Goal: Task Accomplishment & Management: Use online tool/utility

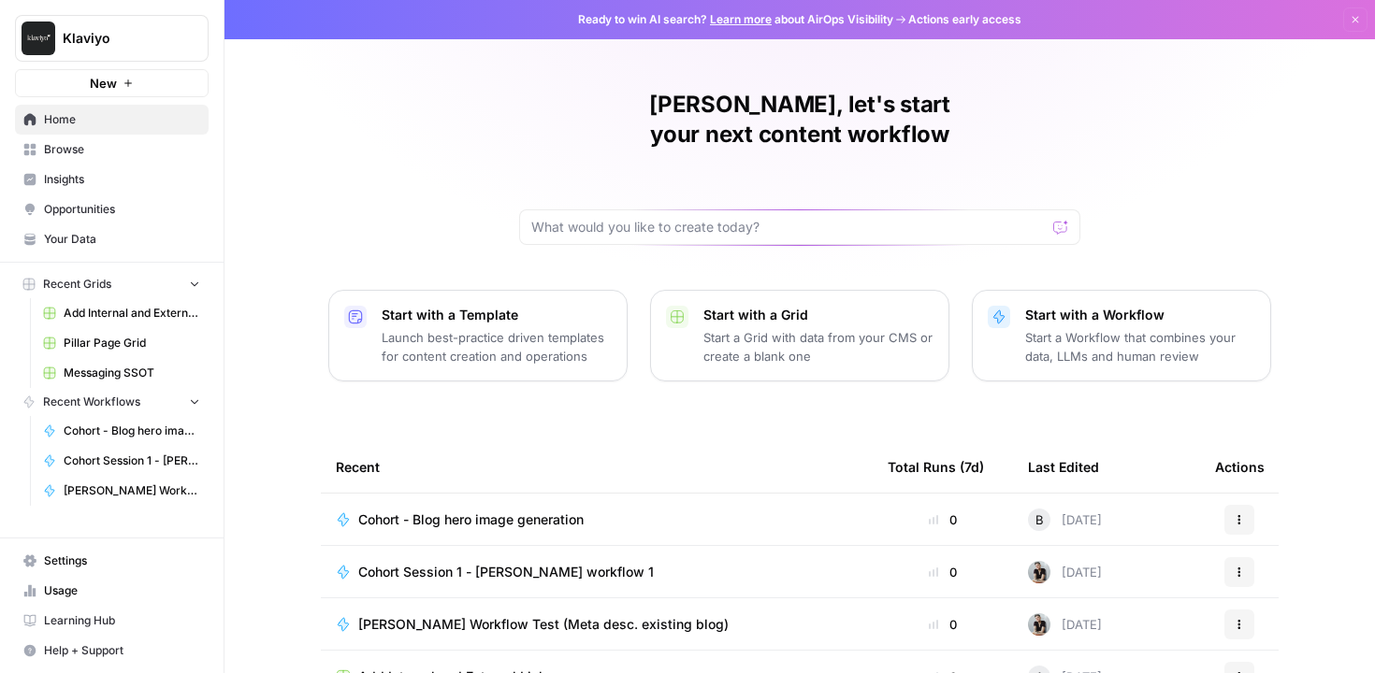
click at [125, 621] on span "Learning Hub" at bounding box center [122, 621] width 156 height 17
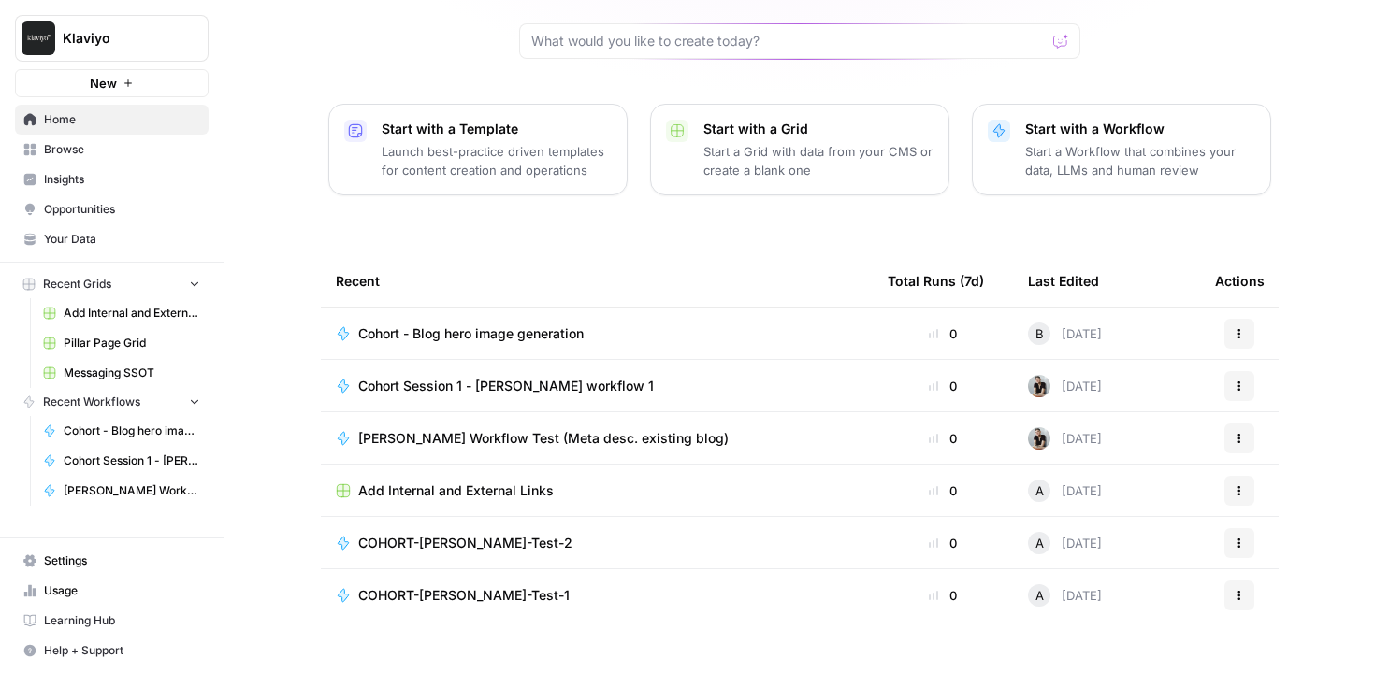
scroll to position [187, 0]
click at [447, 586] on span "COHORT-[PERSON_NAME]-Test-1" at bounding box center [463, 595] width 211 height 19
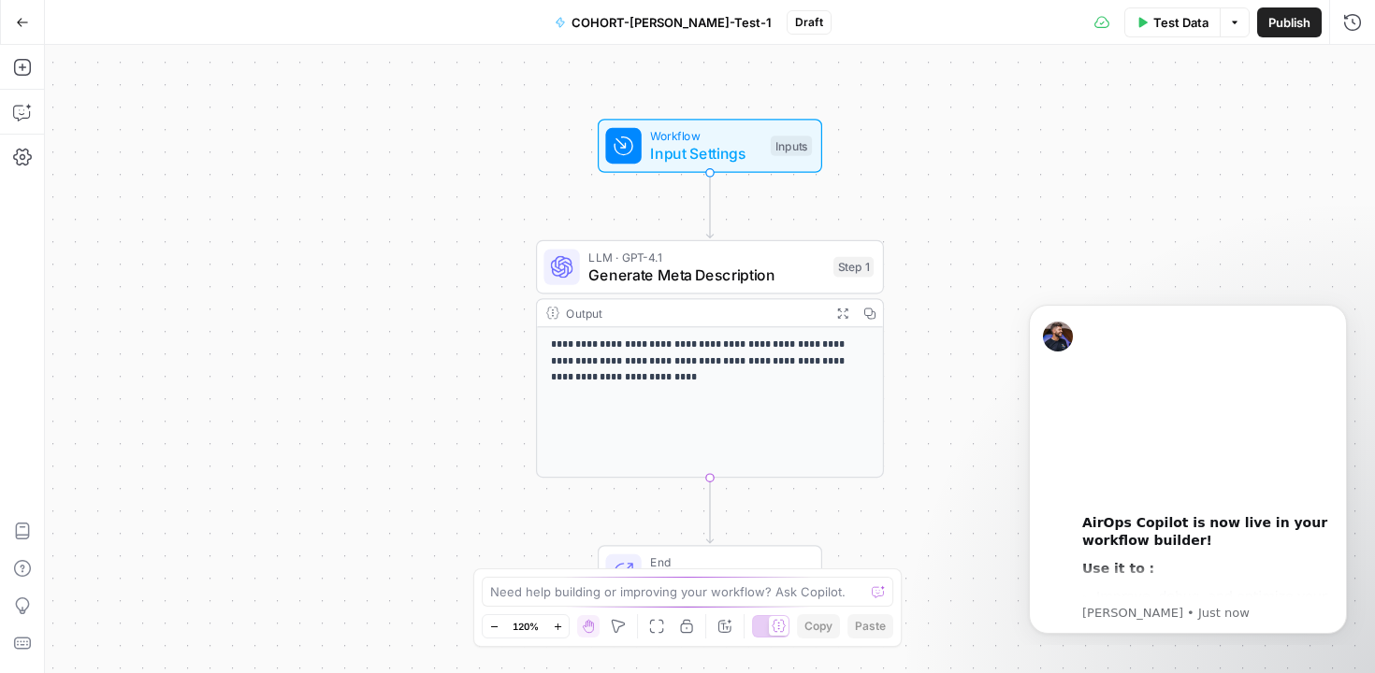
click at [650, 20] on span "COHORT-Annie-Test-1" at bounding box center [672, 22] width 200 height 19
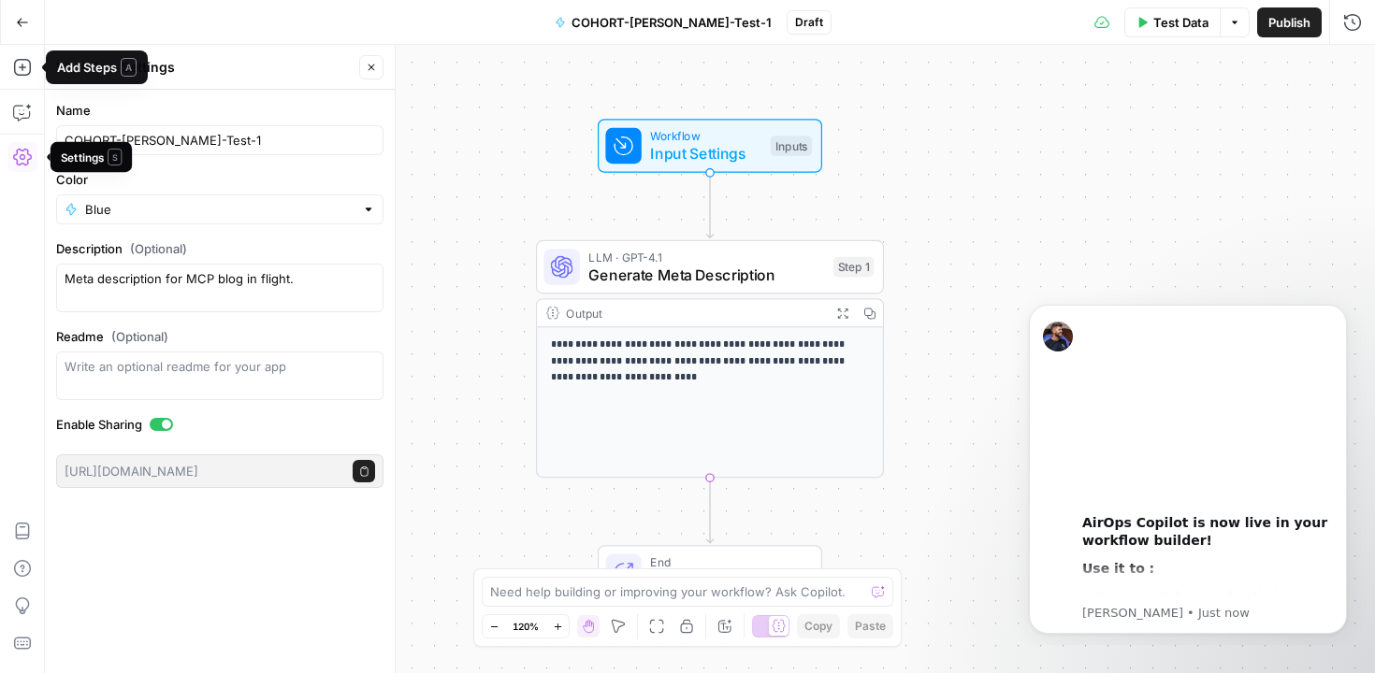
click at [22, 154] on icon "button" at bounding box center [22, 157] width 19 height 17
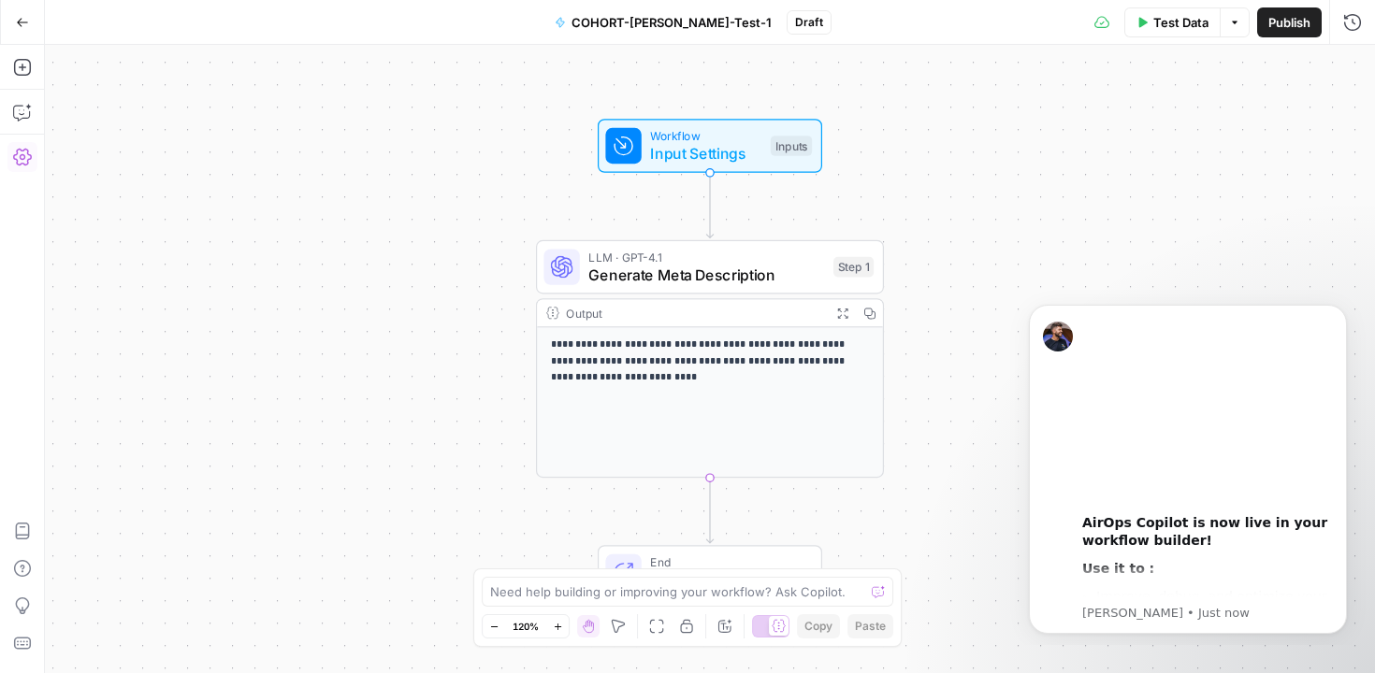
click at [22, 154] on icon "button" at bounding box center [22, 157] width 19 height 17
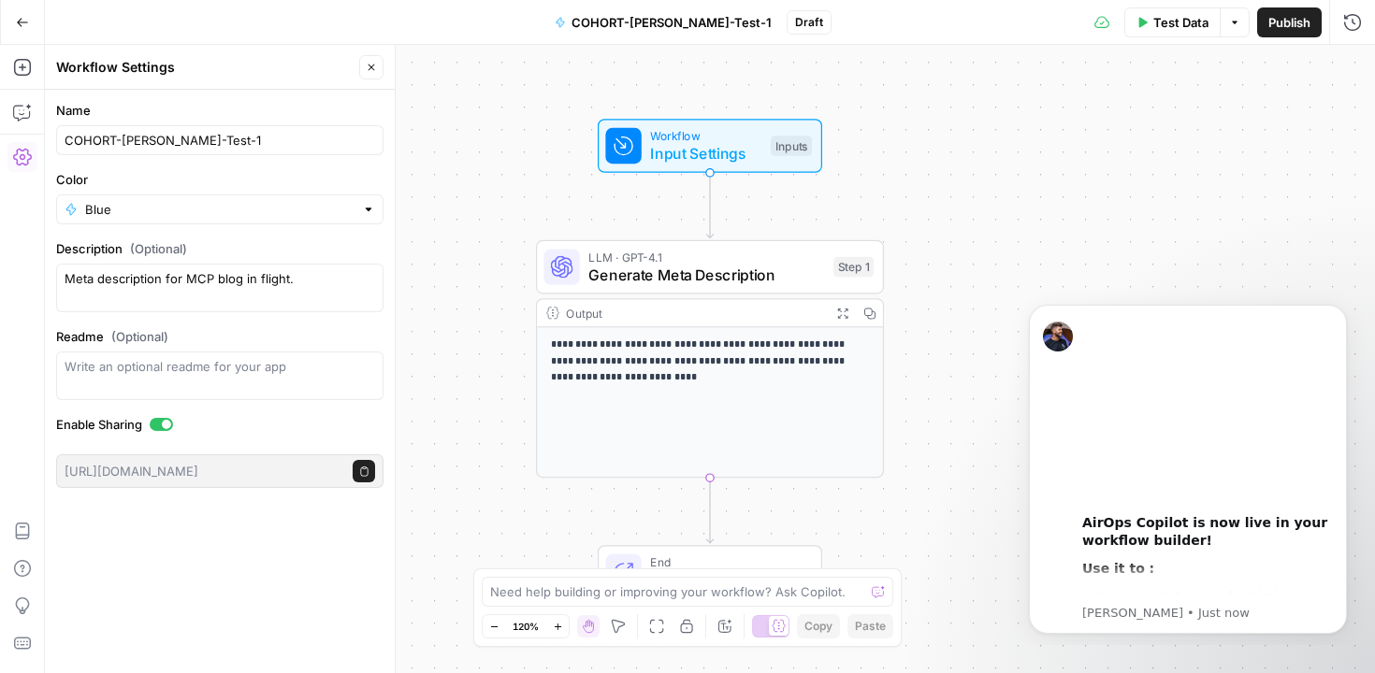
click at [22, 154] on icon "button" at bounding box center [22, 157] width 19 height 17
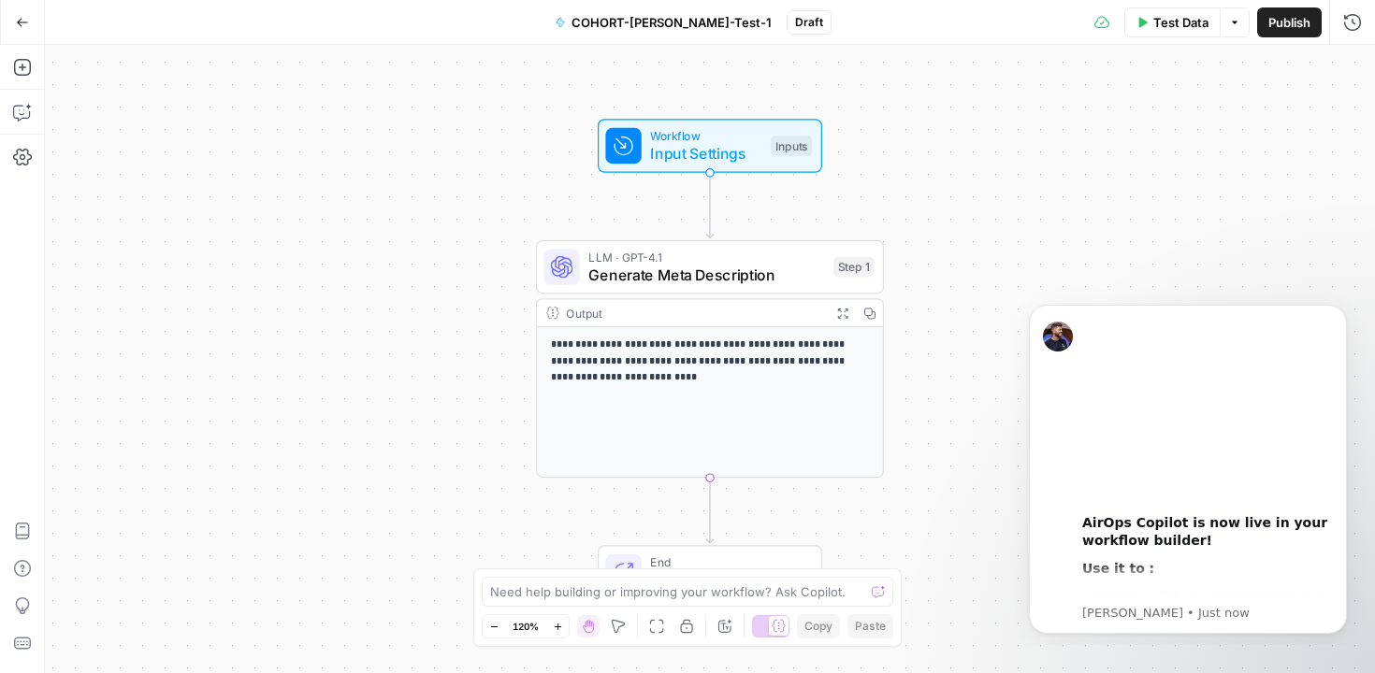
click at [21, 20] on icon "button" at bounding box center [22, 22] width 13 height 13
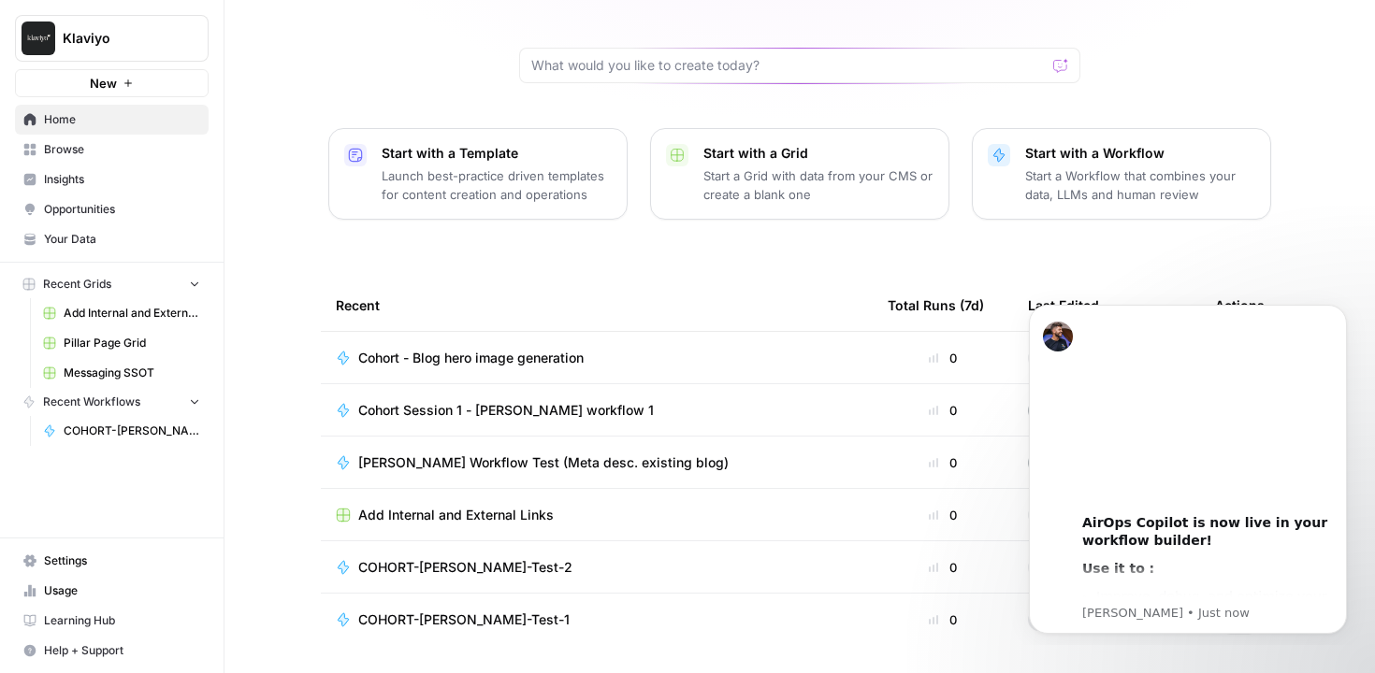
scroll to position [177, 0]
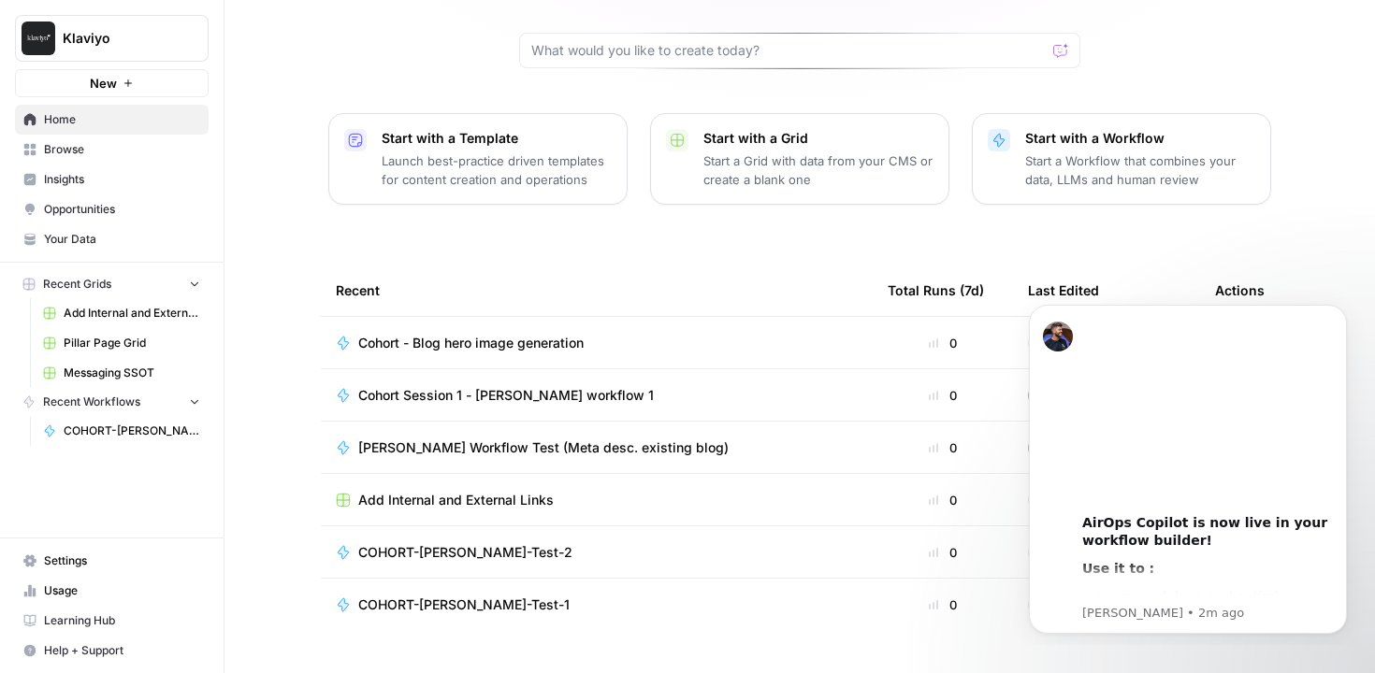
click at [89, 152] on span "Browse" at bounding box center [122, 149] width 156 height 17
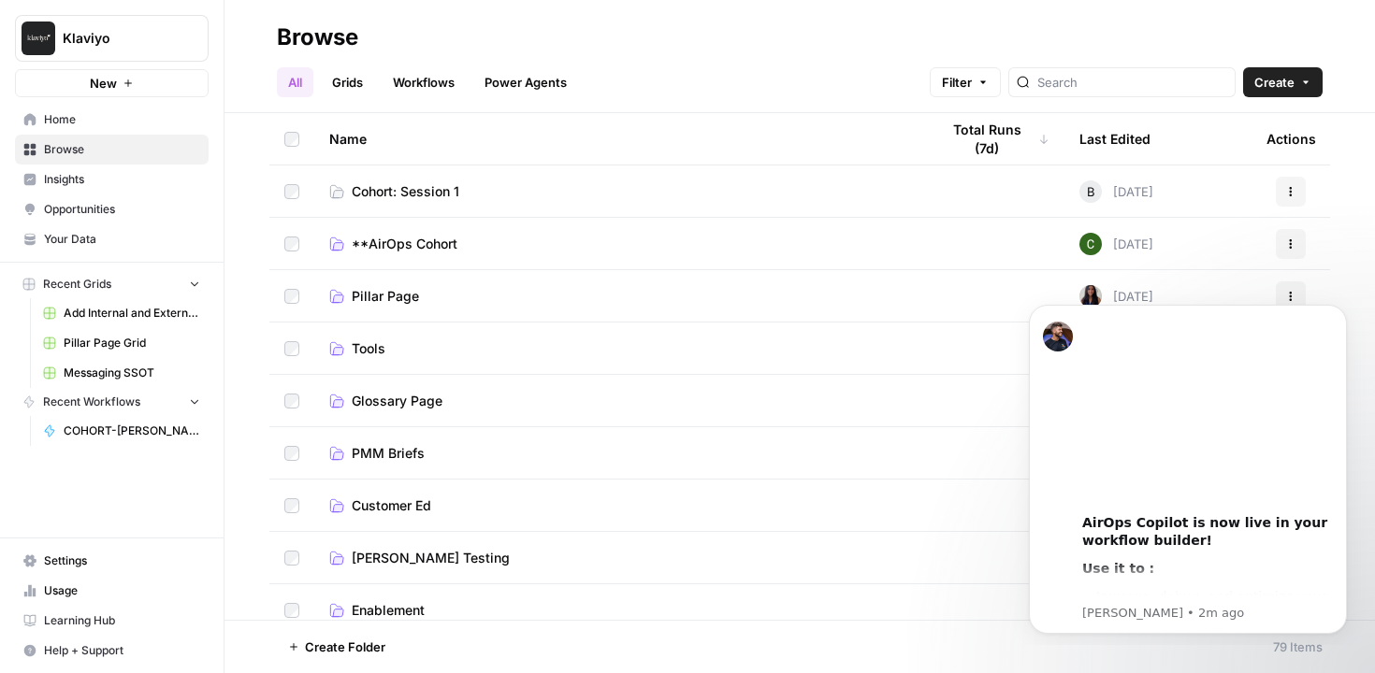
click at [397, 191] on span "Cohort: Session 1" at bounding box center [406, 191] width 108 height 19
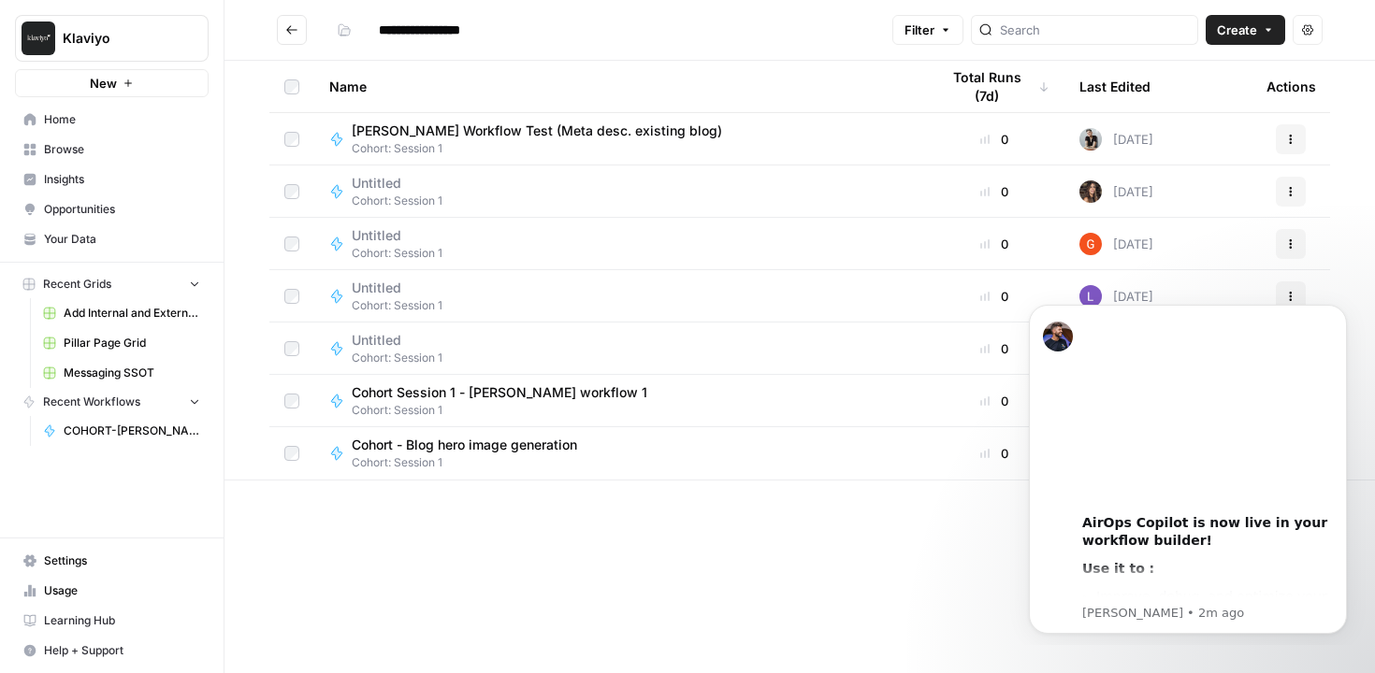
click at [1247, 33] on span "Create" at bounding box center [1237, 30] width 40 height 19
click at [1216, 105] on span "Workflow" at bounding box center [1209, 100] width 105 height 19
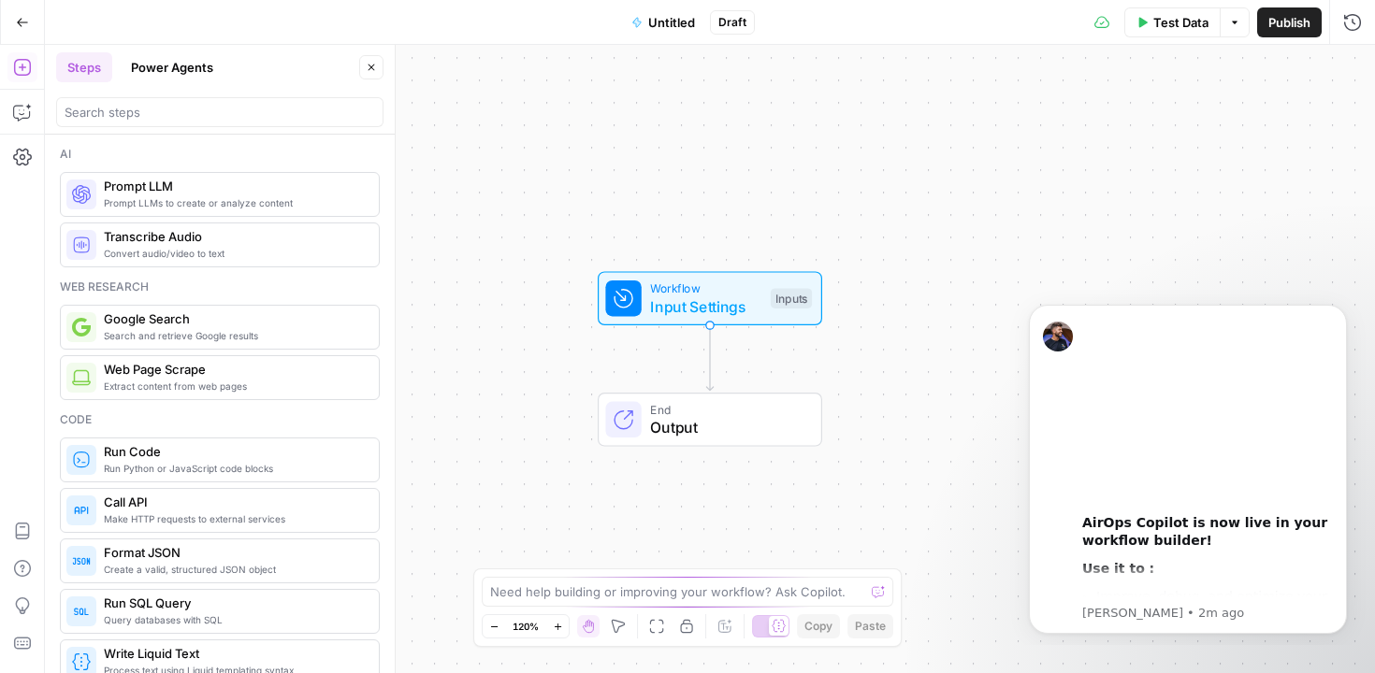
click at [669, 20] on span "Untitled" at bounding box center [671, 22] width 47 height 19
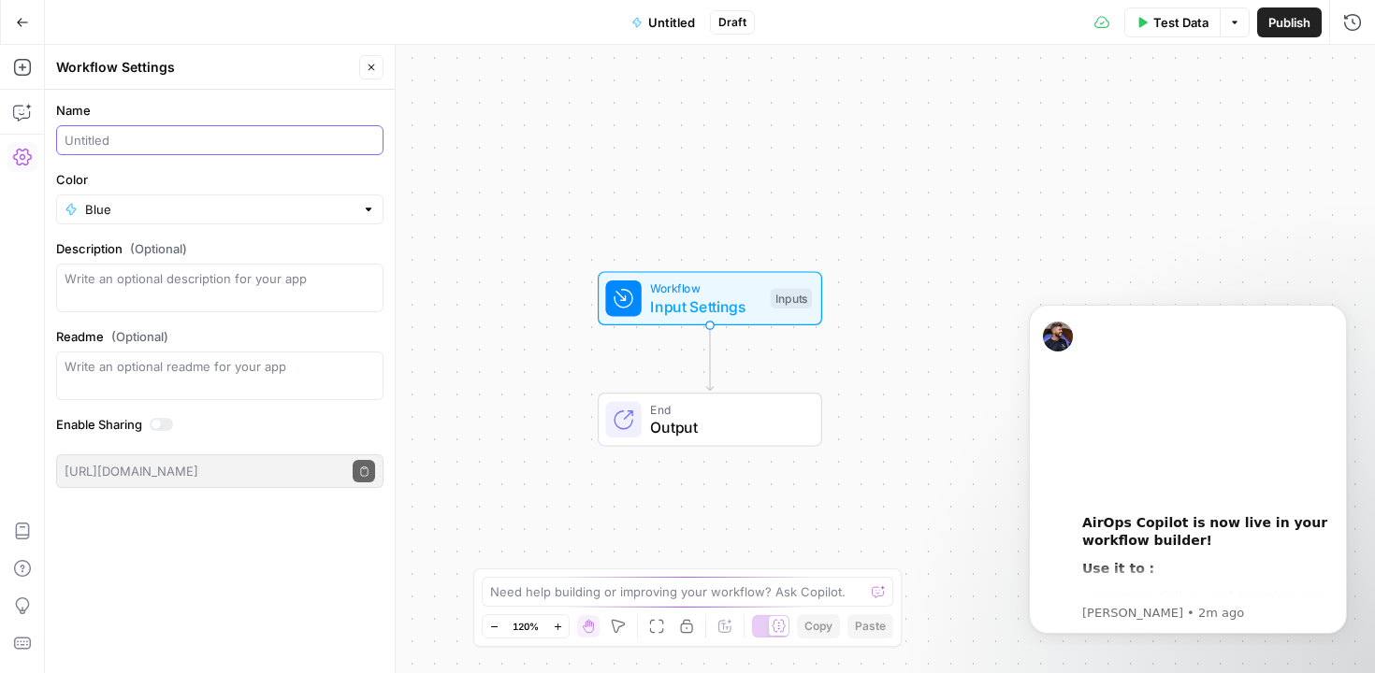
click at [171, 136] on input "Name" at bounding box center [220, 140] width 311 height 19
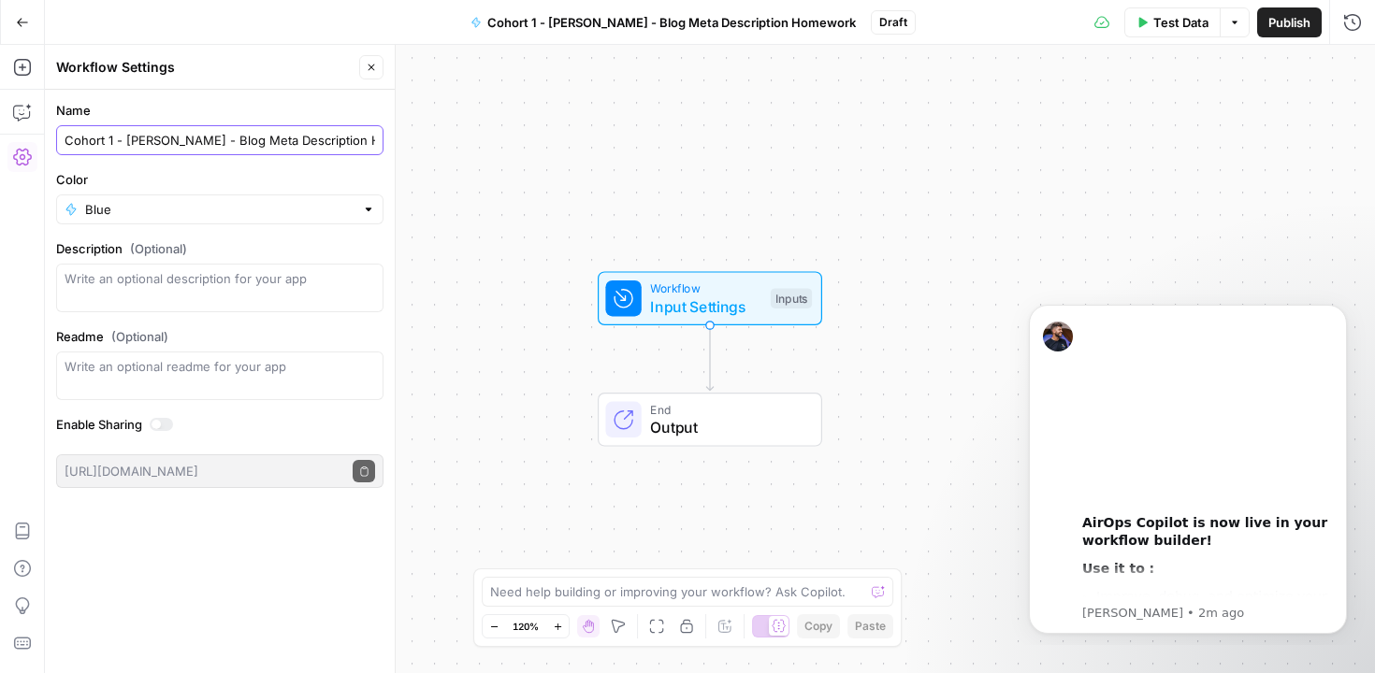
drag, startPoint x: 147, startPoint y: 143, endPoint x: 131, endPoint y: 142, distance: 15.9
click at [131, 142] on input "Cohort 1 - Lisa - Blog Meta Description Homework" at bounding box center [220, 140] width 311 height 19
type input "Cohort 1 - LW - Blog Meta Description Homework"
click at [490, 187] on div "Workflow Input Settings Inputs End Output" at bounding box center [710, 359] width 1330 height 629
click at [1339, 311] on icon "Dismiss notification" at bounding box center [1342, 310] width 10 height 10
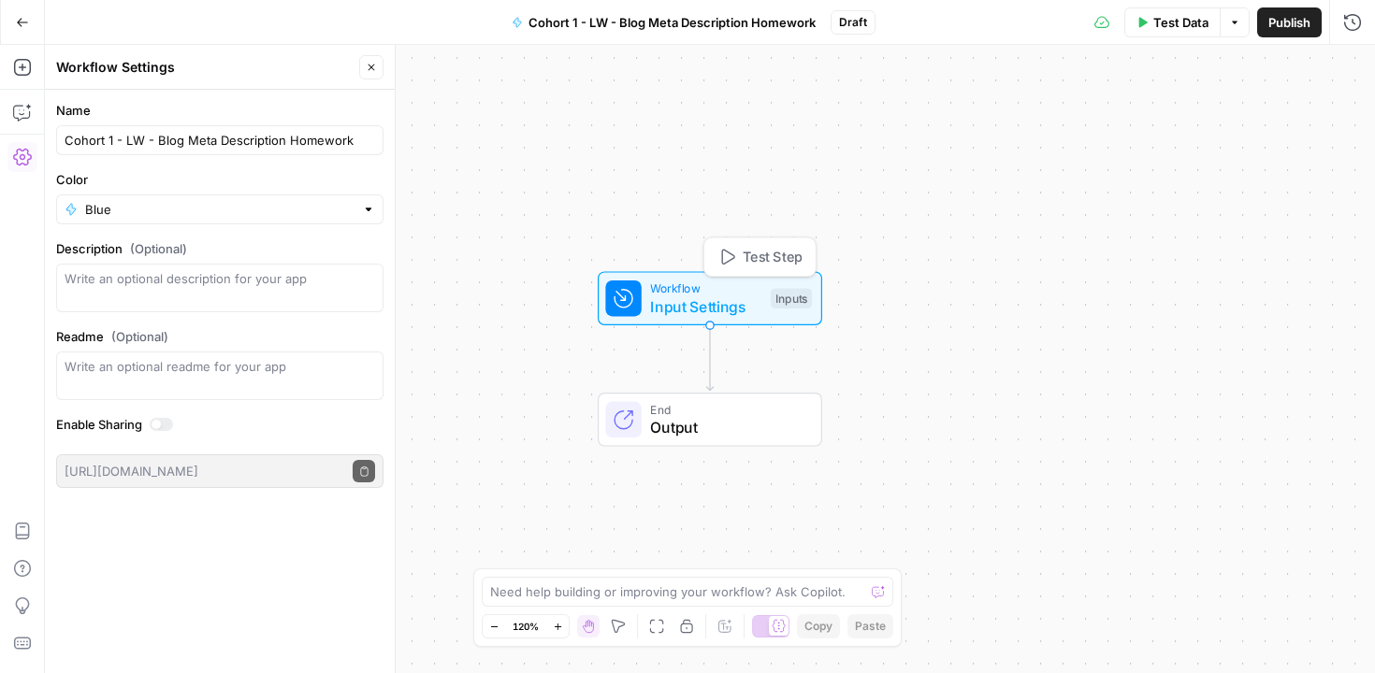
click at [693, 305] on span "Input Settings" at bounding box center [705, 307] width 111 height 22
click at [747, 302] on span "Input Settings" at bounding box center [705, 307] width 111 height 22
click at [1168, 136] on span "Add Field" at bounding box center [1164, 127] width 54 height 19
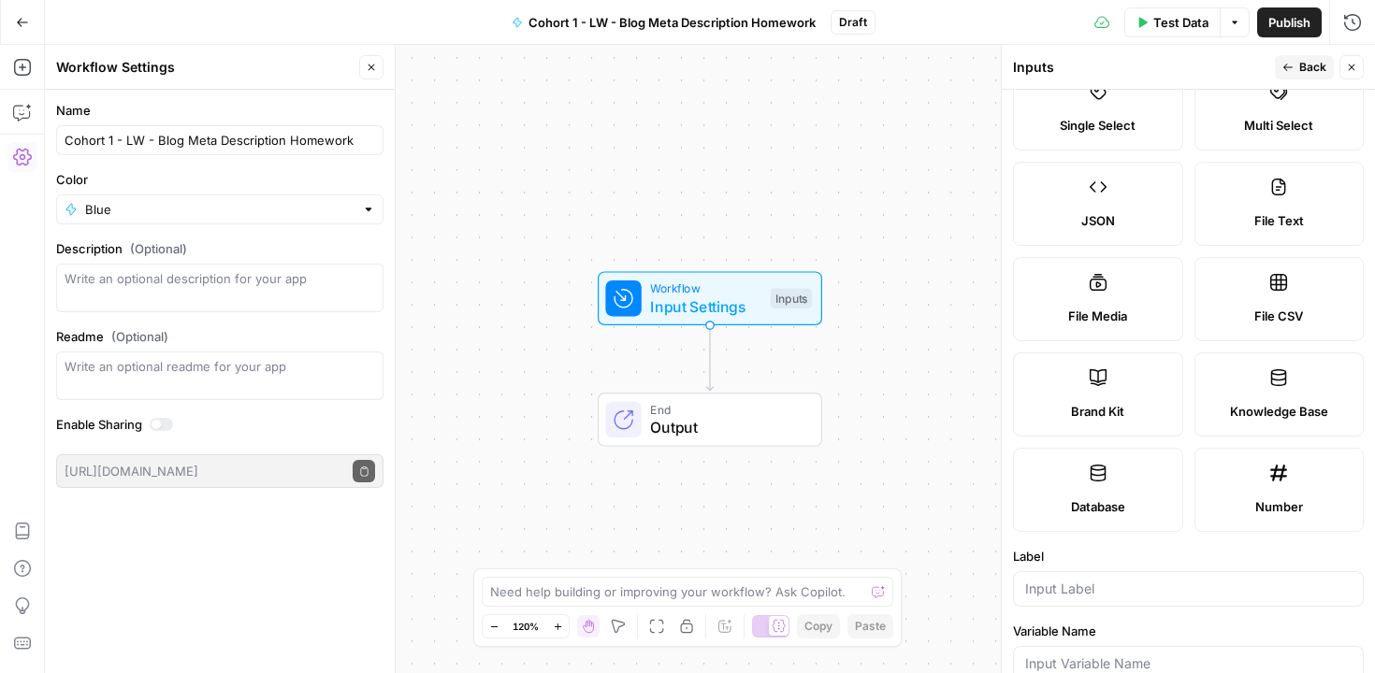
scroll to position [144, 0]
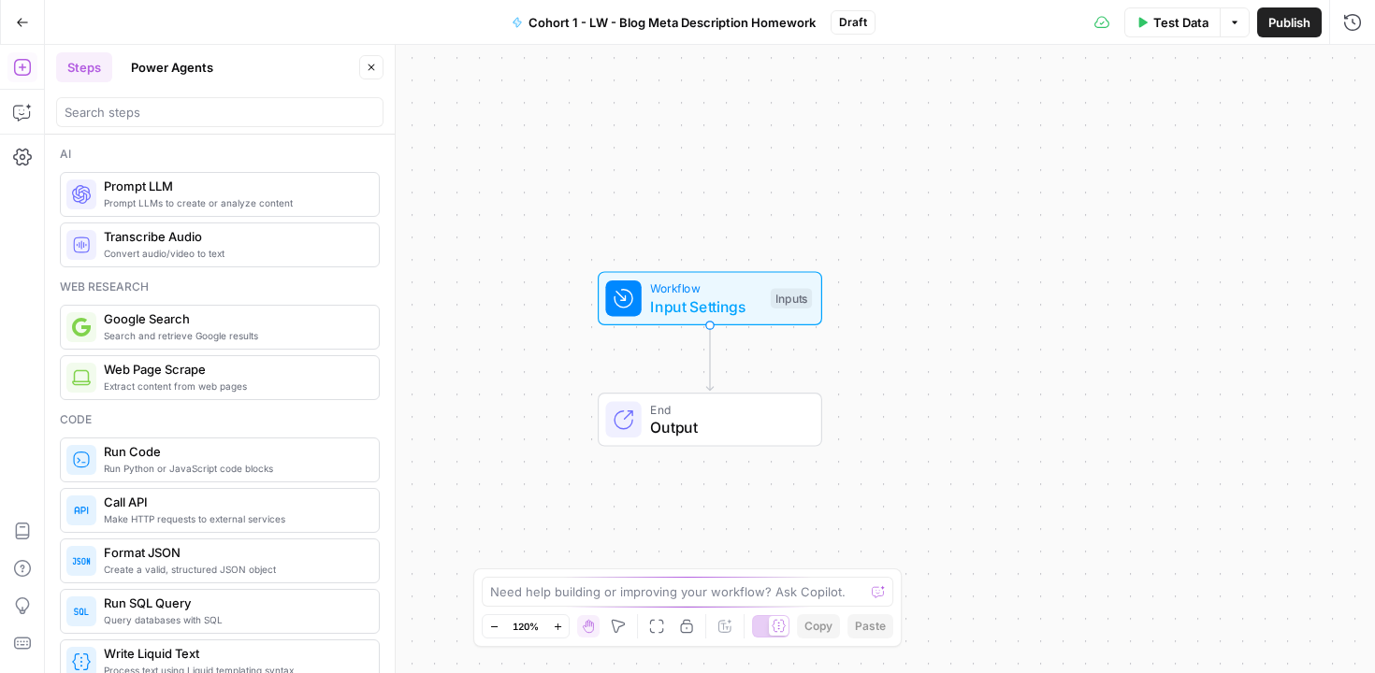
click at [30, 22] on button "Go Back" at bounding box center [23, 23] width 34 height 34
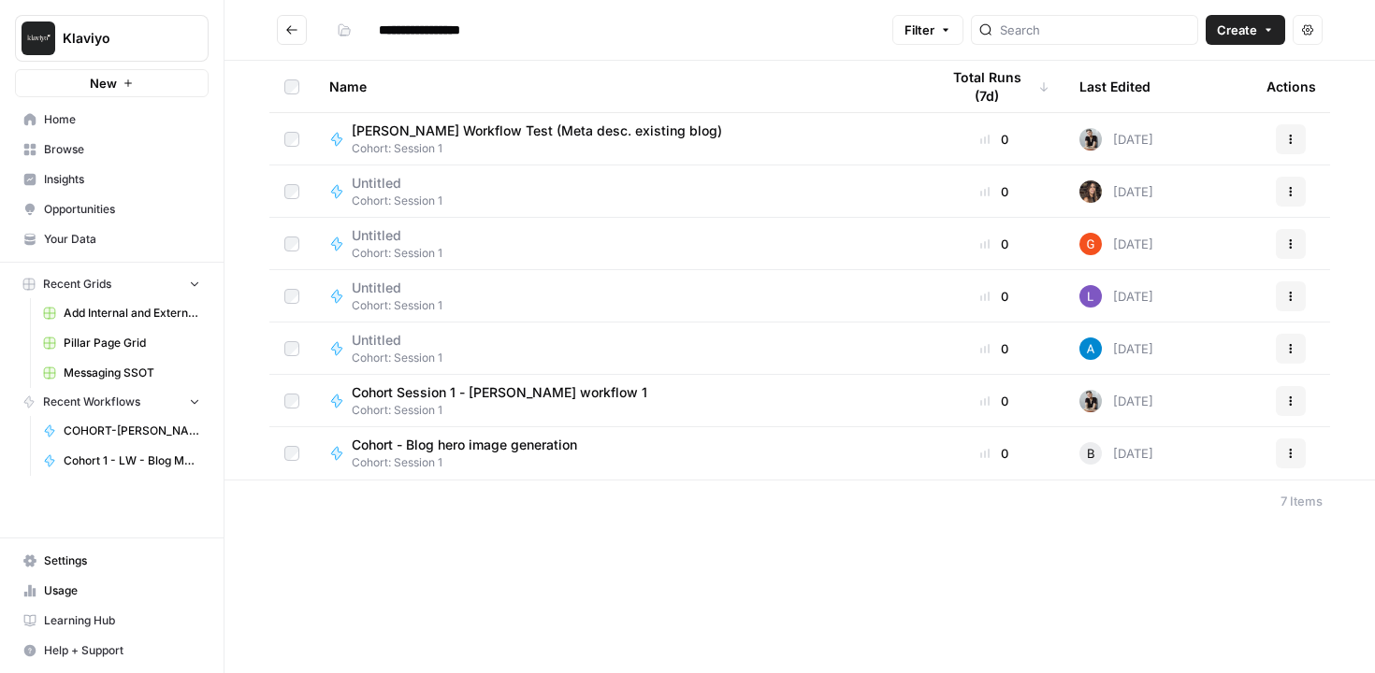
click at [498, 456] on span "Cohort: Session 1" at bounding box center [472, 463] width 240 height 17
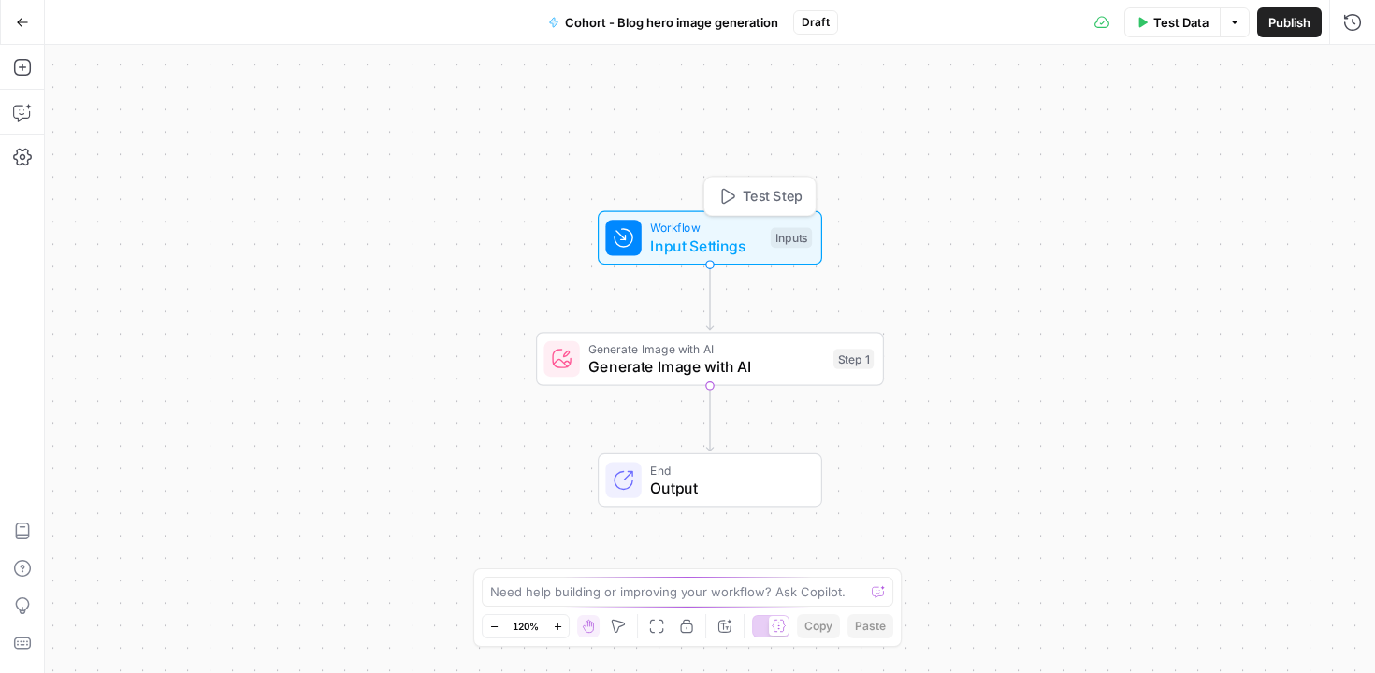
click at [712, 253] on span "Input Settings" at bounding box center [705, 246] width 111 height 22
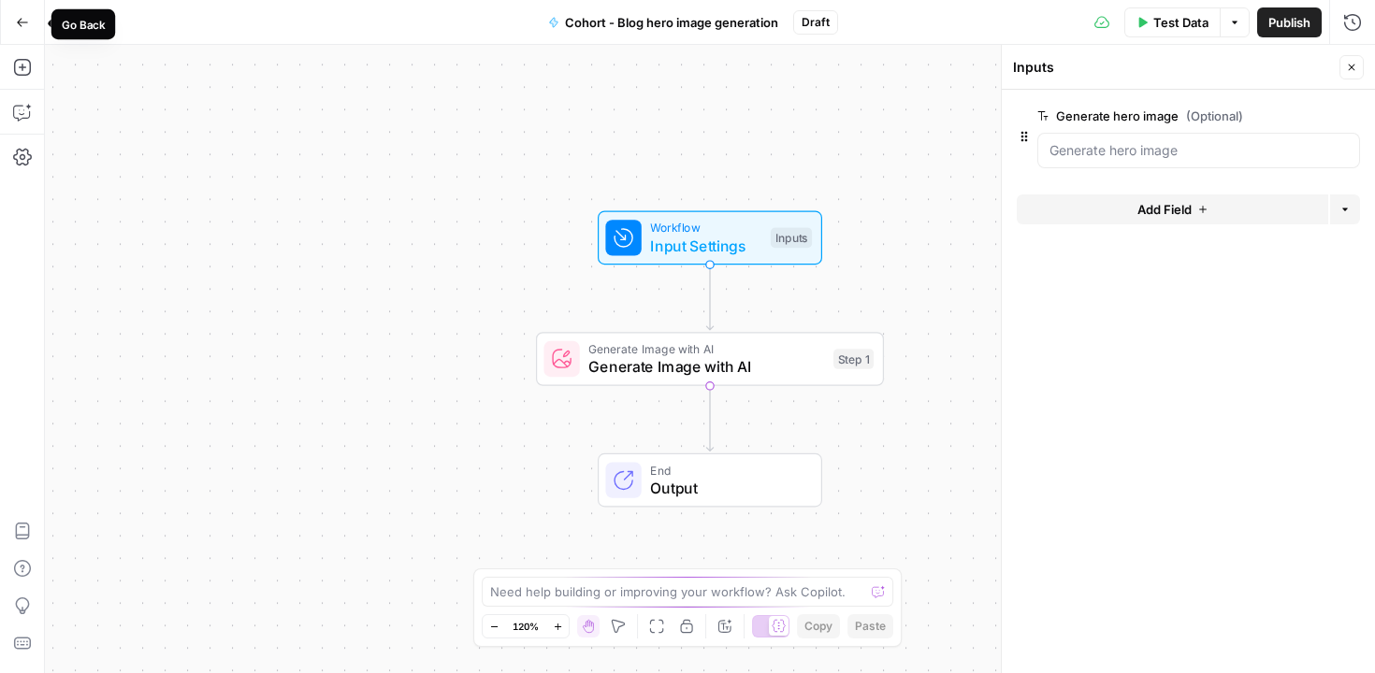
click at [18, 23] on icon "button" at bounding box center [22, 22] width 11 height 8
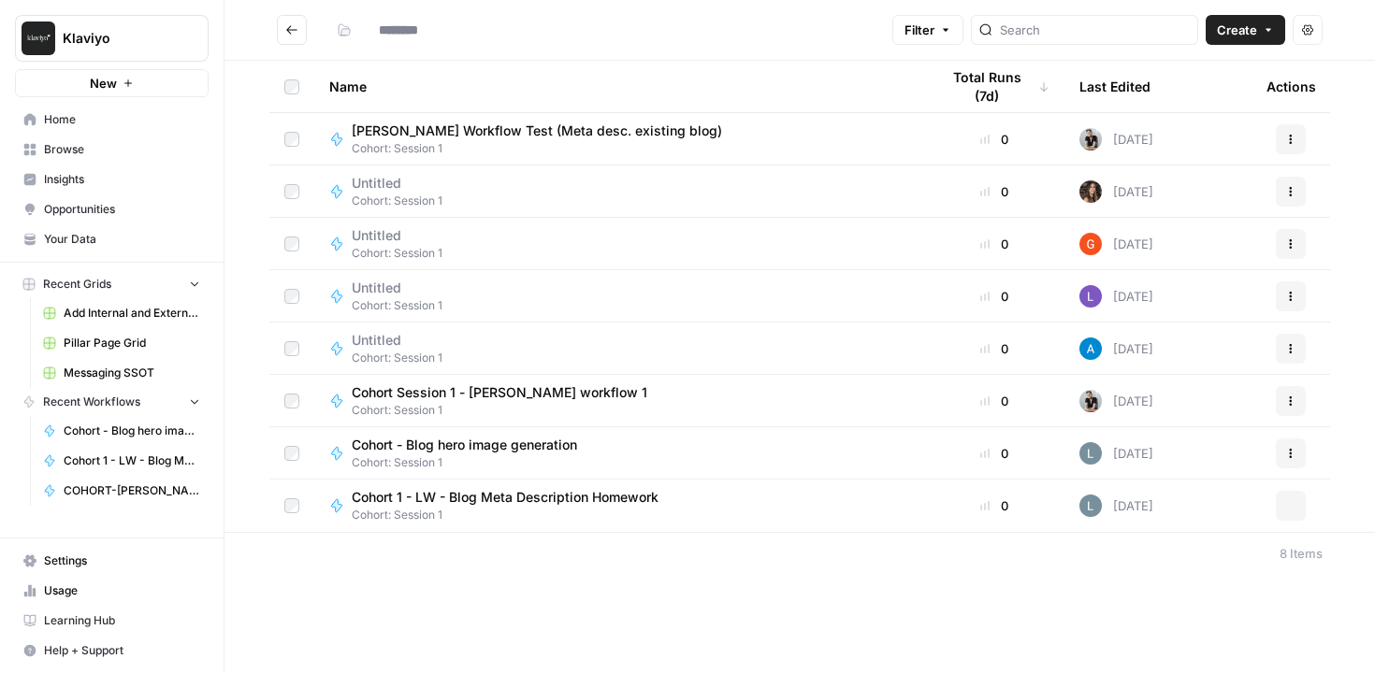
type input "**********"
click at [481, 398] on span "Cohort Session 1 - [PERSON_NAME] workflow 1" at bounding box center [500, 393] width 296 height 19
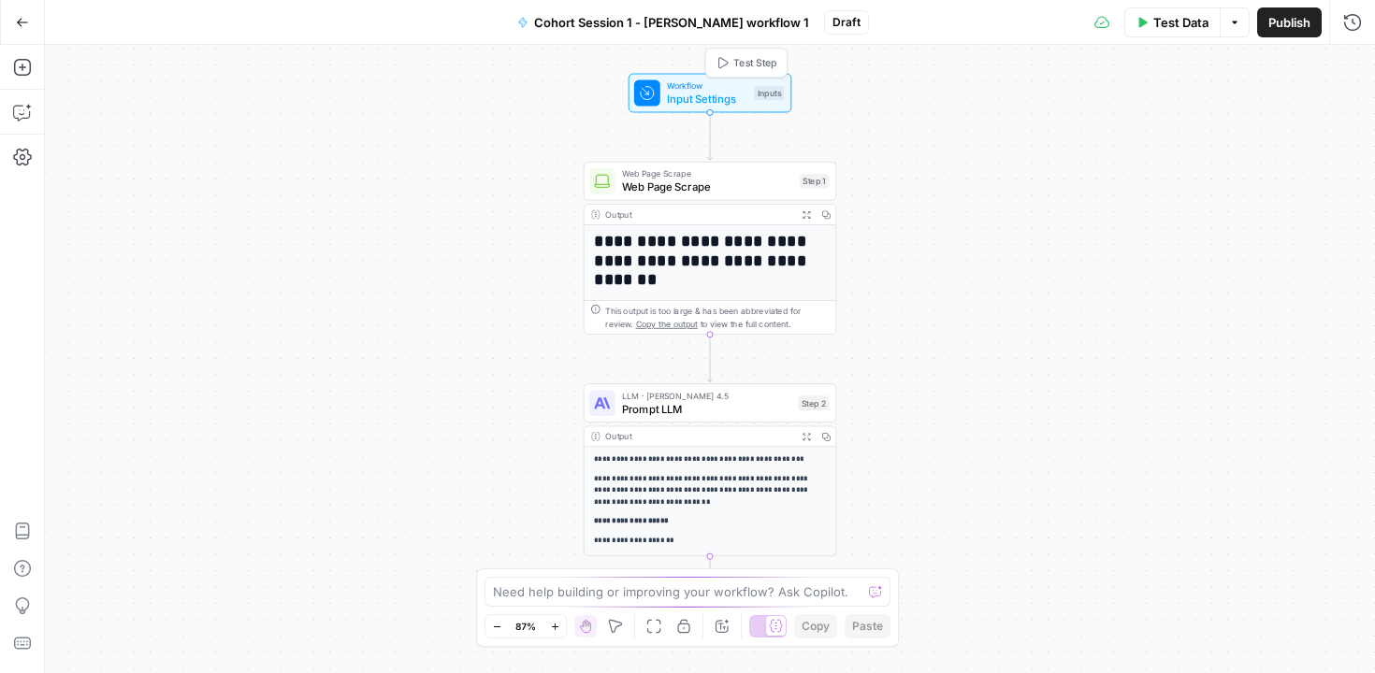
click at [716, 99] on span "Input Settings" at bounding box center [707, 99] width 80 height 16
click at [1084, 118] on label "Blog URL" at bounding box center [1145, 116] width 217 height 19
click at [1084, 141] on URL "Blog URL" at bounding box center [1198, 150] width 298 height 19
click at [1084, 150] on URL "Blog URL" at bounding box center [1198, 150] width 298 height 19
click at [1084, 109] on label "Blog URL" at bounding box center [1145, 116] width 217 height 19
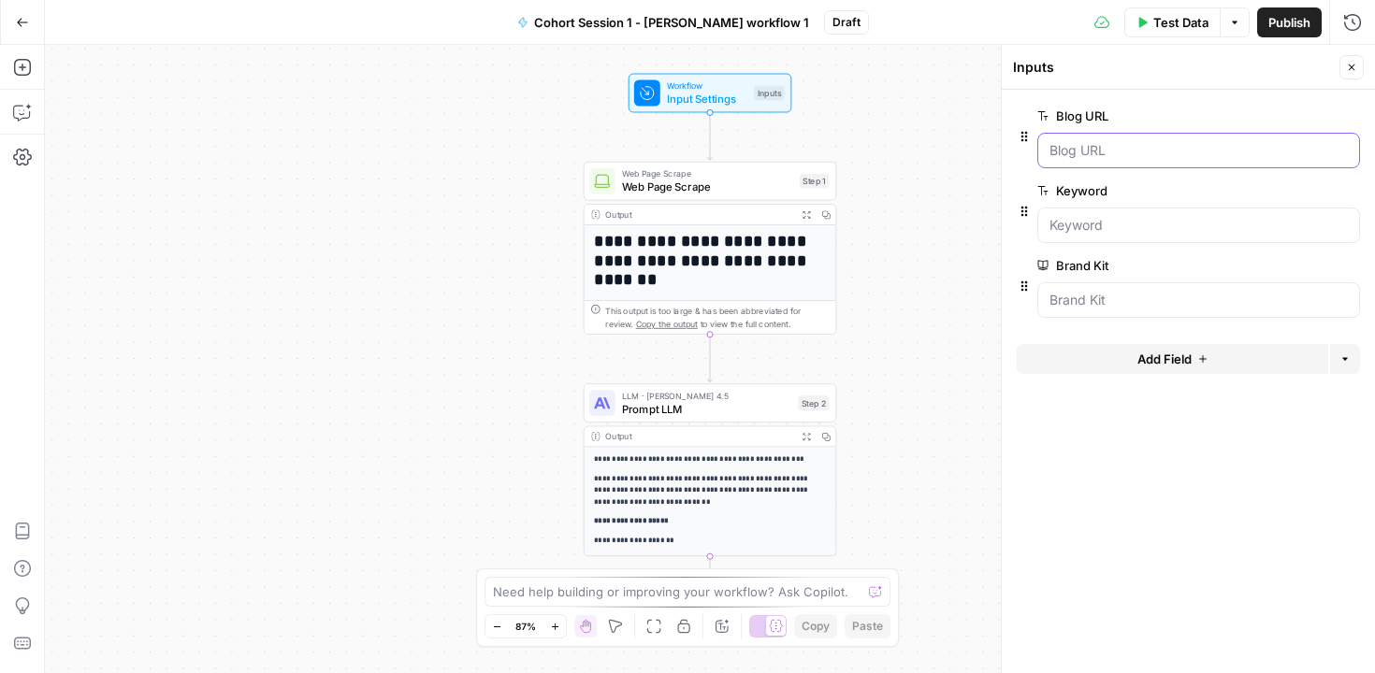
click at [1084, 141] on URL "Blog URL" at bounding box center [1198, 150] width 298 height 19
click at [28, 23] on icon "button" at bounding box center [22, 22] width 13 height 13
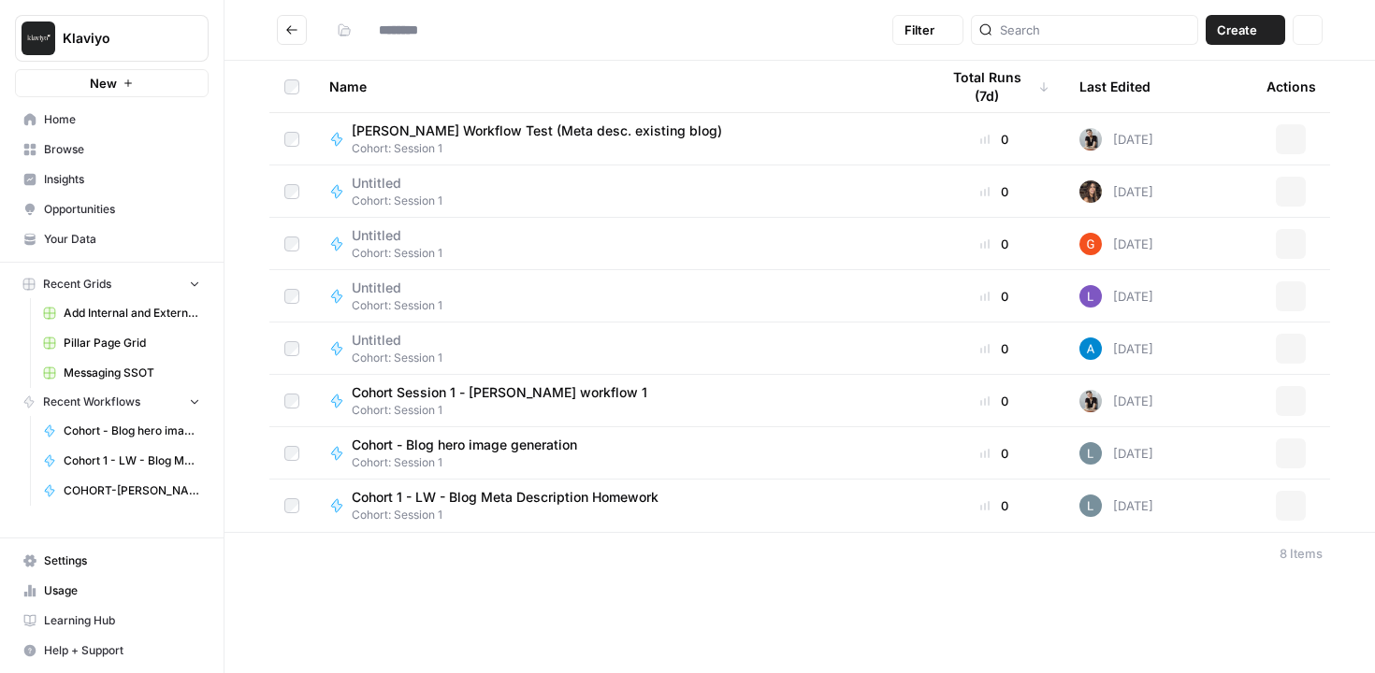
type input "**********"
click at [380, 296] on span "Untitled" at bounding box center [390, 288] width 76 height 19
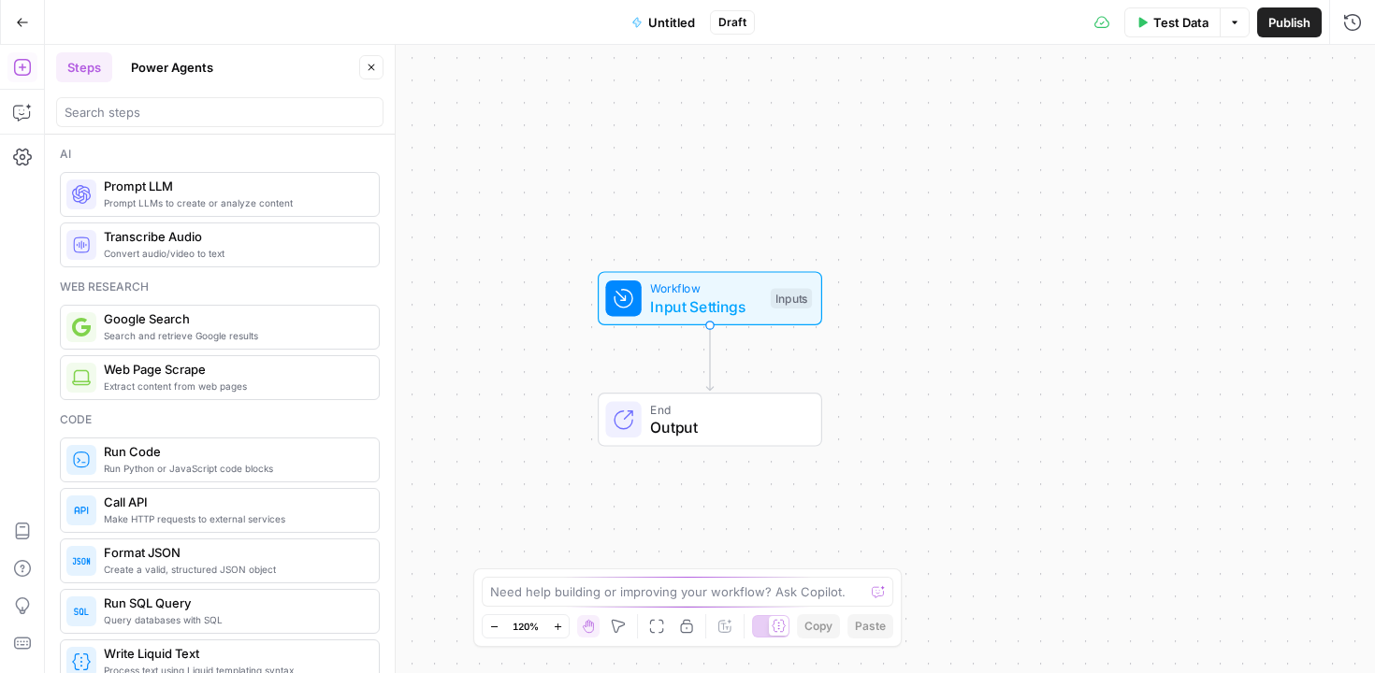
click at [697, 314] on span "Input Settings" at bounding box center [705, 307] width 111 height 22
click at [1282, 113] on span "edit field" at bounding box center [1289, 116] width 41 height 15
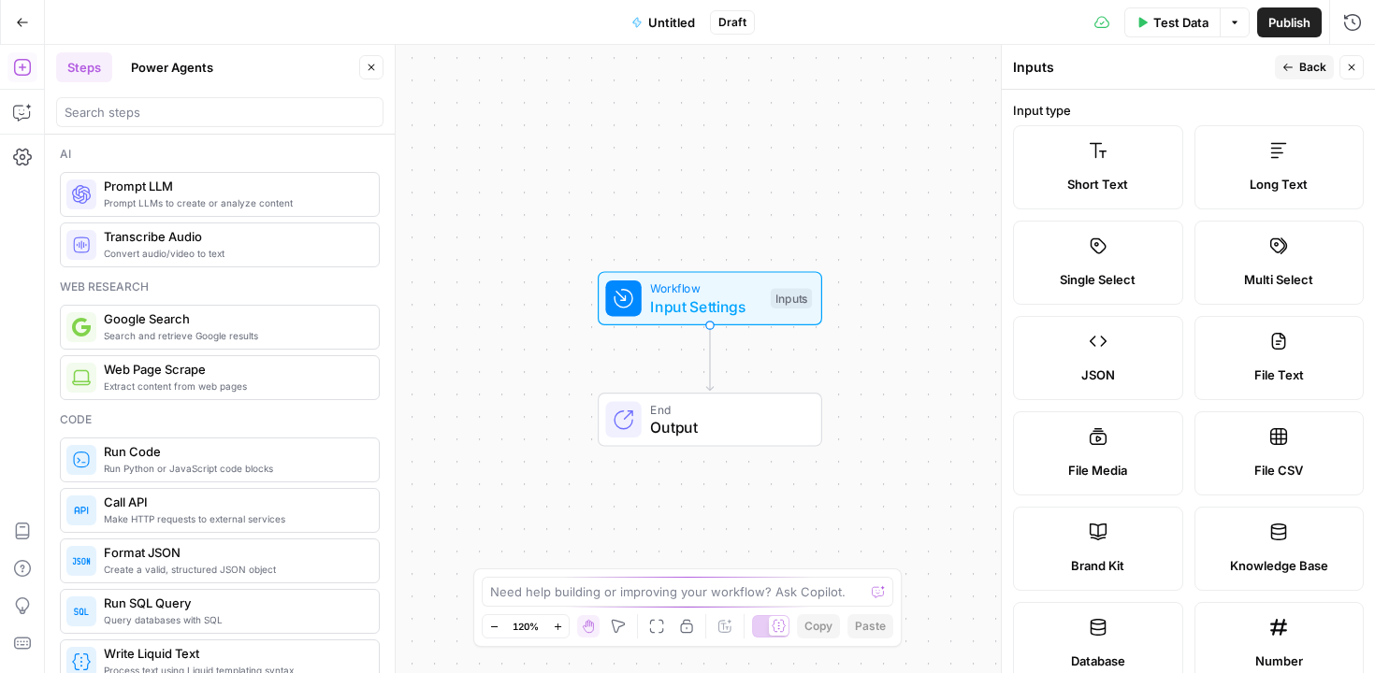
click at [1315, 56] on button "Back" at bounding box center [1304, 67] width 59 height 24
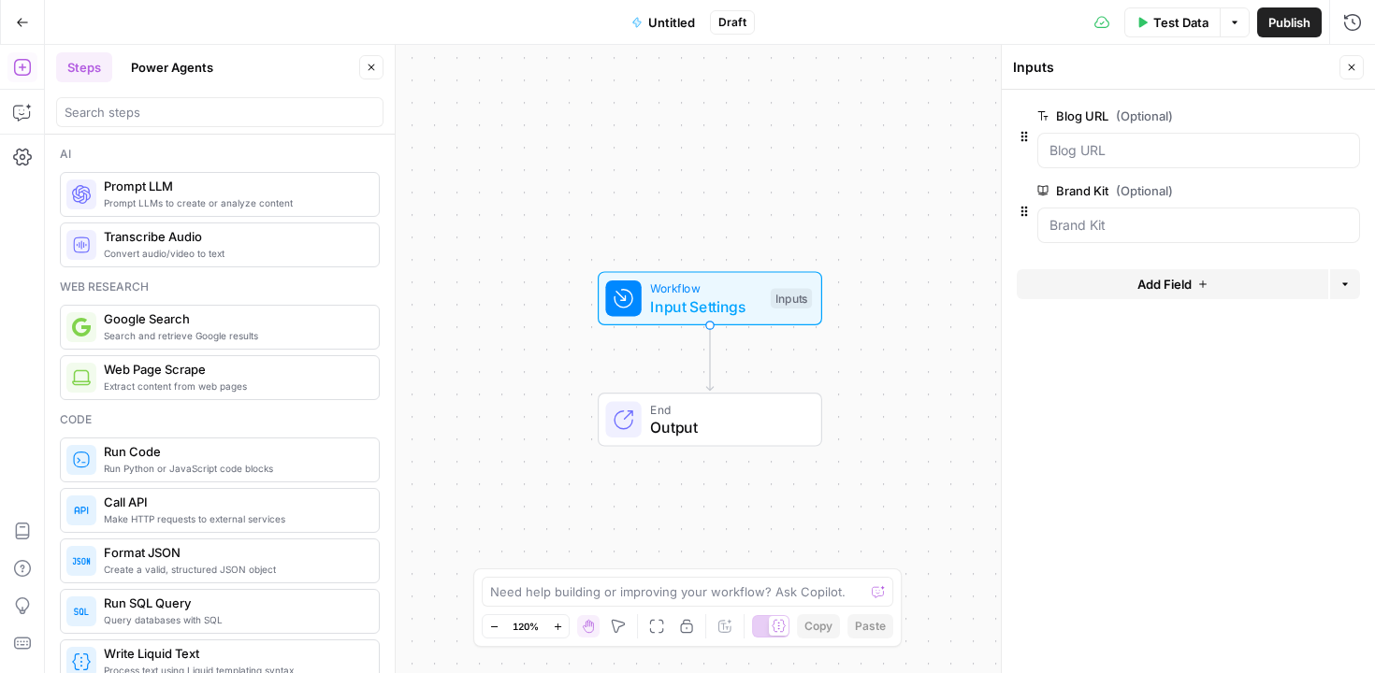
click at [20, 16] on icon "button" at bounding box center [22, 22] width 13 height 13
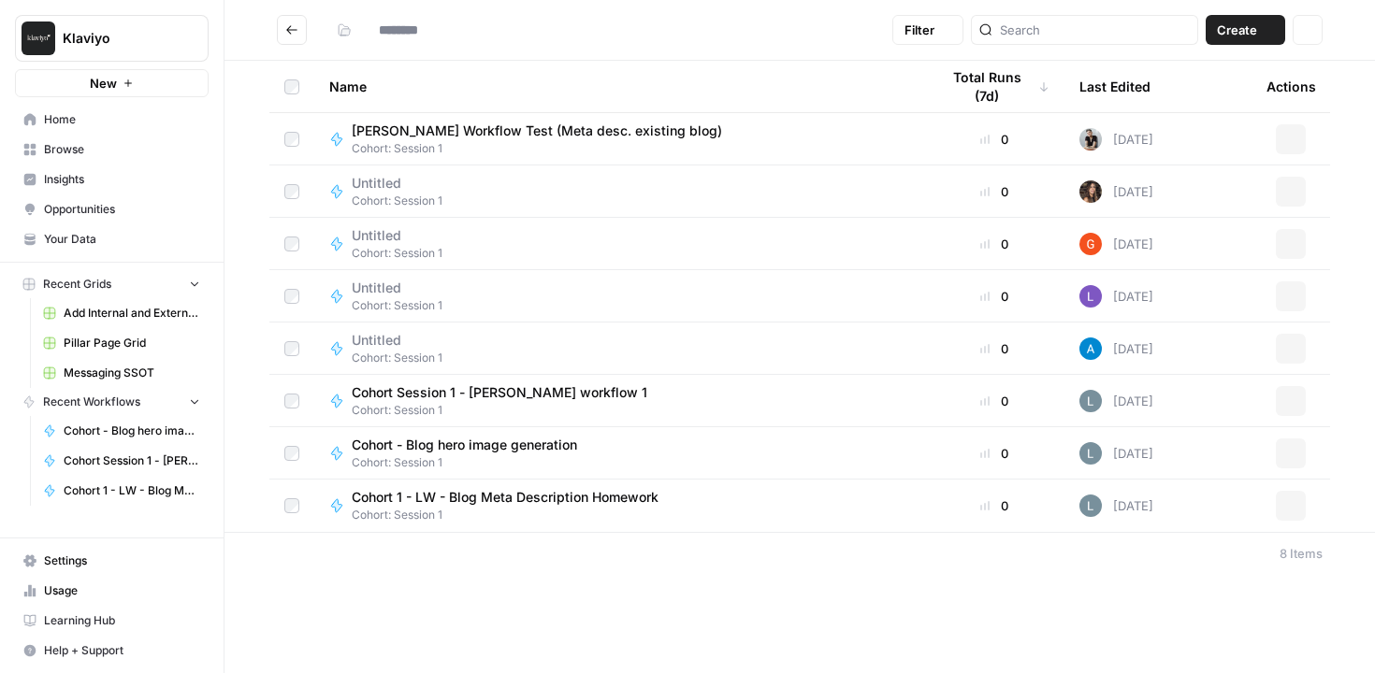
type input "**********"
click at [560, 500] on span "Cohort 1 - LW - Blog Meta Description Homework" at bounding box center [505, 497] width 307 height 19
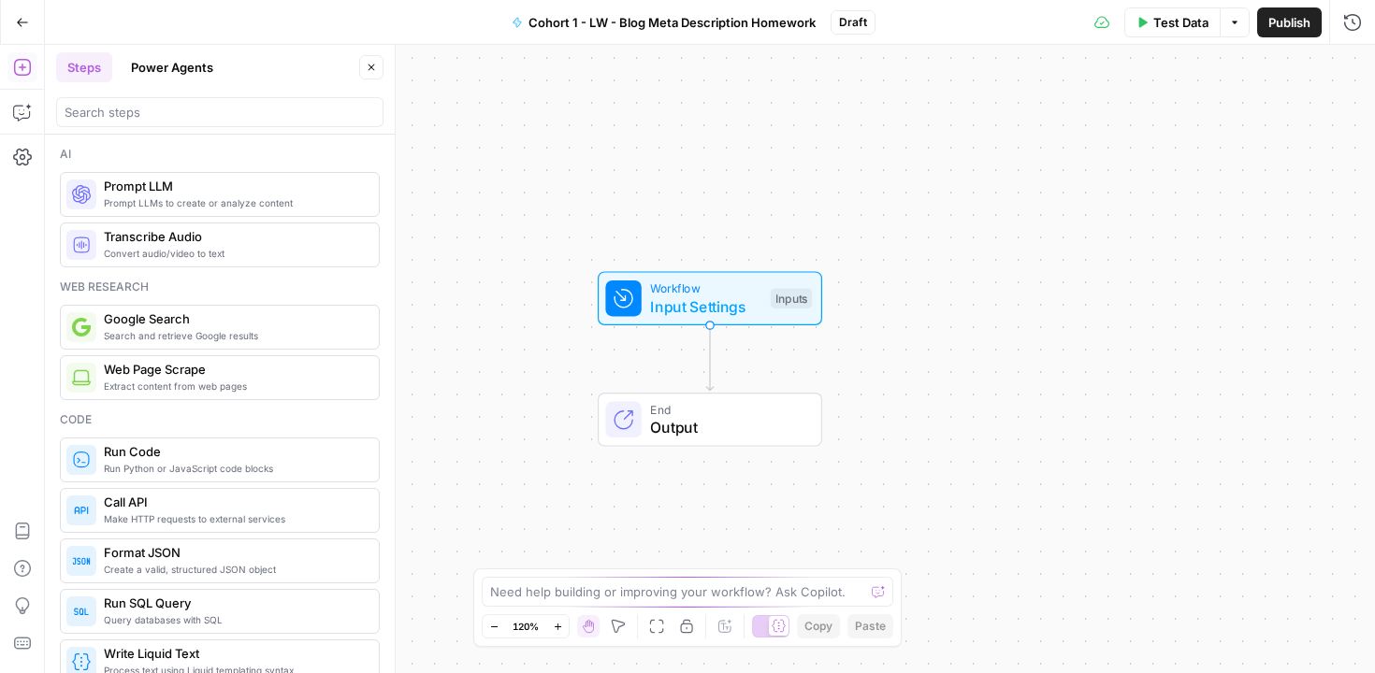
click at [714, 296] on span "Input Settings" at bounding box center [705, 307] width 111 height 22
click at [1162, 120] on span "Add Field" at bounding box center [1164, 127] width 54 height 19
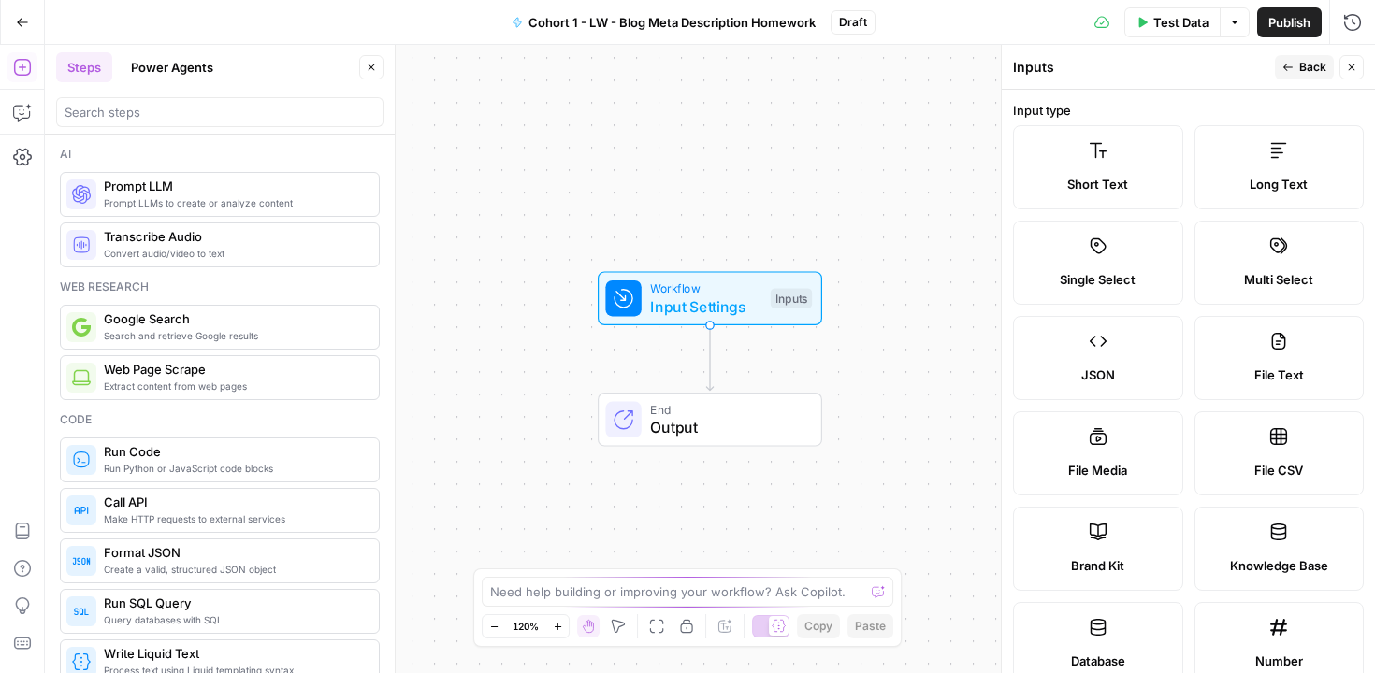
click at [1098, 181] on span "Short Text" at bounding box center [1097, 184] width 61 height 19
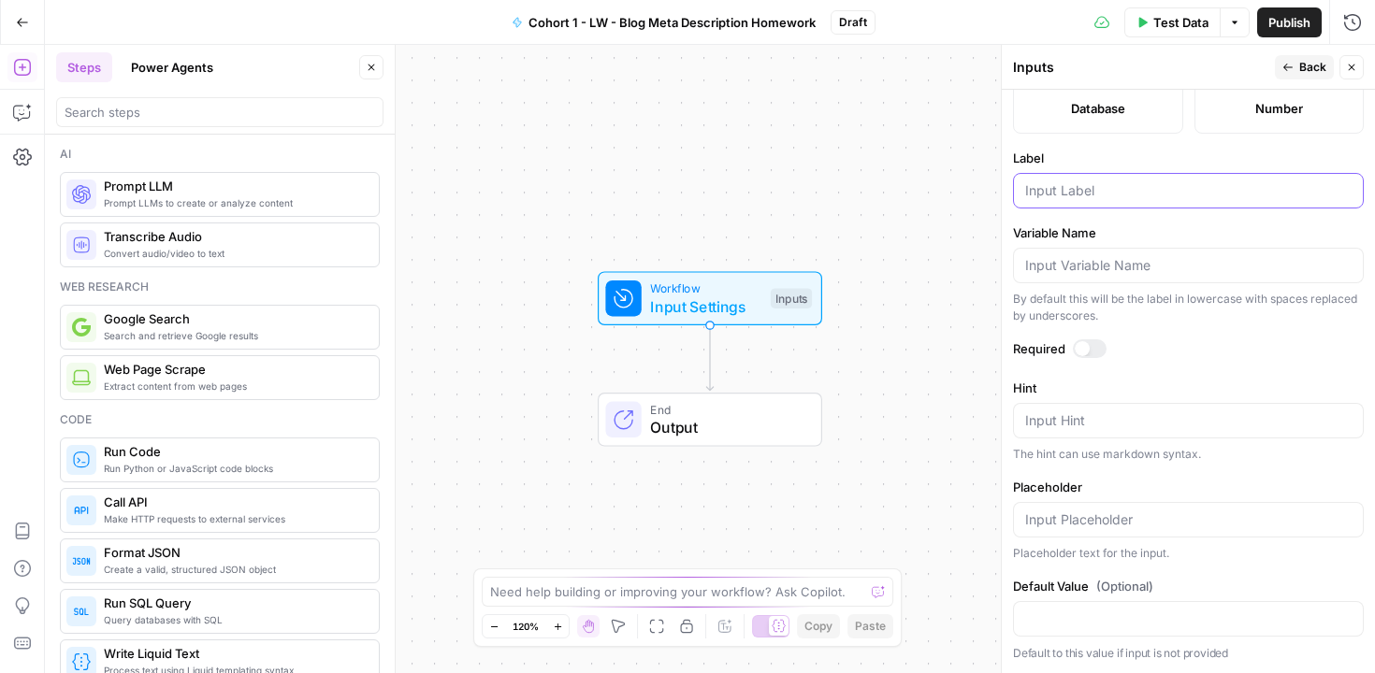
click at [1058, 195] on input "Label" at bounding box center [1188, 190] width 326 height 19
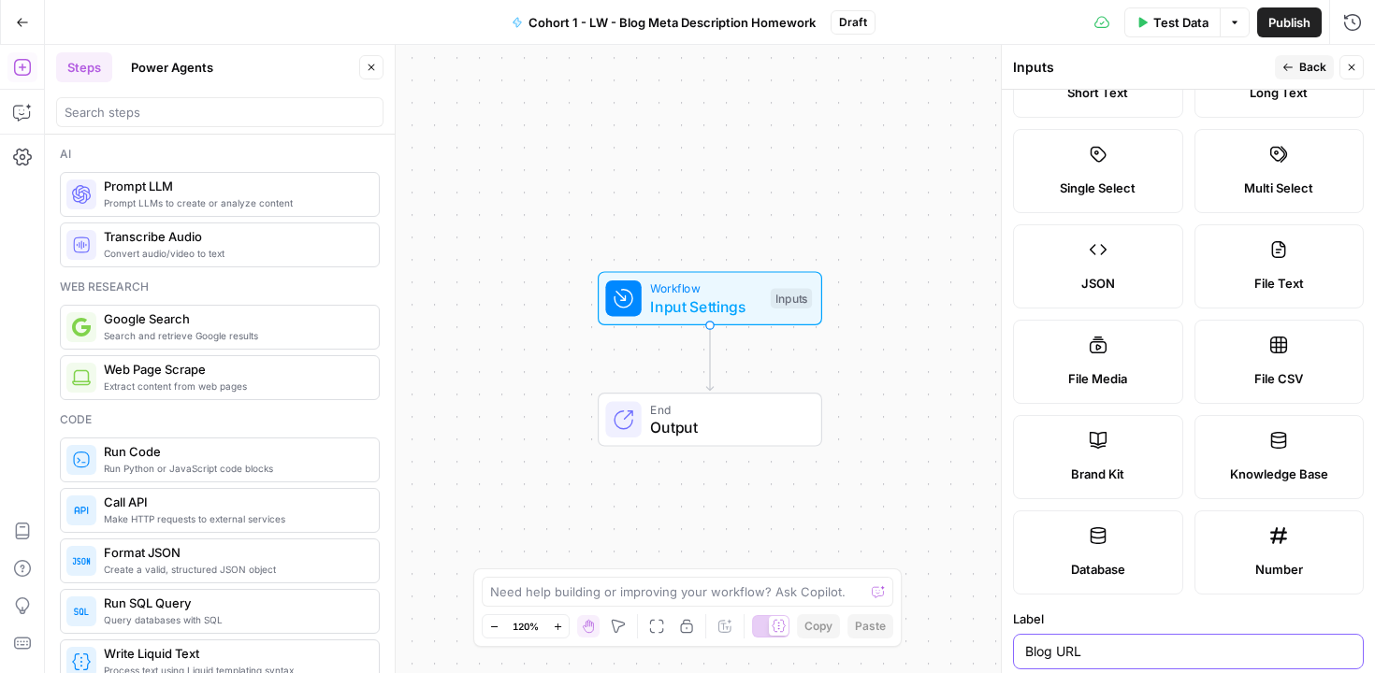
scroll to position [0, 0]
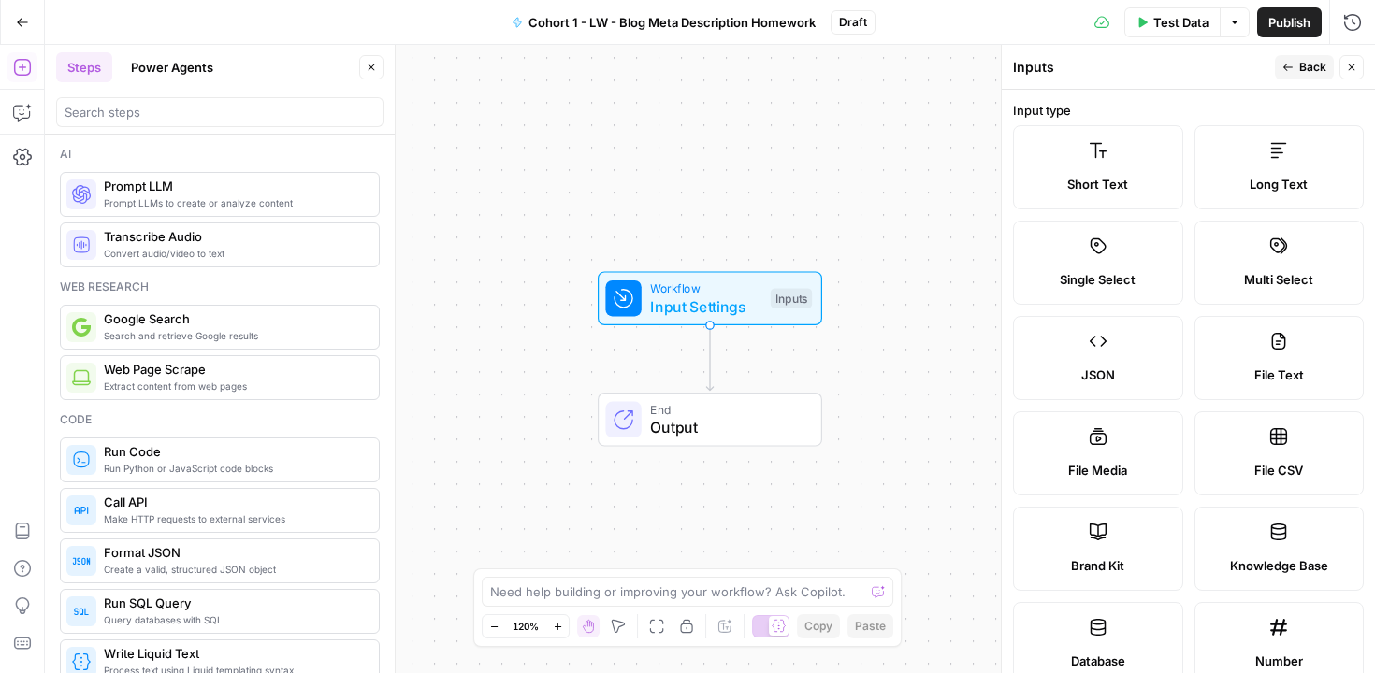
type input "Blog URL"
click at [1314, 69] on span "Back" at bounding box center [1312, 67] width 27 height 17
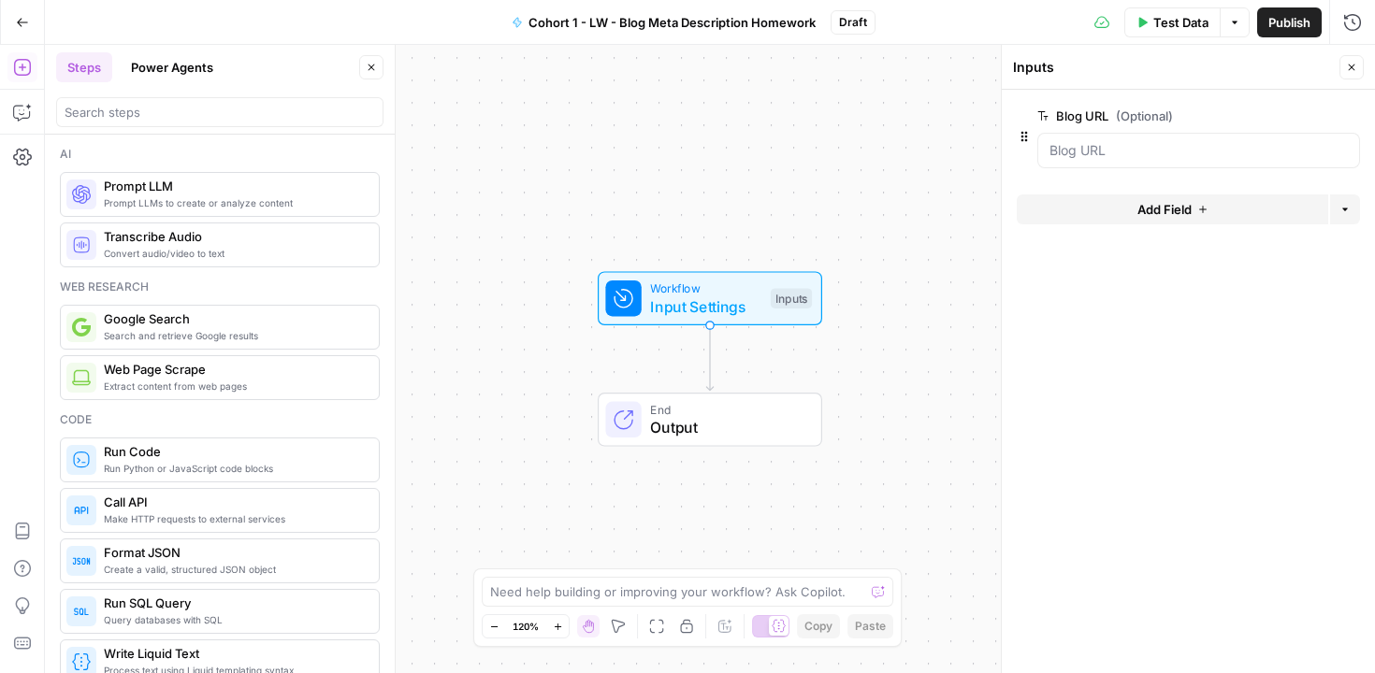
click at [1163, 211] on span "Add Field" at bounding box center [1164, 209] width 54 height 19
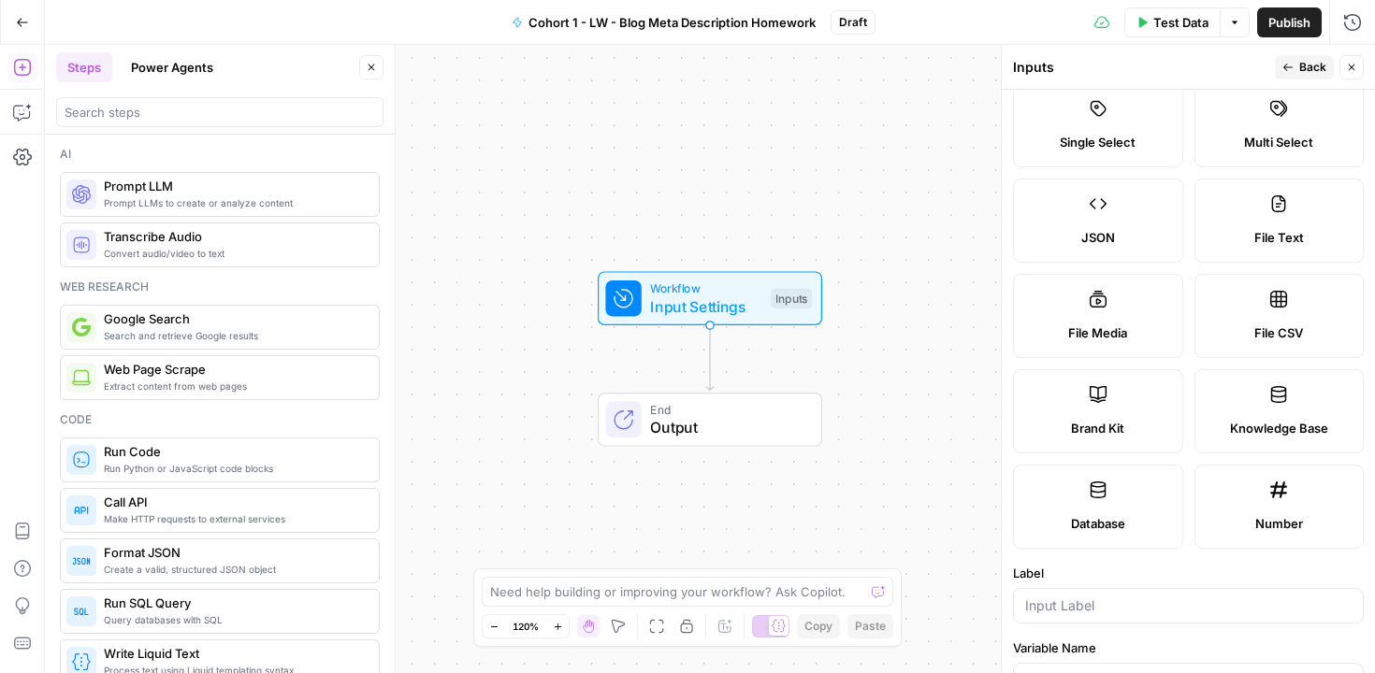
scroll to position [152, 0]
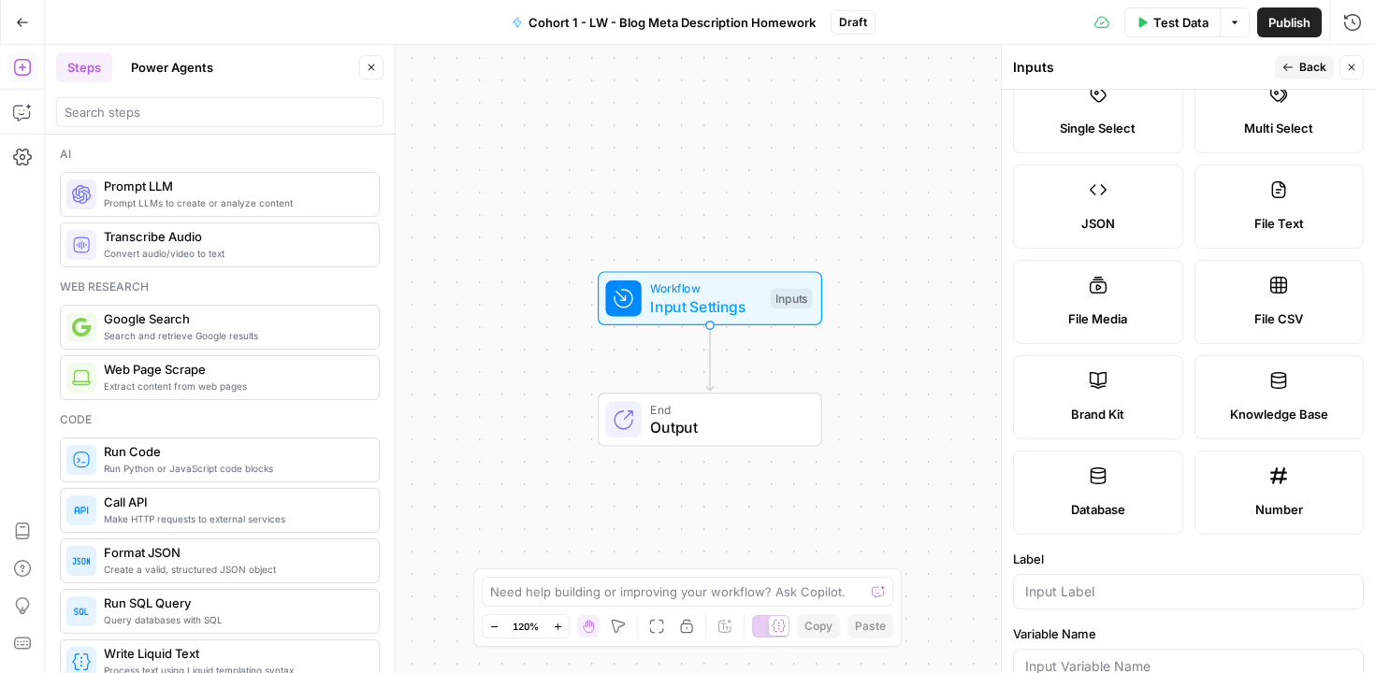
click at [1112, 382] on label "Brand Kit" at bounding box center [1098, 397] width 170 height 84
type input "Brand Kit"
type input "brand_kit"
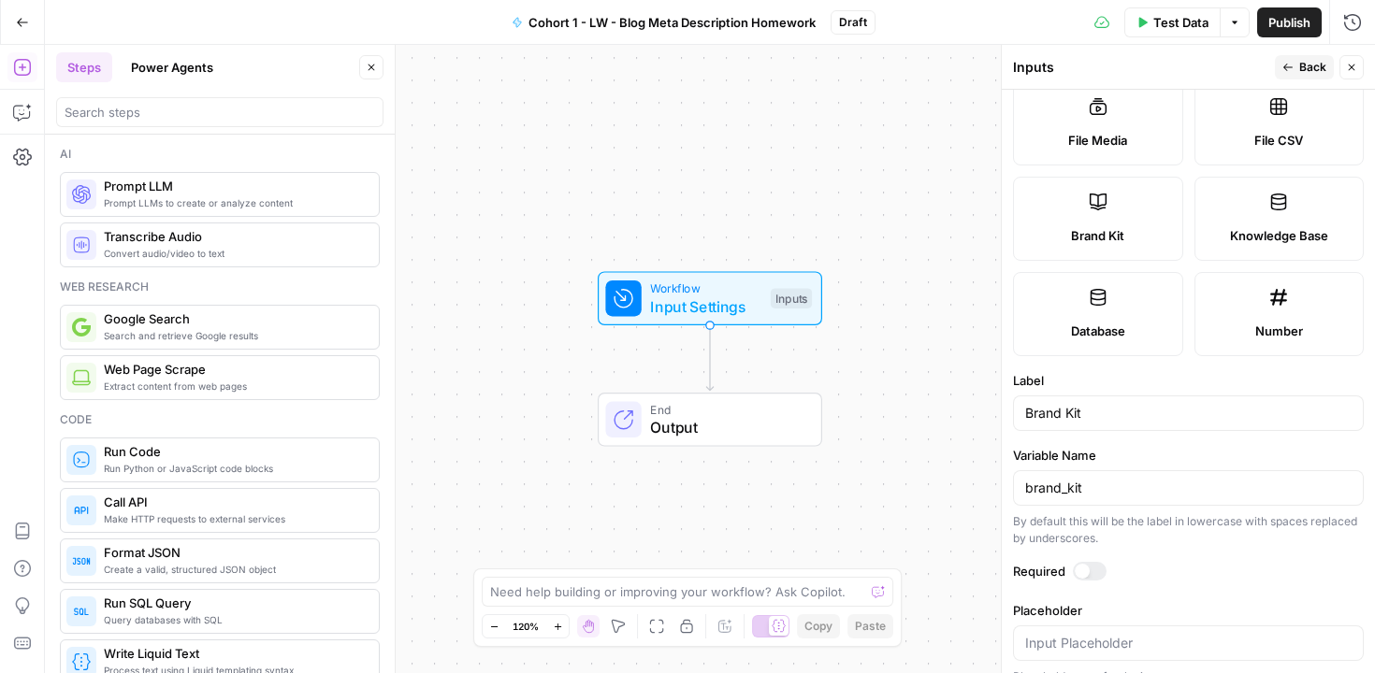
scroll to position [354, 0]
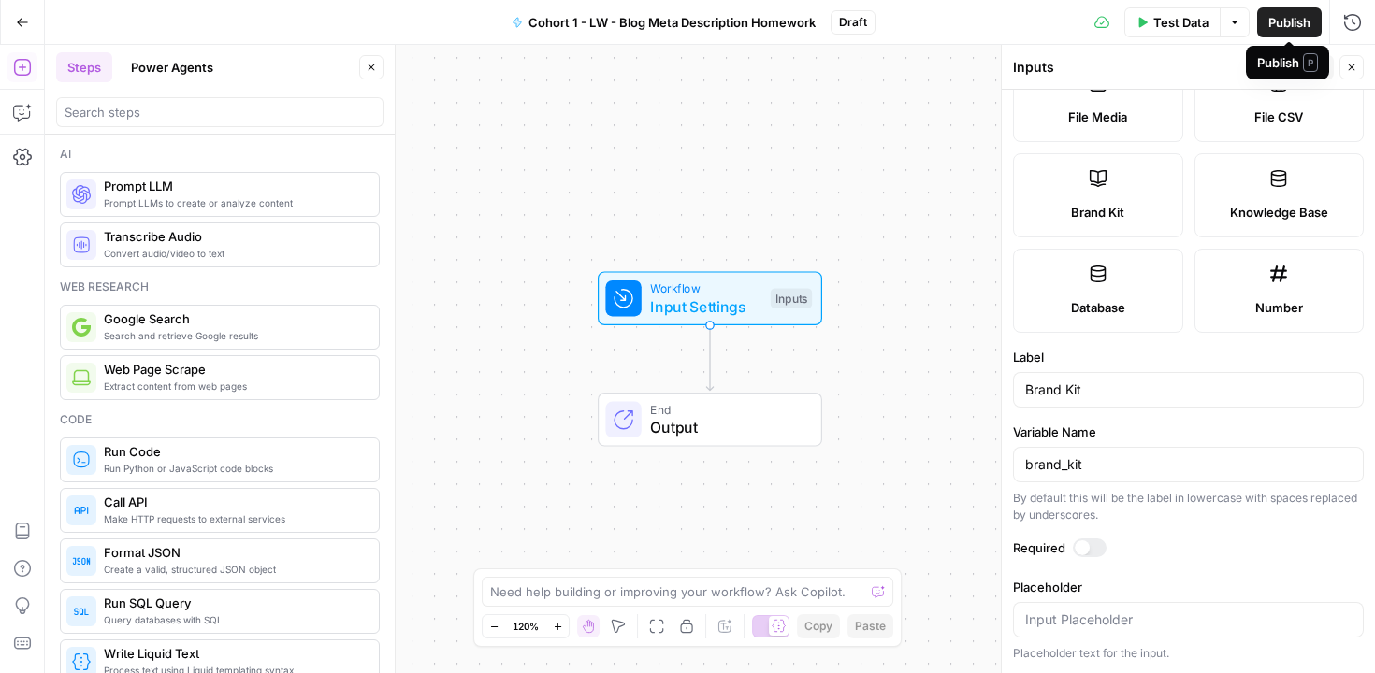
click at [1301, 65] on div "Publish P" at bounding box center [1287, 62] width 61 height 19
click at [1298, 66] on button "Back" at bounding box center [1304, 67] width 59 height 24
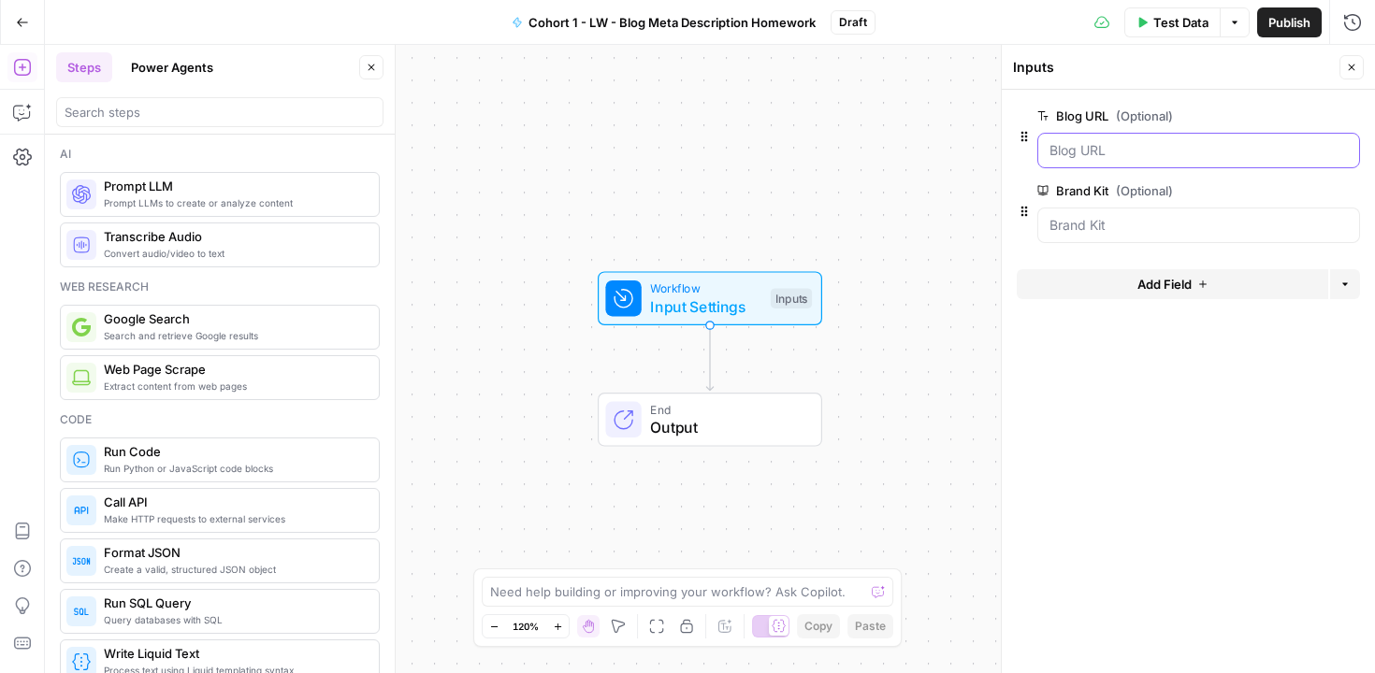
click at [1129, 154] on URL "Blog URL (Optional)" at bounding box center [1198, 150] width 298 height 19
click at [900, 203] on div "Workflow Input Settings Inputs End Output" at bounding box center [710, 359] width 1330 height 629
click at [721, 413] on span "End" at bounding box center [726, 409] width 152 height 18
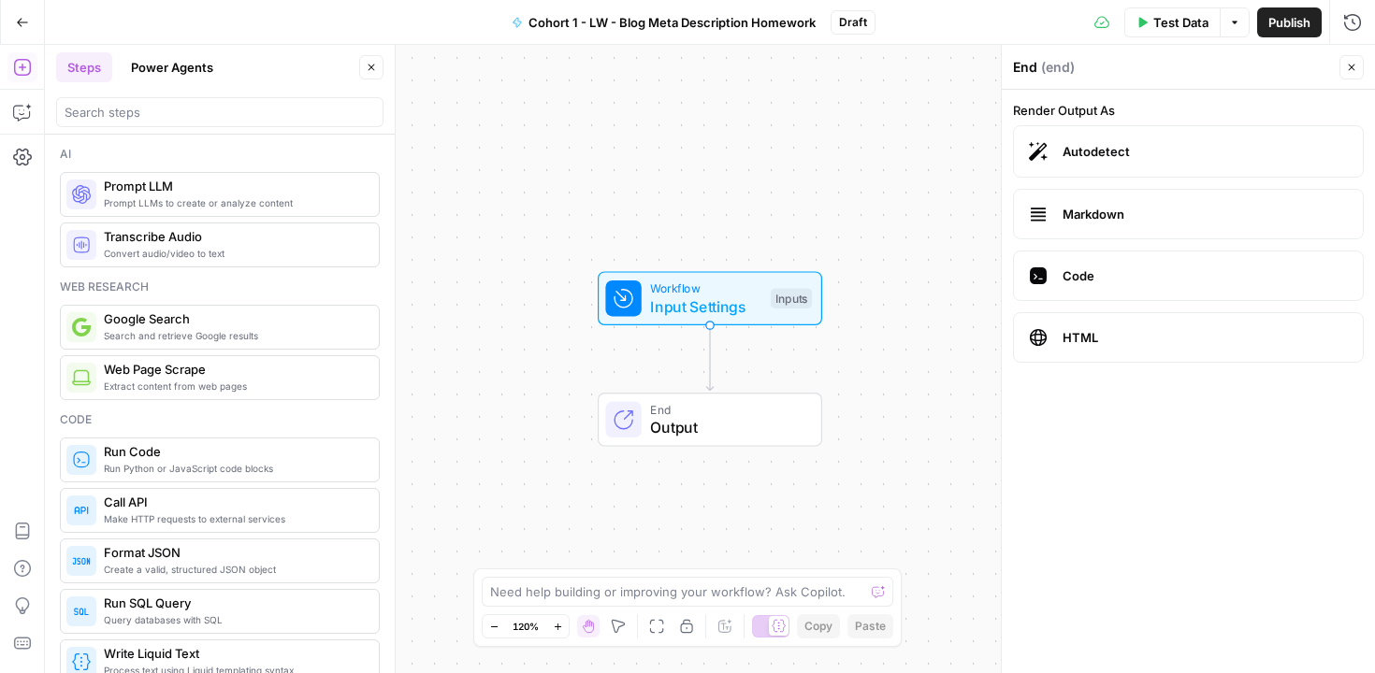
click at [1104, 222] on span "Markdown" at bounding box center [1205, 214] width 285 height 19
click at [1133, 150] on span "Autodetect" at bounding box center [1205, 151] width 285 height 19
click at [1350, 65] on icon "button" at bounding box center [1352, 68] width 7 height 7
click at [714, 425] on span "Output" at bounding box center [726, 427] width 152 height 22
click at [1351, 65] on icon "button" at bounding box center [1351, 67] width 11 height 11
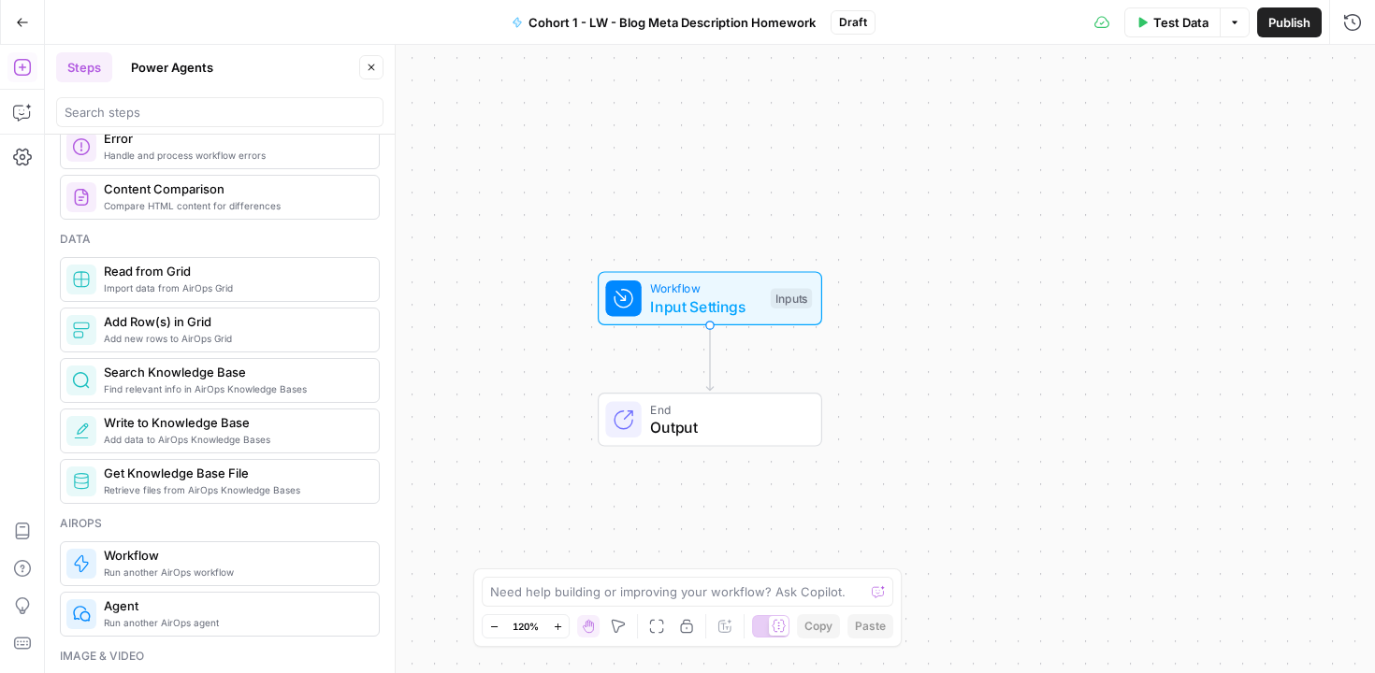
scroll to position [763, 0]
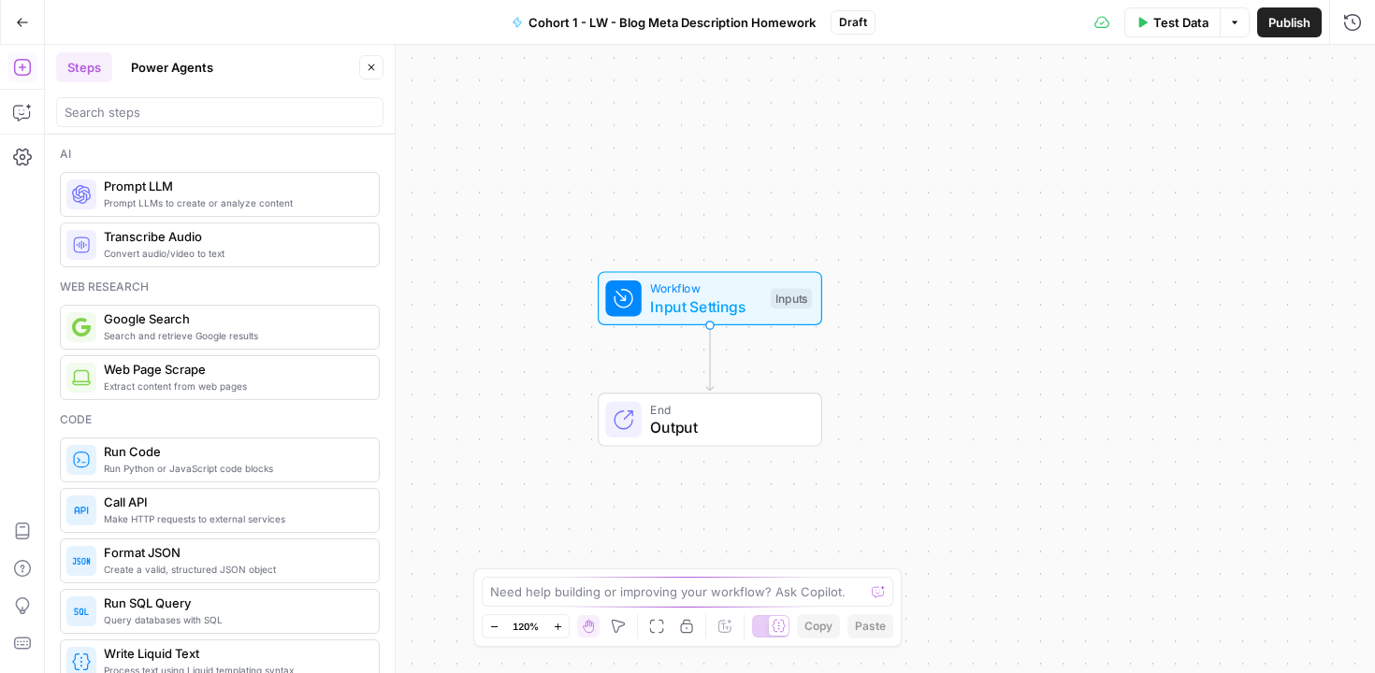
click at [22, 21] on icon "button" at bounding box center [22, 22] width 13 height 13
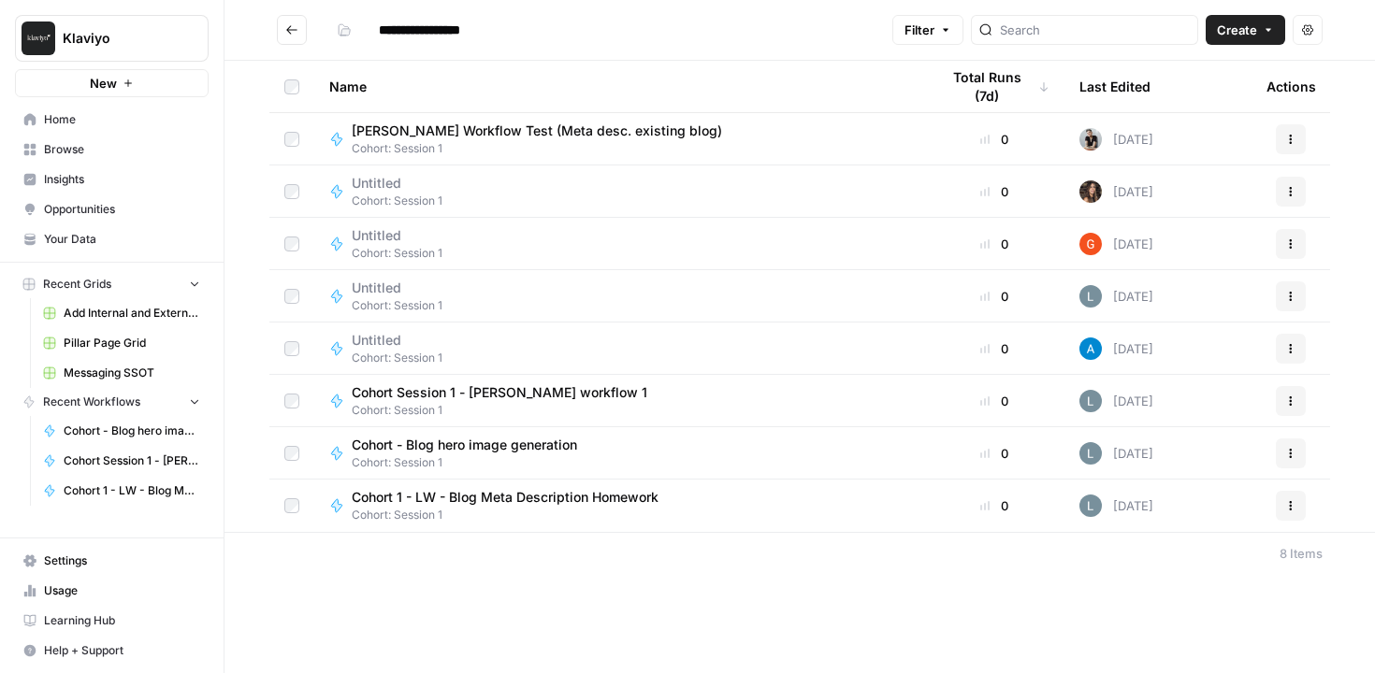
click at [580, 407] on span "Cohort: Session 1" at bounding box center [507, 410] width 311 height 17
type input "**********"
click at [296, 25] on icon "Go back" at bounding box center [291, 29] width 13 height 13
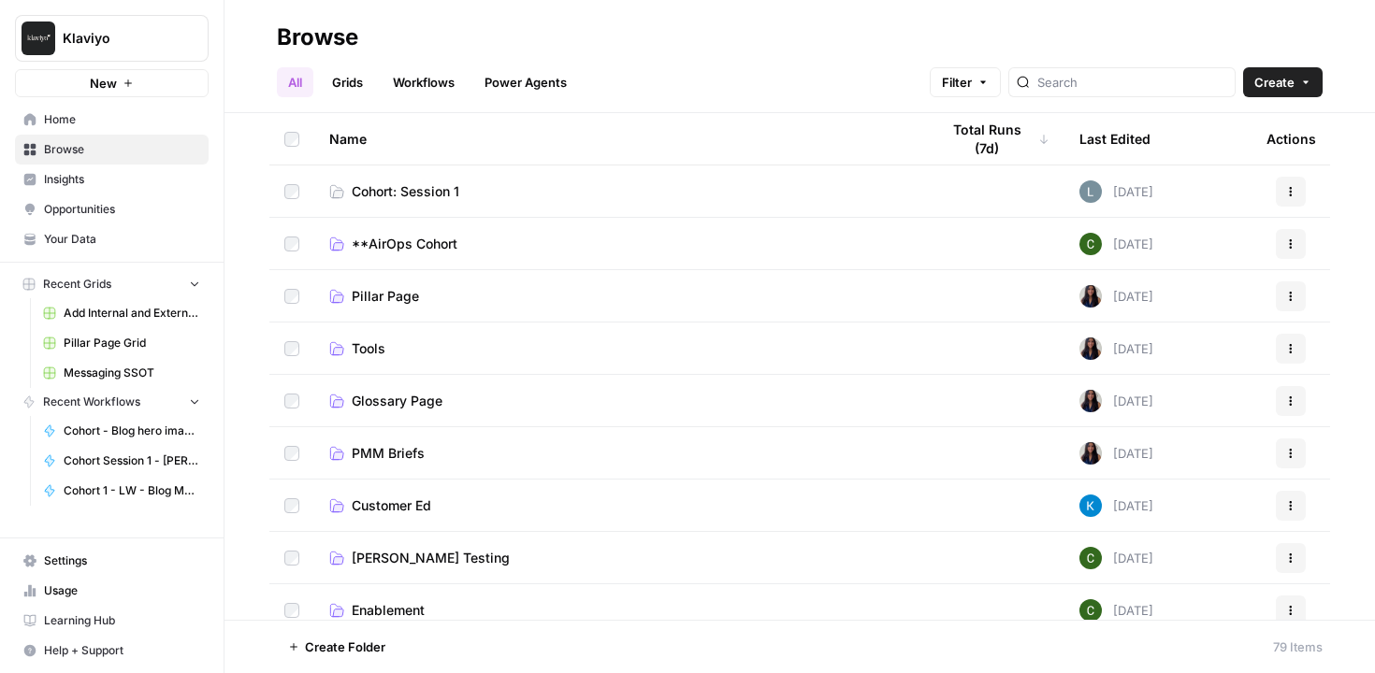
click at [454, 180] on td "Cohort: Session 1" at bounding box center [619, 191] width 610 height 51
click at [432, 198] on span "Cohort: Session 1" at bounding box center [406, 191] width 108 height 19
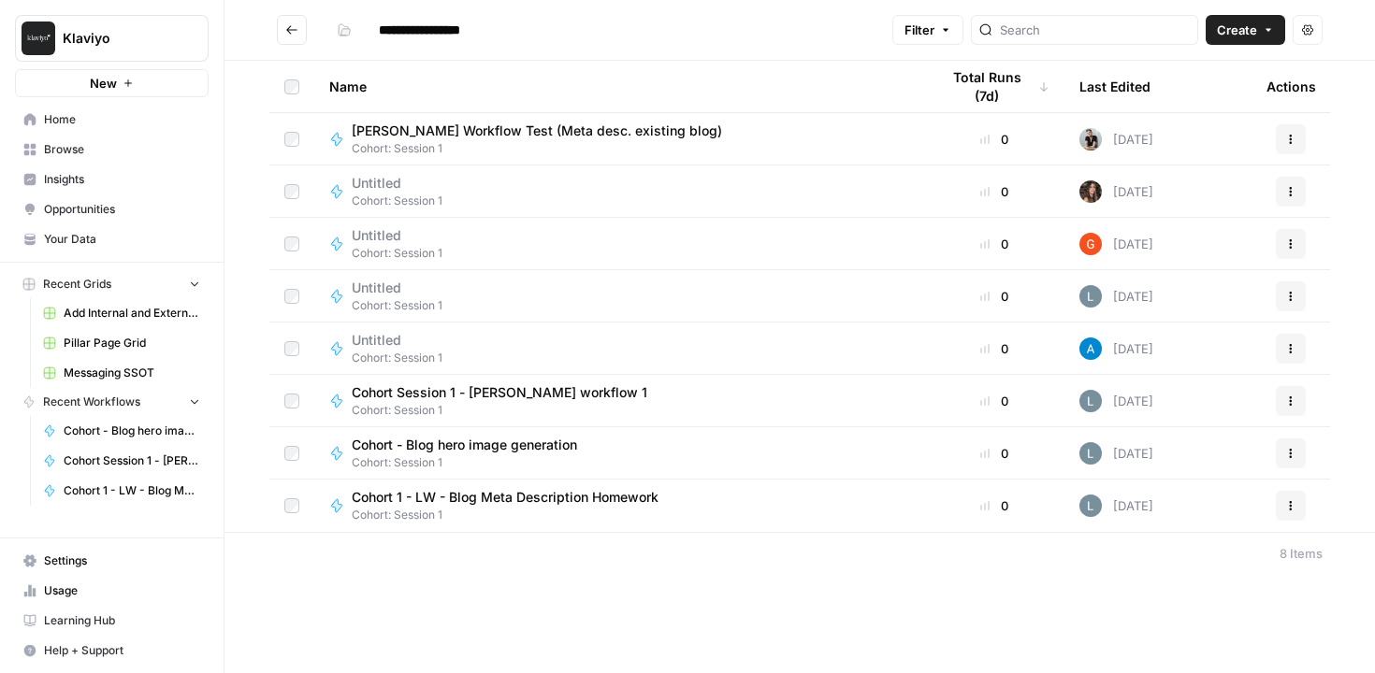
click at [826, 496] on div "Cohort 1 - LW - Blog Meta Description Homework Cohort: Session 1" at bounding box center [619, 506] width 580 height 36
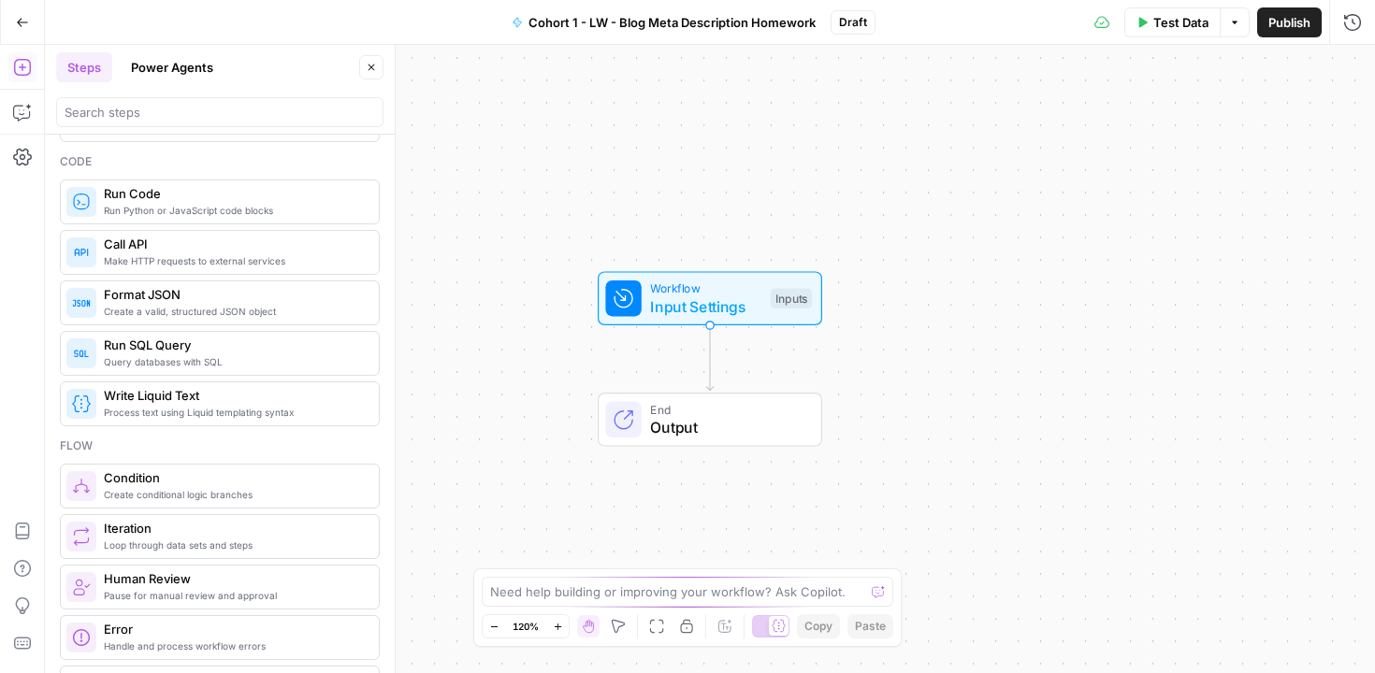
scroll to position [300, 0]
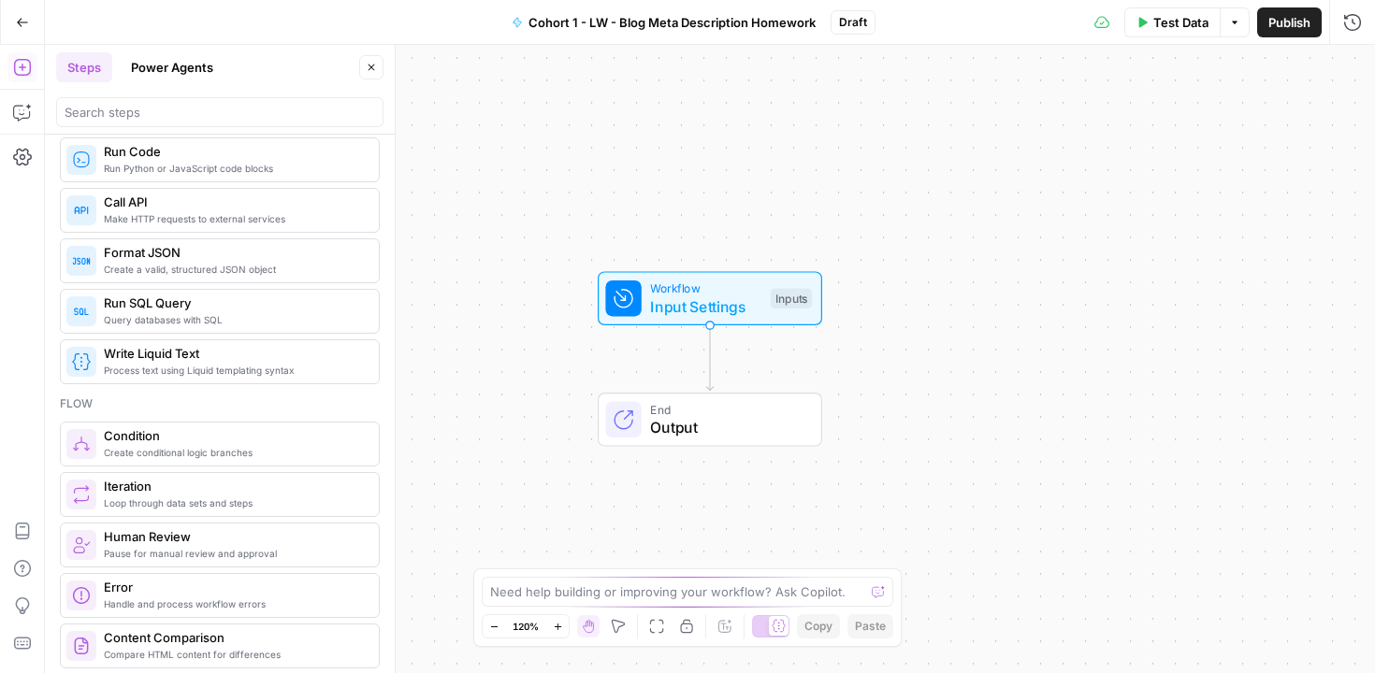
click at [18, 19] on icon "button" at bounding box center [22, 22] width 13 height 13
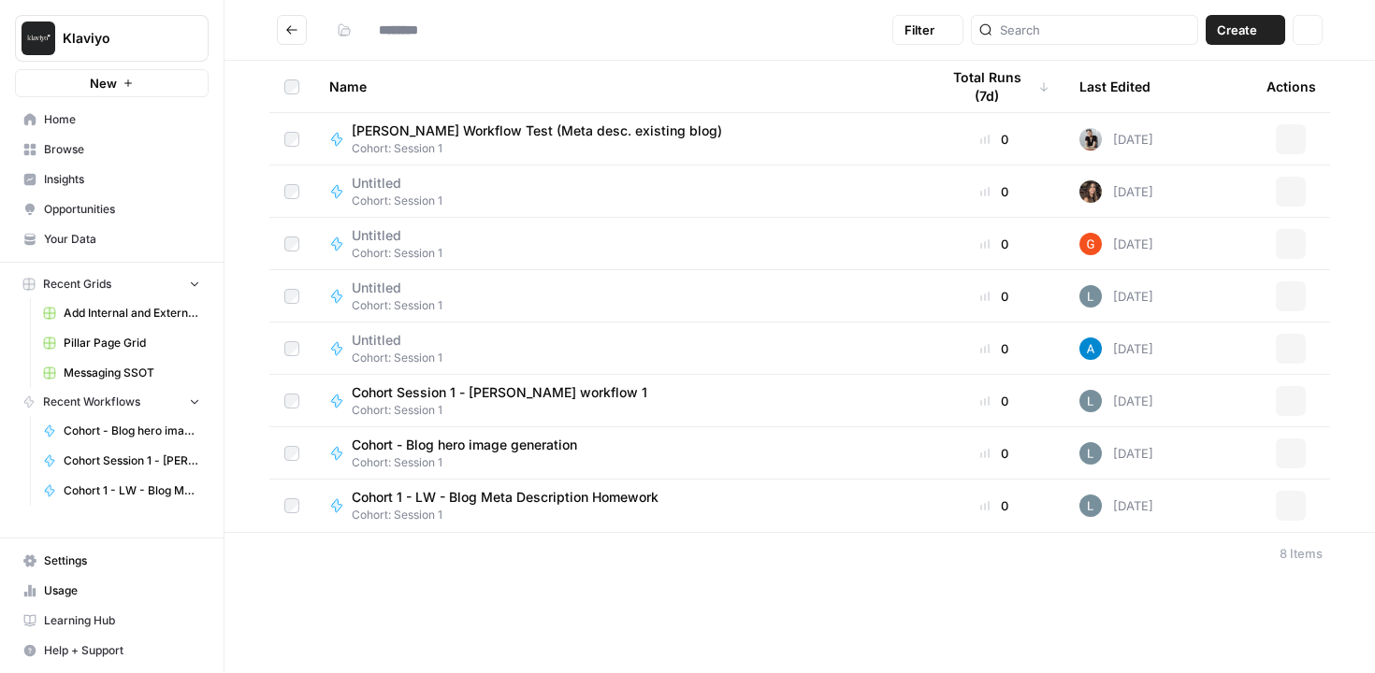
type input "**********"
click at [631, 497] on span "Cohort 1 - LW - Blog Meta Description Homework" at bounding box center [505, 497] width 307 height 19
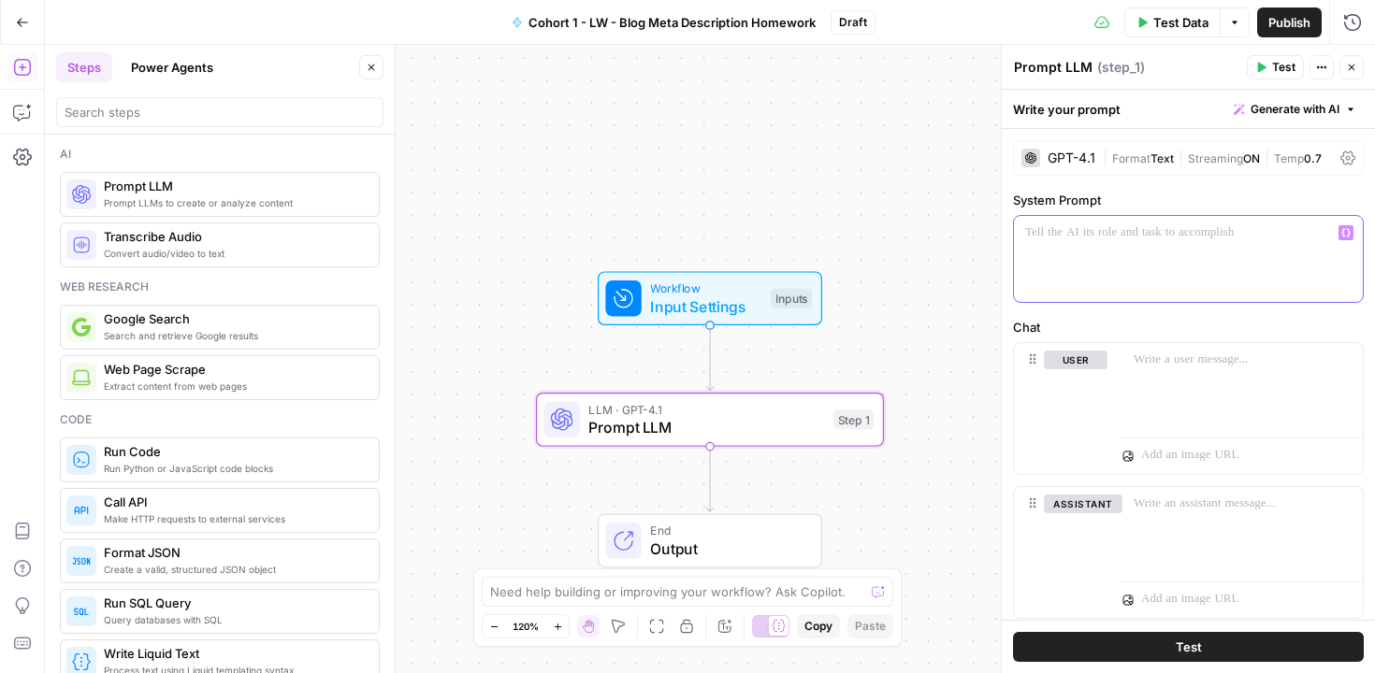
click at [1062, 239] on p at bounding box center [1188, 233] width 326 height 19
click at [1079, 255] on p "**********" at bounding box center [1181, 242] width 312 height 37
click at [1287, 252] on p "**********" at bounding box center [1181, 242] width 312 height 37
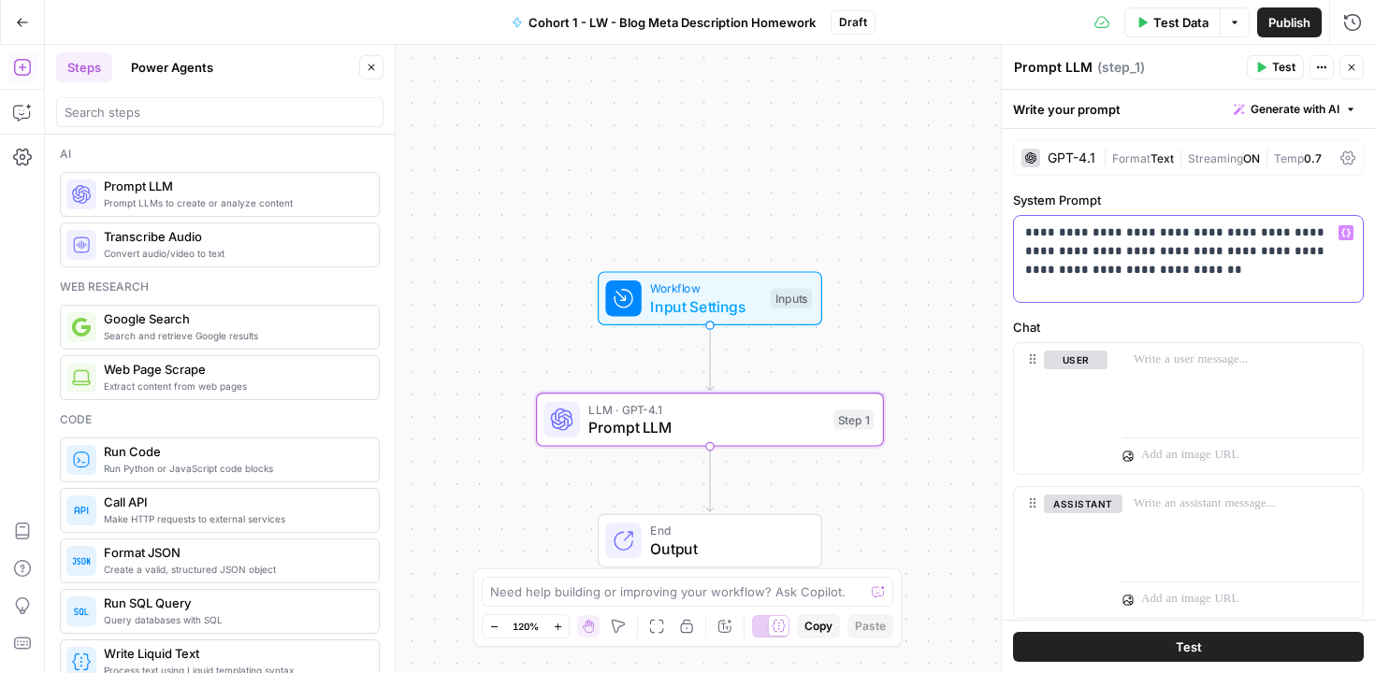
drag, startPoint x: 1083, startPoint y: 253, endPoint x: 1128, endPoint y: 253, distance: 44.9
click at [1128, 253] on p "**********" at bounding box center [1181, 252] width 312 height 56
click at [1267, 251] on p "**********" at bounding box center [1181, 252] width 312 height 56
click at [1145, 271] on p "**********" at bounding box center [1181, 252] width 312 height 56
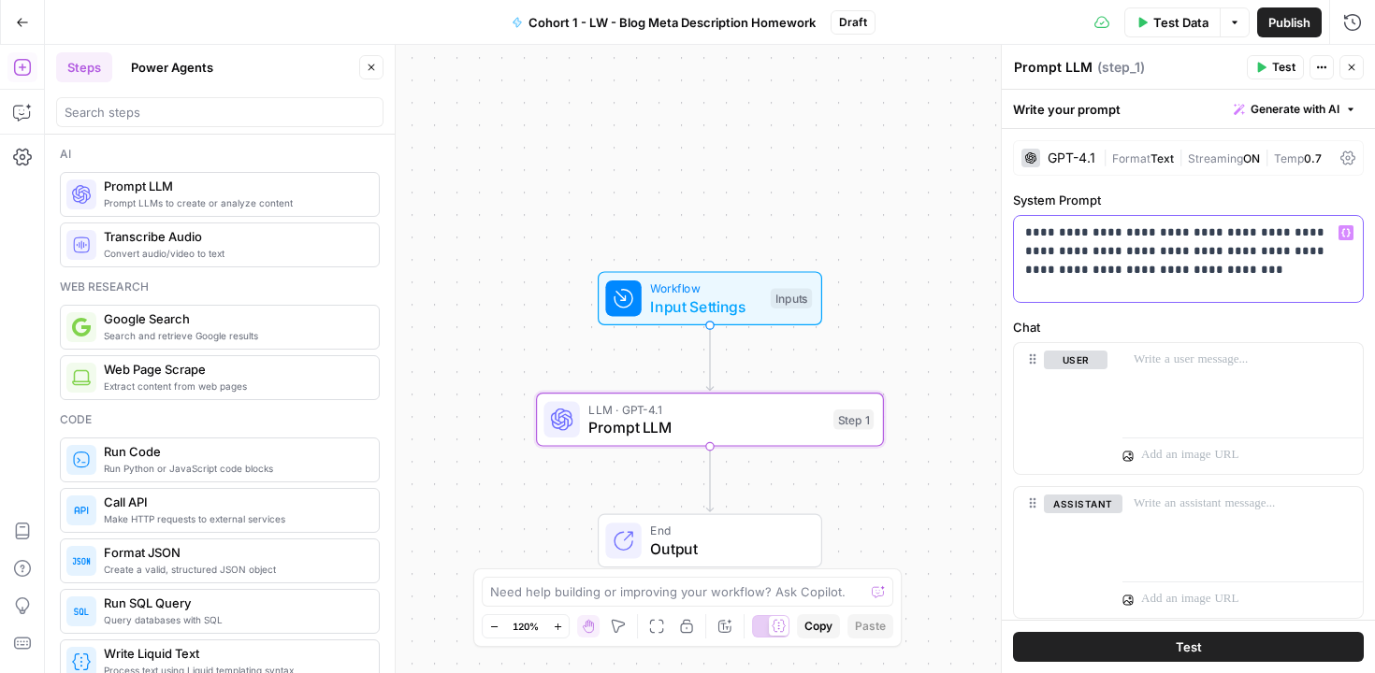
click at [1223, 272] on p "**********" at bounding box center [1181, 252] width 312 height 56
click at [1023, 232] on div "**********" at bounding box center [1188, 259] width 349 height 86
click at [1199, 253] on p "**********" at bounding box center [1181, 252] width 312 height 56
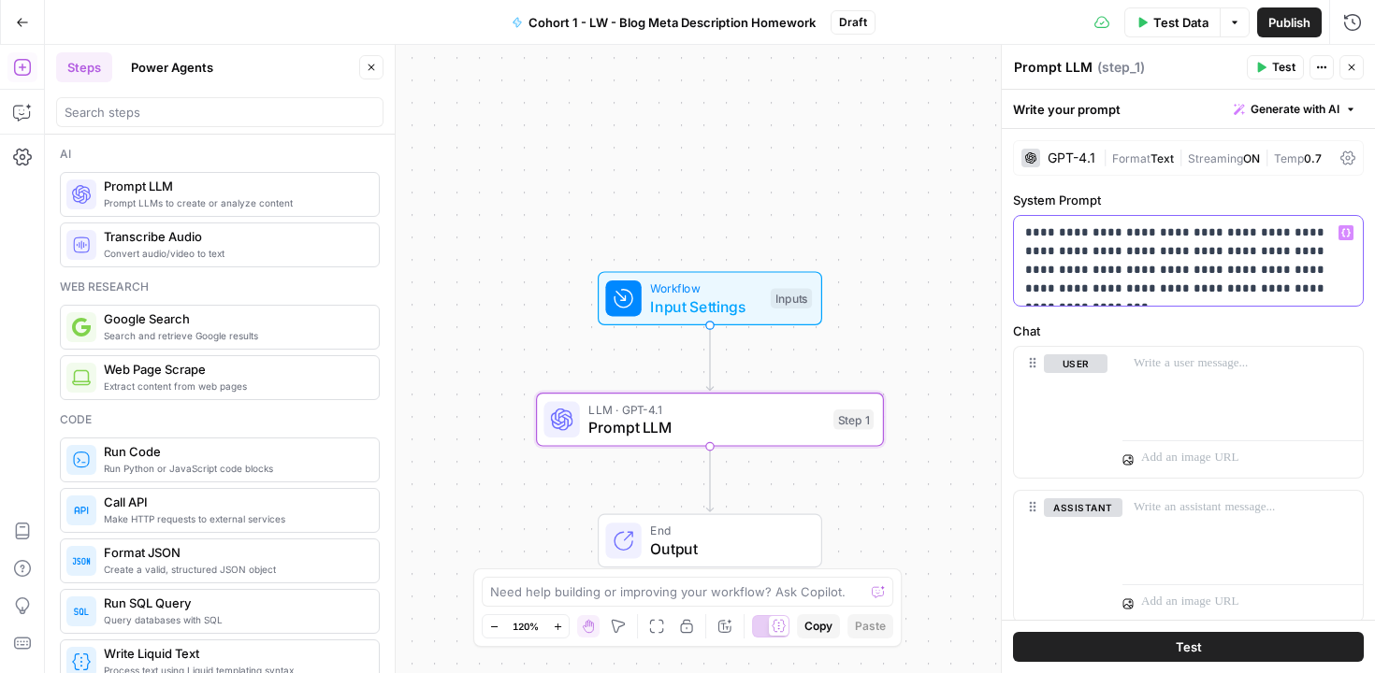
click at [1128, 290] on p "**********" at bounding box center [1181, 261] width 312 height 75
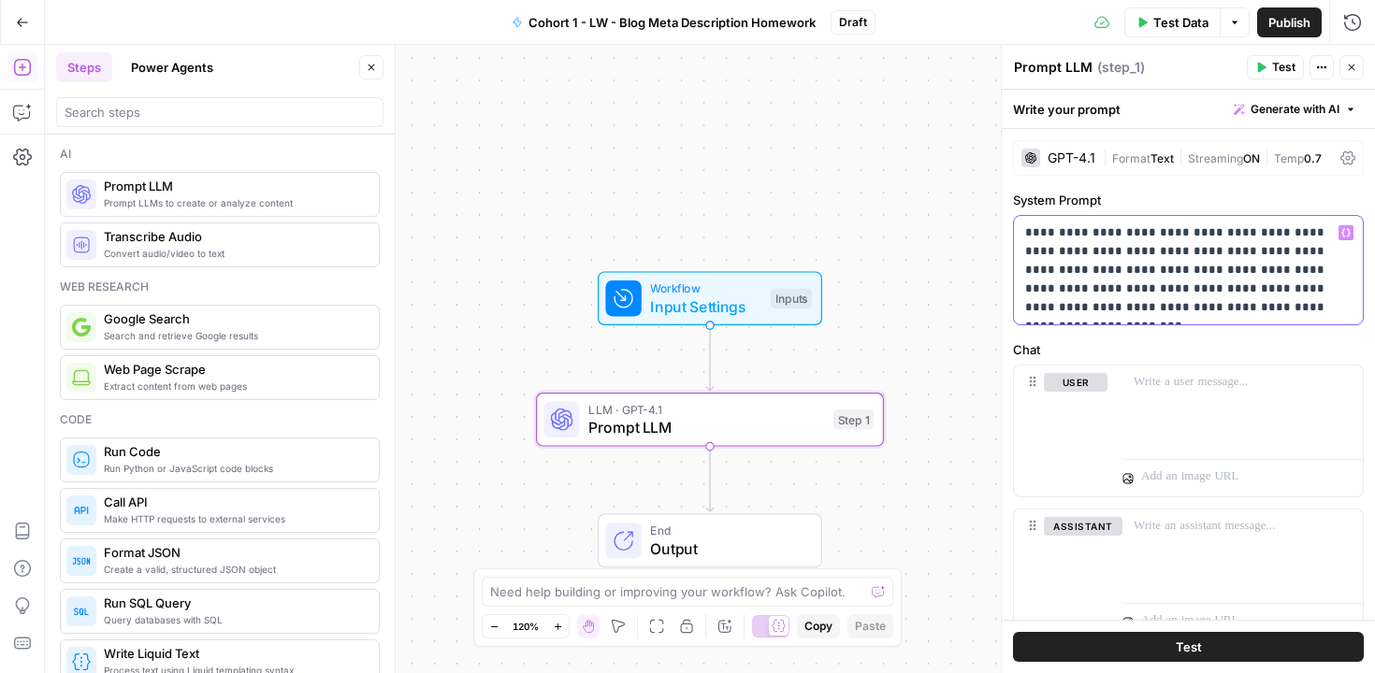
click at [1271, 309] on p "**********" at bounding box center [1181, 271] width 312 height 94
click at [1256, 253] on p "**********" at bounding box center [1181, 271] width 312 height 94
drag, startPoint x: 1024, startPoint y: 290, endPoint x: 1054, endPoint y: 293, distance: 30.1
click at [1054, 293] on p "**********" at bounding box center [1181, 271] width 312 height 94
drag, startPoint x: 1148, startPoint y: 274, endPoint x: 1209, endPoint y: 273, distance: 60.8
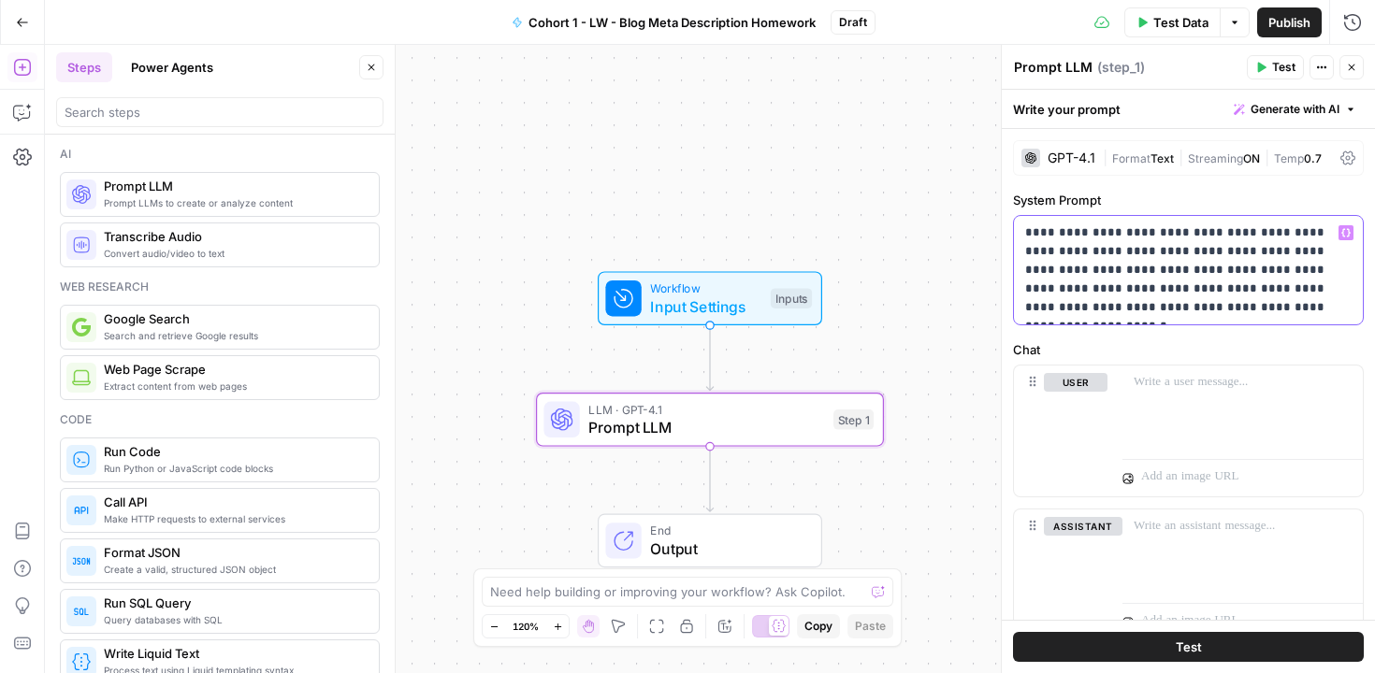
click at [1209, 273] on p "**********" at bounding box center [1181, 271] width 312 height 94
click at [1211, 235] on p "**********" at bounding box center [1181, 271] width 312 height 94
click at [1149, 234] on p "**********" at bounding box center [1181, 271] width 312 height 94
click at [1042, 253] on p "**********" at bounding box center [1181, 271] width 312 height 94
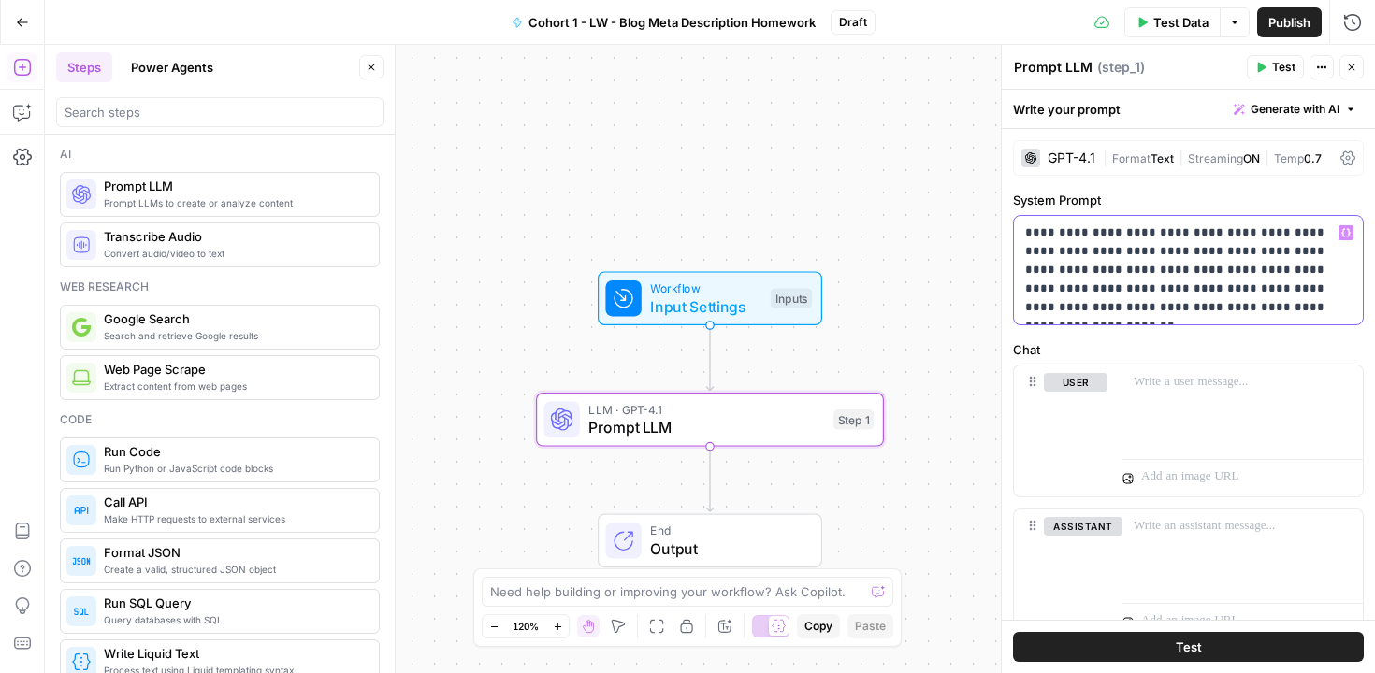
click at [1062, 290] on p "**********" at bounding box center [1181, 271] width 312 height 94
click at [1180, 291] on p "**********" at bounding box center [1181, 271] width 312 height 94
click at [1085, 309] on p "**********" at bounding box center [1181, 271] width 312 height 94
click at [1212, 309] on p "**********" at bounding box center [1181, 271] width 312 height 94
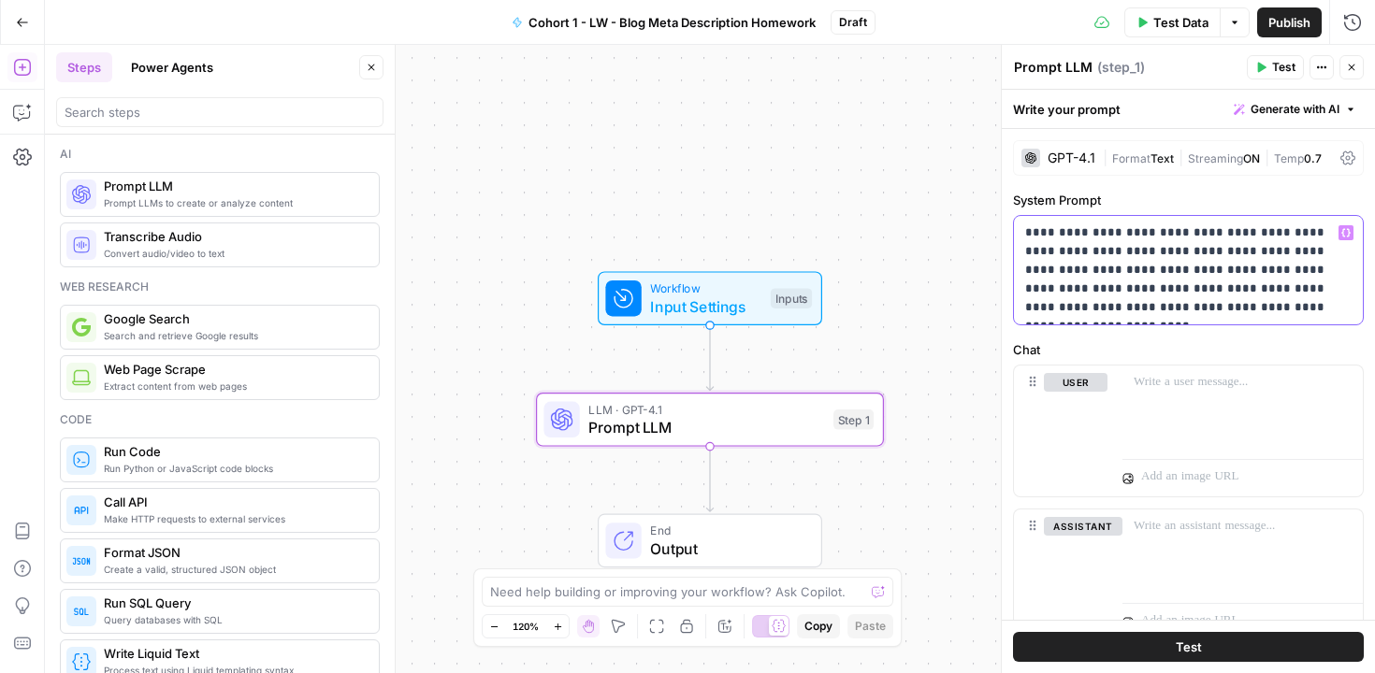
click at [1315, 311] on p "**********" at bounding box center [1181, 271] width 312 height 94
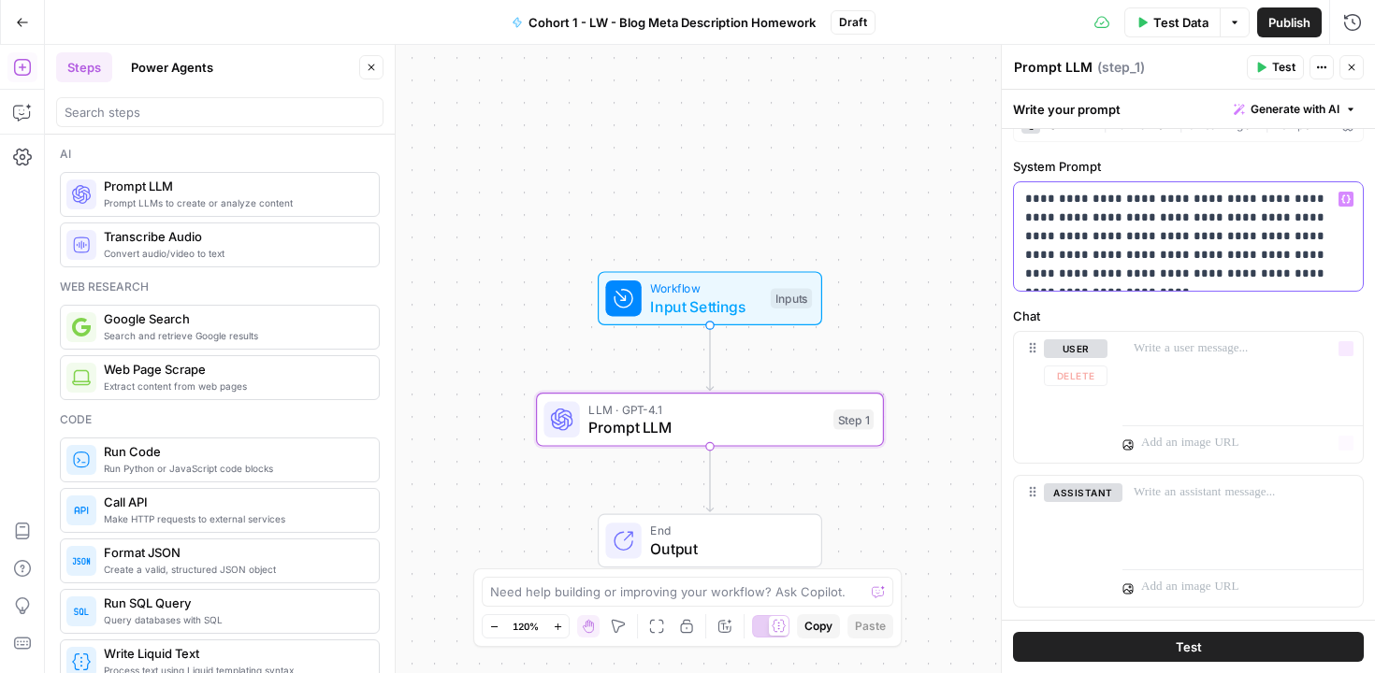
scroll to position [76, 0]
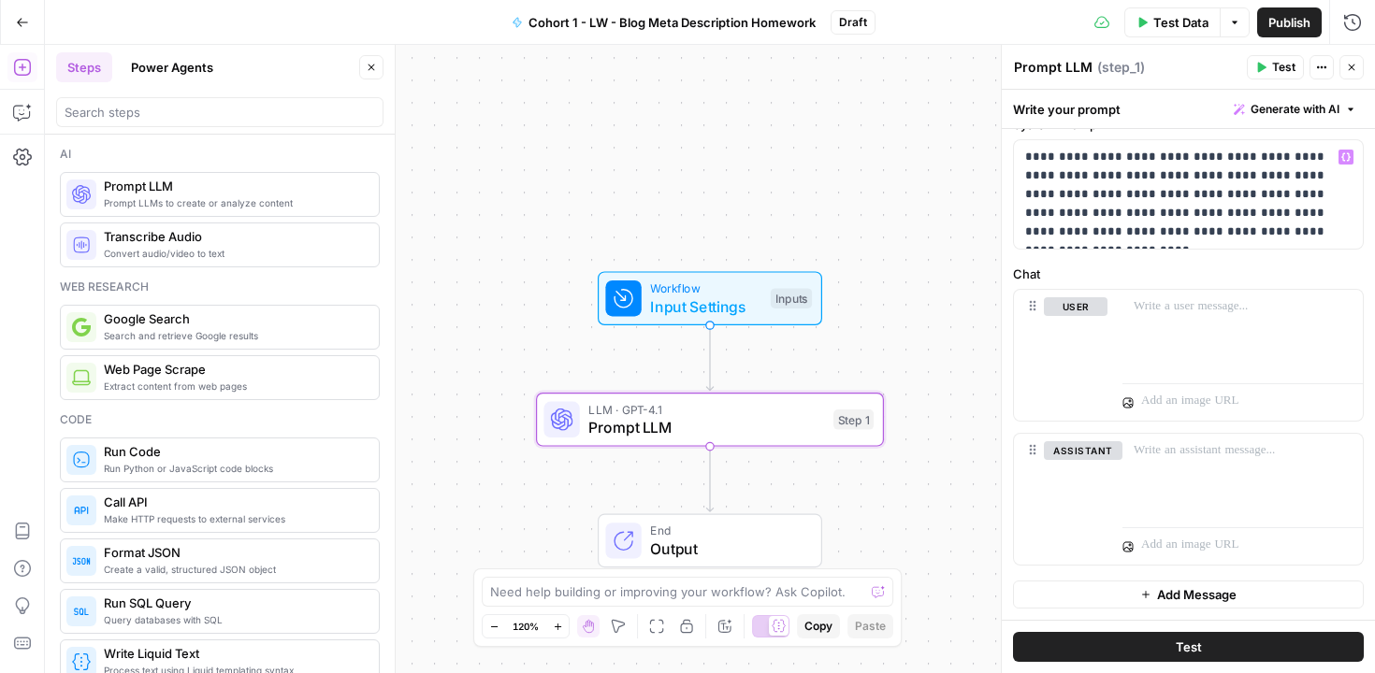
click at [943, 269] on div "Workflow Input Settings Inputs LLM · GPT-4.1 Prompt LLM Step 1 End Output" at bounding box center [710, 359] width 1330 height 629
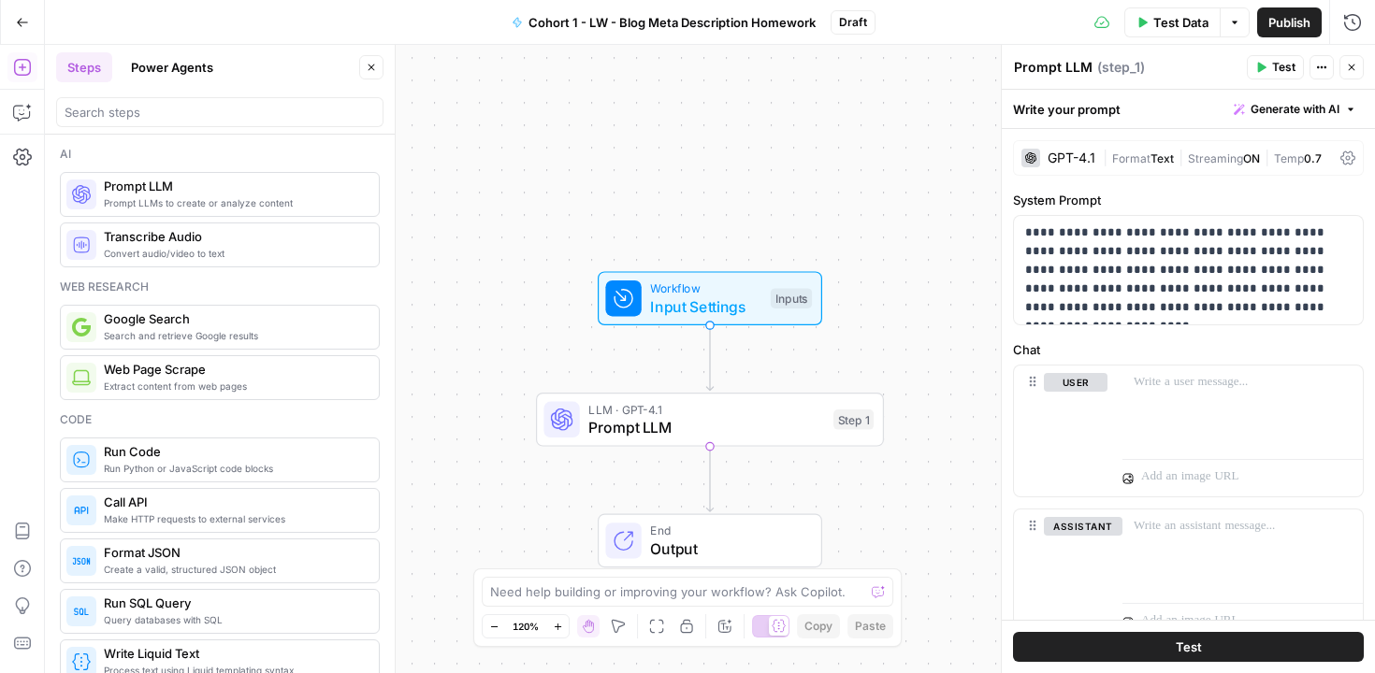
click at [905, 139] on div "Workflow Input Settings Inputs LLM · GPT-4.1 Prompt LLM Step 1 End Output" at bounding box center [710, 359] width 1330 height 629
click at [719, 304] on span "Input Settings" at bounding box center [705, 307] width 111 height 22
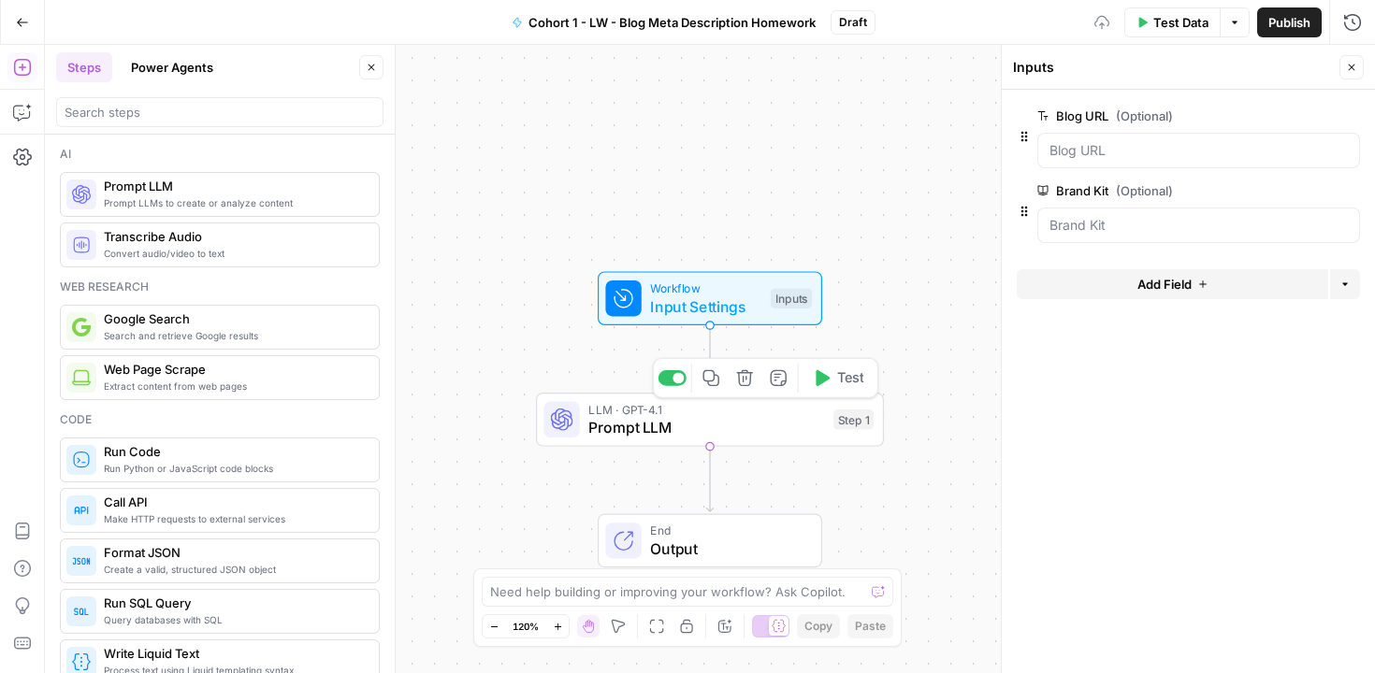
click at [692, 422] on span "Prompt LLM" at bounding box center [706, 427] width 236 height 22
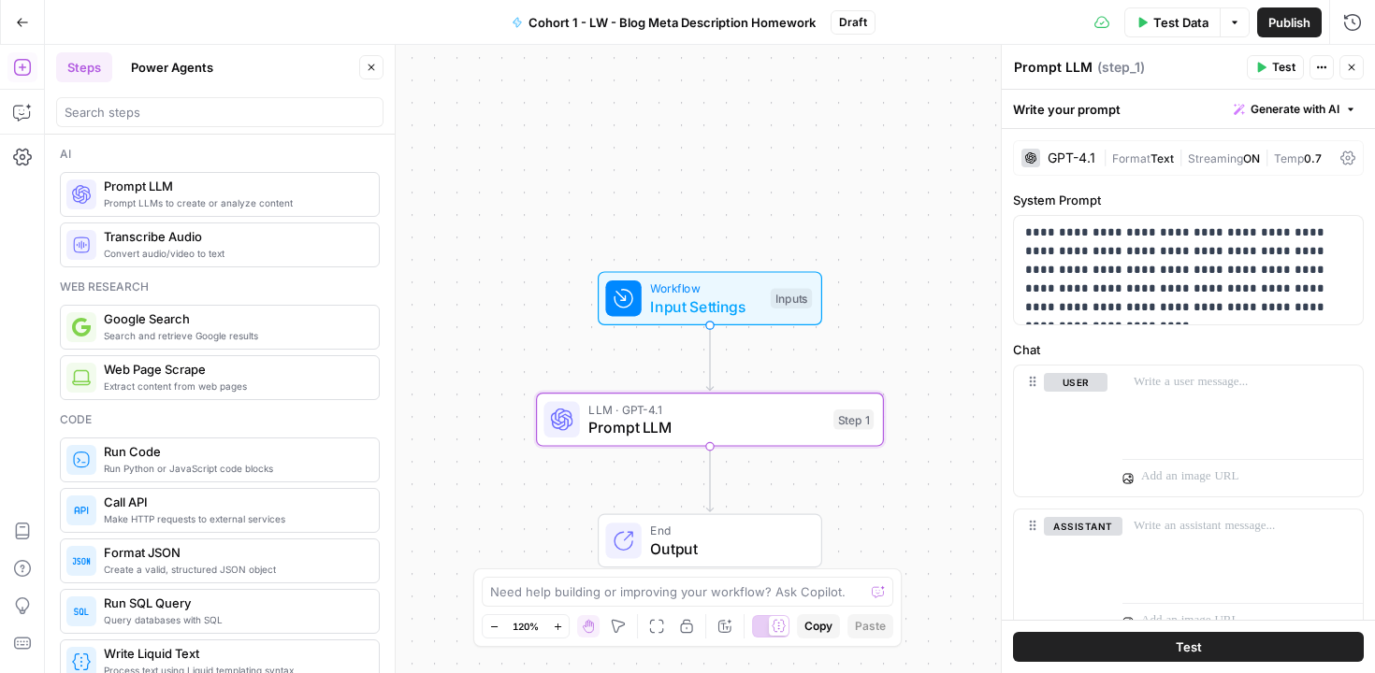
scroll to position [76, 0]
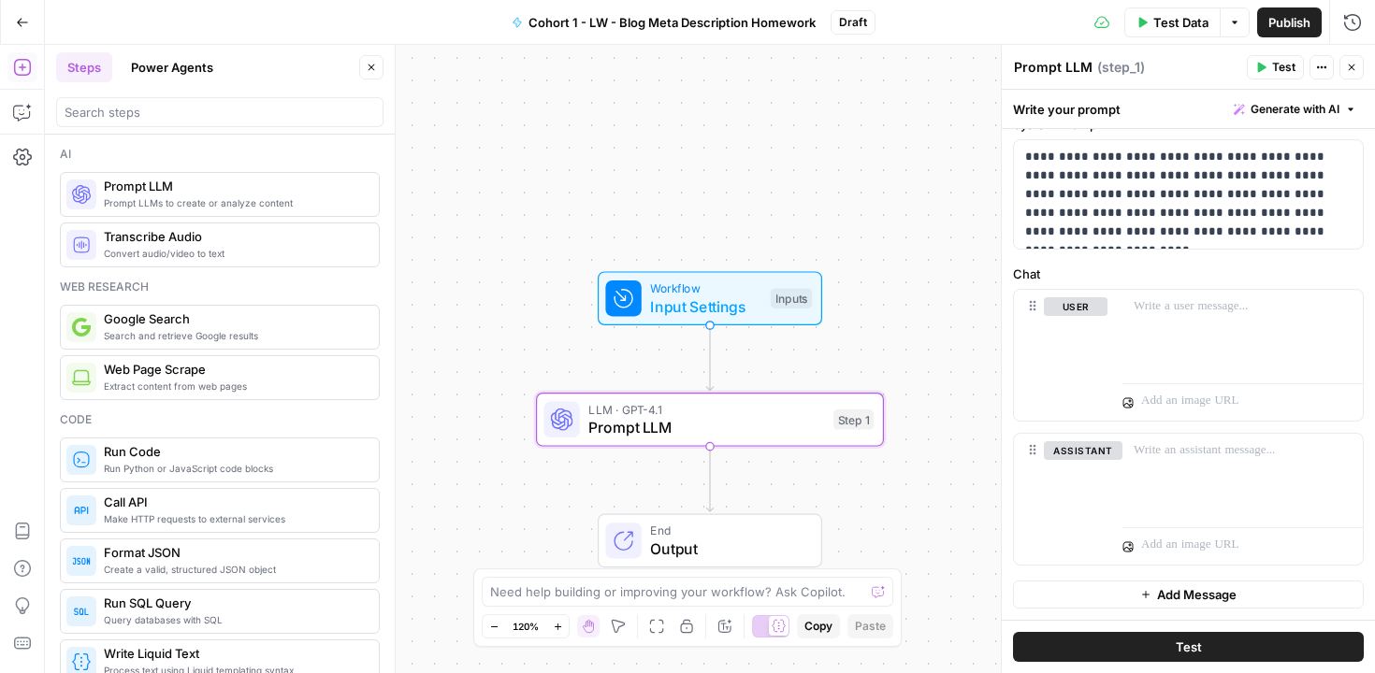
click at [712, 300] on span "Input Settings" at bounding box center [705, 307] width 111 height 22
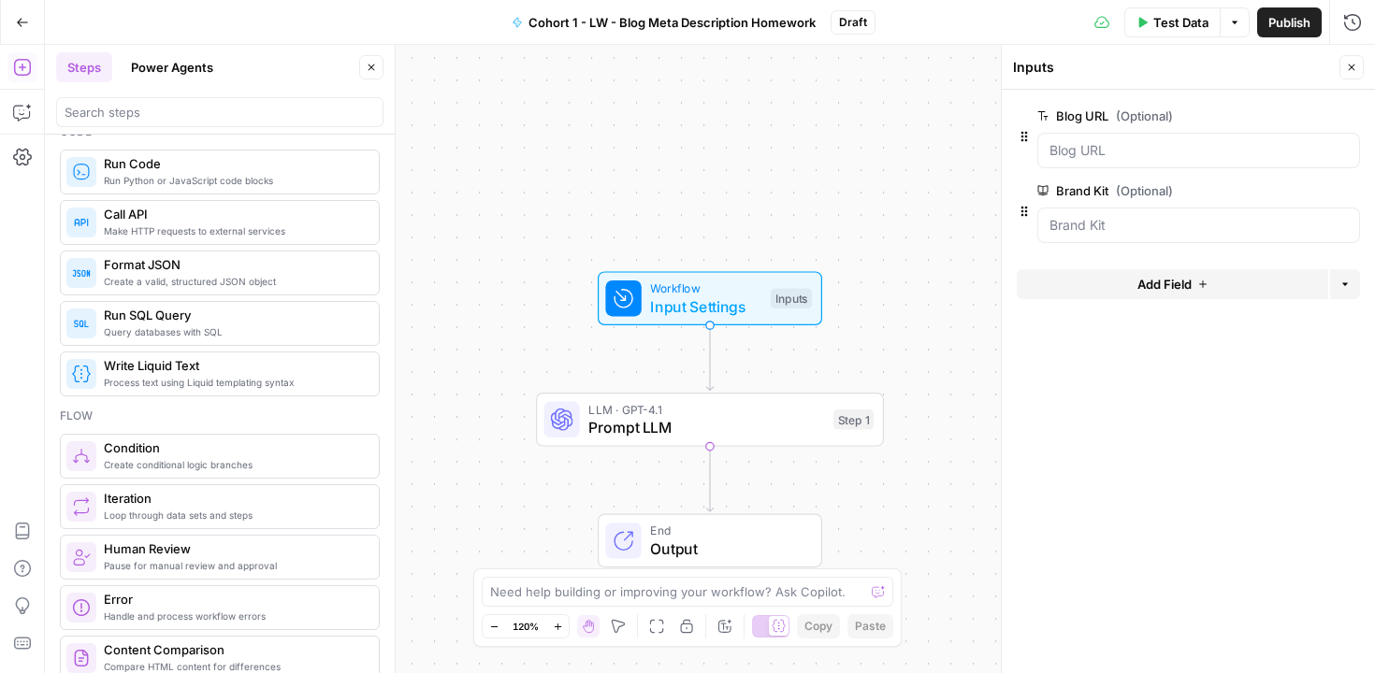
scroll to position [312, 0]
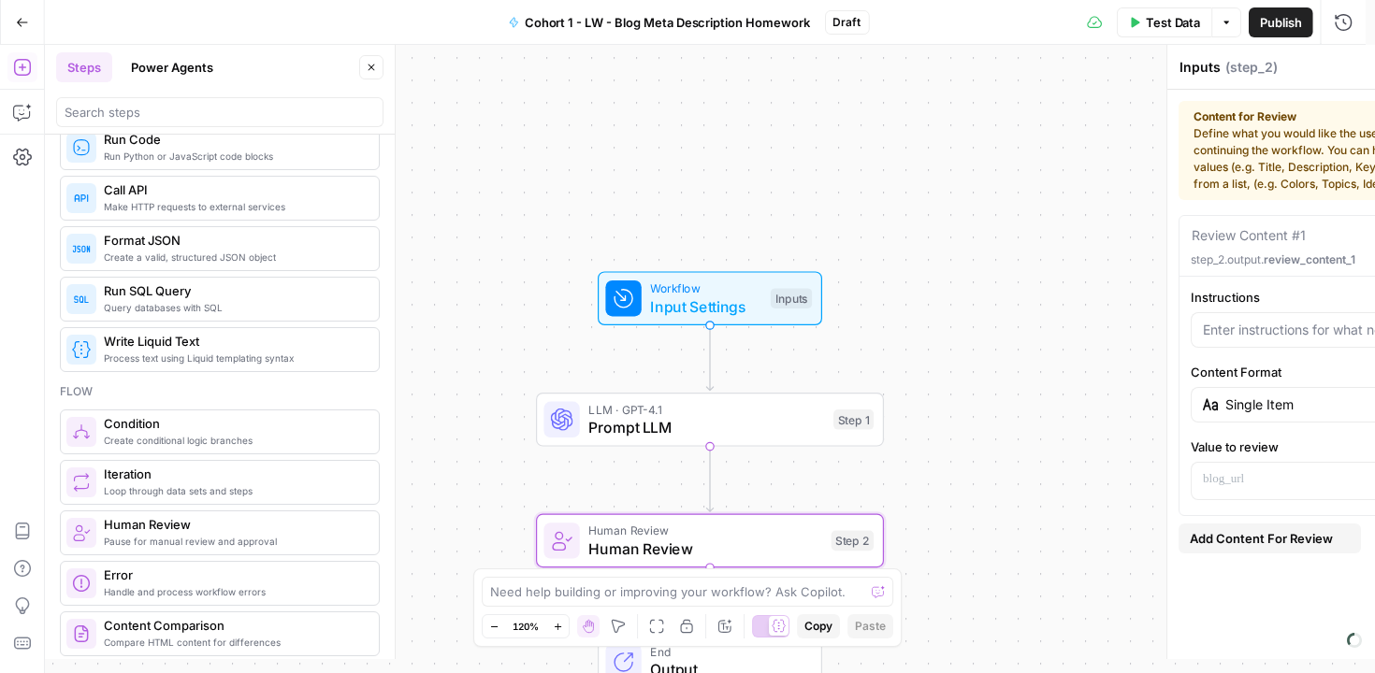
type textarea "Human Review"
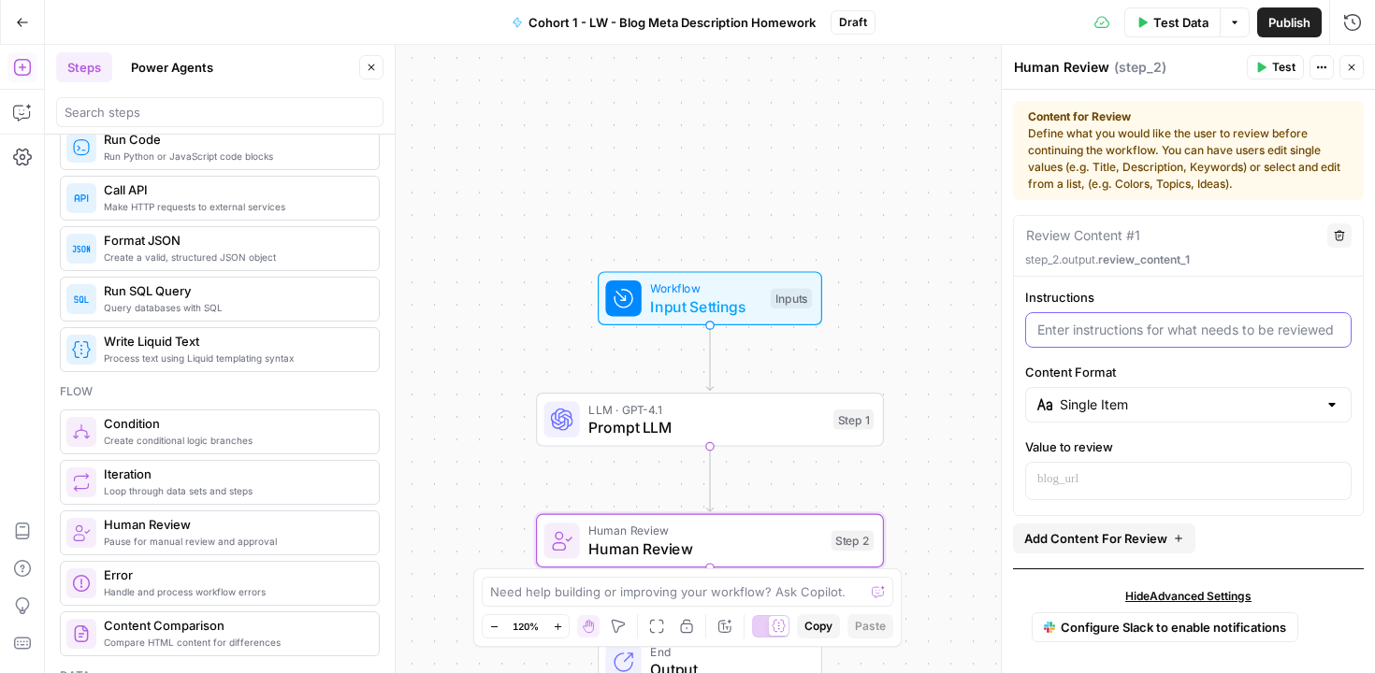
click at [1078, 334] on input "Instructions" at bounding box center [1188, 330] width 302 height 19
click at [1055, 332] on input "Review description to be sure it's meeting the mark." at bounding box center [1188, 330] width 302 height 19
drag, startPoint x: 1146, startPoint y: 328, endPoint x: 1345, endPoint y: 328, distance: 199.2
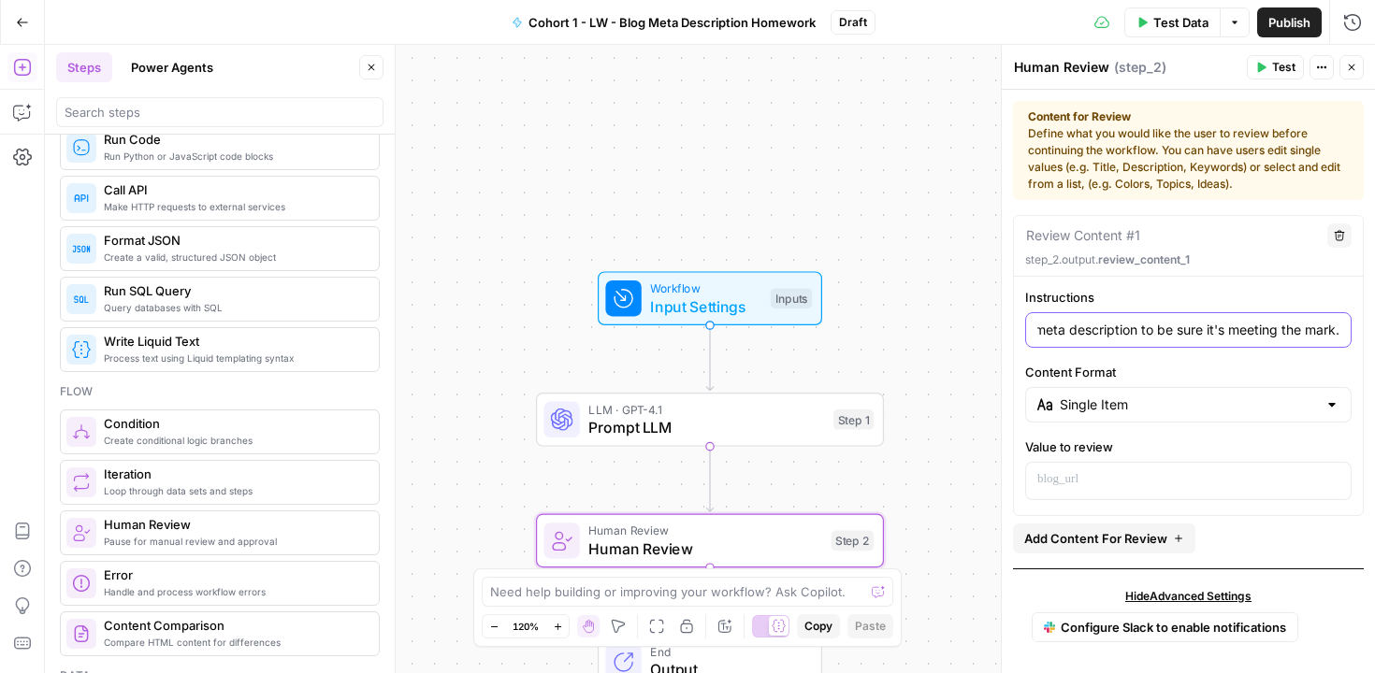
click at [1345, 328] on div "Instructions Review blog post meta description to be sure it's meeting the mark…" at bounding box center [1188, 394] width 349 height 212
click at [1276, 331] on input "Review blog post meta description to be sure it's meeting the mark." at bounding box center [1188, 330] width 302 height 19
drag, startPoint x: 1323, startPoint y: 330, endPoint x: 1008, endPoint y: 329, distance: 314.3
click at [1008, 329] on div "Human Review Human Review ( step_2 ) Test Actions Close Content for Review Defi…" at bounding box center [1188, 359] width 374 height 629
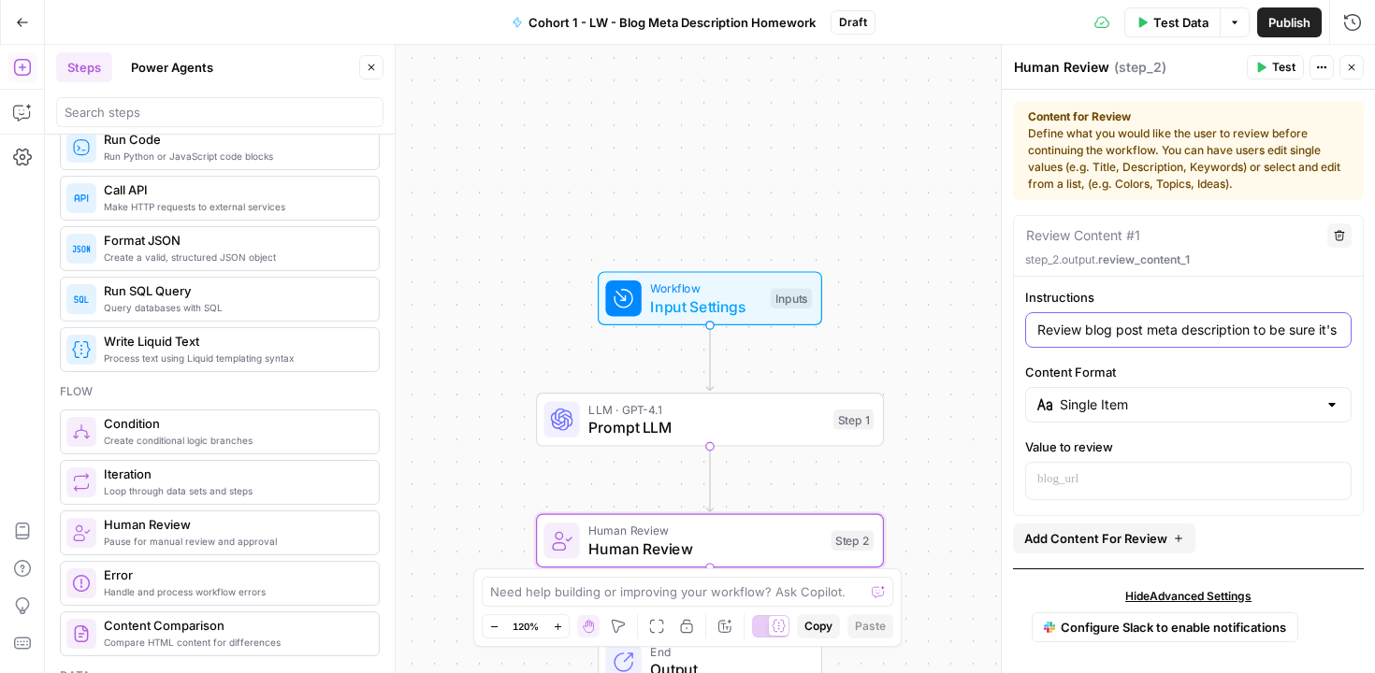
click at [1097, 328] on input "Review blog post meta description to be sure it's meeting the mark." at bounding box center [1188, 330] width 302 height 19
type input "Review blog post meta description to be sure it's meeting the mark."
click at [1136, 410] on input "Content Format" at bounding box center [1188, 405] width 257 height 19
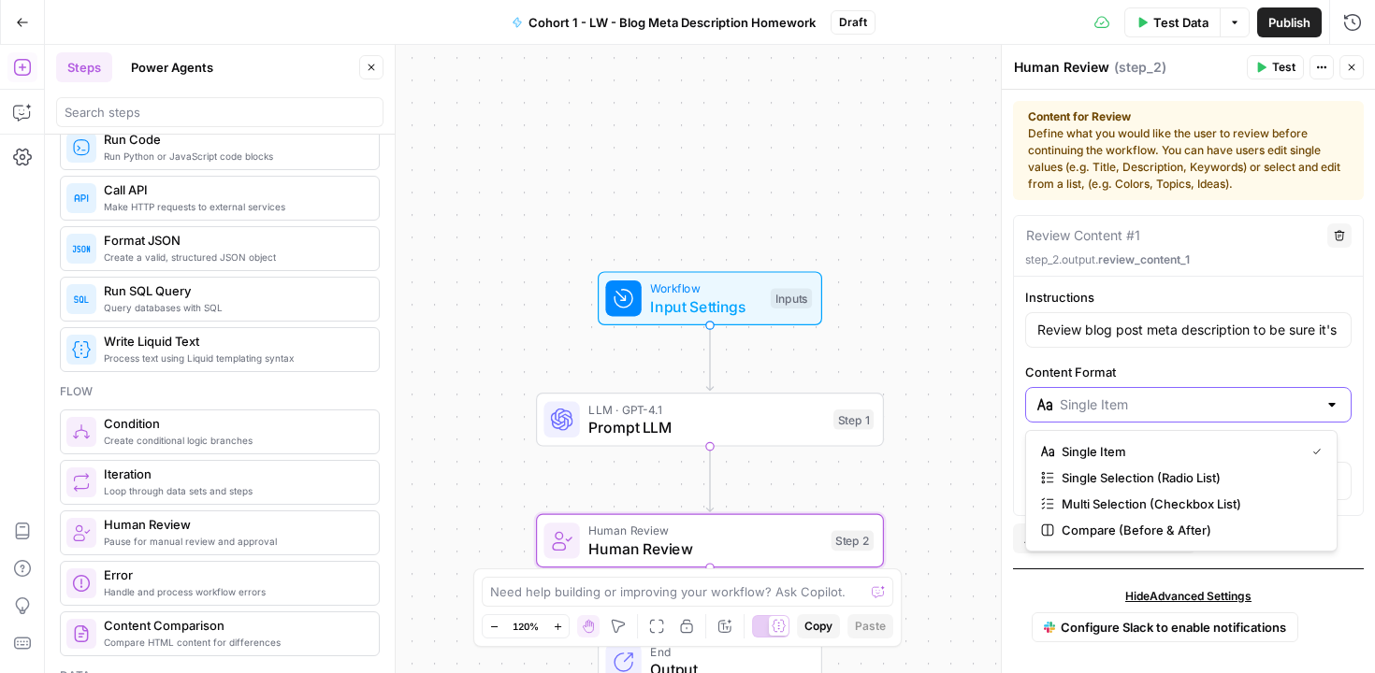
click at [1136, 407] on input "Content Format" at bounding box center [1188, 405] width 257 height 19
type input "Single Item"
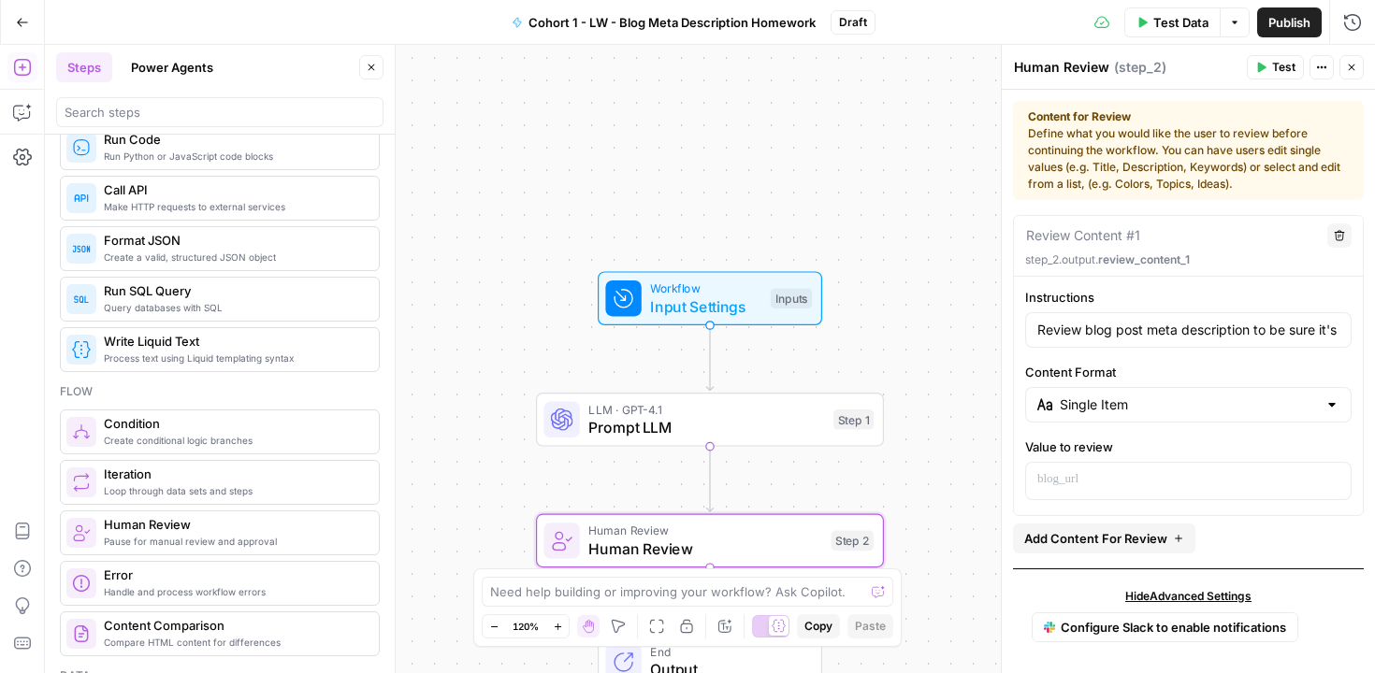
click at [1147, 374] on label "Content Format" at bounding box center [1188, 372] width 326 height 19
click at [1147, 396] on input "Single Item" at bounding box center [1188, 405] width 257 height 19
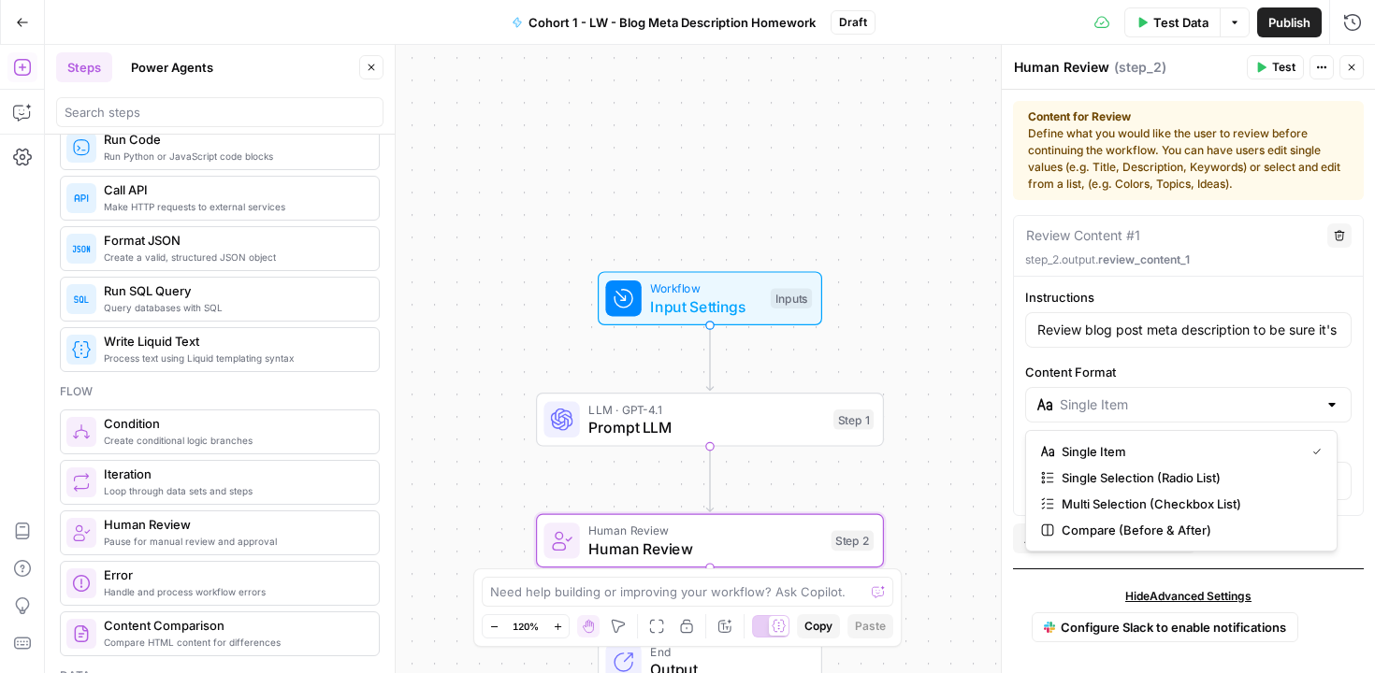
type input "Single Item"
click at [1017, 391] on div "Instructions Review blog post meta description to be sure it's meeting the mark…" at bounding box center [1188, 394] width 349 height 212
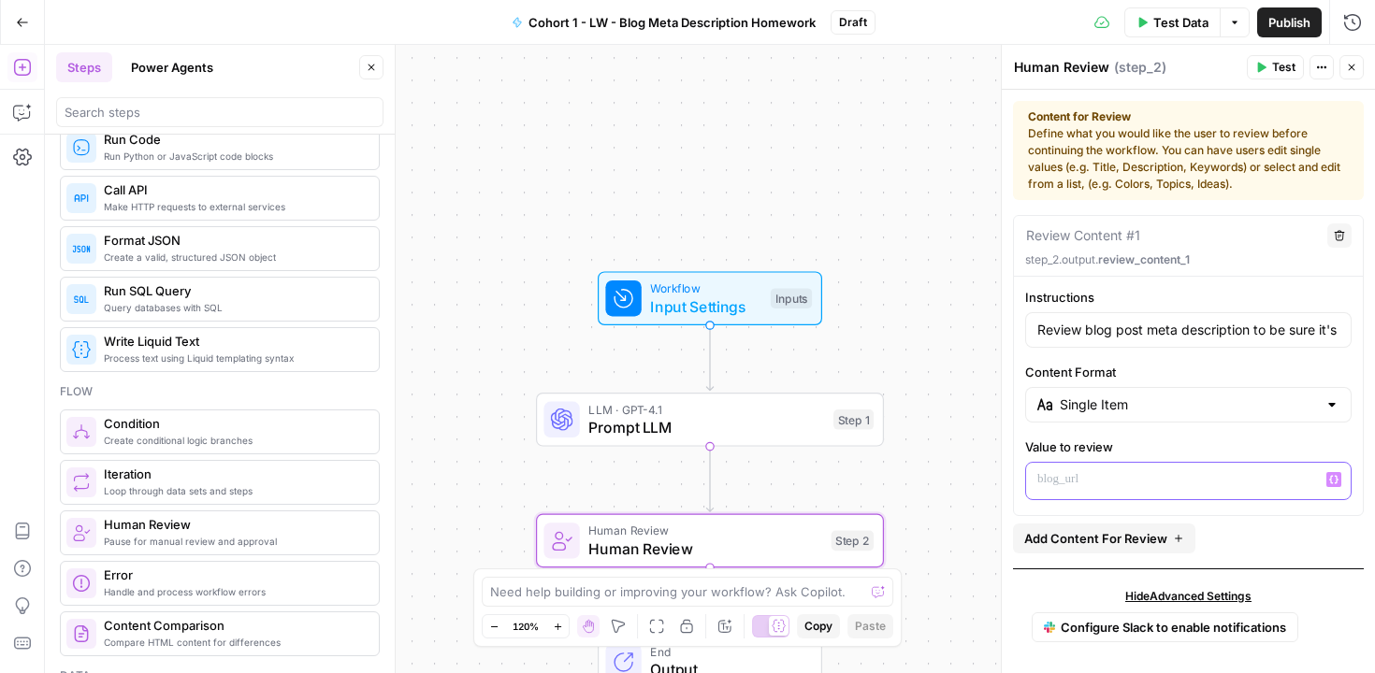
click at [1087, 480] on p at bounding box center [1188, 479] width 302 height 19
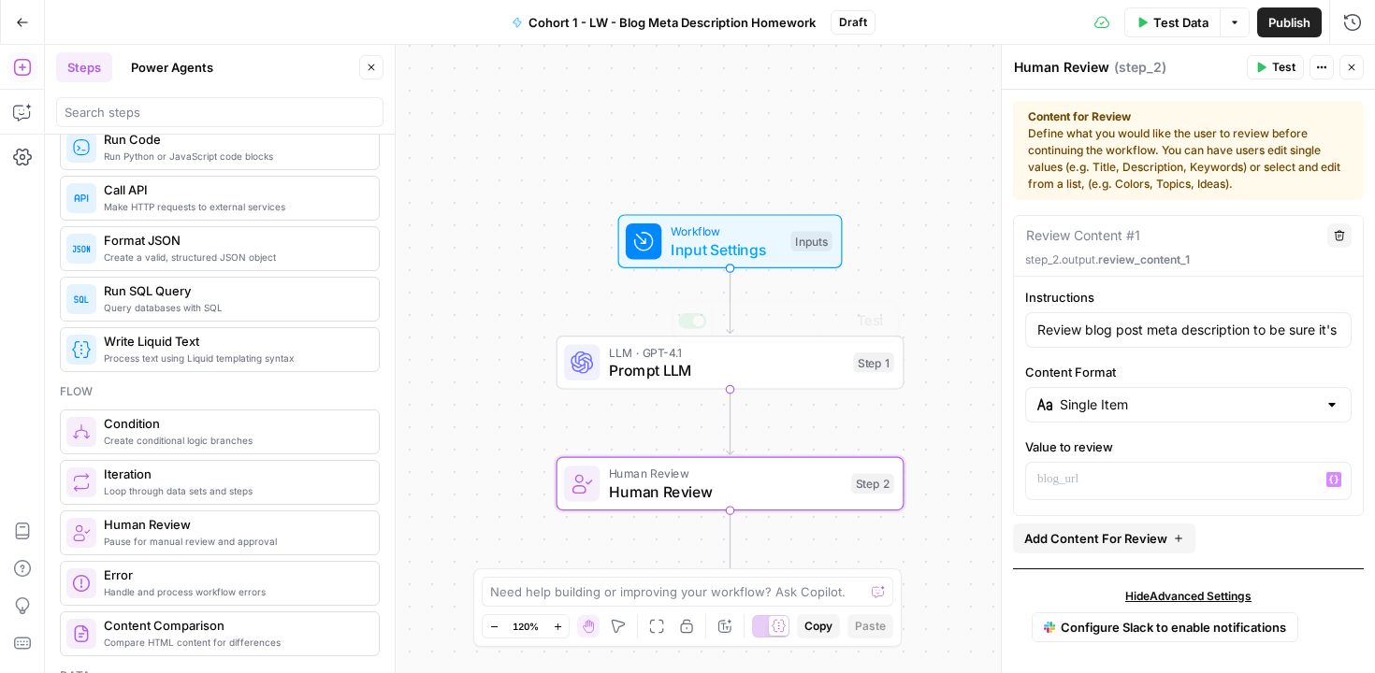
click at [919, 420] on div "Workflow Input Settings Inputs LLM · GPT-4.1 Prompt LLM Step 1 Copy step Delete…" at bounding box center [710, 359] width 1330 height 629
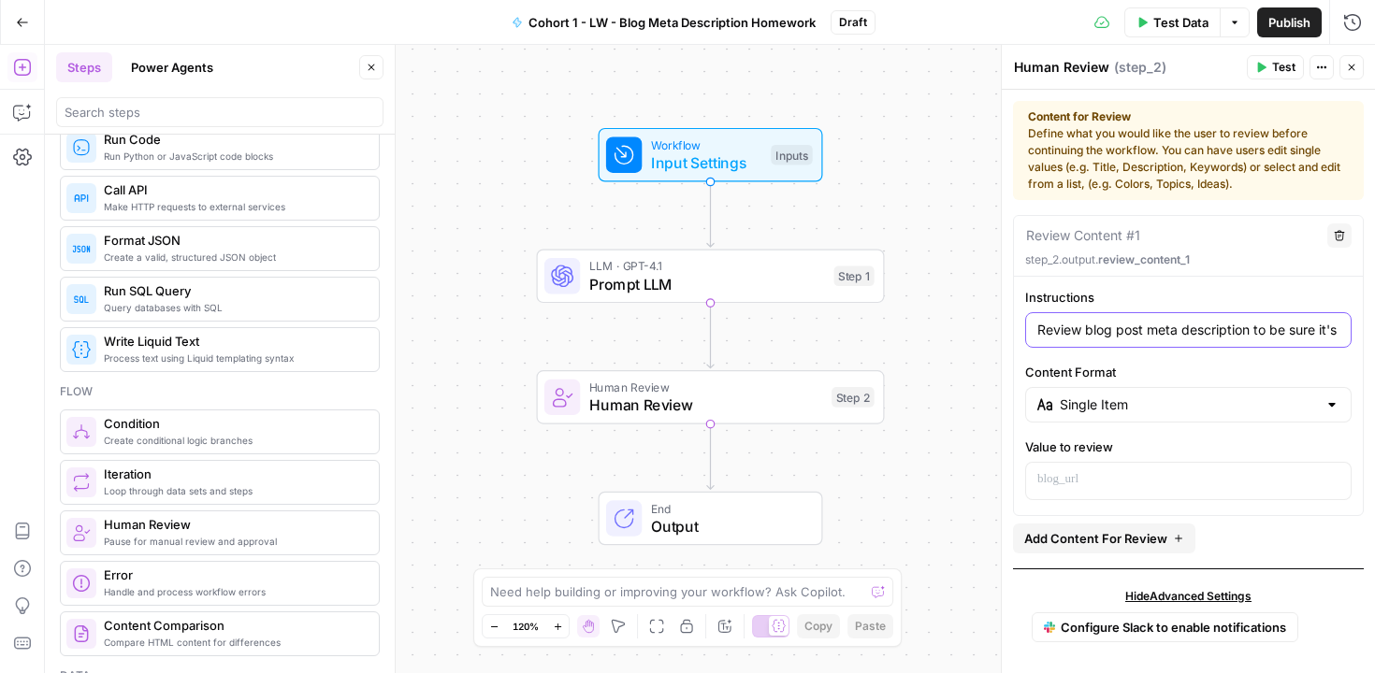
click at [1085, 334] on input "Review blog post meta description to be sure it's meeting the mark." at bounding box center [1188, 330] width 302 height 19
drag, startPoint x: 1176, startPoint y: 334, endPoint x: 1343, endPoint y: 334, distance: 167.4
click at [1343, 334] on div "Instructions Review a preview of the blog post meta description to be sure it's…" at bounding box center [1188, 394] width 349 height 212
click at [1214, 332] on input "Review a preview of the blog post meta description to be sure it's meeting the …" at bounding box center [1188, 330] width 302 height 19
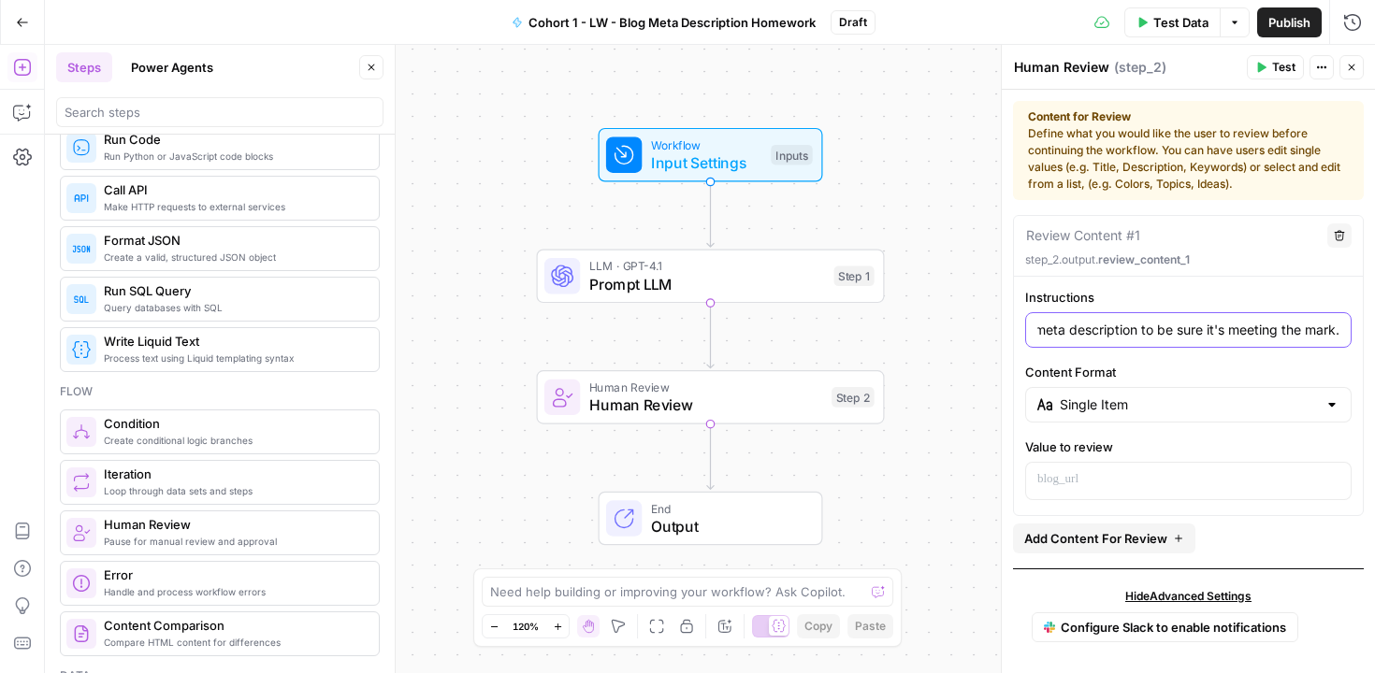
type input "Review a preview of the blog post meta description to be sure it's meeting the …"
click at [1348, 336] on div "Instructions Review a preview of the blog post meta description to be sure it's…" at bounding box center [1188, 394] width 349 height 212
click at [1253, 396] on input "Content Format" at bounding box center [1188, 405] width 257 height 19
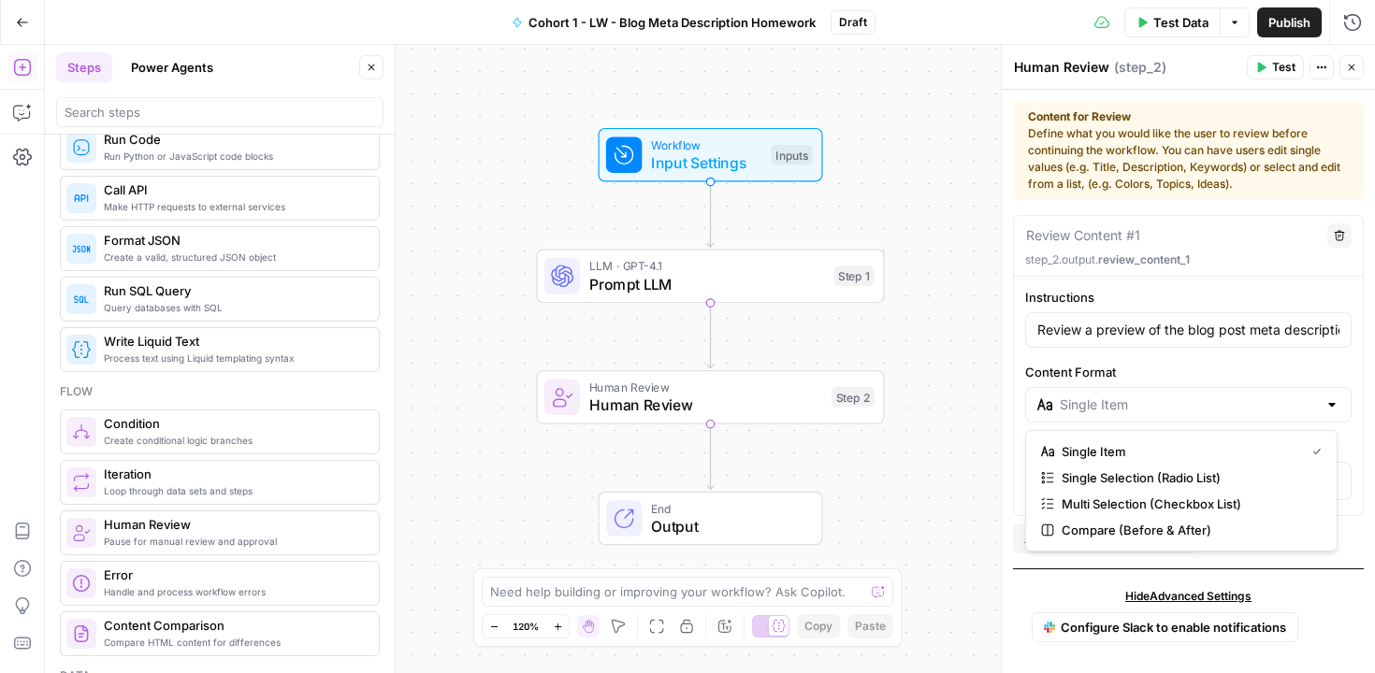
type input "Single Item"
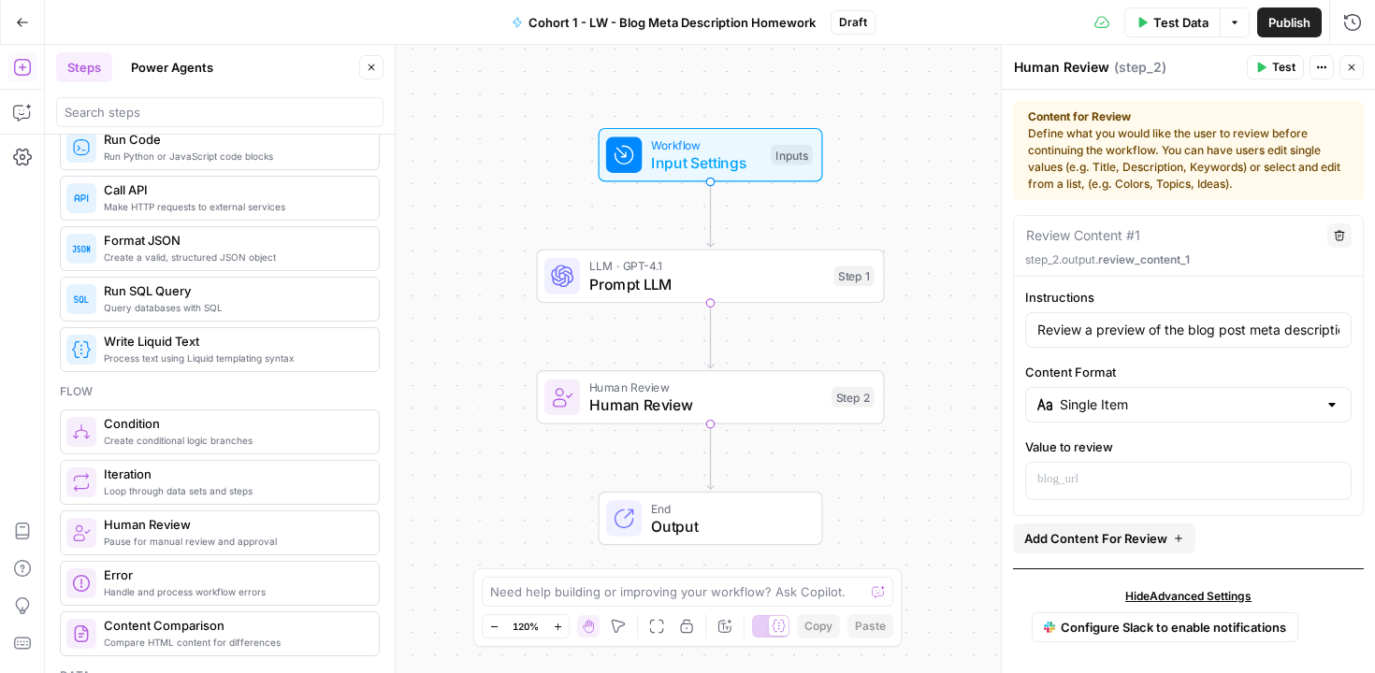
click at [1020, 392] on div "Instructions Review a preview of the blog post meta description to be sure it's…" at bounding box center [1188, 394] width 349 height 212
click at [1090, 536] on span "Add Content For Review" at bounding box center [1095, 538] width 143 height 19
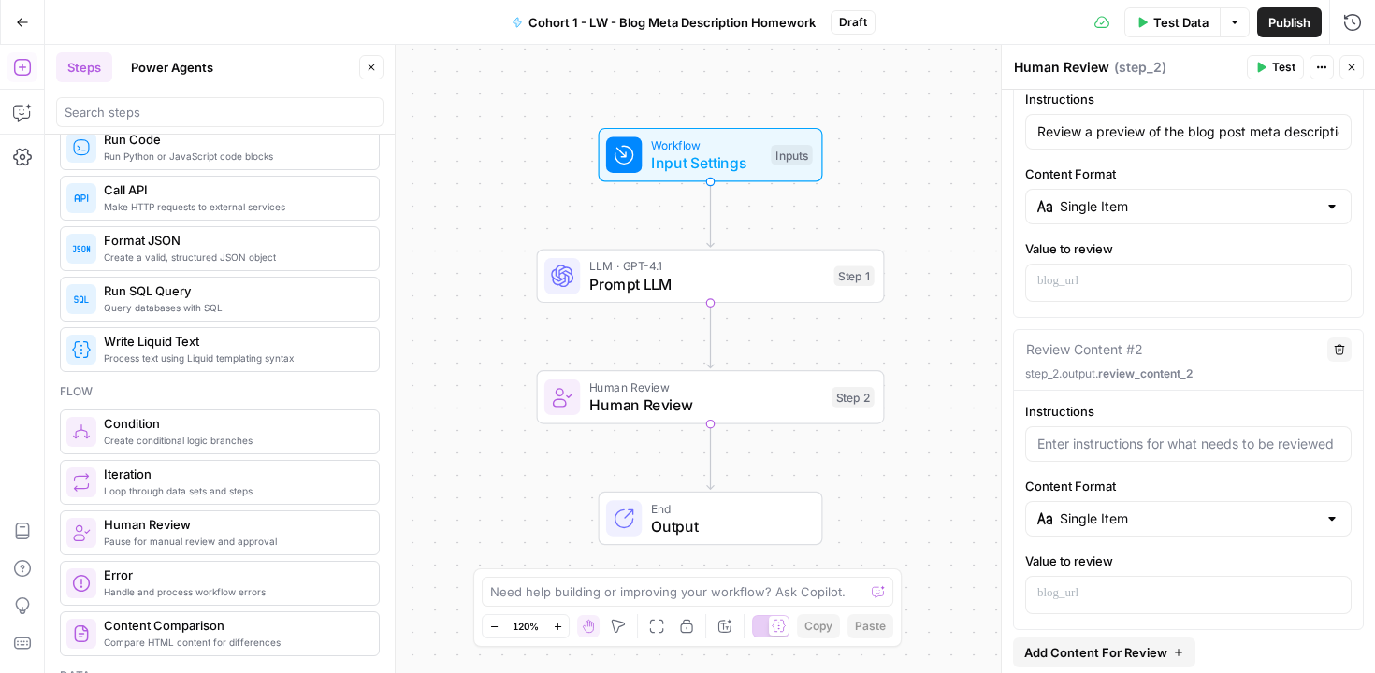
scroll to position [211, 0]
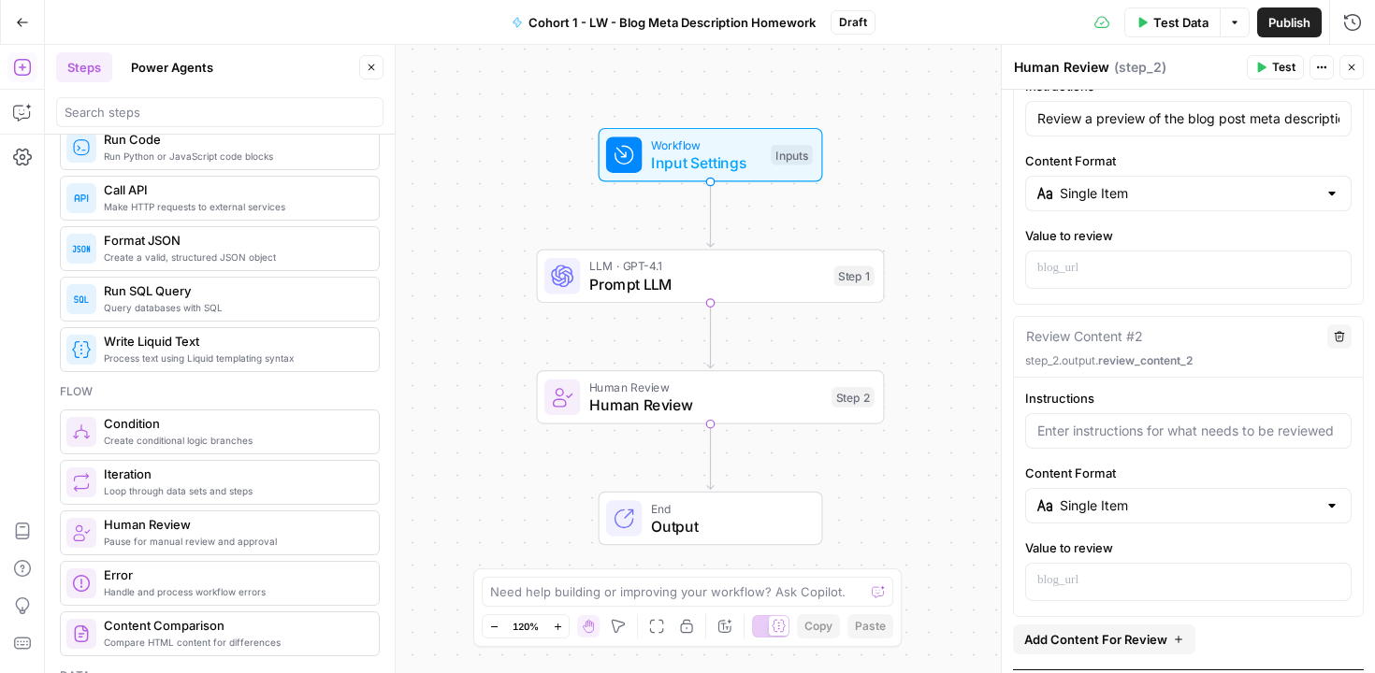
click at [1331, 336] on button "Delete" at bounding box center [1339, 337] width 24 height 24
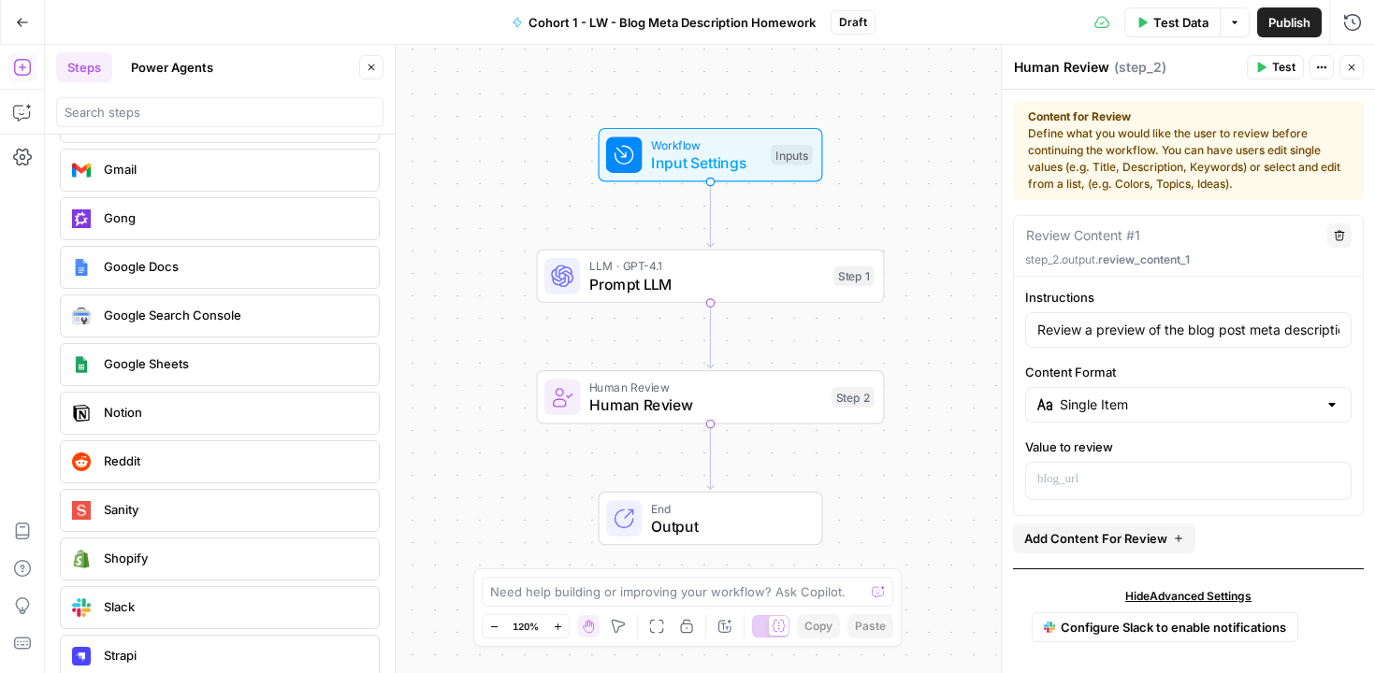
scroll to position [3632, 0]
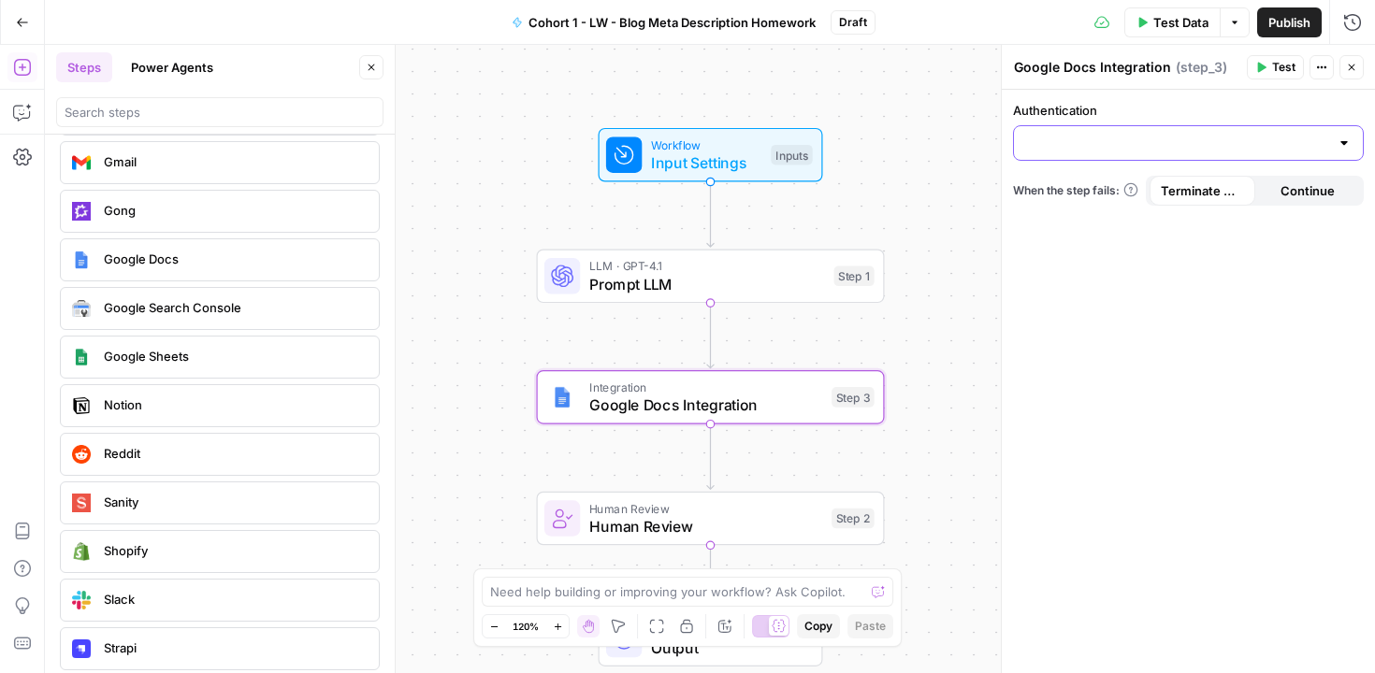
click at [1110, 141] on input "Authentication" at bounding box center [1177, 143] width 304 height 19
click at [1081, 350] on div "Authentication When the step fails: Terminate Workflow Continue" at bounding box center [1188, 382] width 373 height 584
click at [967, 129] on div "Workflow Input Settings Inputs LLM · GPT-4.1 Prompt LLM Step 1 Integration Goog…" at bounding box center [710, 359] width 1330 height 629
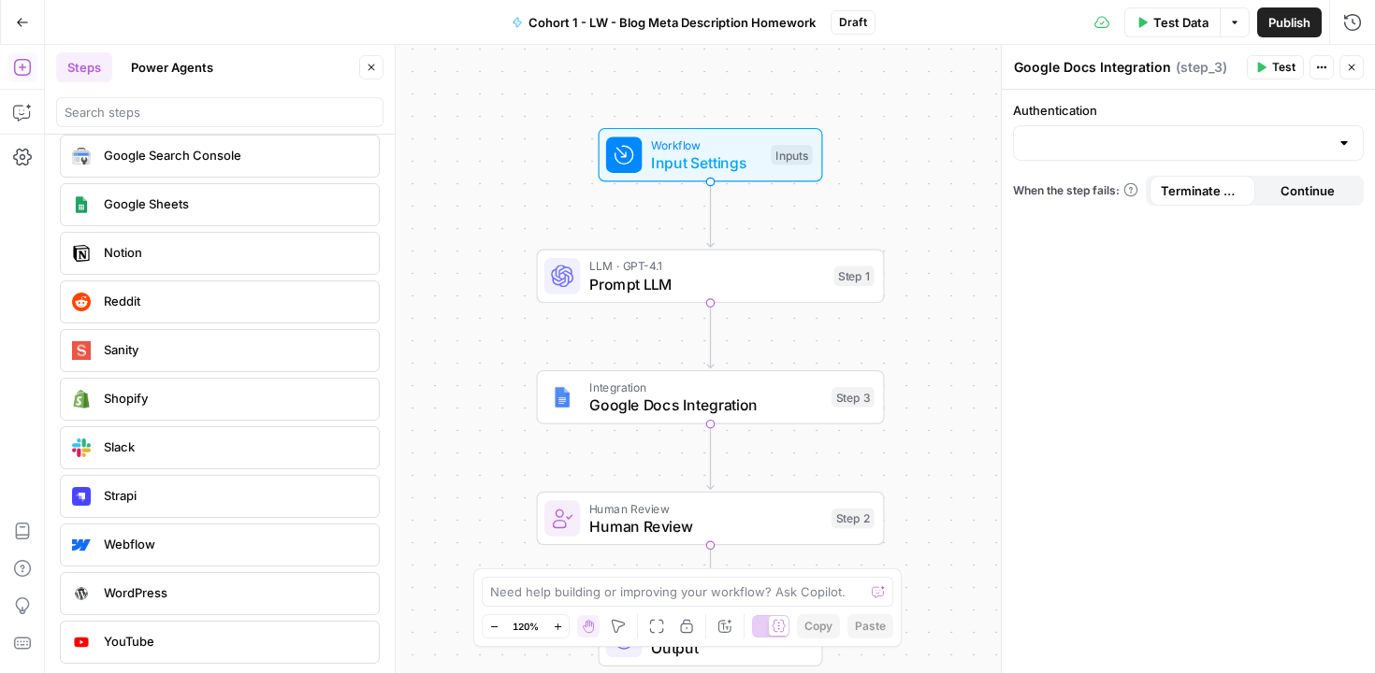
scroll to position [3786, 0]
click at [701, 282] on span "Prompt LLM" at bounding box center [707, 284] width 236 height 22
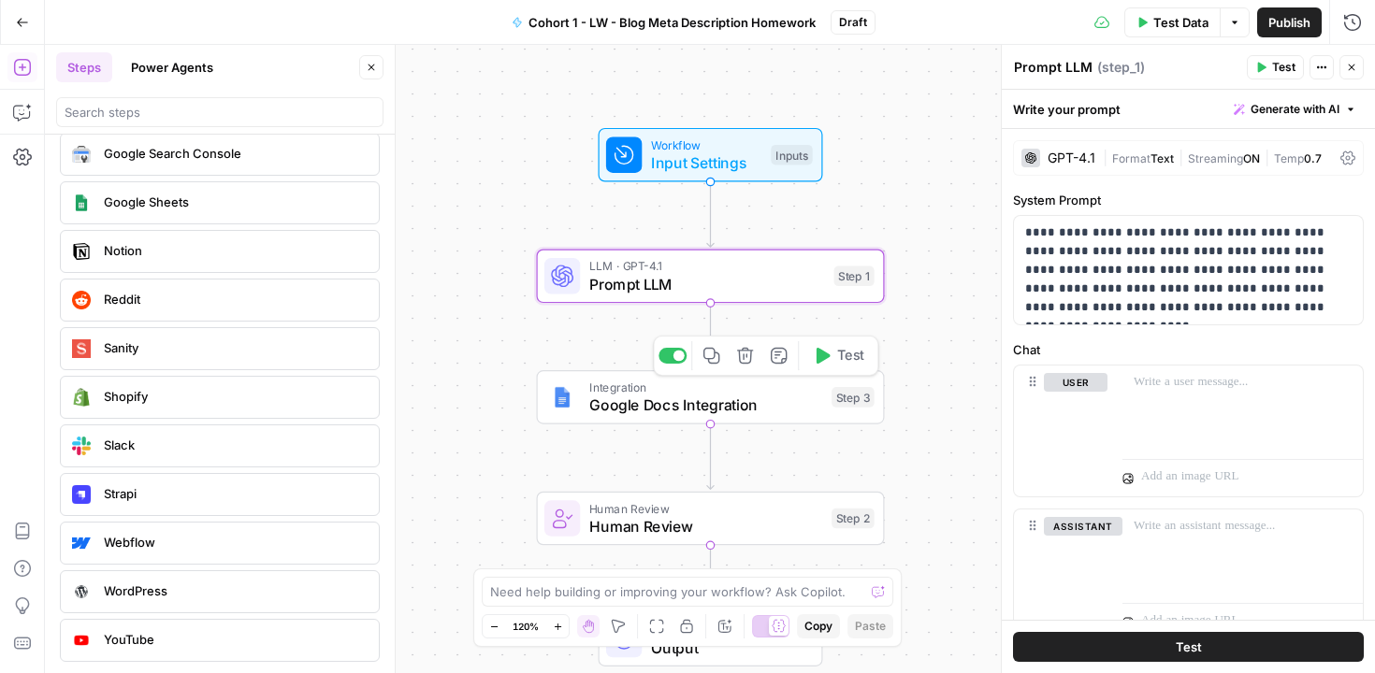
click at [708, 398] on span "Google Docs Integration" at bounding box center [706, 405] width 234 height 22
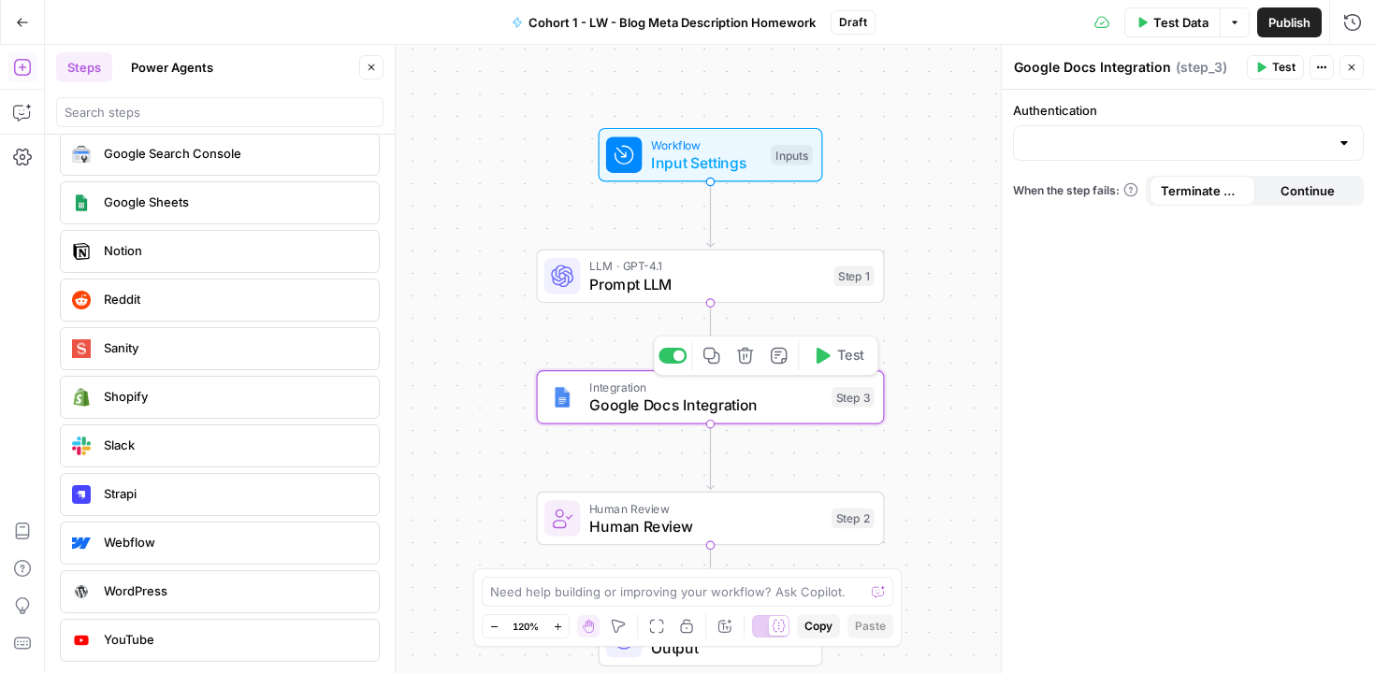
click at [699, 276] on span "Prompt LLM" at bounding box center [707, 284] width 236 height 22
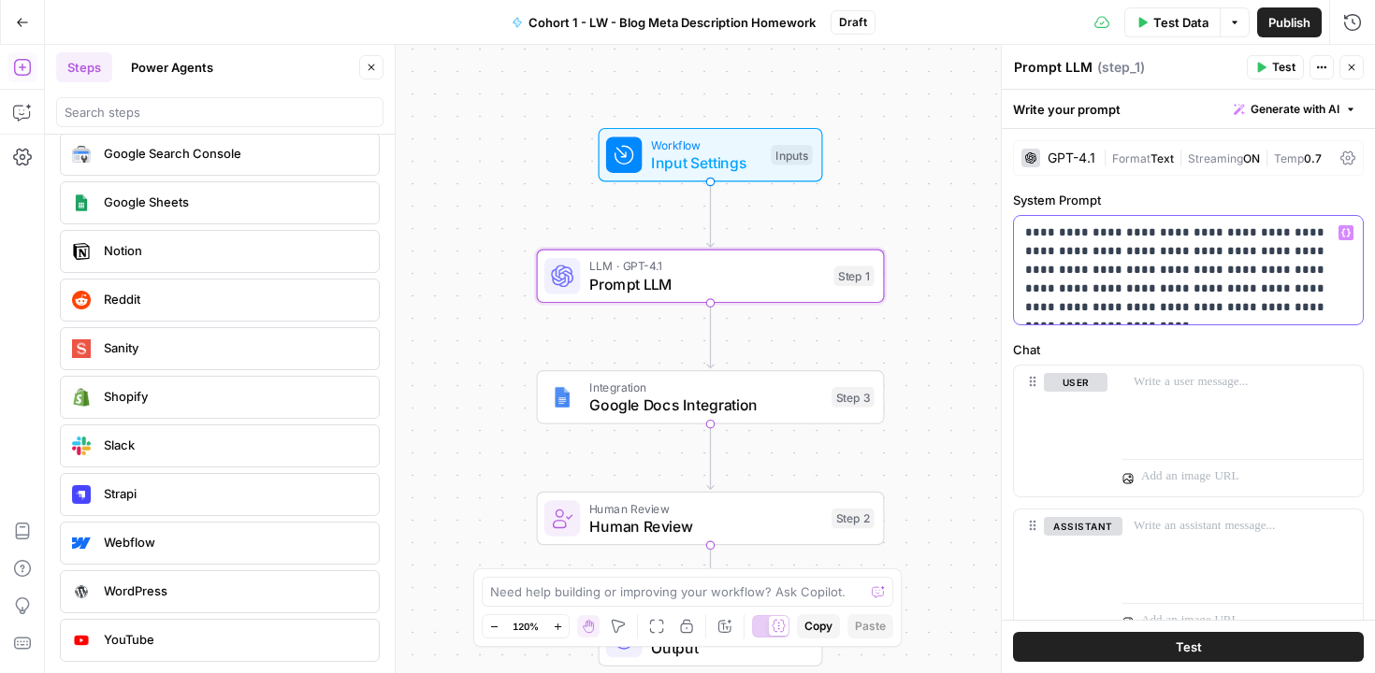
click at [1311, 303] on p "**********" at bounding box center [1181, 271] width 312 height 94
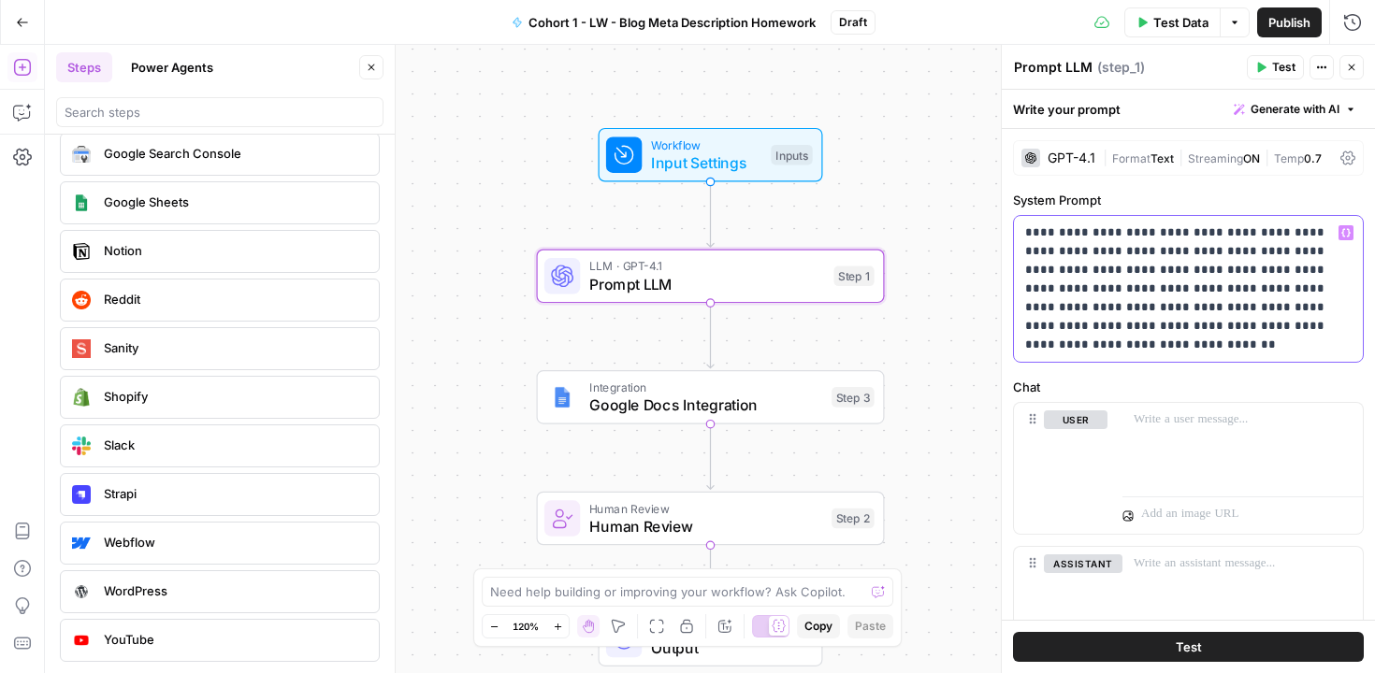
click at [1135, 327] on p "**********" at bounding box center [1181, 289] width 312 height 131
click at [1149, 352] on p "**********" at bounding box center [1181, 289] width 312 height 131
drag, startPoint x: 1294, startPoint y: 271, endPoint x: 1084, endPoint y: 290, distance: 210.4
click at [1084, 290] on p "**********" at bounding box center [1181, 289] width 312 height 131
click at [1130, 339] on p "**********" at bounding box center [1181, 289] width 312 height 131
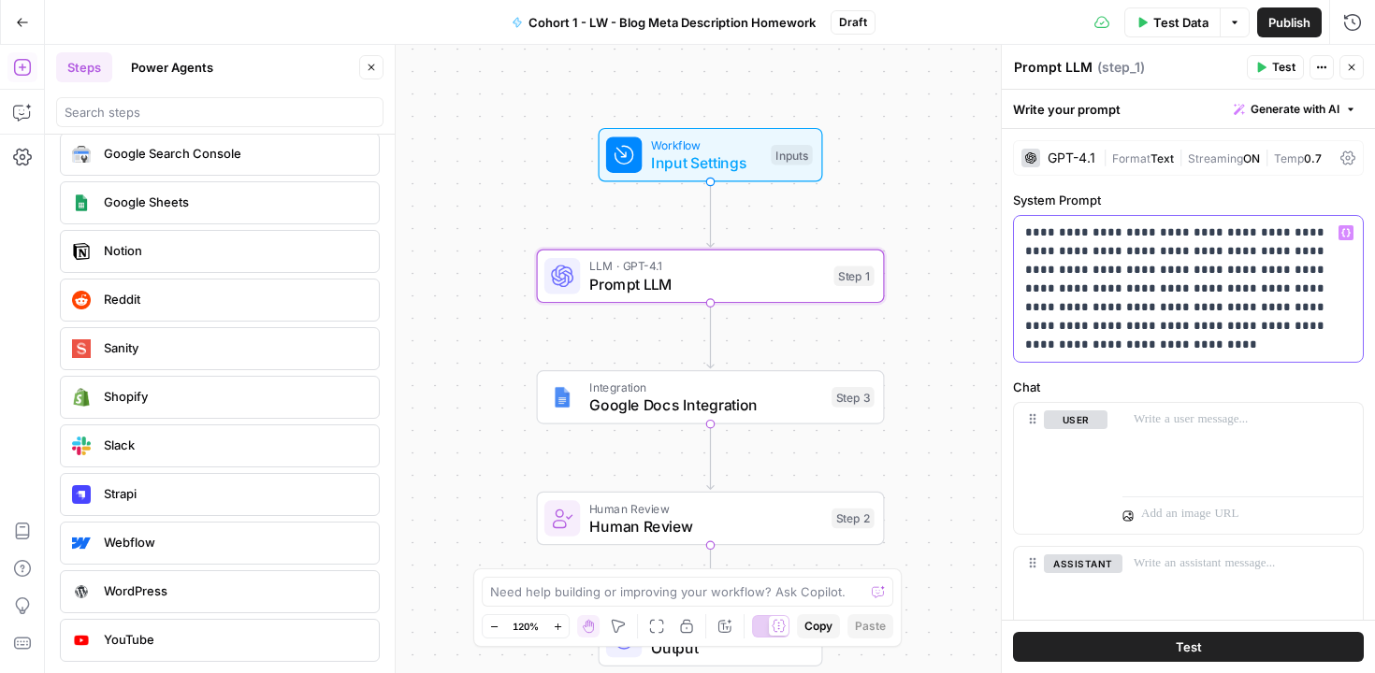
click at [1136, 330] on p "**********" at bounding box center [1181, 289] width 312 height 131
click at [1148, 326] on p "**********" at bounding box center [1181, 289] width 312 height 131
click at [1225, 328] on p "**********" at bounding box center [1181, 289] width 312 height 131
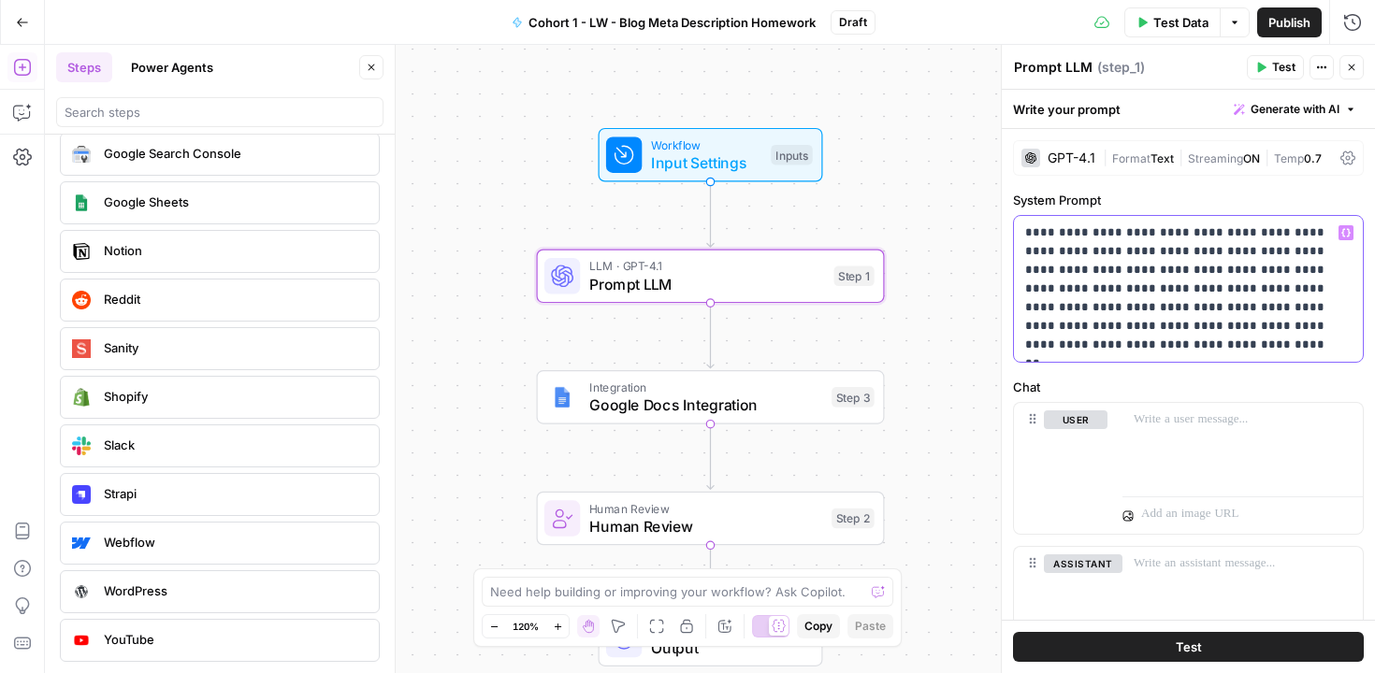
click at [1173, 351] on p "**********" at bounding box center [1181, 289] width 312 height 131
click at [973, 321] on div "Workflow Input Settings Inputs LLM · GPT-4.1 Prompt LLM Step 1 Integration Goog…" at bounding box center [710, 359] width 1330 height 629
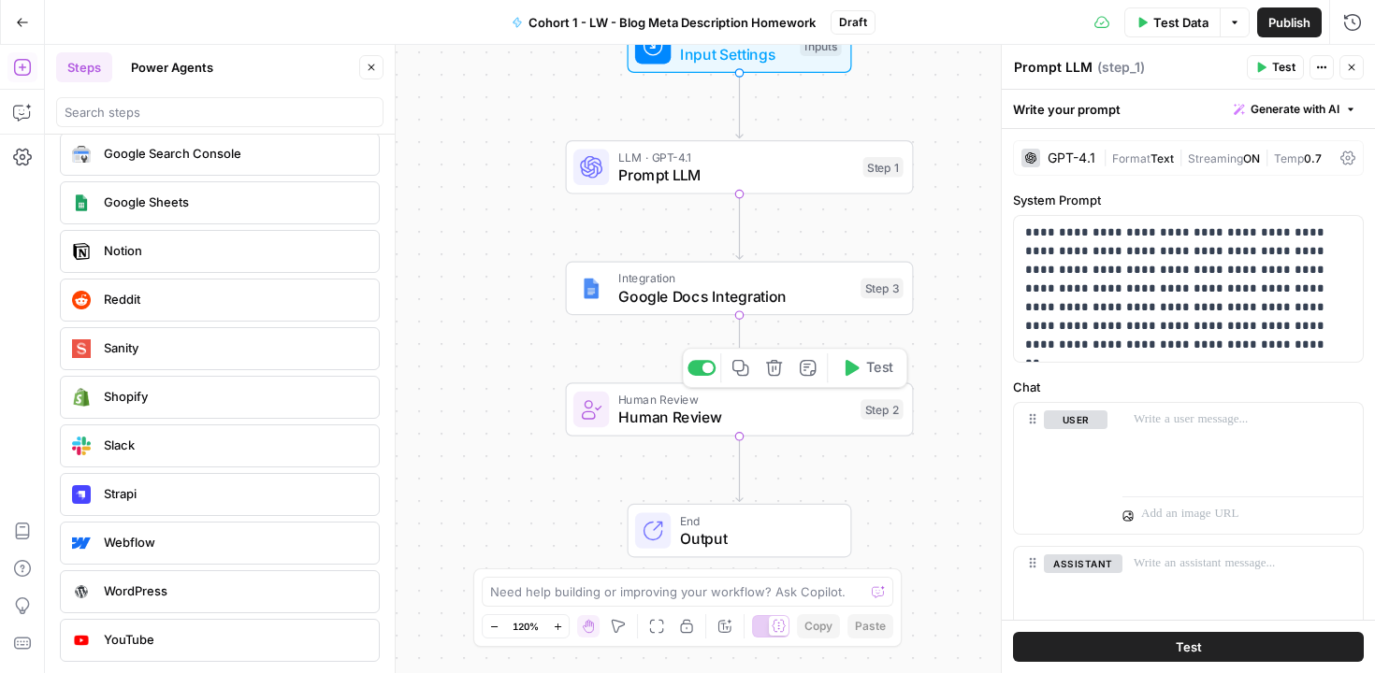
click at [750, 413] on span "Human Review" at bounding box center [735, 417] width 234 height 22
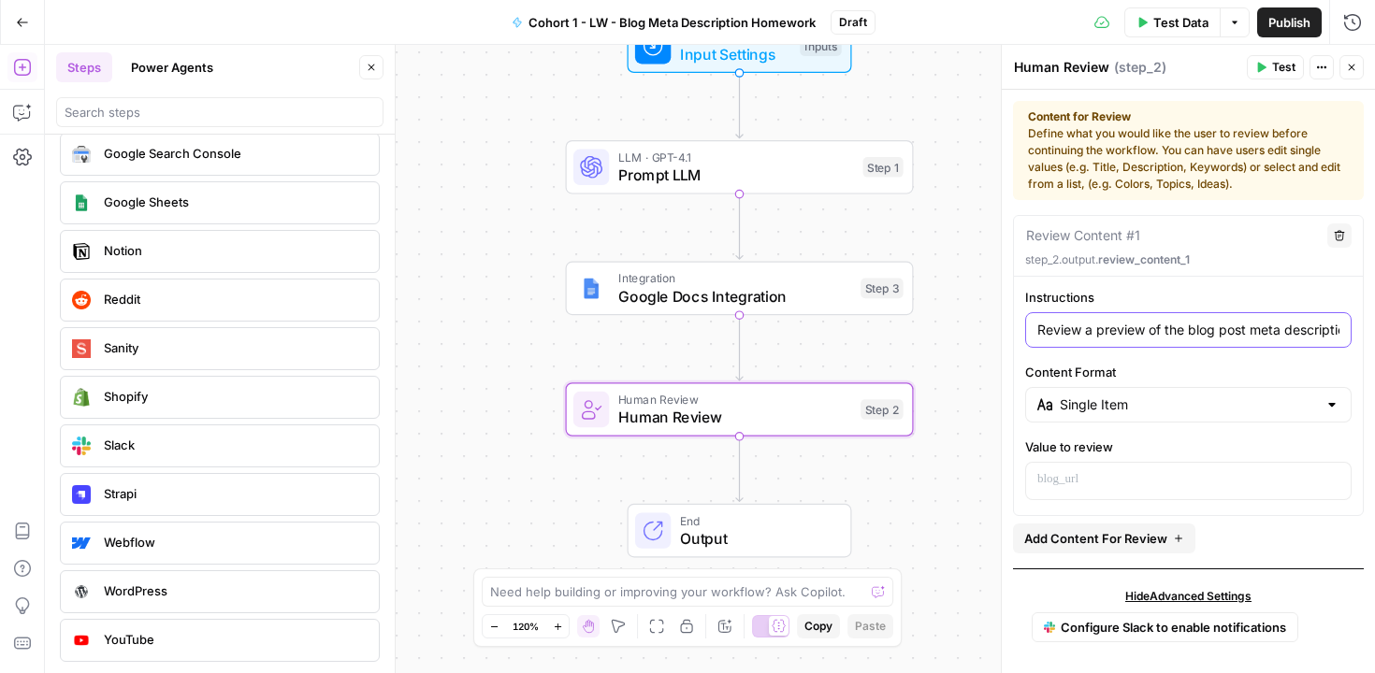
scroll to position [0, 231]
drag, startPoint x: 1200, startPoint y: 333, endPoint x: 1398, endPoint y: 321, distance: 198.7
click at [1374, 321] on html "Klaviyo New Home Browse Insights Opportunities Your Data Recent Grids Add Inter…" at bounding box center [687, 336] width 1375 height 673
click at [1236, 408] on input "Content Format" at bounding box center [1188, 405] width 257 height 19
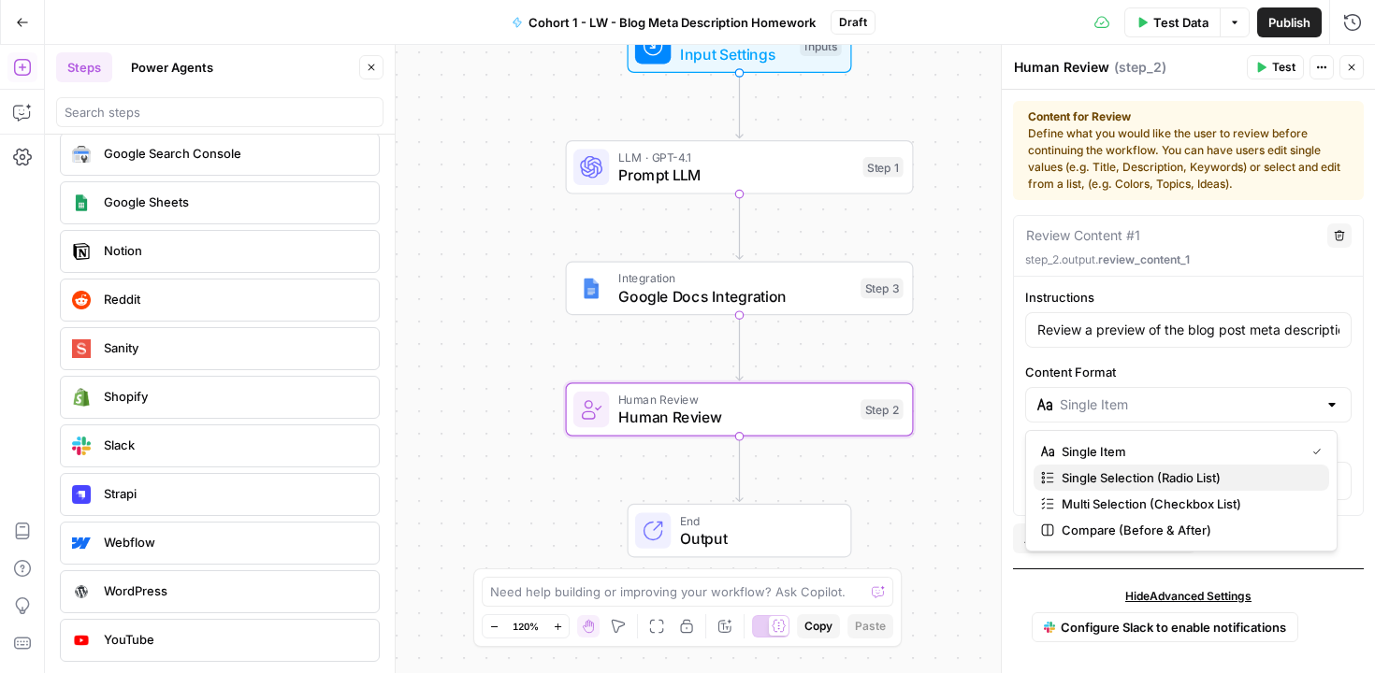
click at [1165, 470] on span "Single Selection (Radio List)" at bounding box center [1188, 478] width 253 height 19
type input "Single Selection (Radio List)"
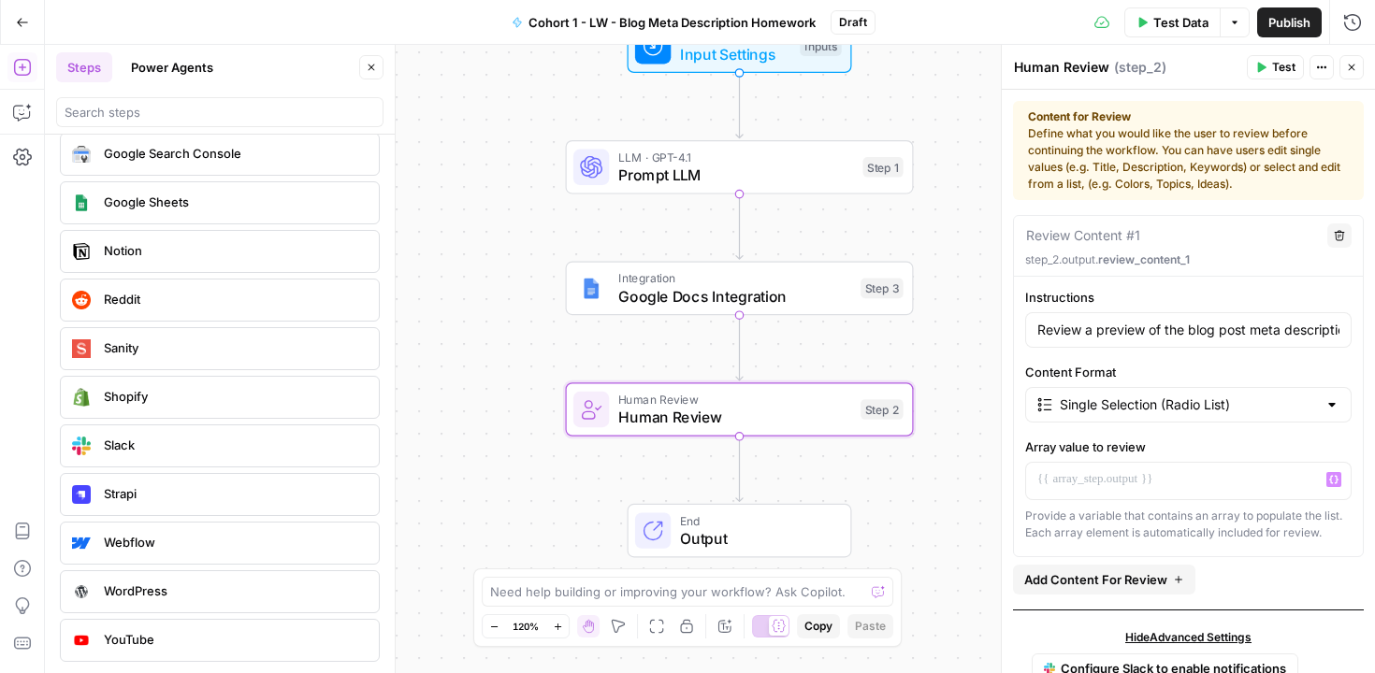
scroll to position [65, 0]
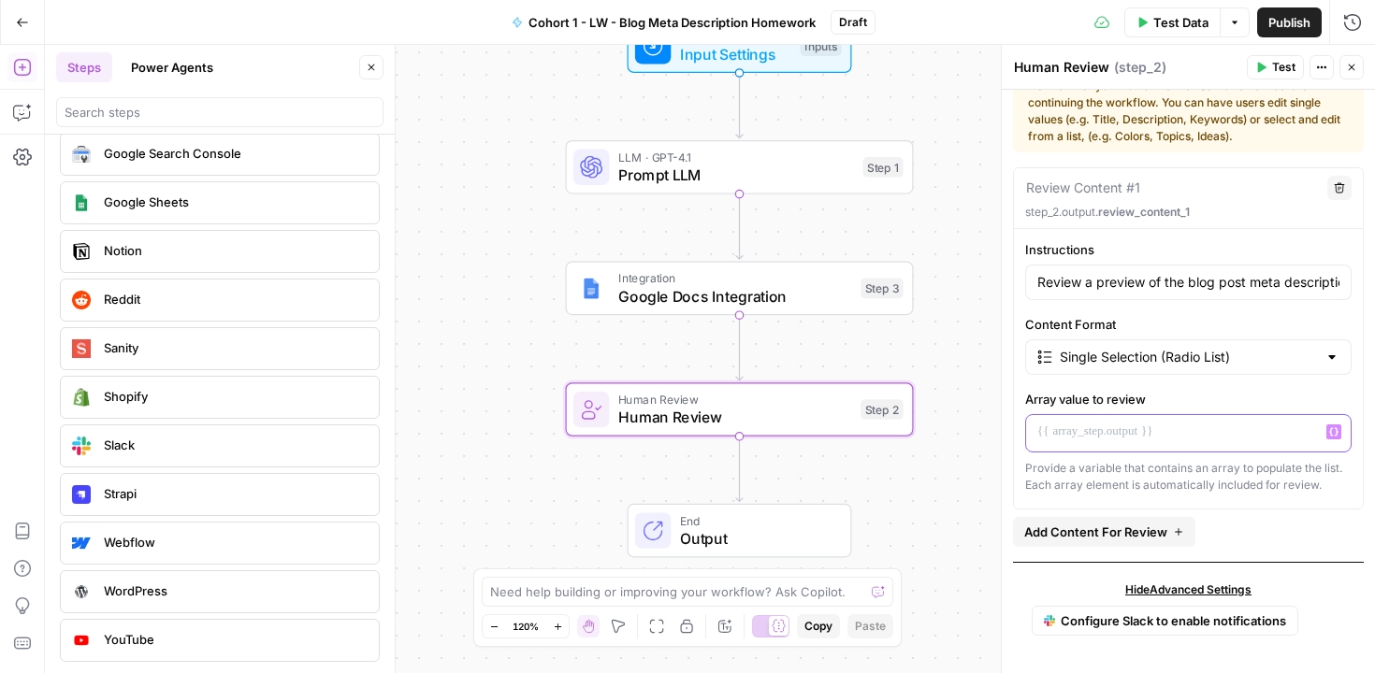
click at [1128, 423] on p at bounding box center [1188, 432] width 302 height 19
click at [1132, 348] on input "Content Format" at bounding box center [1188, 357] width 257 height 19
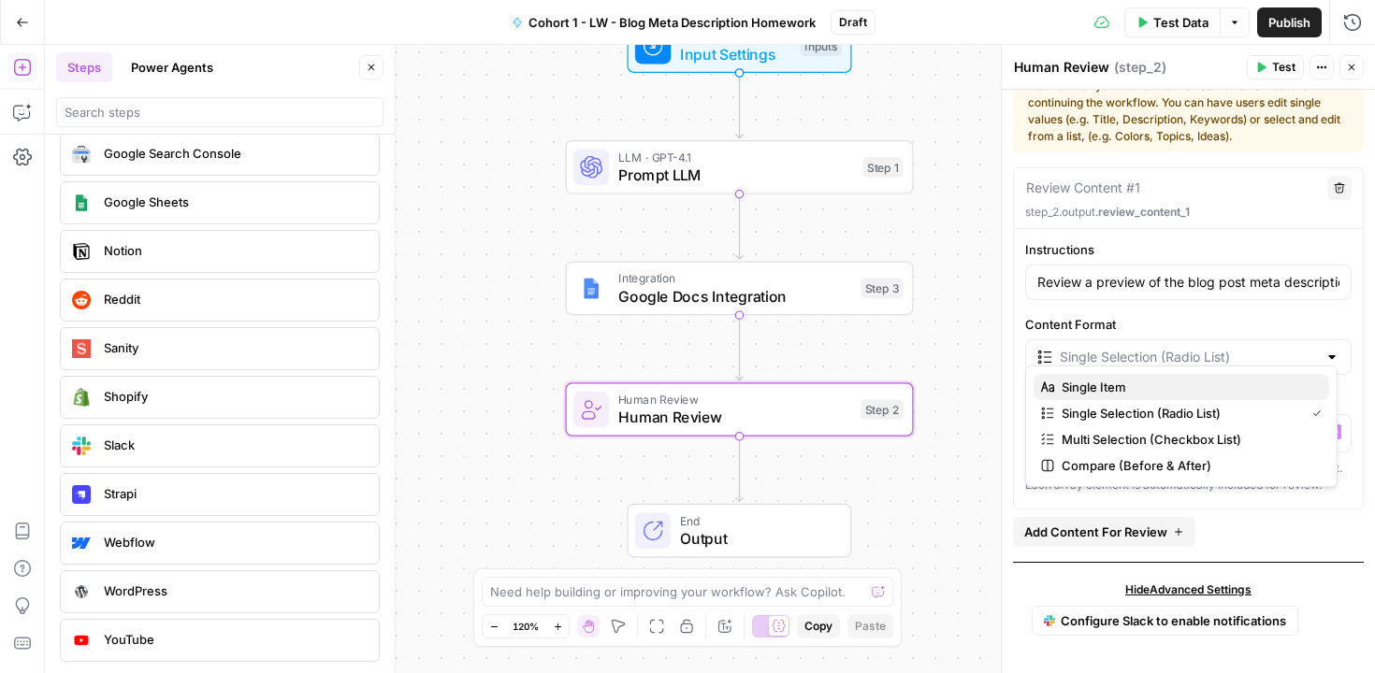
click at [1112, 385] on span "Single Item" at bounding box center [1188, 387] width 253 height 19
type input "Single Item"
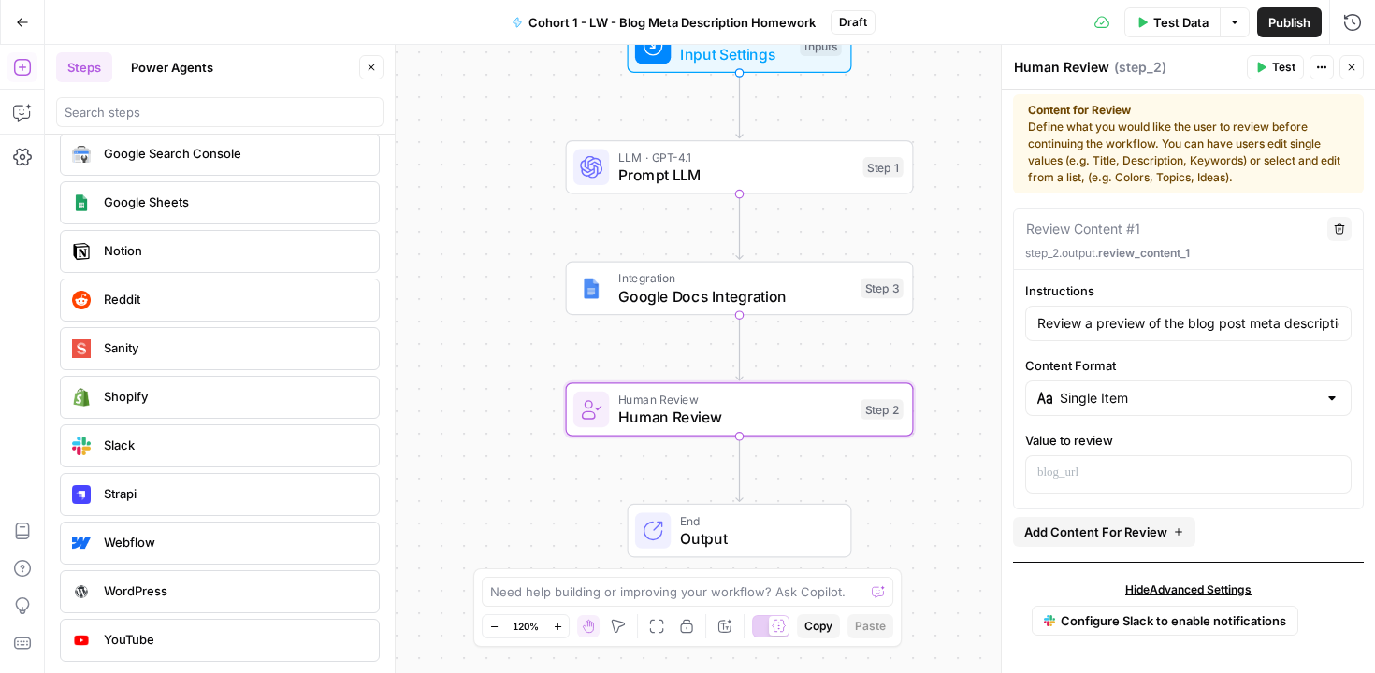
scroll to position [0, 0]
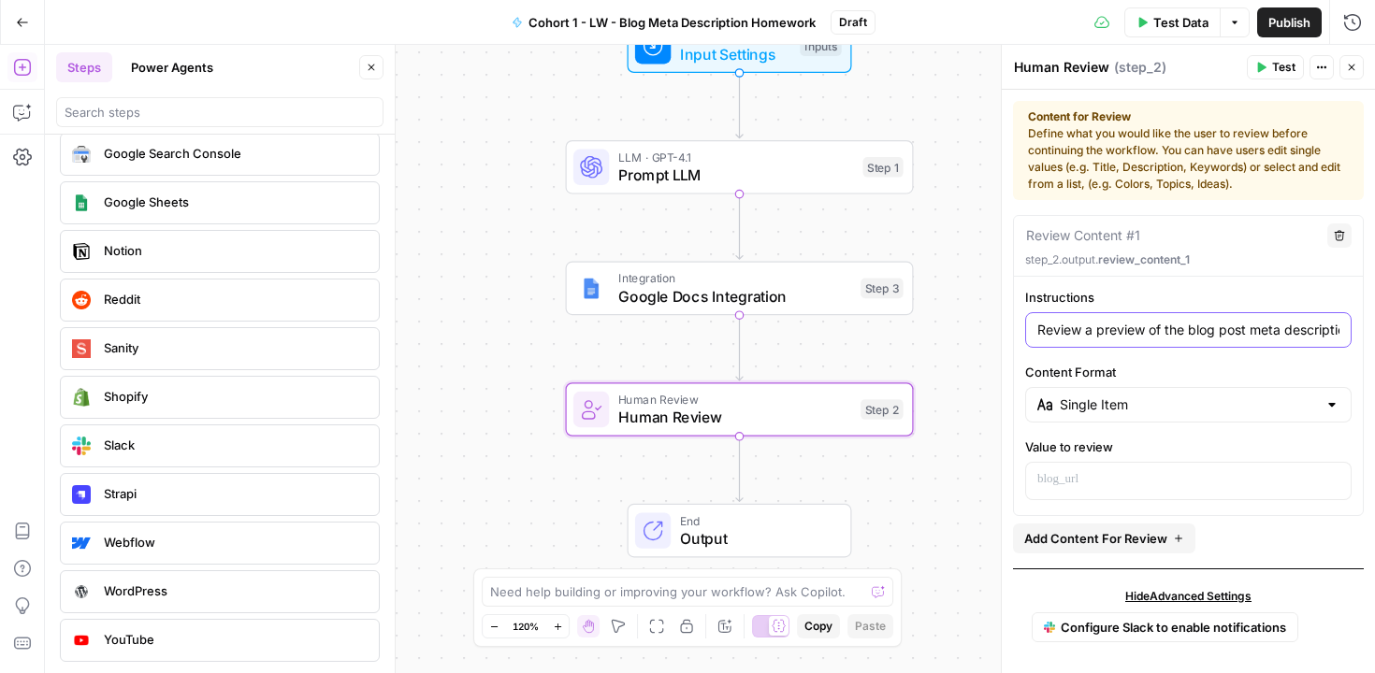
click at [1093, 333] on input "Review a preview of the blog post meta description to be sure it's meeting the …" at bounding box center [1188, 330] width 302 height 19
drag, startPoint x: 1296, startPoint y: 329, endPoint x: 1334, endPoint y: 329, distance: 38.4
click at [1334, 329] on div "Review a preview of the blog post meta description to be sure it's meeting the …" at bounding box center [1188, 330] width 326 height 36
click at [1188, 332] on input "Review a preview of the blog post meta description to be sure it's meeting the …" at bounding box center [1188, 330] width 302 height 19
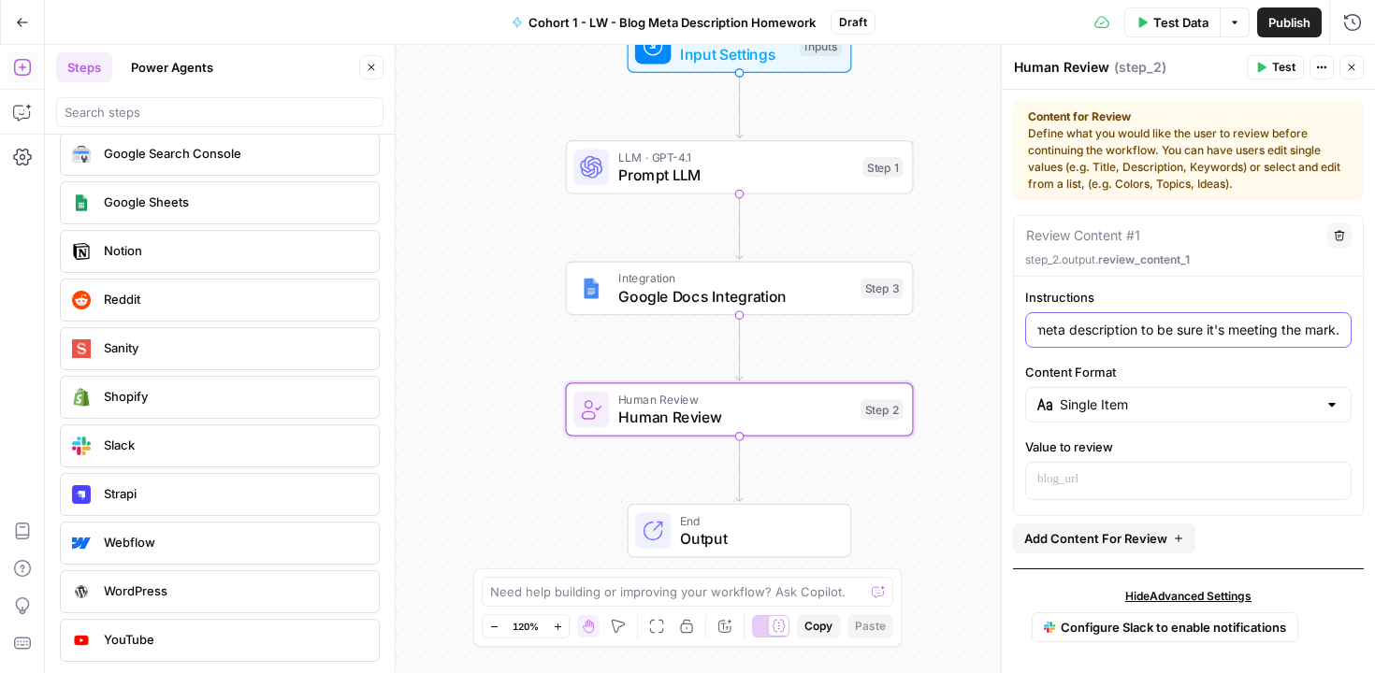
click at [1320, 332] on input "Review a preview of the blog post meta description to be sure it's meeting the …" at bounding box center [1188, 330] width 302 height 19
drag, startPoint x: 1288, startPoint y: 333, endPoint x: 1223, endPoint y: 338, distance: 65.6
click at [1223, 338] on input "Review a preview of the blog post meta description to be sure it's meeting the …" at bounding box center [1188, 330] width 302 height 19
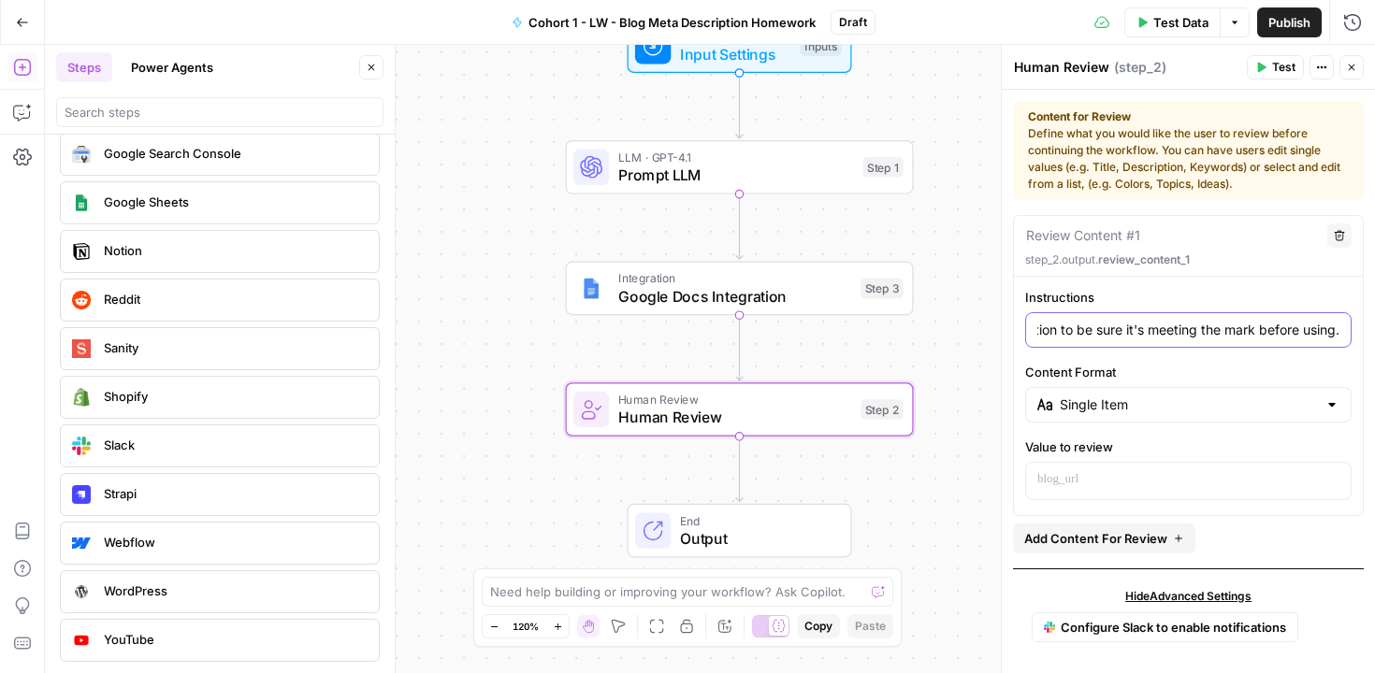
type input "Review a preview of the blog post meta description to be sure it's meeting the …"
click at [1019, 322] on div "Instructions Review a preview of the blog post meta description to be sure it's…" at bounding box center [1188, 394] width 349 height 212
click at [938, 225] on div "Workflow Input Settings Inputs LLM · GPT-4.1 Prompt LLM Step 1 Integration Goog…" at bounding box center [710, 359] width 1330 height 629
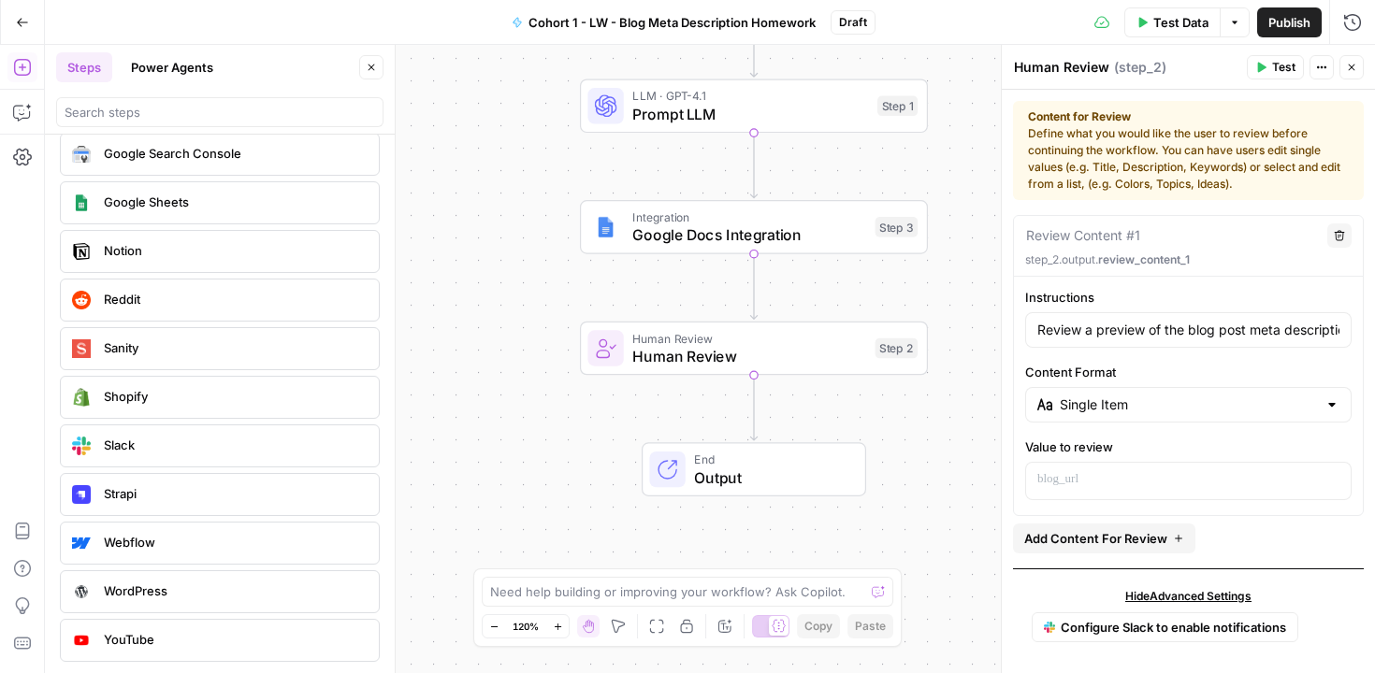
click at [711, 480] on span "Output" at bounding box center [770, 478] width 152 height 22
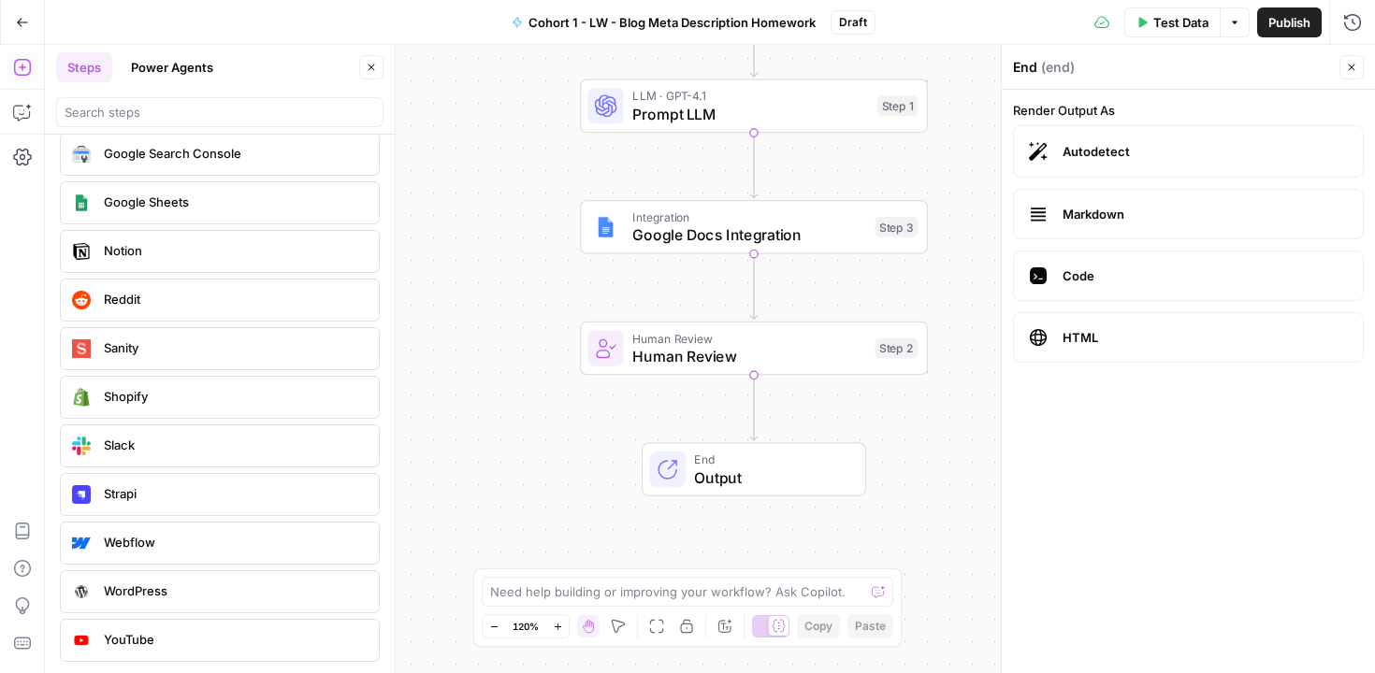
click at [709, 463] on span "End" at bounding box center [770, 460] width 152 height 18
click at [504, 413] on div "Workflow Input Settings Inputs LLM · GPT-4.1 Prompt LLM Step 1 Integration Goog…" at bounding box center [710, 359] width 1330 height 629
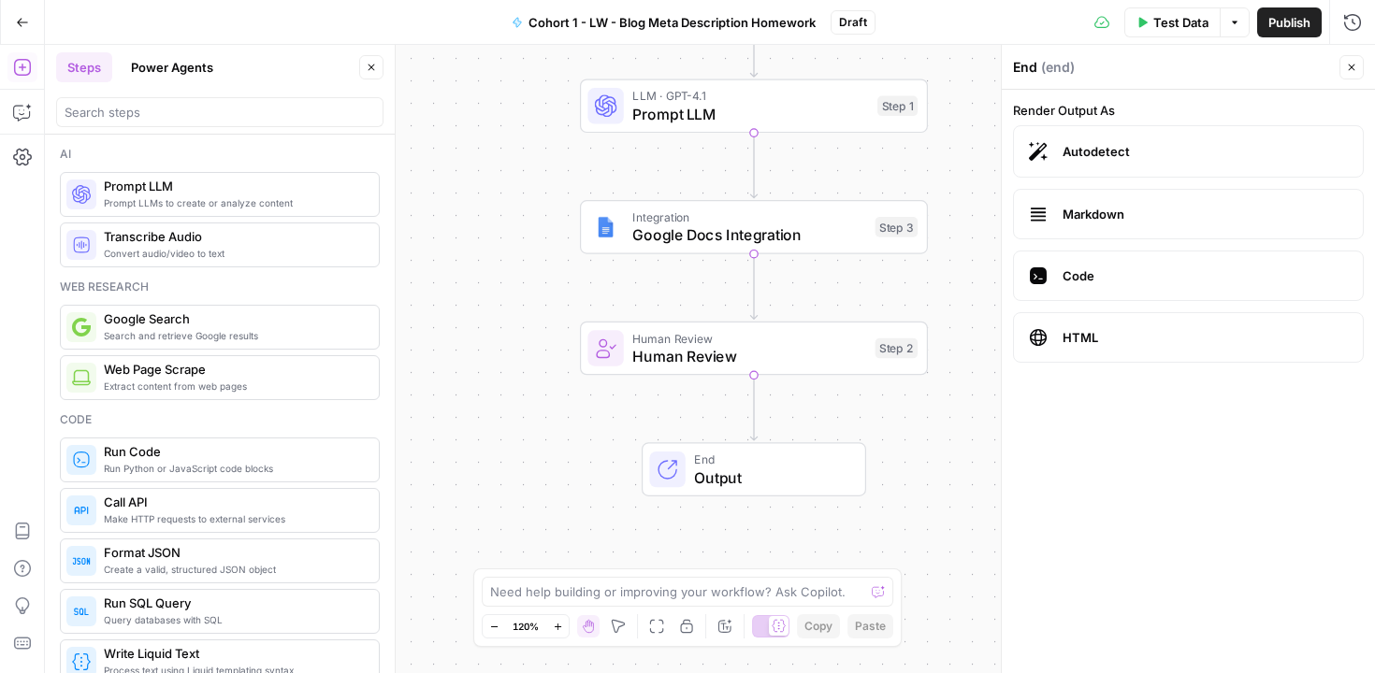
click at [471, 252] on div "Workflow Input Settings Inputs LLM · GPT-4.1 Prompt LLM Step 1 Integration Goog…" at bounding box center [710, 359] width 1330 height 629
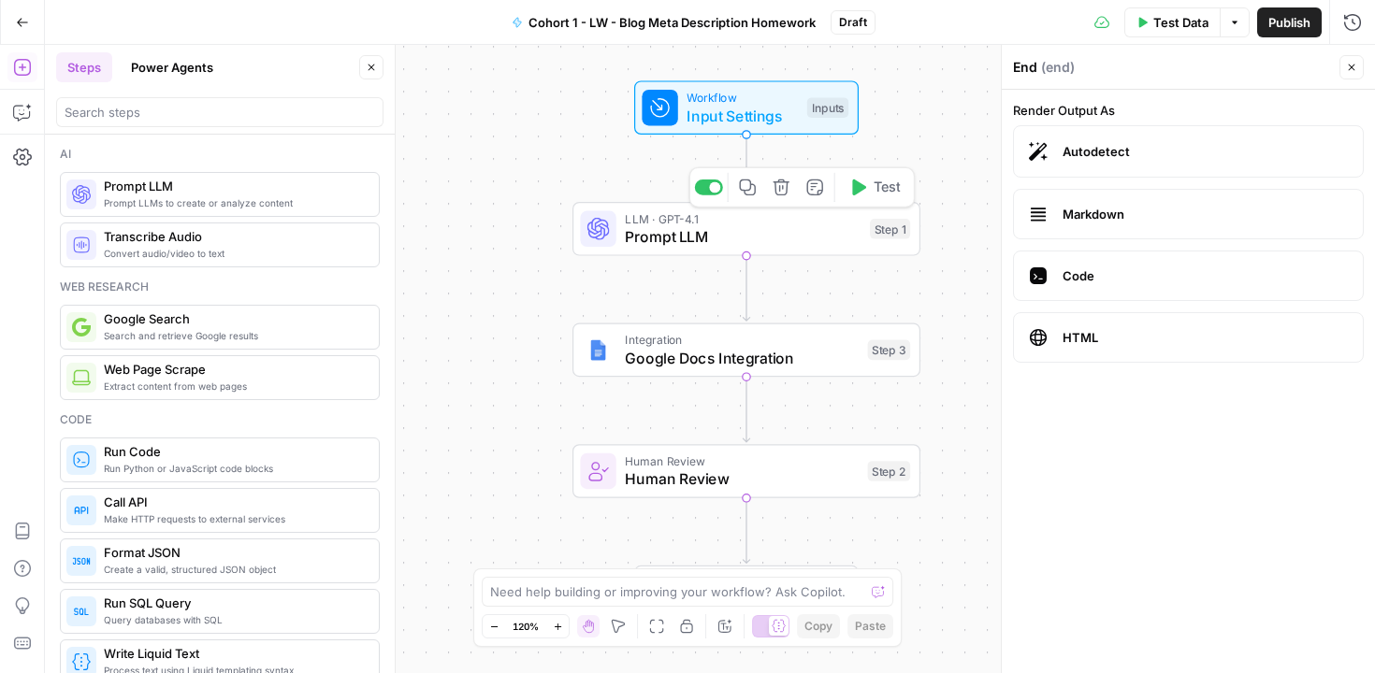
click at [942, 78] on div "Workflow Input Settings Inputs LLM · GPT-4.1 Prompt LLM Step 1 Copy step Delete…" at bounding box center [710, 359] width 1330 height 629
click at [28, 19] on icon "button" at bounding box center [22, 22] width 13 height 13
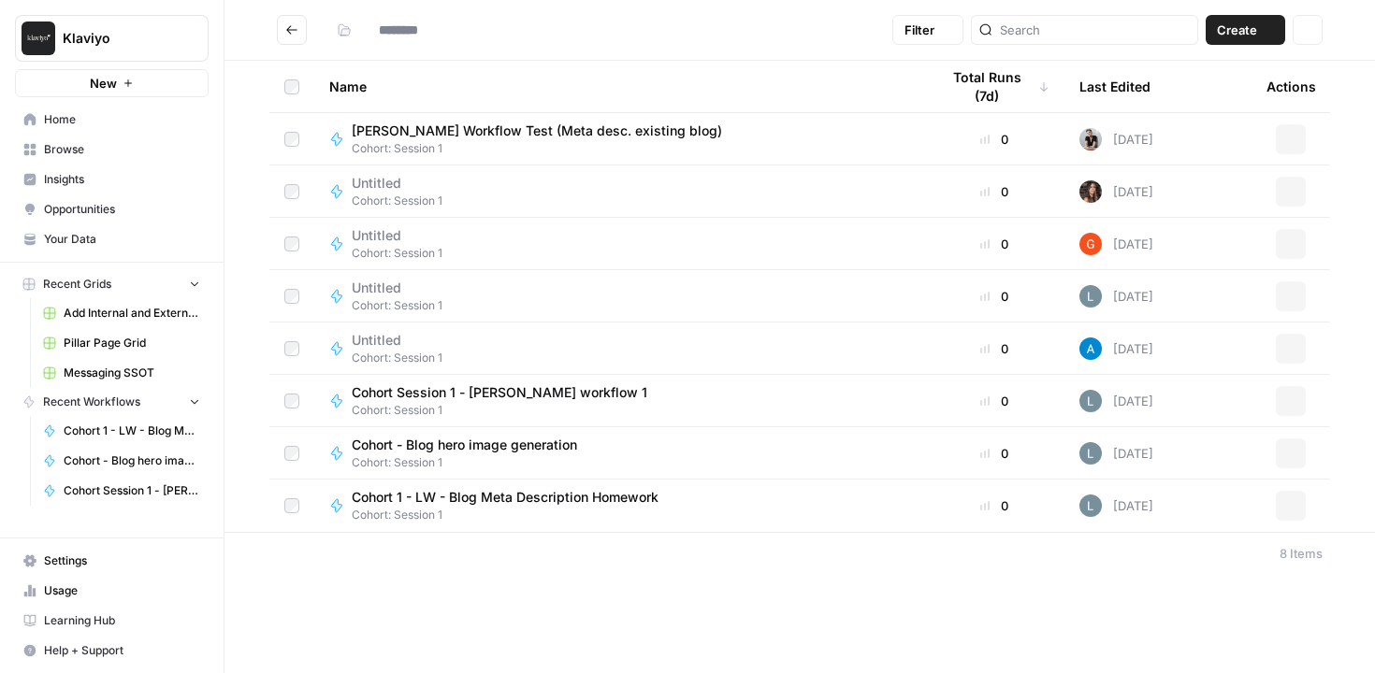
type input "**********"
click at [1286, 457] on icon "button" at bounding box center [1290, 453] width 11 height 11
click at [851, 451] on div "Cohort - Blog hero image generation Cohort: Session 1" at bounding box center [619, 454] width 580 height 36
type input "**********"
click at [732, 503] on div "Cohort 1 - LW - Blog Meta Description Homework Cohort: Session 1" at bounding box center [619, 506] width 580 height 36
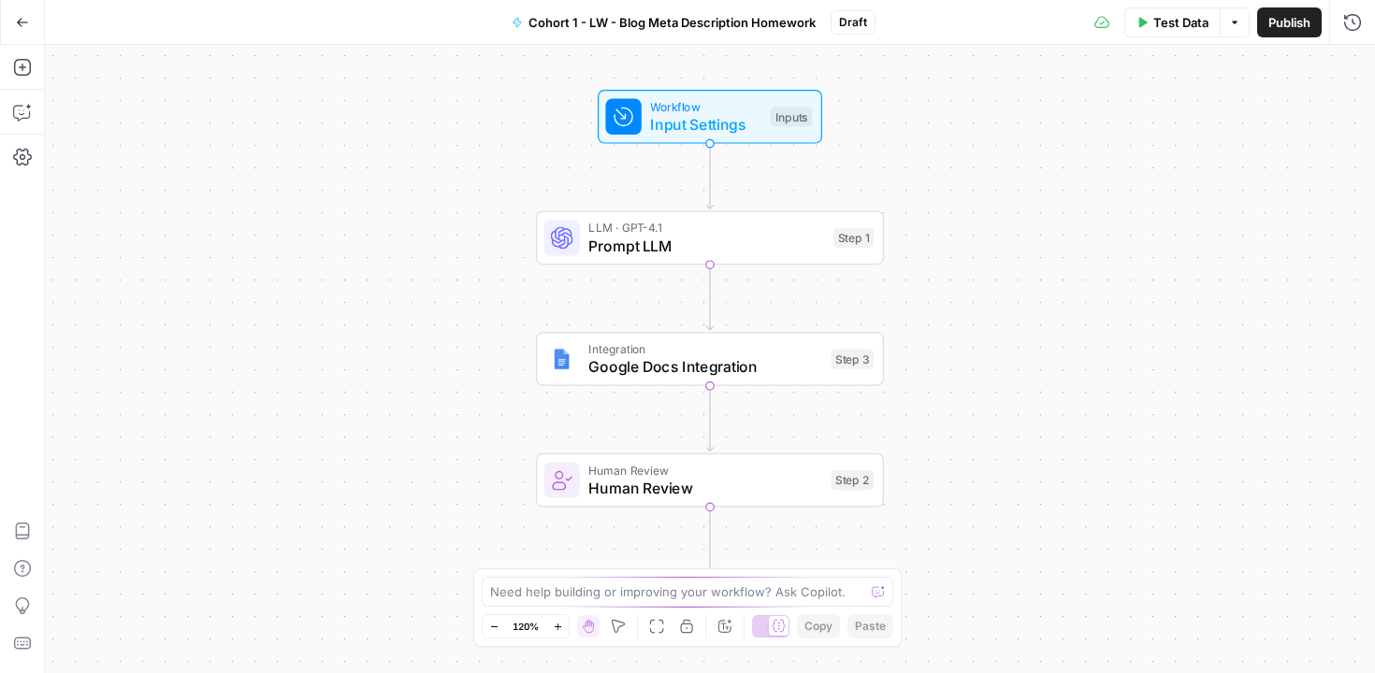
drag, startPoint x: 23, startPoint y: 14, endPoint x: 174, endPoint y: 134, distance: 192.4
click at [173, 134] on div "Go Back Cohort 1 - LW - Blog Meta Description Homework Draft Test Data Options …" at bounding box center [687, 336] width 1375 height 673
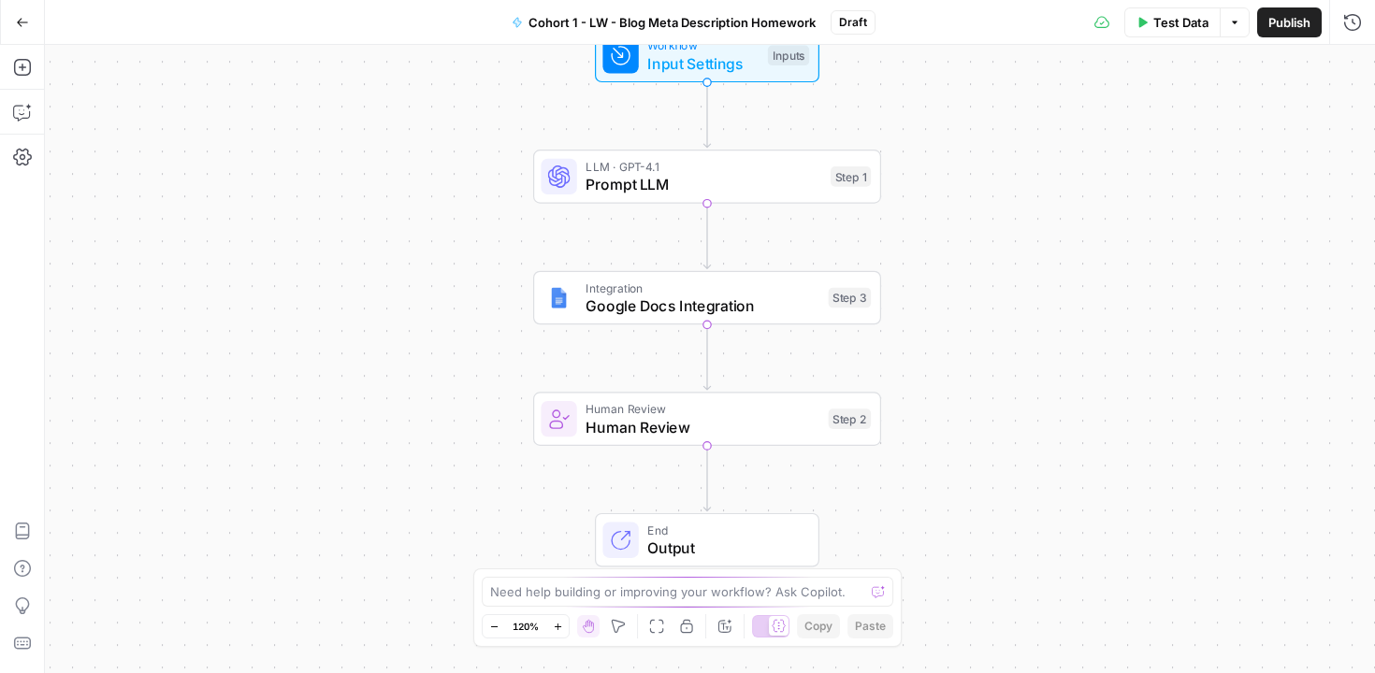
click at [615, 600] on div "Fit to View F" at bounding box center [657, 589] width 100 height 33
click at [578, 584] on textarea at bounding box center [677, 592] width 374 height 19
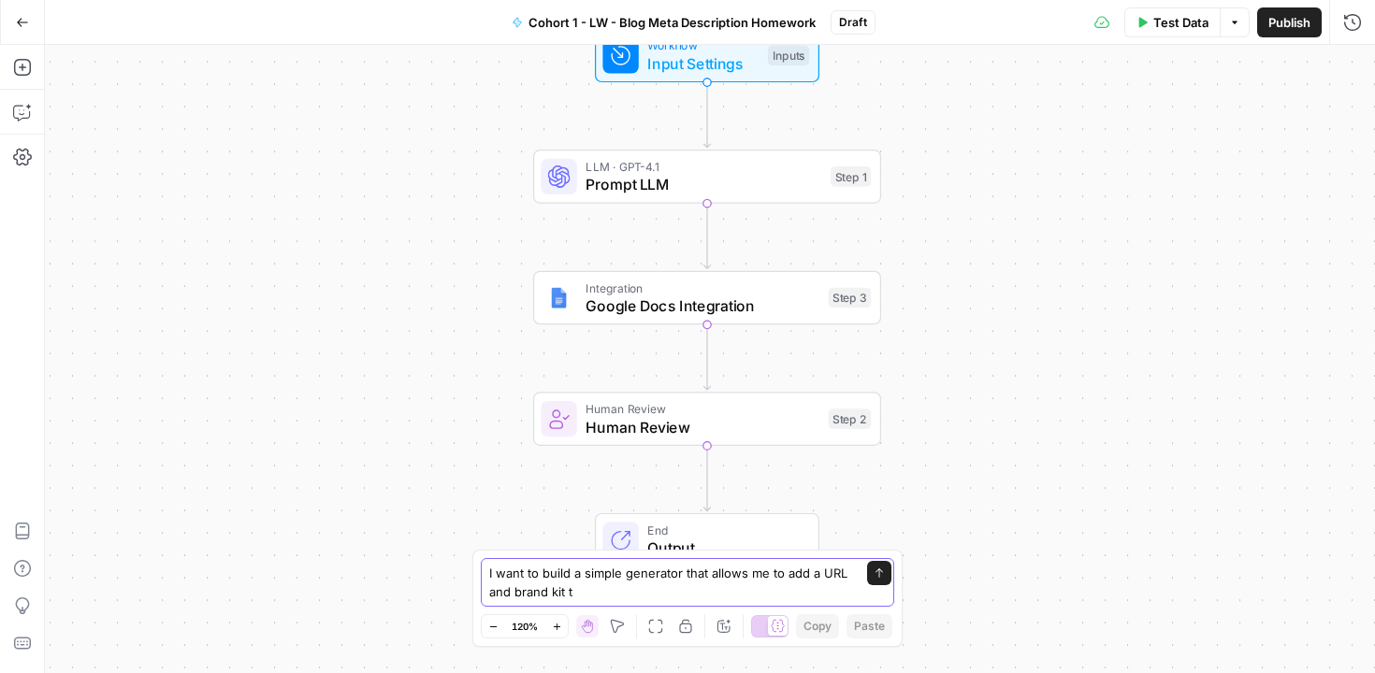
click at [623, 574] on textarea "I want to build a simple generator that allows me to add a URL and brand kit t" at bounding box center [668, 582] width 359 height 37
click at [731, 593] on textarea "I want to build a simple blog post description generator that allows me to add …" at bounding box center [668, 582] width 359 height 37
click at [837, 574] on textarea "I want to build a simple blog post description generator that allows me to add …" at bounding box center [668, 582] width 359 height 37
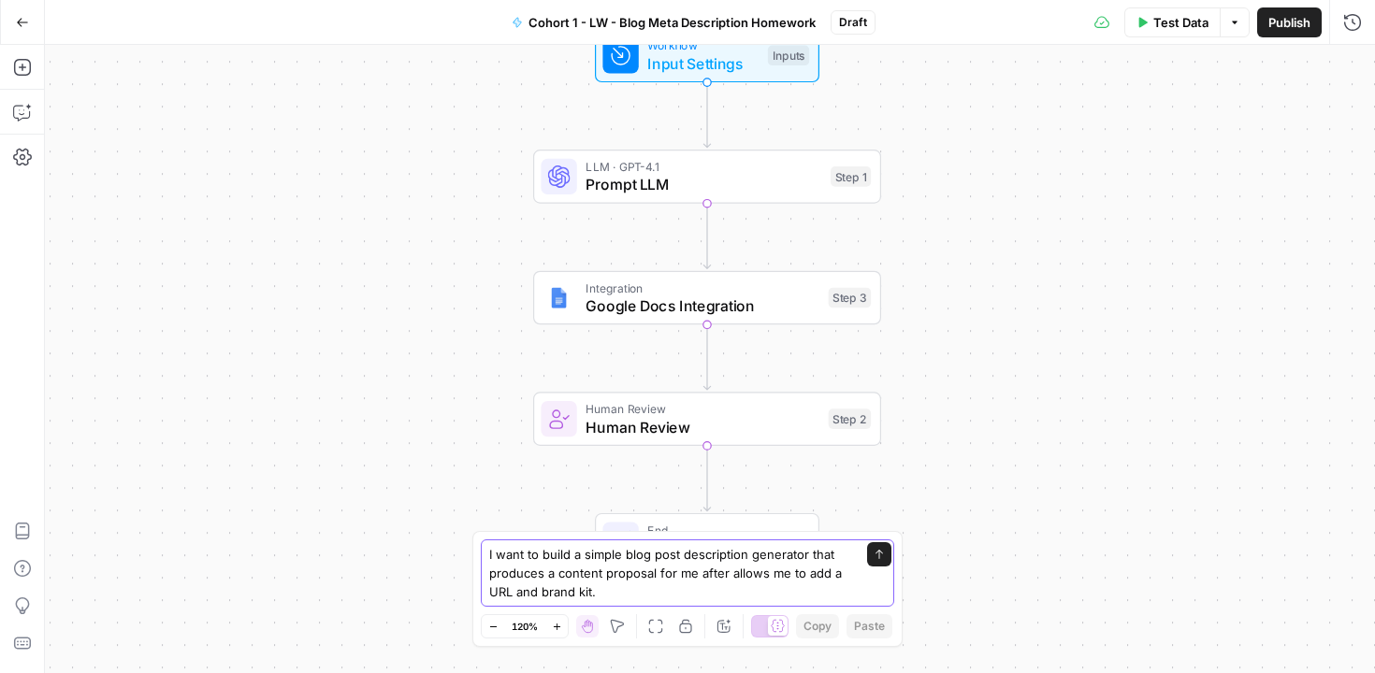
click at [824, 575] on textarea "I want to build a simple blog post description generator that produces a conten…" at bounding box center [668, 573] width 359 height 56
click at [809, 586] on textarea "I want to build a simple blog post description generator that produces a conten…" at bounding box center [668, 573] width 359 height 56
click at [808, 577] on textarea "I want to build a simple blog post description generator that produces a conten…" at bounding box center [668, 573] width 359 height 56
click at [640, 591] on textarea "I want to build a simple blog post description generator that produces a conten…" at bounding box center [668, 573] width 359 height 56
type textarea "I want to build a simple blog post description generator that produces a conten…"
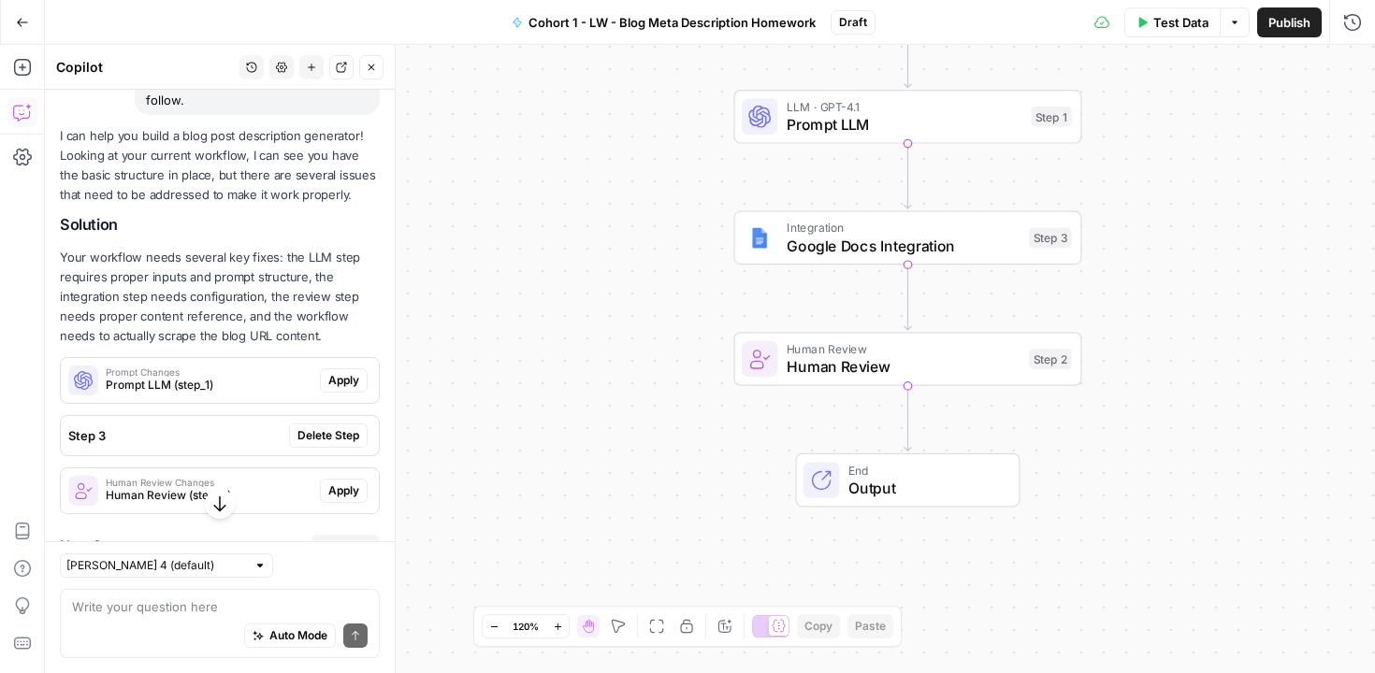
scroll to position [231, 0]
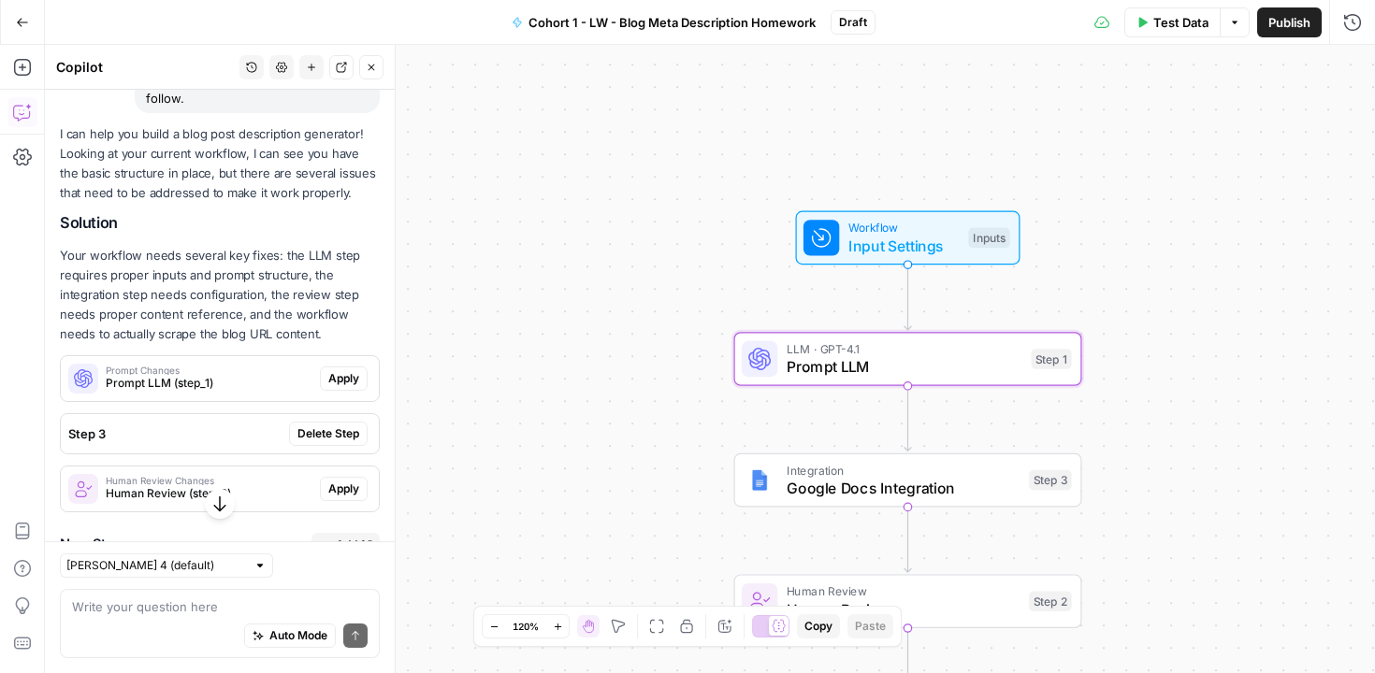
click at [328, 387] on span "Apply" at bounding box center [343, 378] width 31 height 17
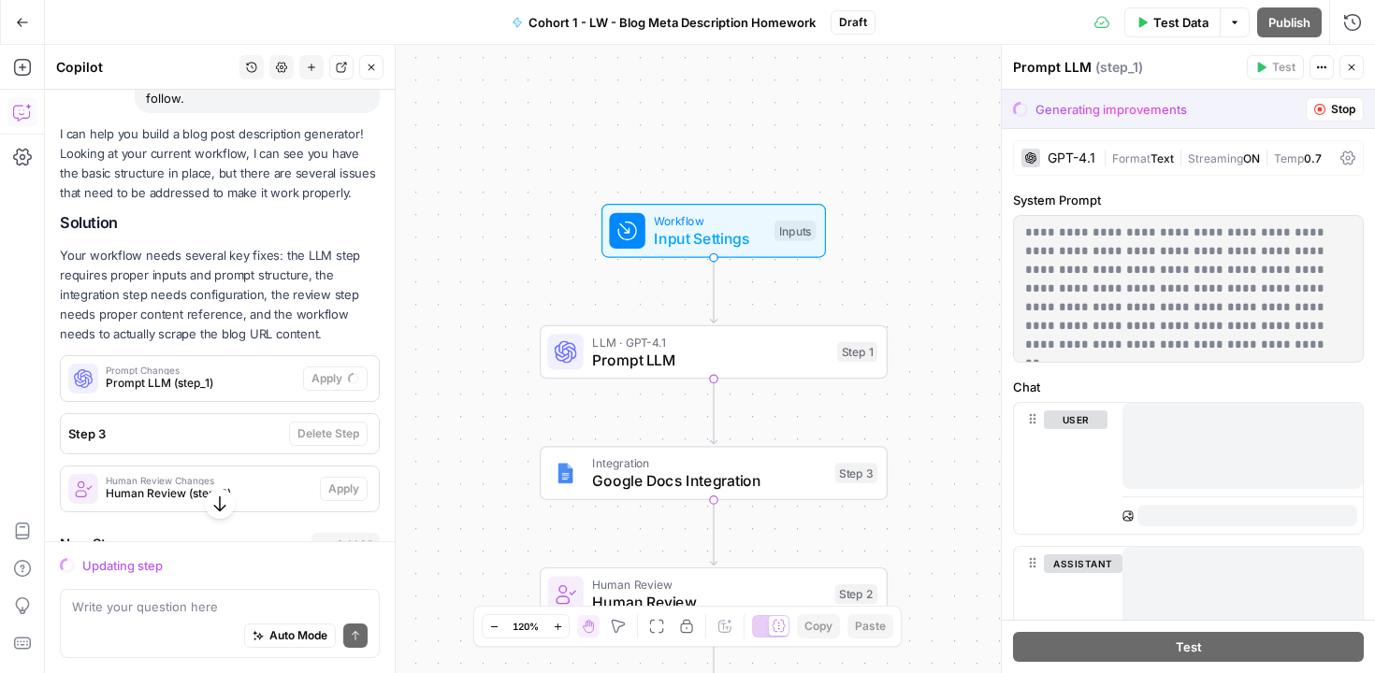
click at [1170, 343] on p "**********" at bounding box center [1181, 289] width 312 height 131
drag, startPoint x: 1151, startPoint y: 349, endPoint x: 1022, endPoint y: 233, distance: 172.8
click at [1022, 233] on div "**********" at bounding box center [1188, 289] width 349 height 146
copy p "**********"
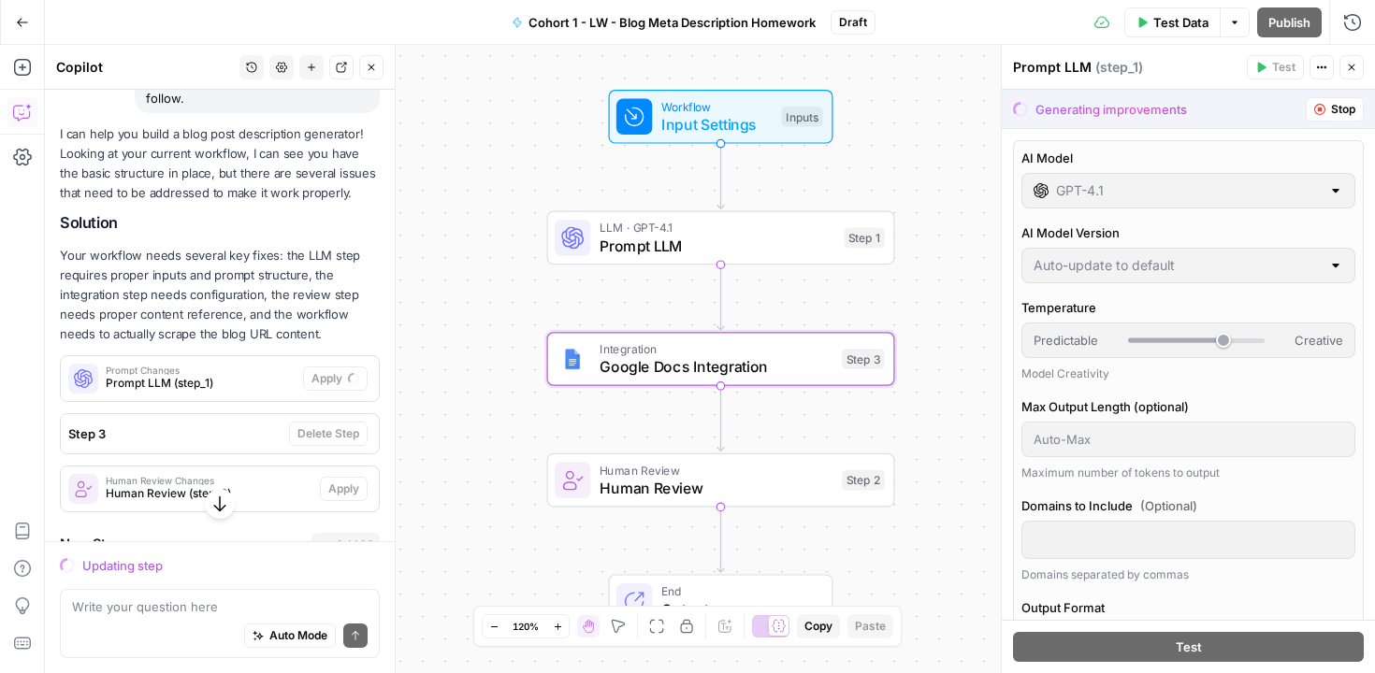
click at [210, 443] on span "Step 3" at bounding box center [174, 434] width 213 height 19
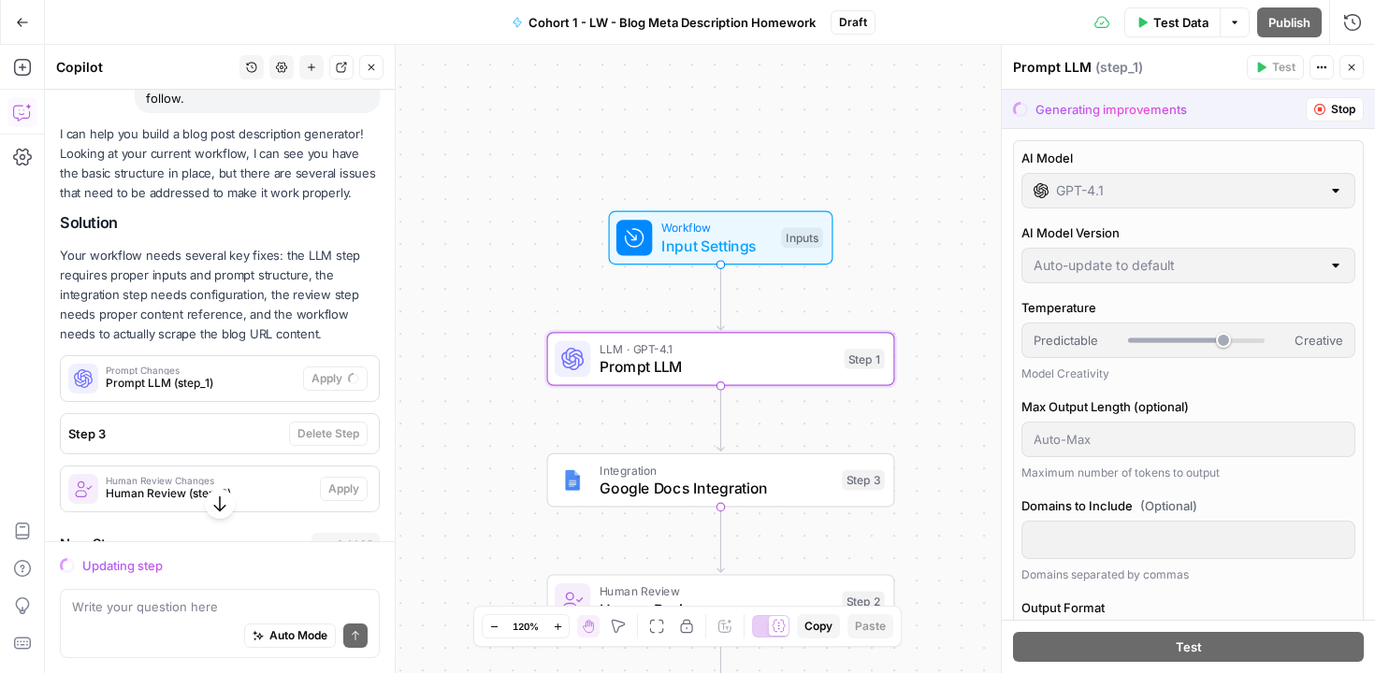
click at [204, 392] on span "Prompt LLM (step_1)" at bounding box center [201, 383] width 190 height 17
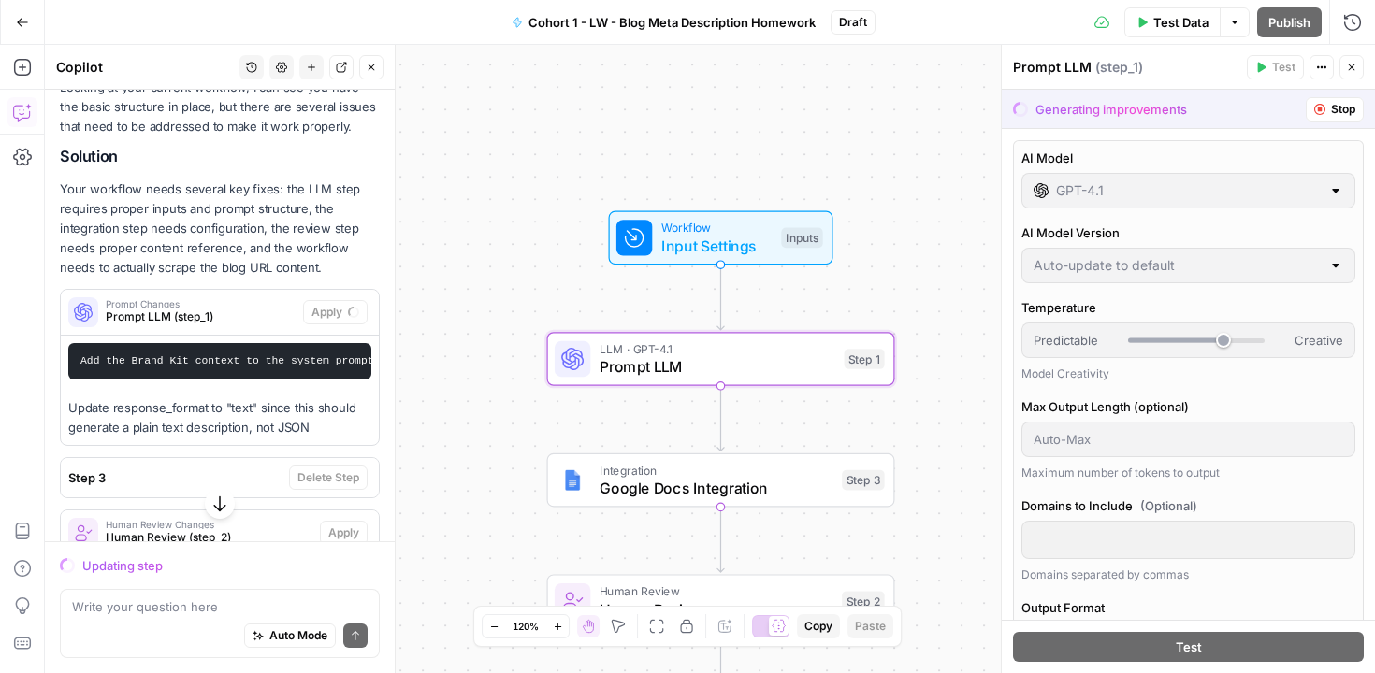
scroll to position [300, 0]
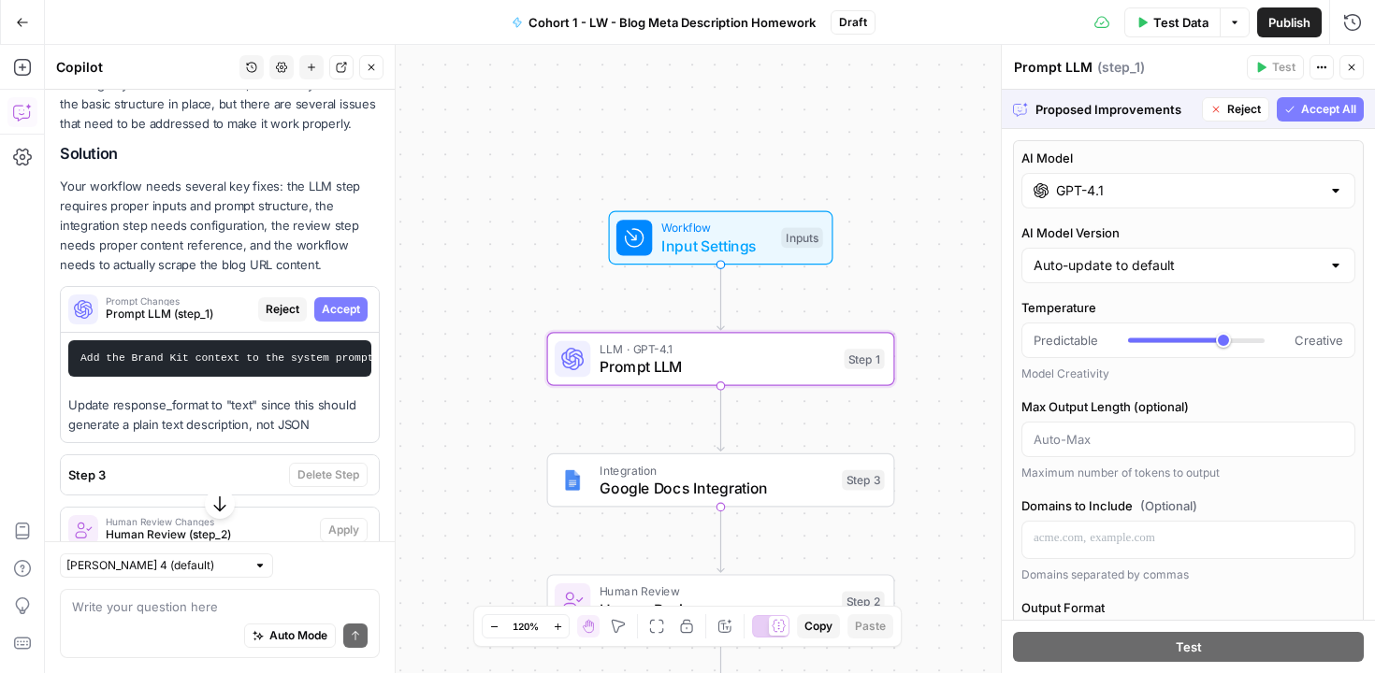
click at [322, 318] on span "Accept" at bounding box center [341, 309] width 38 height 17
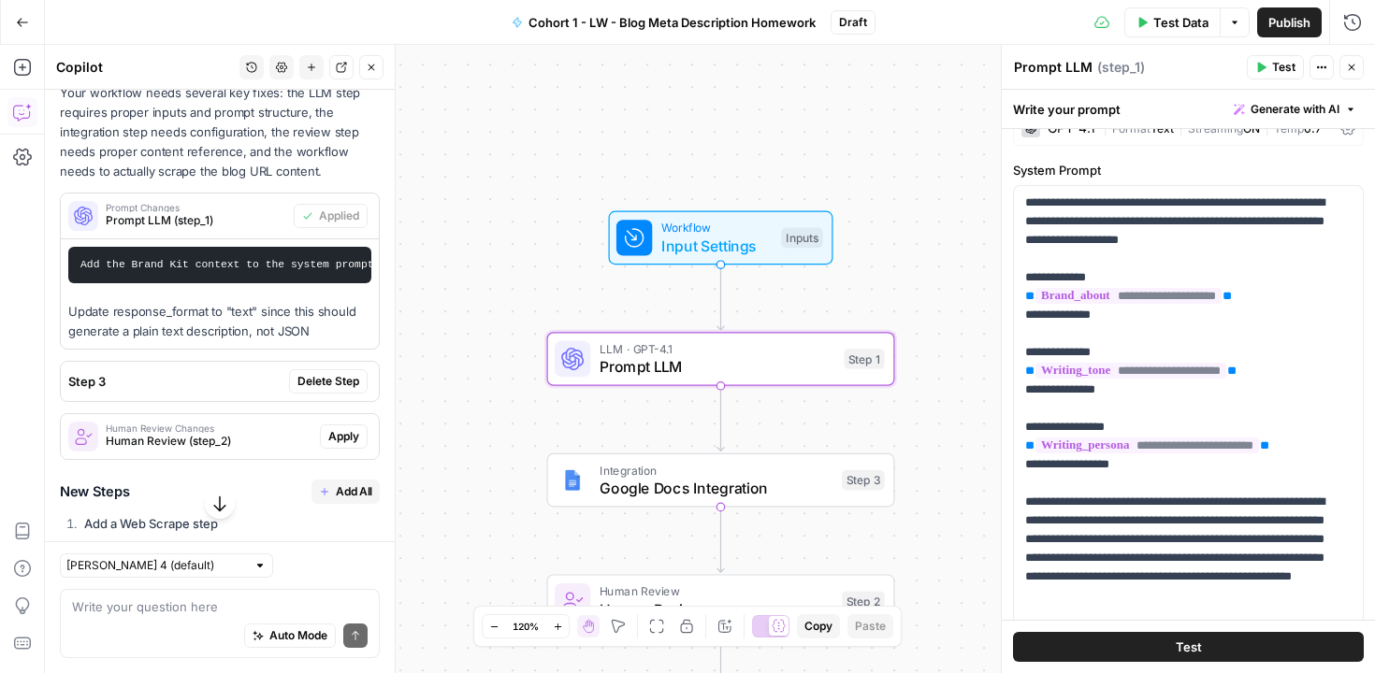
scroll to position [425, 0]
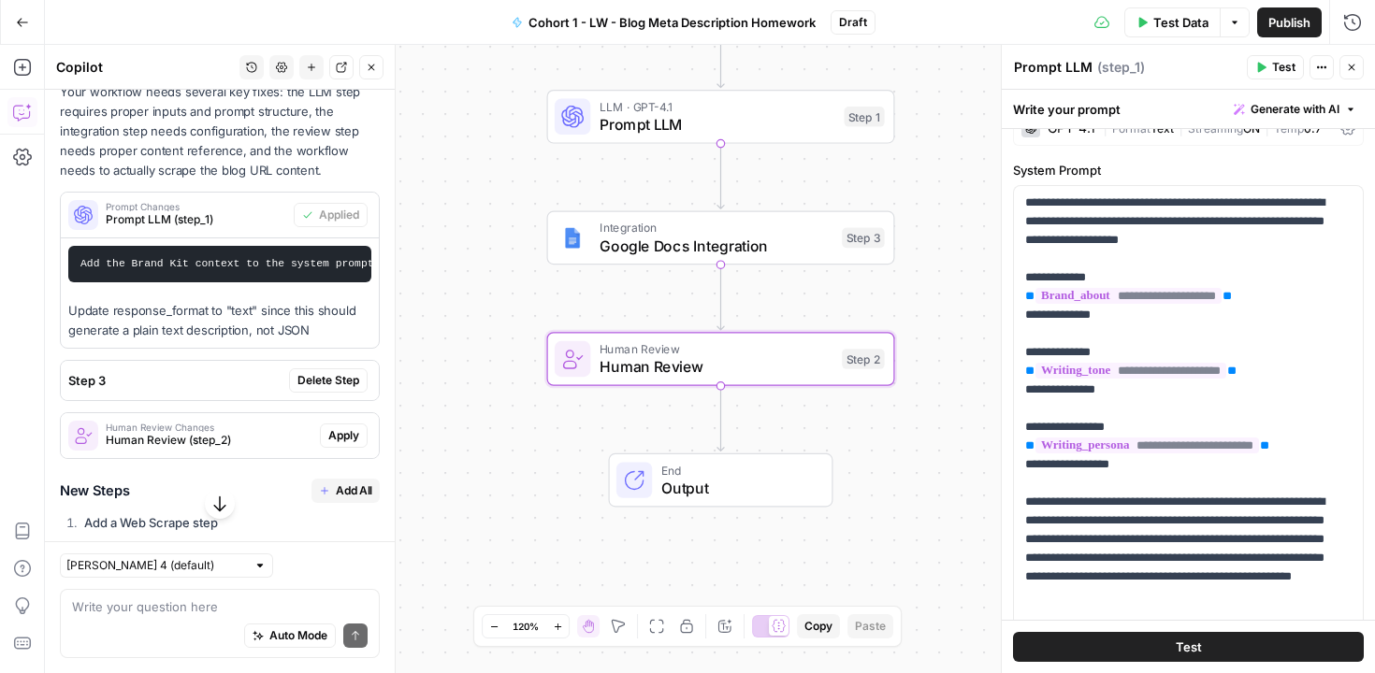
click at [224, 449] on span "Human Review (step_2)" at bounding box center [209, 440] width 207 height 17
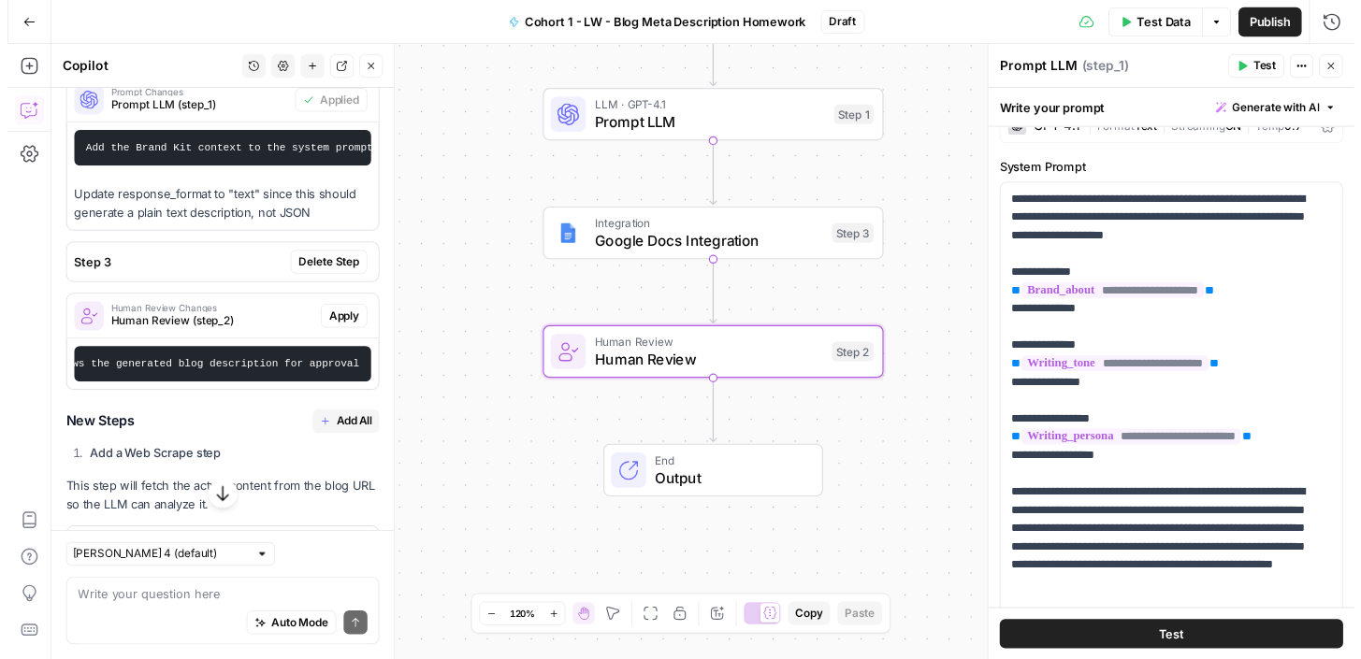
scroll to position [0, 0]
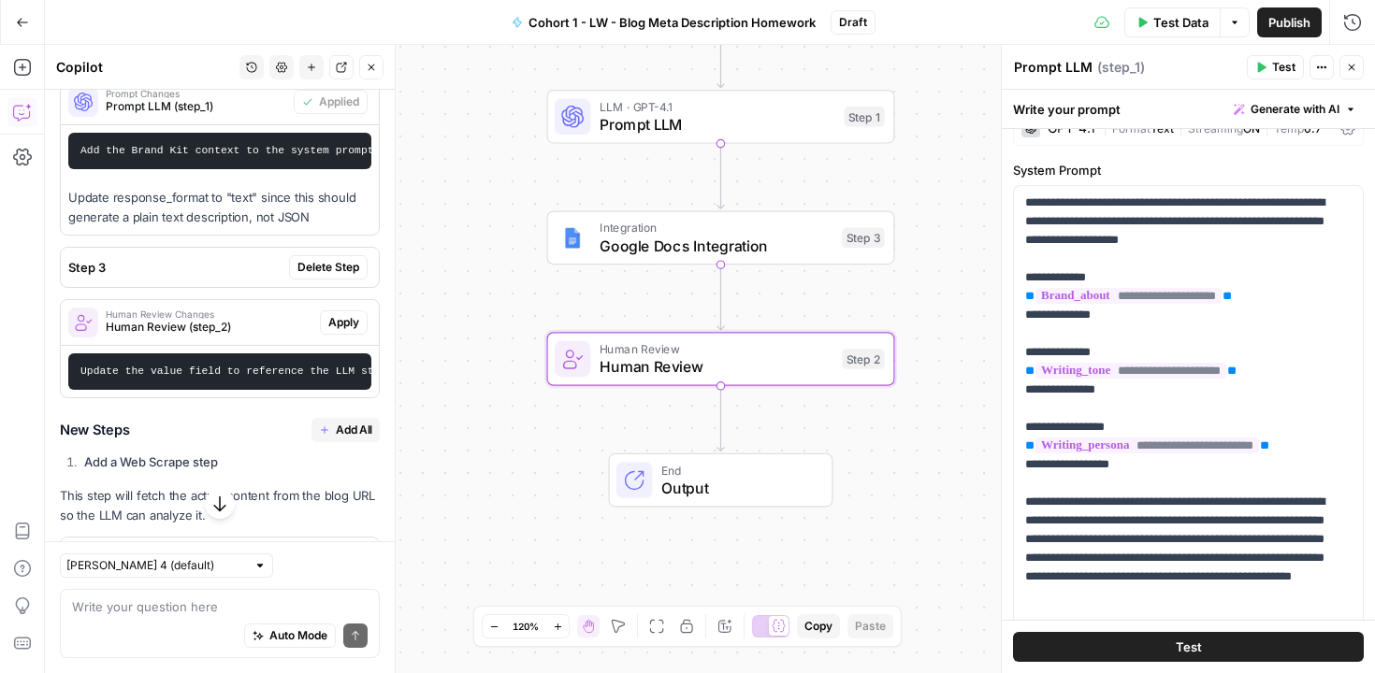
click at [328, 331] on span "Apply" at bounding box center [343, 322] width 31 height 17
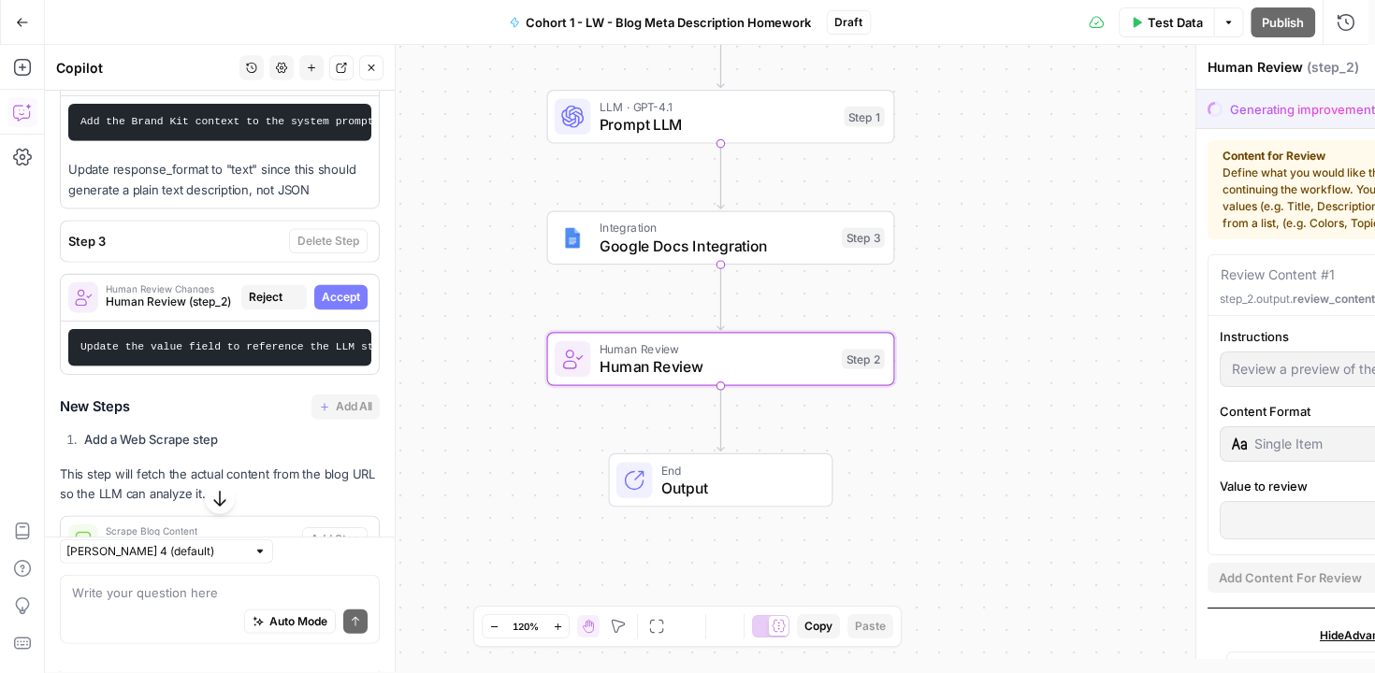
scroll to position [508, 0]
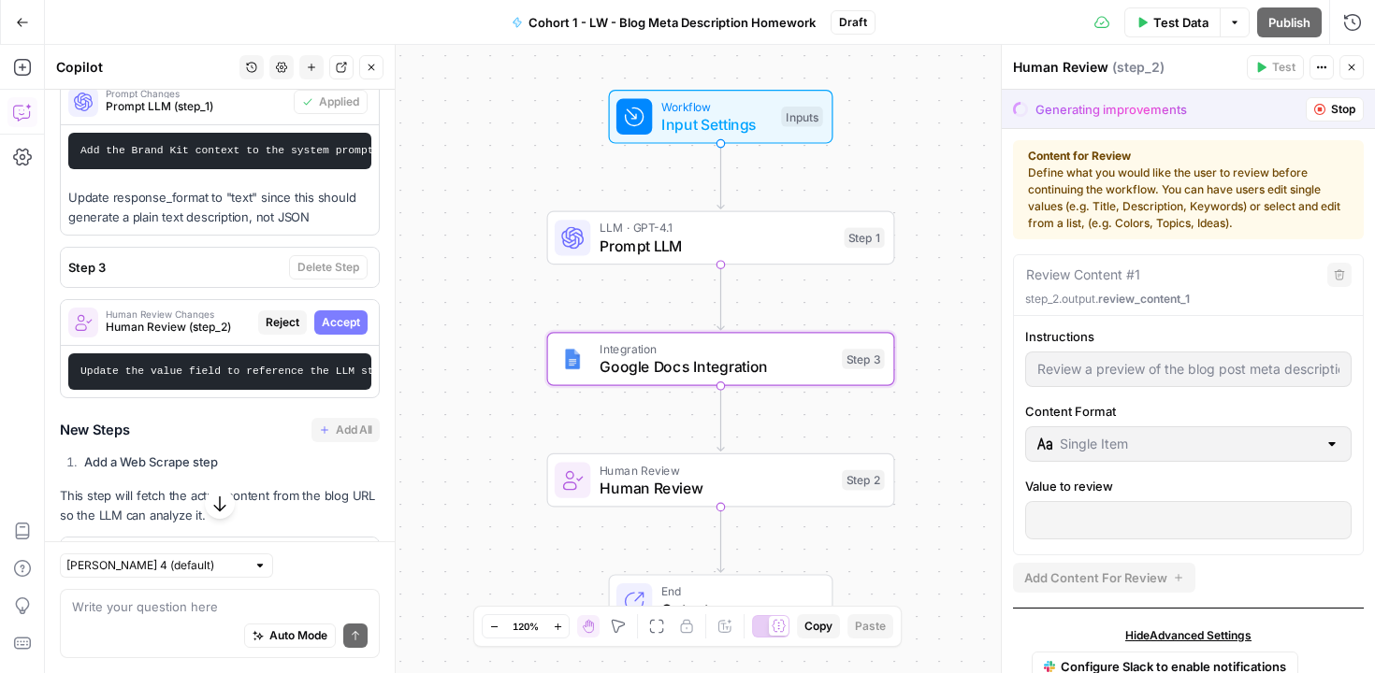
click at [206, 277] on span "Step 3" at bounding box center [174, 267] width 213 height 19
click at [225, 277] on span "Step 3" at bounding box center [174, 267] width 213 height 19
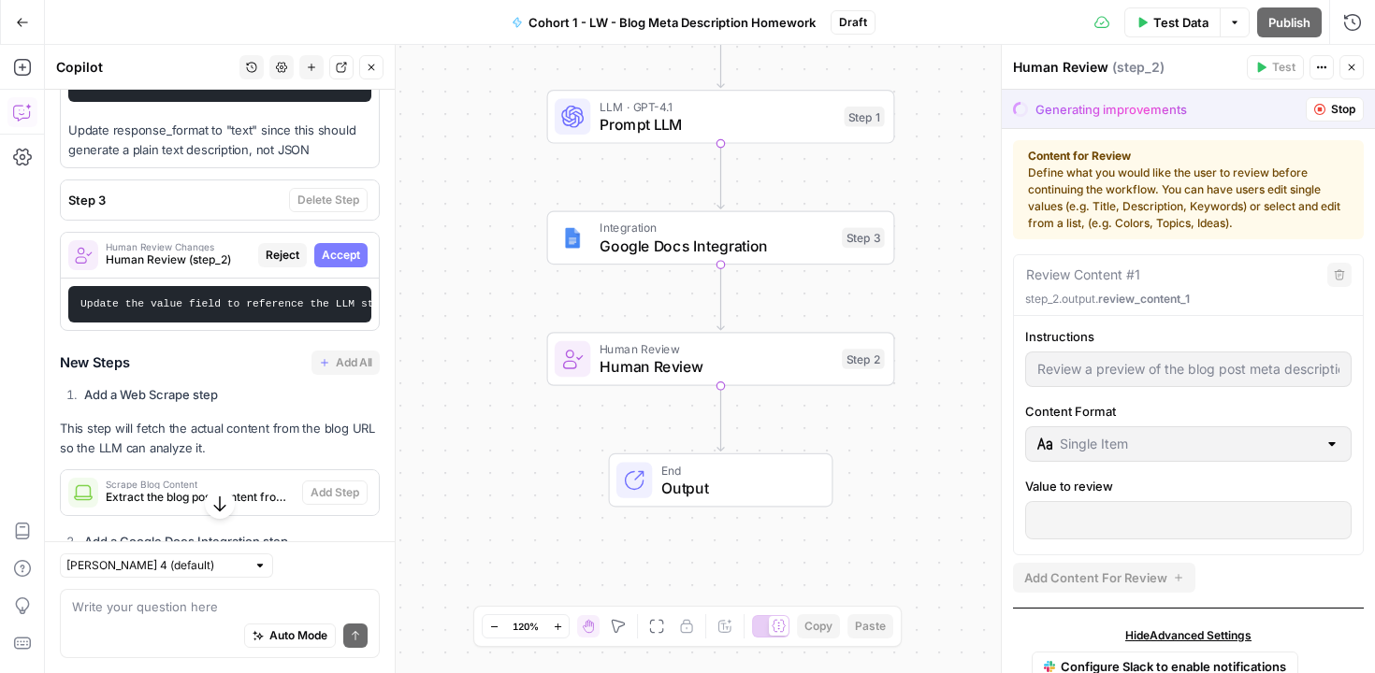
scroll to position [568, 0]
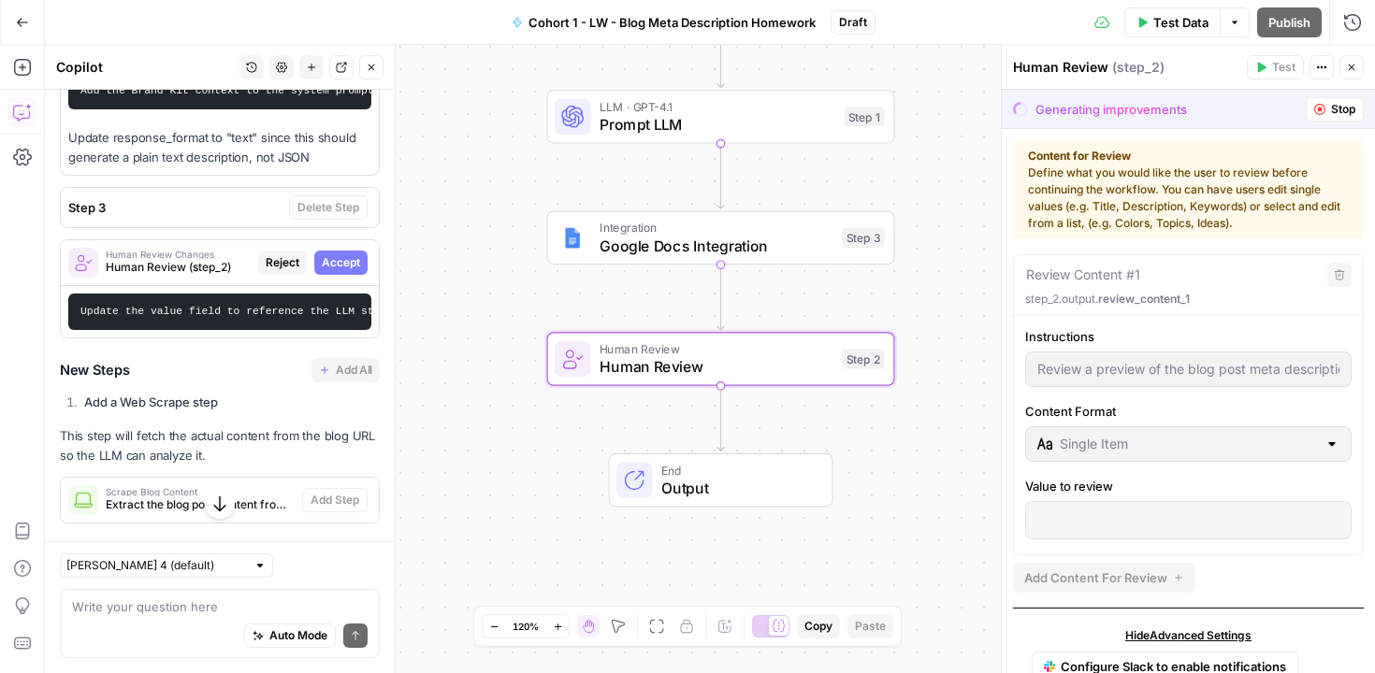
click at [173, 276] on span "Human Review (step_2)" at bounding box center [178, 267] width 145 height 17
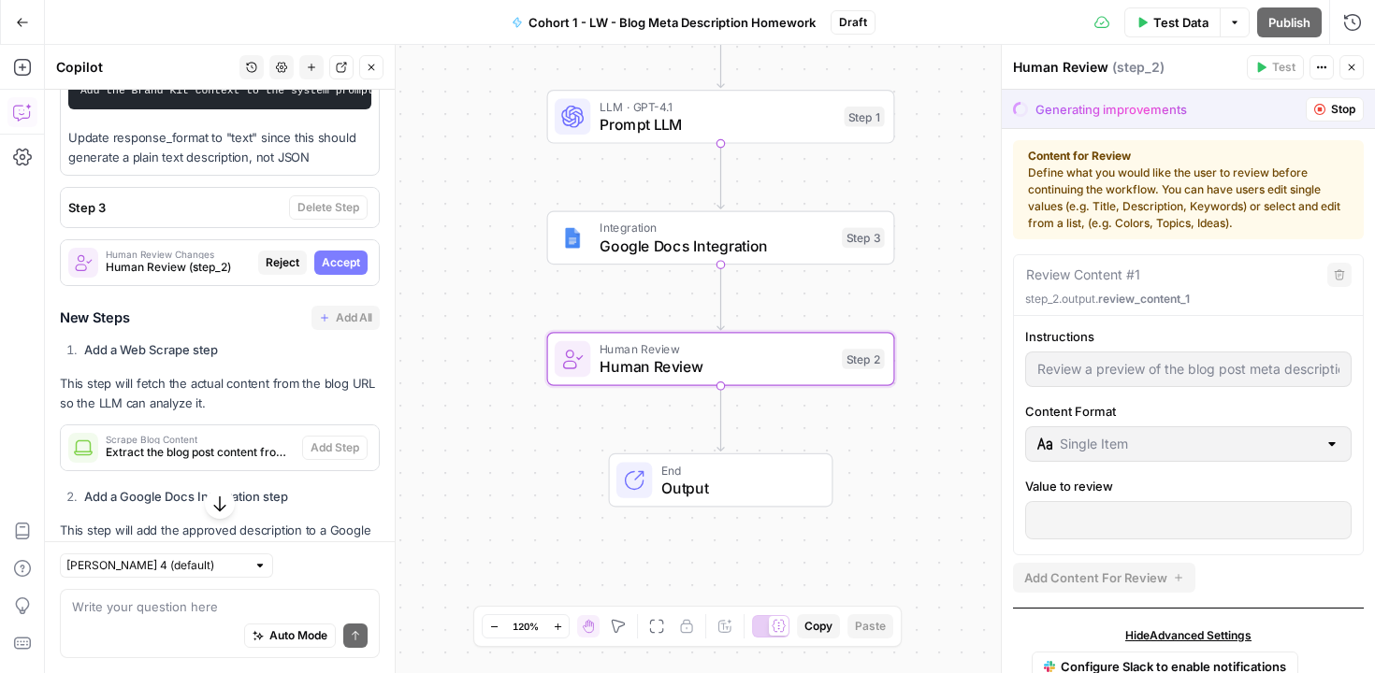
click at [173, 276] on span "Human Review (step_2)" at bounding box center [178, 267] width 145 height 17
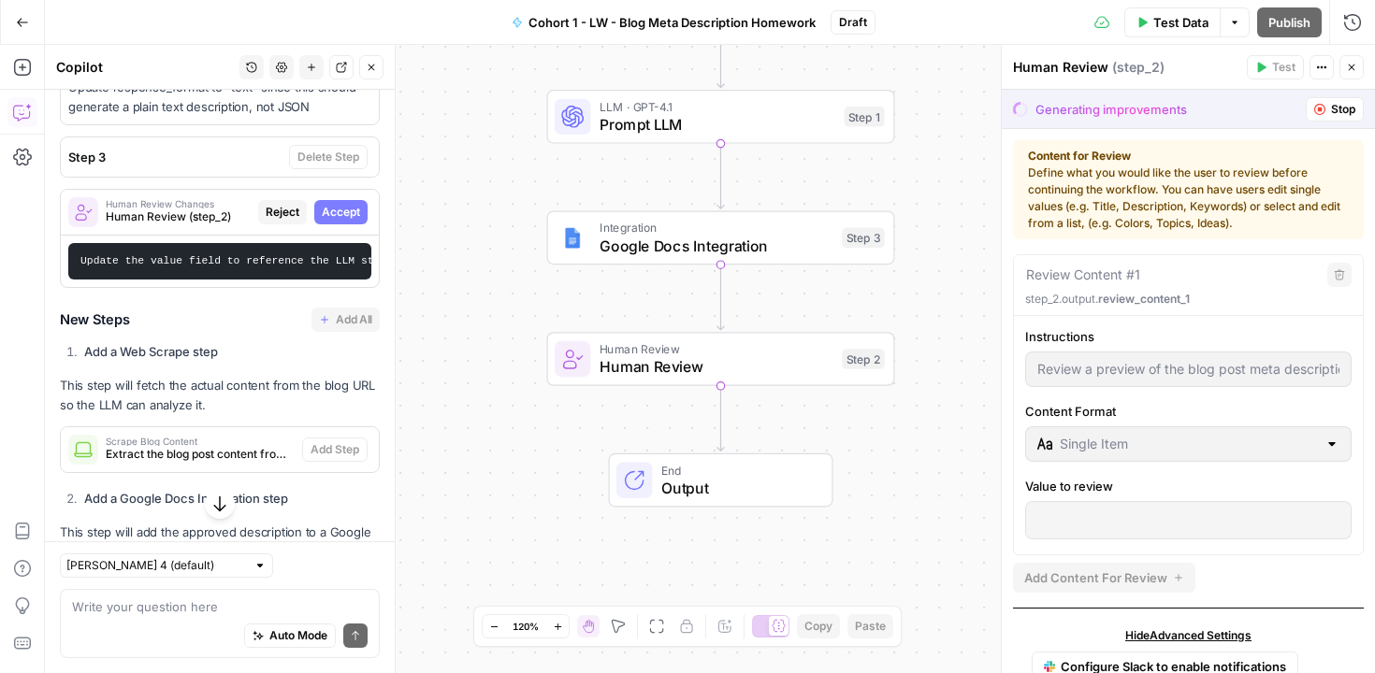
scroll to position [606, 0]
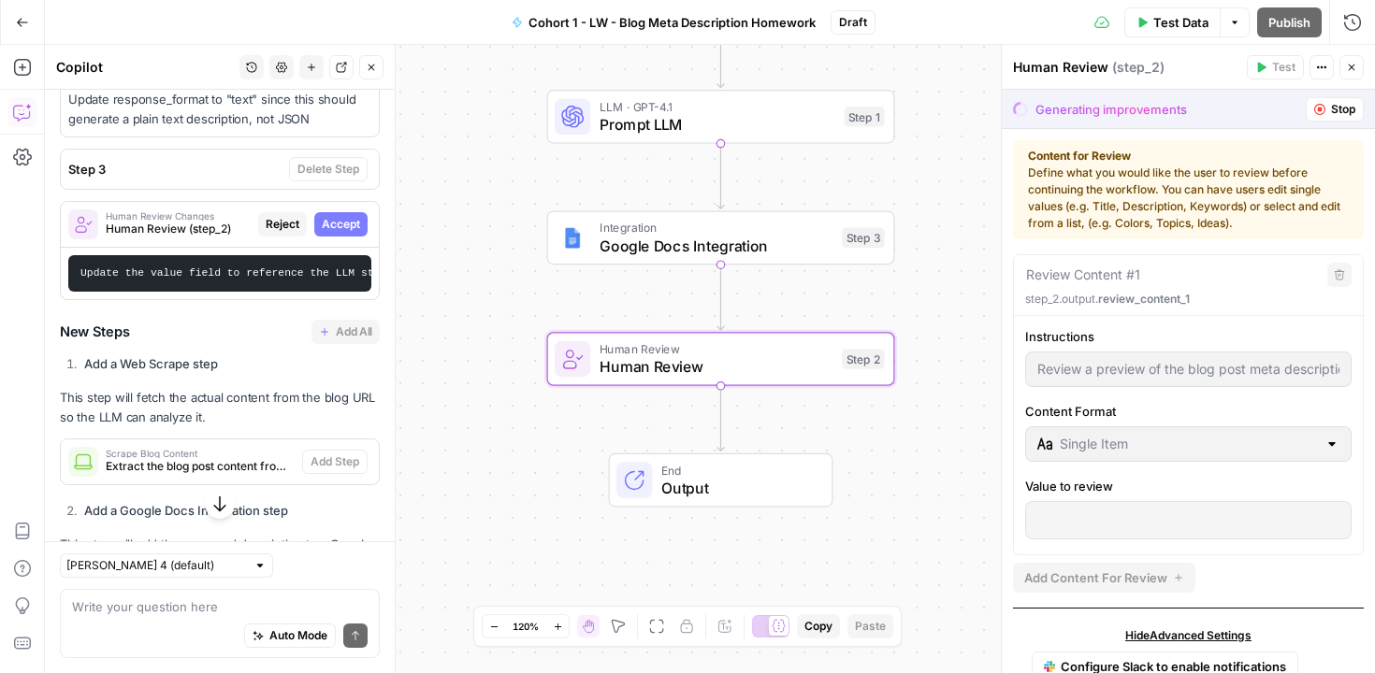
click at [324, 233] on span "Accept" at bounding box center [341, 224] width 38 height 17
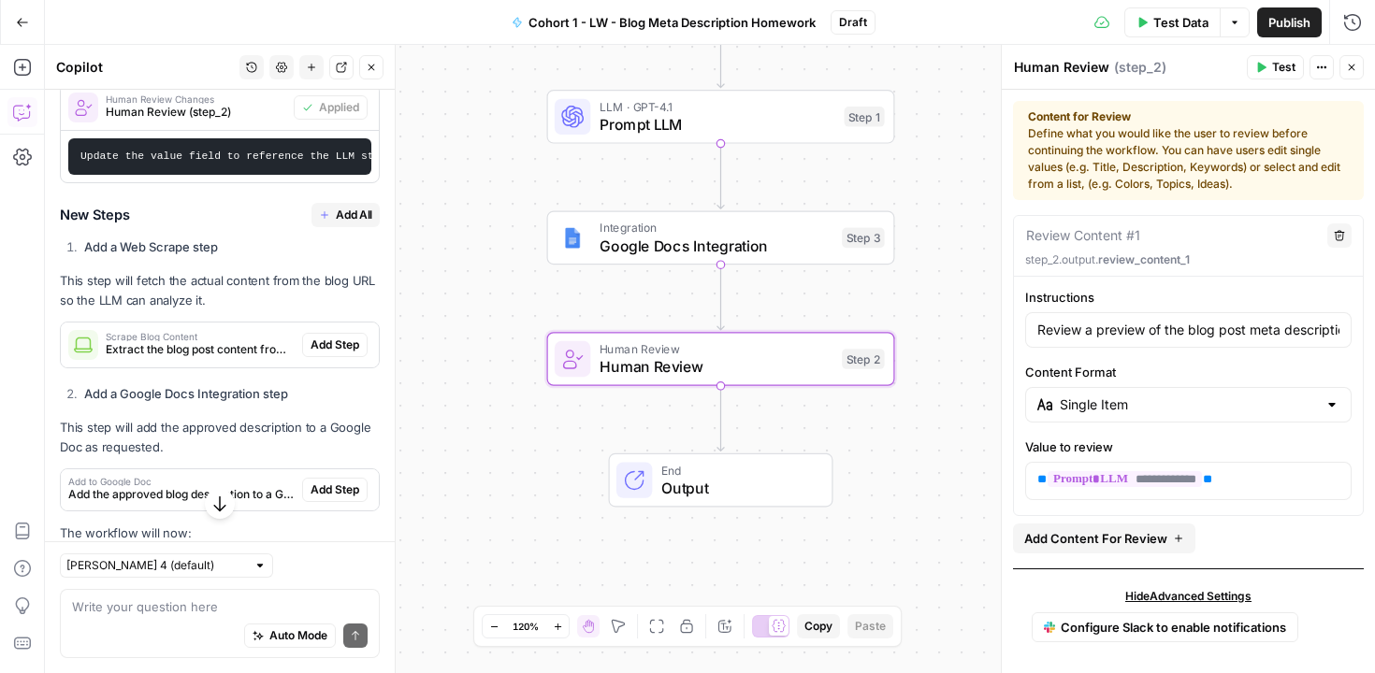
scroll to position [756, 0]
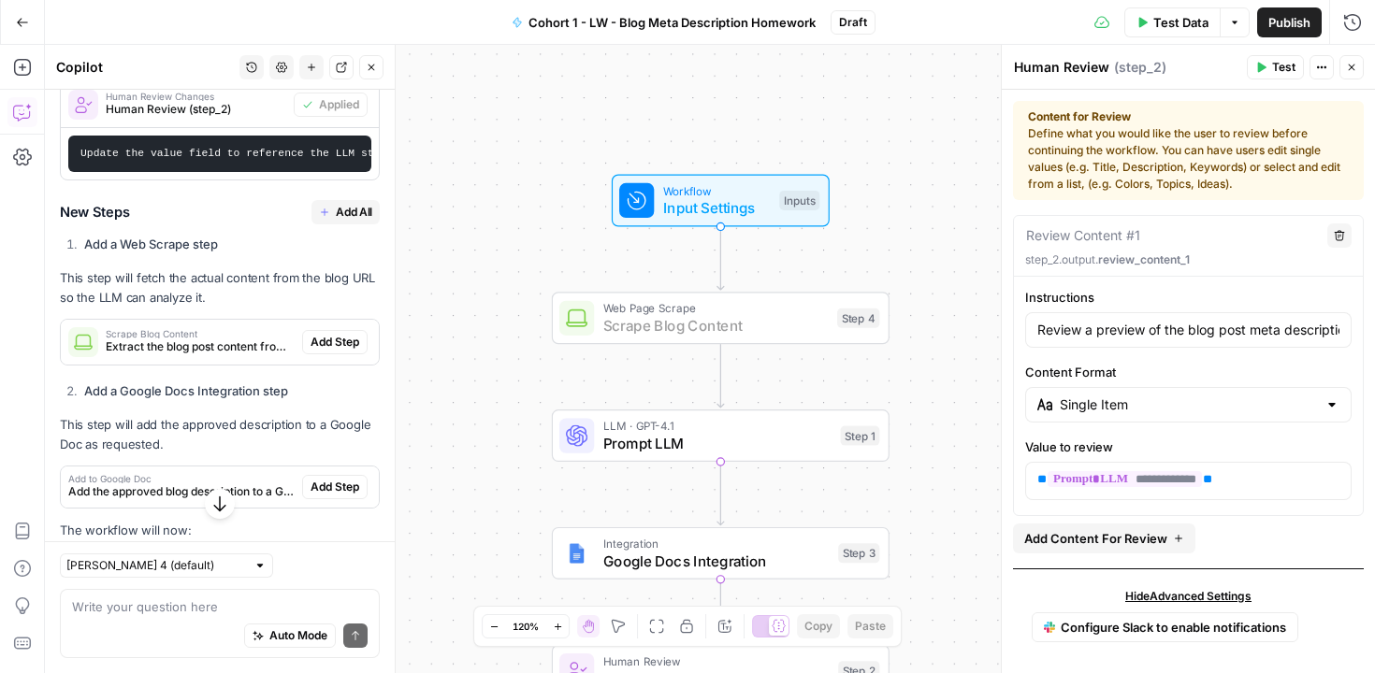
click at [311, 351] on span "Add Step" at bounding box center [335, 342] width 49 height 17
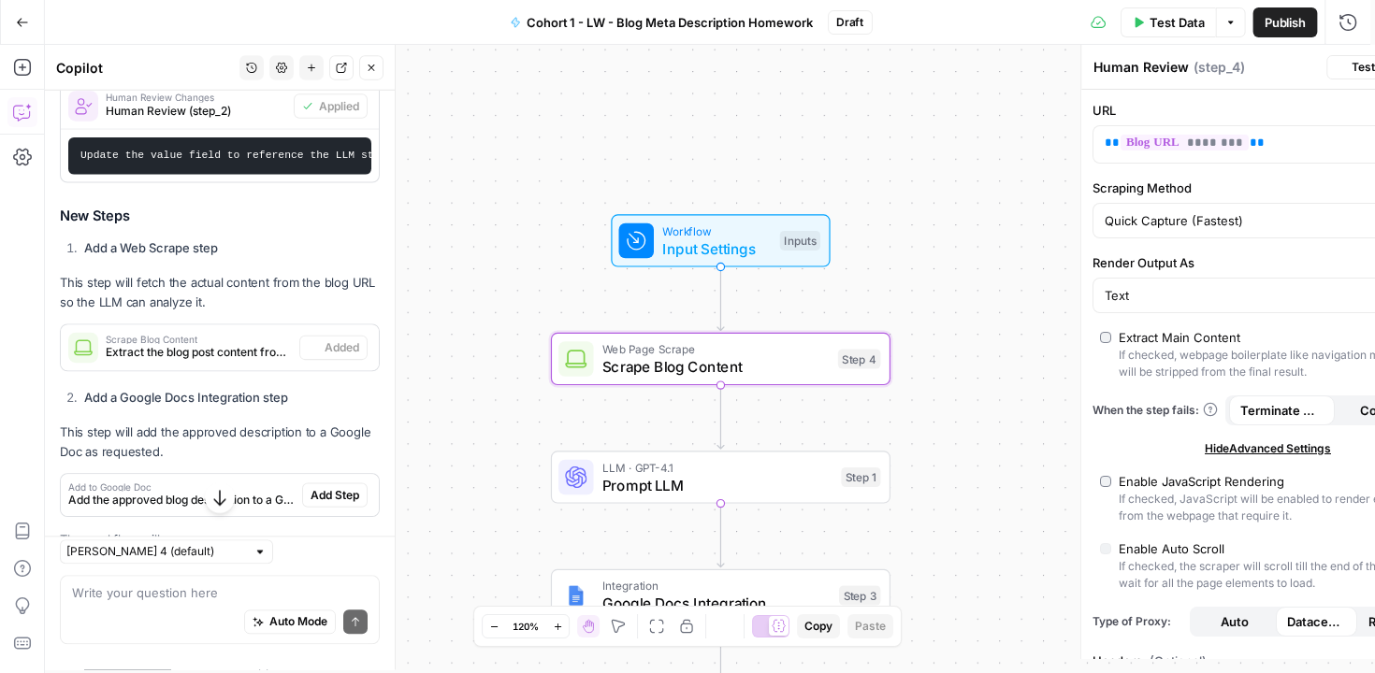
type textarea "Scrape Blog Content"
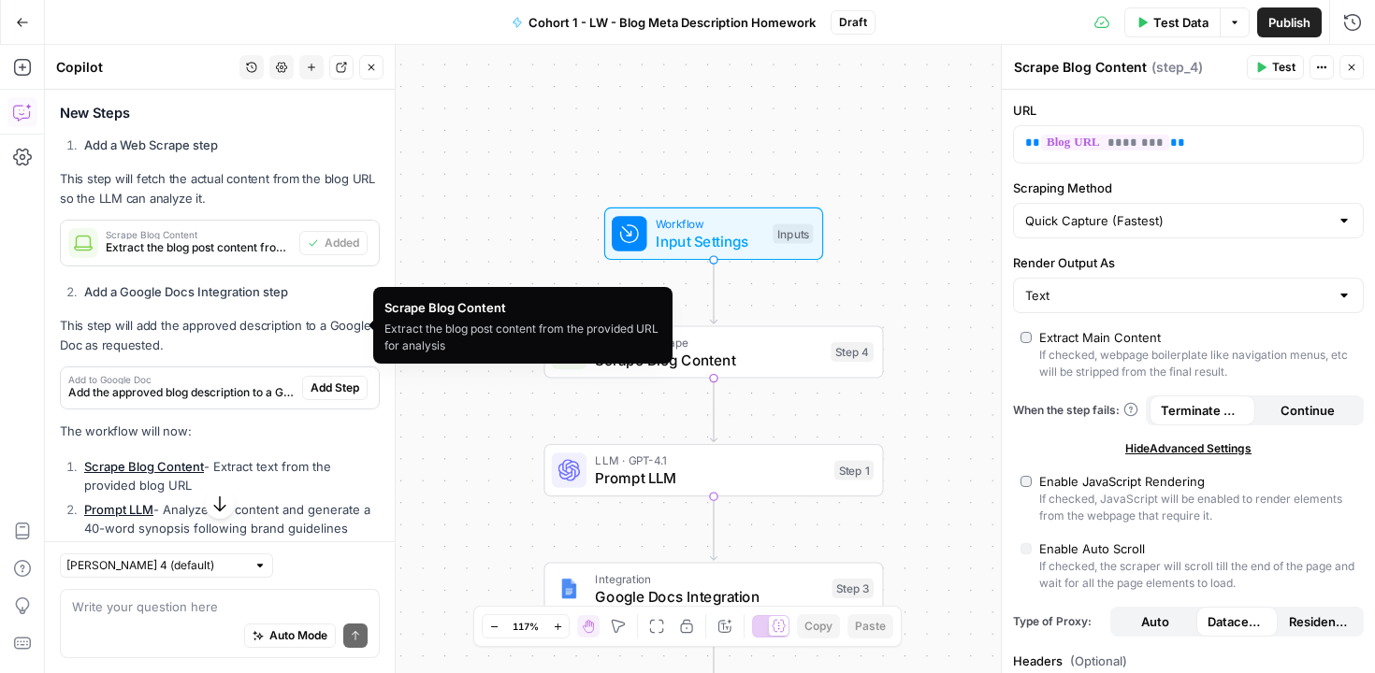
scroll to position [859, 0]
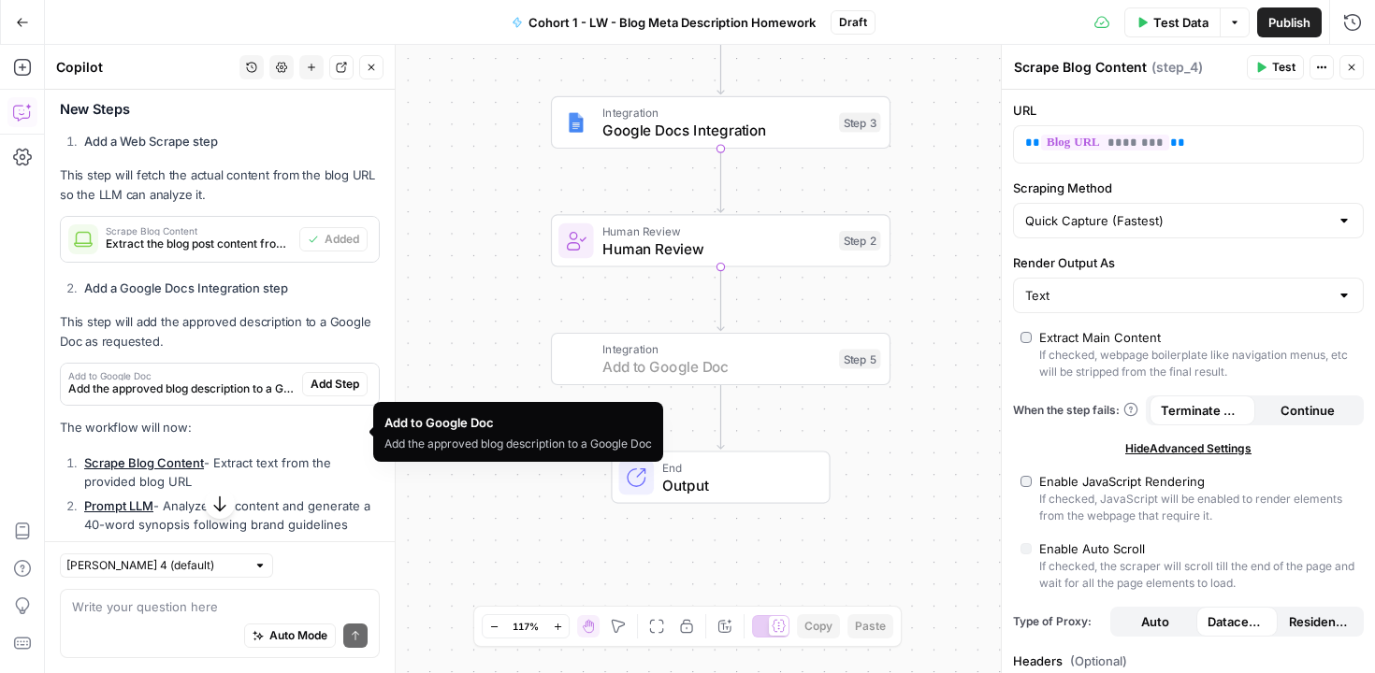
click at [316, 393] on span "Add Step" at bounding box center [335, 384] width 49 height 17
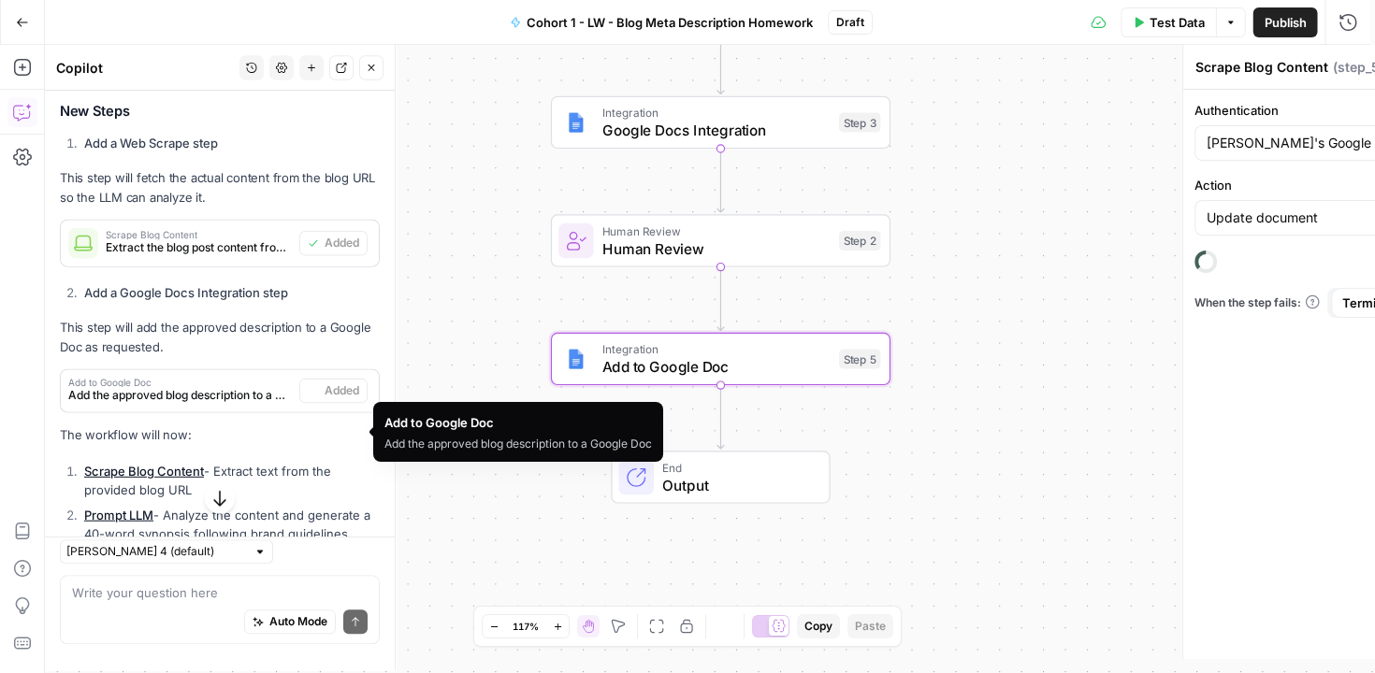
type textarea "Add to Google Doc"
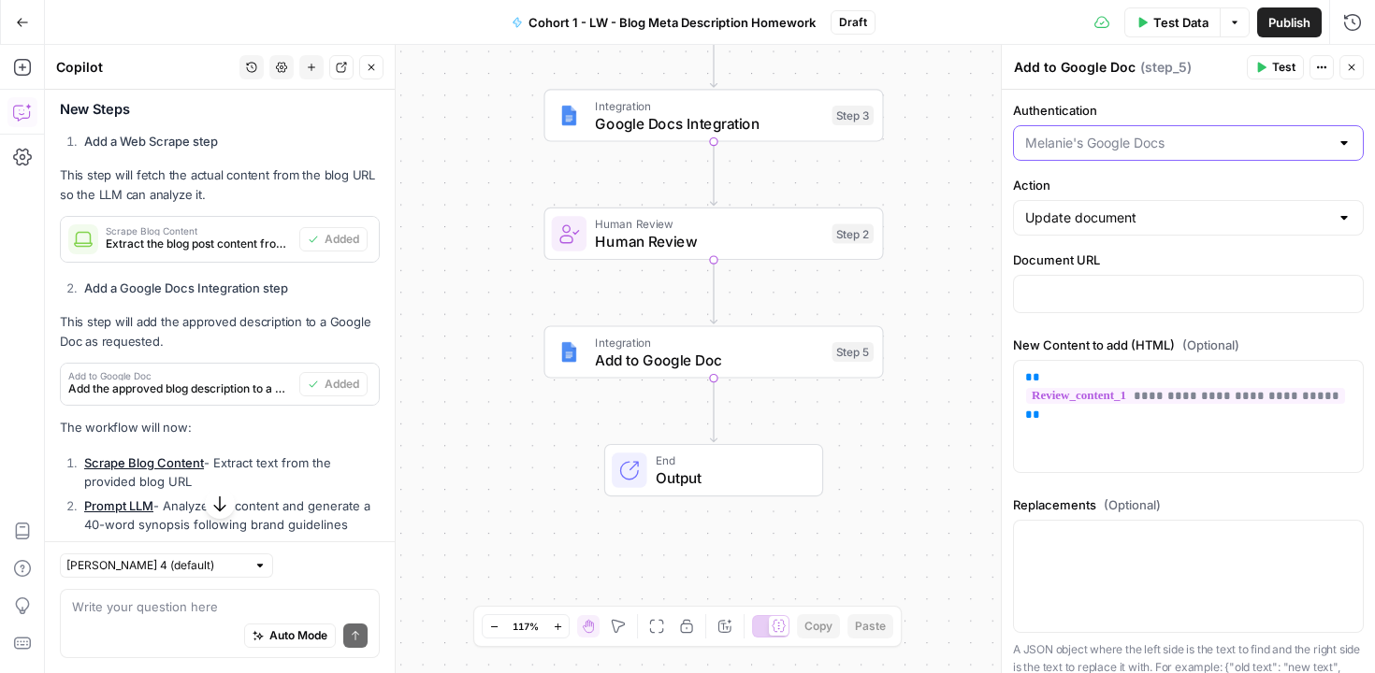
click at [1120, 151] on input "Authentication" at bounding box center [1177, 143] width 304 height 19
type input "Melanie's Google Docs"
click at [1143, 103] on label "Authentication" at bounding box center [1188, 110] width 351 height 19
click at [1143, 134] on input "Melanie's Google Docs" at bounding box center [1177, 143] width 304 height 19
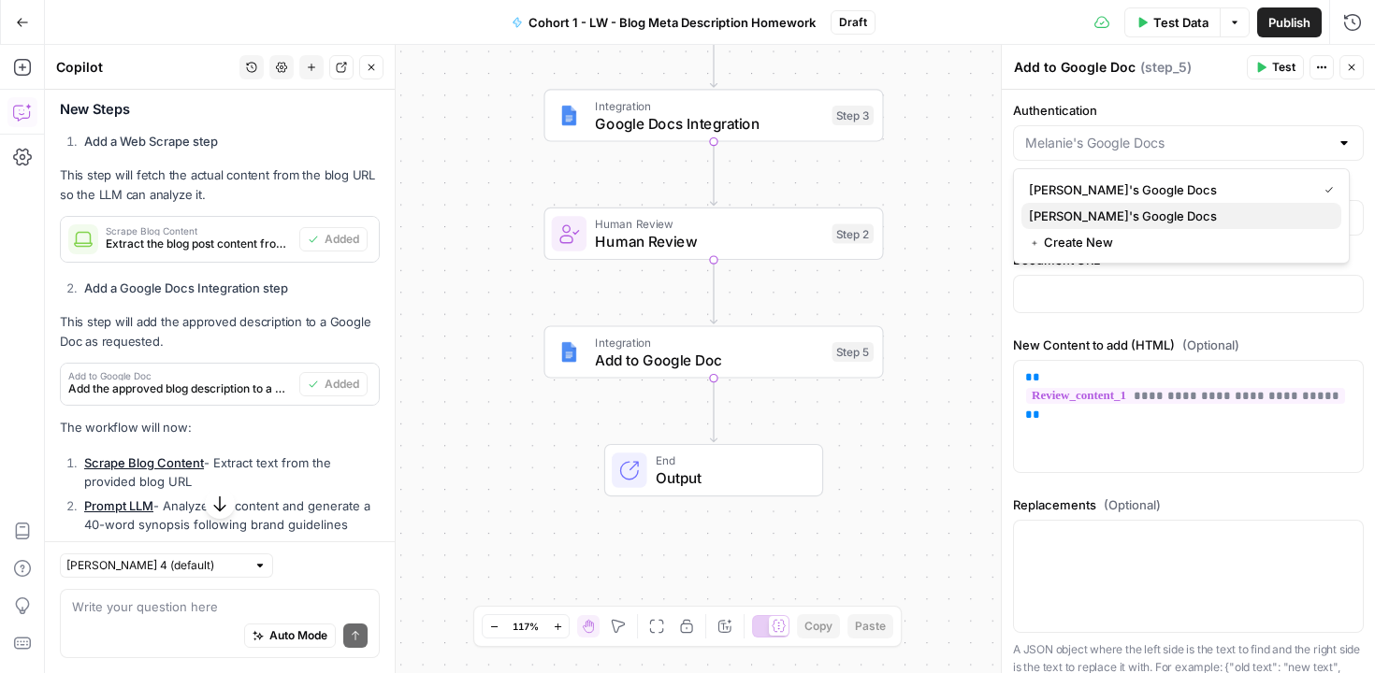
click at [1113, 209] on span "Tracey's Google Docs" at bounding box center [1177, 216] width 297 height 19
type input "Tracey's Google Docs"
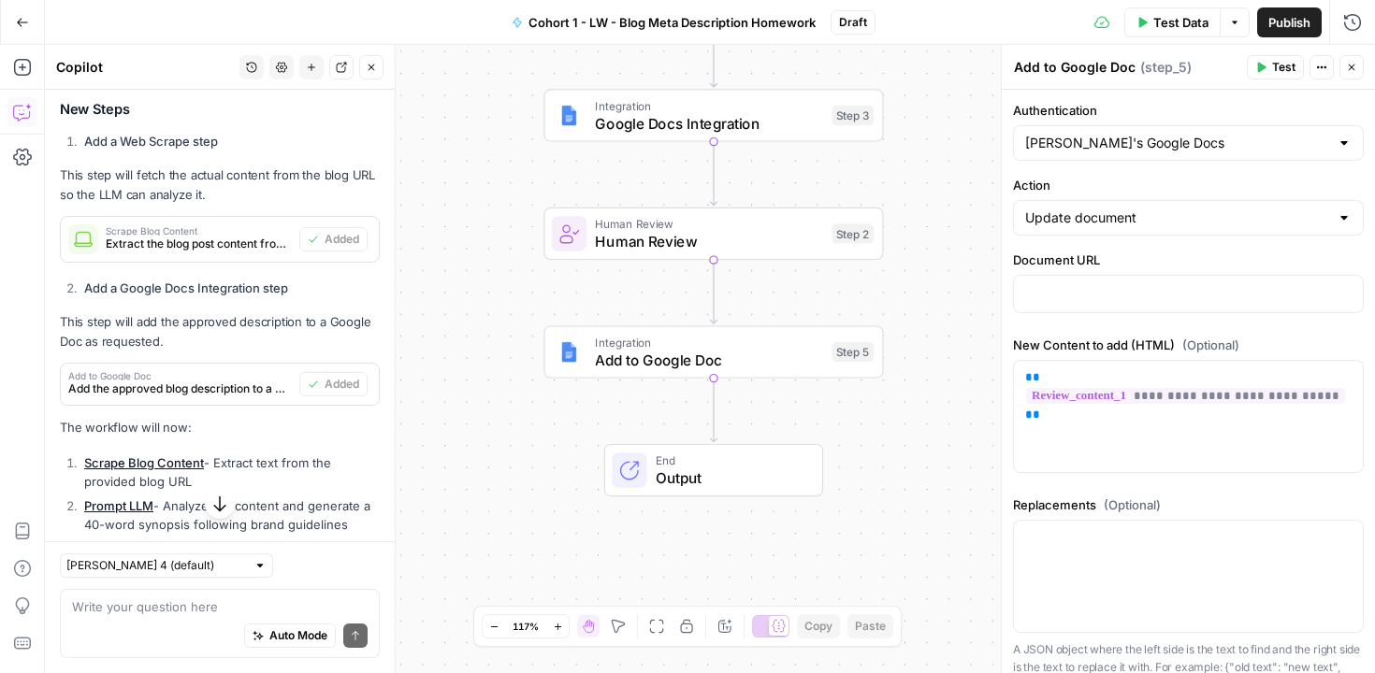
click at [1137, 110] on label "Authentication" at bounding box center [1188, 110] width 351 height 19
click at [1137, 134] on input "Tracey's Google Docs" at bounding box center [1177, 143] width 304 height 19
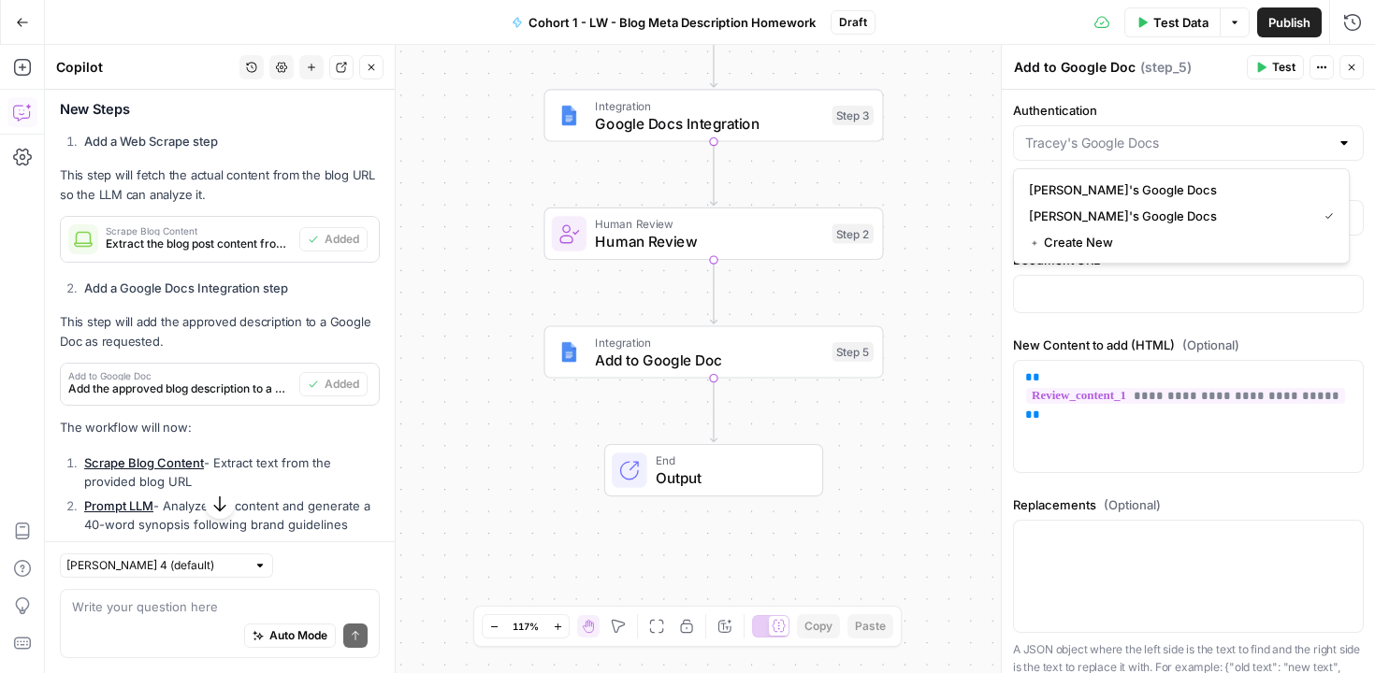
type input "Tracey's Google Docs"
click at [1122, 104] on label "Authentication" at bounding box center [1188, 110] width 351 height 19
click at [1122, 134] on input "Tracey's Google Docs" at bounding box center [1177, 143] width 304 height 19
type input "Tracey's Google Docs"
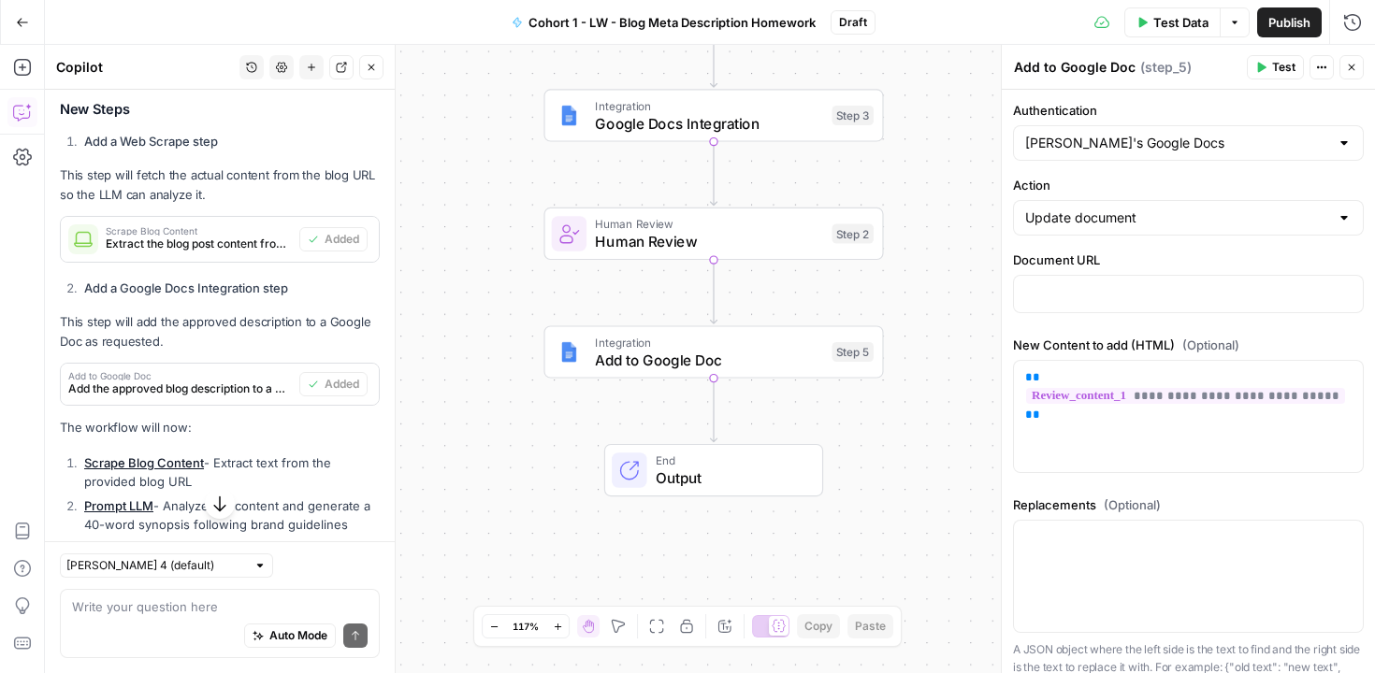
click at [1011, 485] on div "**********" at bounding box center [1188, 420] width 373 height 661
click at [1112, 224] on input "Action" at bounding box center [1177, 218] width 304 height 19
click at [1104, 258] on span "Create Document" at bounding box center [1177, 264] width 297 height 19
type input "Create Document"
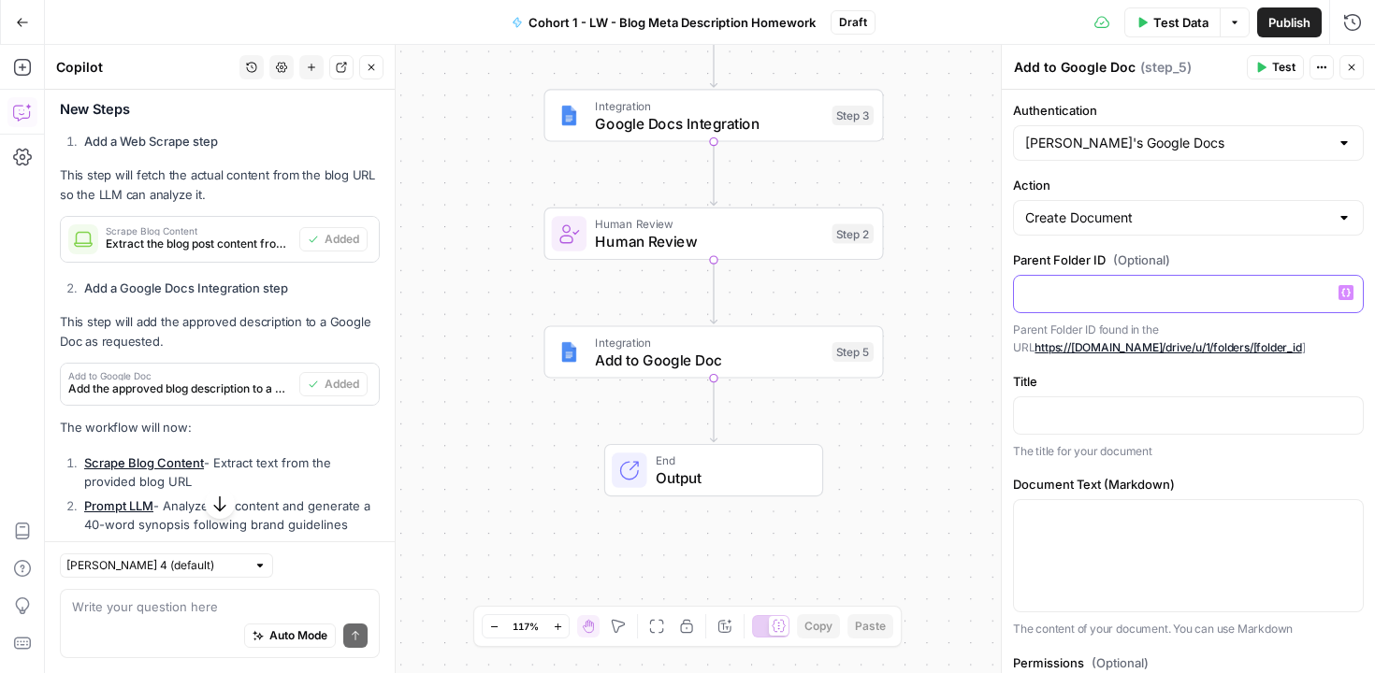
click at [1059, 301] on p at bounding box center [1188, 292] width 326 height 19
click at [1074, 215] on input "Action" at bounding box center [1177, 218] width 304 height 19
type input "Create Document"
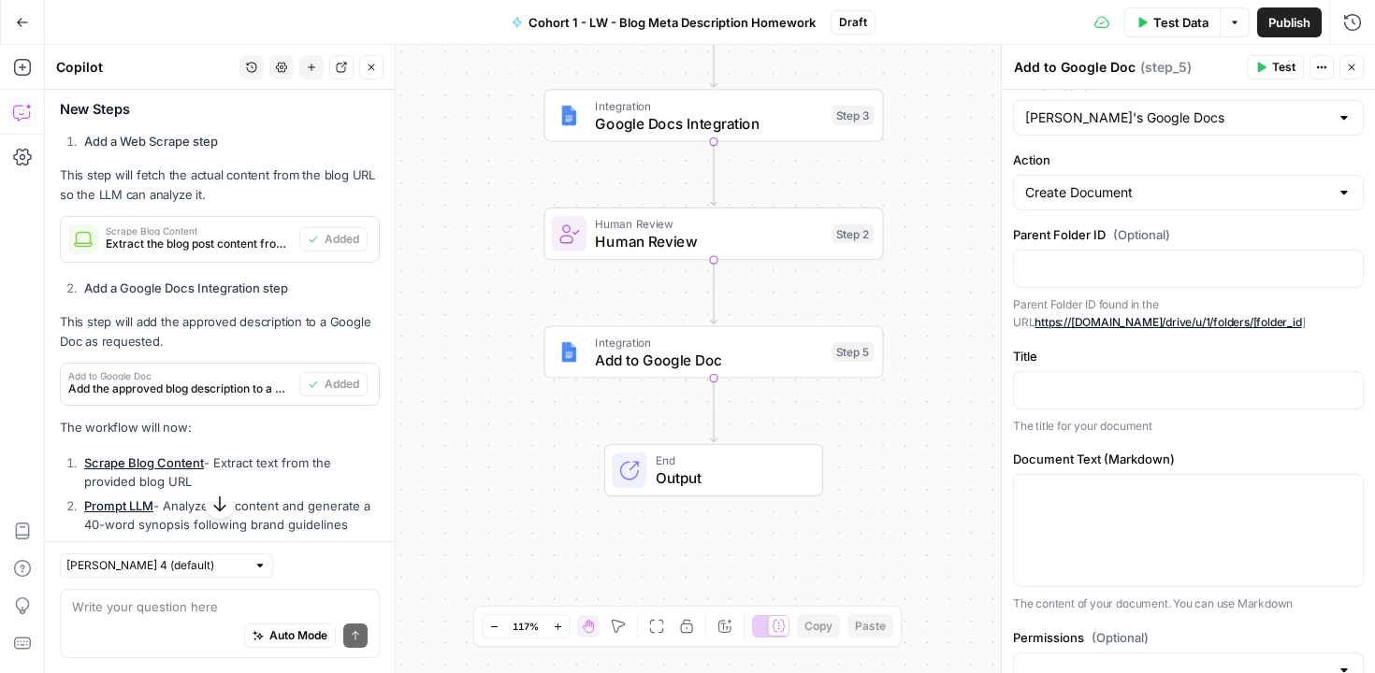
scroll to position [29, 0]
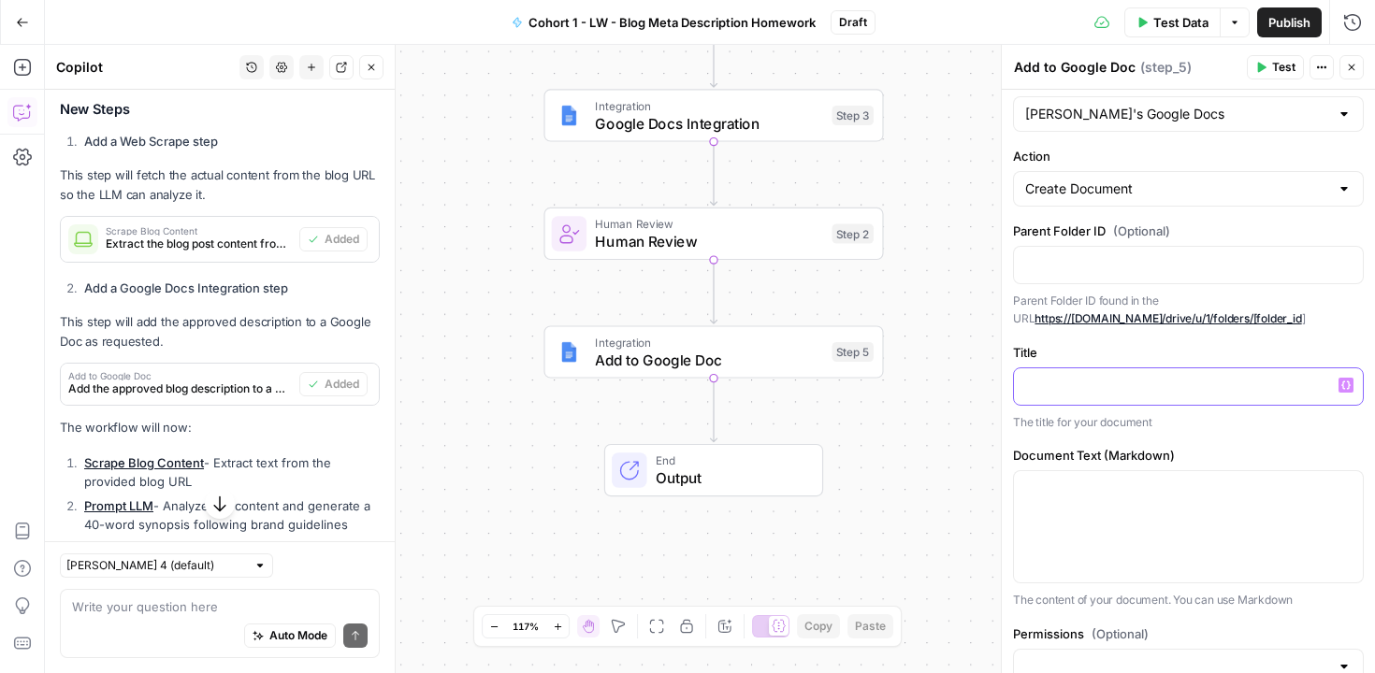
click at [1048, 385] on p at bounding box center [1188, 385] width 326 height 19
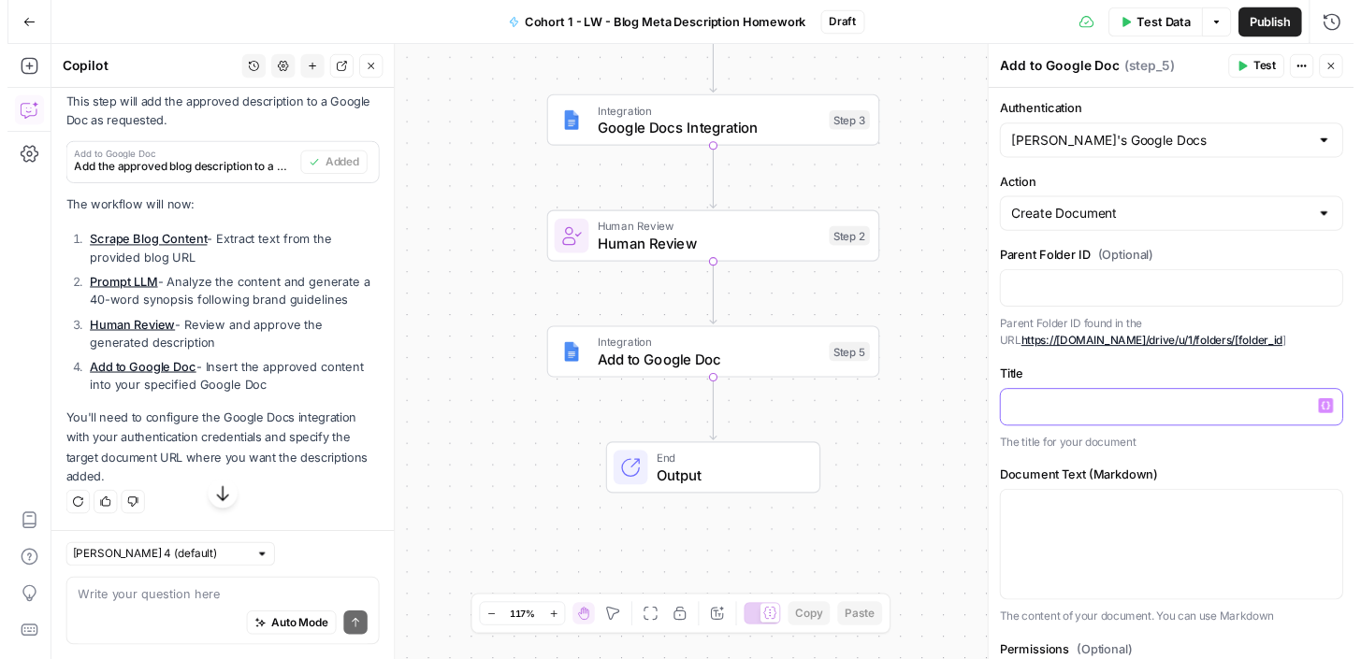
scroll to position [1125, 0]
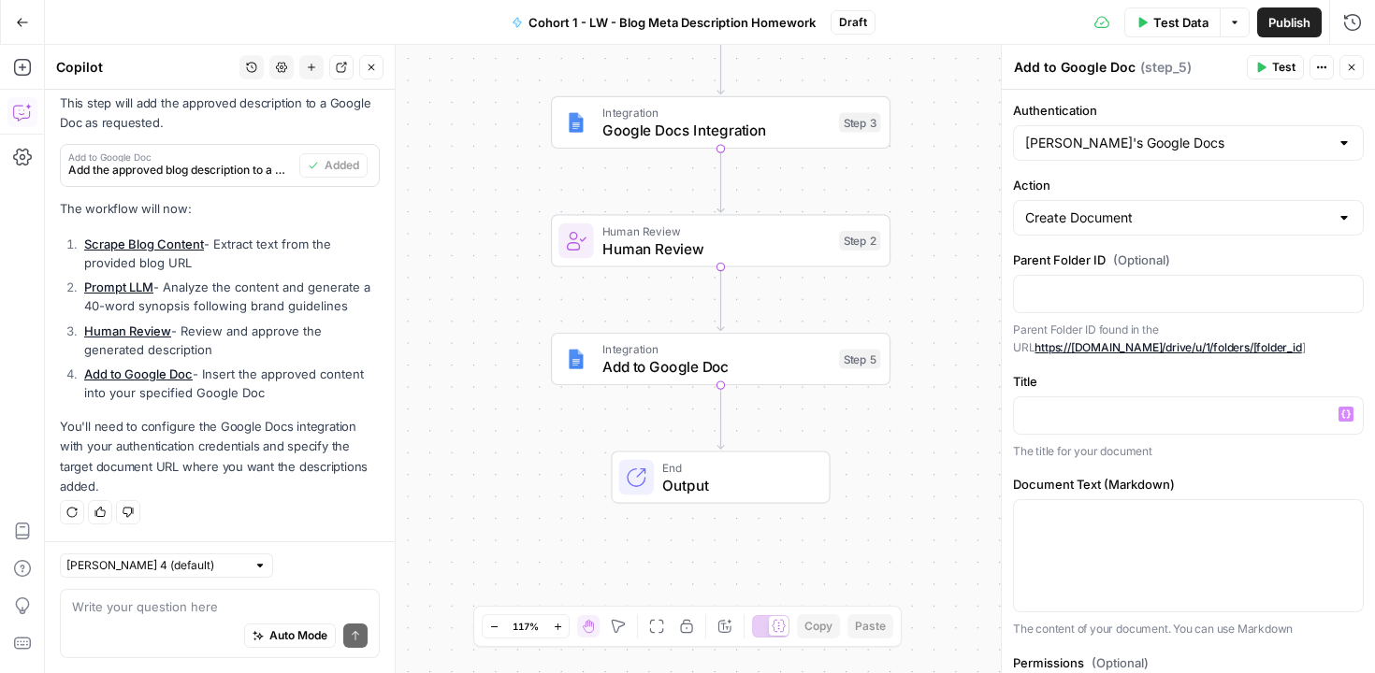
click at [745, 481] on span "Output" at bounding box center [736, 485] width 149 height 22
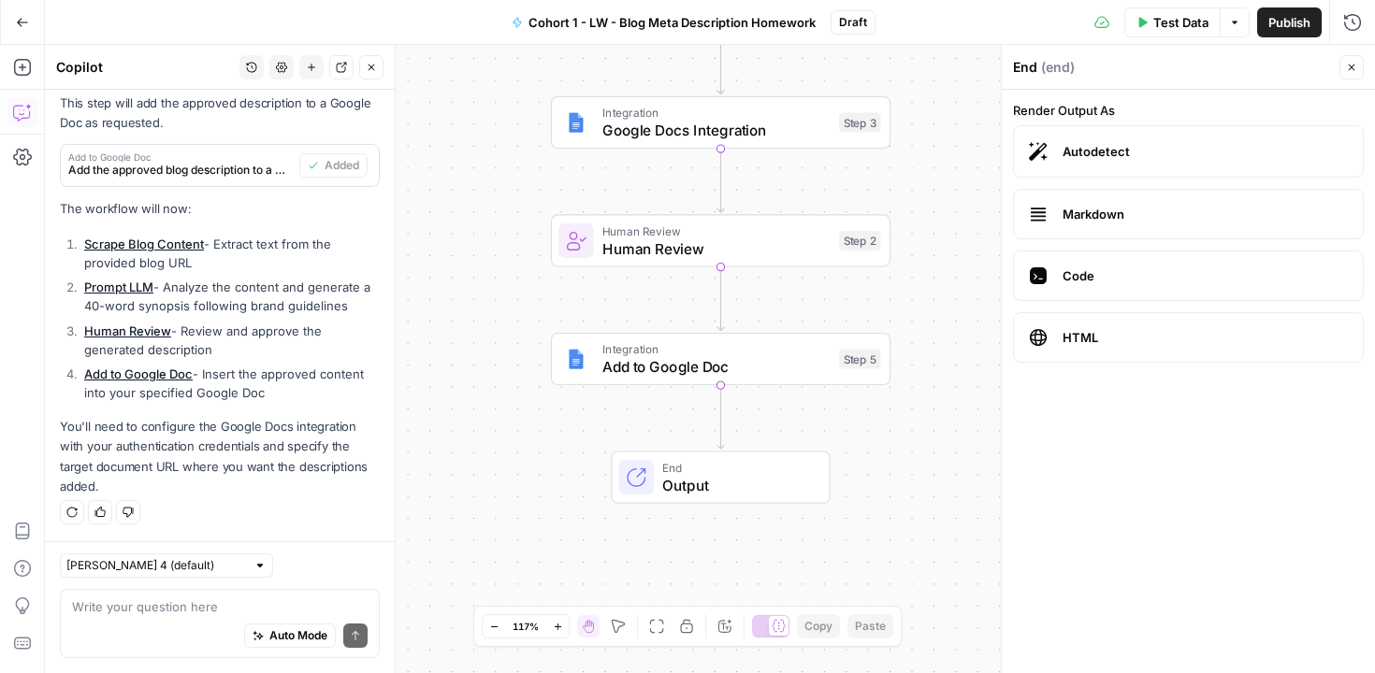
click at [1347, 66] on icon "button" at bounding box center [1351, 67] width 11 height 11
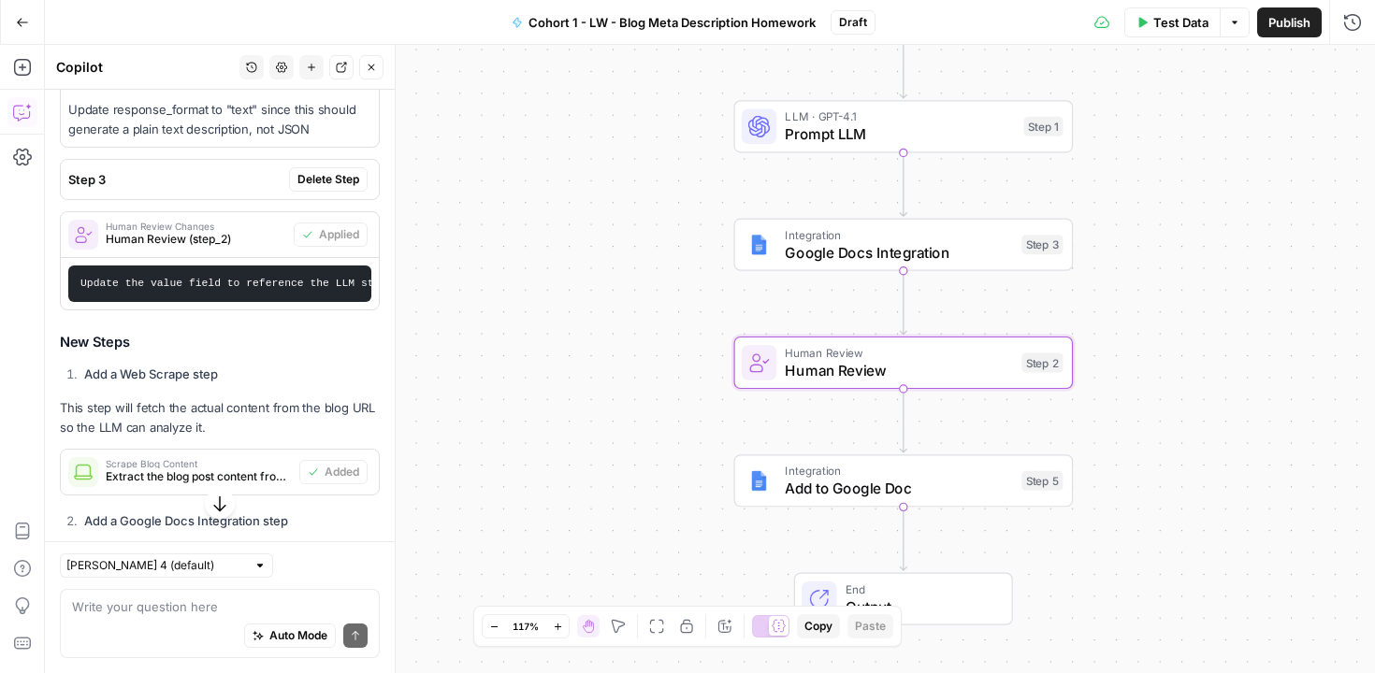
scroll to position [471, 0]
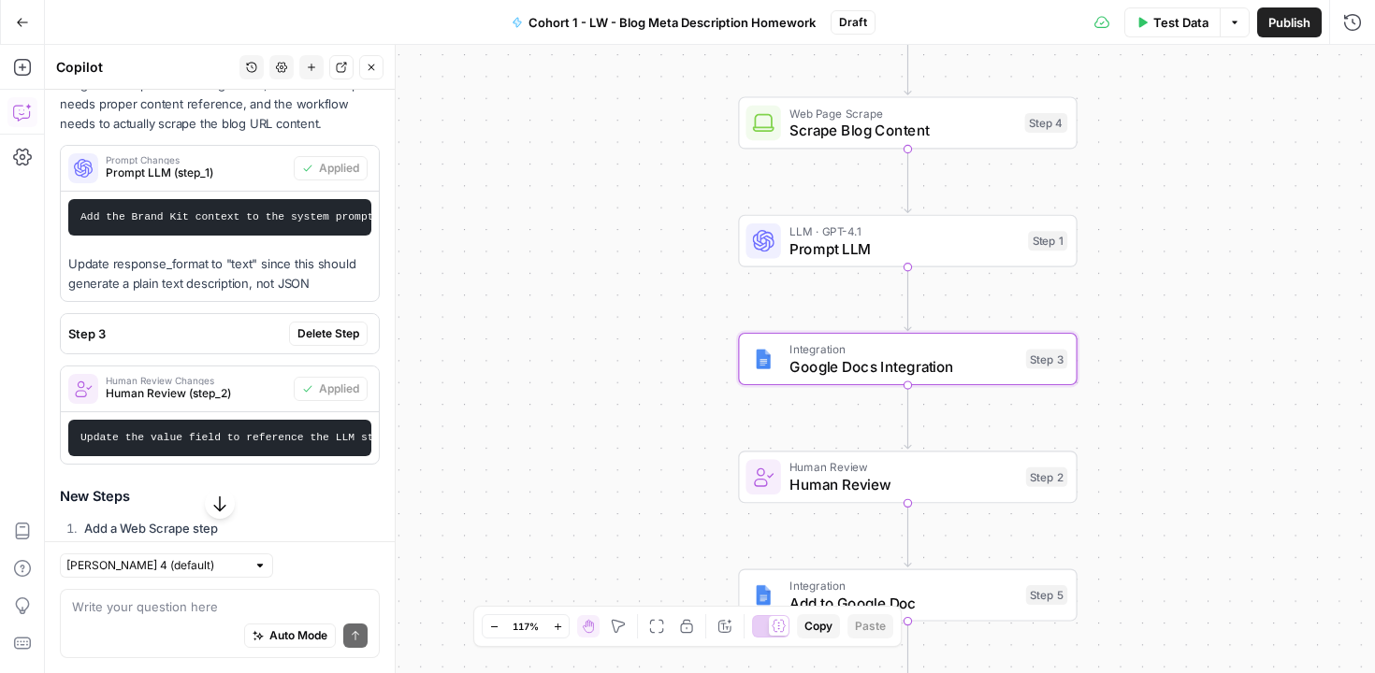
click at [306, 342] on span "Delete Step" at bounding box center [328, 334] width 62 height 17
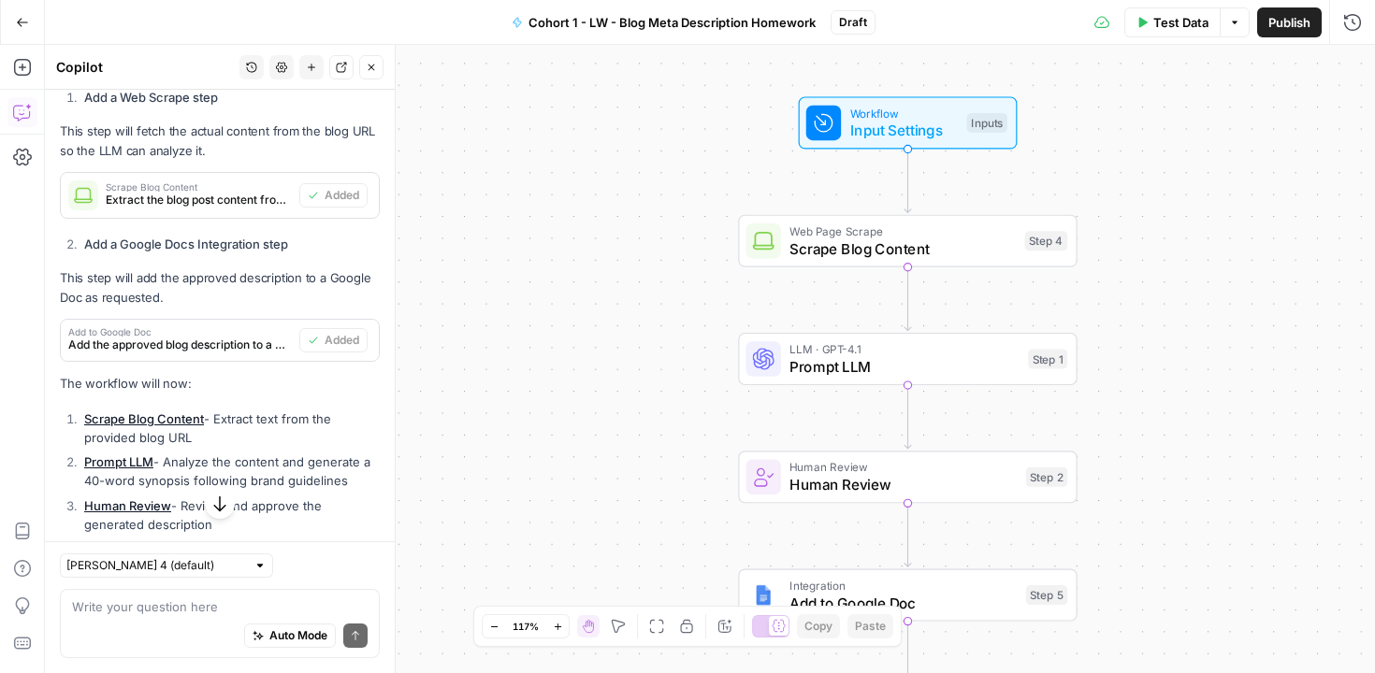
scroll to position [1131, 0]
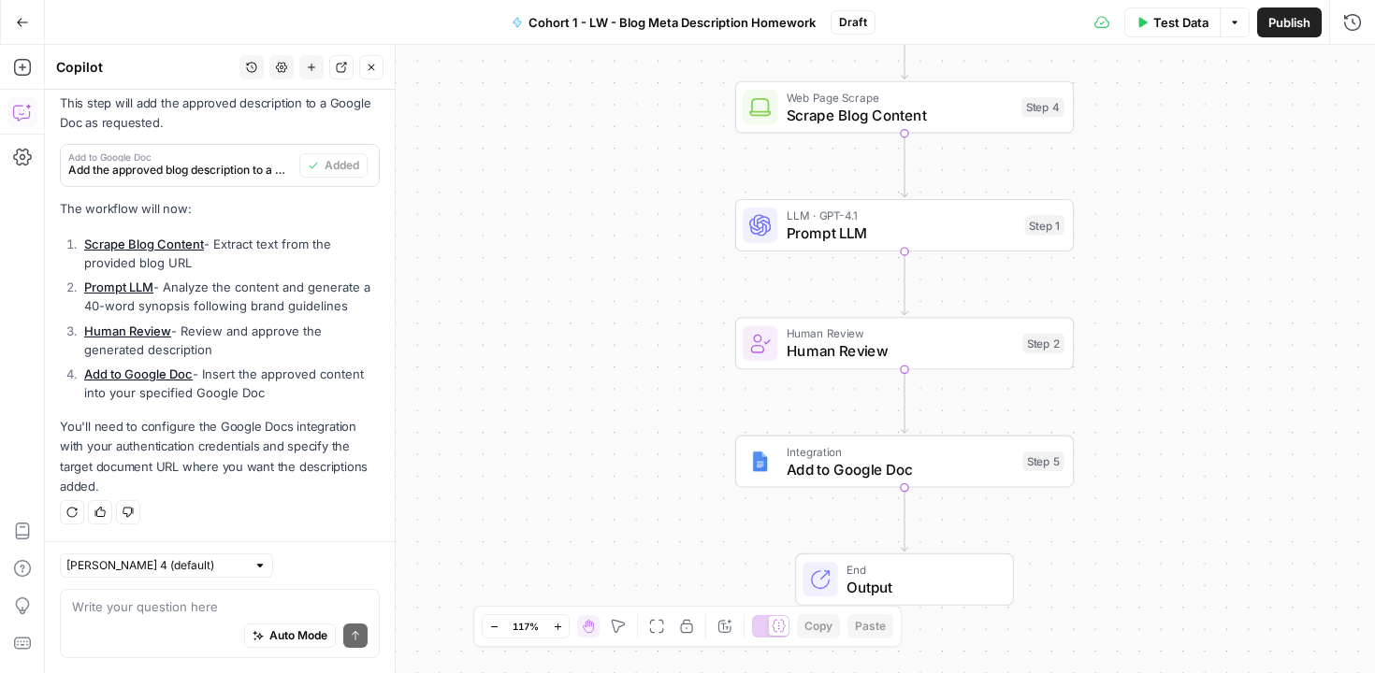
click at [371, 74] on button "Close" at bounding box center [371, 67] width 24 height 24
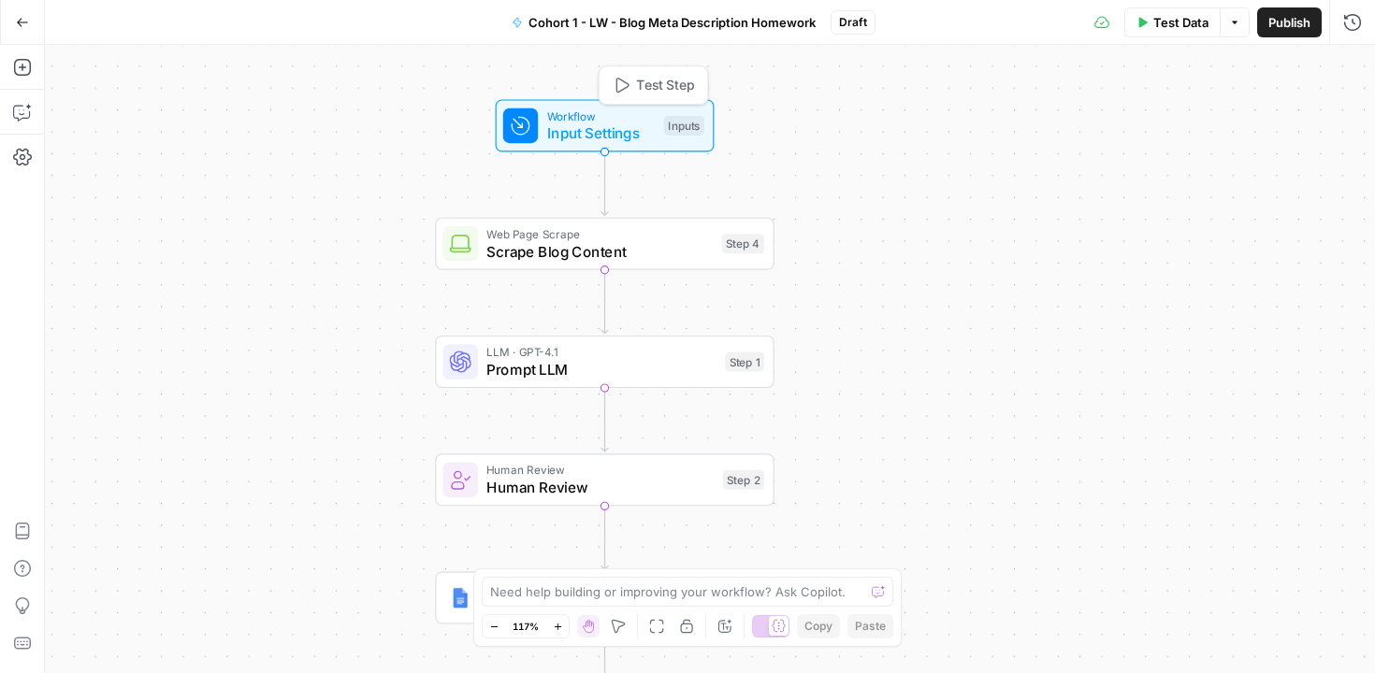
click at [631, 137] on span "Input Settings" at bounding box center [601, 134] width 109 height 22
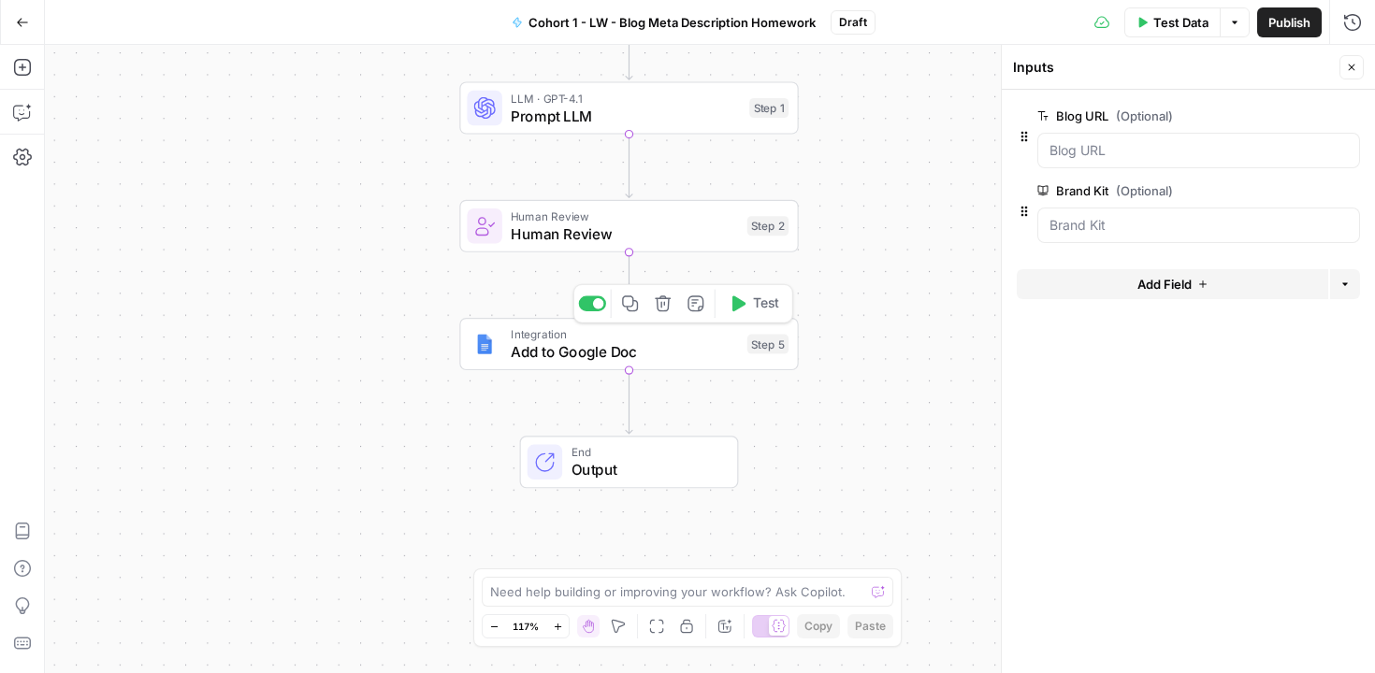
click at [628, 341] on span "Add to Google Doc" at bounding box center [624, 352] width 227 height 22
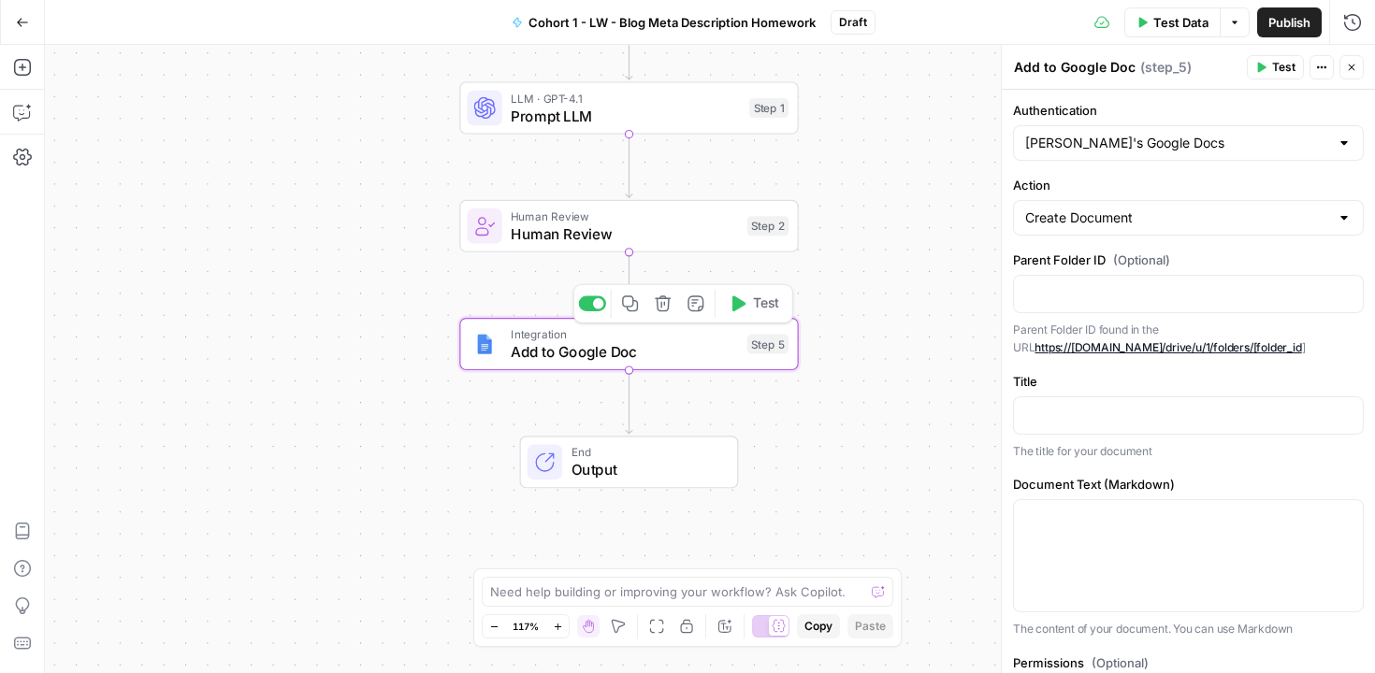
click at [513, 348] on span "Add to Google Doc" at bounding box center [624, 352] width 227 height 22
click at [24, 113] on icon "button" at bounding box center [22, 112] width 19 height 19
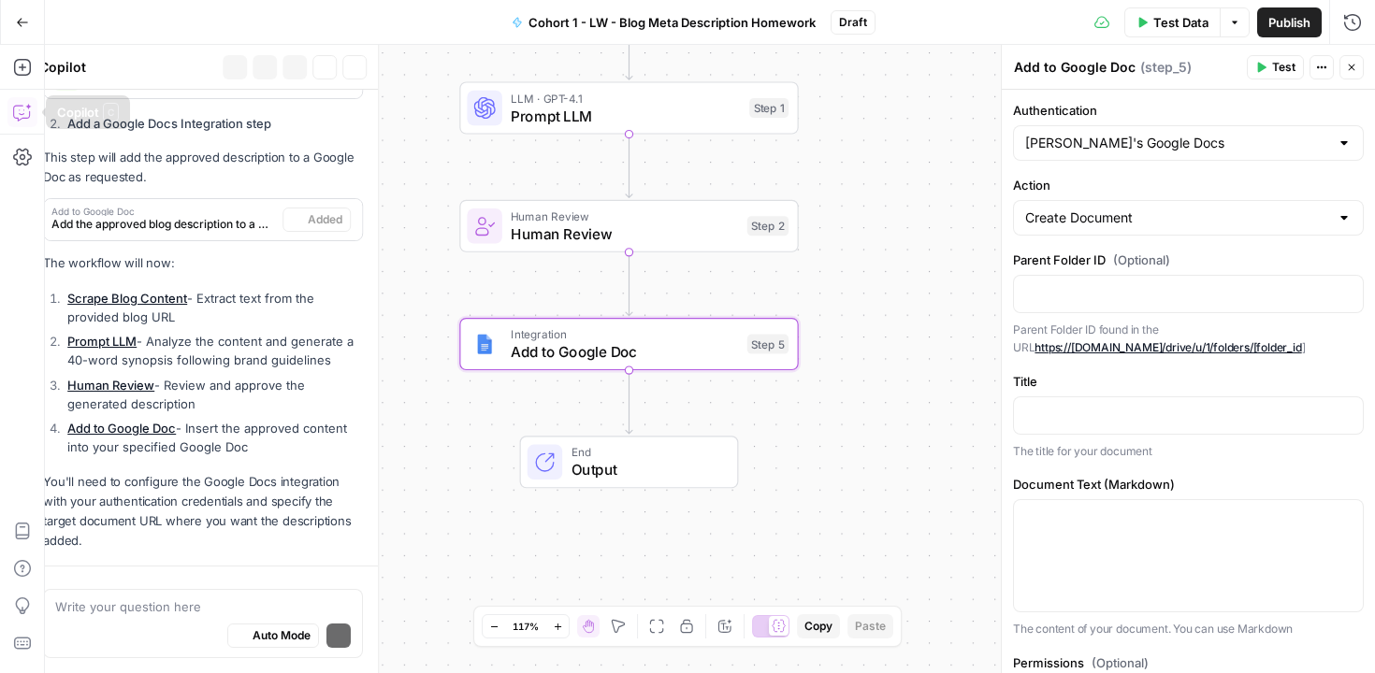
scroll to position [940, 0]
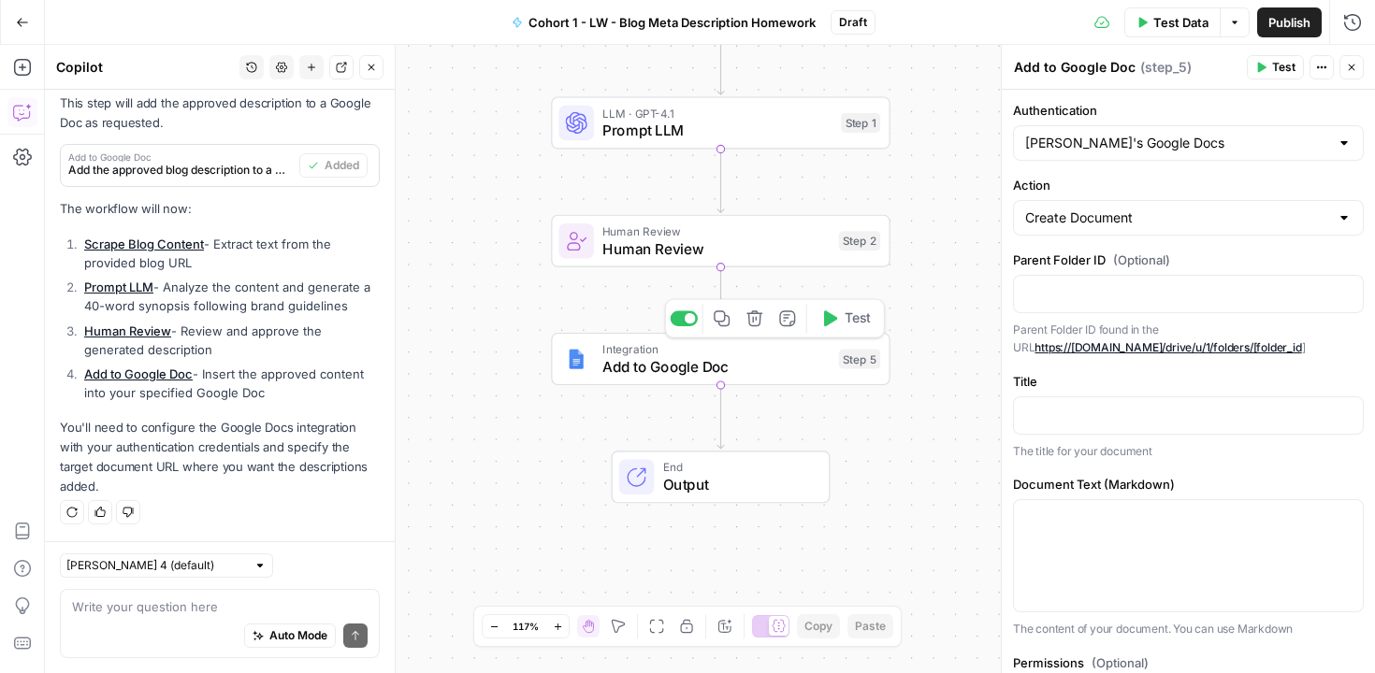
click at [650, 369] on span "Add to Google Doc" at bounding box center [715, 366] width 227 height 22
click at [23, 71] on icon "button" at bounding box center [22, 67] width 19 height 19
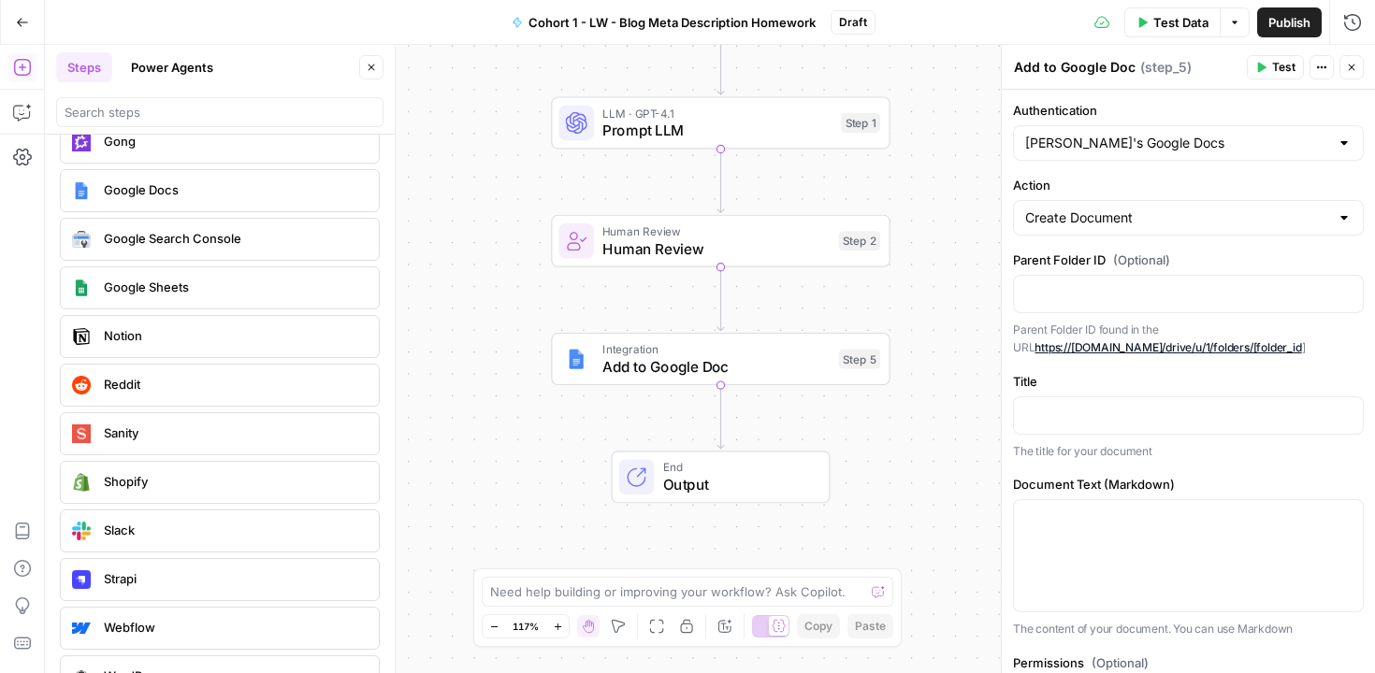
scroll to position [3688, 0]
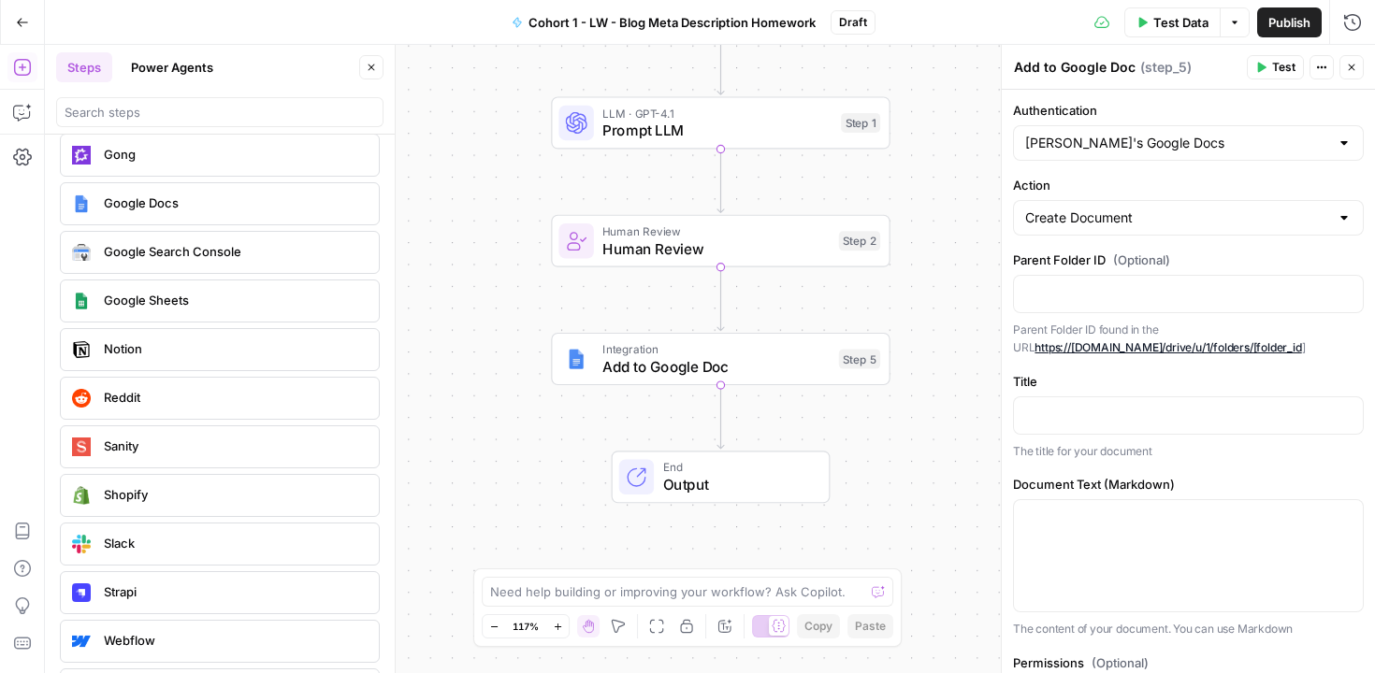
click at [224, 299] on span "Google Sheets" at bounding box center [234, 300] width 260 height 19
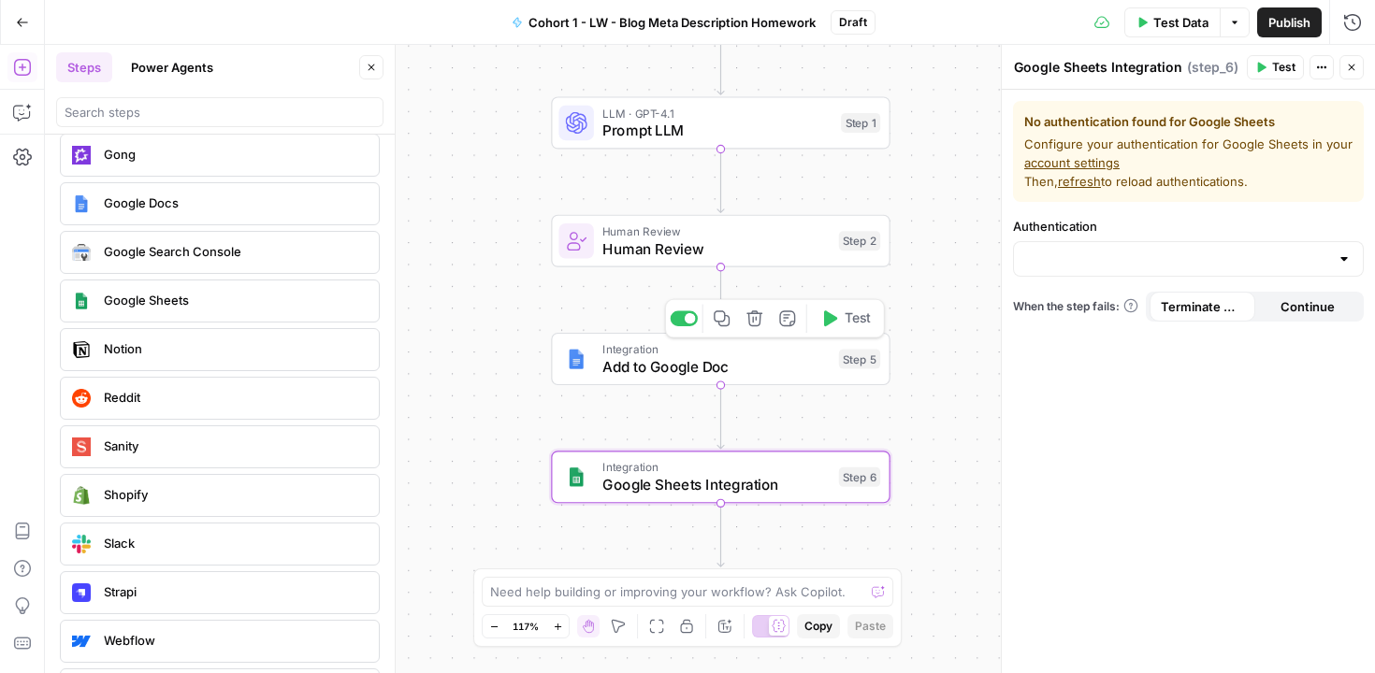
click at [787, 362] on span "Add to Google Doc" at bounding box center [715, 366] width 227 height 22
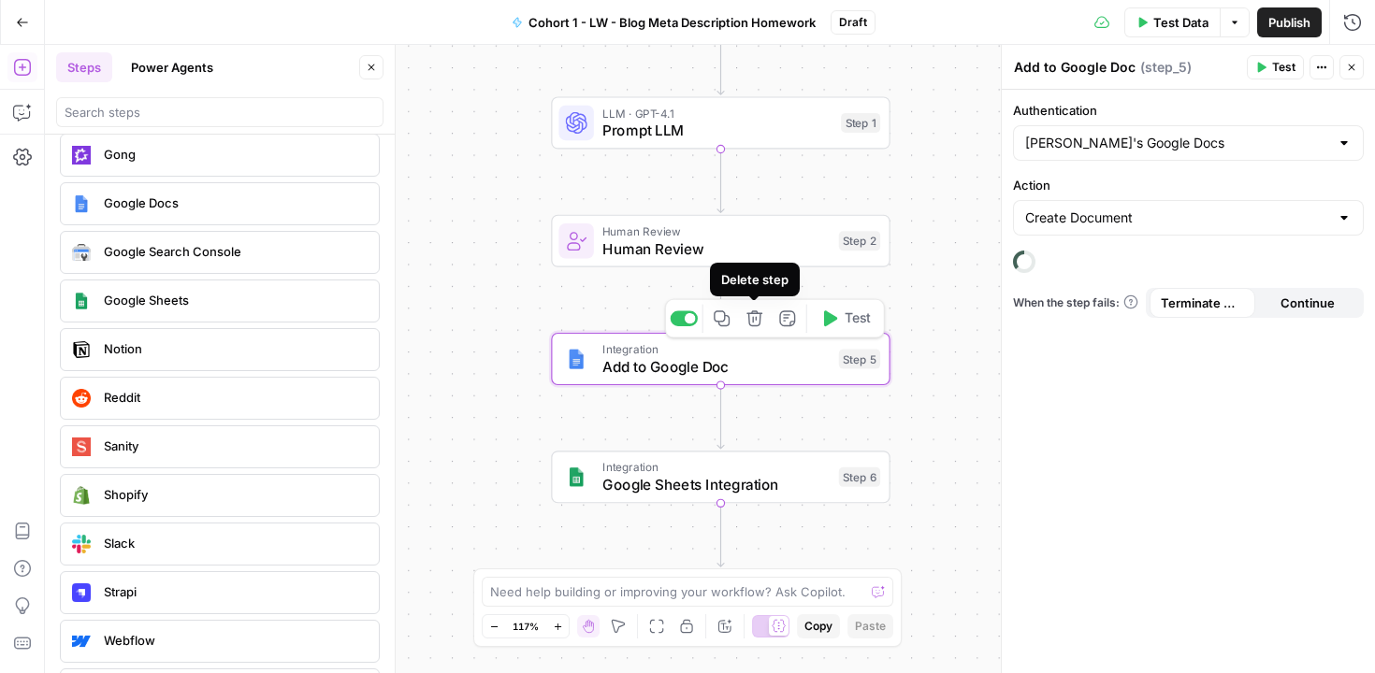
click at [759, 317] on icon "button" at bounding box center [754, 319] width 16 height 16
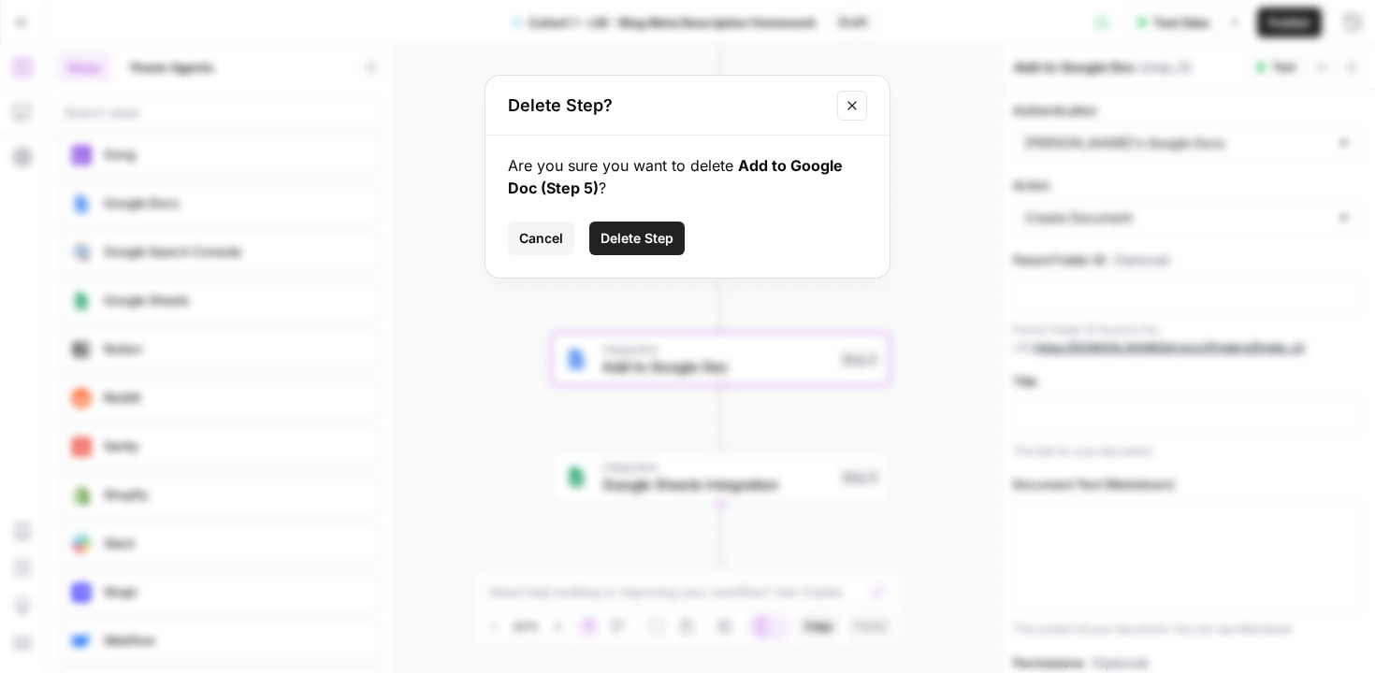
click at [652, 238] on span "Delete Step" at bounding box center [637, 238] width 73 height 19
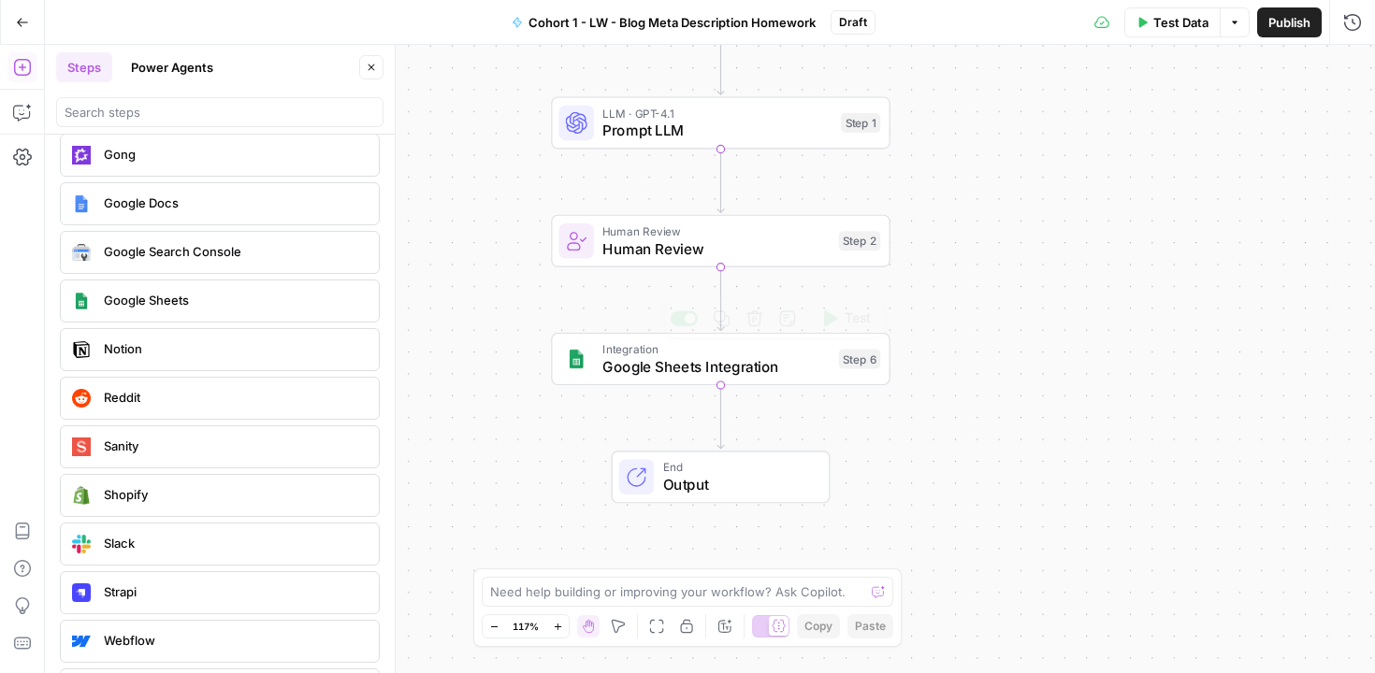
click at [714, 367] on span "Google Sheets Integration" at bounding box center [715, 366] width 227 height 22
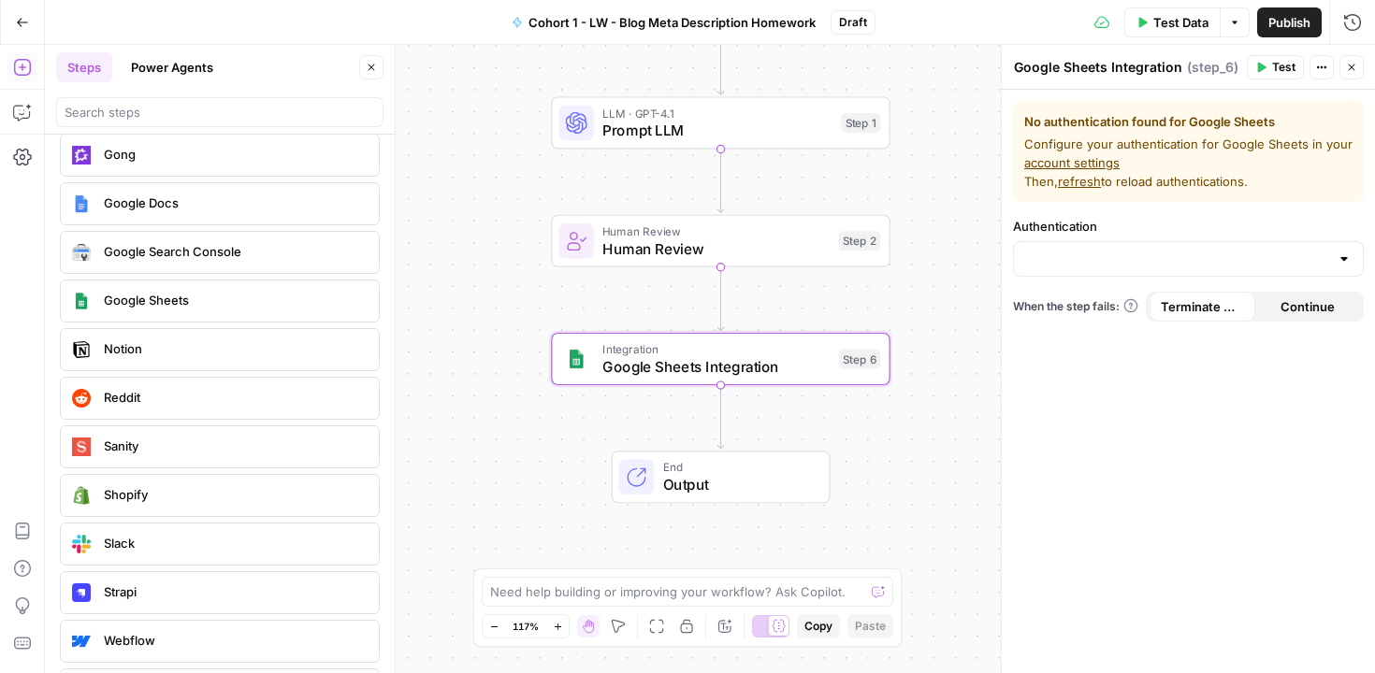
click at [364, 65] on button "Close" at bounding box center [371, 67] width 24 height 24
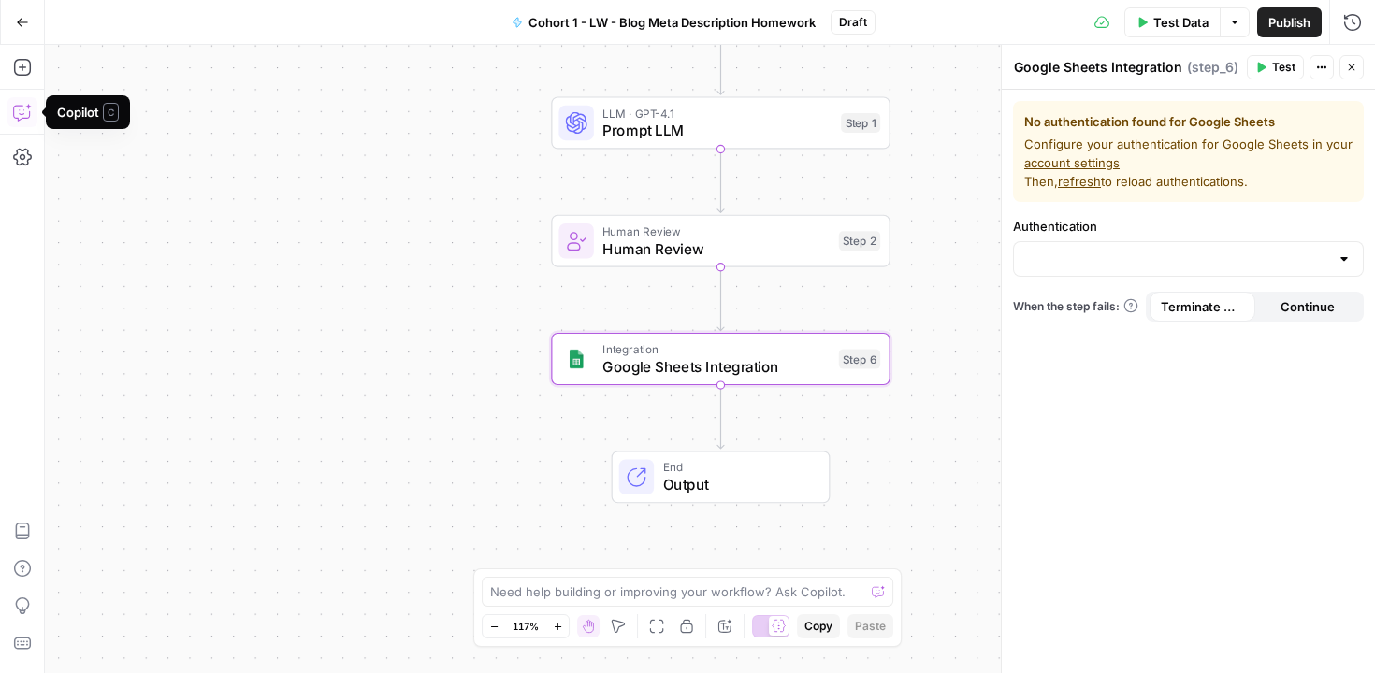
click at [19, 116] on icon "button" at bounding box center [22, 112] width 19 height 19
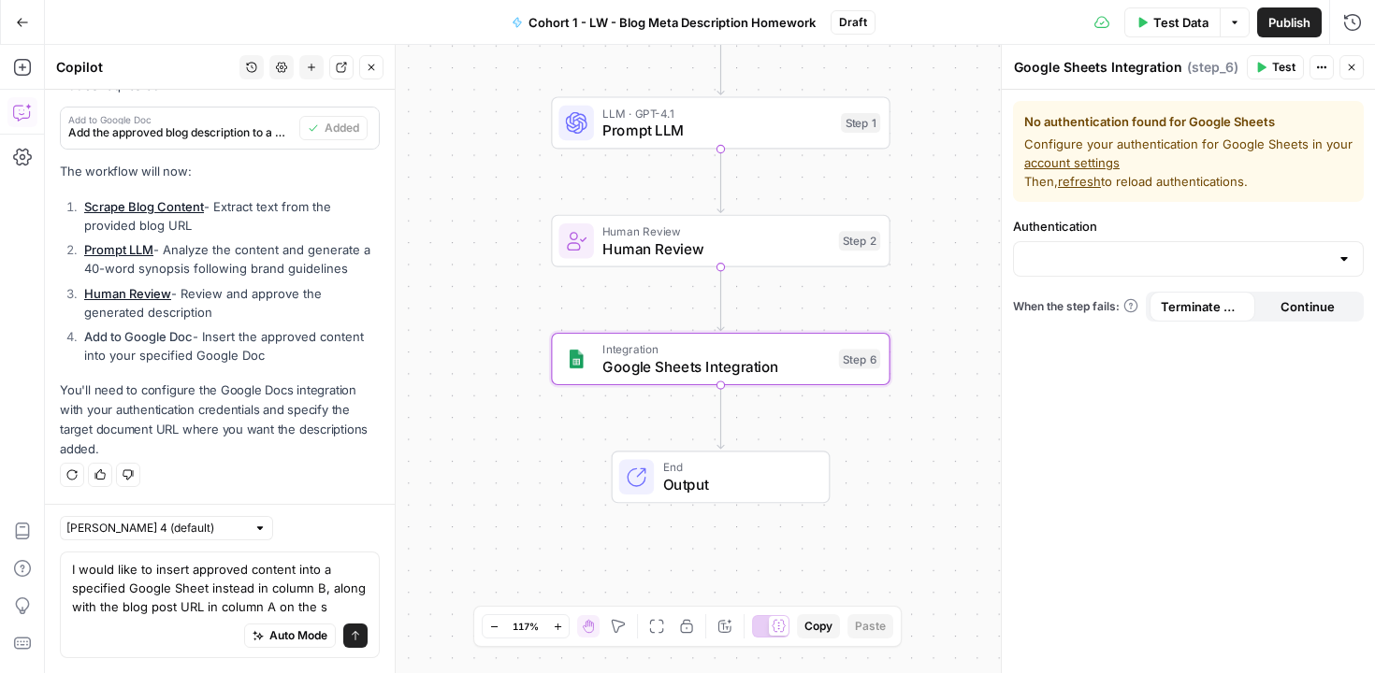
scroll to position [996, 0]
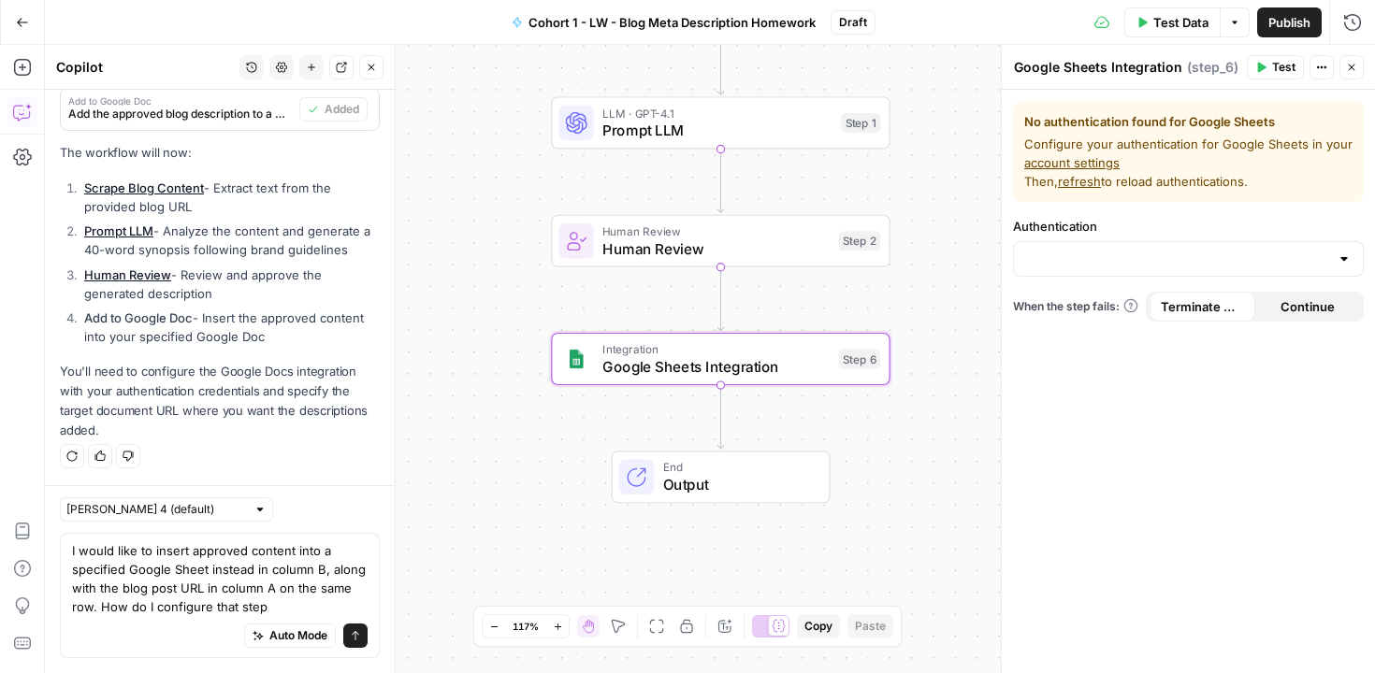
type textarea "I would like to insert approved content into a specified Google Sheet instead i…"
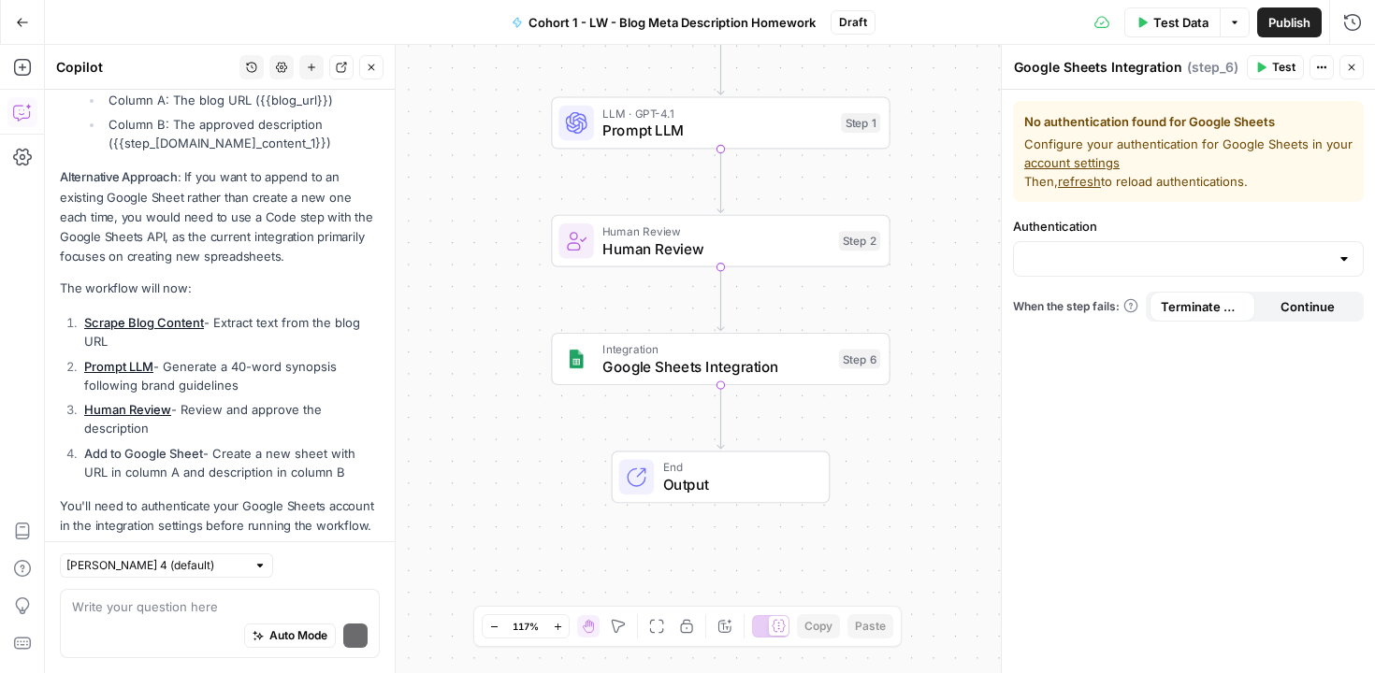
scroll to position [2076, 0]
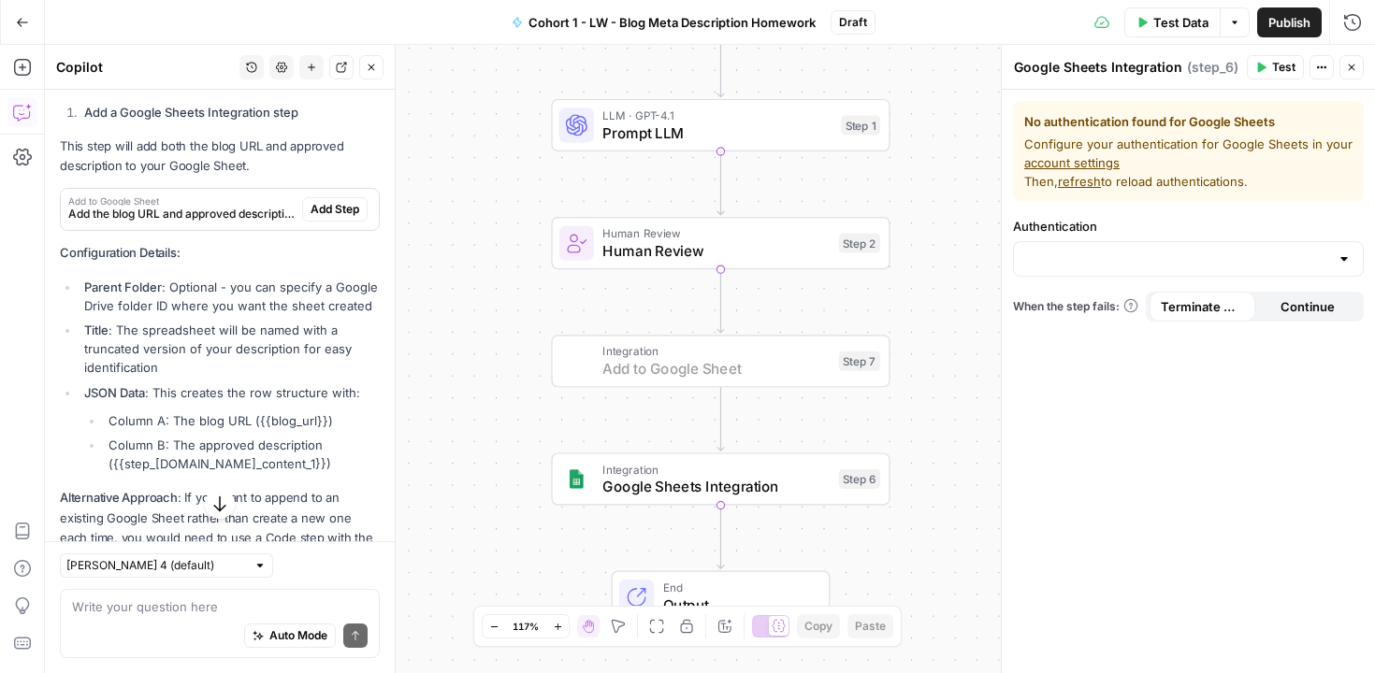
click at [318, 218] on span "Add Step" at bounding box center [335, 209] width 49 height 17
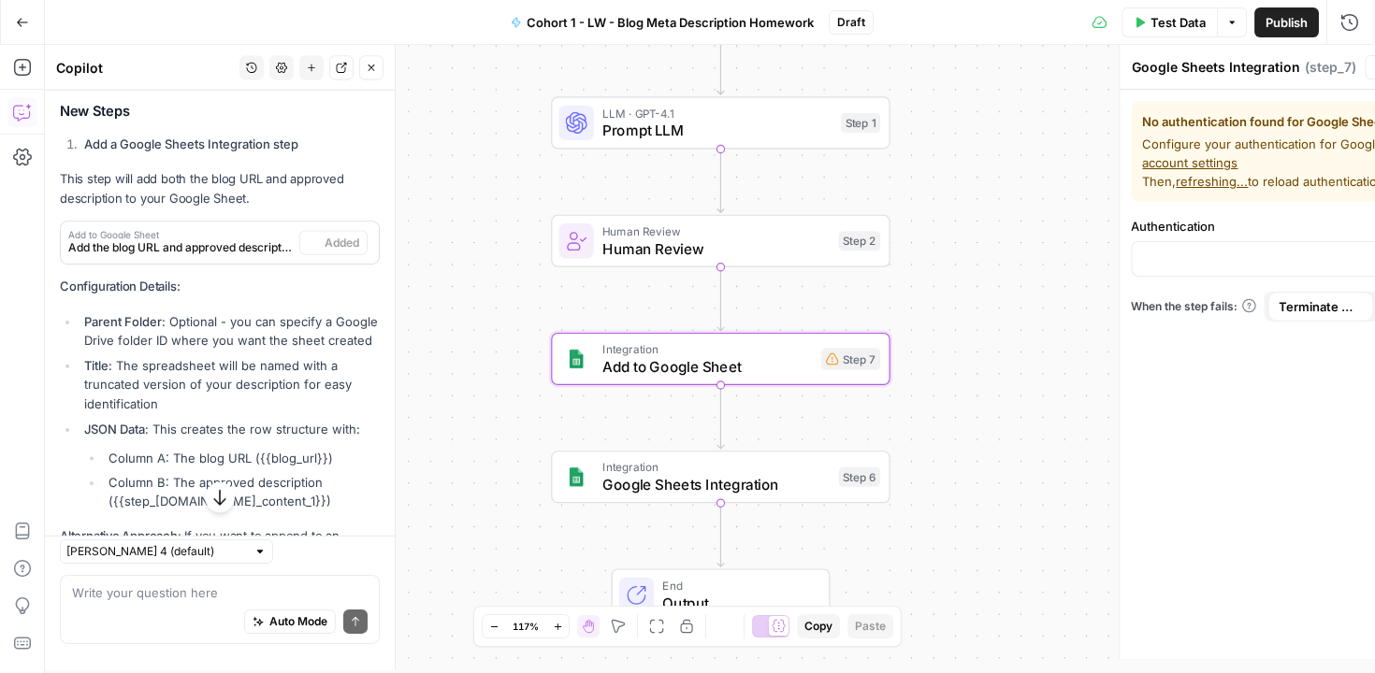
type textarea "Add to Google Sheet"
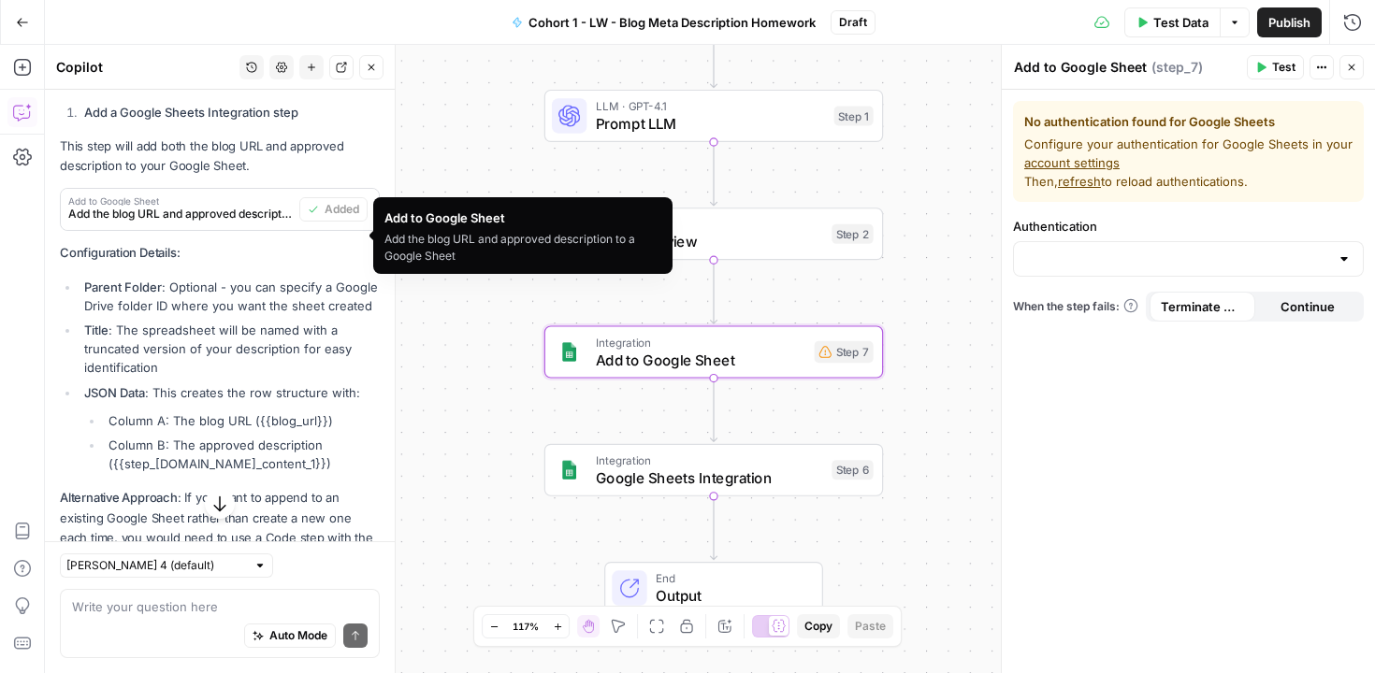
scroll to position [1551, 0]
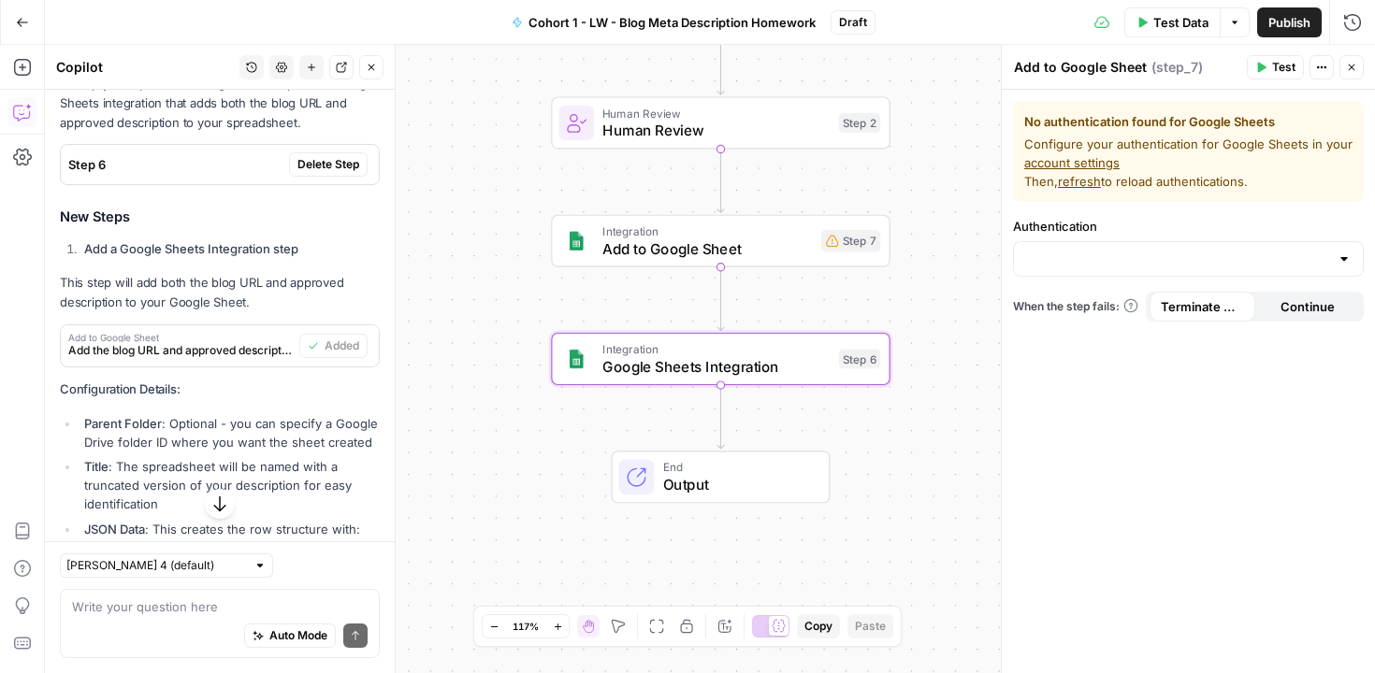
click at [309, 173] on span "Delete Step" at bounding box center [328, 164] width 62 height 17
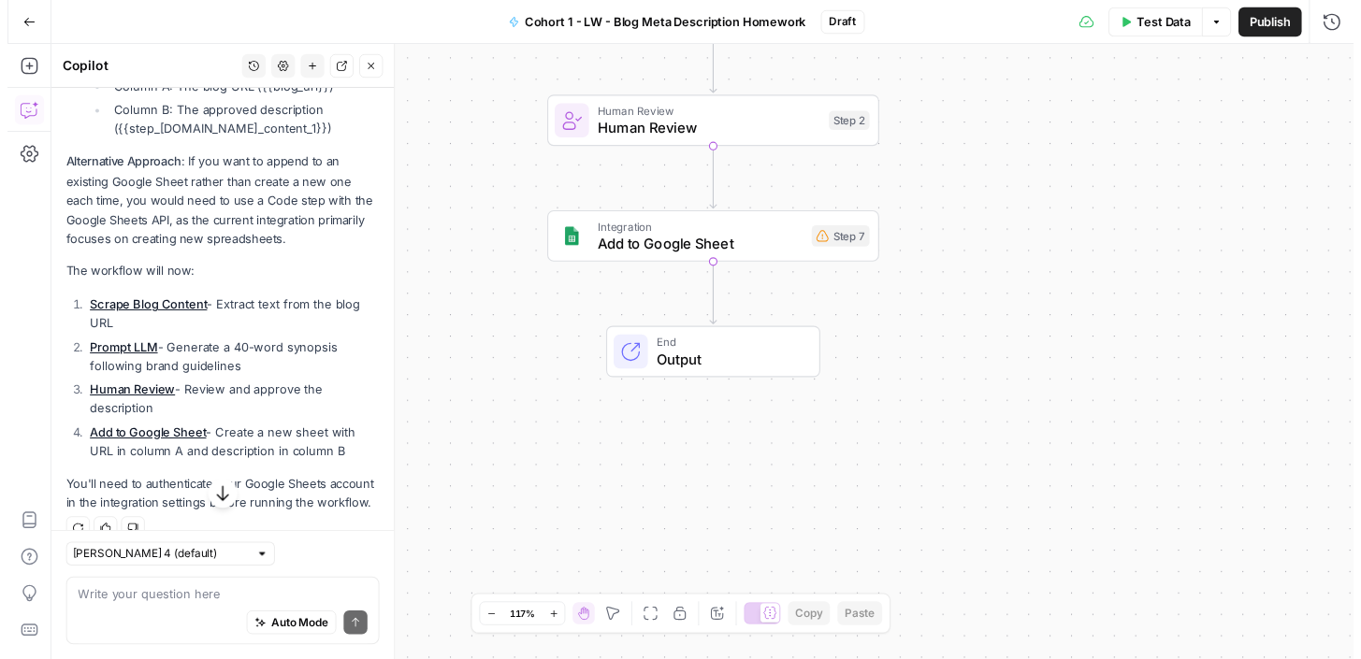
scroll to position [2111, 0]
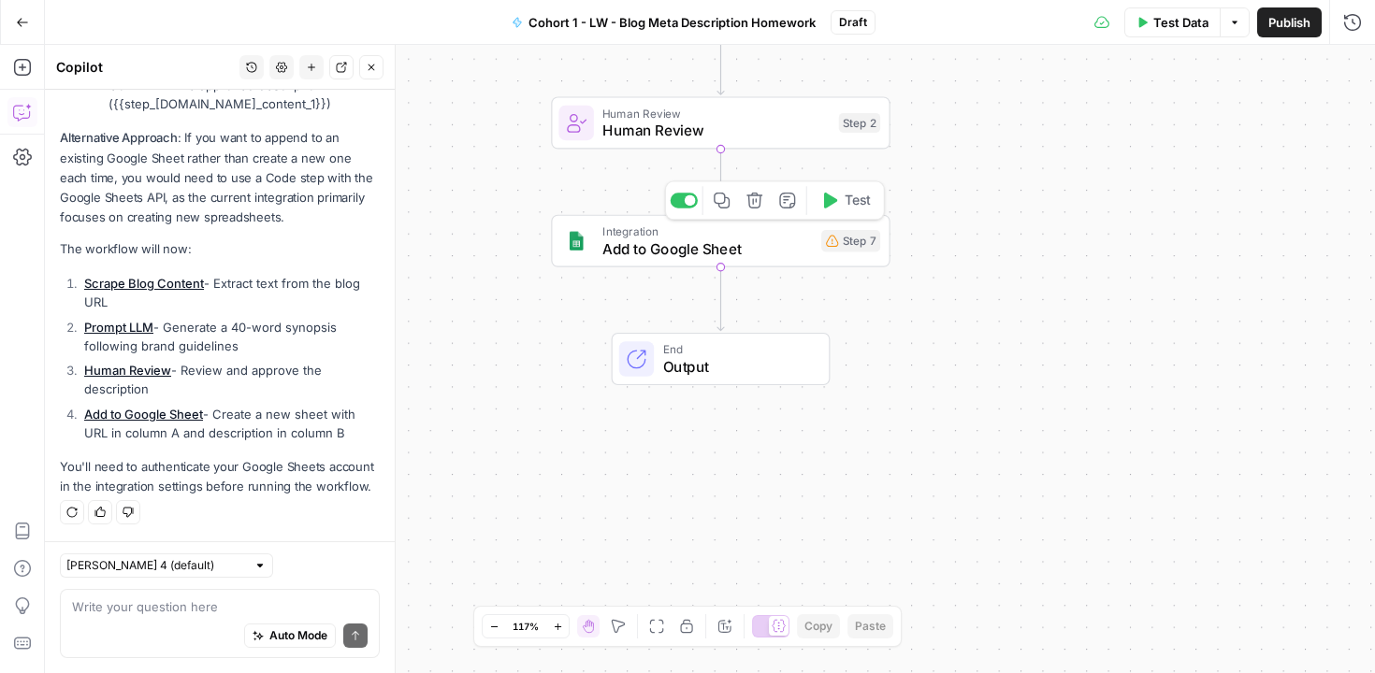
click at [697, 253] on span "Add to Google Sheet" at bounding box center [707, 249] width 210 height 22
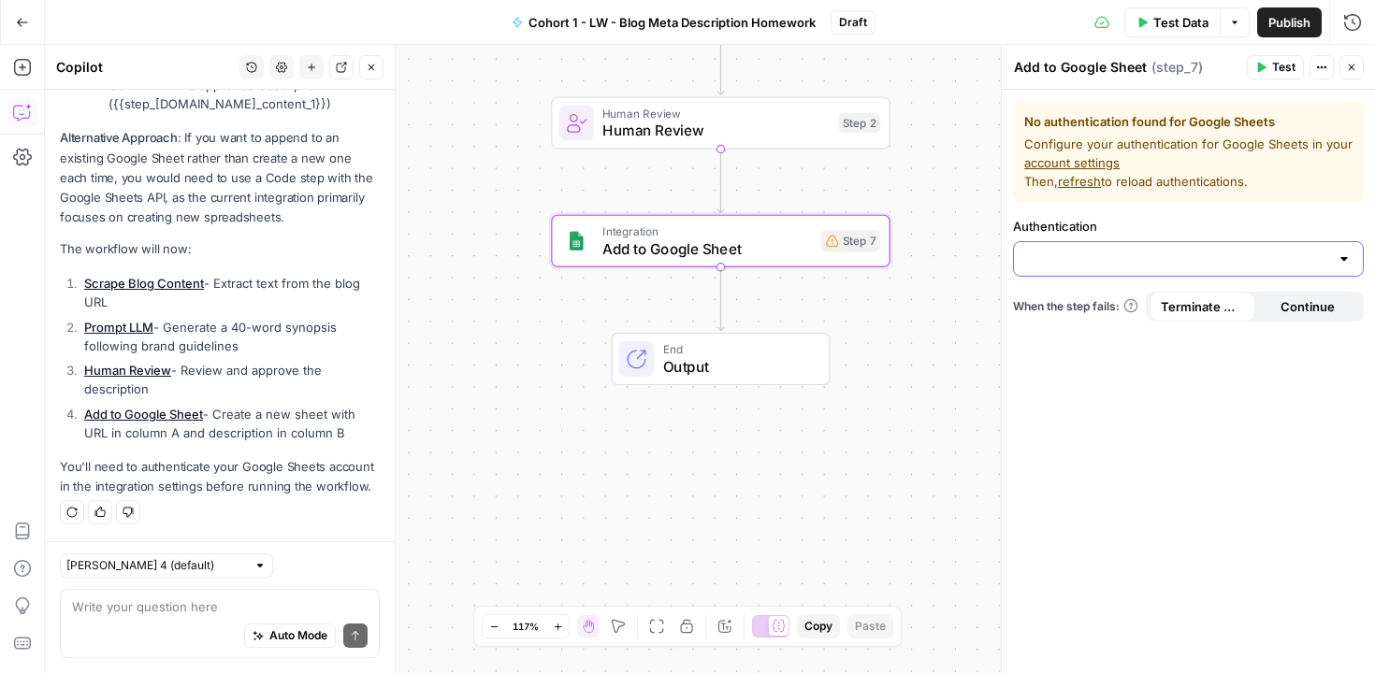
click at [1108, 257] on input "Authentication" at bounding box center [1177, 259] width 304 height 19
click at [1091, 310] on span "﹢ Create New" at bounding box center [1184, 306] width 311 height 19
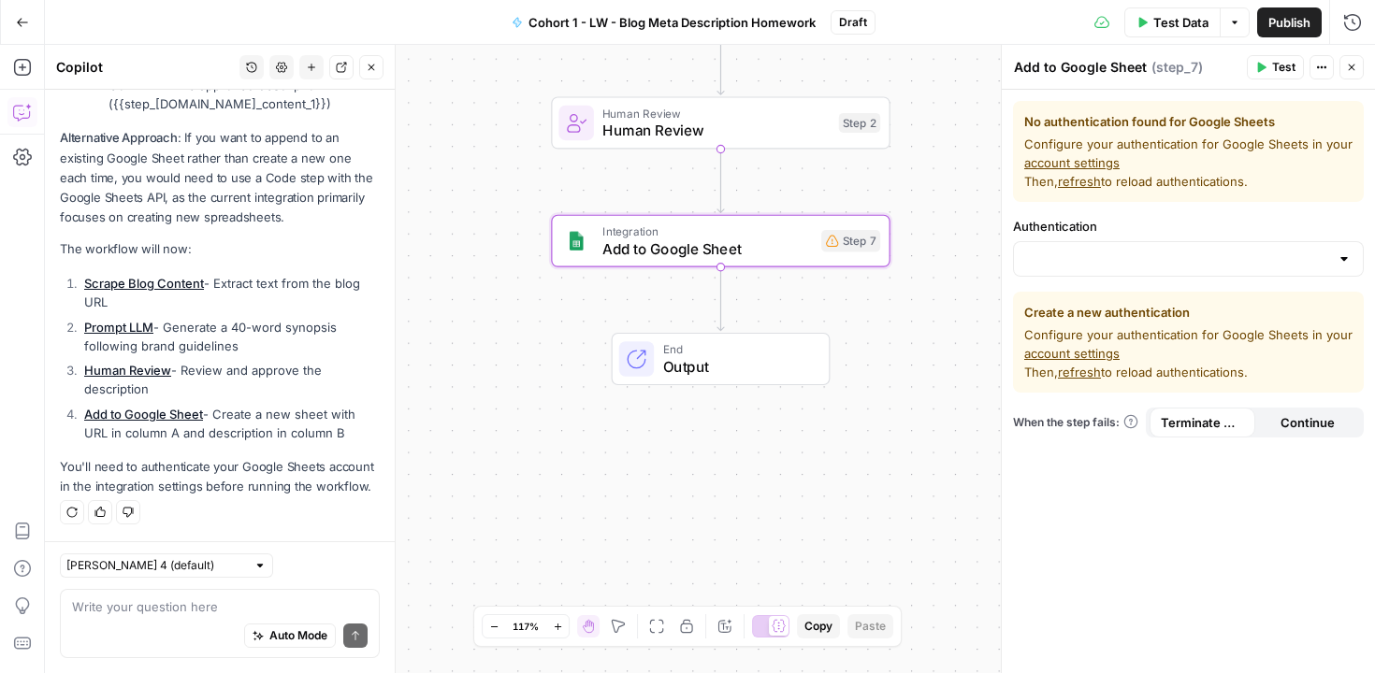
click at [1077, 351] on link "account settings" at bounding box center [1071, 353] width 95 height 15
click at [1084, 253] on input "Authentication" at bounding box center [1177, 259] width 304 height 19
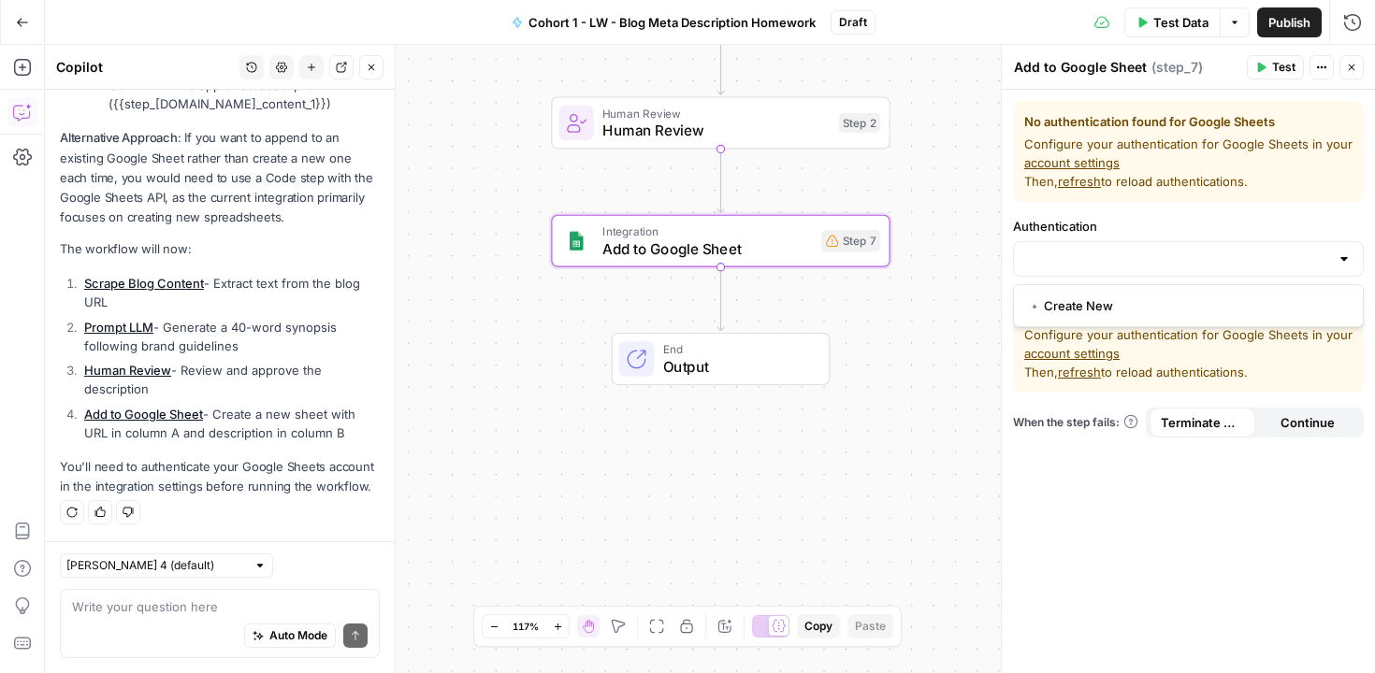
click at [1197, 213] on div "No authentication found for Google Sheets Configure your authentication for Goo…" at bounding box center [1188, 382] width 373 height 584
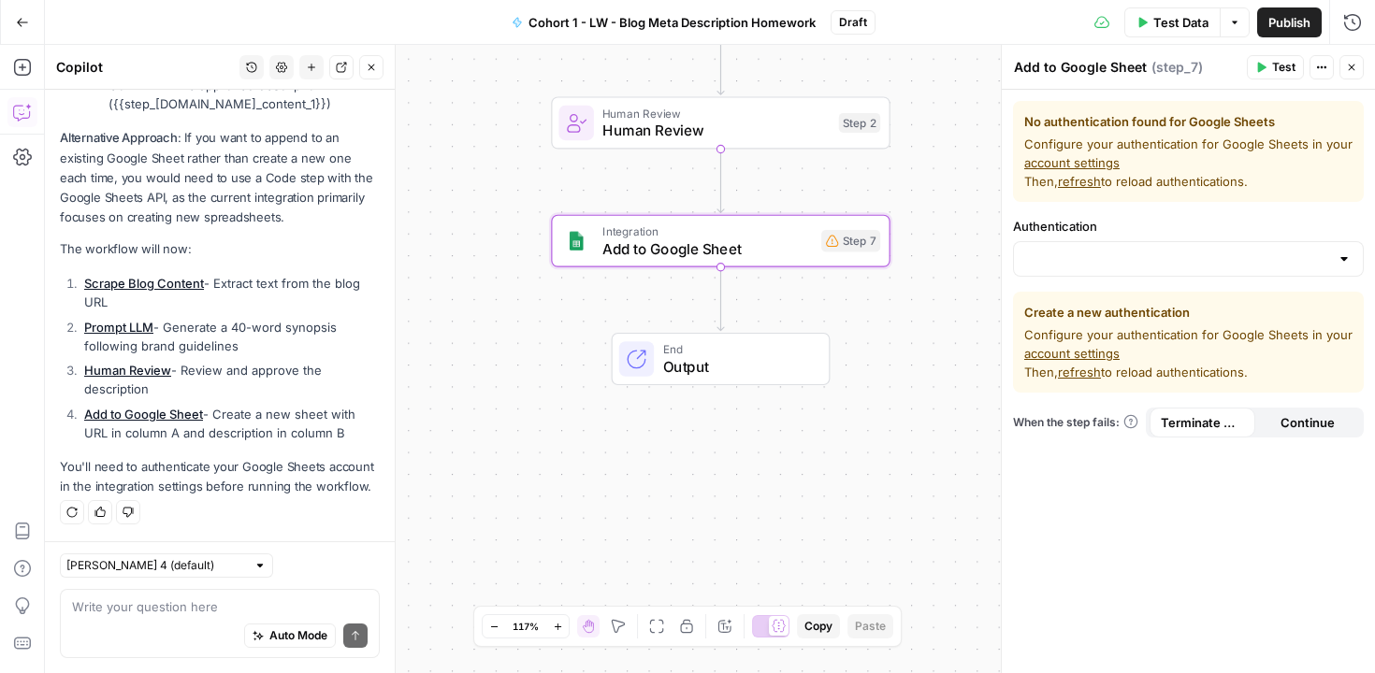
click at [942, 165] on div "Workflow Input Settings Inputs Web Page Scrape Scrape Blog Content Step 4 LLM ·…" at bounding box center [710, 359] width 1330 height 629
click at [764, 123] on span "Human Review" at bounding box center [716, 131] width 227 height 22
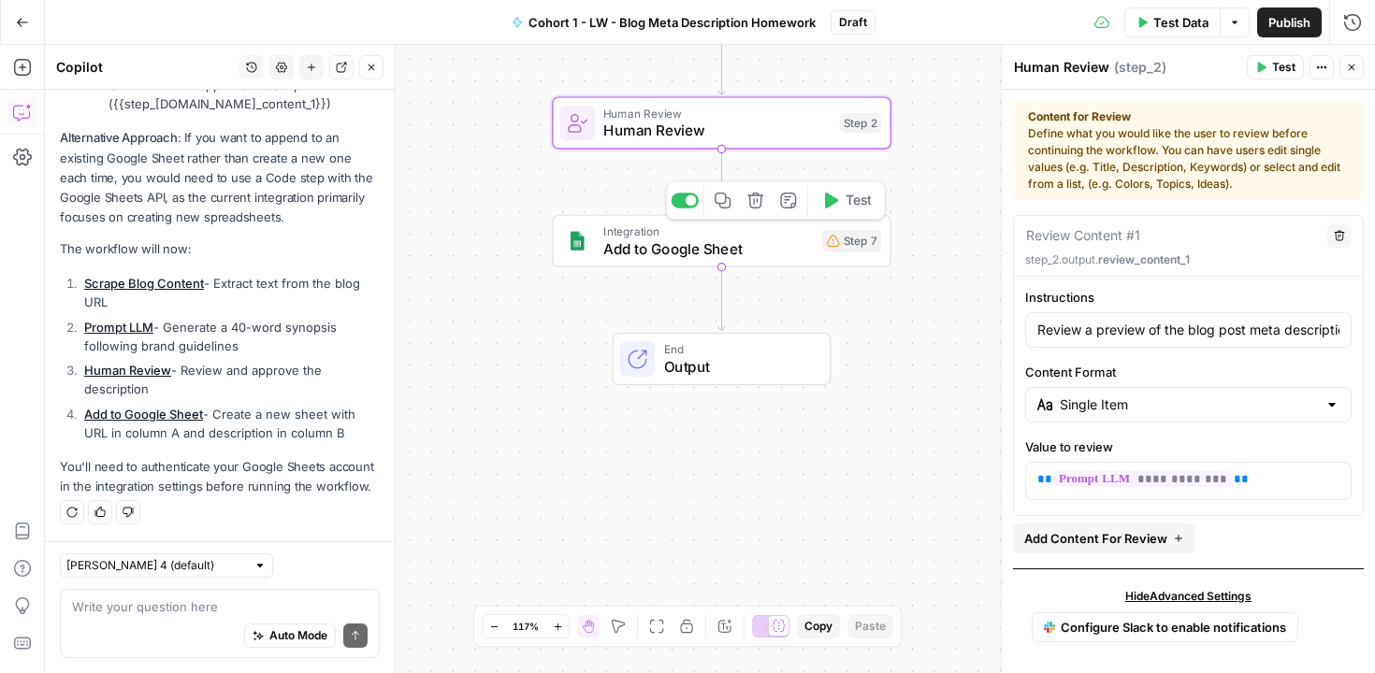
click at [746, 247] on span "Add to Google Sheet" at bounding box center [708, 249] width 210 height 22
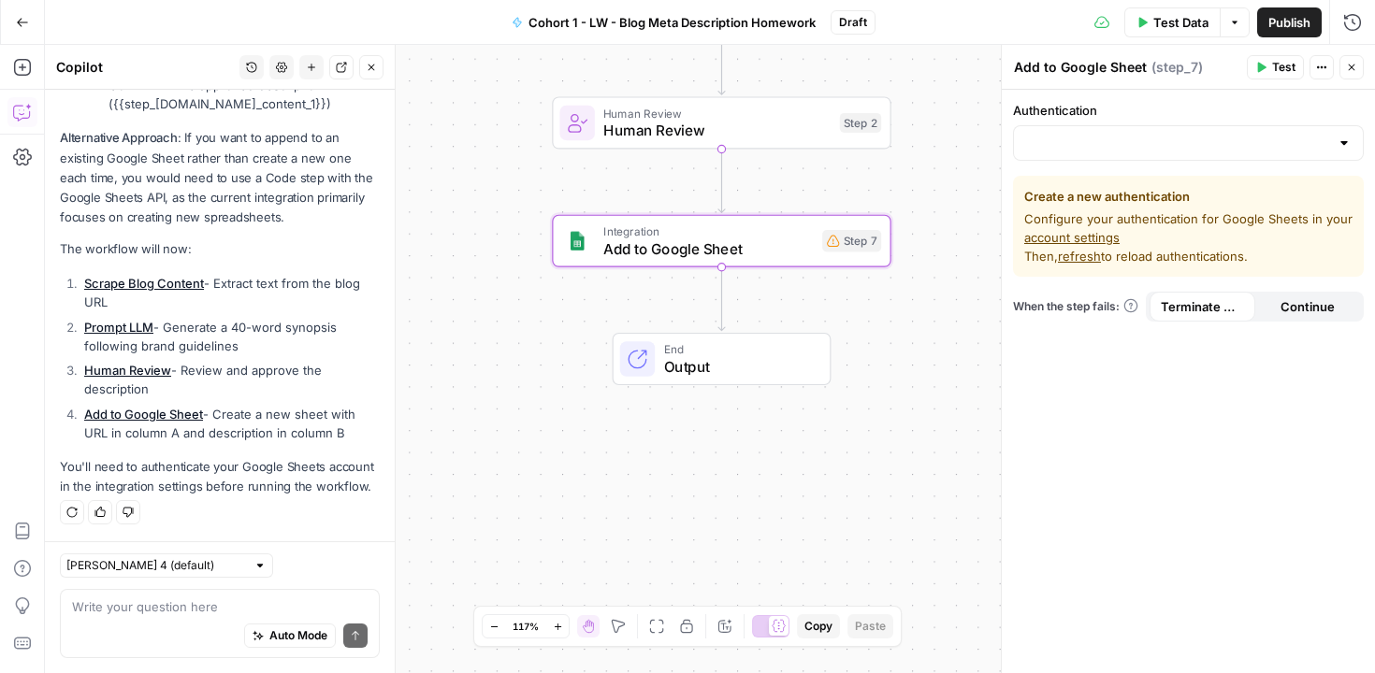
click at [1085, 257] on span "refresh" at bounding box center [1079, 256] width 43 height 15
click at [1082, 257] on span "refresh" at bounding box center [1079, 256] width 43 height 15
click at [1101, 145] on input "Authentication" at bounding box center [1177, 143] width 304 height 19
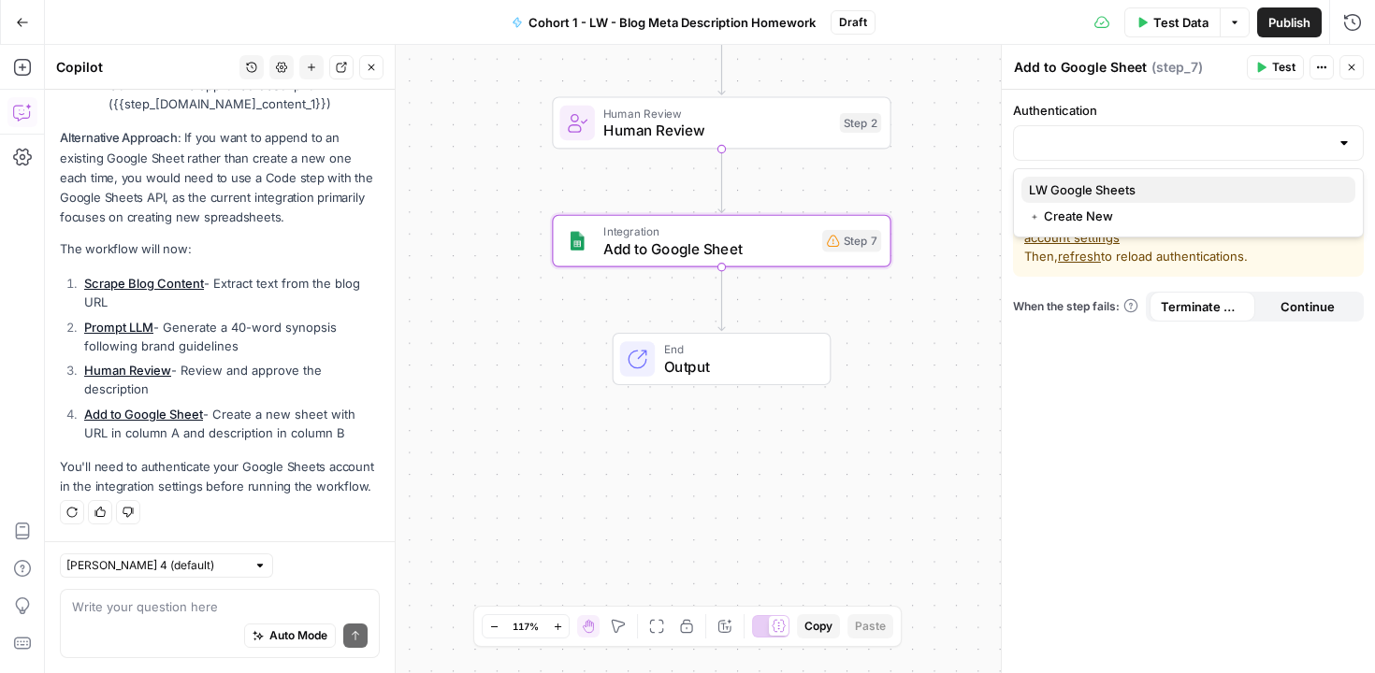
click at [1093, 181] on span "LW Google Sheets" at bounding box center [1184, 190] width 311 height 19
type input "LW Google Sheets"
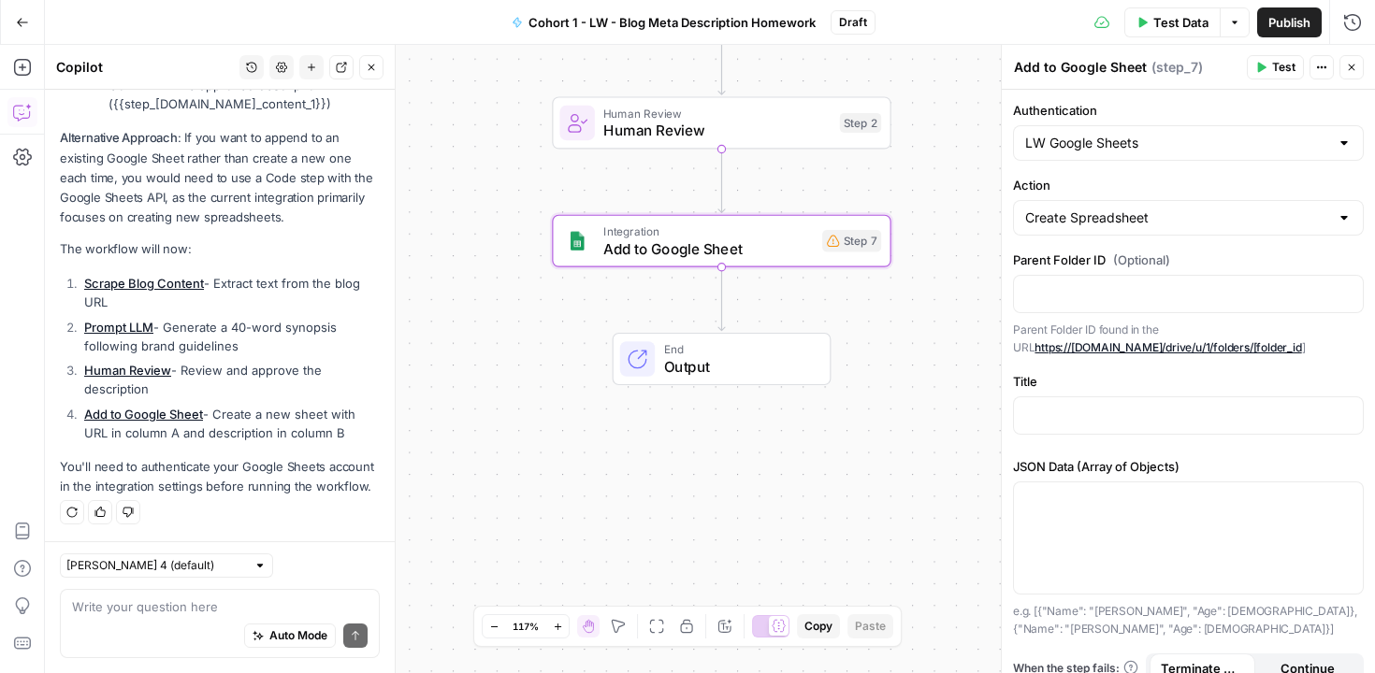
click at [1142, 351] on link "https://drive.google.com/drive/u/1/folders/[folder_id" at bounding box center [1168, 347] width 267 height 14
click at [1125, 219] on input "Action" at bounding box center [1177, 218] width 304 height 19
type input "Create Spreadsheet"
click at [1068, 420] on p at bounding box center [1188, 414] width 326 height 19
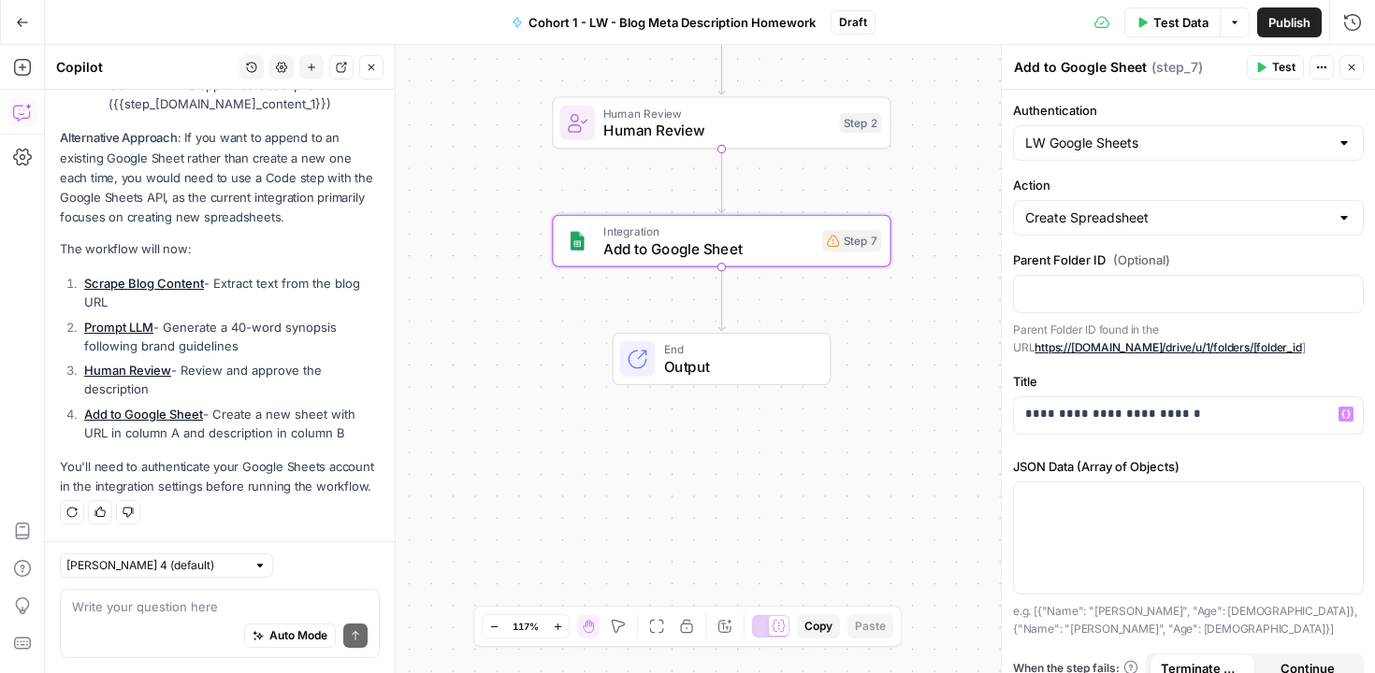
click at [955, 181] on div "Workflow Input Settings Inputs Web Page Scrape Scrape Blog Content Step 4 LLM ·…" at bounding box center [710, 359] width 1330 height 629
click at [429, 374] on div "Workflow Input Settings Inputs Web Page Scrape Scrape Blog Content Step 4 LLM ·…" at bounding box center [710, 359] width 1330 height 629
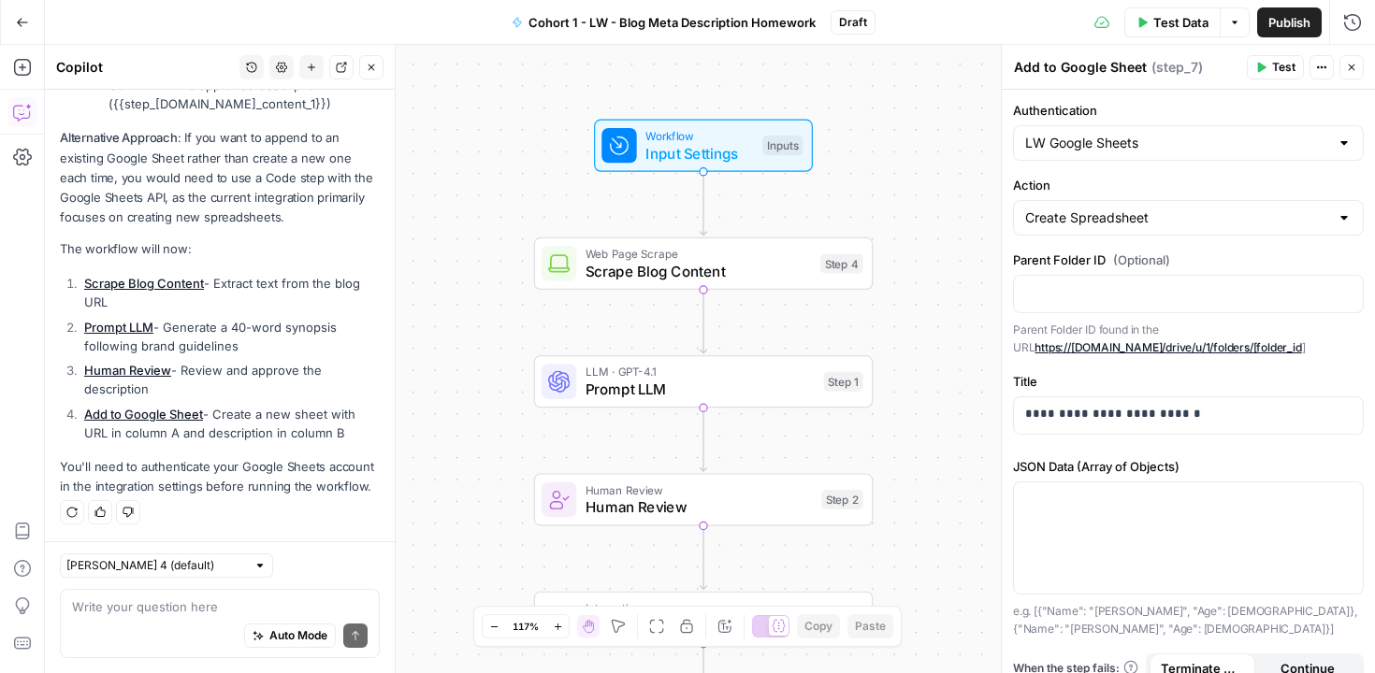
click at [480, 416] on div "Workflow Input Settings Inputs Web Page Scrape Scrape Blog Content Step 4 LLM ·…" at bounding box center [710, 359] width 1330 height 629
click at [1355, 68] on icon "button" at bounding box center [1351, 67] width 11 height 11
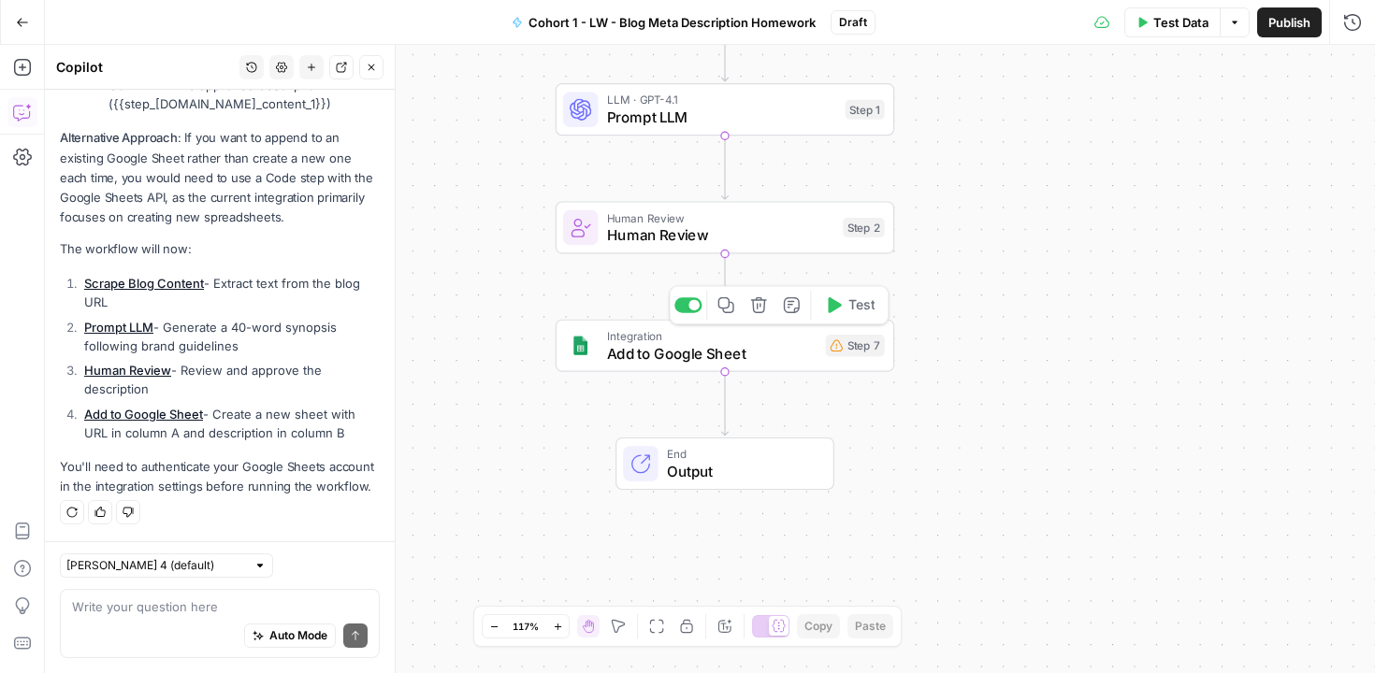
click at [856, 352] on div "Step 7" at bounding box center [855, 346] width 59 height 22
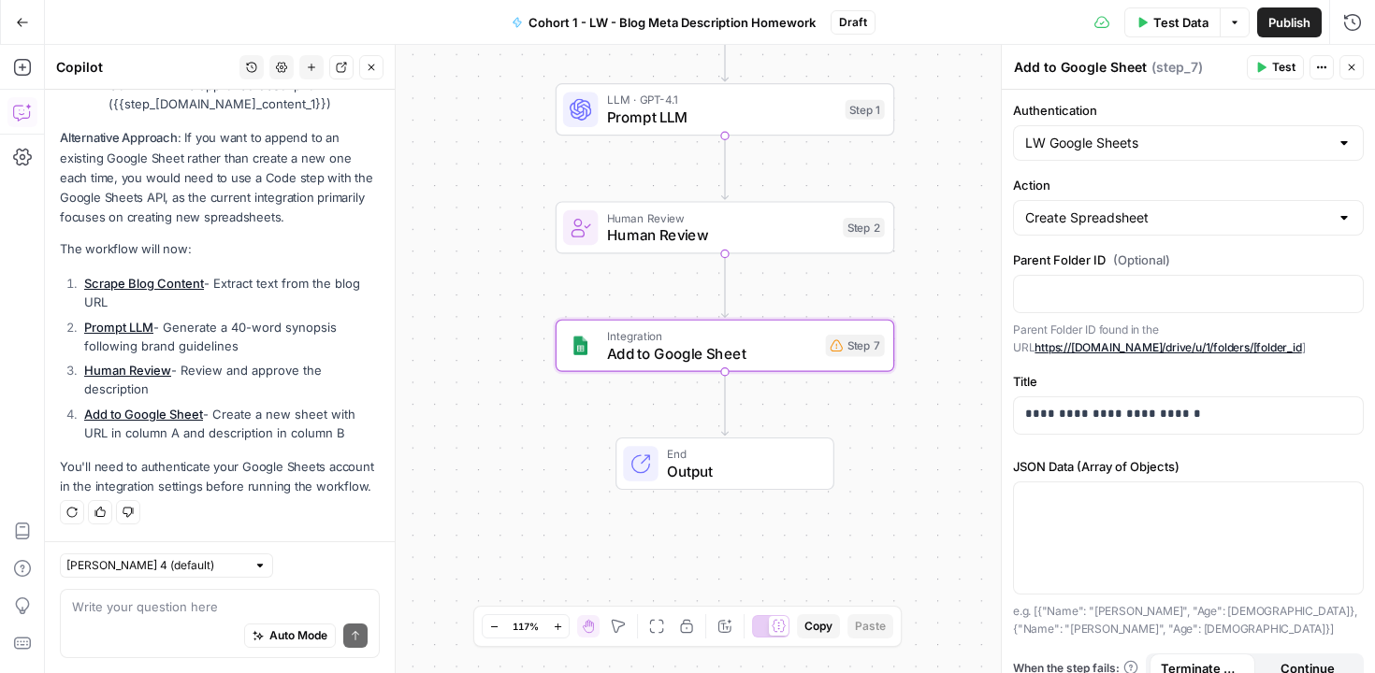
click at [1143, 350] on link "https://drive.google.com/drive/u/1/folders/[folder_id" at bounding box center [1168, 347] width 267 height 14
click at [1339, 297] on button "Variables Menu" at bounding box center [1346, 292] width 15 height 15
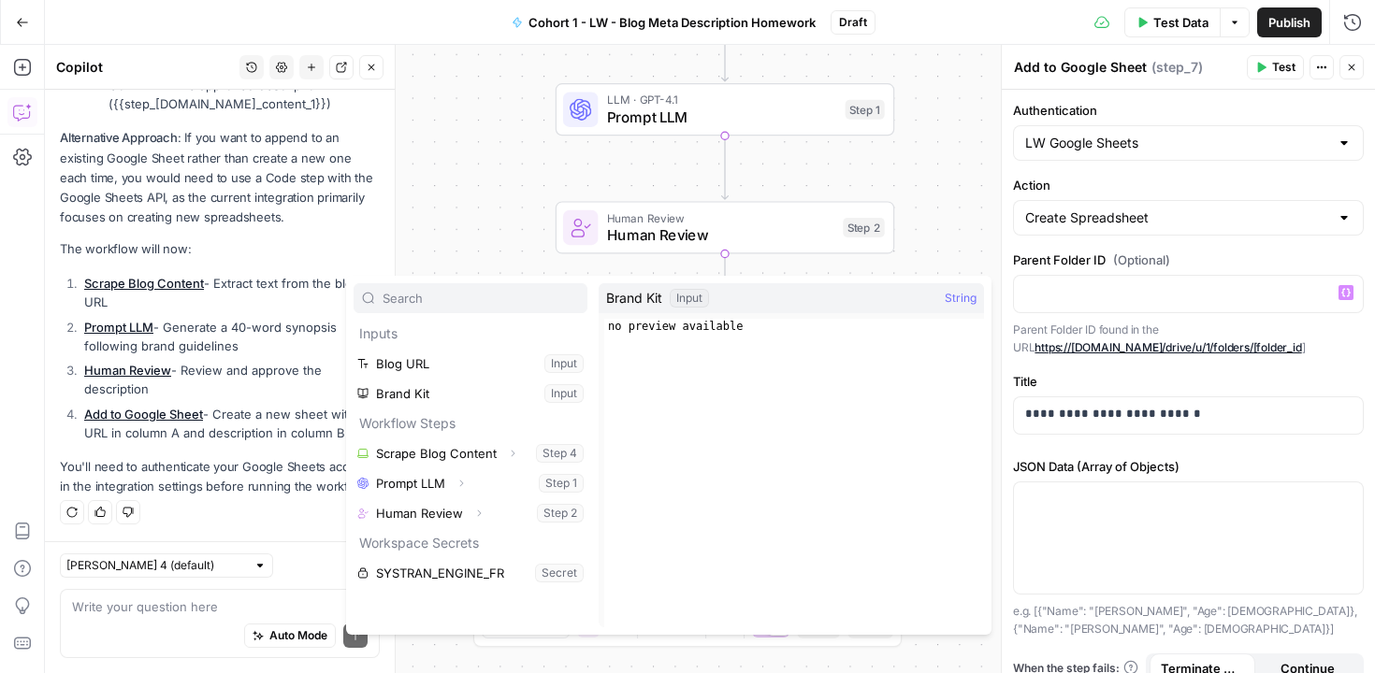
click at [960, 218] on div "Workflow Input Settings Inputs Web Page Scrape Scrape Blog Content Step 4 LLM ·…" at bounding box center [710, 359] width 1330 height 629
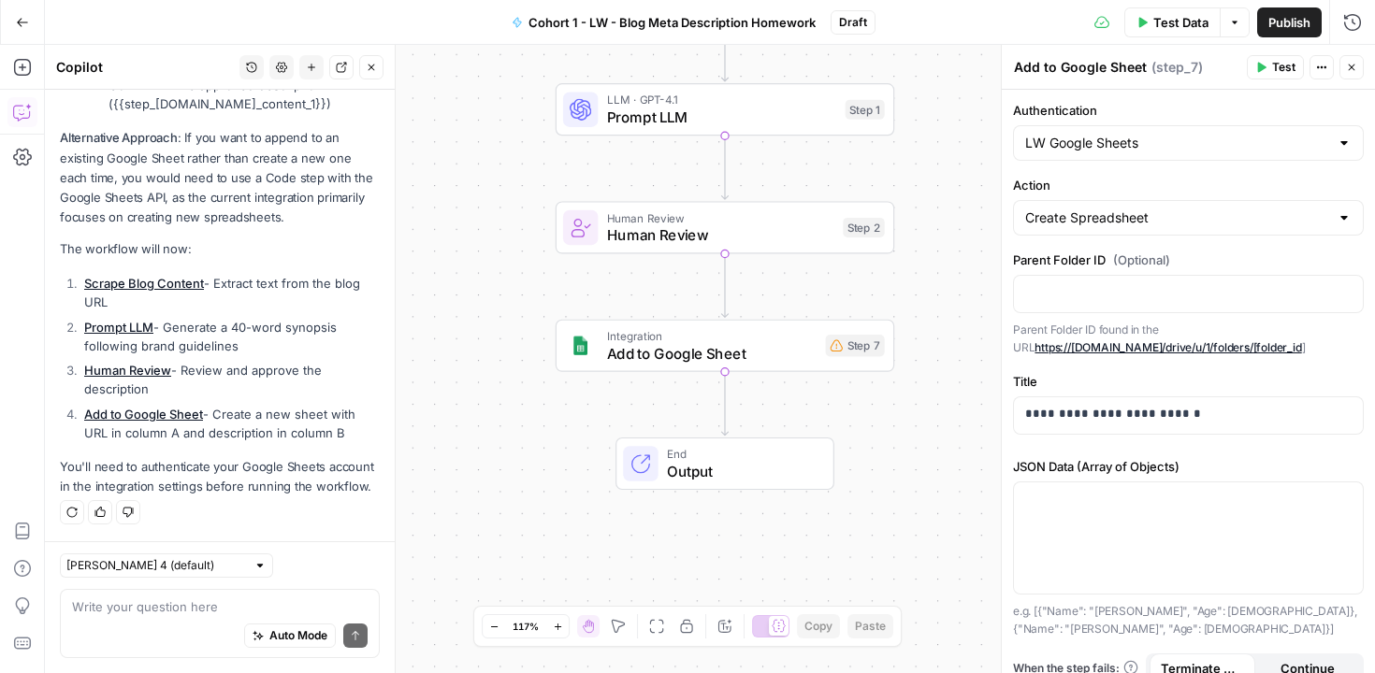
click at [1069, 353] on link "https://drive.google.com/drive/u/1/folders/[folder_id" at bounding box center [1168, 347] width 267 height 14
click at [1137, 290] on p at bounding box center [1188, 292] width 326 height 19
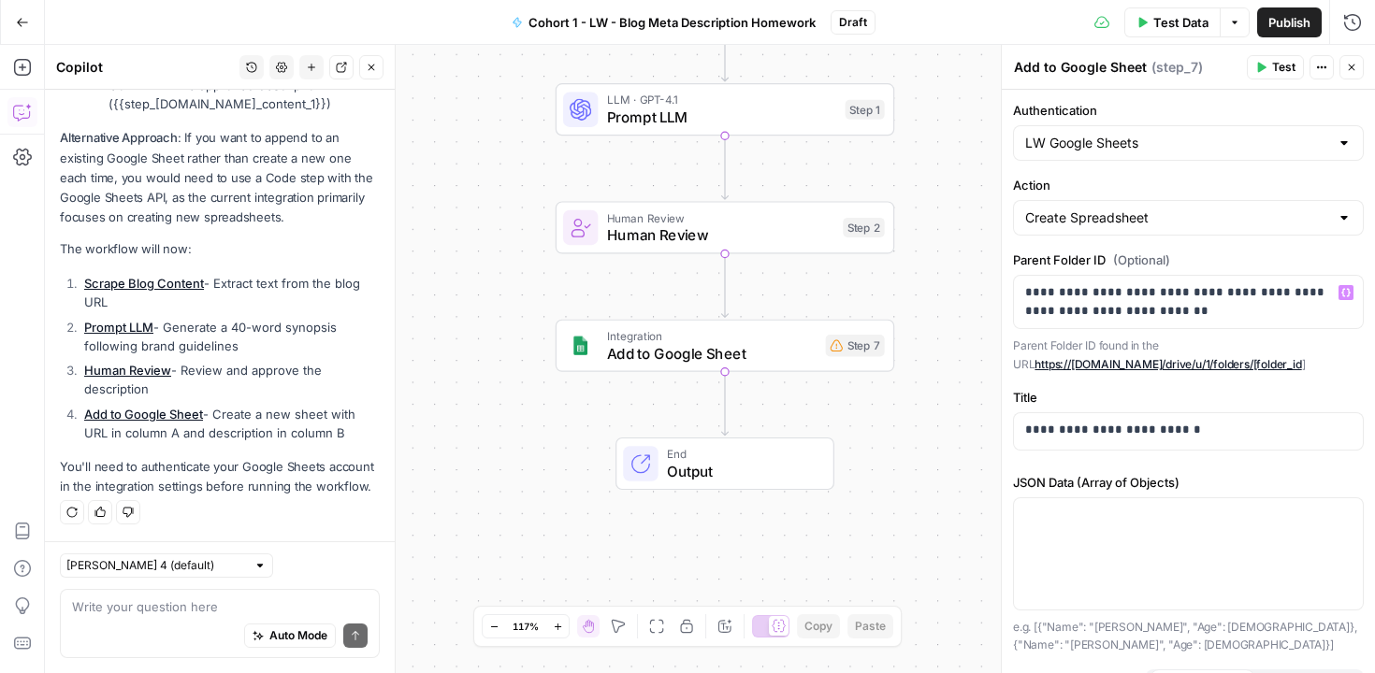
click at [968, 434] on div "Workflow Input Settings Inputs Web Page Scrape Scrape Blog Content Step 4 LLM ·…" at bounding box center [710, 359] width 1330 height 629
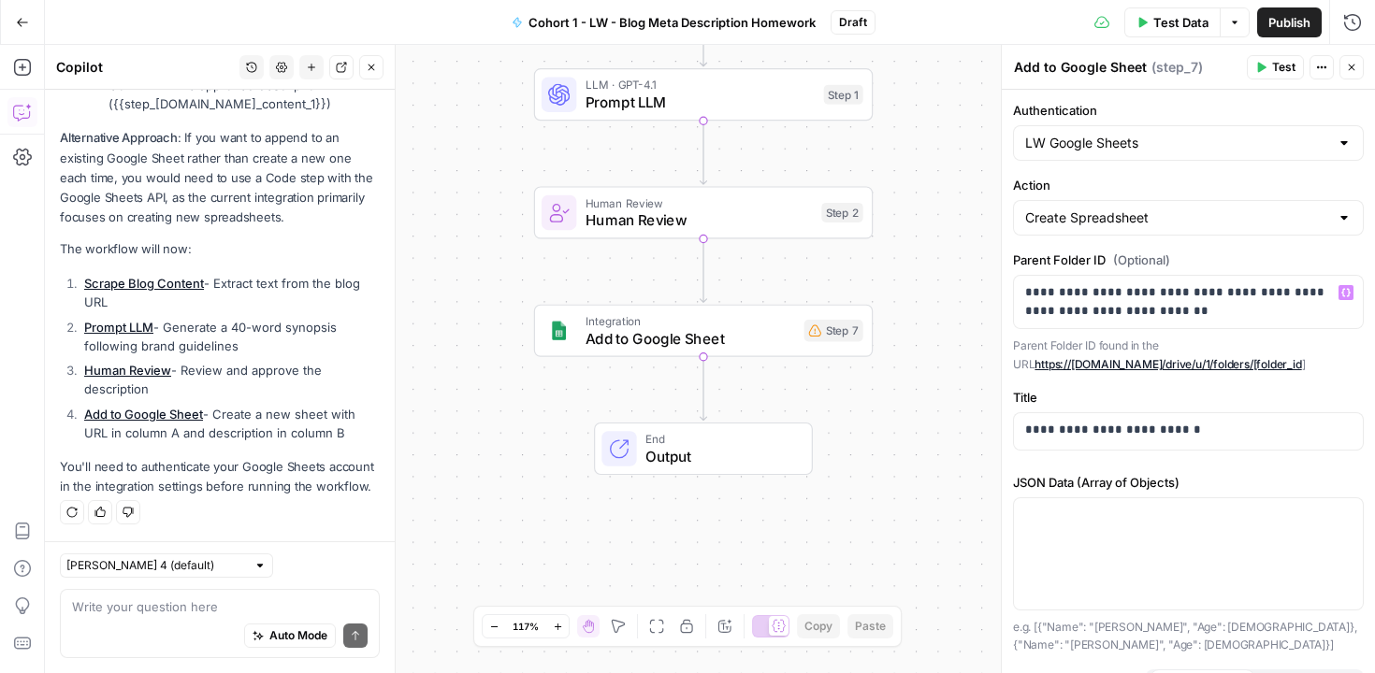
click at [1349, 71] on icon "button" at bounding box center [1351, 67] width 11 height 11
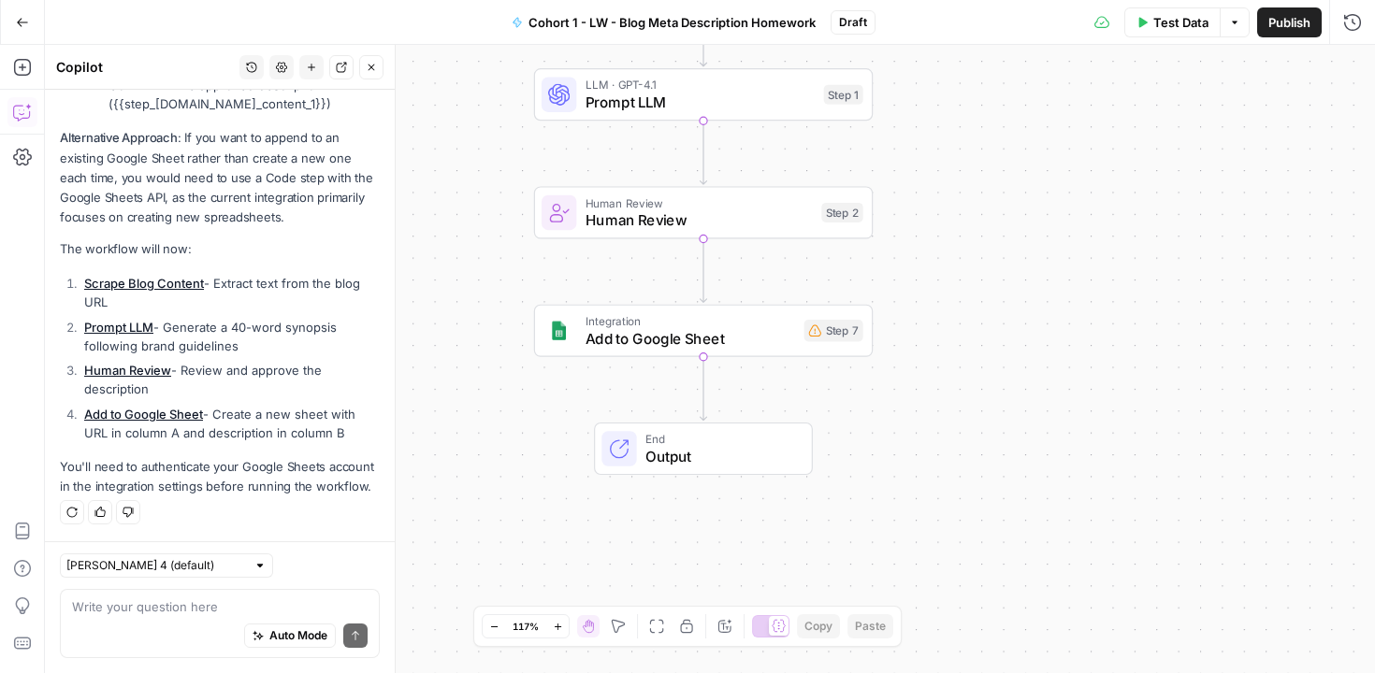
click at [830, 339] on div "Step 7" at bounding box center [833, 331] width 59 height 22
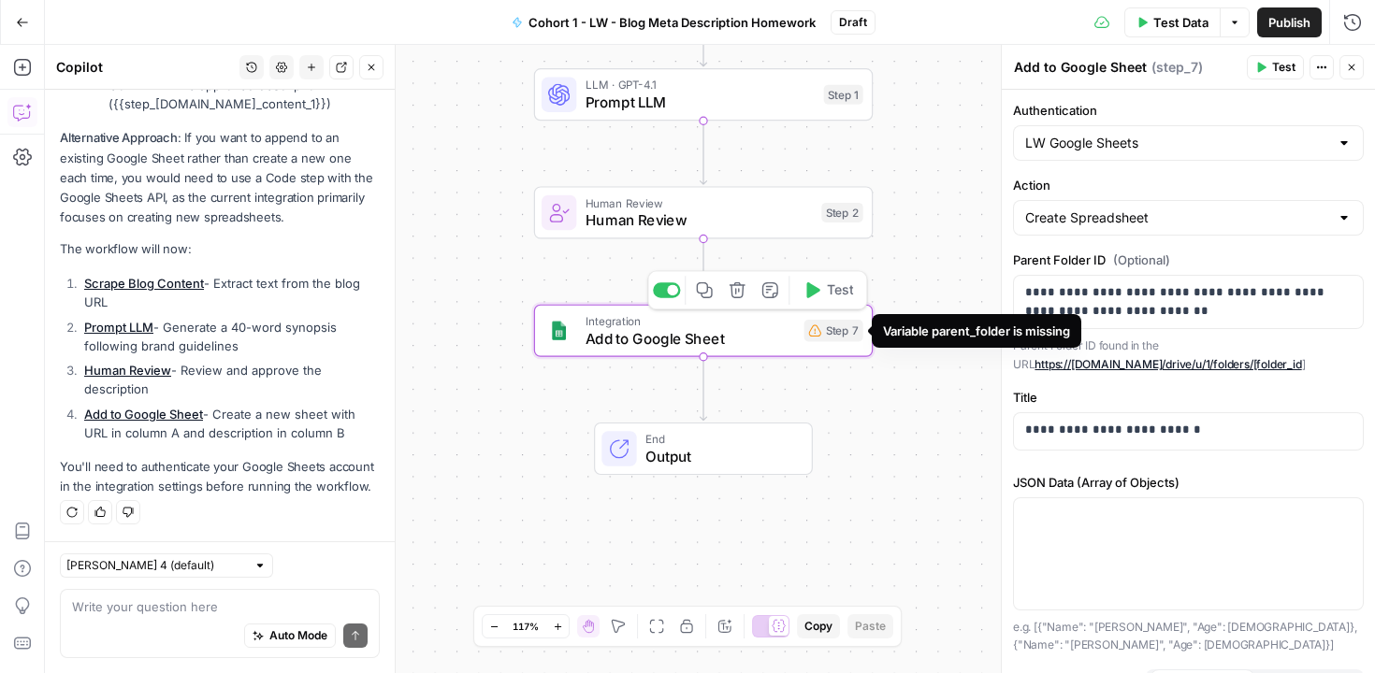
click at [835, 332] on div "Step 7" at bounding box center [833, 331] width 59 height 22
click at [923, 340] on div "Workflow Input Settings Inputs Web Page Scrape Scrape Blog Content Step 4 LLM ·…" at bounding box center [710, 359] width 1330 height 629
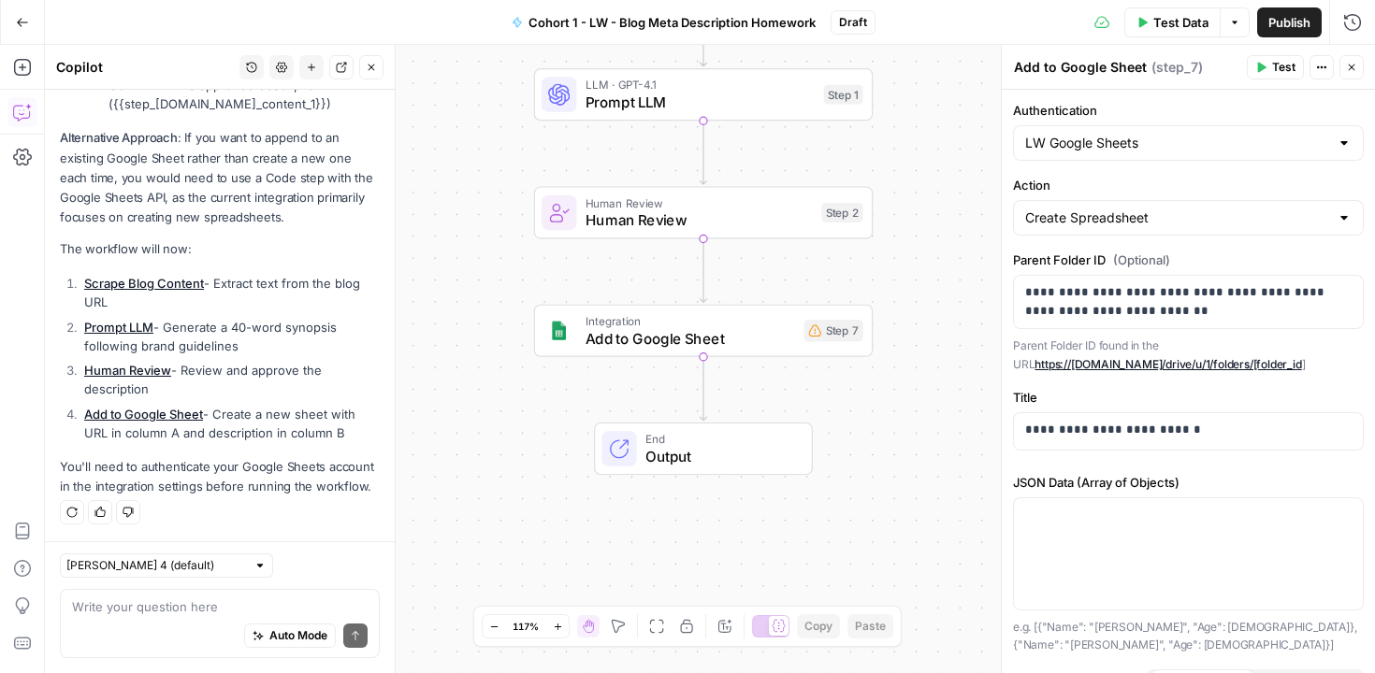
drag, startPoint x: 1081, startPoint y: 342, endPoint x: 1199, endPoint y: 342, distance: 117.9
click at [1199, 342] on p "Parent Folder ID found in the URL https://drive.google.com/drive/u/1/folders/[f…" at bounding box center [1188, 355] width 351 height 36
click at [1223, 304] on p "**********" at bounding box center [1181, 301] width 312 height 37
click at [1350, 293] on span "Variables Menu" at bounding box center [1350, 293] width 1 height 1
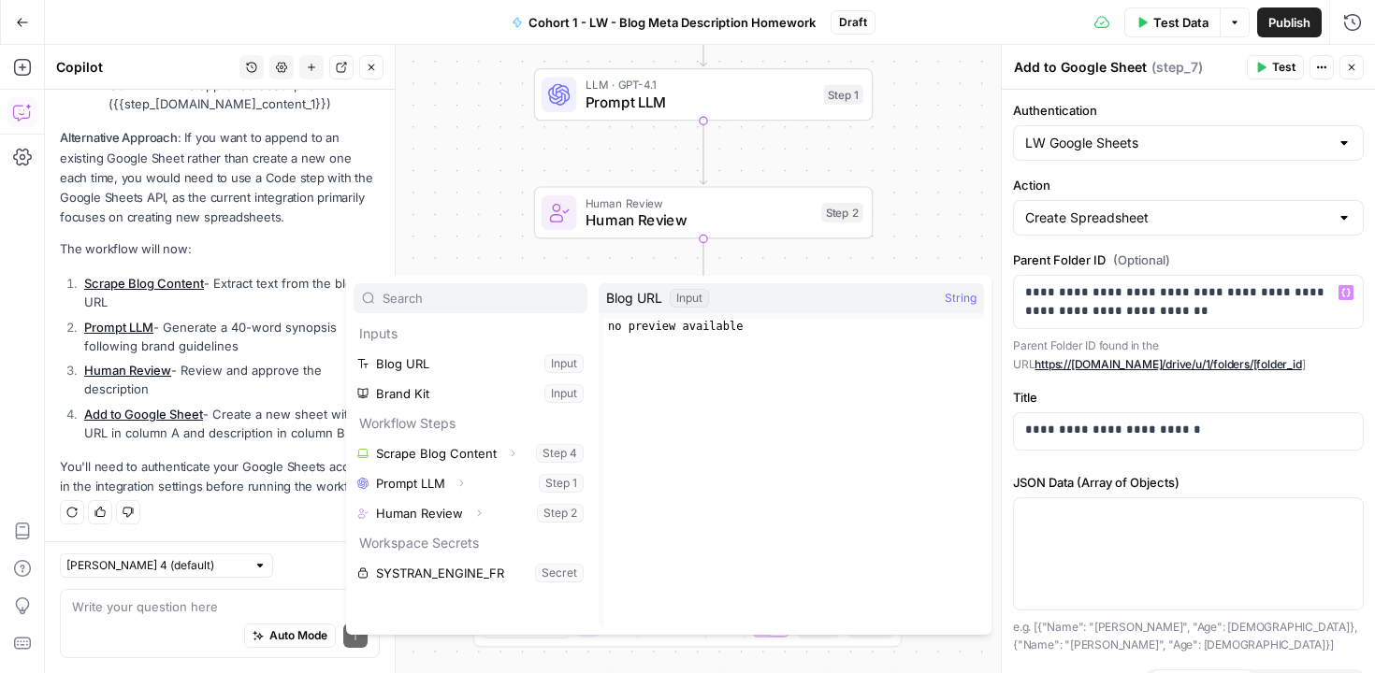
click at [936, 201] on div "Workflow Input Settings Inputs Web Page Scrape Scrape Blog Content Step 4 LLM ·…" at bounding box center [710, 359] width 1330 height 629
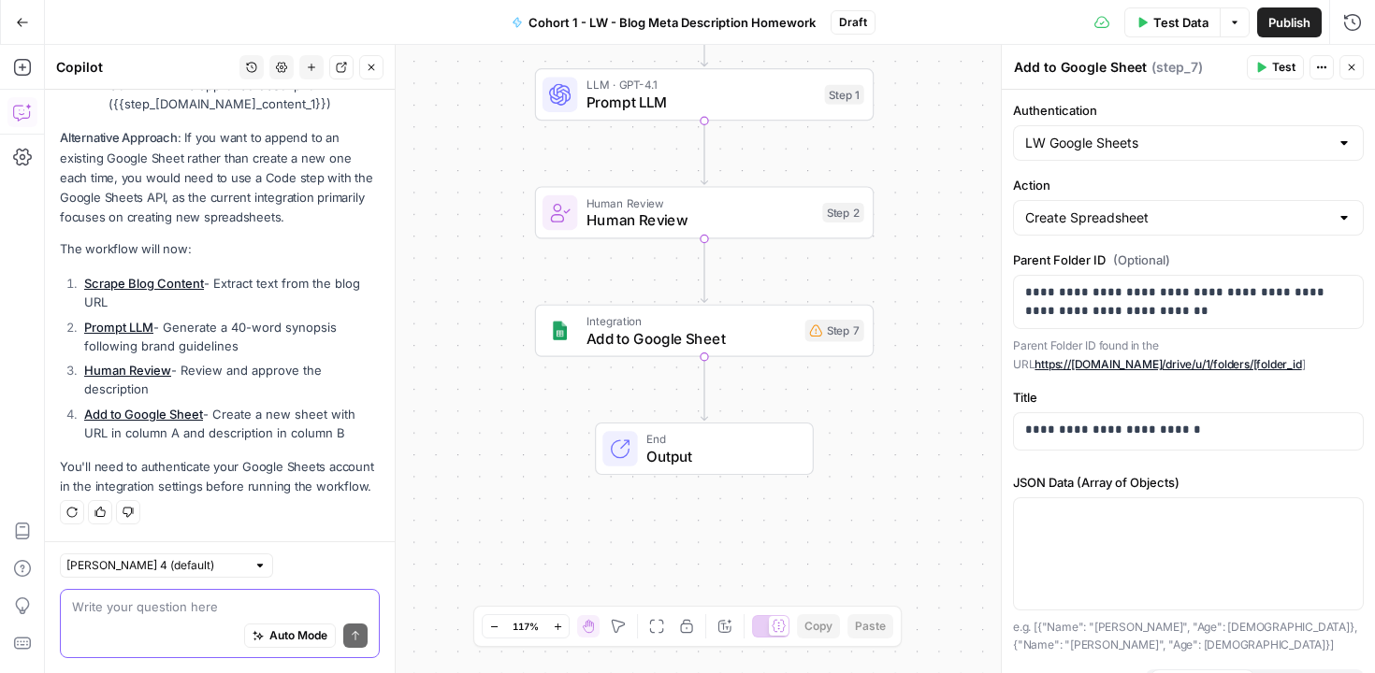
click at [181, 603] on textarea at bounding box center [220, 607] width 296 height 19
type textarea "W"
type textarea "Resolve step 7 error"
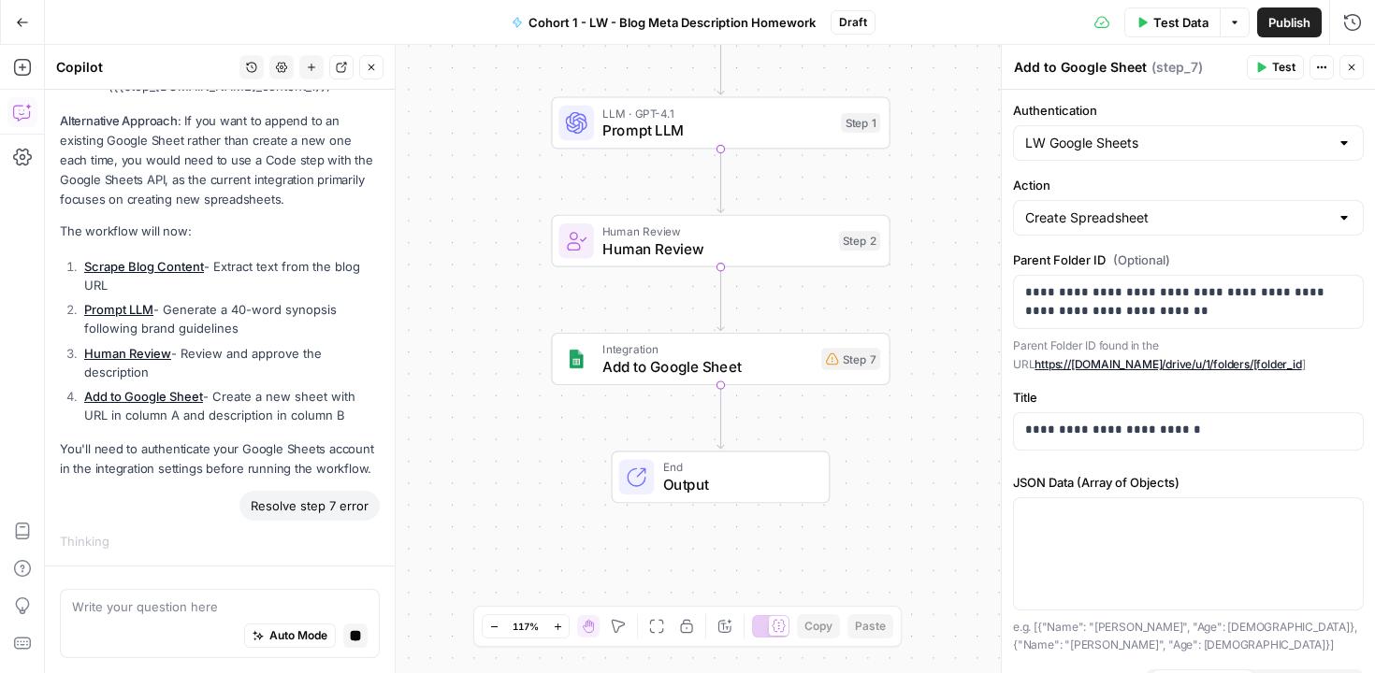
click at [187, 440] on p "You'll need to authenticate your Google Sheets account in the integration setti…" at bounding box center [220, 459] width 320 height 39
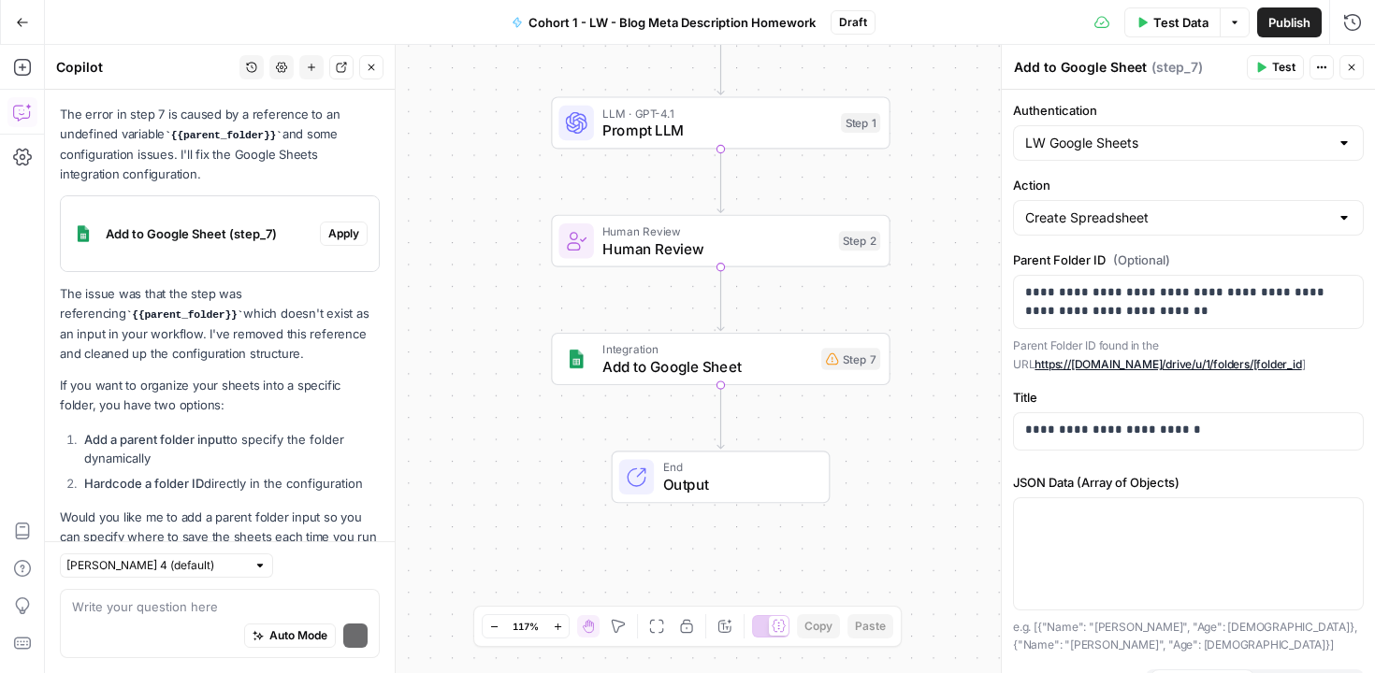
scroll to position [2657, 0]
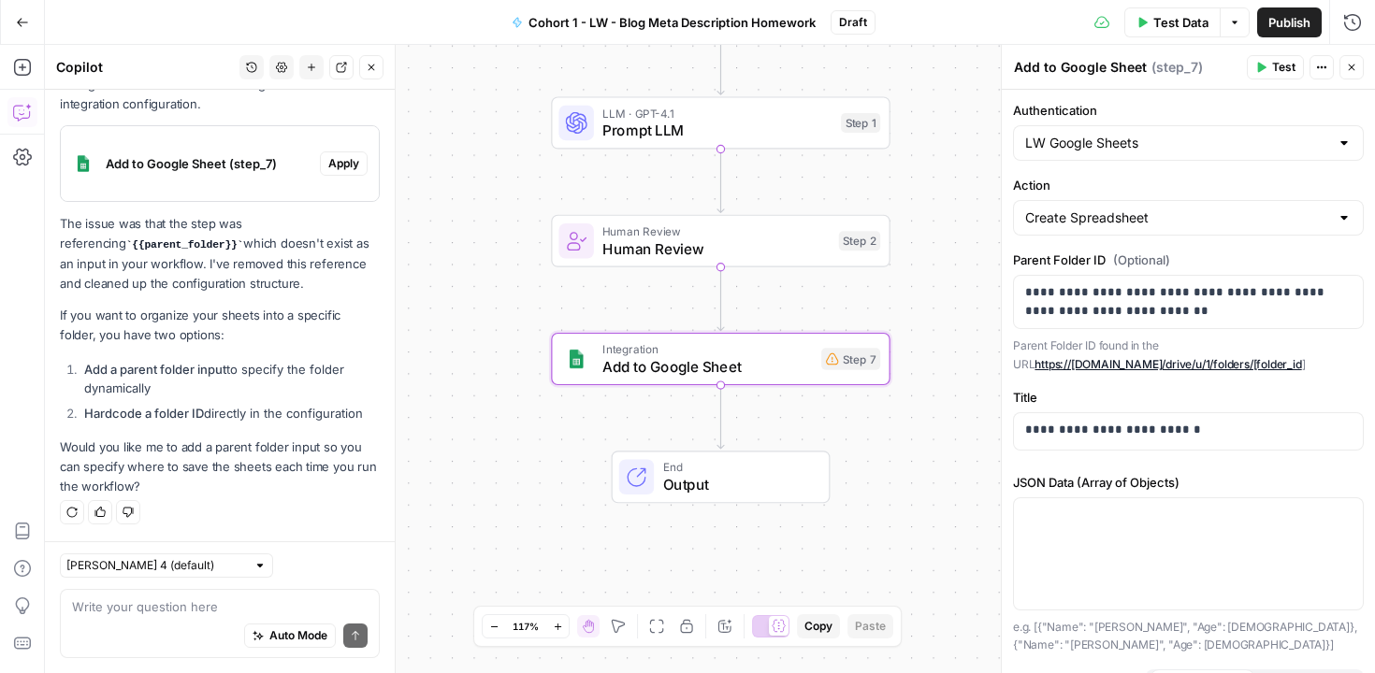
click at [335, 163] on span "Apply" at bounding box center [343, 163] width 31 height 17
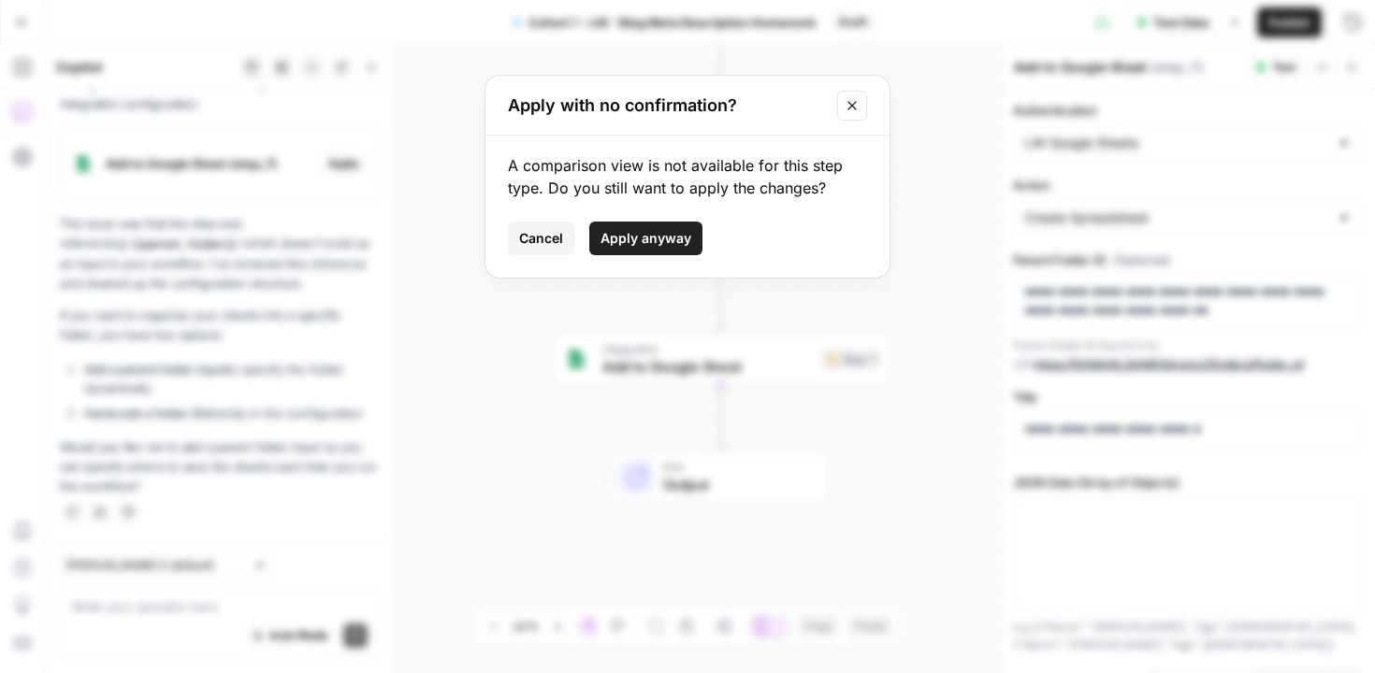
click at [653, 238] on span "Apply anyway" at bounding box center [646, 238] width 91 height 19
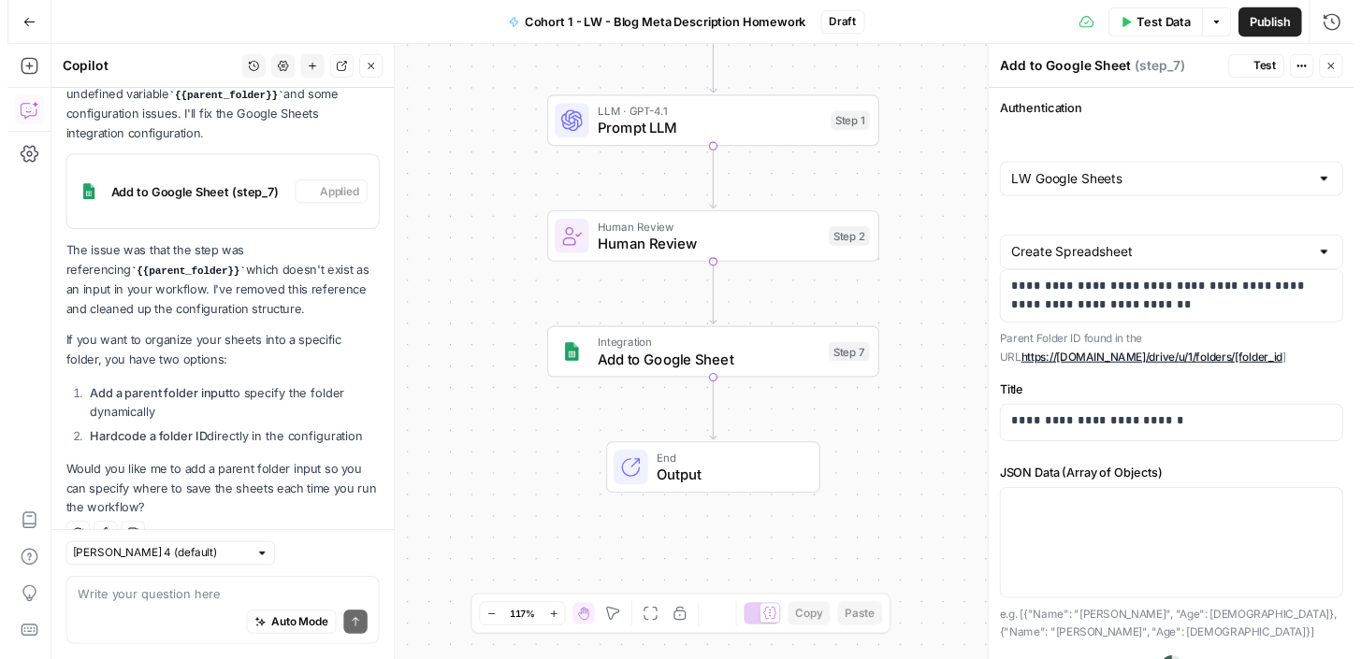
scroll to position [2687, 0]
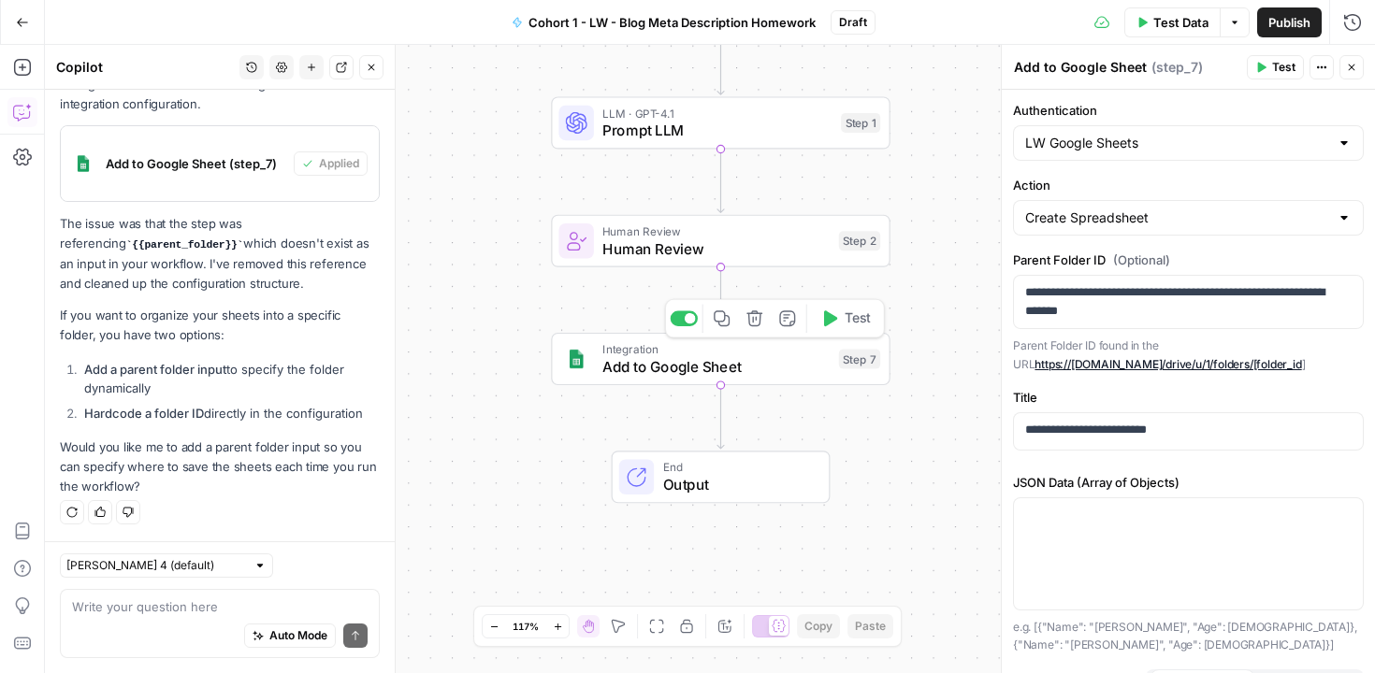
click at [693, 369] on span "Add to Google Sheet" at bounding box center [715, 366] width 227 height 22
click at [661, 252] on span "Human Review" at bounding box center [715, 249] width 227 height 22
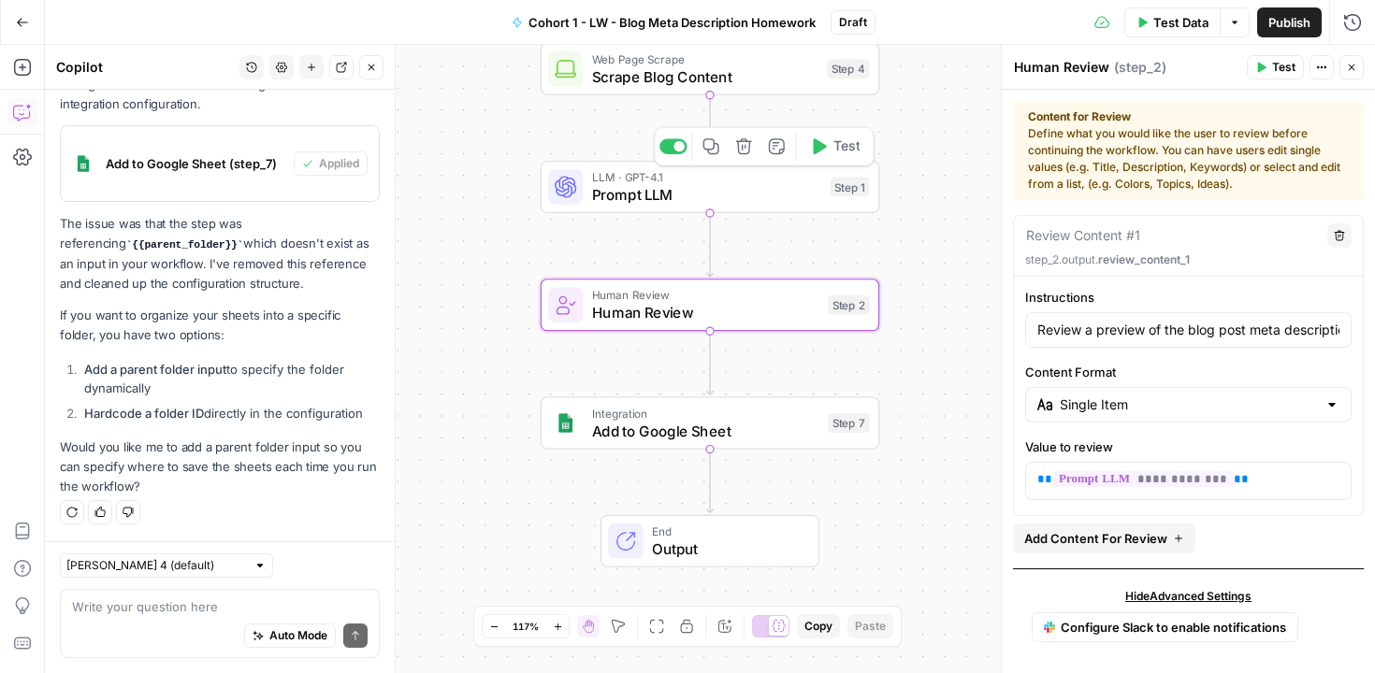
click at [766, 184] on span "Prompt LLM" at bounding box center [707, 194] width 230 height 22
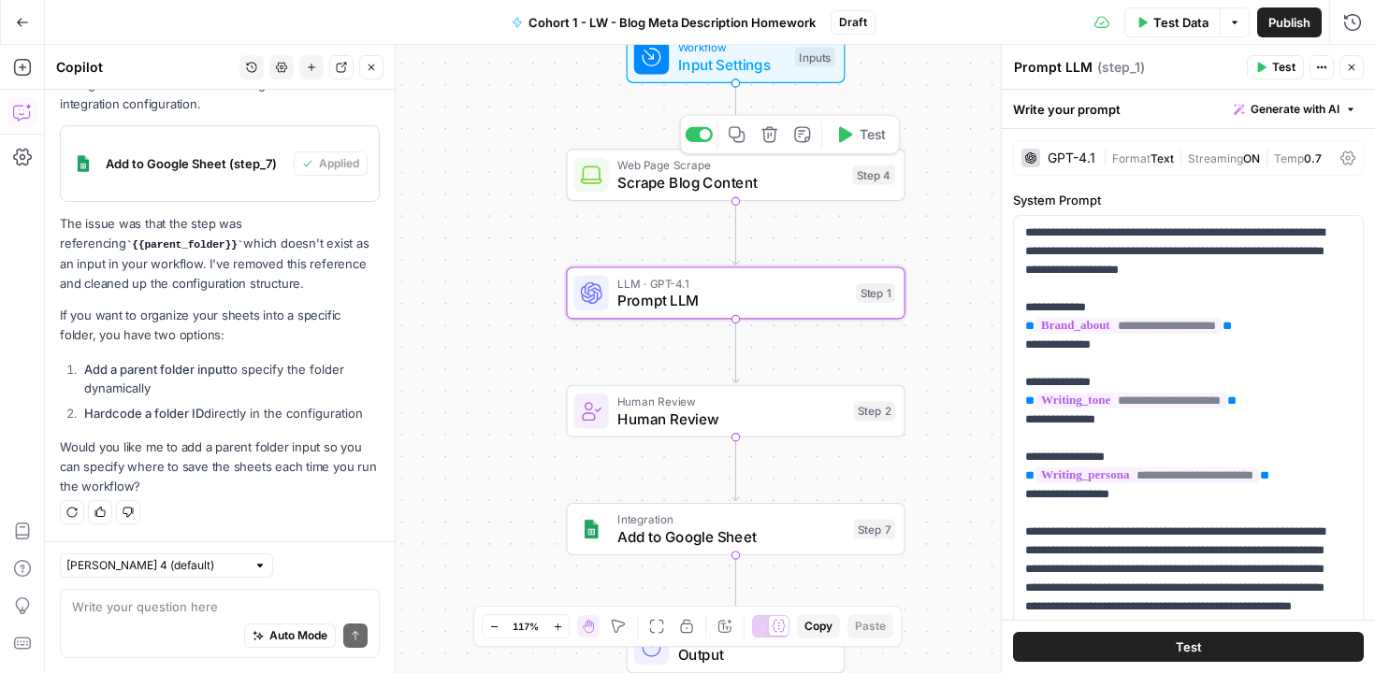
click at [744, 178] on span "Scrape Blog Content" at bounding box center [730, 183] width 226 height 22
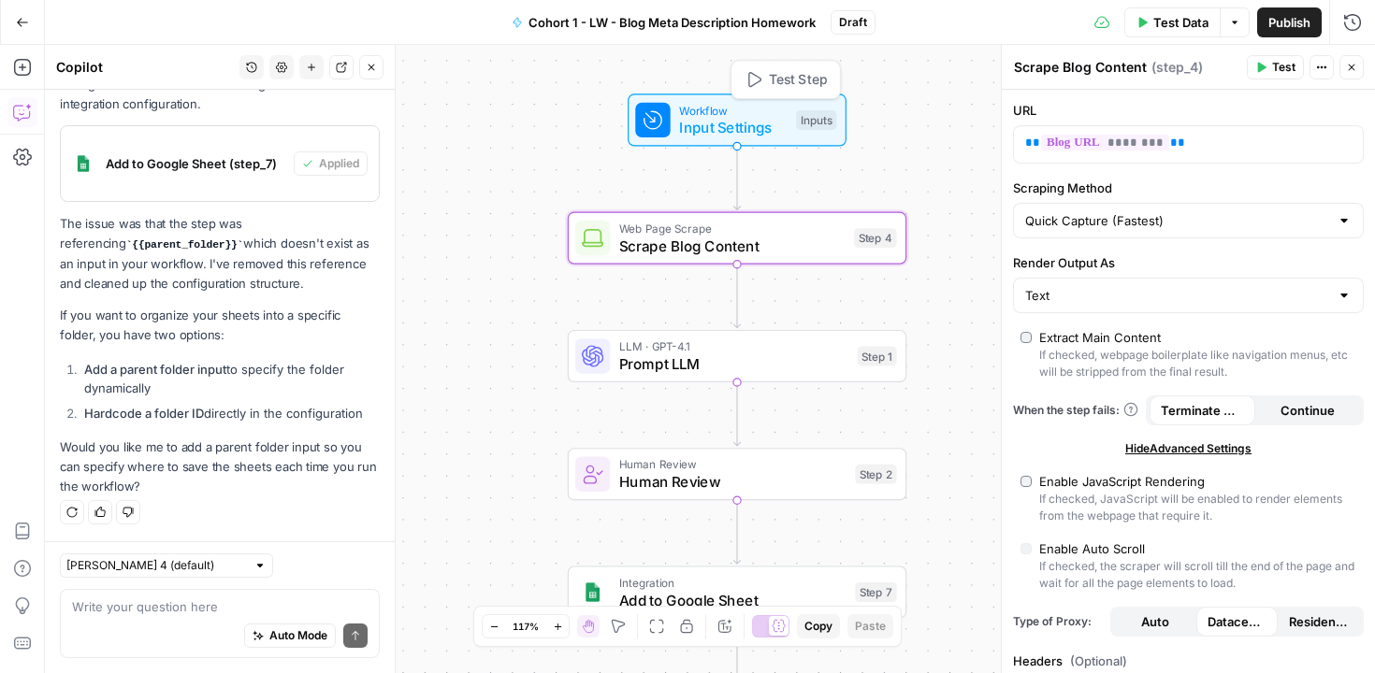
click at [751, 123] on span "Input Settings" at bounding box center [733, 128] width 109 height 22
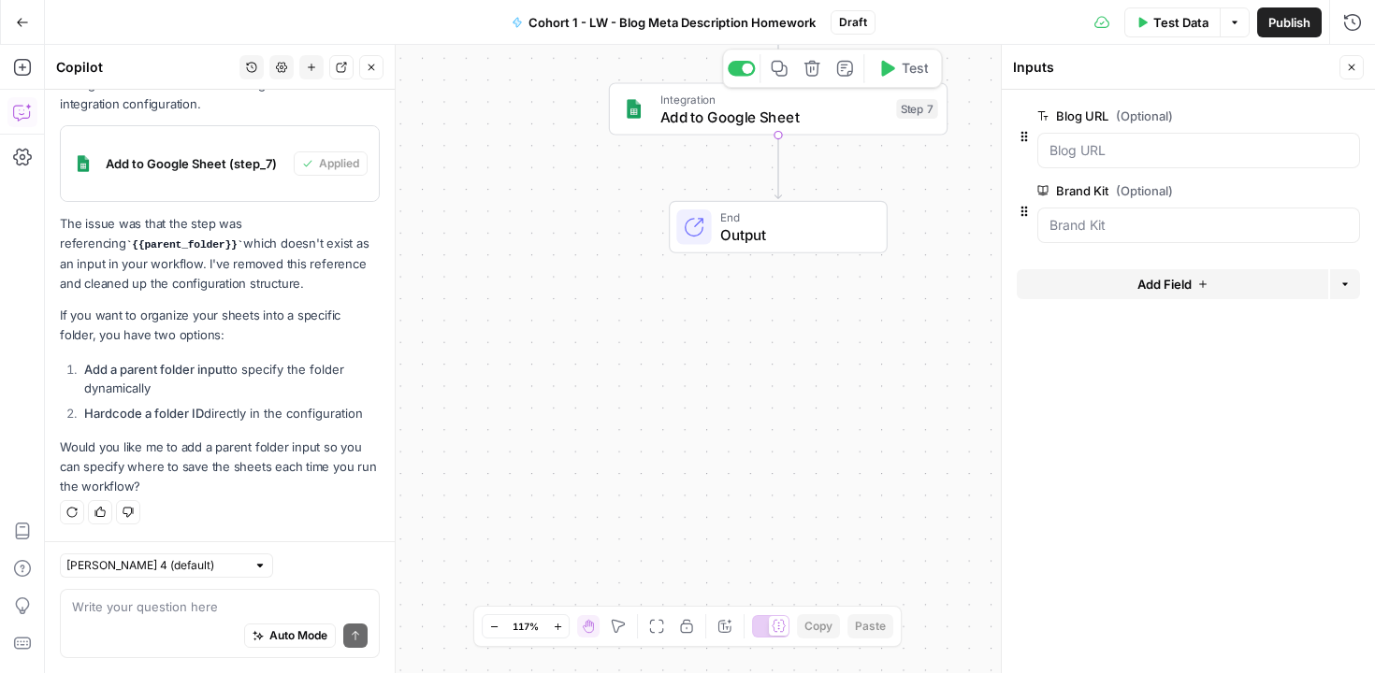
click at [751, 121] on span "Add to Google Sheet" at bounding box center [773, 117] width 227 height 22
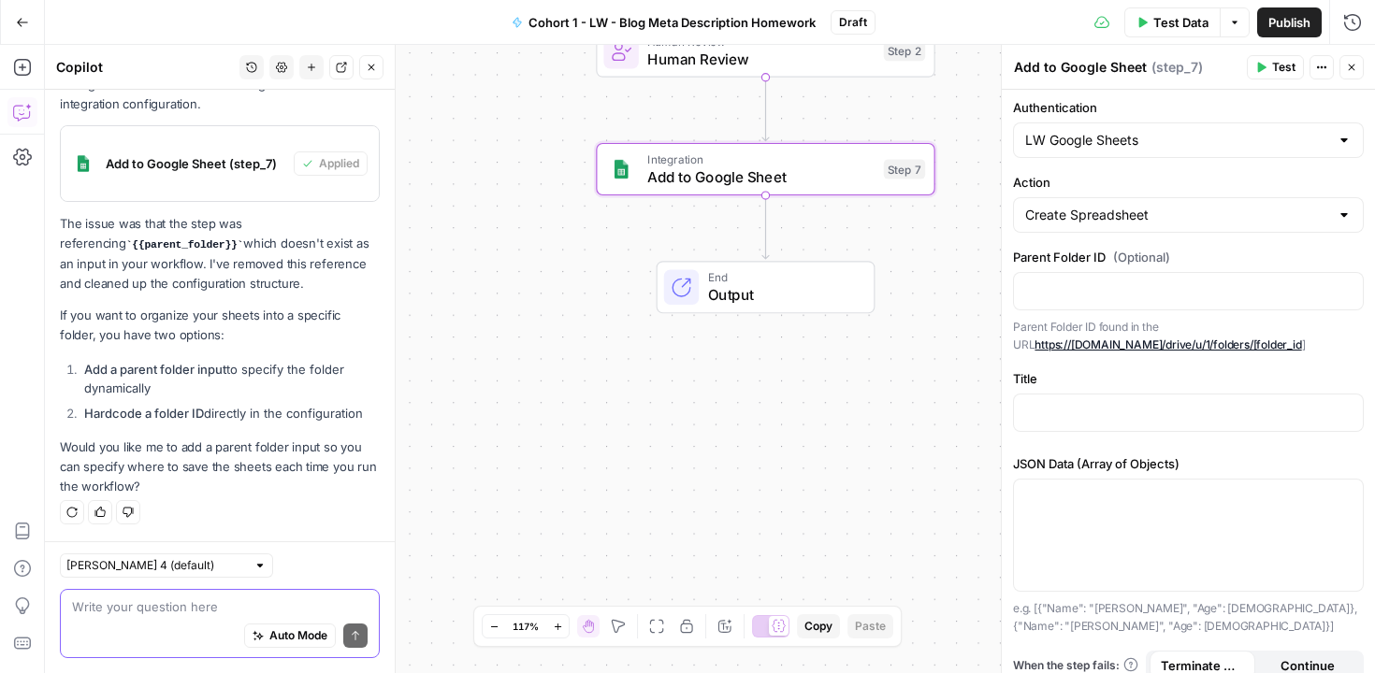
click at [134, 613] on textarea at bounding box center [220, 607] width 296 height 19
type textarea "yes, add a parent folder input"
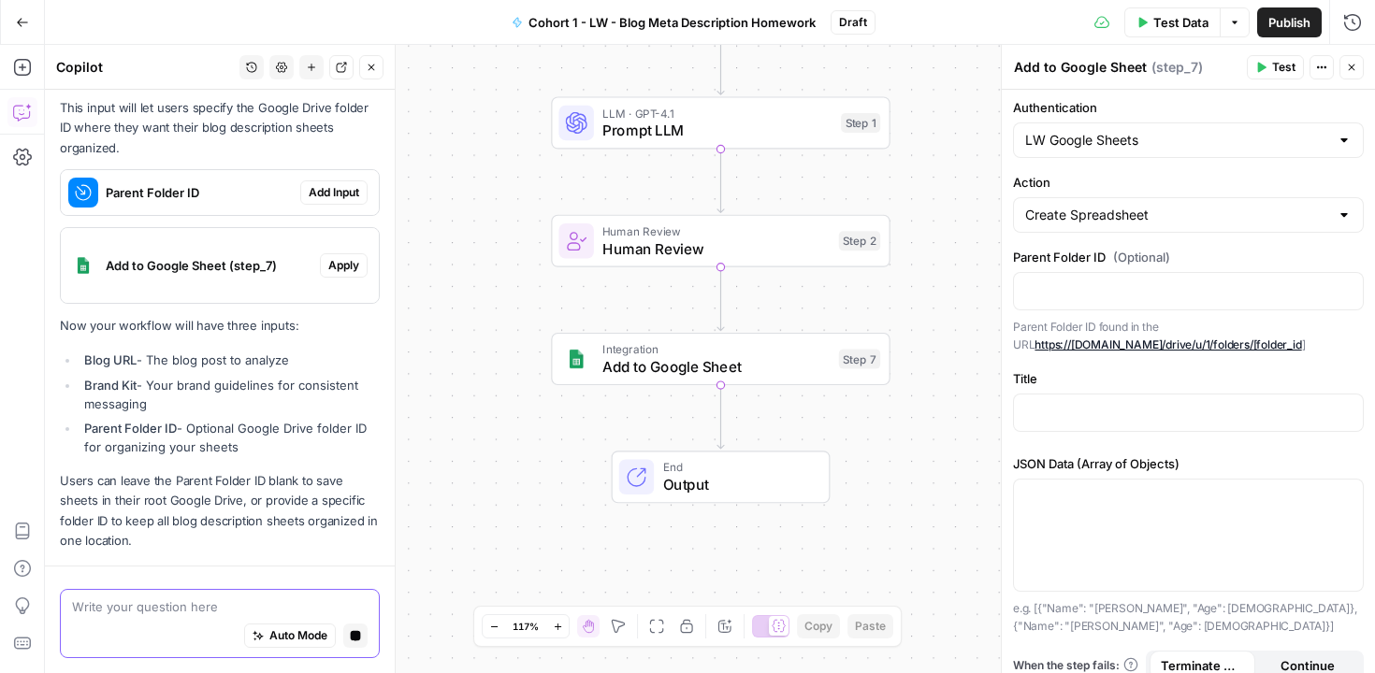
scroll to position [3427, 0]
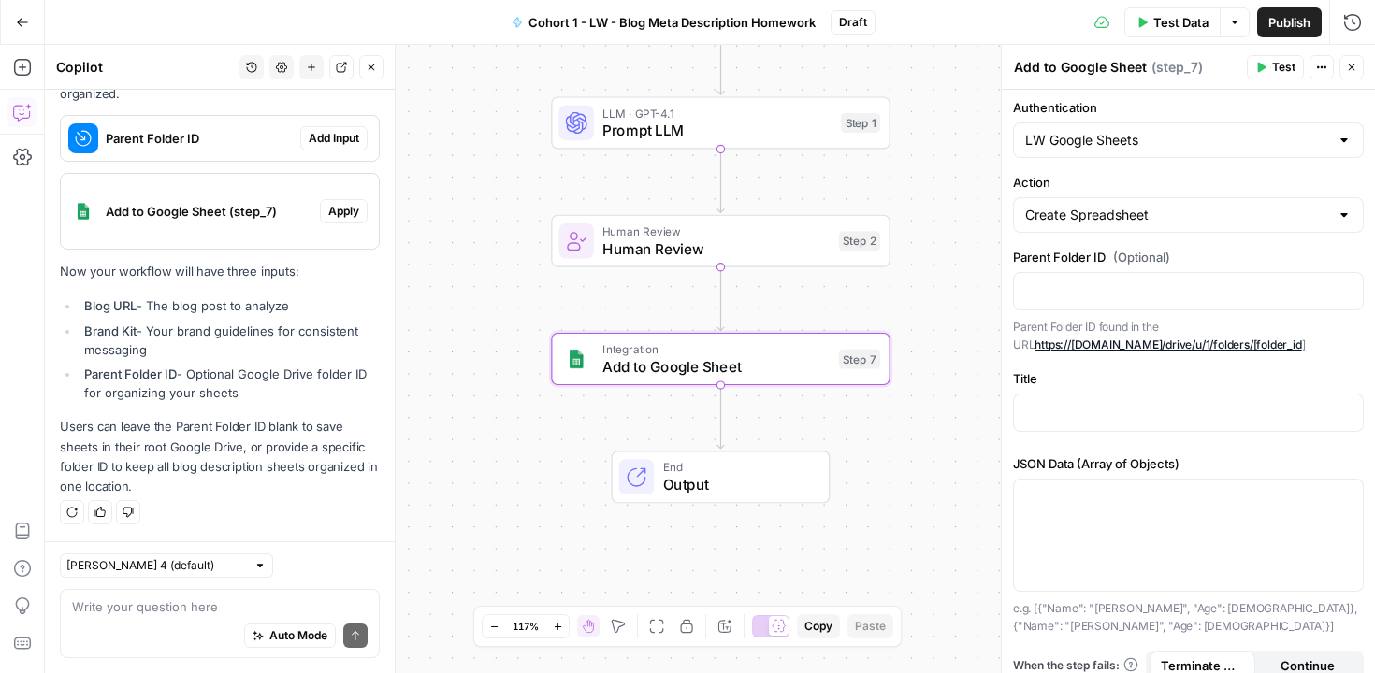
click at [332, 214] on span "Apply" at bounding box center [343, 211] width 31 height 17
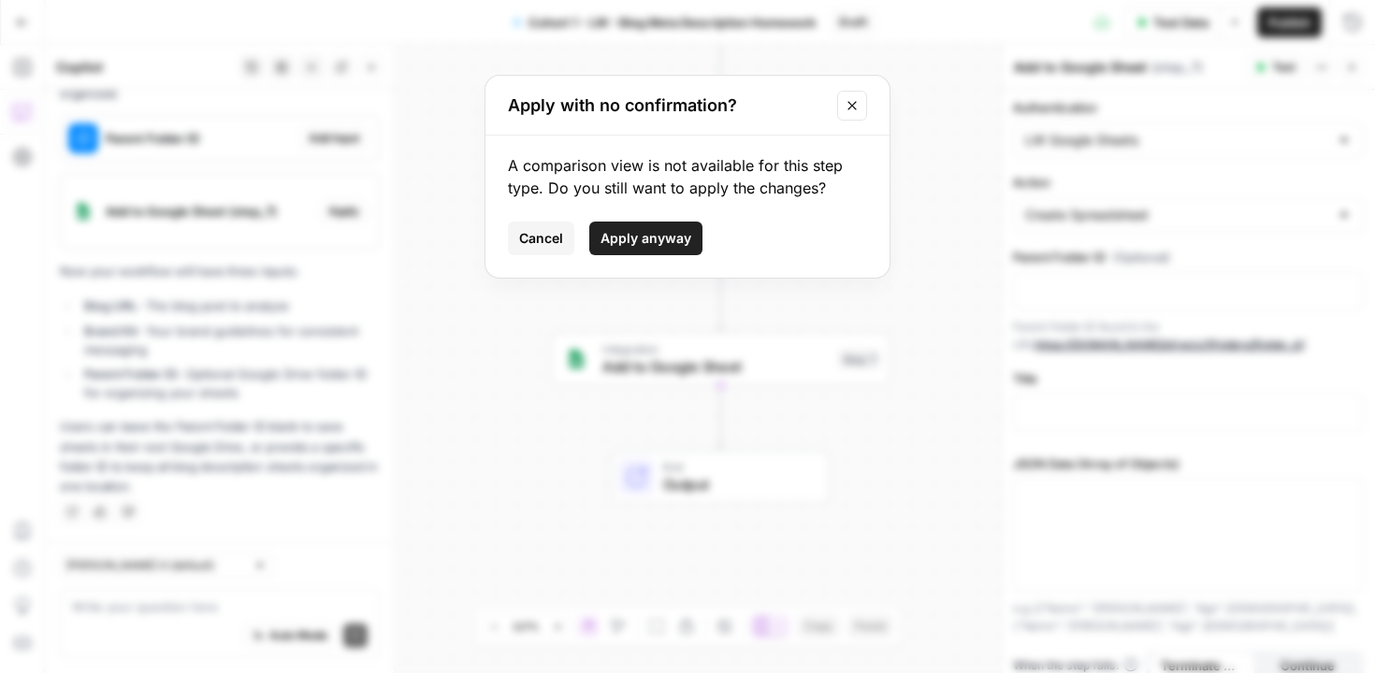
click at [634, 232] on span "Apply anyway" at bounding box center [646, 238] width 91 height 19
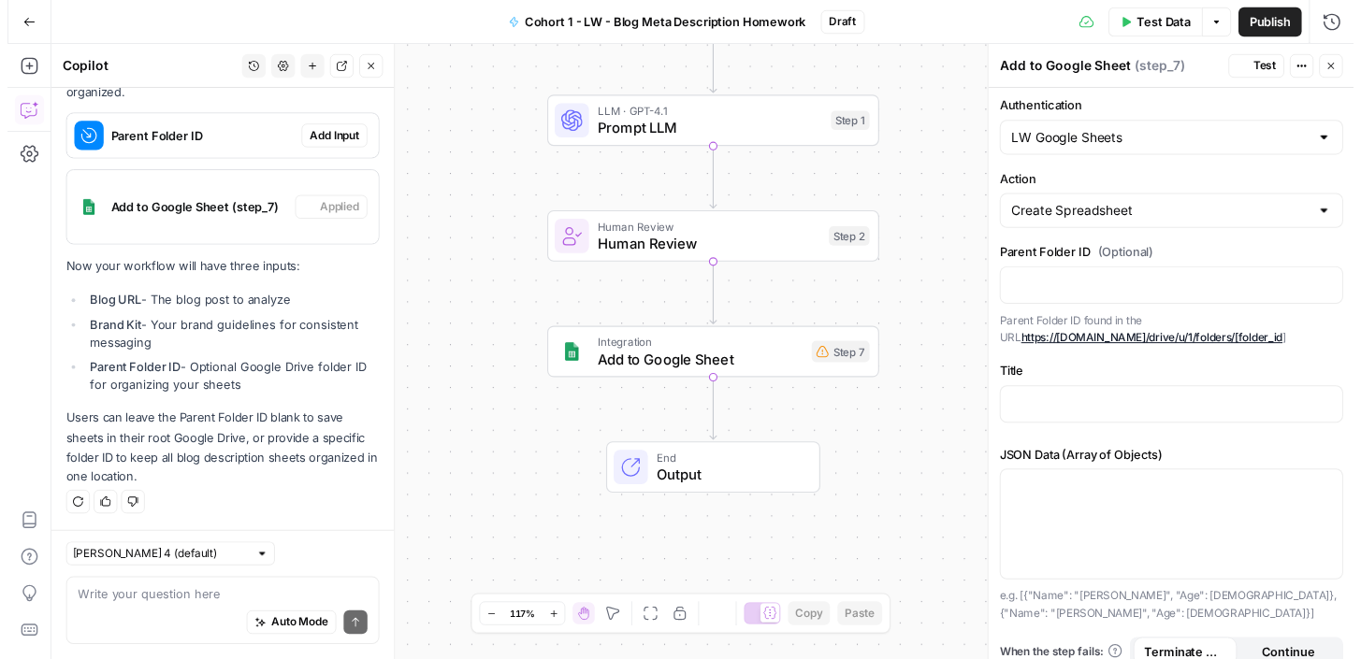
scroll to position [0, 0]
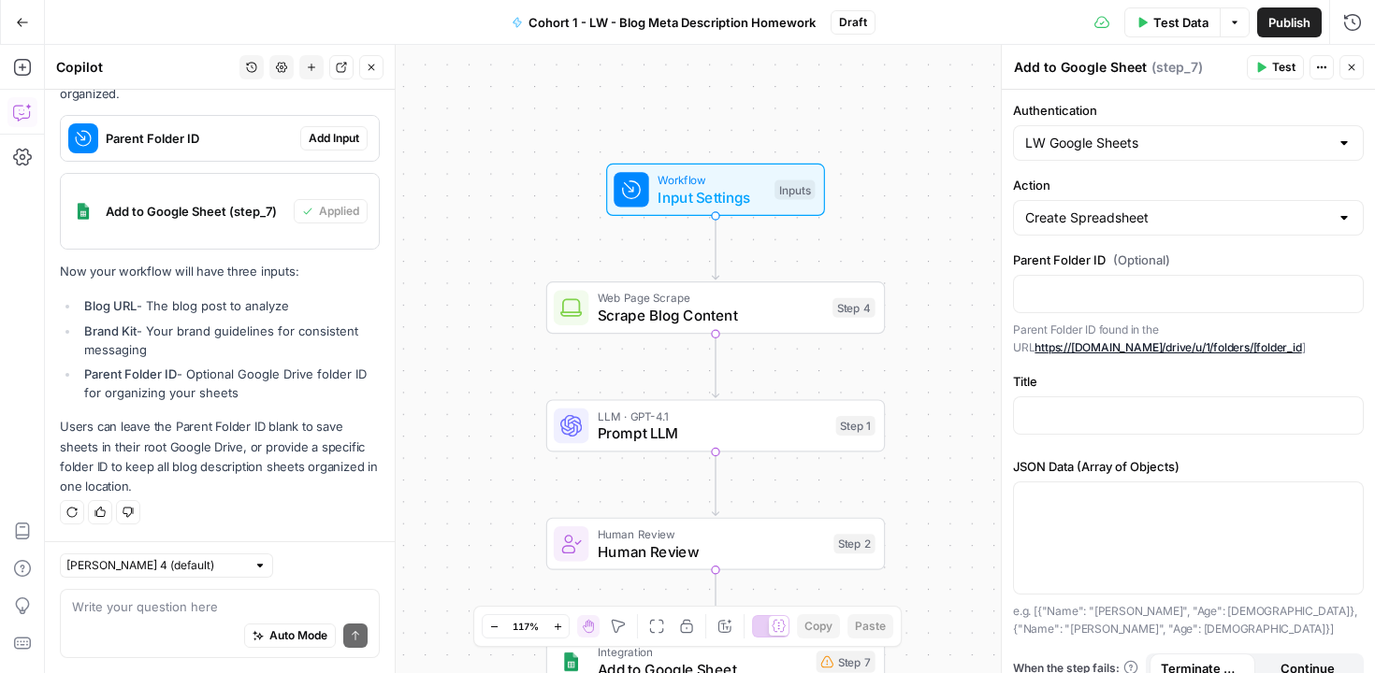
click at [700, 200] on span "Input Settings" at bounding box center [712, 197] width 109 height 22
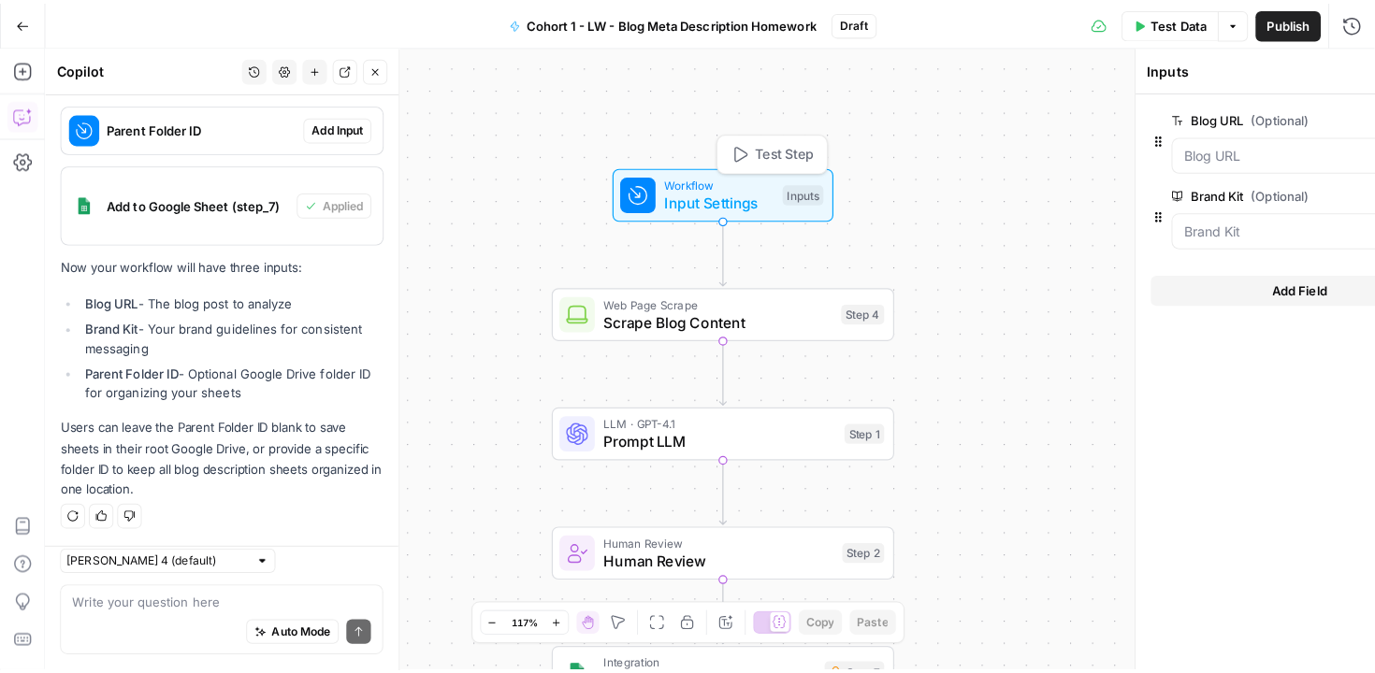
scroll to position [3457, 0]
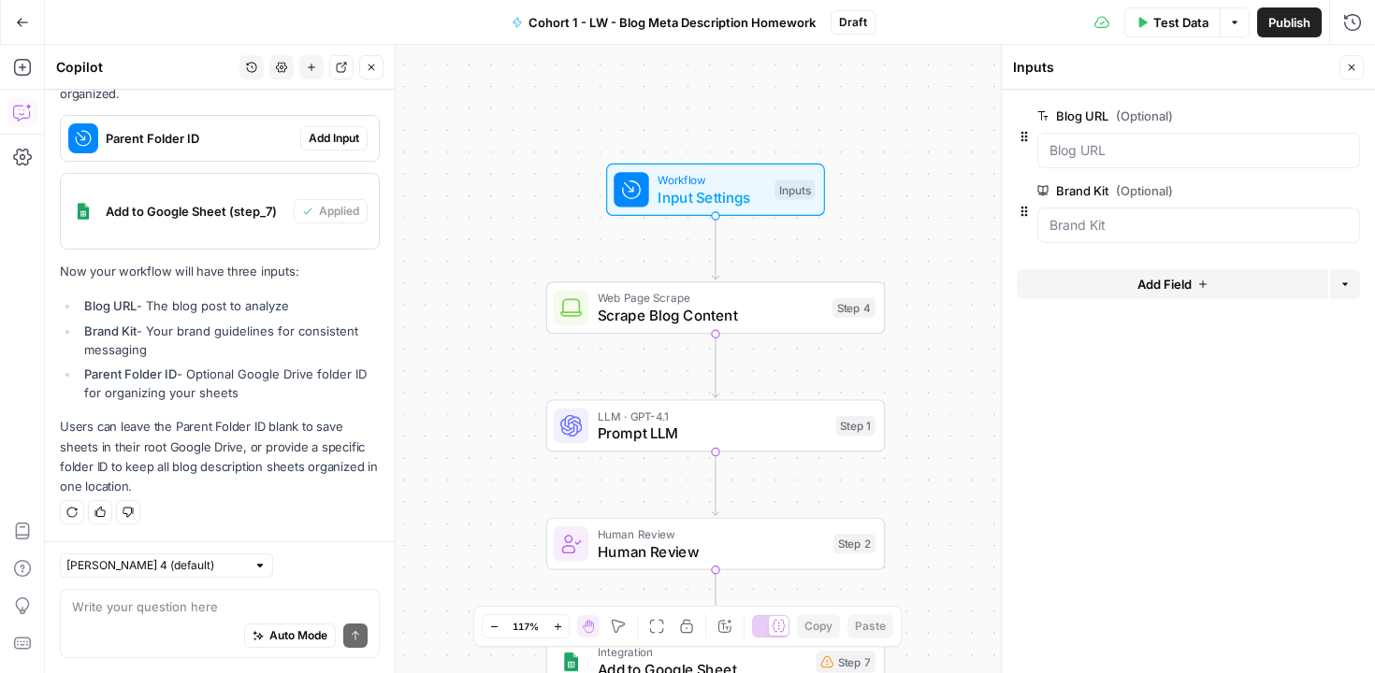
click at [1190, 287] on span "Add Field" at bounding box center [1164, 284] width 54 height 19
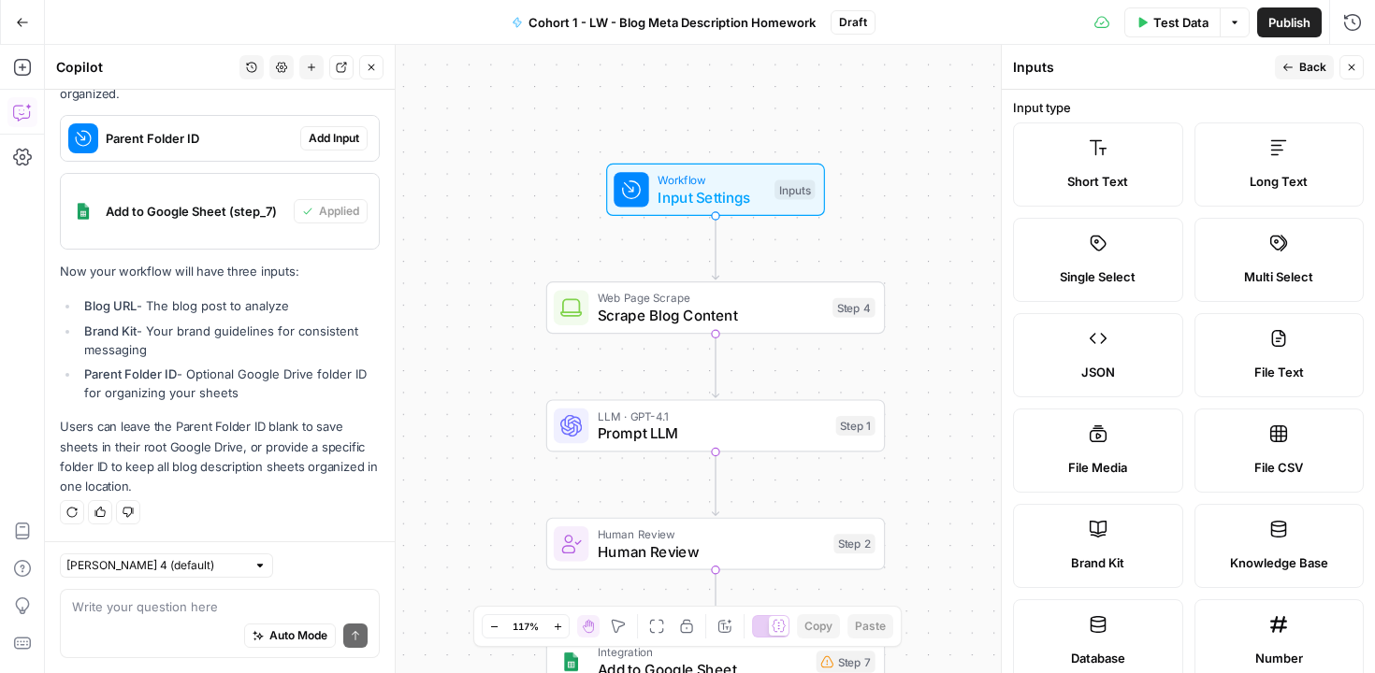
scroll to position [0, 0]
click at [1321, 65] on span "Back" at bounding box center [1312, 67] width 27 height 17
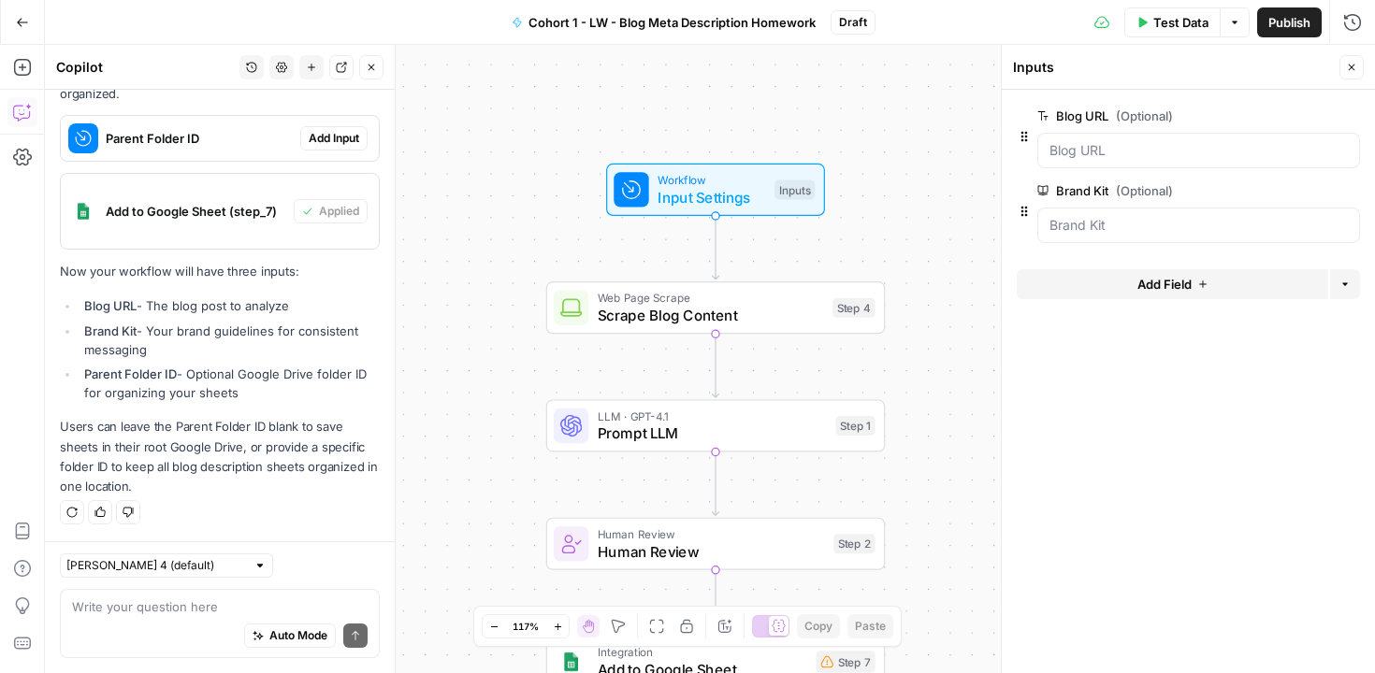
click at [231, 372] on li "Parent Folder ID - Optional Google Drive folder ID for organizing your sheets" at bounding box center [230, 383] width 300 height 37
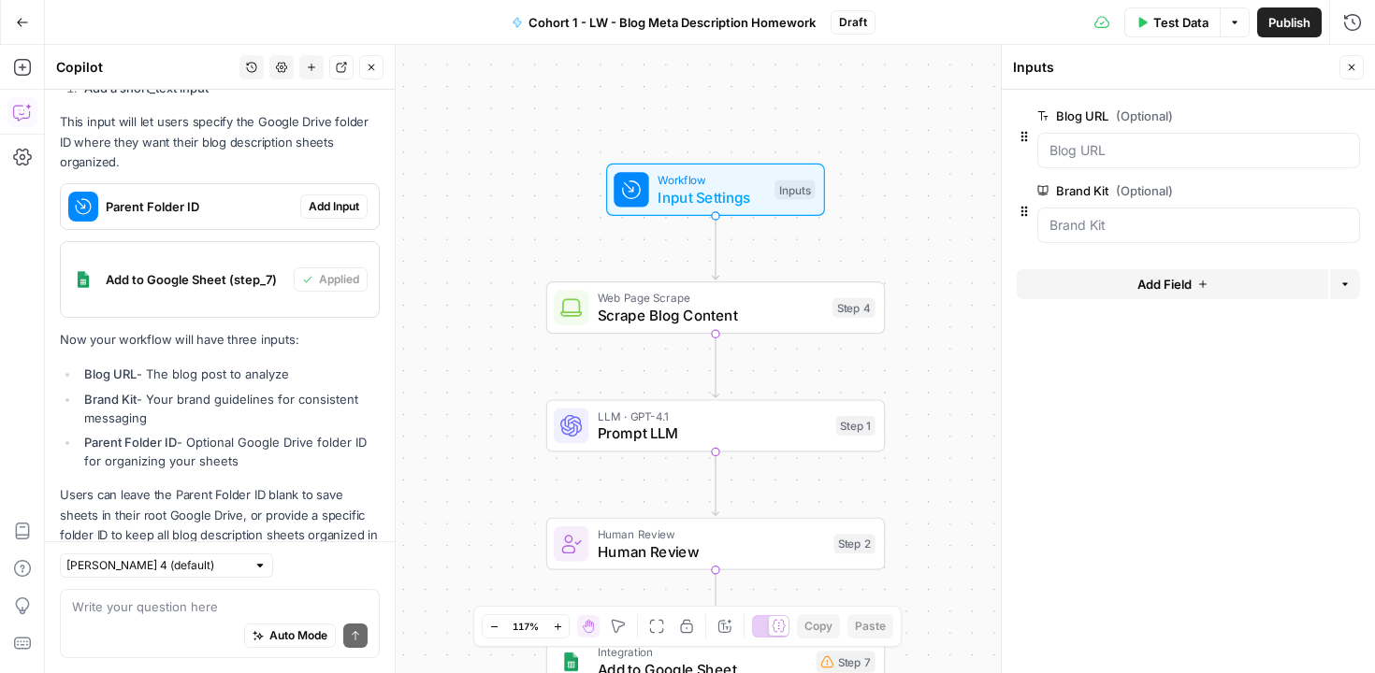
scroll to position [3308, 0]
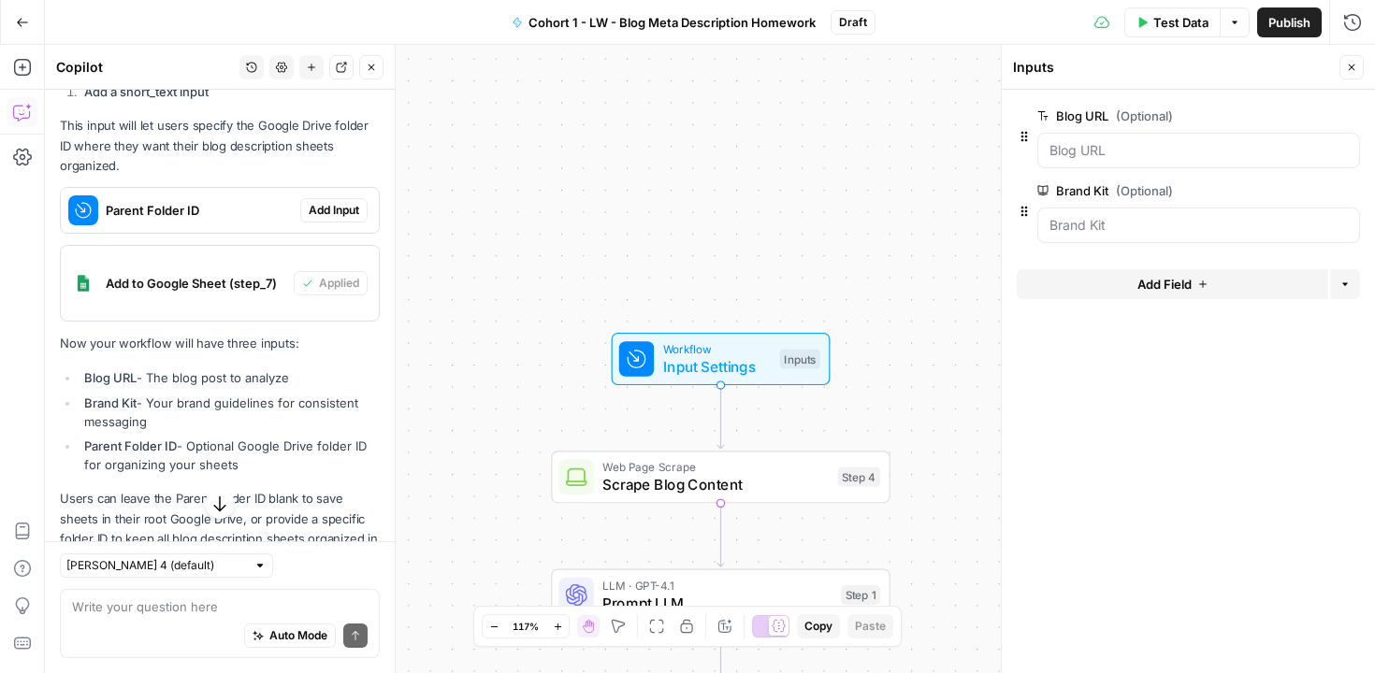
click at [325, 219] on span "Add Input" at bounding box center [334, 210] width 51 height 17
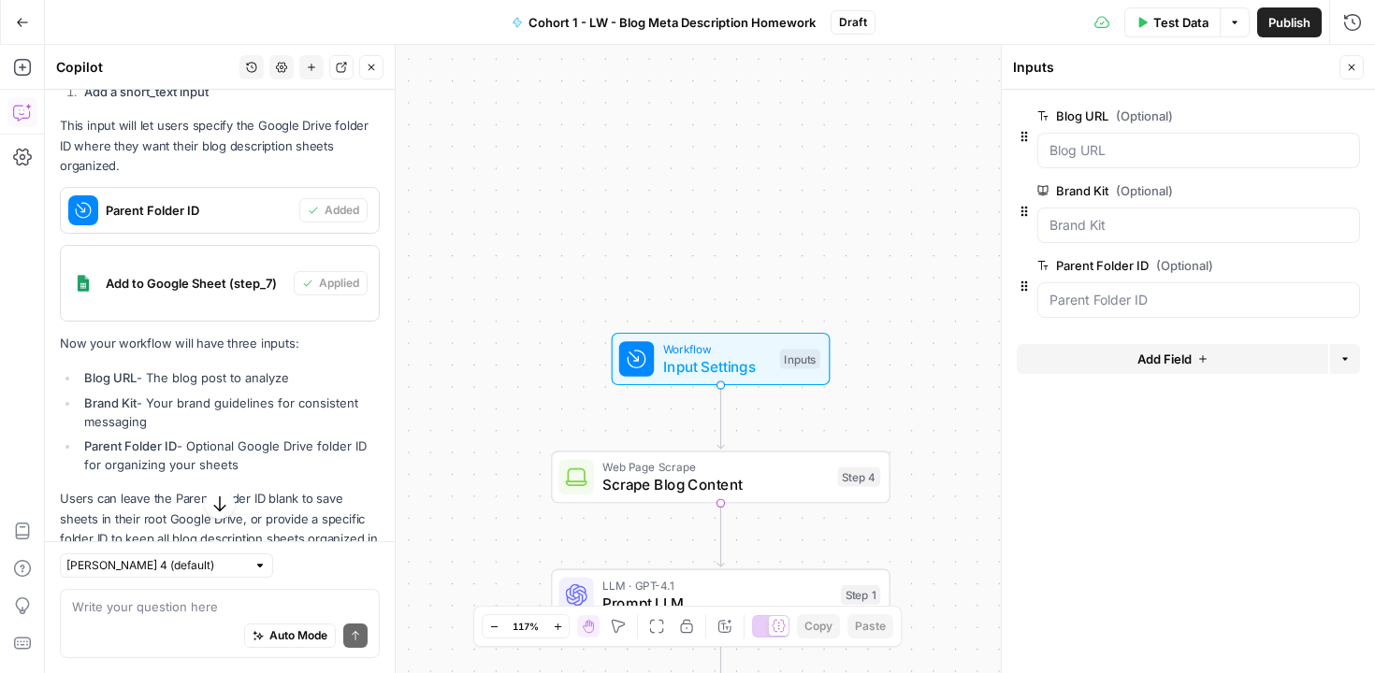
click at [1361, 67] on button "Close" at bounding box center [1351, 67] width 24 height 24
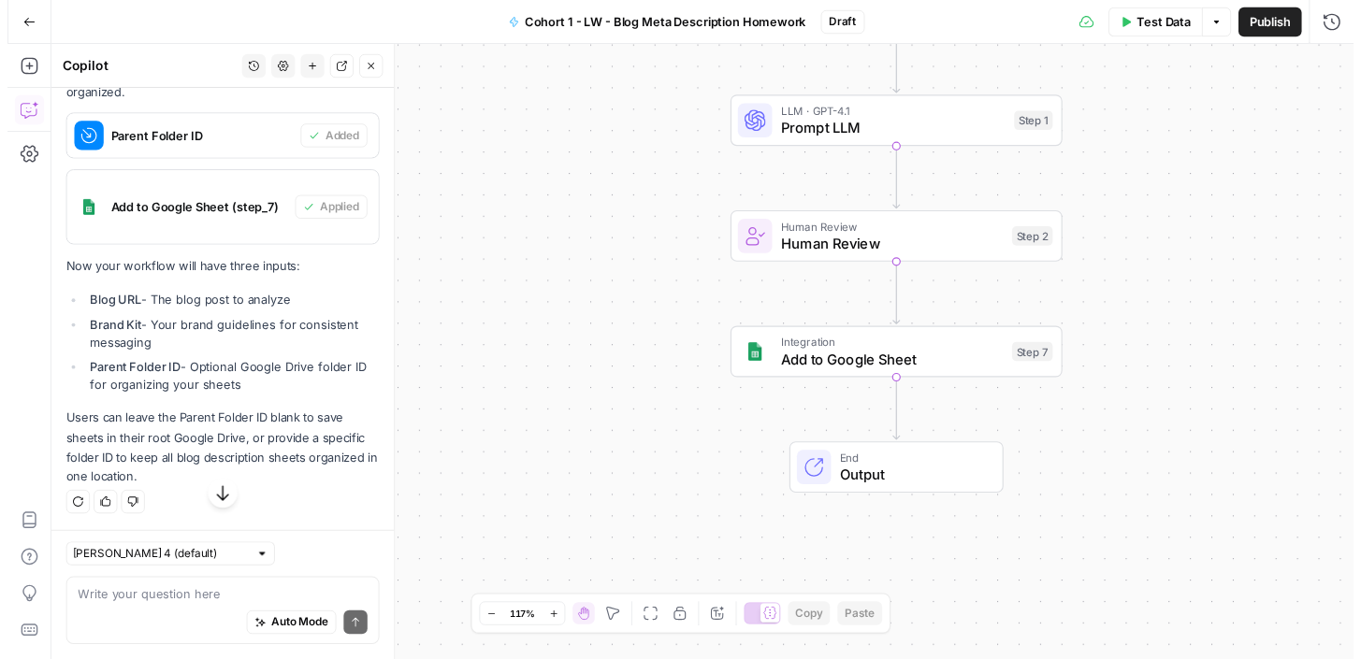
scroll to position [3455, 0]
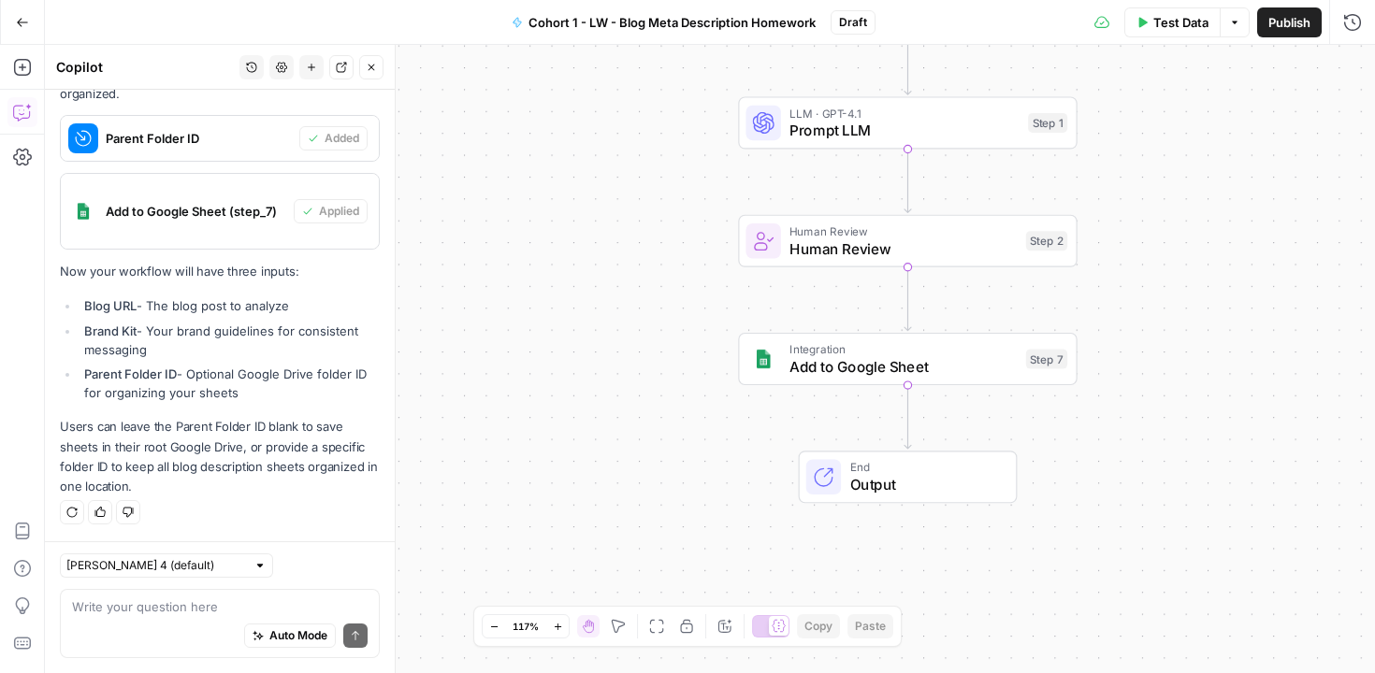
click at [949, 375] on span "Add to Google Sheet" at bounding box center [902, 366] width 227 height 22
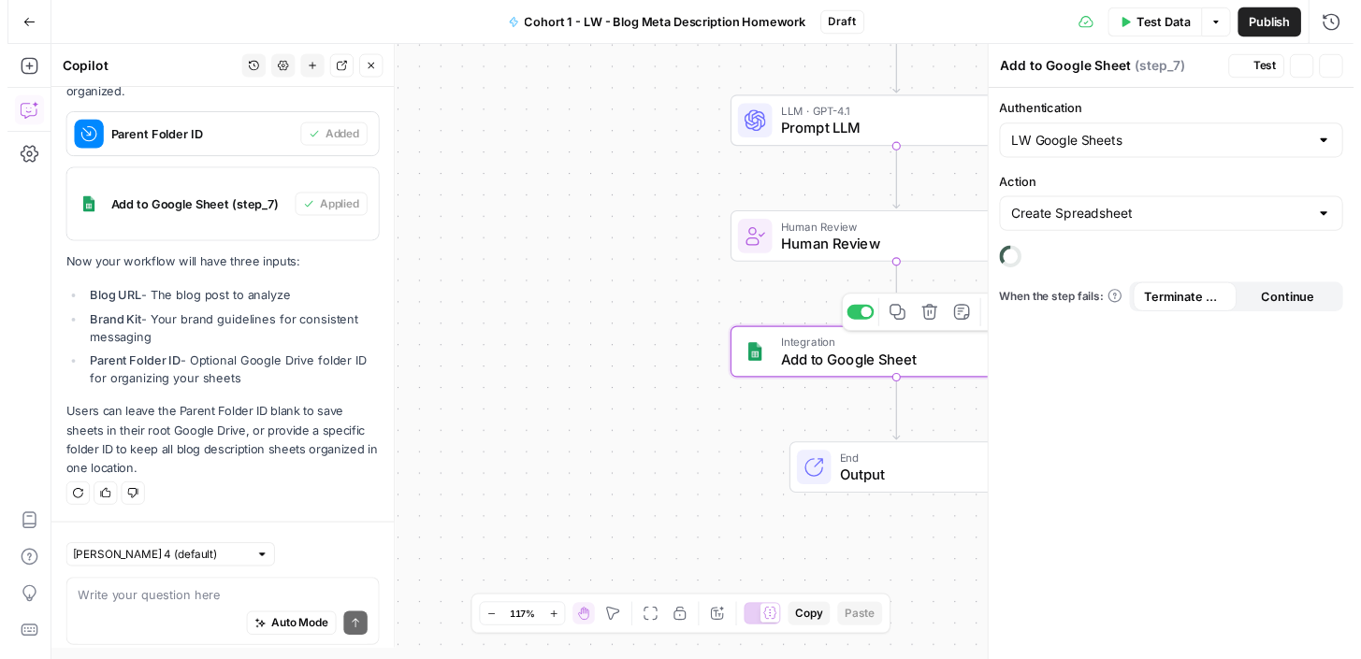
scroll to position [3457, 0]
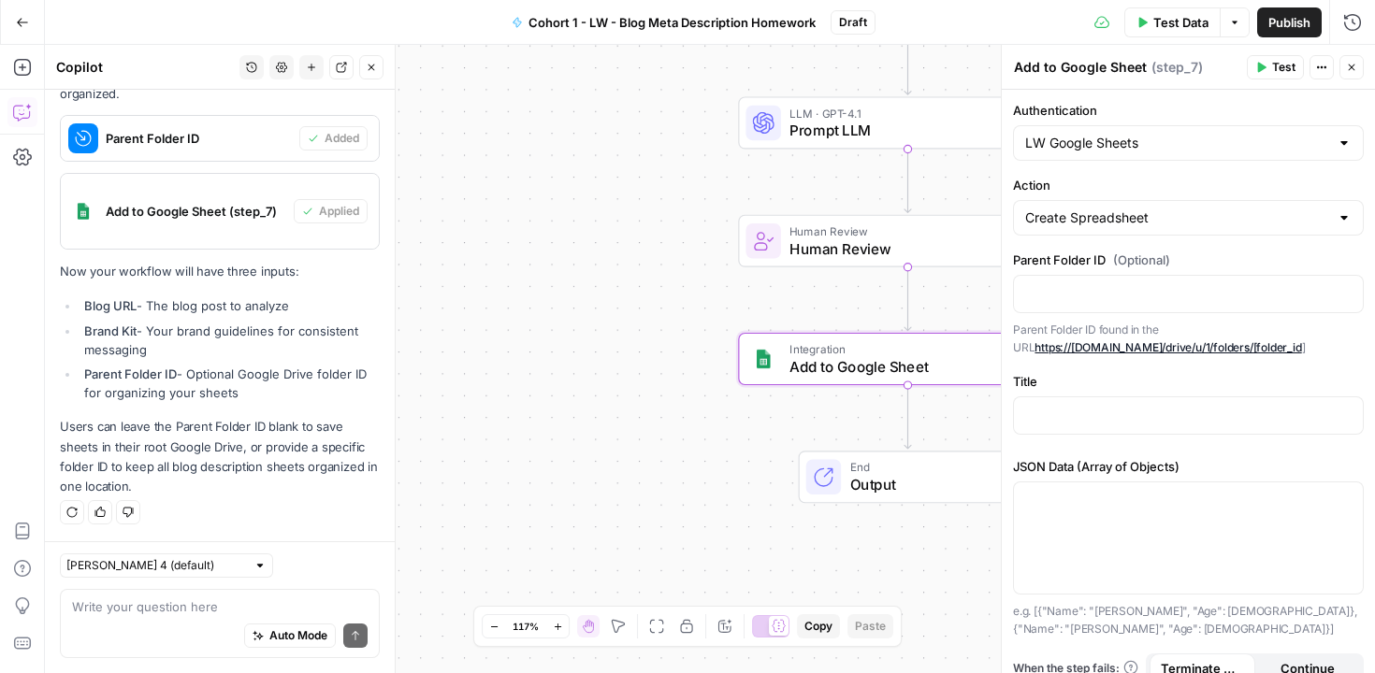
click at [1149, 352] on link "https://drive.google.com/drive/u/1/folders/[folder_id" at bounding box center [1168, 347] width 267 height 14
click at [1353, 65] on icon "button" at bounding box center [1352, 68] width 7 height 7
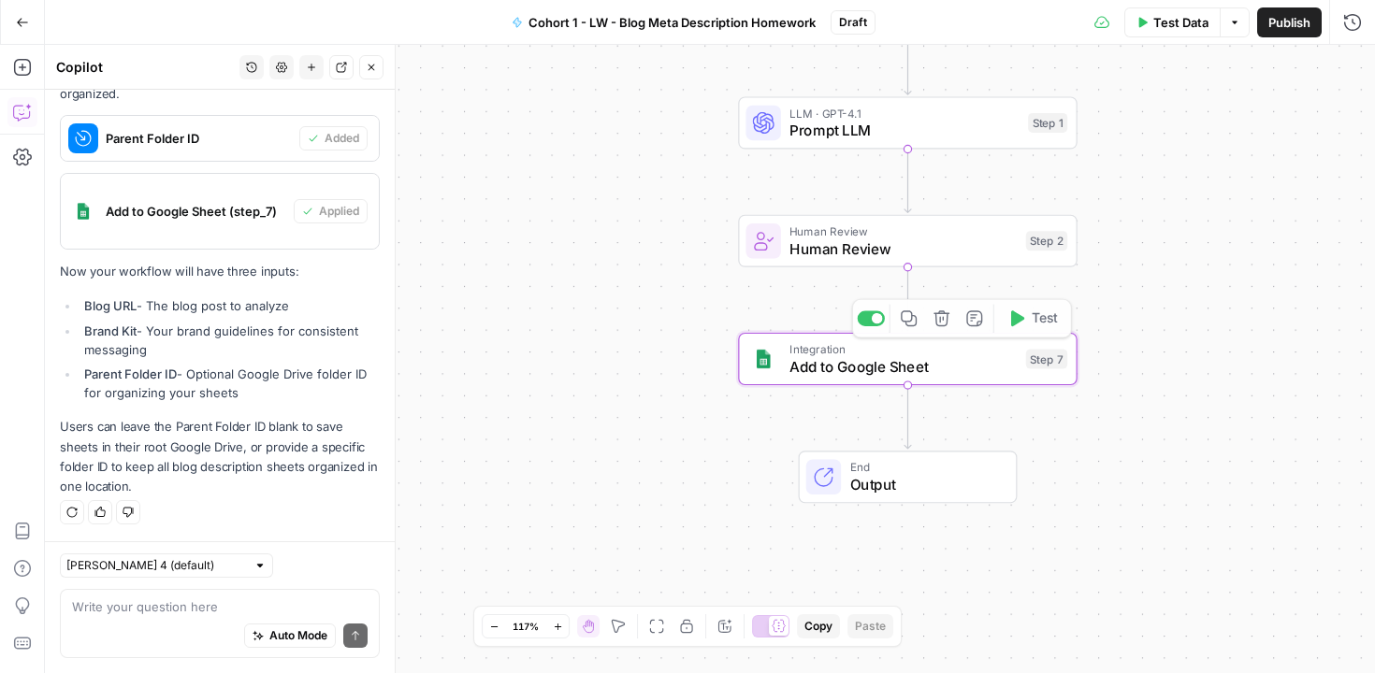
click at [659, 384] on div "Workflow Input Settings Inputs Web Page Scrape Scrape Blog Content Step 4 LLM ·…" at bounding box center [710, 359] width 1330 height 629
click at [371, 71] on icon "button" at bounding box center [371, 67] width 11 height 11
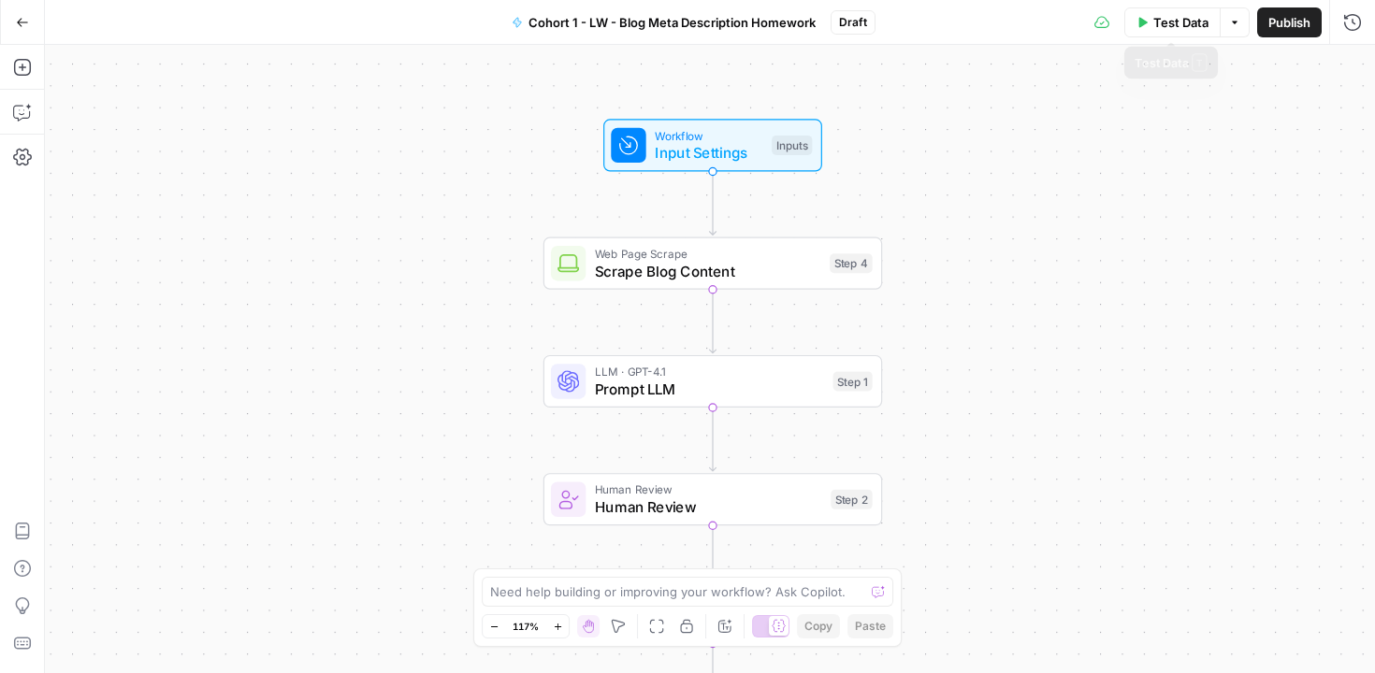
click at [1166, 17] on span "Test Data" at bounding box center [1180, 22] width 55 height 19
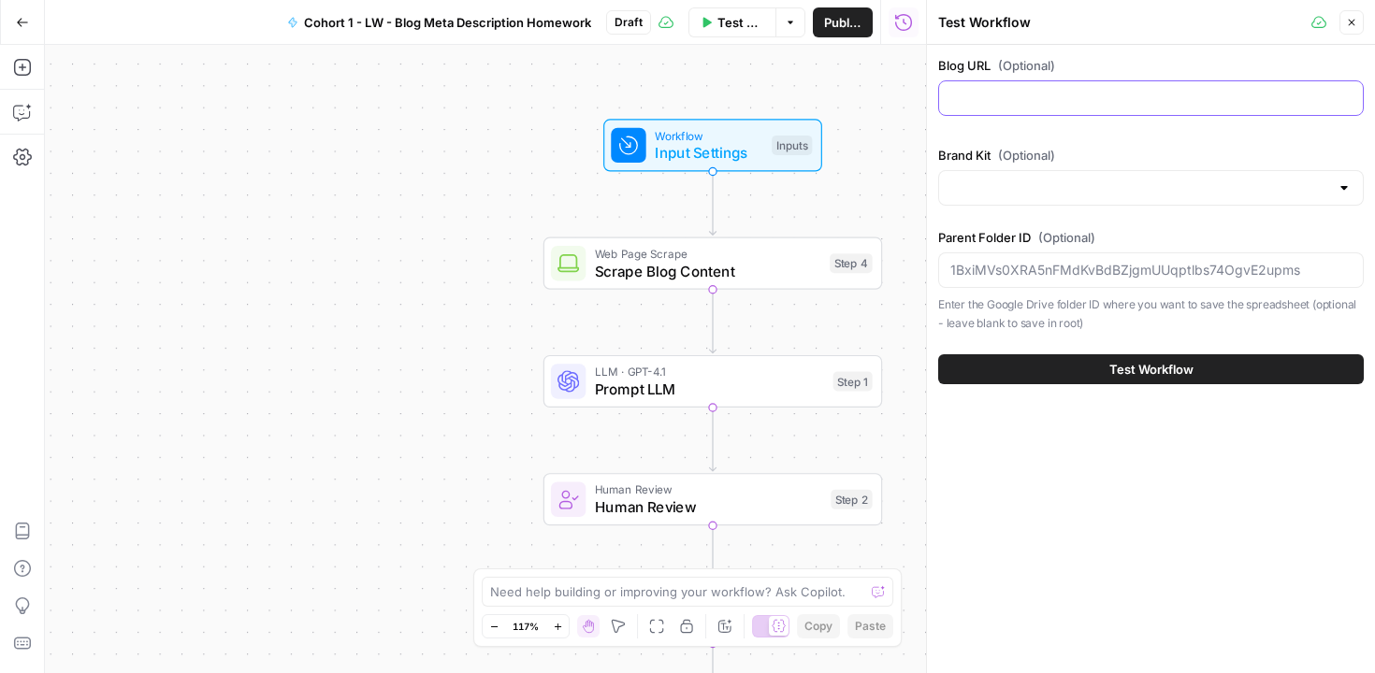
click at [1044, 99] on input "Blog URL (Optional)" at bounding box center [1150, 98] width 401 height 19
paste input "https://www.klaviyo.com/blog/mcp-server-wins-for-working-efficiently"
type input "https://www.klaviyo.com/blog/mcp-server-wins-for-working-efficiently"
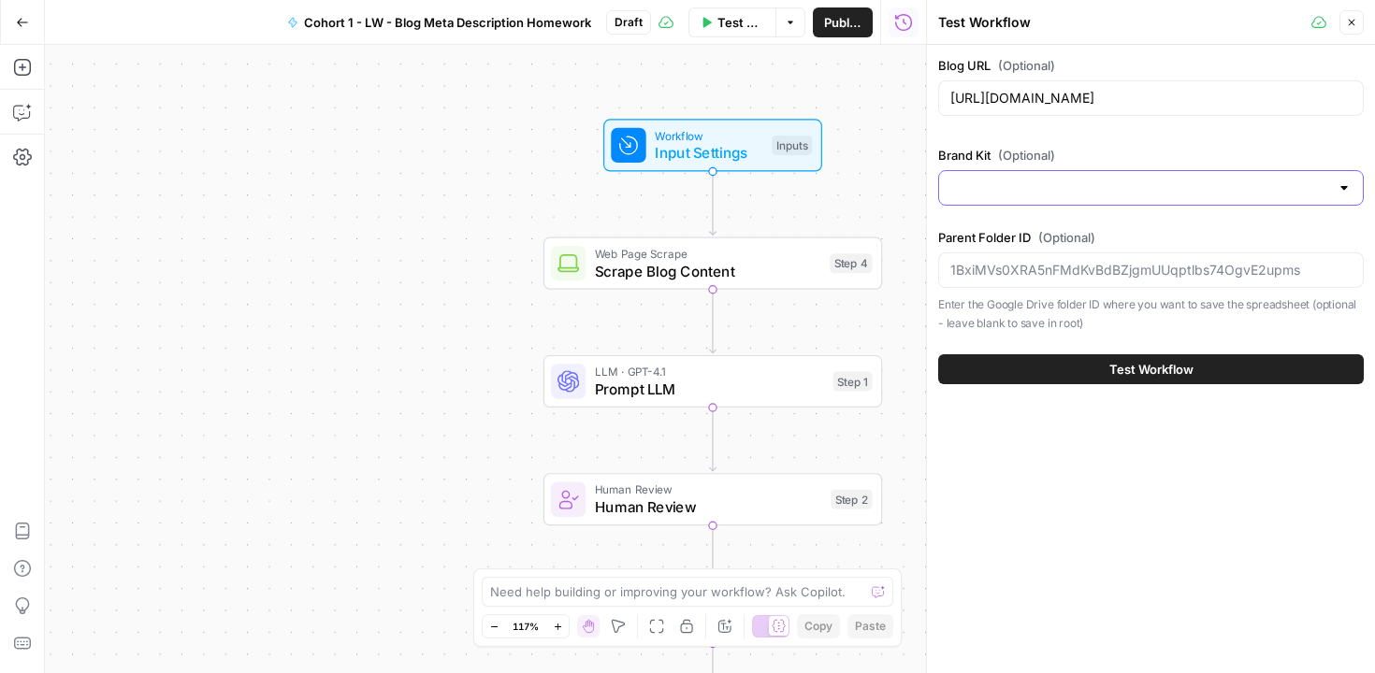
click at [1102, 184] on input "Brand Kit (Optional)" at bounding box center [1139, 188] width 379 height 19
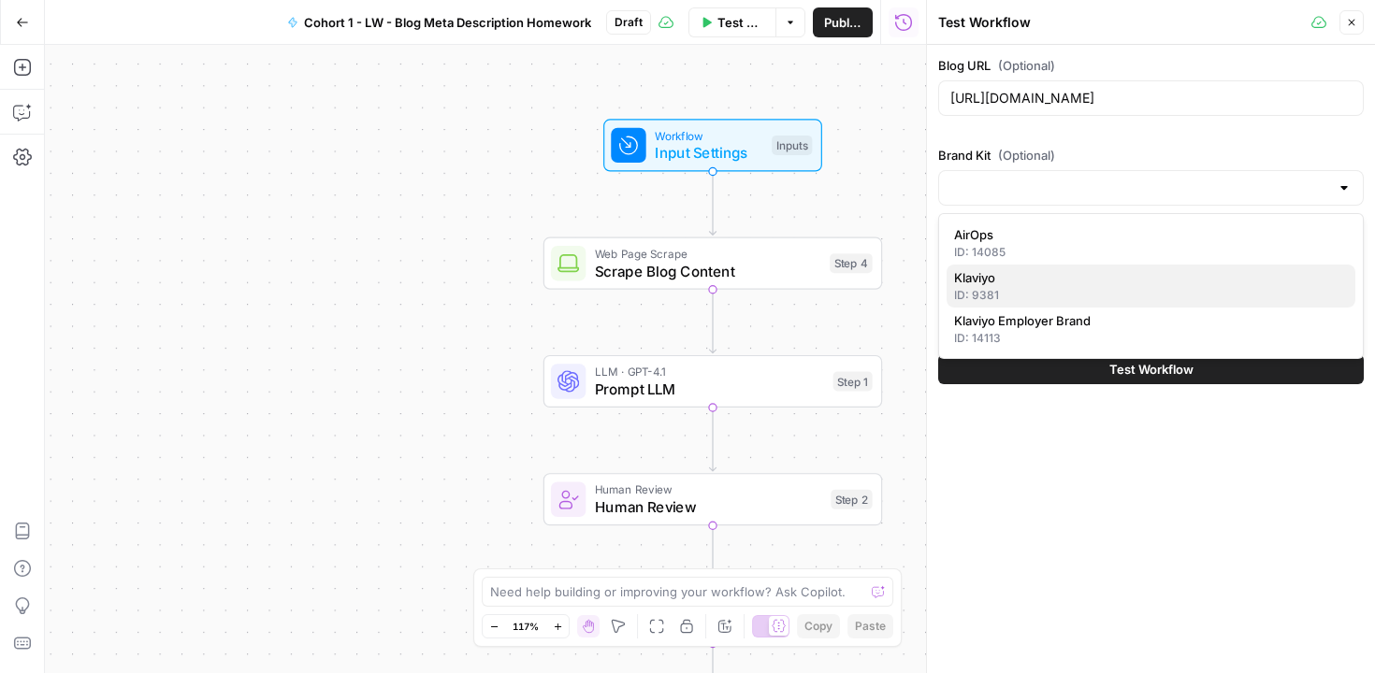
click at [1065, 273] on span "Klaviyo" at bounding box center [1147, 277] width 386 height 19
type input "Klaviyo"
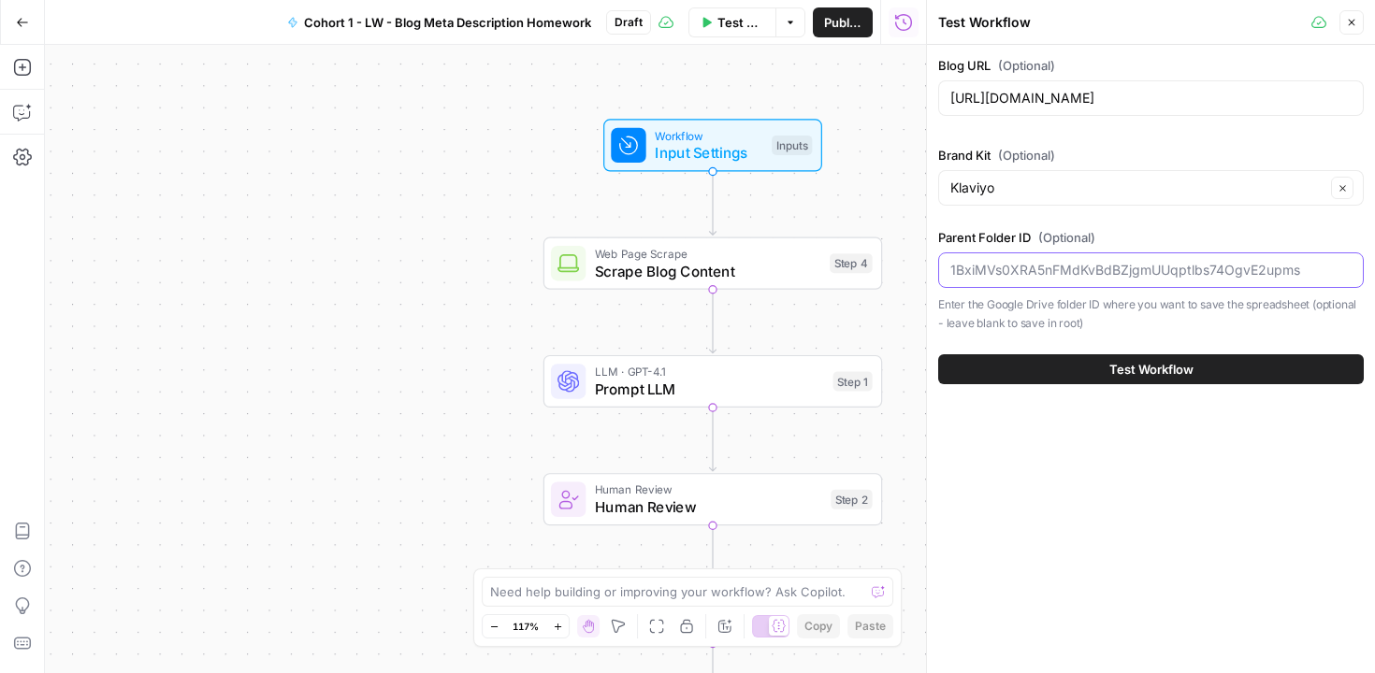
click at [1057, 269] on input "Parent Folder ID (Optional)" at bounding box center [1150, 270] width 401 height 19
paste input "https://drive.google.com/drive/folders/1WzTzlCUQraDP7-RFFE7nnvC9r3-oOuV4"
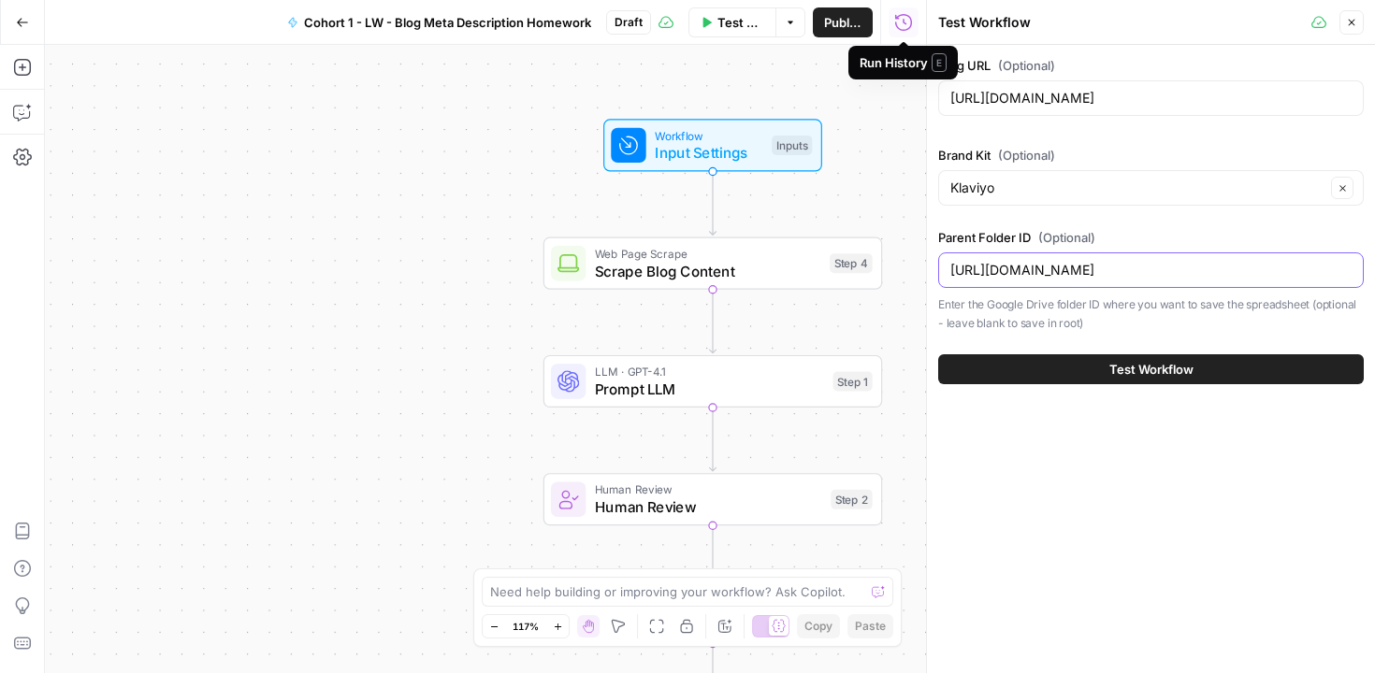
scroll to position [0, 95]
type input "https://drive.google.com/drive/folders/1WzTzlCUQraDP7-RFFE7nnvC9r3-oOuV4"
click at [1165, 374] on span "Test Workflow" at bounding box center [1151, 369] width 84 height 19
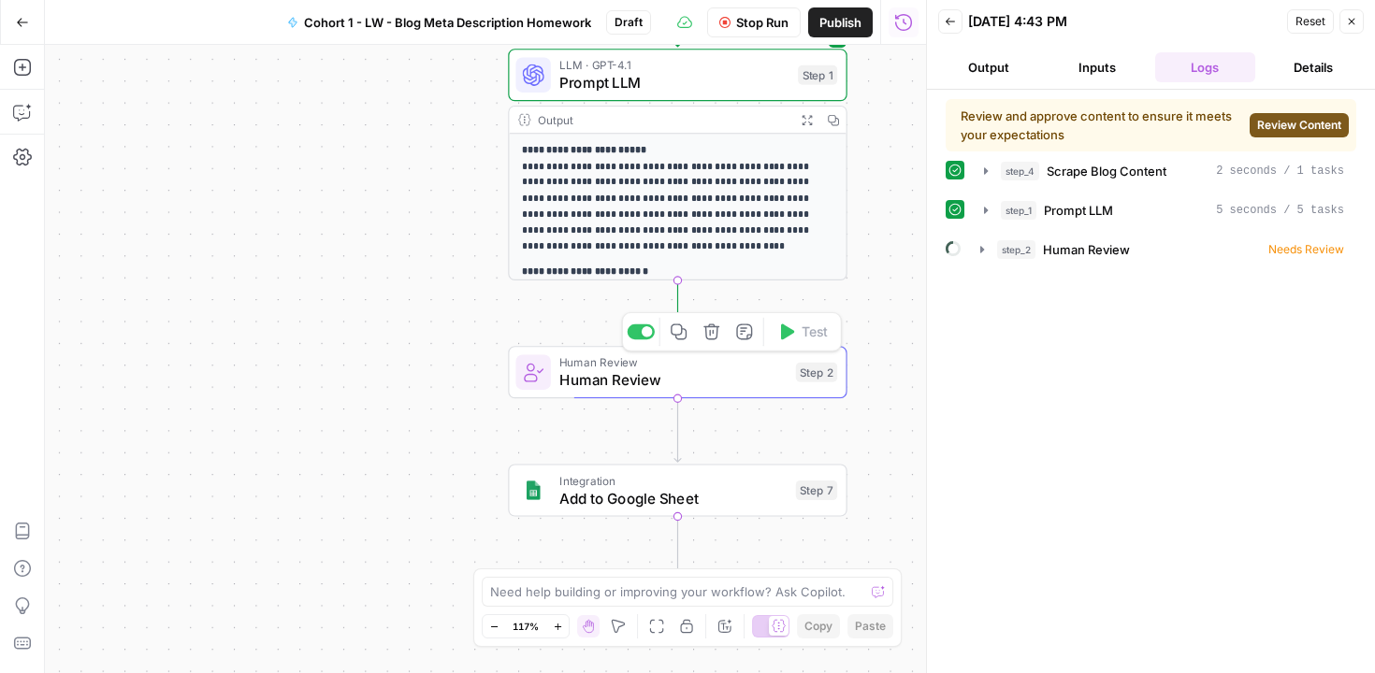
click at [662, 379] on span "Human Review" at bounding box center [672, 380] width 227 height 22
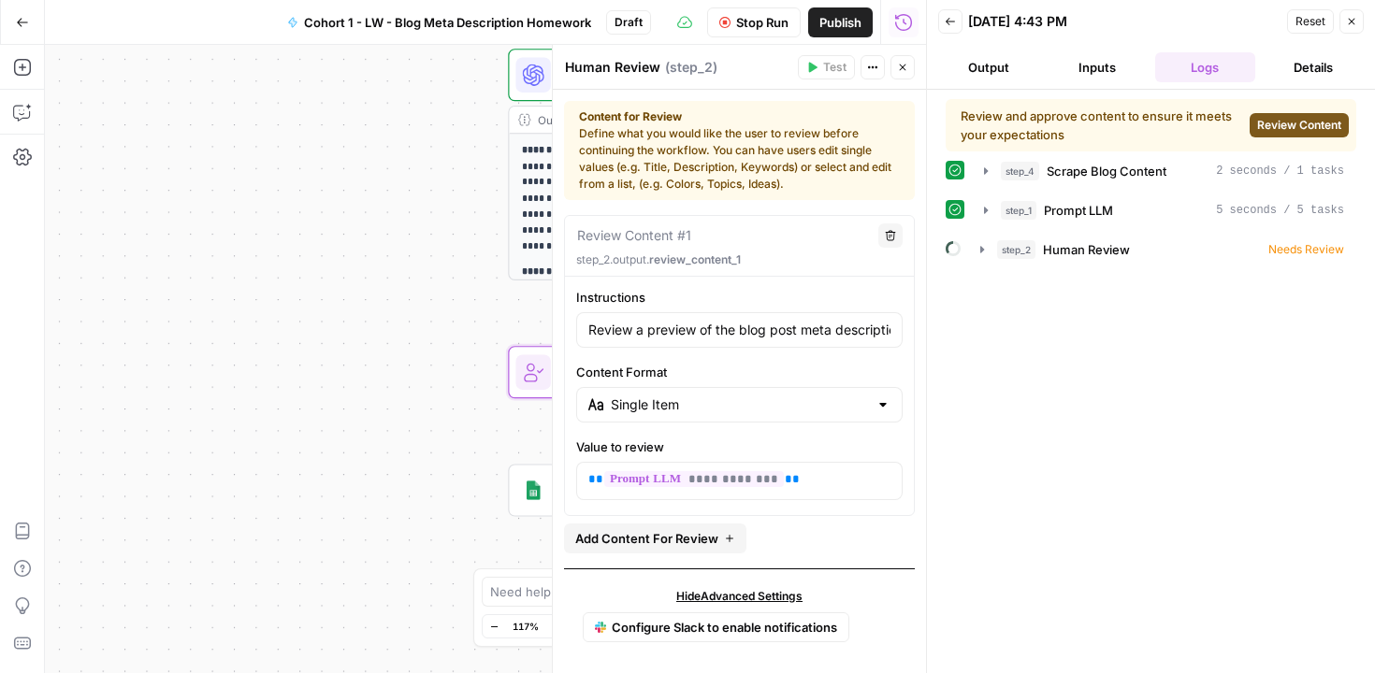
scroll to position [7, 0]
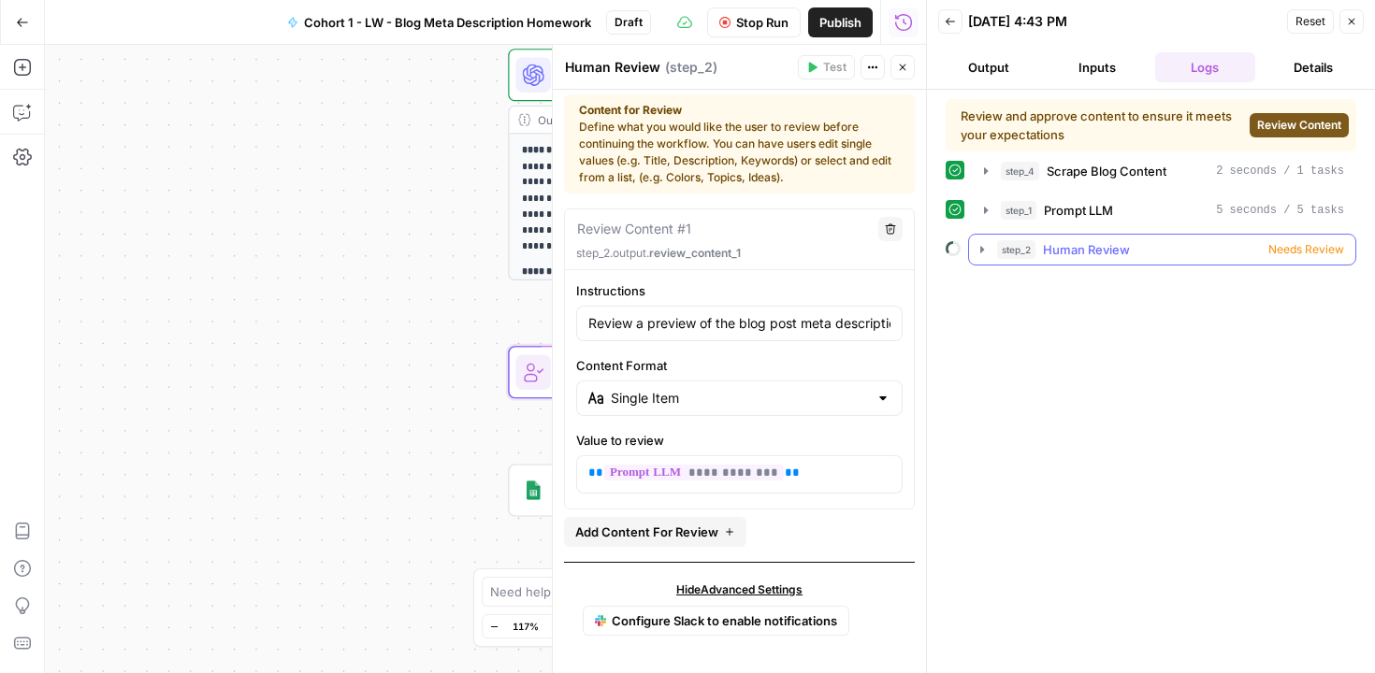
click at [978, 248] on icon "button" at bounding box center [982, 249] width 15 height 15
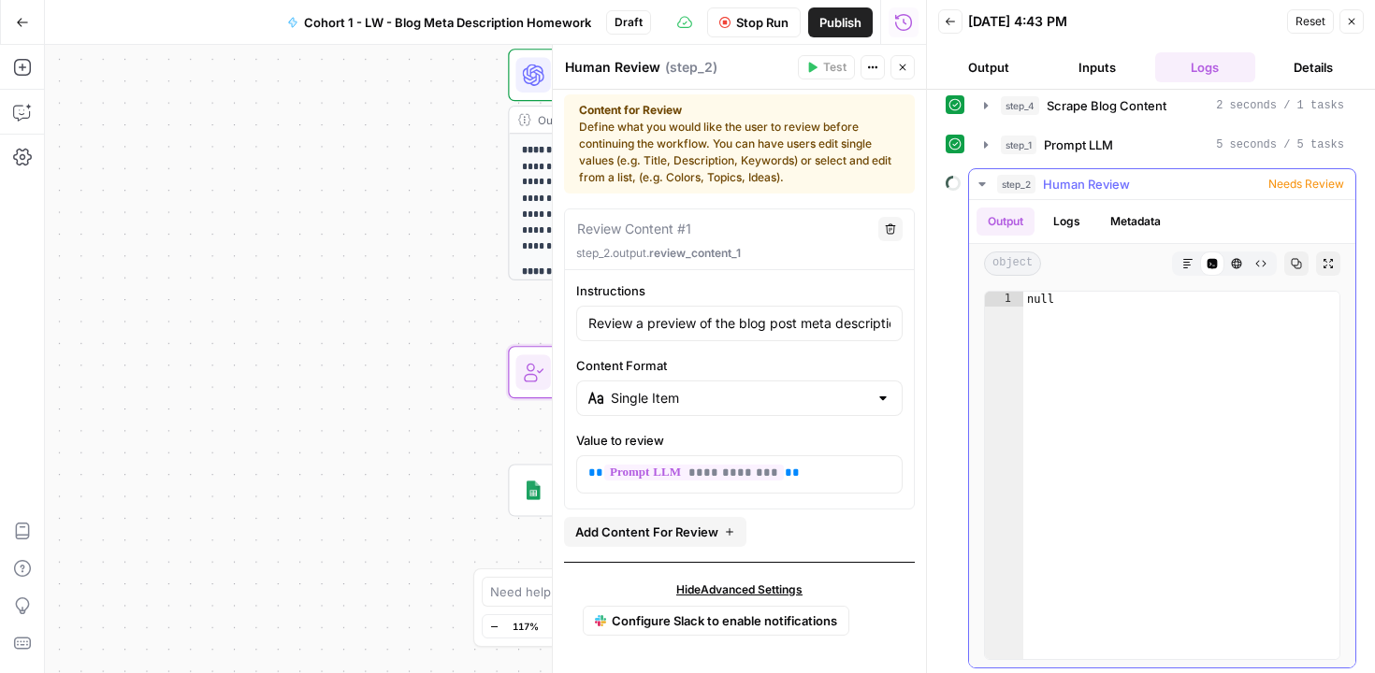
scroll to position [70, 0]
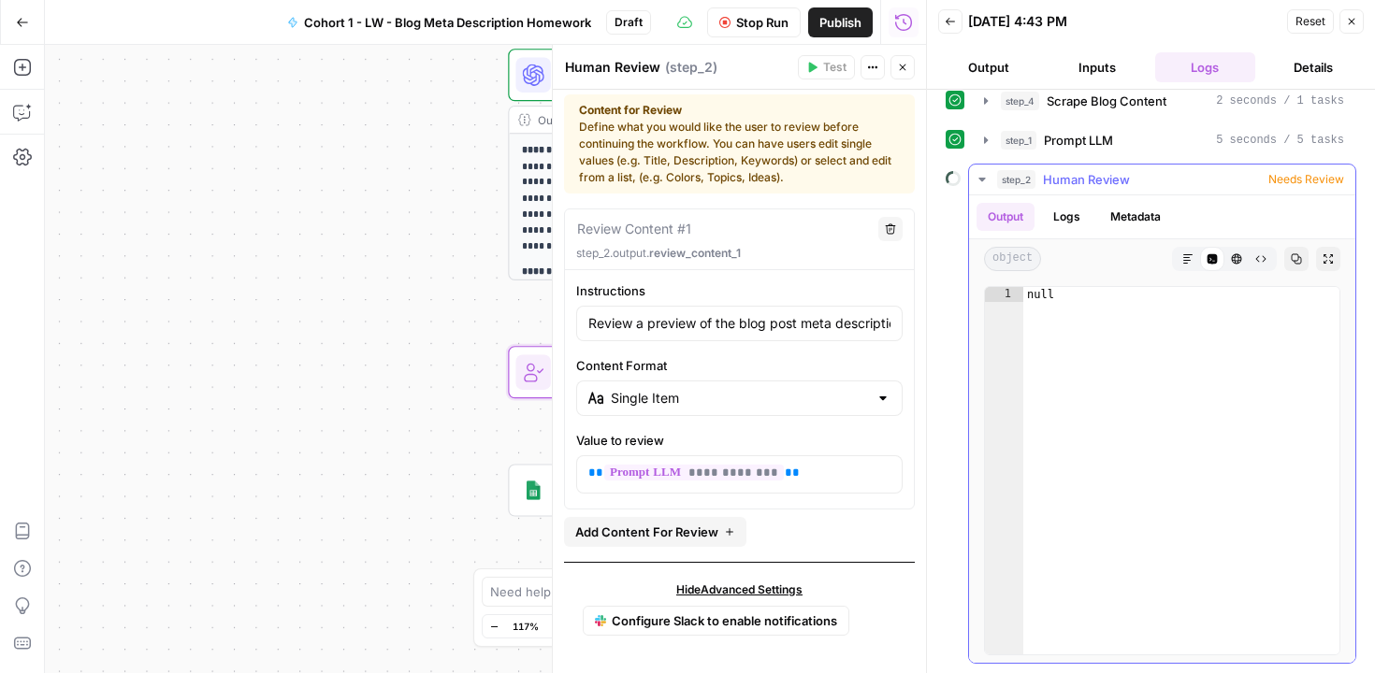
click at [1078, 221] on button "Logs" at bounding box center [1067, 217] width 50 height 28
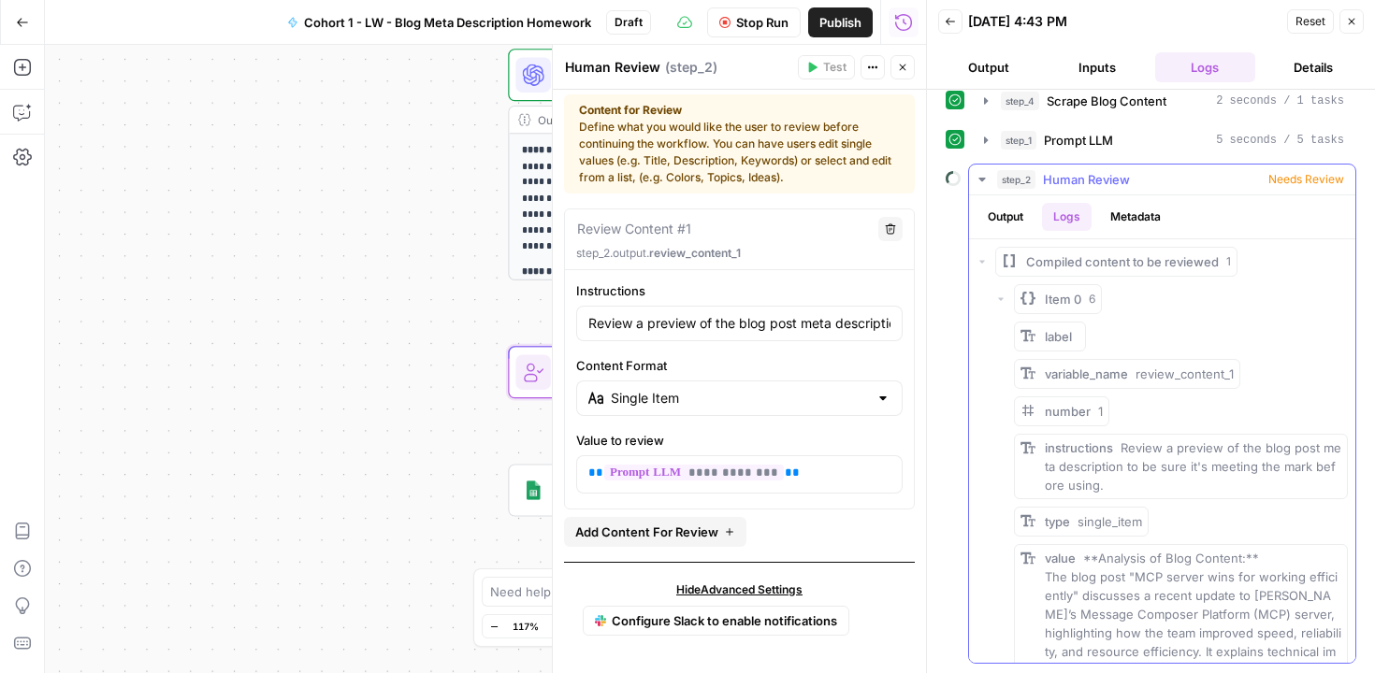
click at [1130, 221] on button "Metadata" at bounding box center [1135, 217] width 73 height 28
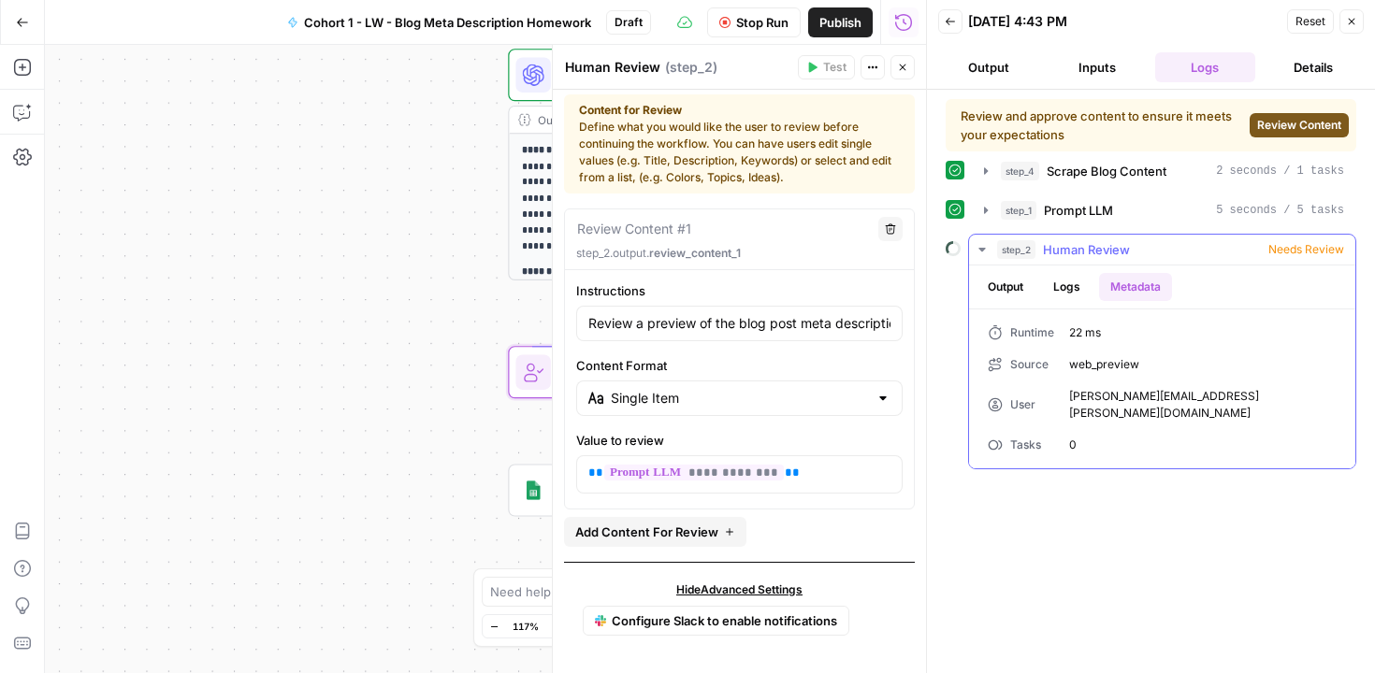
click at [1025, 282] on button "Output" at bounding box center [1006, 287] width 58 height 28
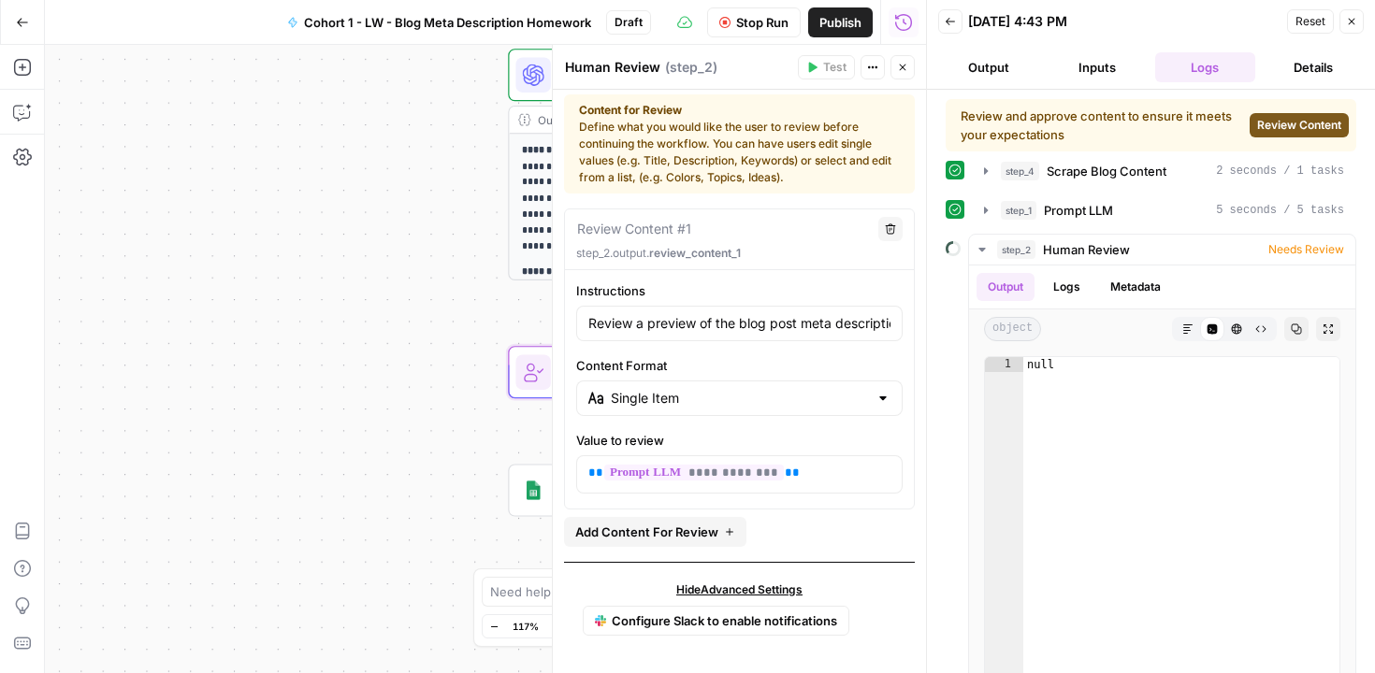
click at [1268, 128] on span "Review Content" at bounding box center [1299, 125] width 84 height 17
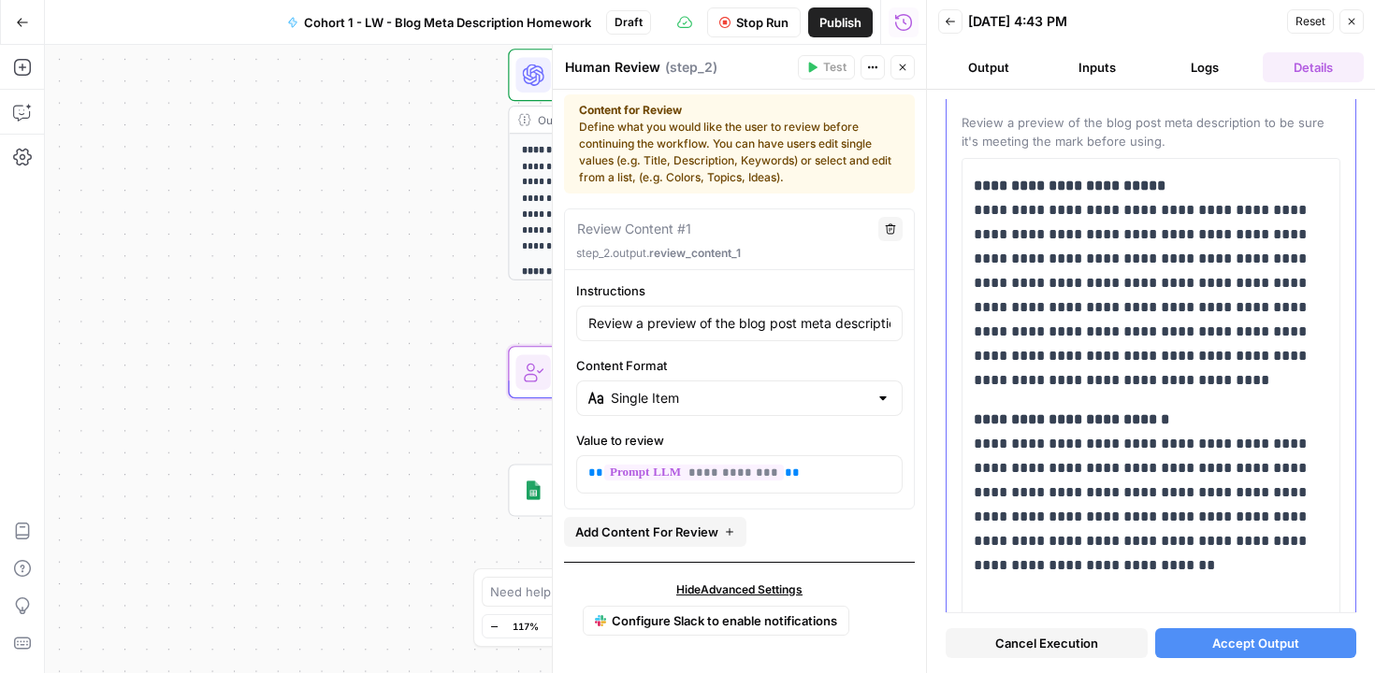
scroll to position [164, 0]
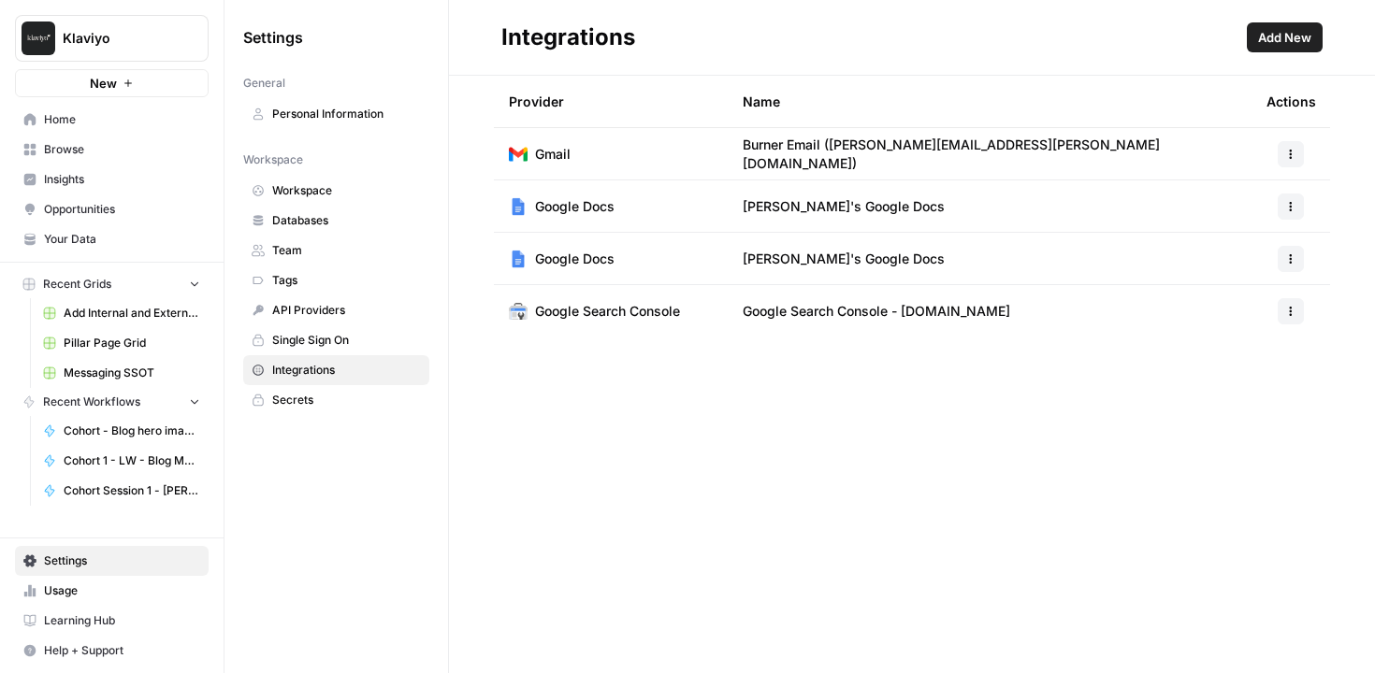
click at [1290, 43] on span "Add New" at bounding box center [1284, 37] width 53 height 19
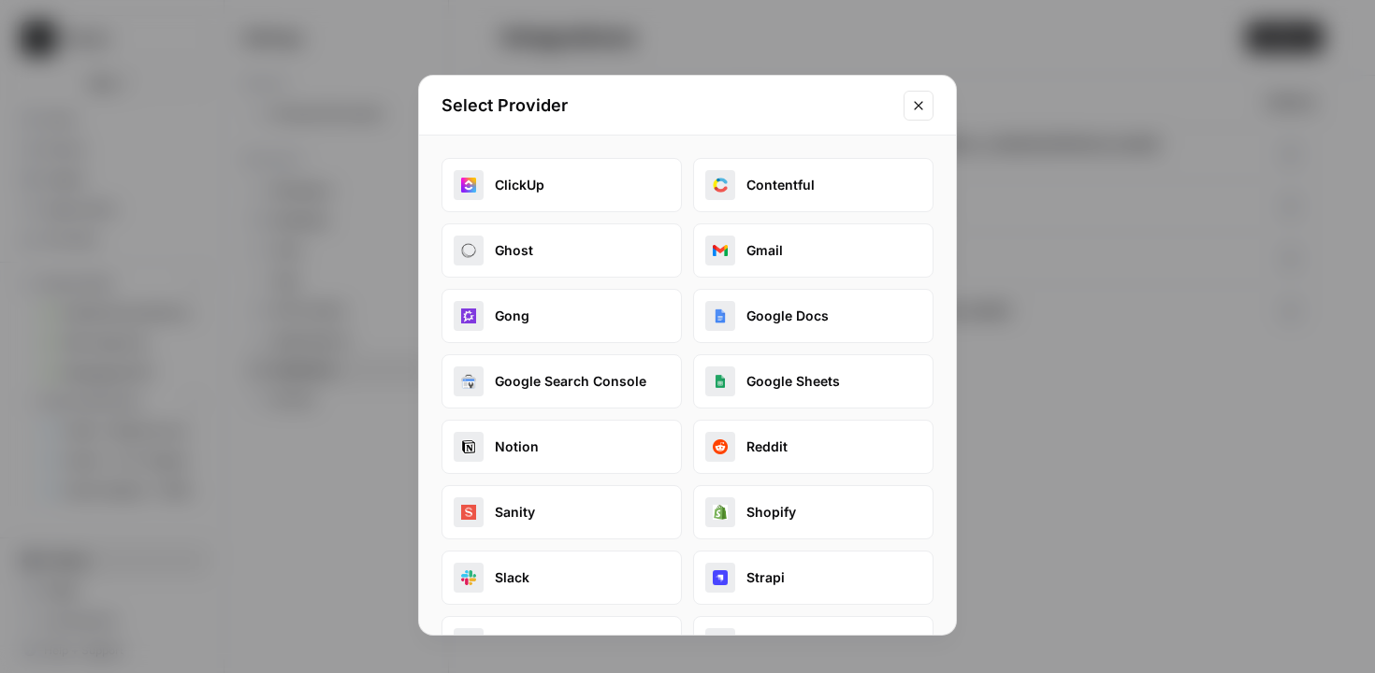
click at [781, 383] on button "Google Sheets" at bounding box center [813, 382] width 240 height 54
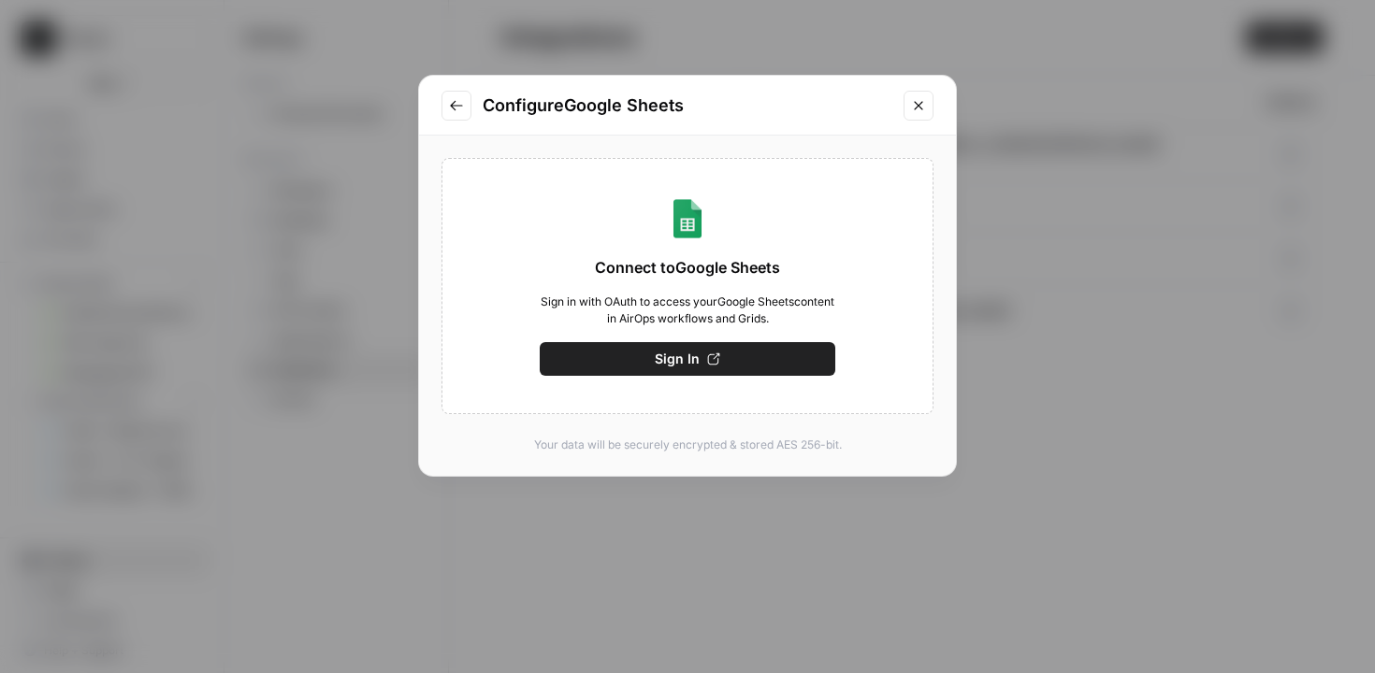
click at [692, 358] on span "Sign In" at bounding box center [677, 359] width 45 height 19
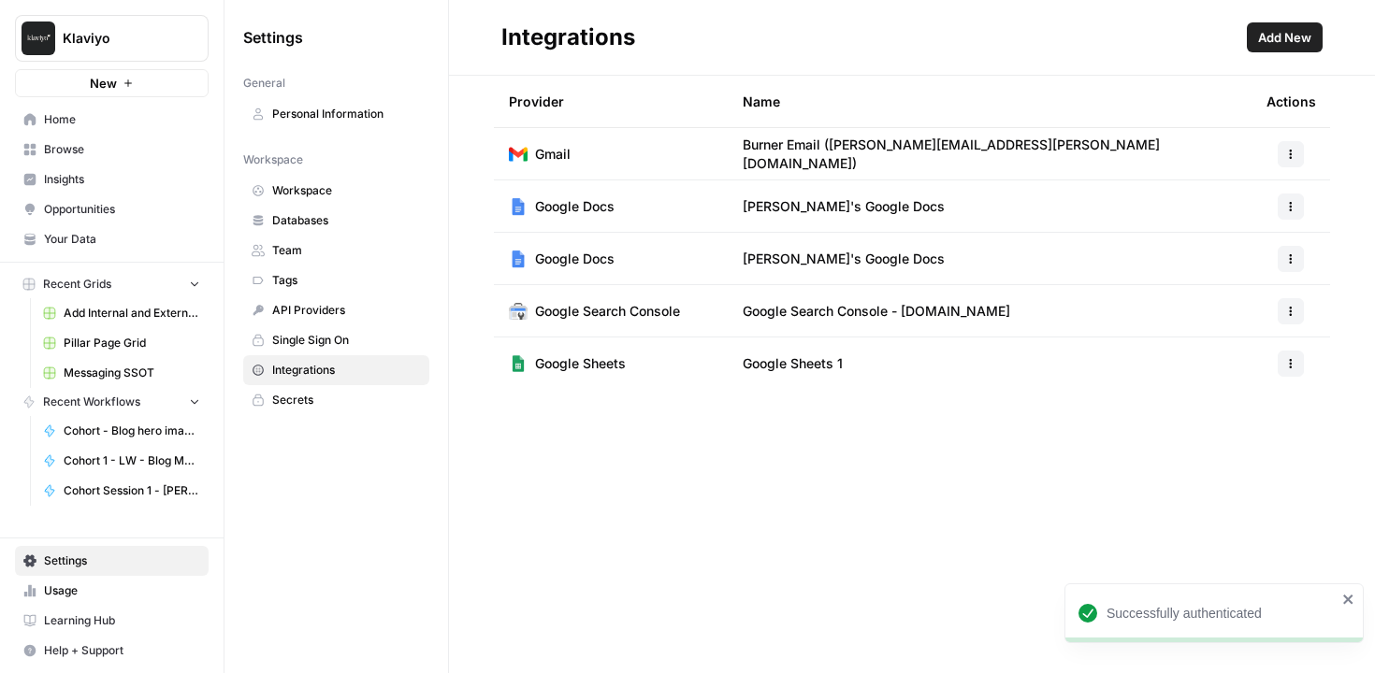
click at [1261, 40] on span "Add New" at bounding box center [1284, 37] width 53 height 19
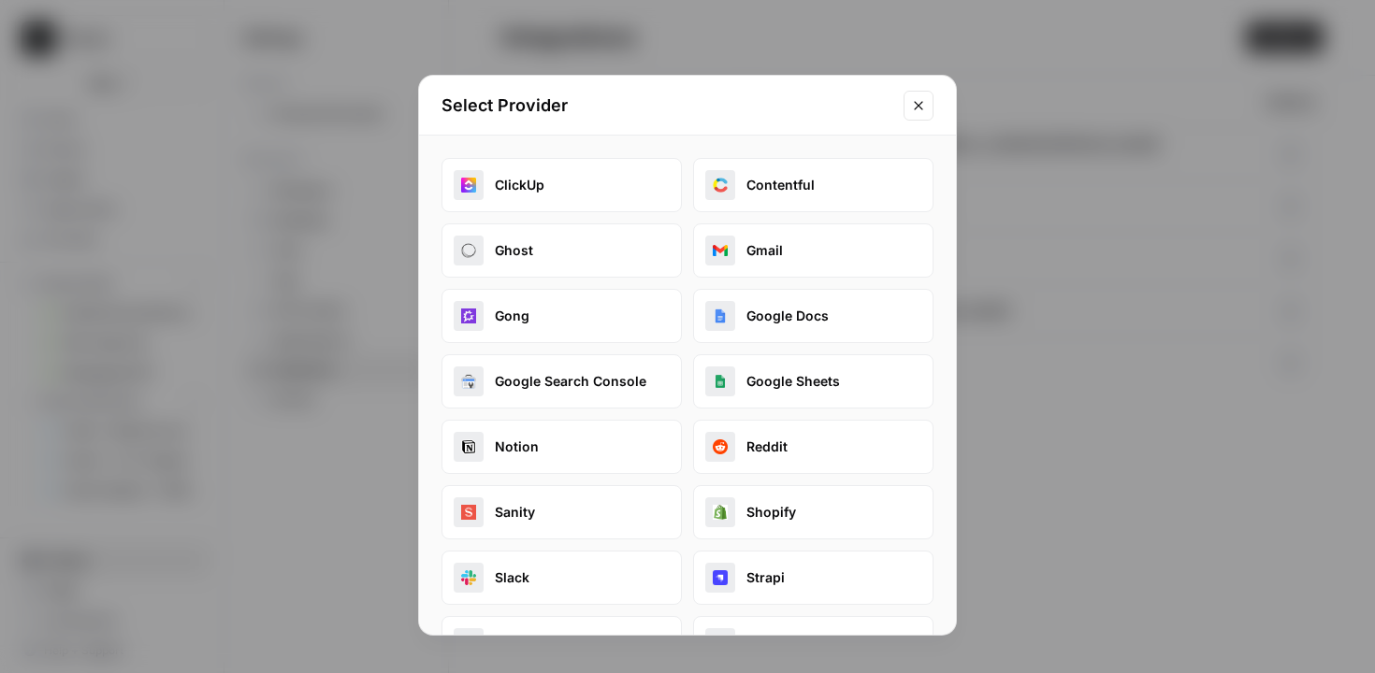
click at [919, 105] on icon "Close modal" at bounding box center [918, 105] width 8 height 8
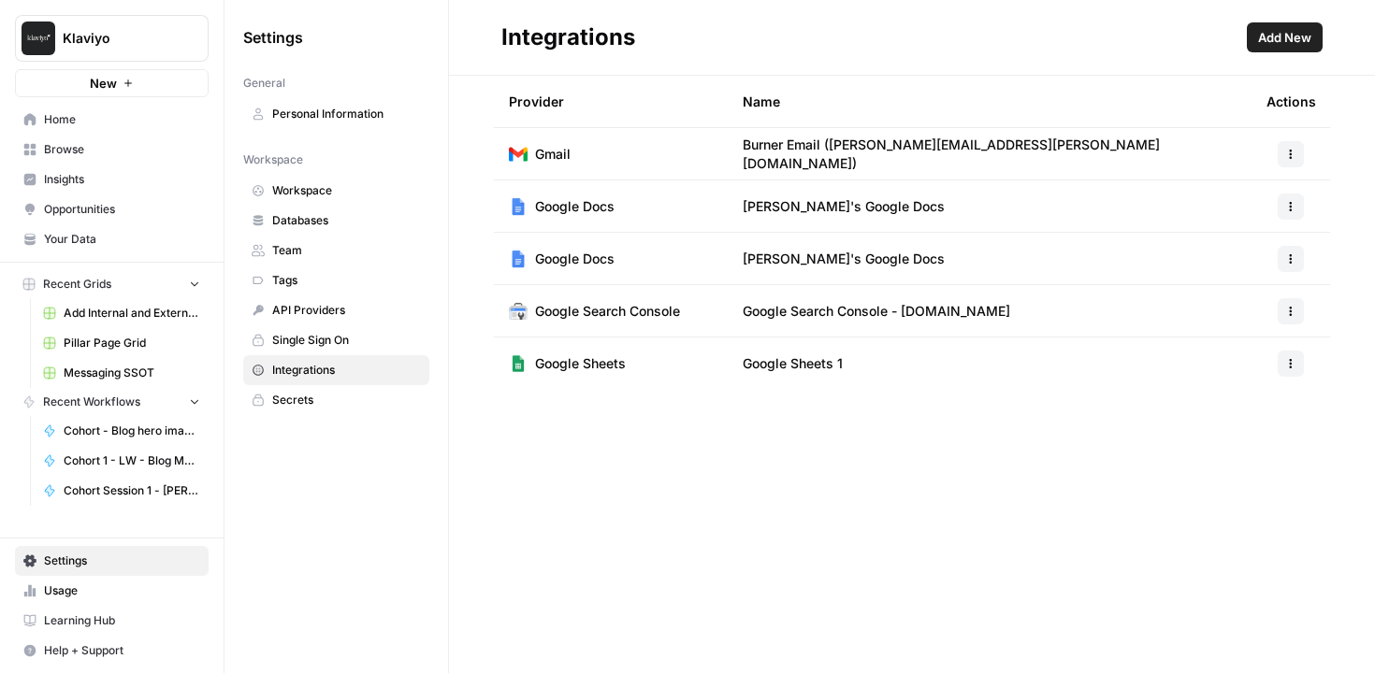
click at [1267, 37] on span "Add New" at bounding box center [1284, 37] width 53 height 19
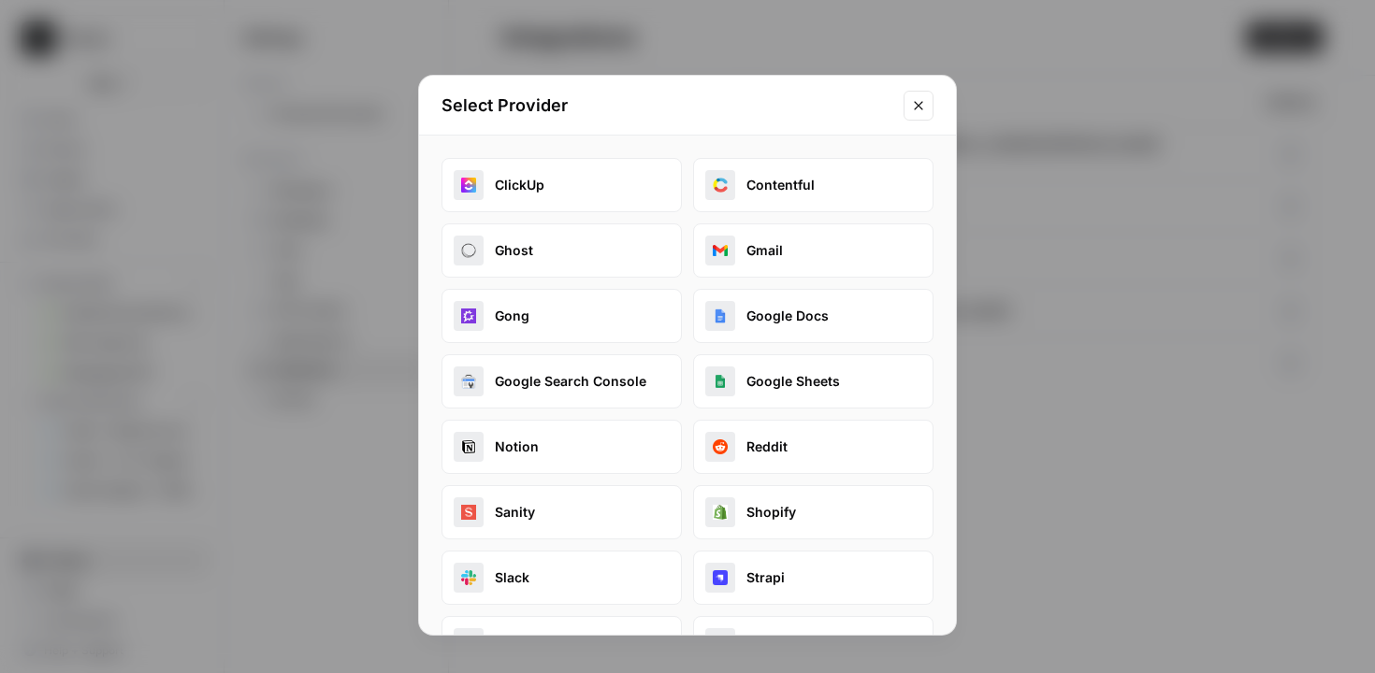
click at [922, 106] on icon "Close modal" at bounding box center [918, 105] width 15 height 15
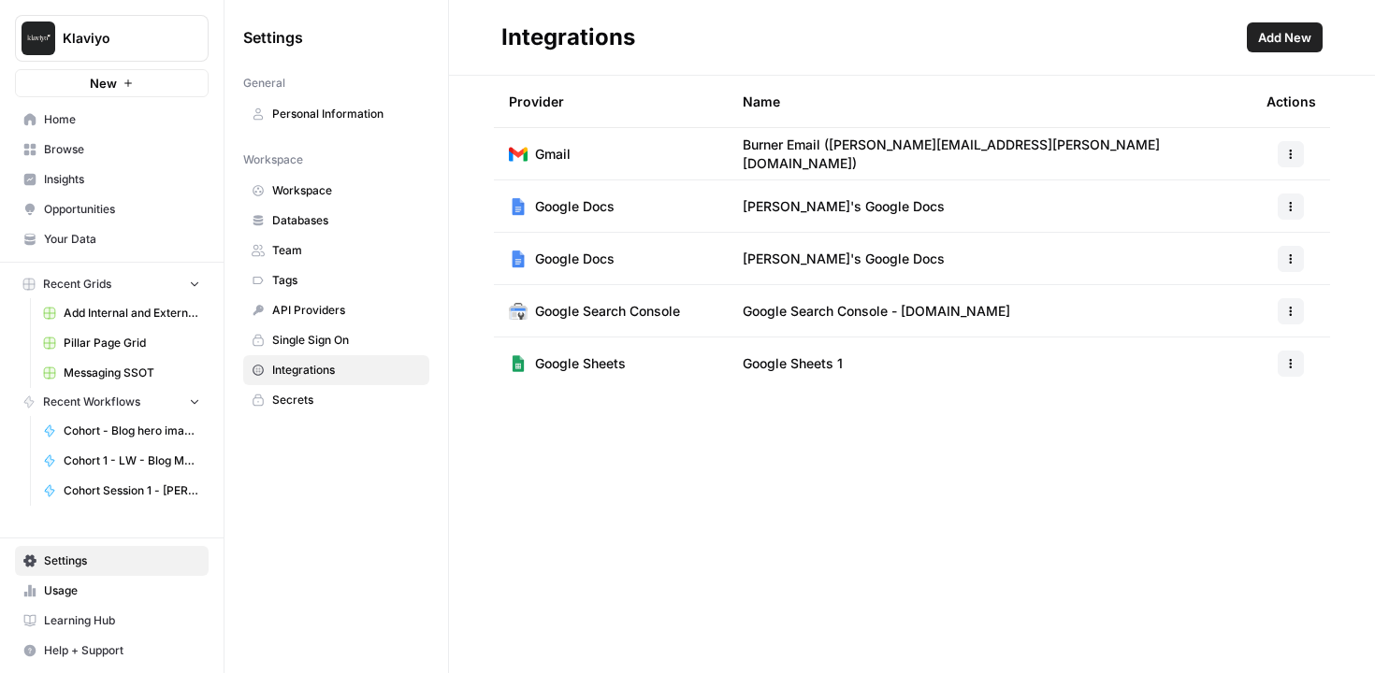
click at [1289, 36] on span "Add New" at bounding box center [1284, 37] width 53 height 19
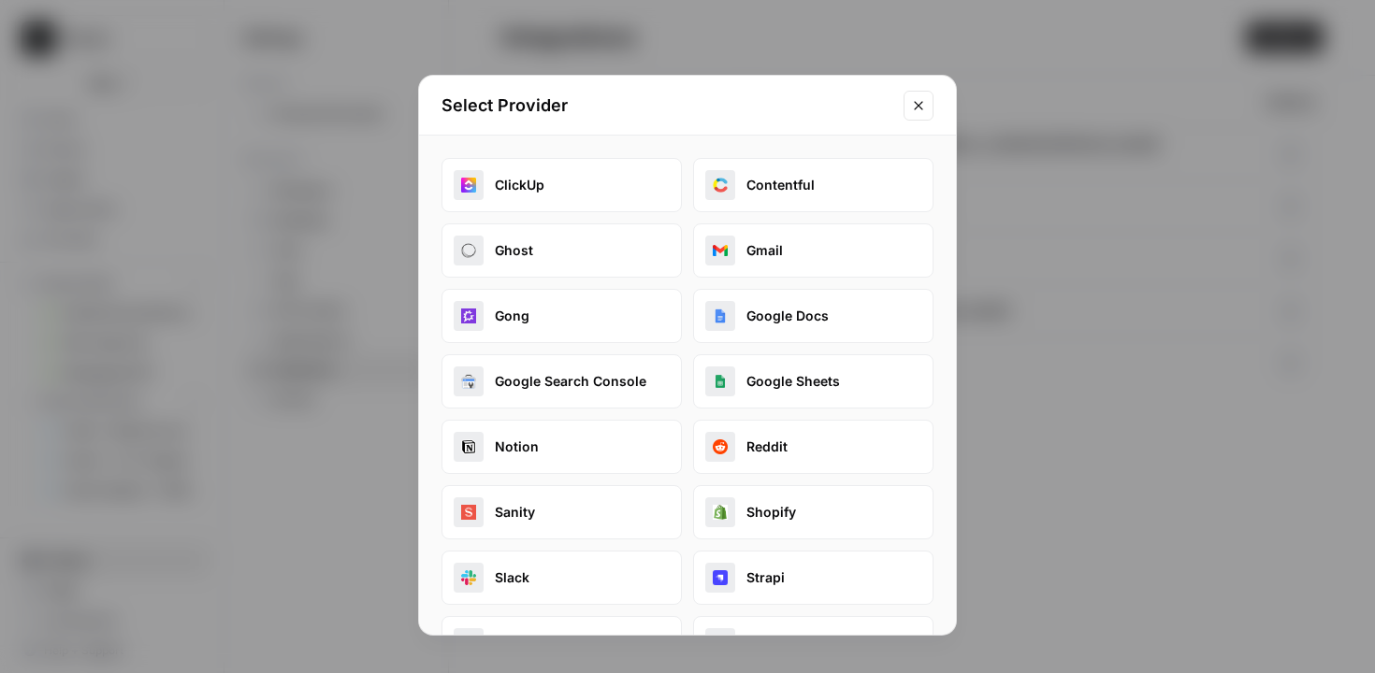
click at [769, 330] on button "Google Docs" at bounding box center [813, 316] width 240 height 54
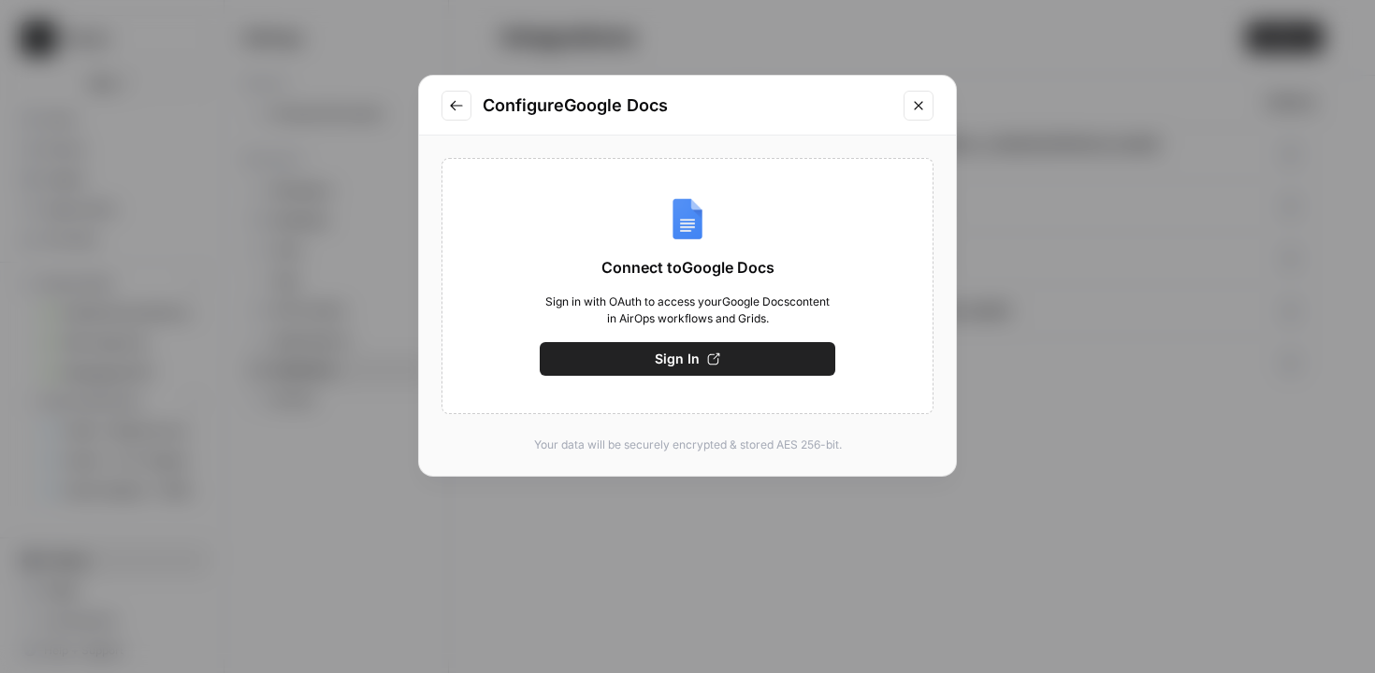
click at [748, 361] on button "Sign In" at bounding box center [688, 359] width 296 height 34
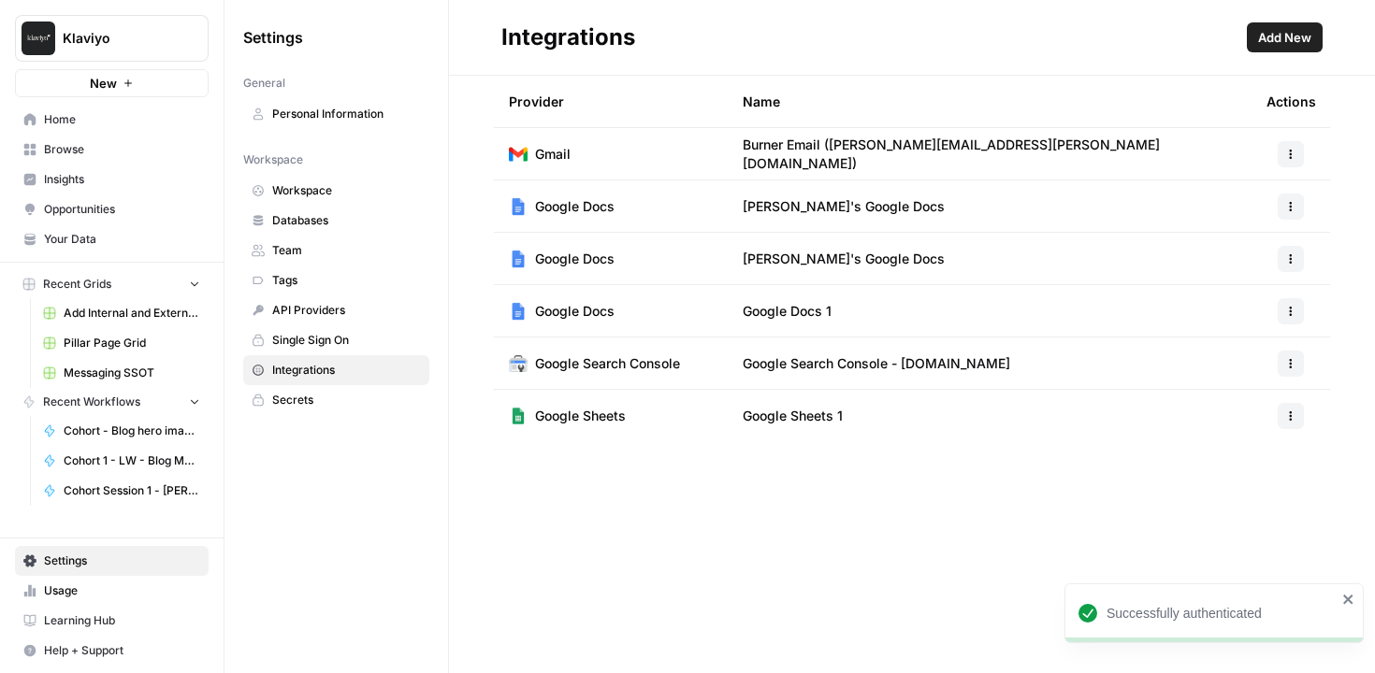
click at [797, 311] on span "Google Docs 1" at bounding box center [787, 311] width 89 height 19
click at [798, 411] on span "Google Sheets 1" at bounding box center [793, 416] width 100 height 19
click at [830, 413] on span "Google Sheets 1" at bounding box center [793, 416] width 100 height 19
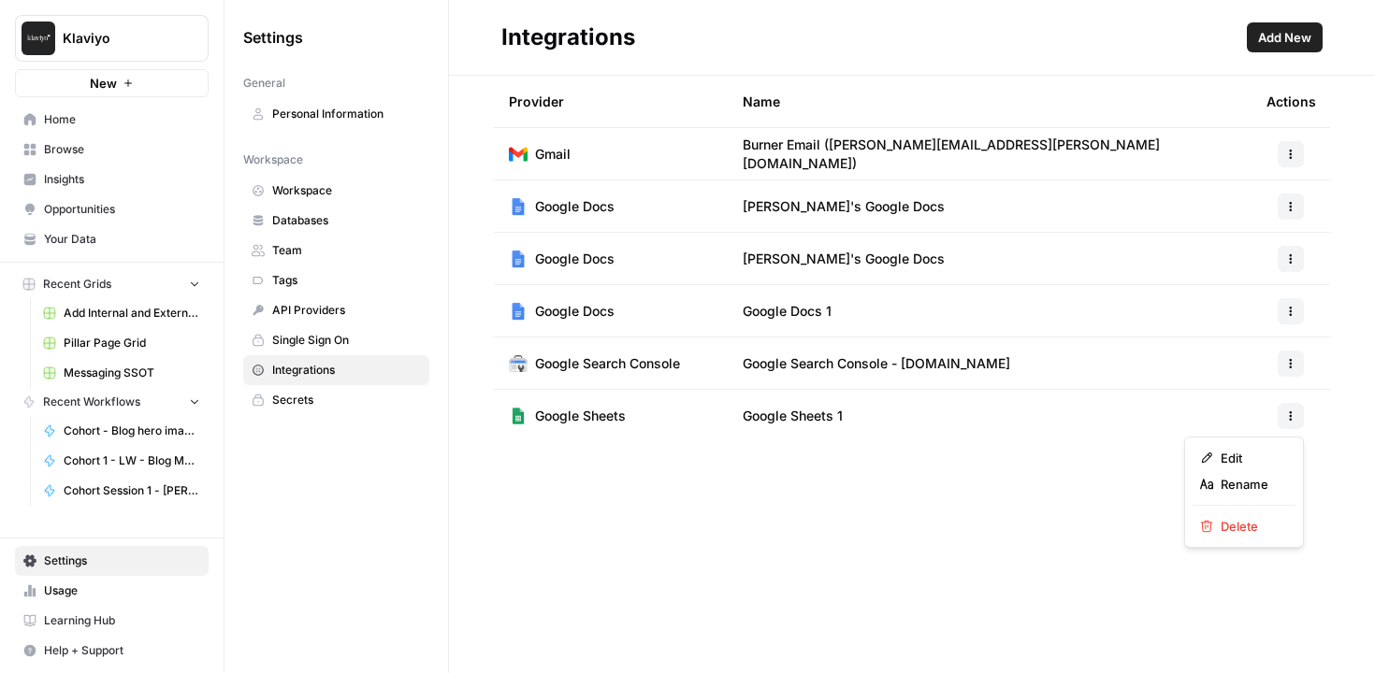
click at [1289, 413] on icon "button" at bounding box center [1290, 416] width 11 height 11
click at [1231, 456] on span "Edit" at bounding box center [1251, 458] width 60 height 19
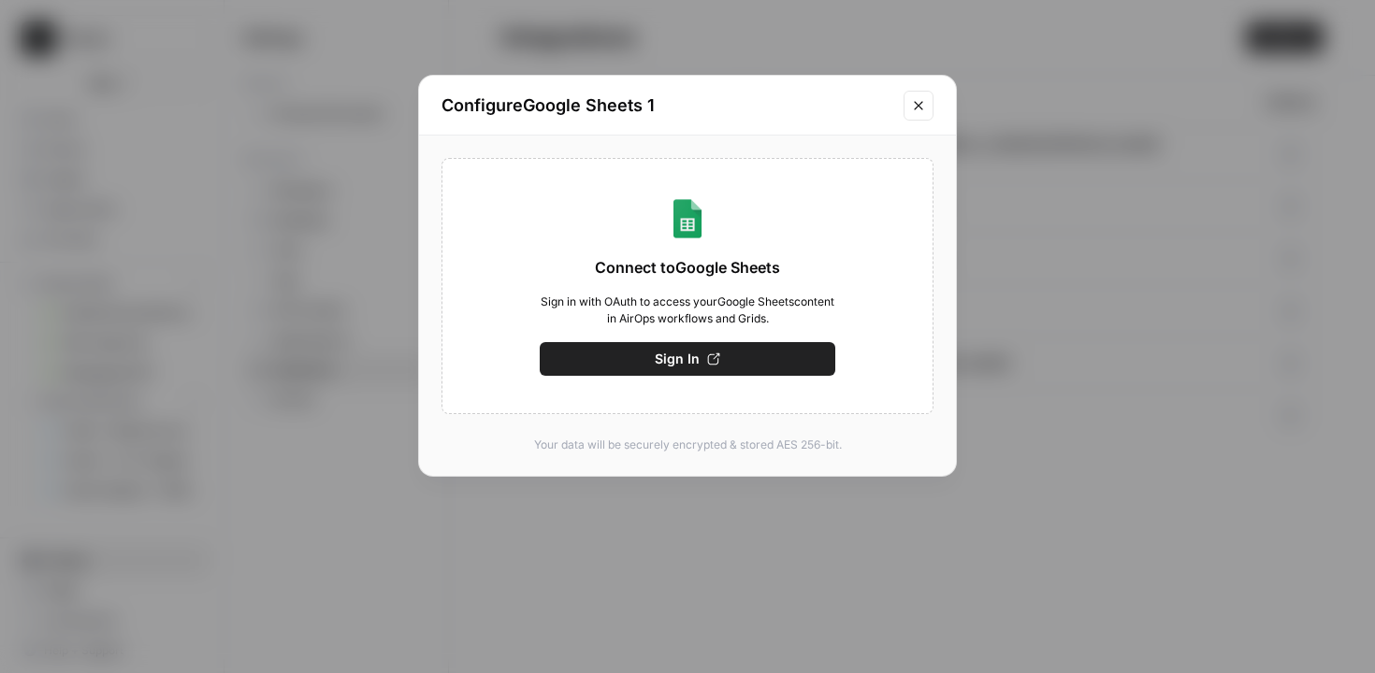
click at [915, 107] on icon "Close modal" at bounding box center [918, 105] width 15 height 15
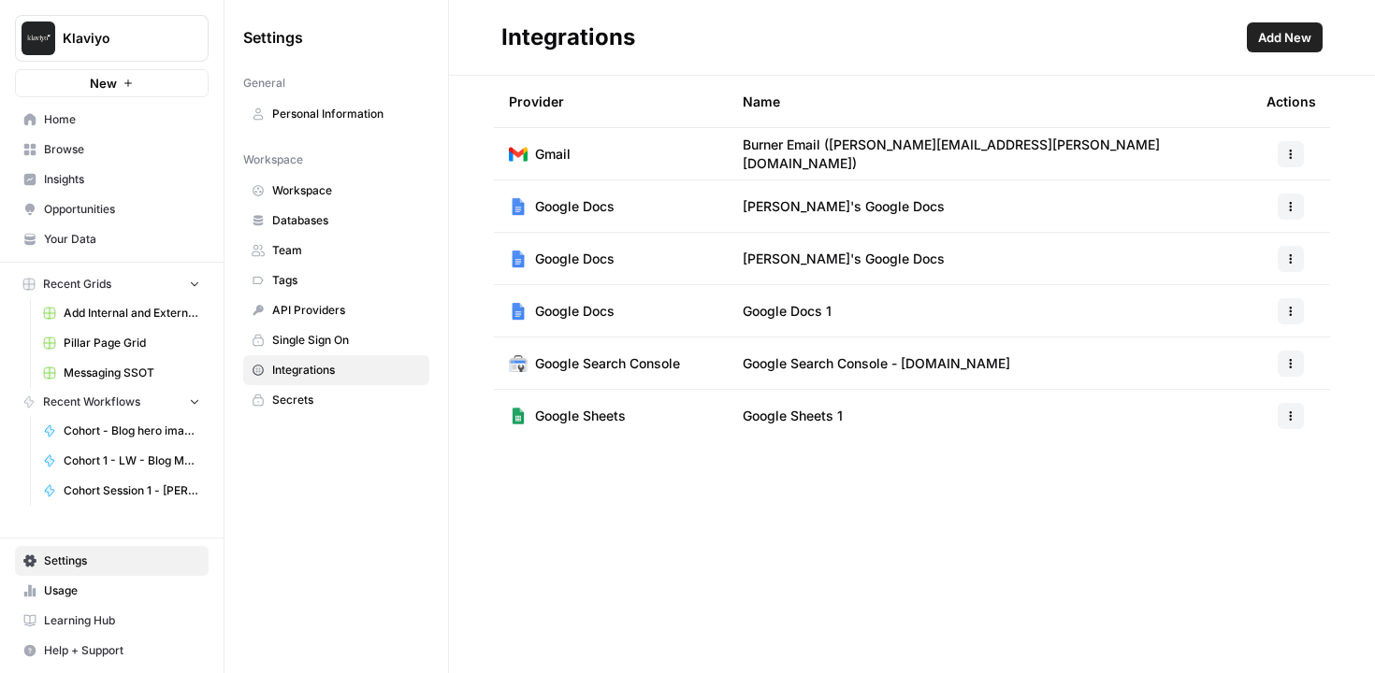
click at [1294, 418] on icon "button" at bounding box center [1290, 416] width 11 height 11
click at [1252, 485] on span "Rename" at bounding box center [1251, 484] width 60 height 19
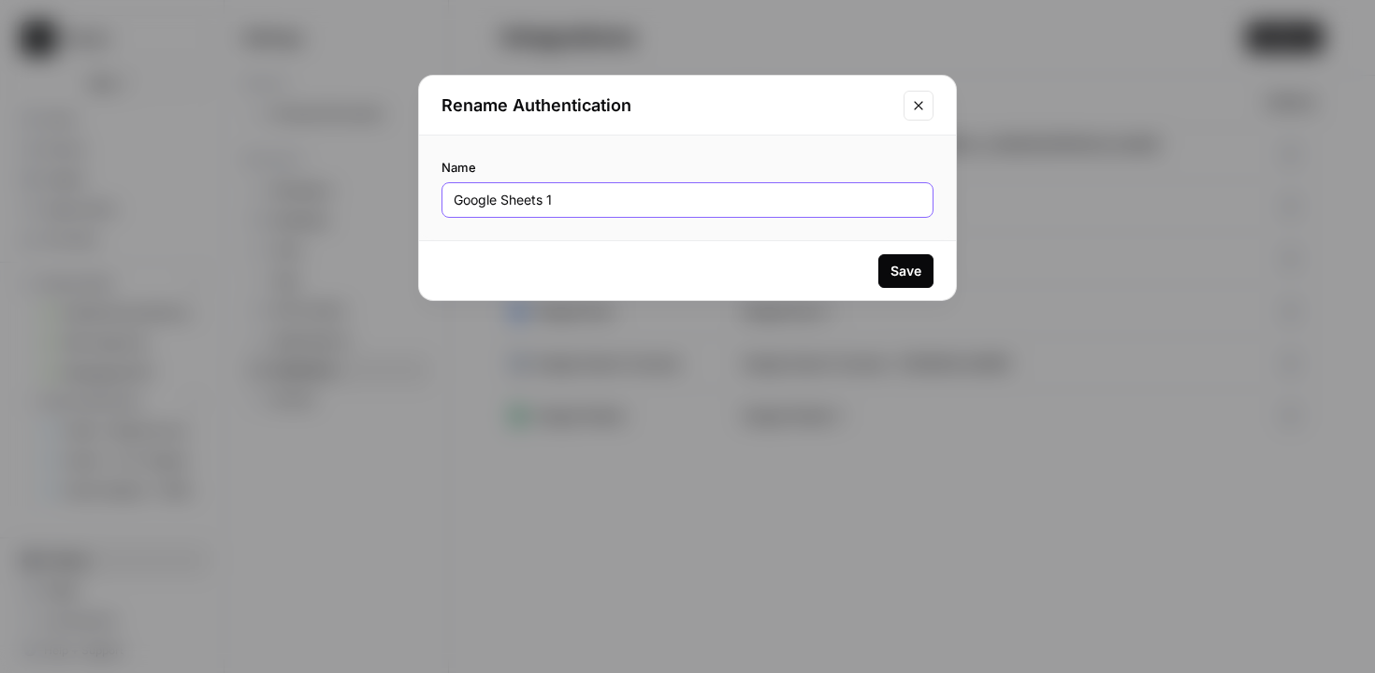
drag, startPoint x: 573, startPoint y: 206, endPoint x: 394, endPoint y: 205, distance: 179.6
click at [394, 205] on div "Rename Authentication Name Google Sheets 1 Save" at bounding box center [687, 336] width 1375 height 673
type input "LW Google Sheets"
click at [908, 271] on div "Save" at bounding box center [905, 271] width 31 height 19
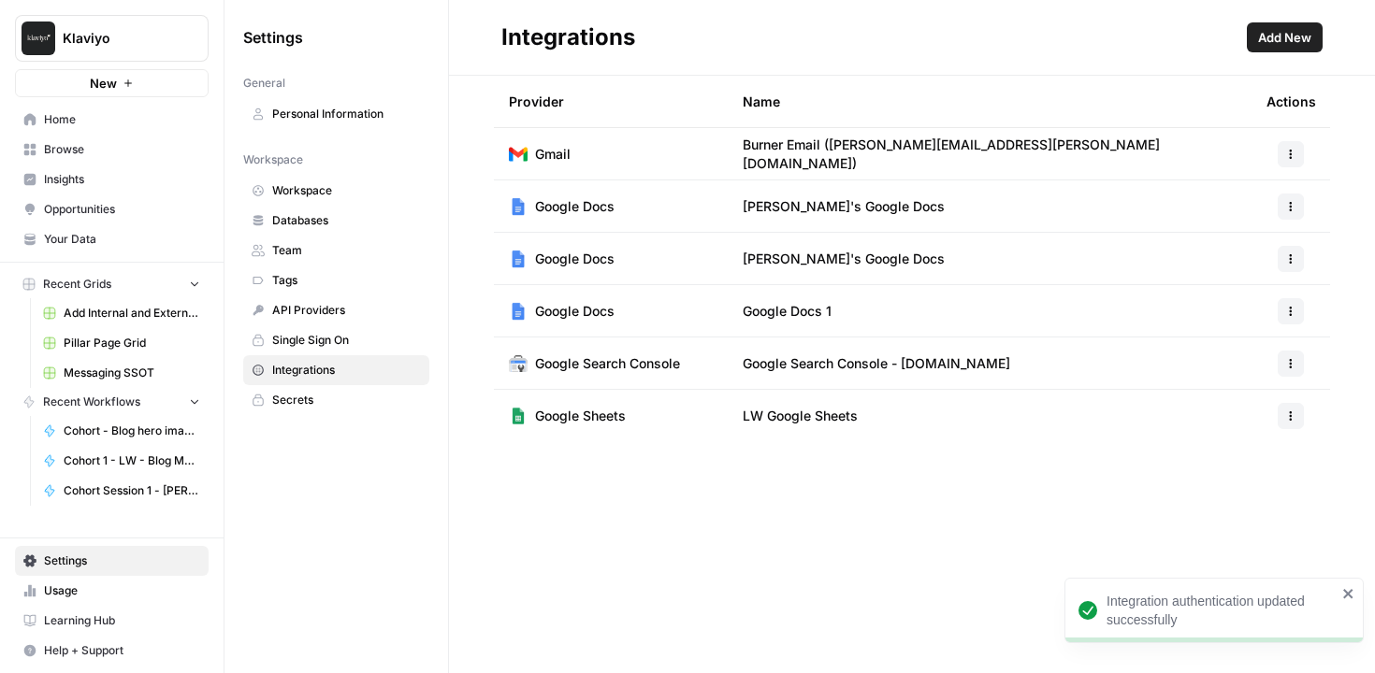
click at [1291, 303] on button "button" at bounding box center [1291, 311] width 26 height 26
click at [1232, 374] on span "Rename" at bounding box center [1251, 379] width 60 height 19
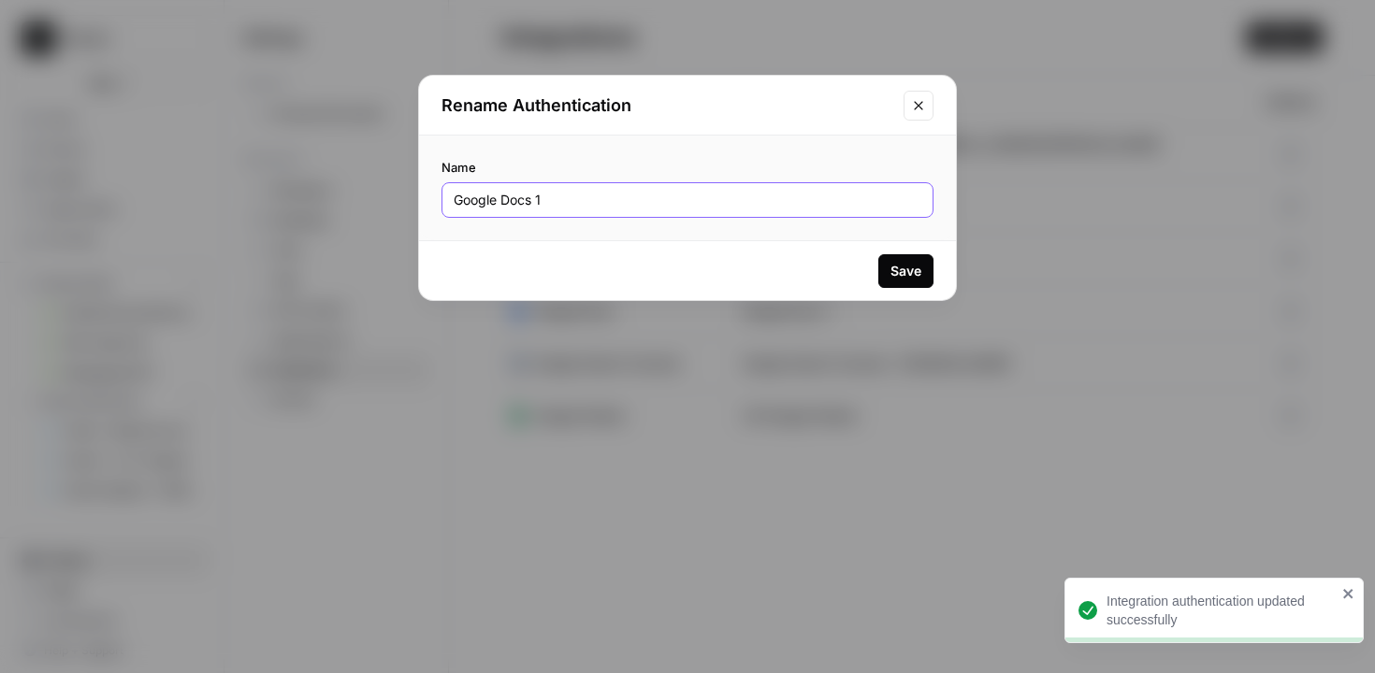
drag, startPoint x: 576, startPoint y: 194, endPoint x: 380, endPoint y: 194, distance: 196.4
click at [380, 194] on div "Rename Authentication Name Google Docs 1 Save" at bounding box center [687, 336] width 1375 height 673
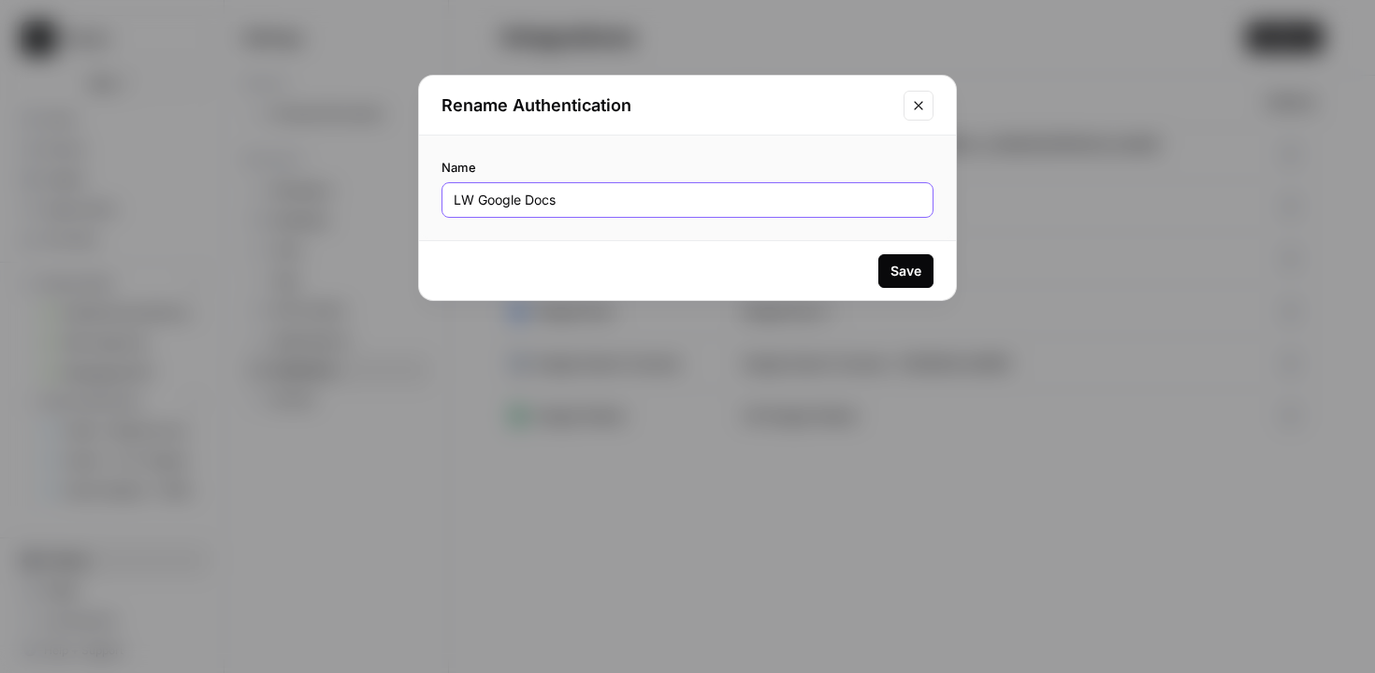
type input "LW Google Docs"
click at [899, 268] on div "Save" at bounding box center [905, 271] width 31 height 19
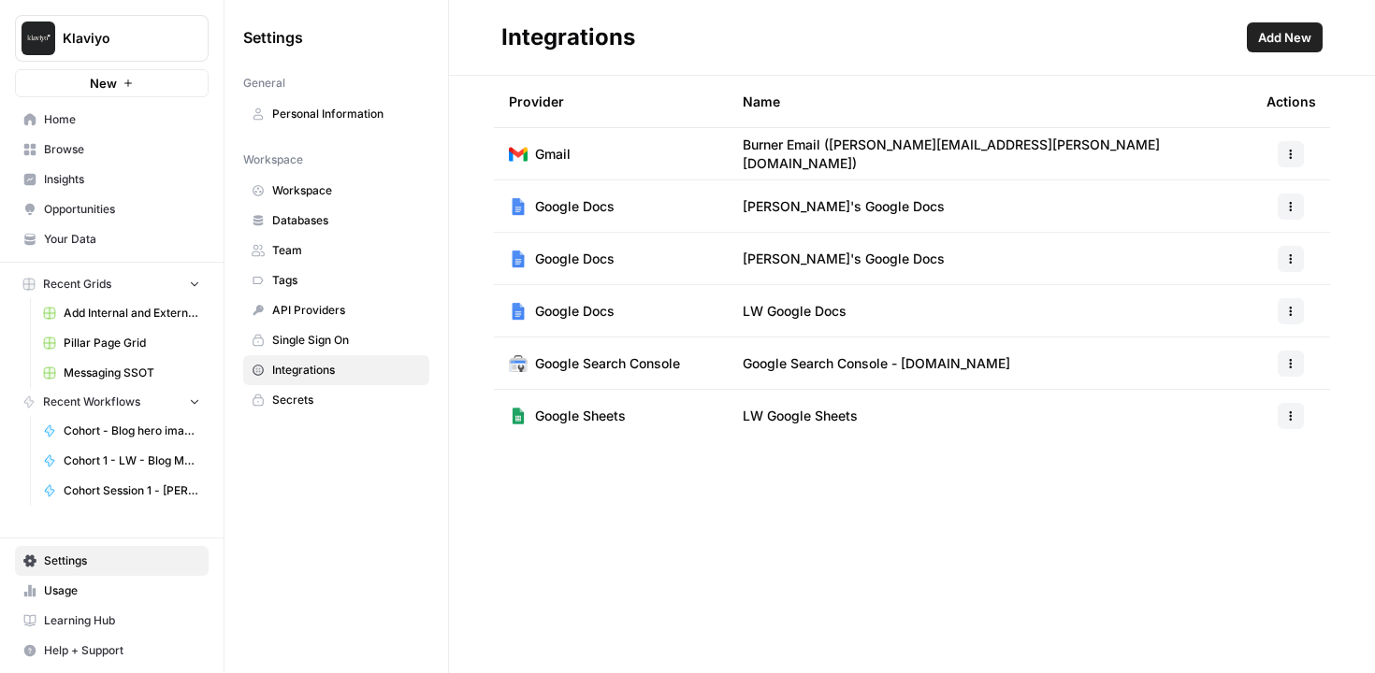
click at [1292, 418] on icon "button" at bounding box center [1290, 416] width 11 height 11
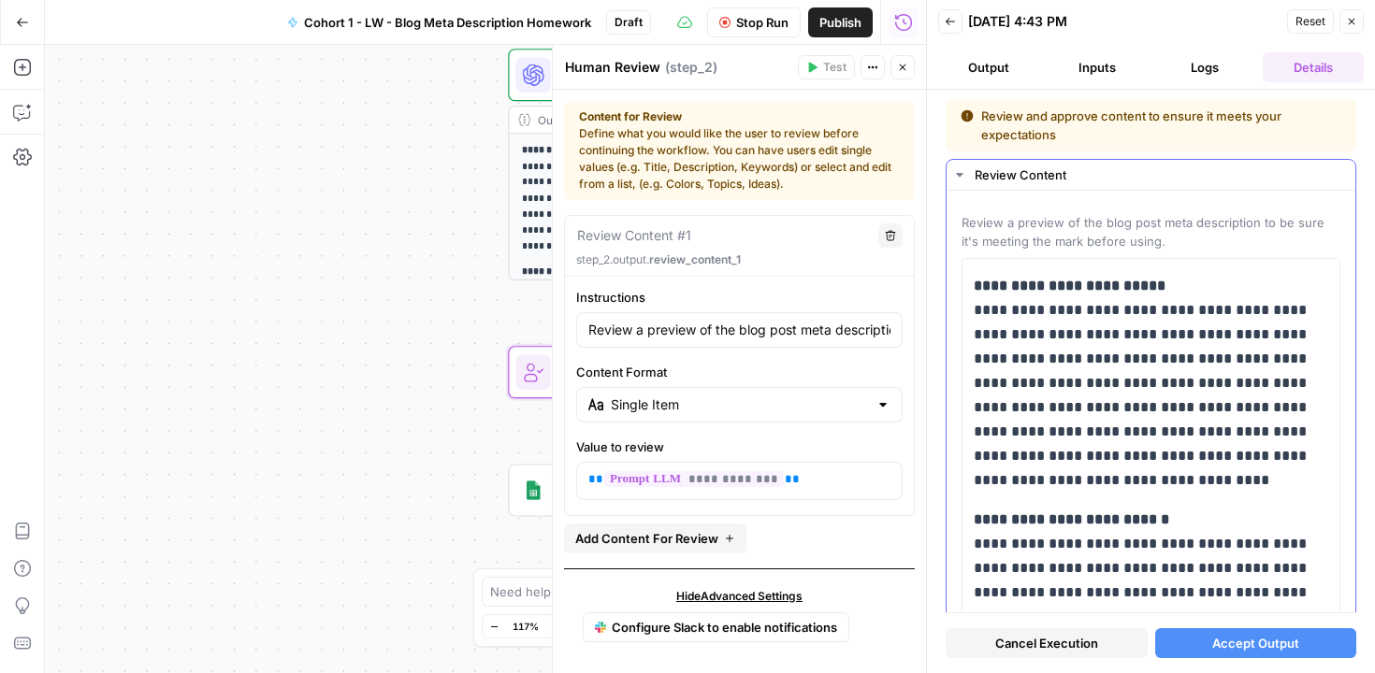
scroll to position [7, 0]
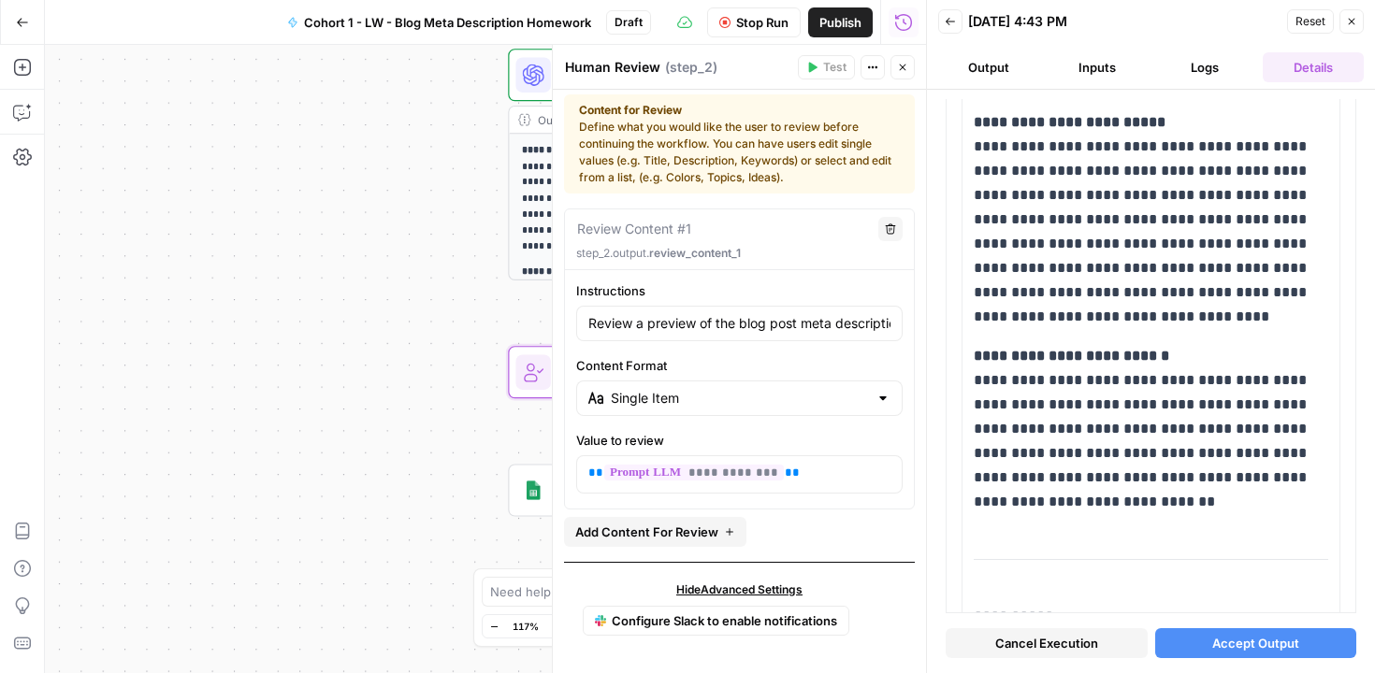
click at [1224, 641] on span "Accept Output" at bounding box center [1255, 643] width 87 height 19
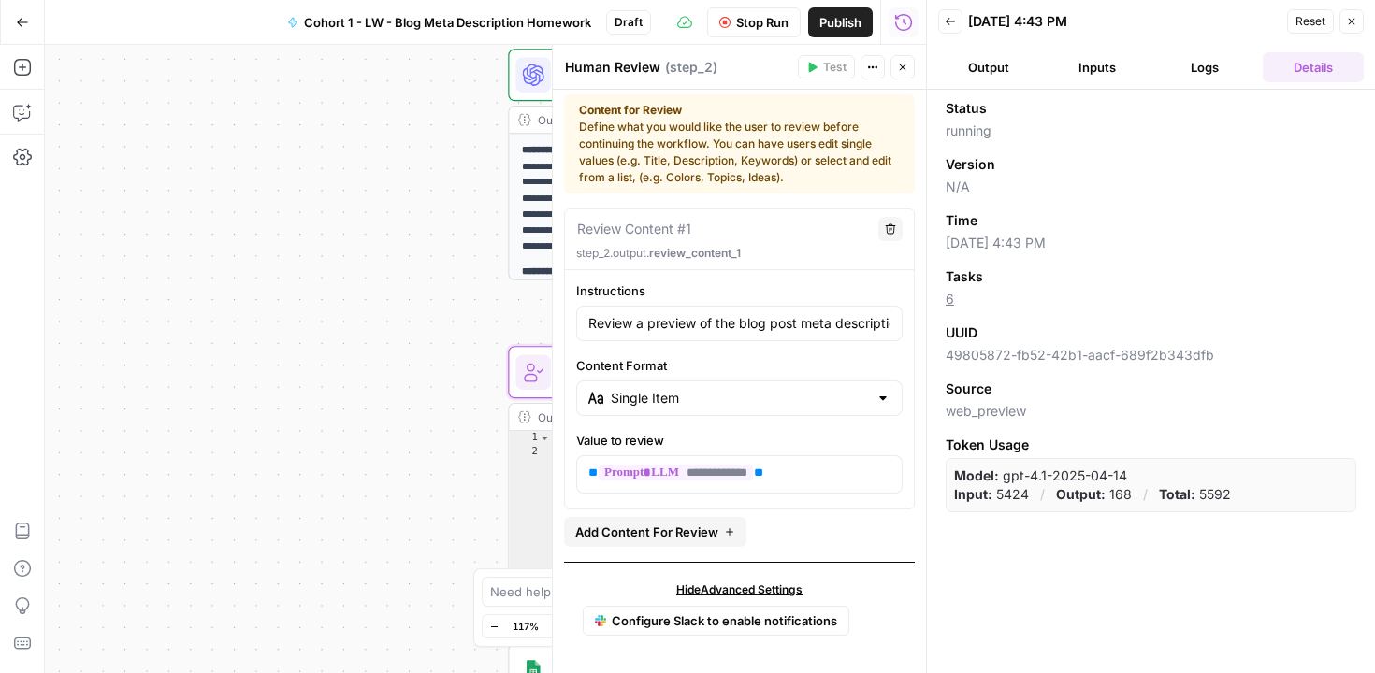
click at [1350, 17] on icon "button" at bounding box center [1351, 21] width 11 height 11
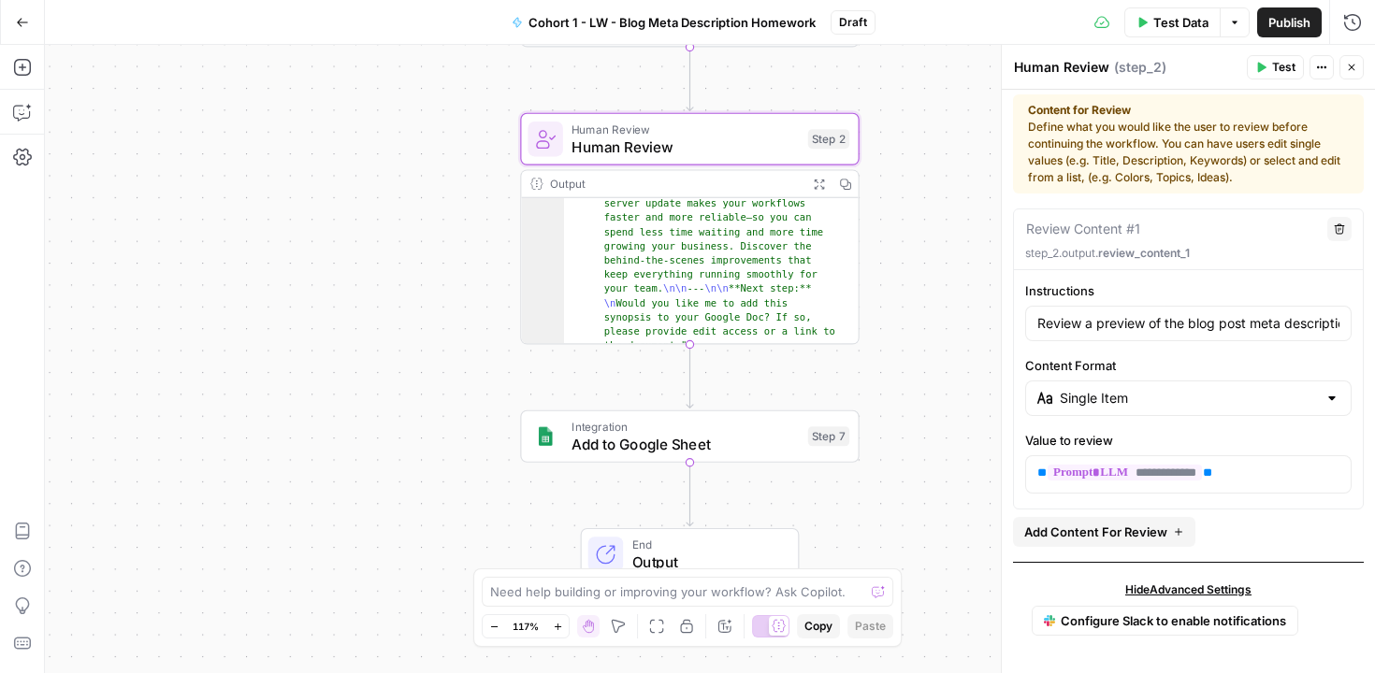
scroll to position [190, 0]
type textarea "*"
click at [741, 326] on div ""review_content_1" : "**Analysis of Blog Content:** \n The blog post \" MCP ser…" at bounding box center [703, 242] width 279 height 503
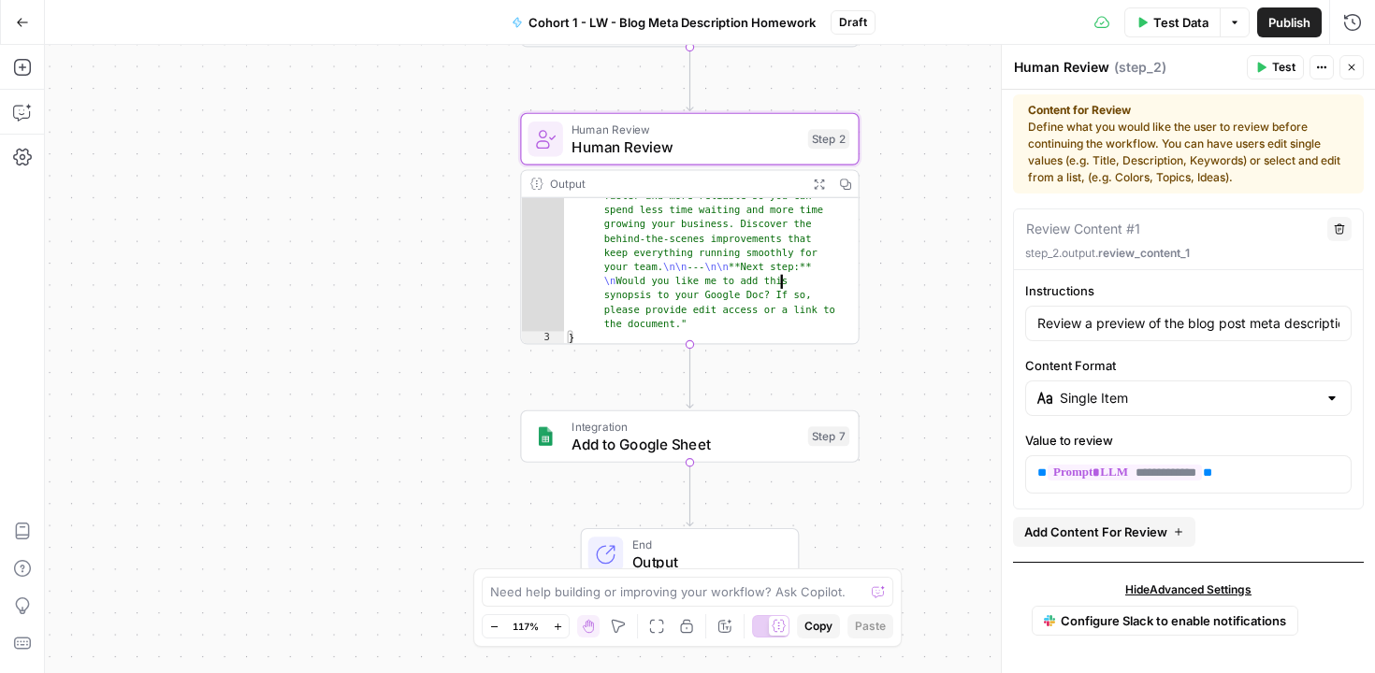
click at [747, 268] on div ""review_content_1" : "**Analysis of Blog Content:** \n The blog post \" MCP ser…" at bounding box center [703, 242] width 279 height 503
click at [759, 214] on div ""review_content_1" : "**Analysis of Blog Content:** \n The blog post \" MCP ser…" at bounding box center [703, 242] width 279 height 503
click at [830, 186] on button "Expand Output" at bounding box center [818, 184] width 26 height 26
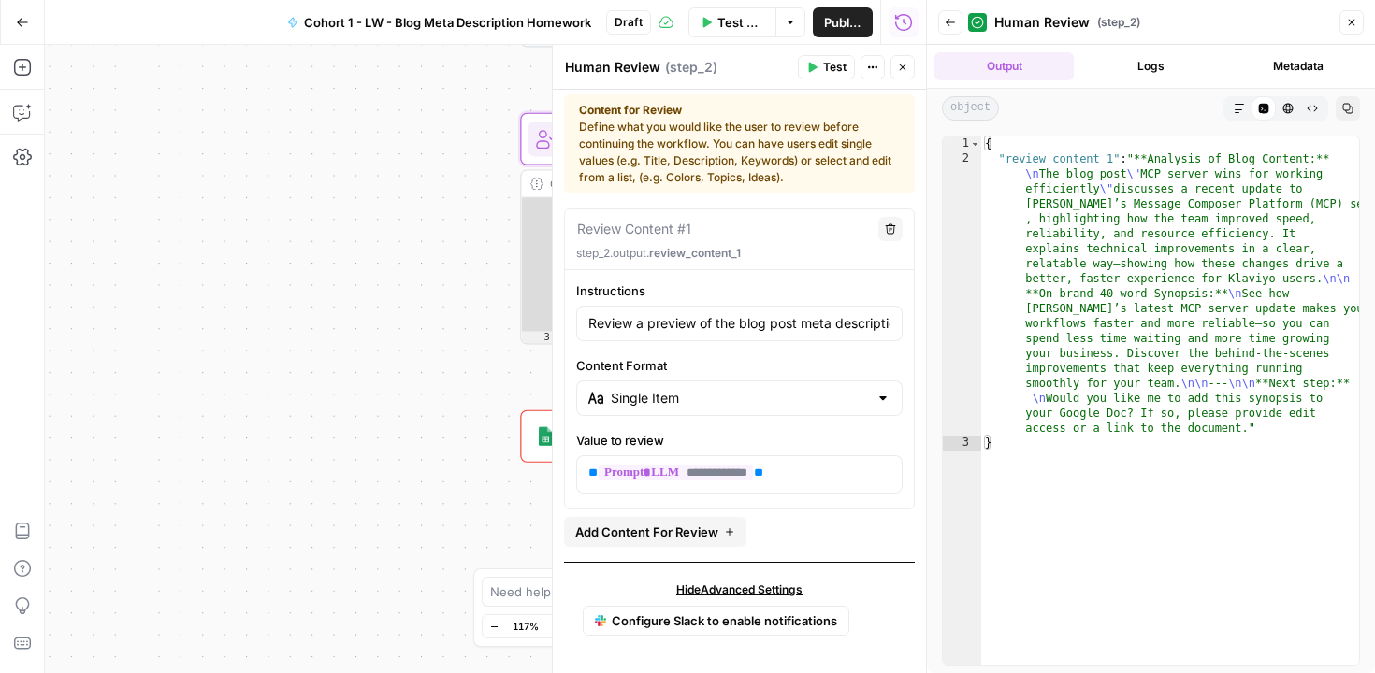
click at [696, 539] on span "Add Content For Review" at bounding box center [646, 532] width 143 height 19
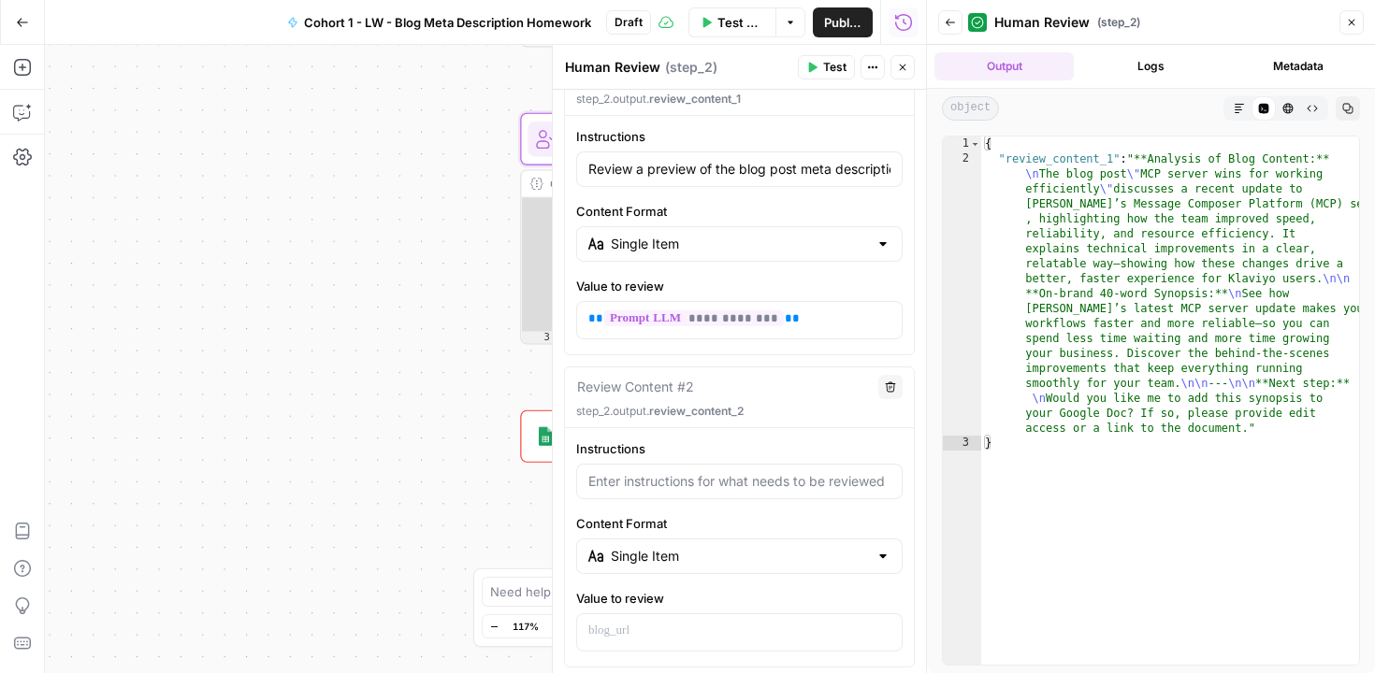
click at [885, 387] on icon "button" at bounding box center [890, 387] width 11 height 11
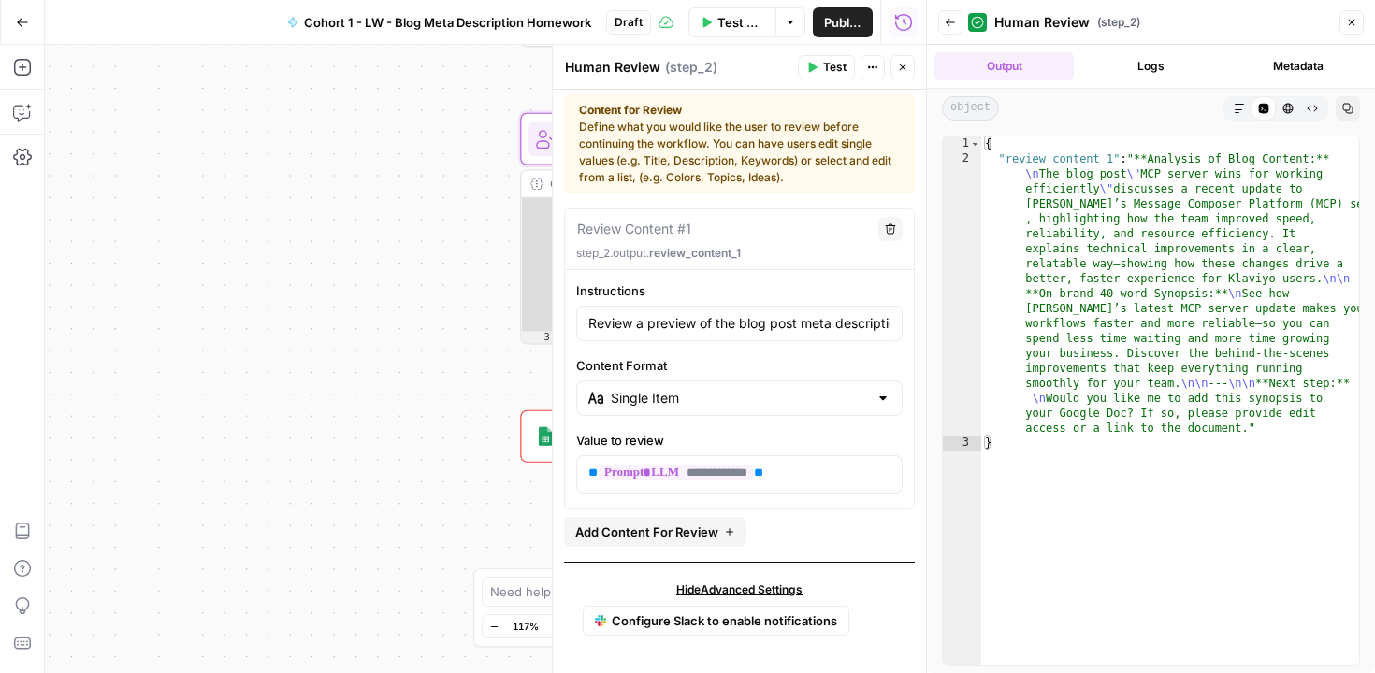
click at [948, 29] on button "Back" at bounding box center [950, 22] width 24 height 24
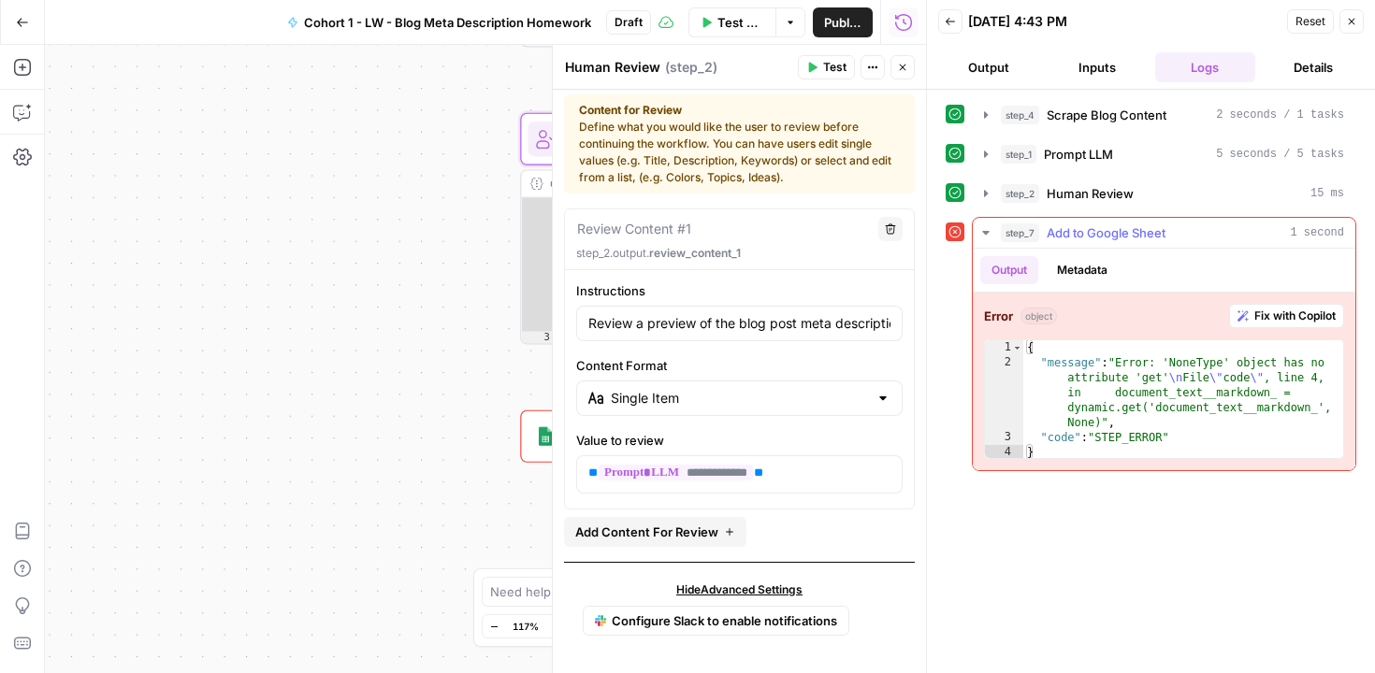
click at [1297, 317] on span "Fix with Copilot" at bounding box center [1294, 316] width 81 height 17
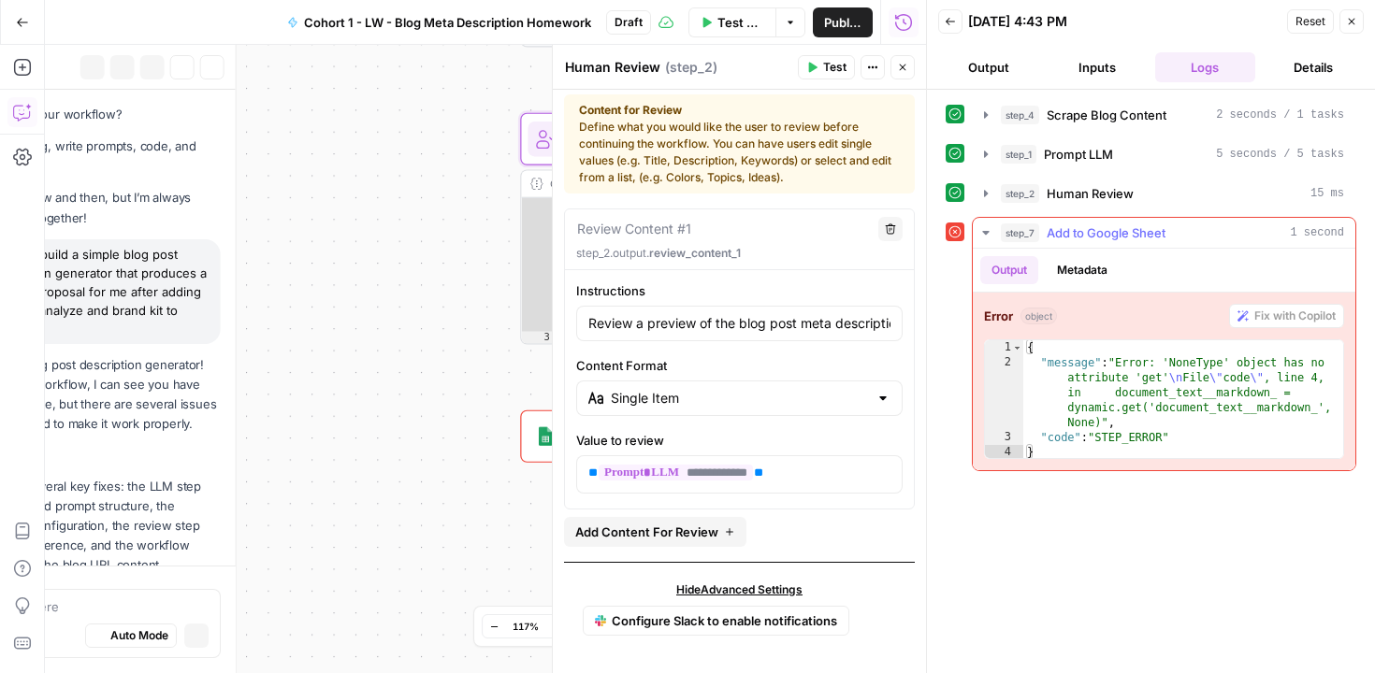
scroll to position [3334, 0]
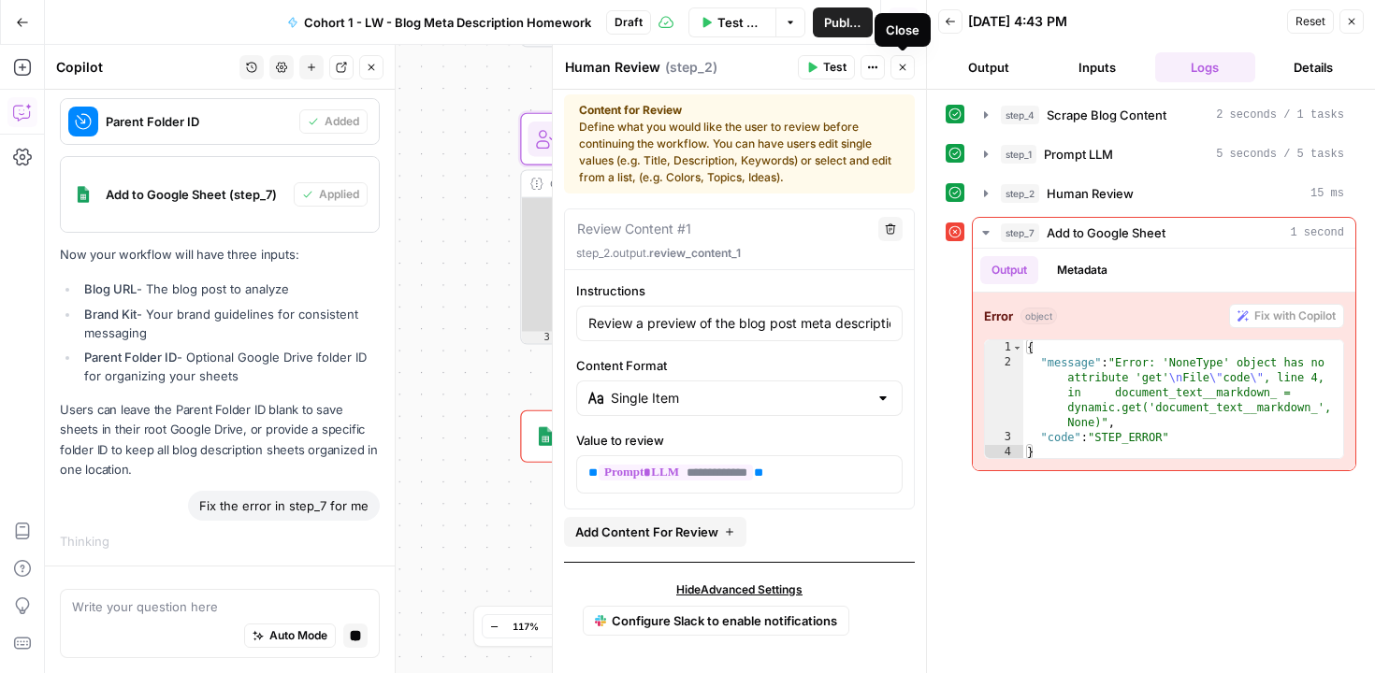
click at [902, 65] on icon "button" at bounding box center [902, 67] width 11 height 11
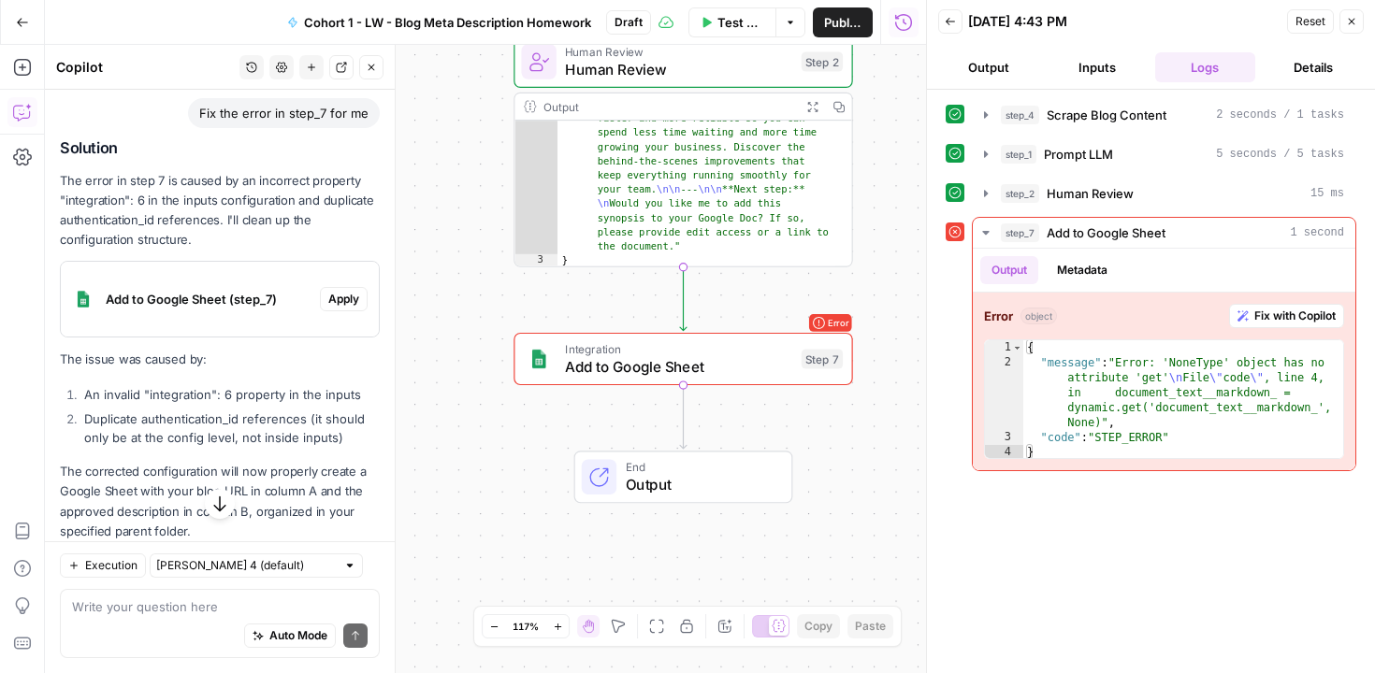
scroll to position [3815, 0]
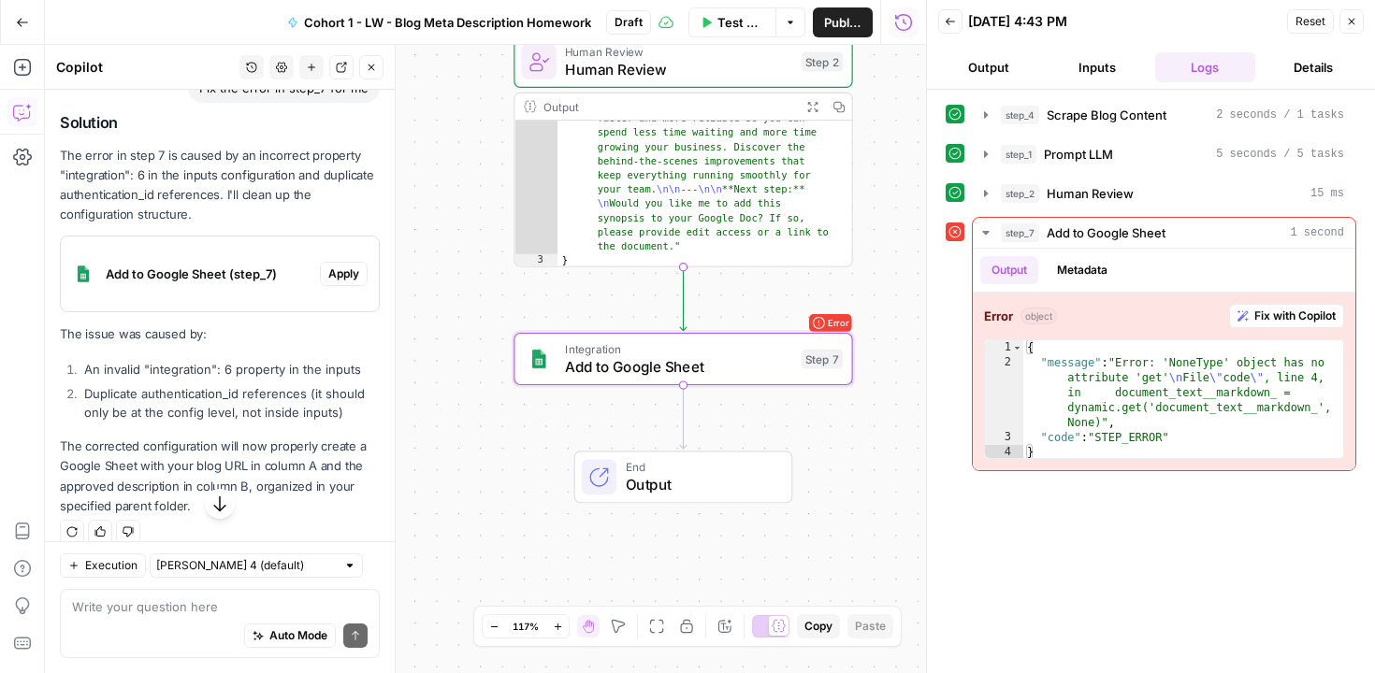
click at [330, 282] on span "Apply" at bounding box center [343, 274] width 31 height 17
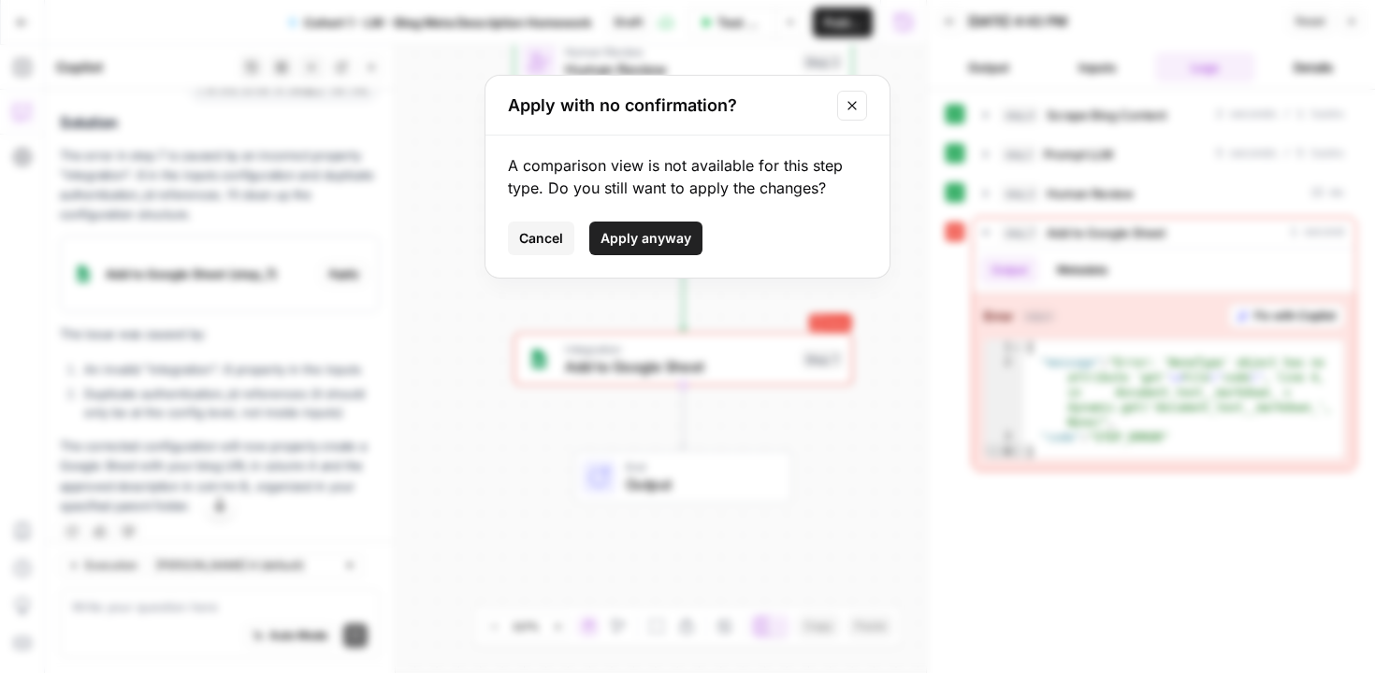
click at [627, 242] on span "Apply anyway" at bounding box center [646, 238] width 91 height 19
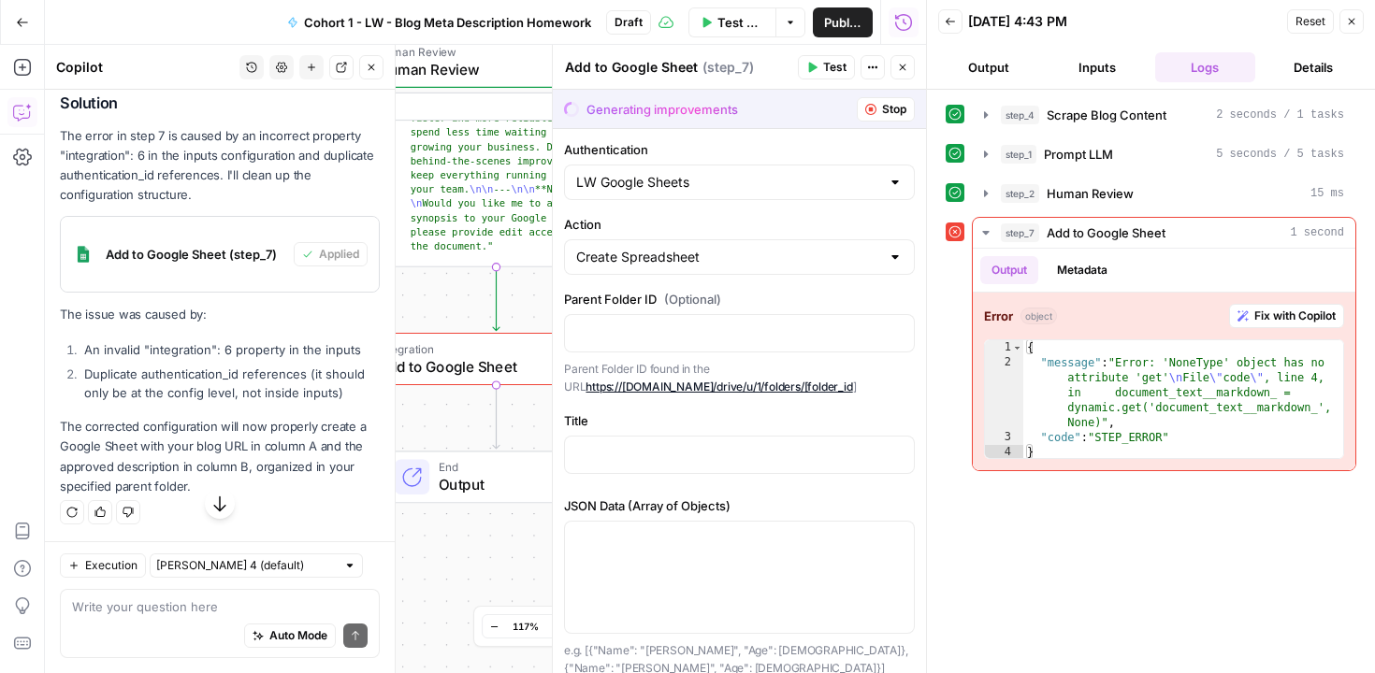
scroll to position [3942, 0]
click at [901, 66] on icon "button" at bounding box center [902, 67] width 11 height 11
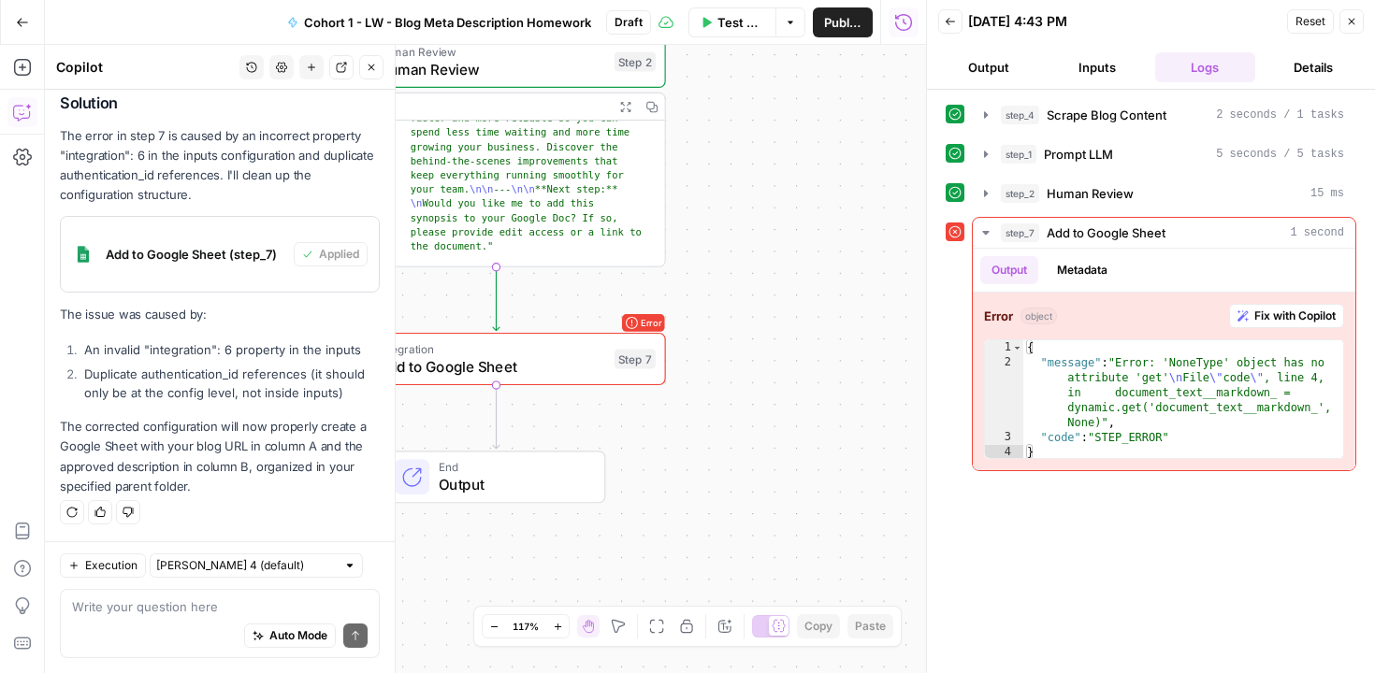
click at [1353, 17] on icon "button" at bounding box center [1351, 21] width 11 height 11
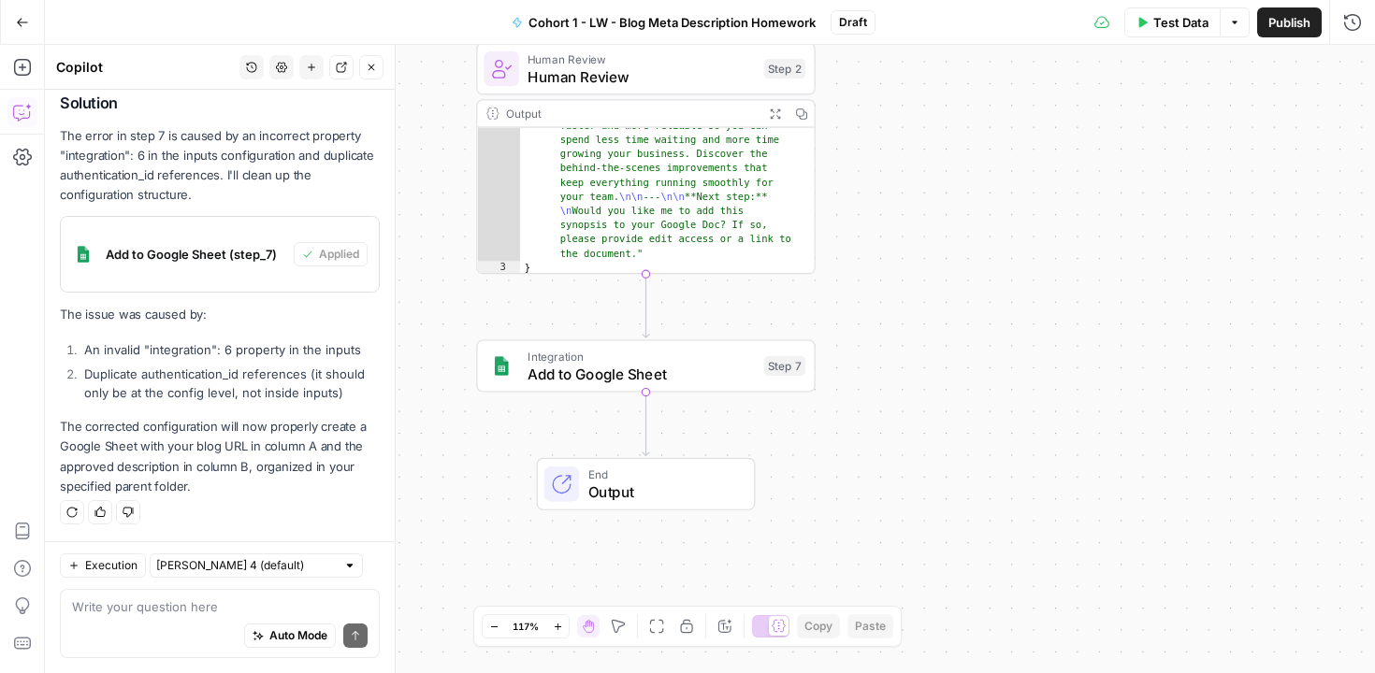
click at [1178, 23] on span "Test Data" at bounding box center [1180, 22] width 55 height 19
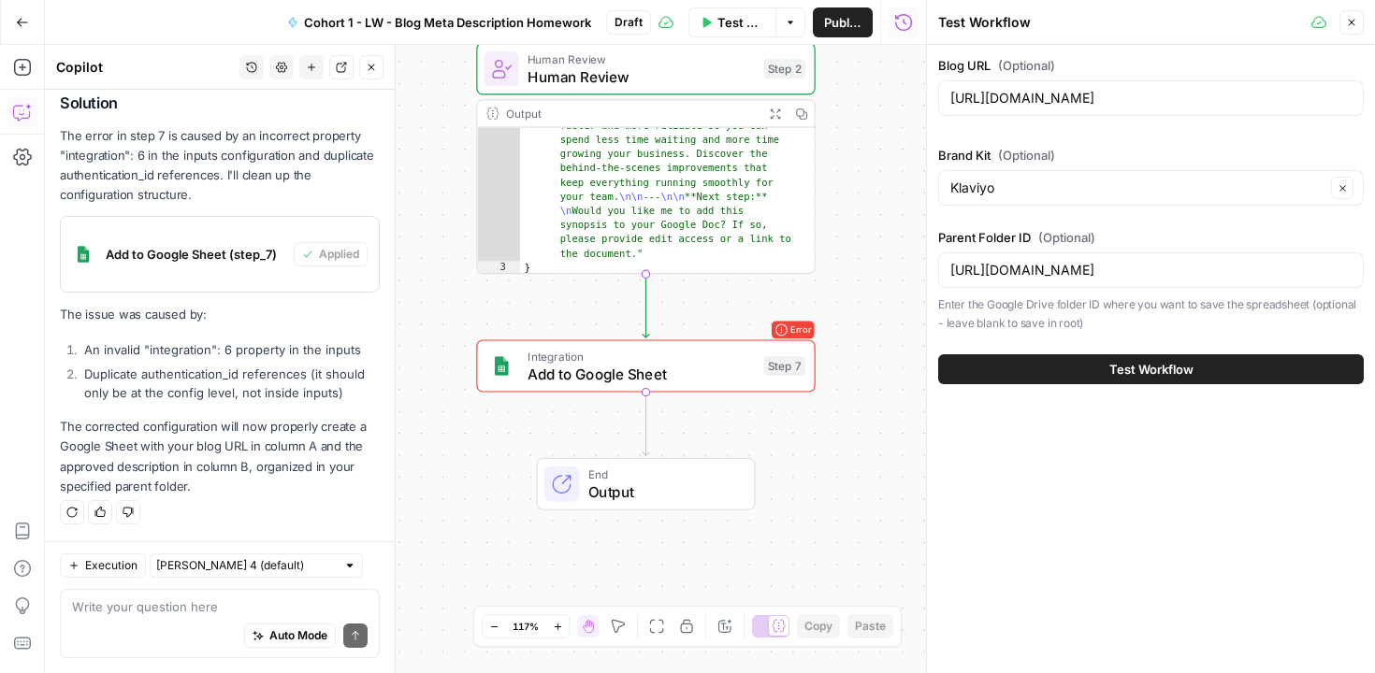
click at [1143, 369] on span "Test Workflow" at bounding box center [1151, 369] width 84 height 19
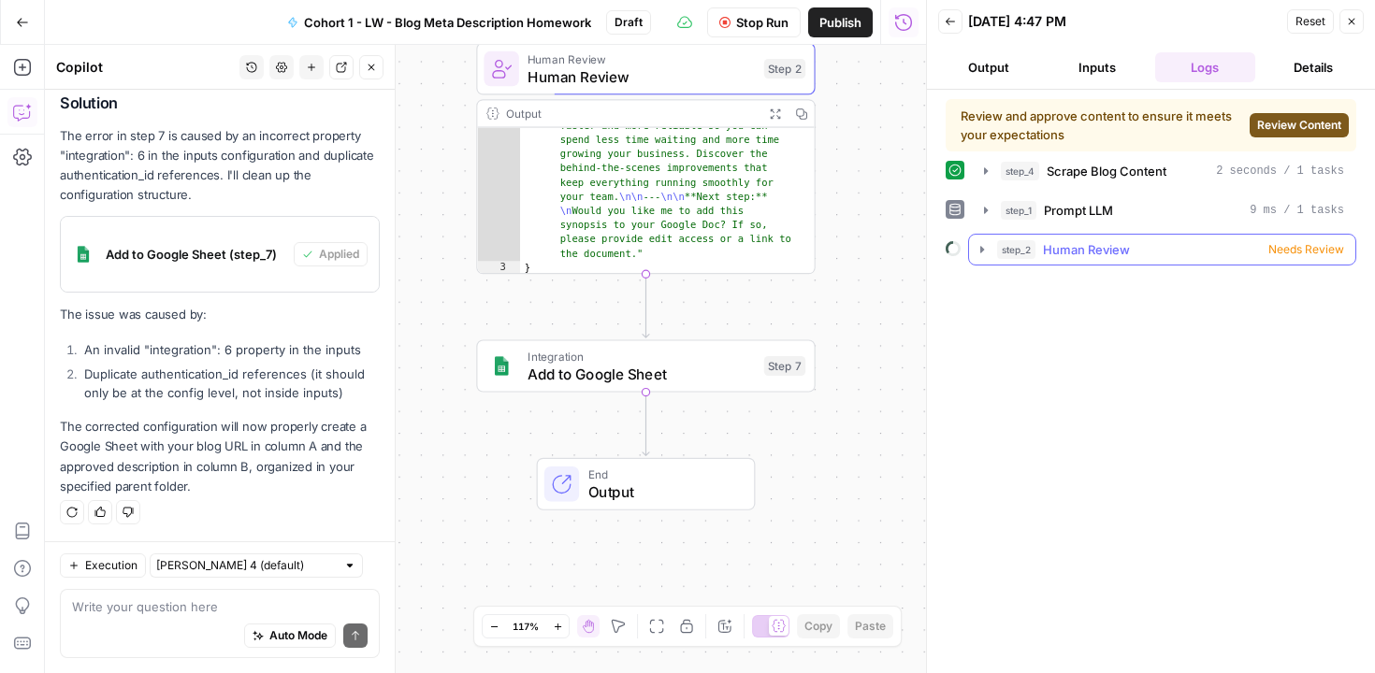
click at [985, 248] on icon "button" at bounding box center [982, 249] width 15 height 15
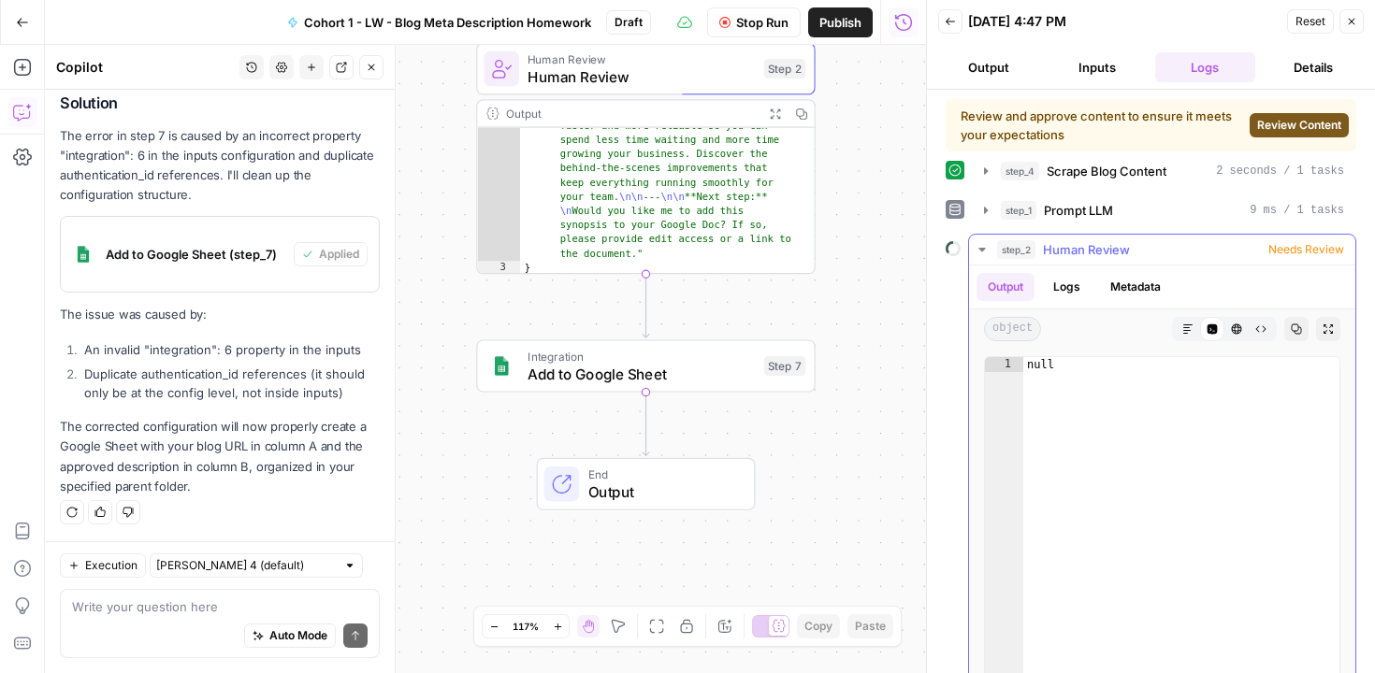
scroll to position [70, 0]
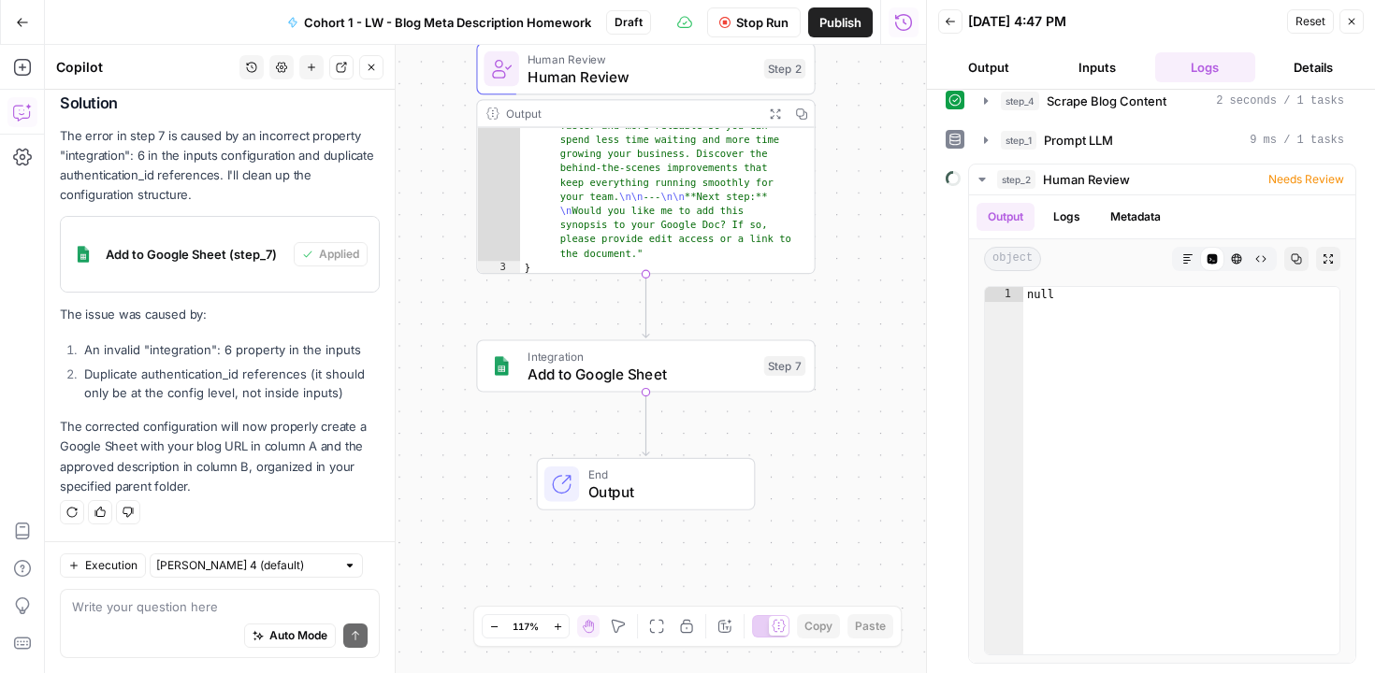
click at [693, 79] on span "Human Review" at bounding box center [641, 76] width 227 height 22
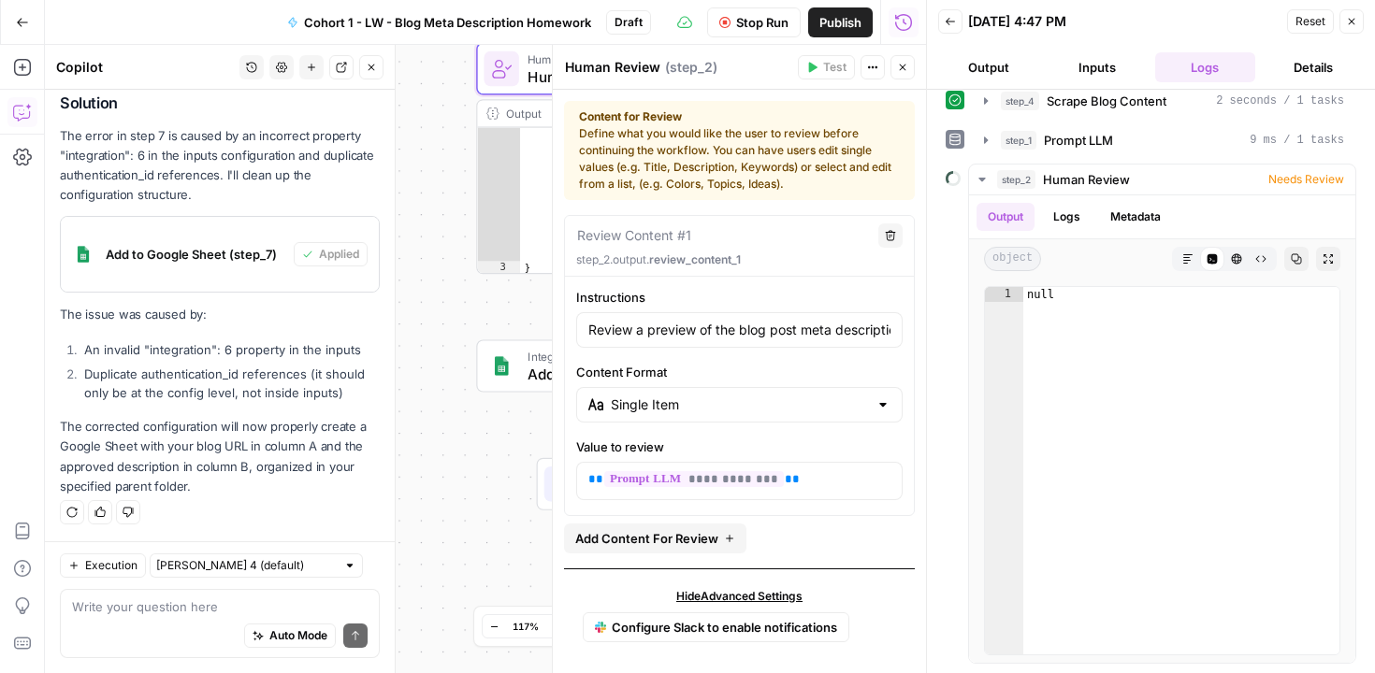
scroll to position [7, 0]
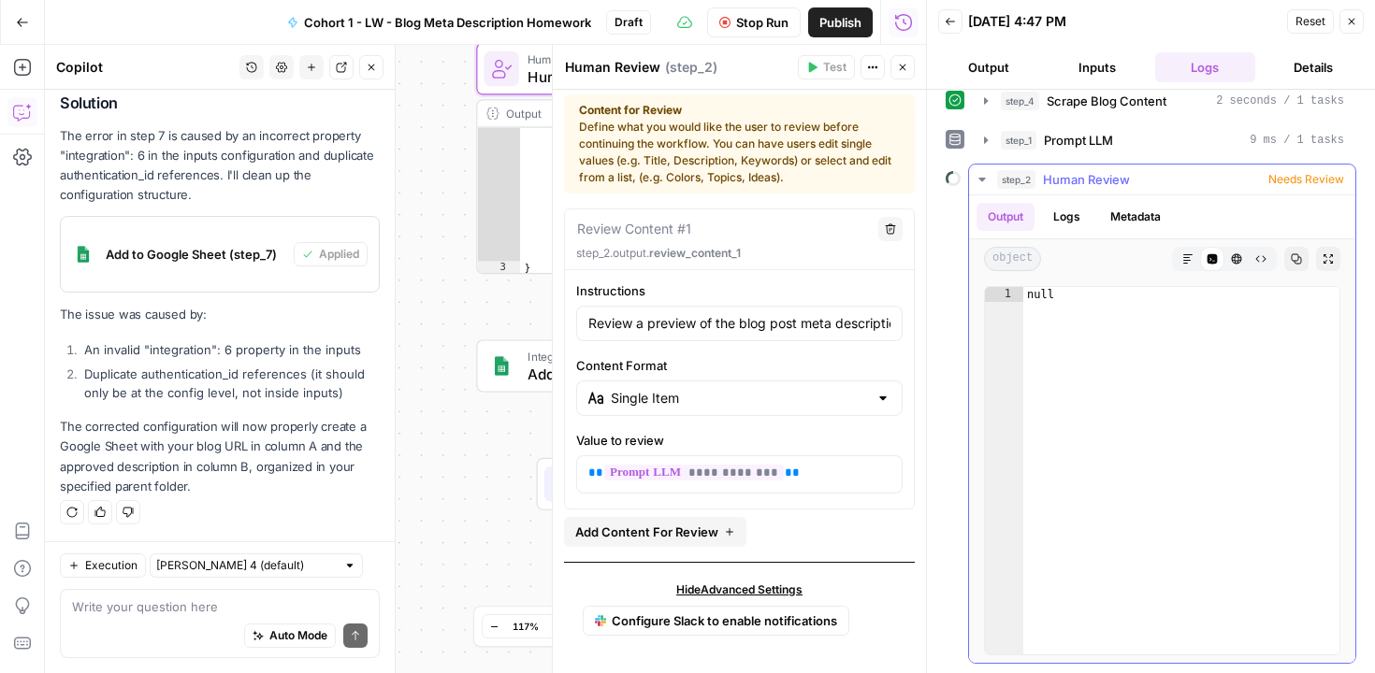
click at [1278, 175] on span "Needs Review" at bounding box center [1306, 179] width 76 height 17
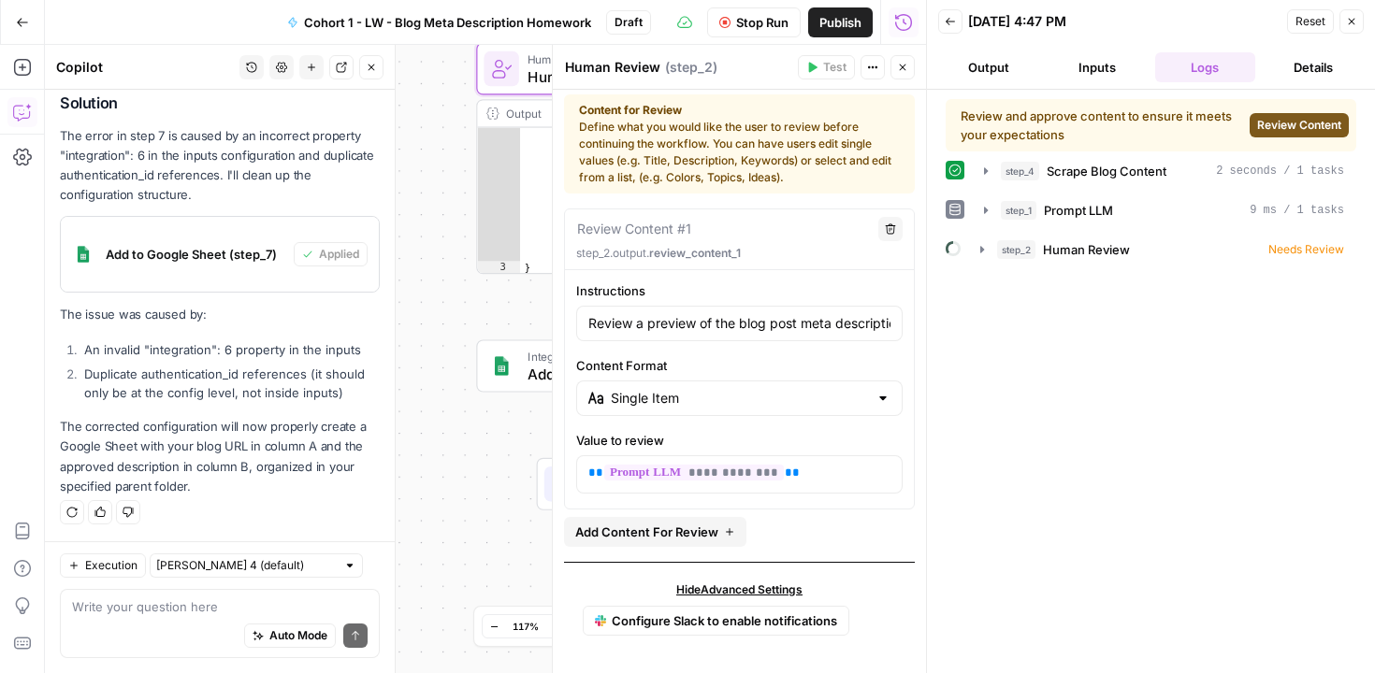
click at [1299, 124] on span "Review Content" at bounding box center [1299, 125] width 84 height 17
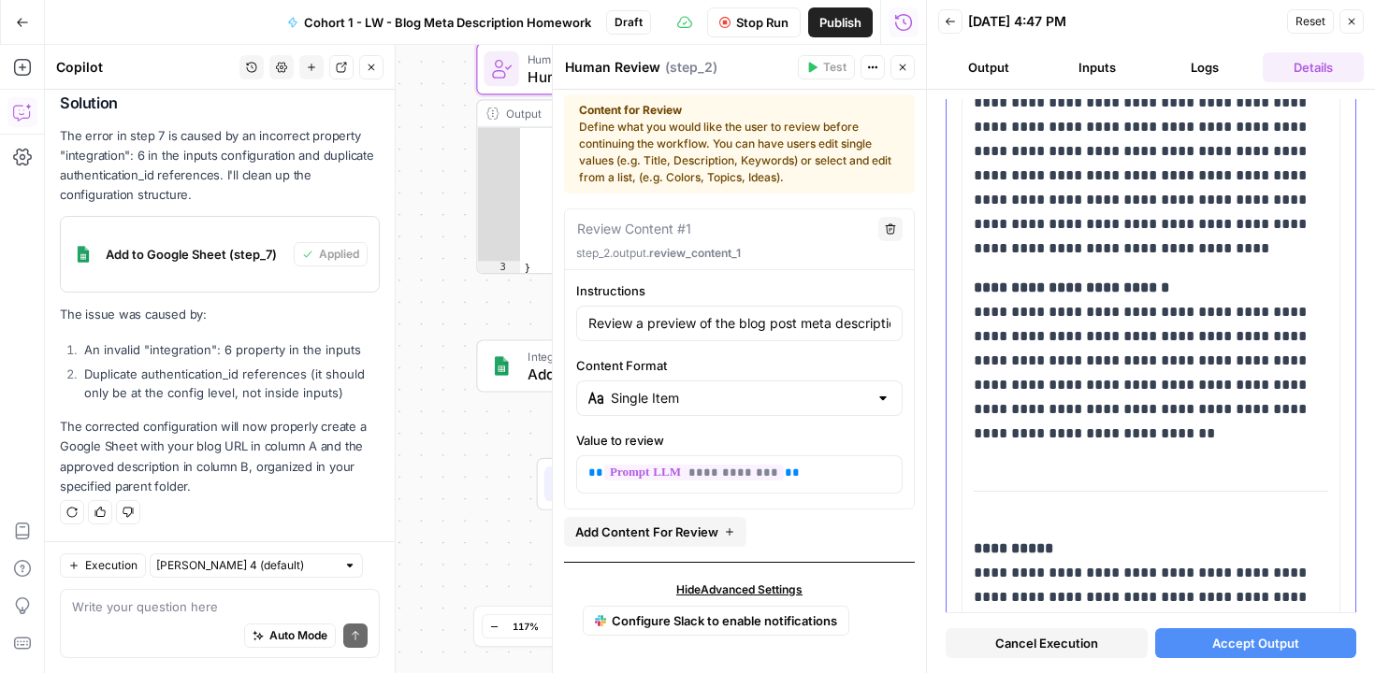
scroll to position [325, 0]
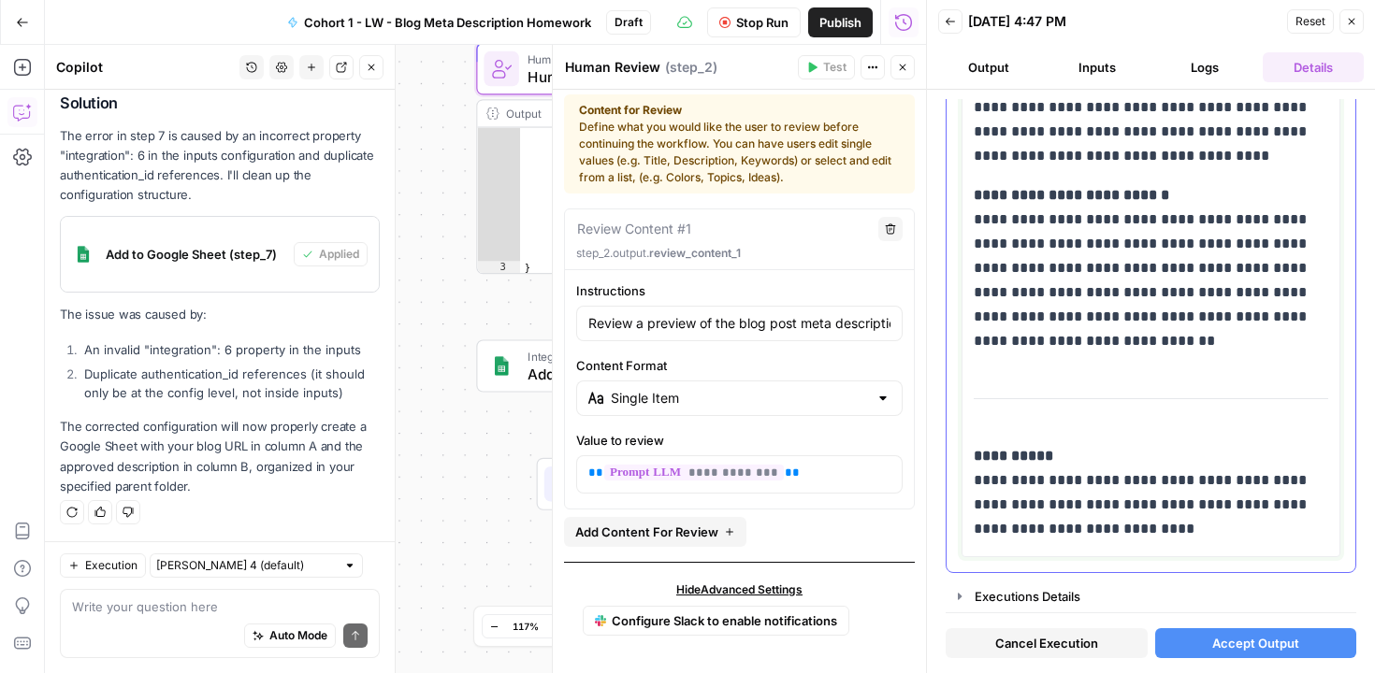
click at [1027, 528] on p "**********" at bounding box center [1144, 492] width 340 height 97
click at [1101, 494] on p "**********" at bounding box center [1144, 492] width 340 height 97
click at [1141, 529] on p "**********" at bounding box center [1144, 492] width 340 height 97
click at [961, 587] on button "Executions Details" at bounding box center [1151, 597] width 409 height 30
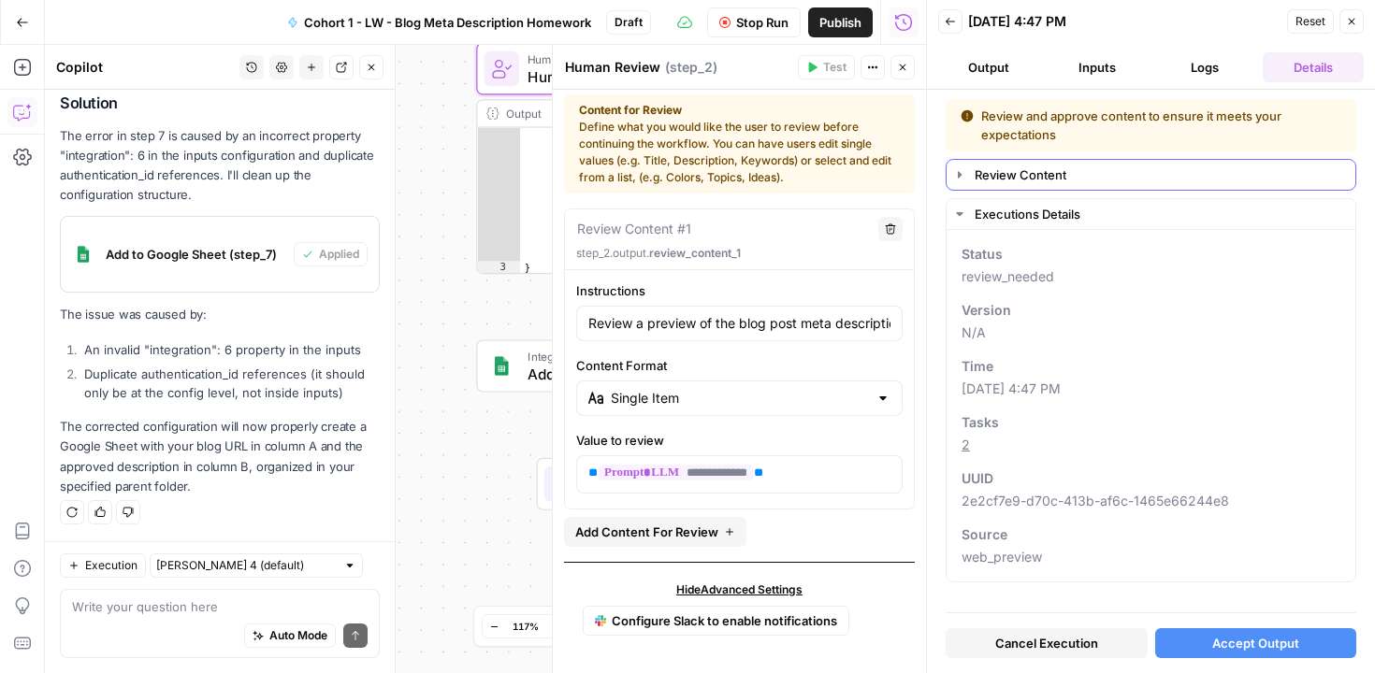
click at [960, 175] on icon "button" at bounding box center [960, 174] width 4 height 7
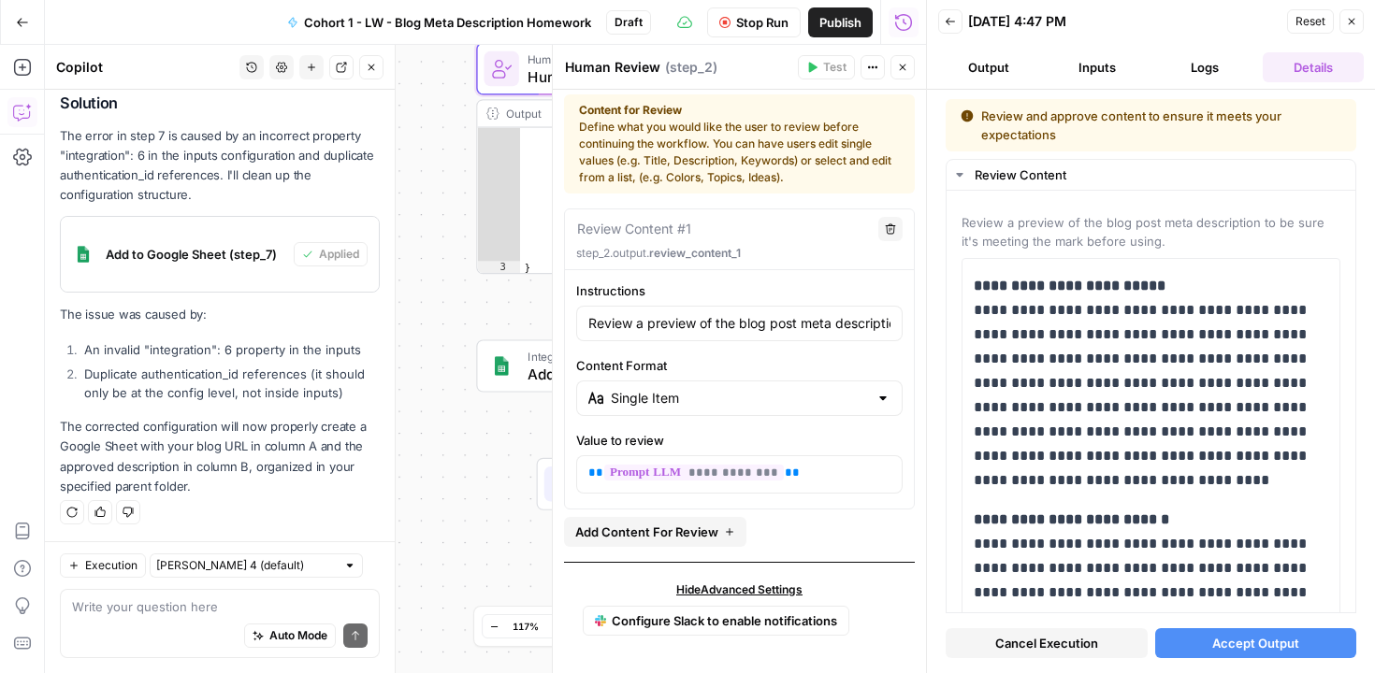
click at [1263, 645] on span "Accept Output" at bounding box center [1255, 643] width 87 height 19
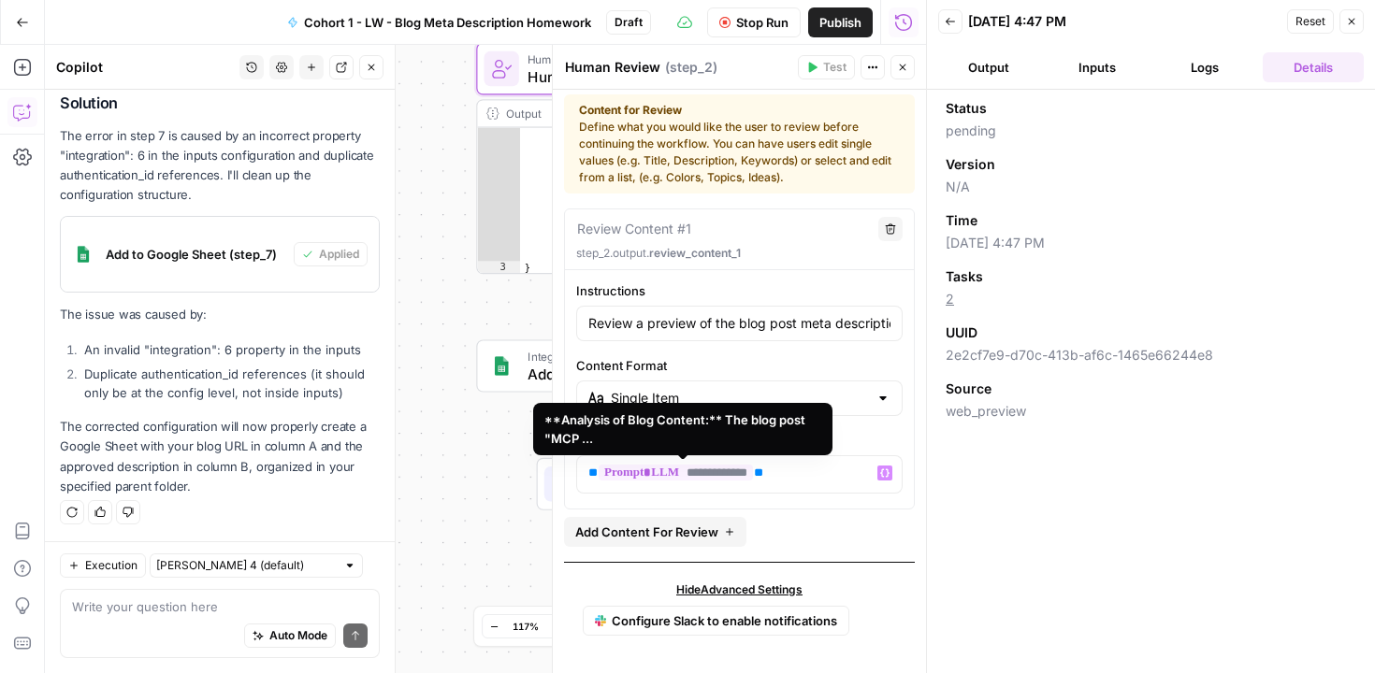
click at [475, 438] on div "**********" at bounding box center [485, 359] width 881 height 629
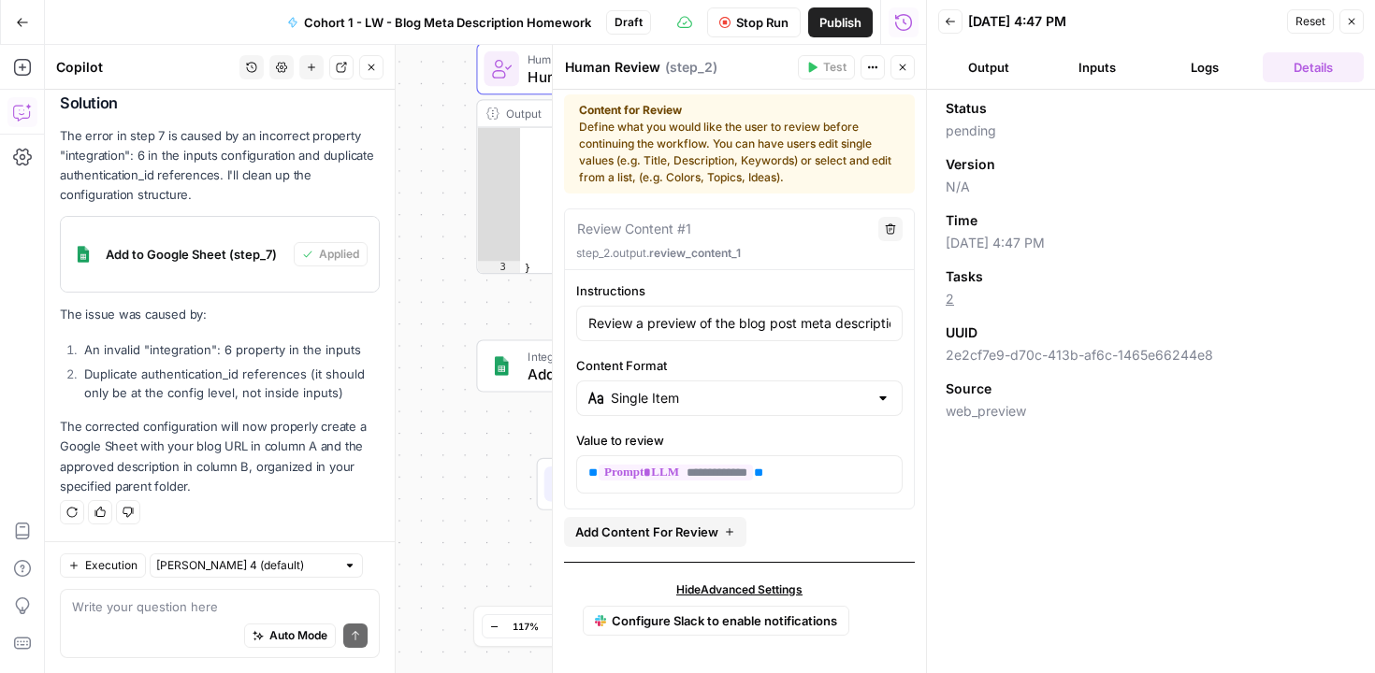
click at [515, 386] on div "Integration Add to Google Sheet Step 7 Copy step Delete step Add Note Test" at bounding box center [645, 366] width 339 height 52
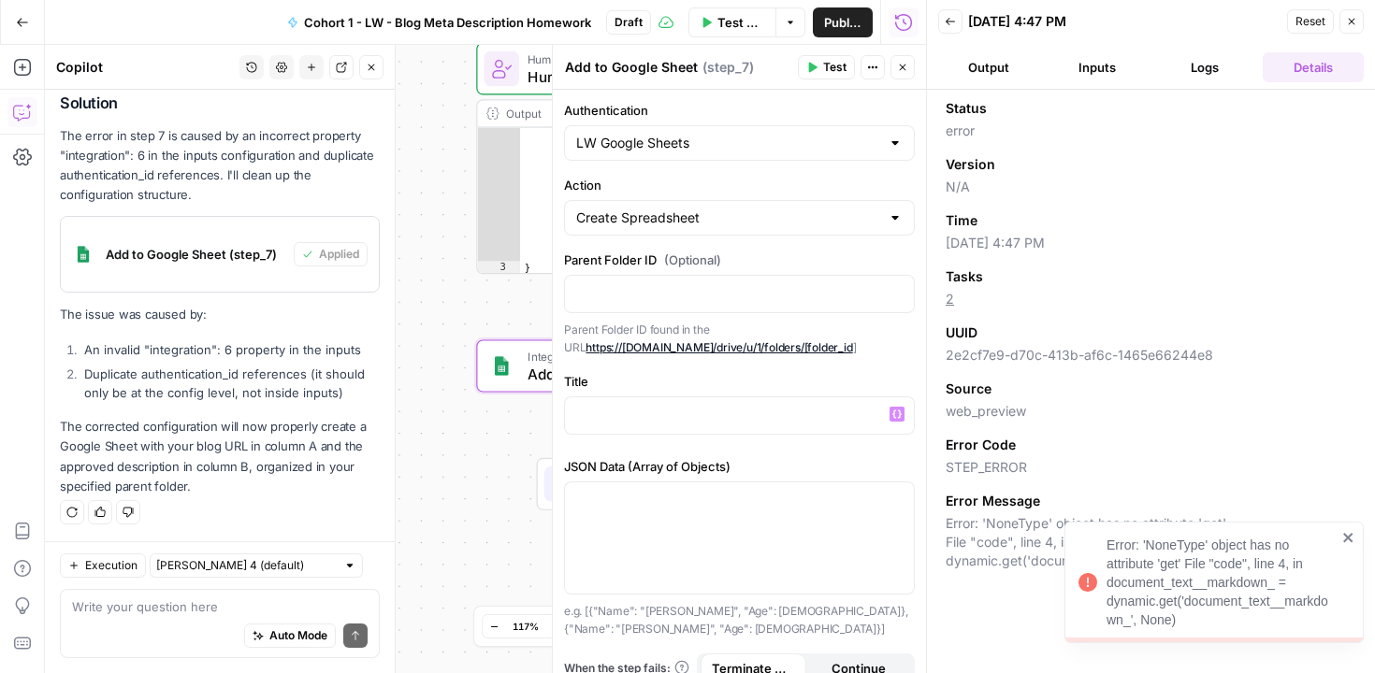
scroll to position [3, 0]
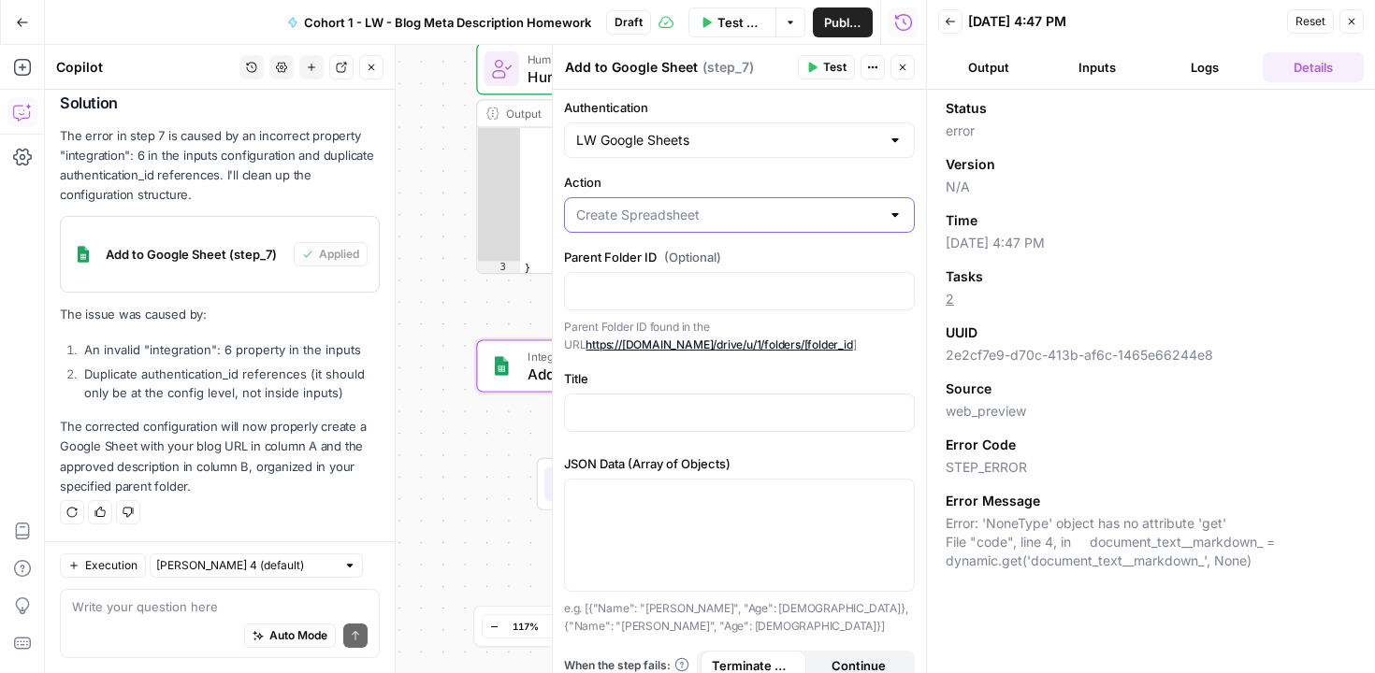
click at [834, 219] on input "Action" at bounding box center [728, 215] width 304 height 19
type input "Create Spreadsheet"
click at [910, 204] on div "Authentication LW Google Sheets Action Create Spreadsheet Parent Folder ID (Opt…" at bounding box center [739, 389] width 373 height 605
click at [691, 288] on p at bounding box center [739, 290] width 326 height 19
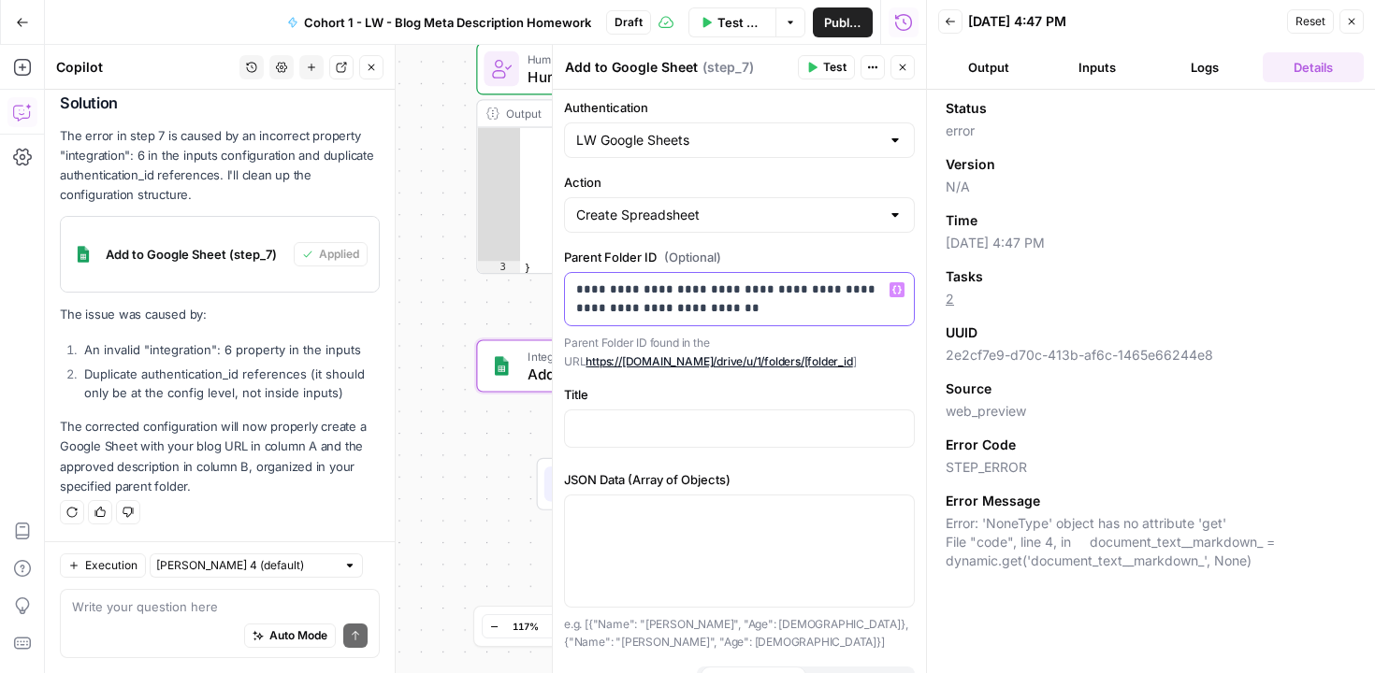
scroll to position [19, 0]
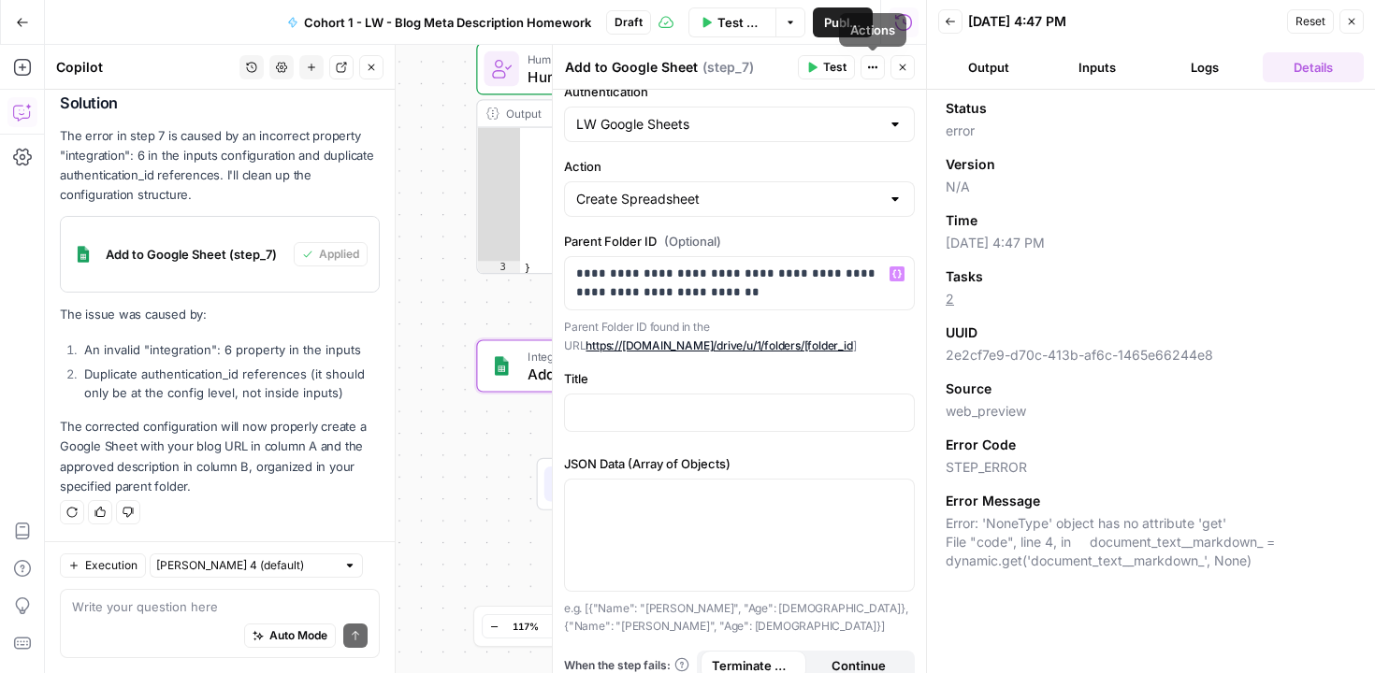
click at [829, 67] on span "Test" at bounding box center [834, 67] width 23 height 17
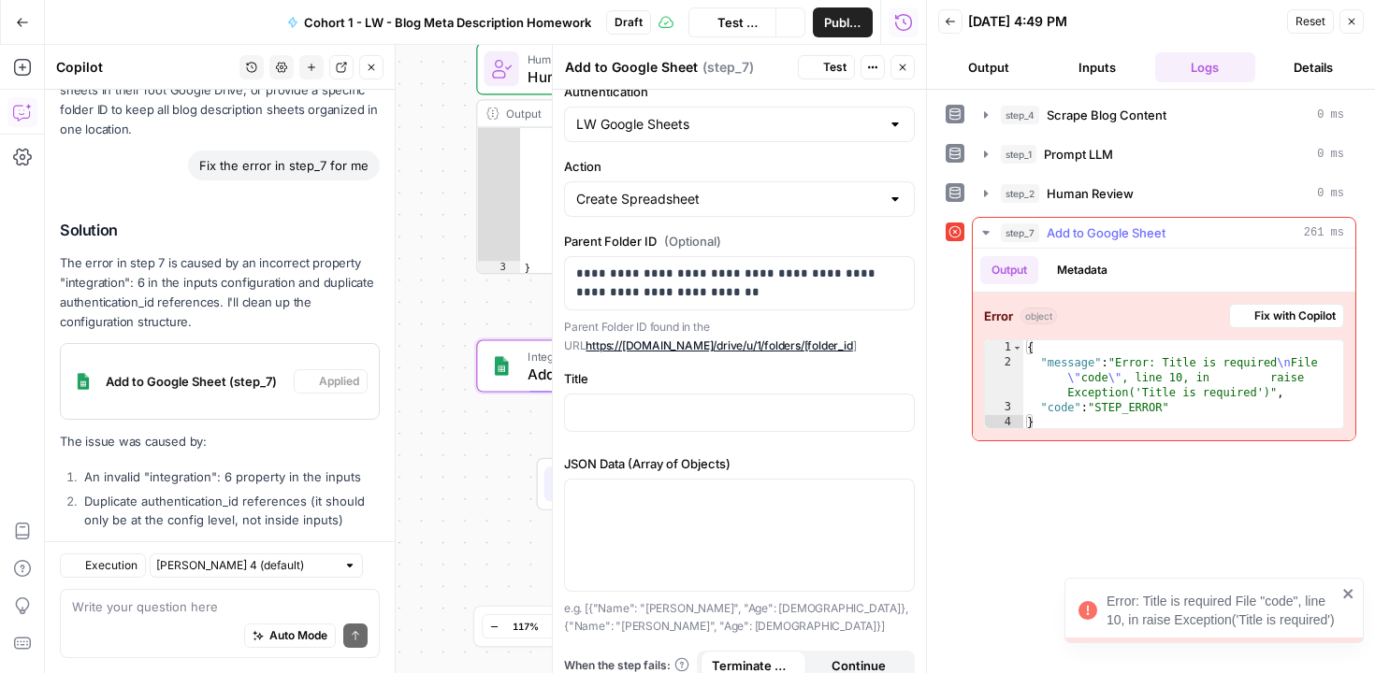
scroll to position [3942, 0]
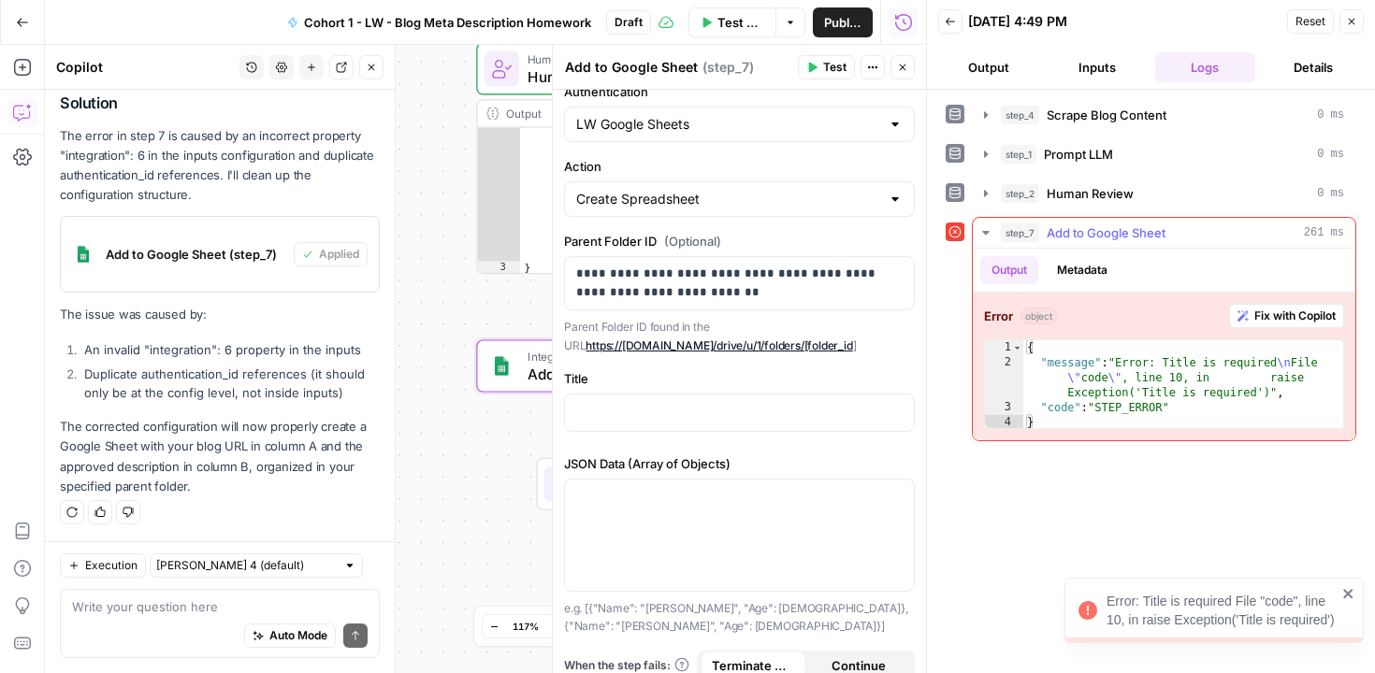
click at [1314, 315] on span "Fix with Copilot" at bounding box center [1294, 316] width 81 height 17
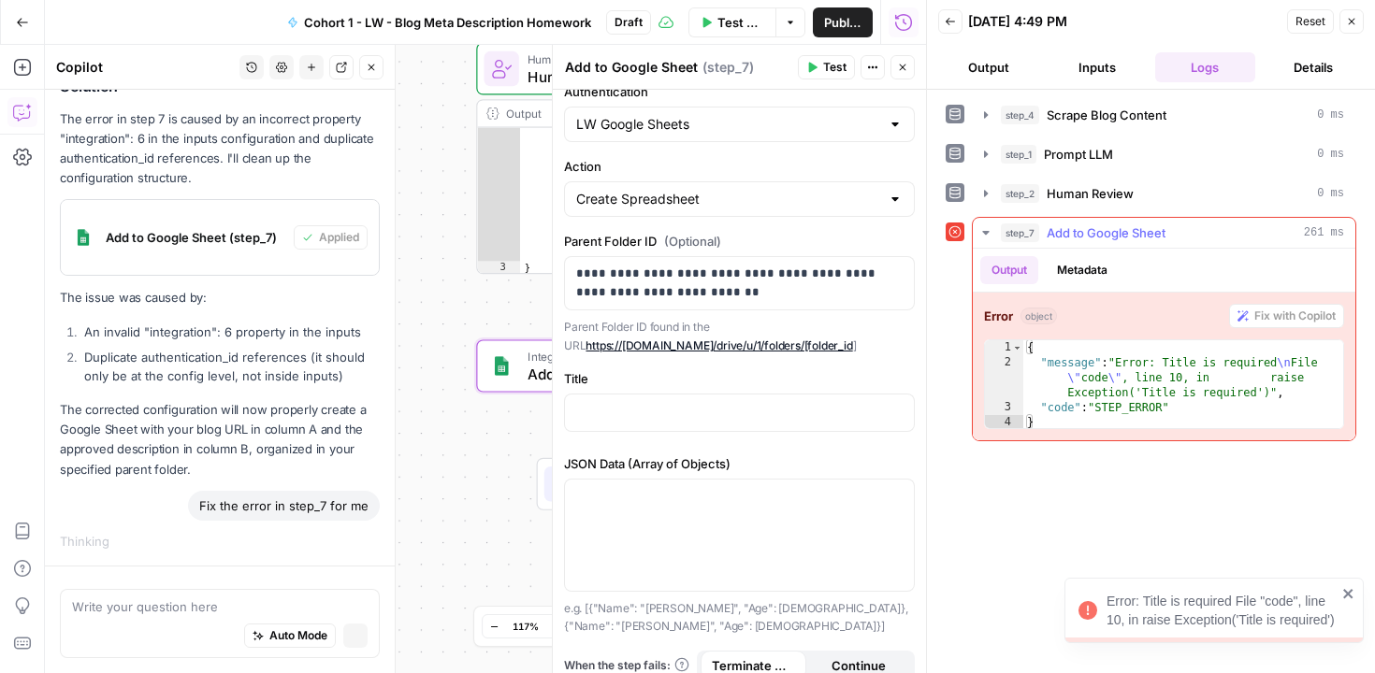
scroll to position [3788, 0]
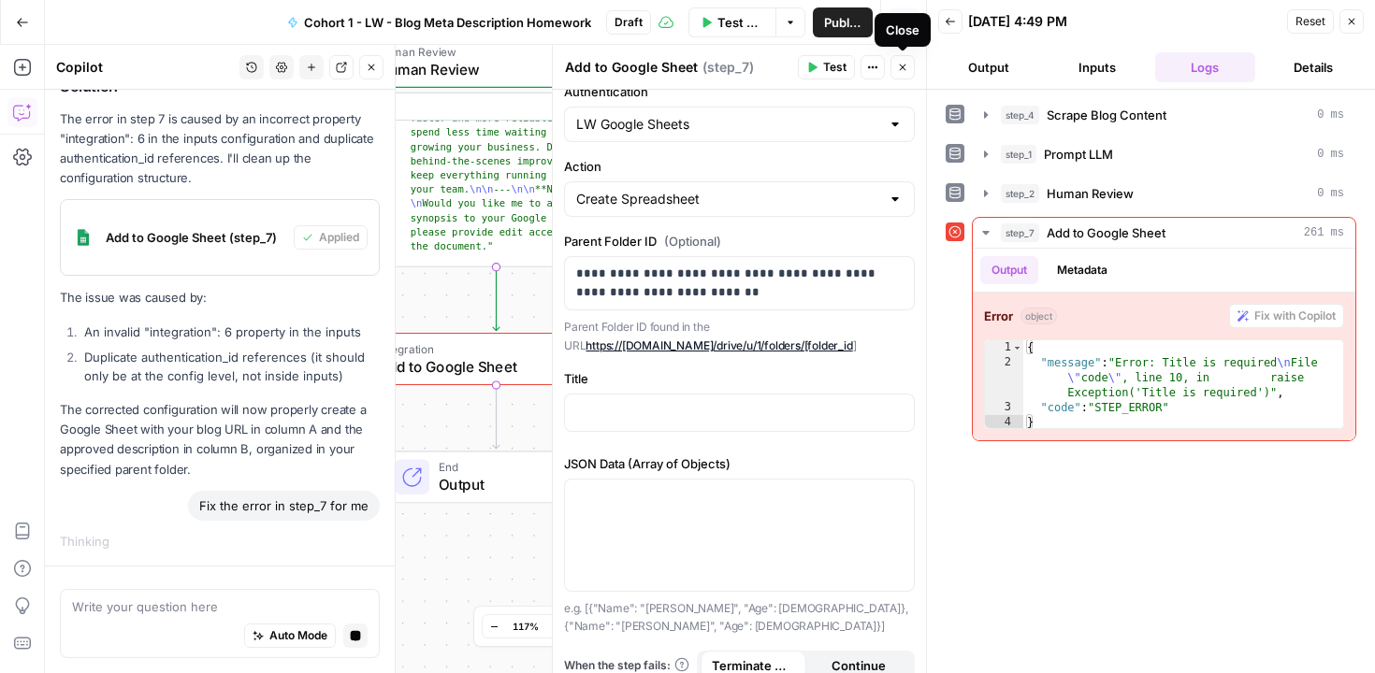
click at [905, 67] on icon "button" at bounding box center [902, 67] width 11 height 11
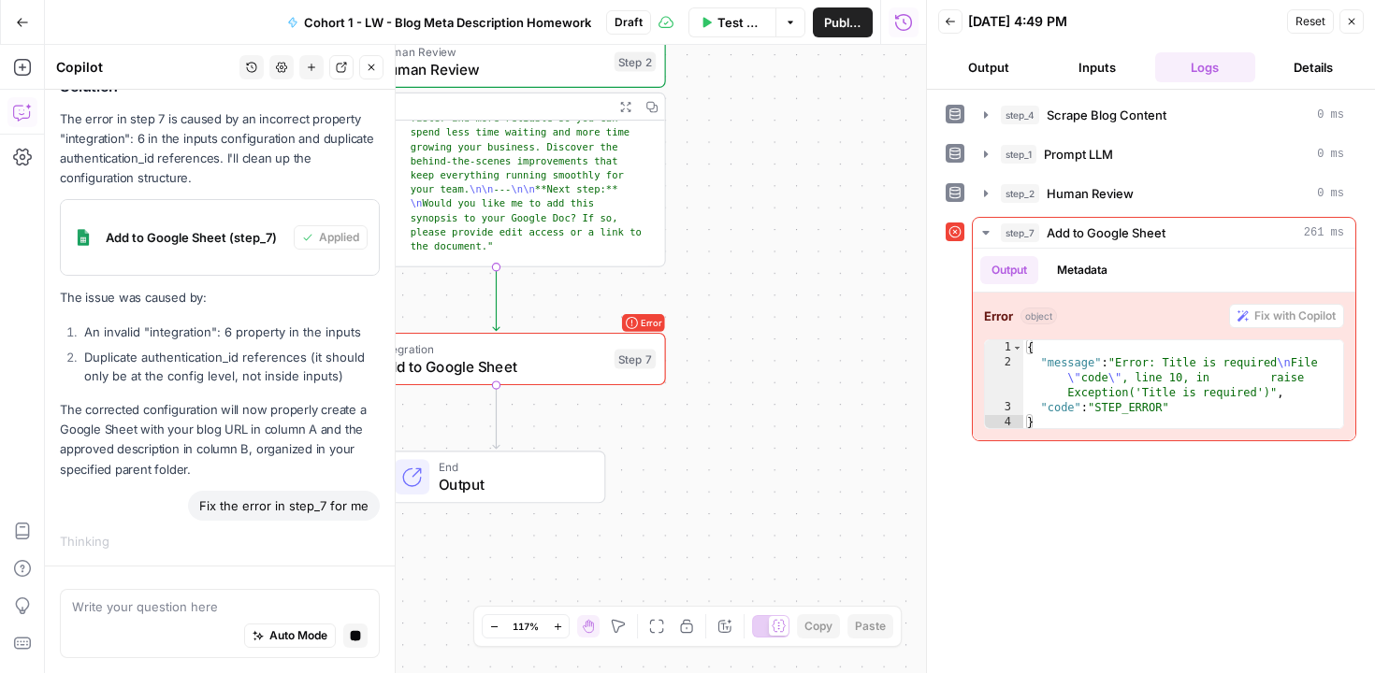
click at [1355, 16] on icon "button" at bounding box center [1351, 21] width 11 height 11
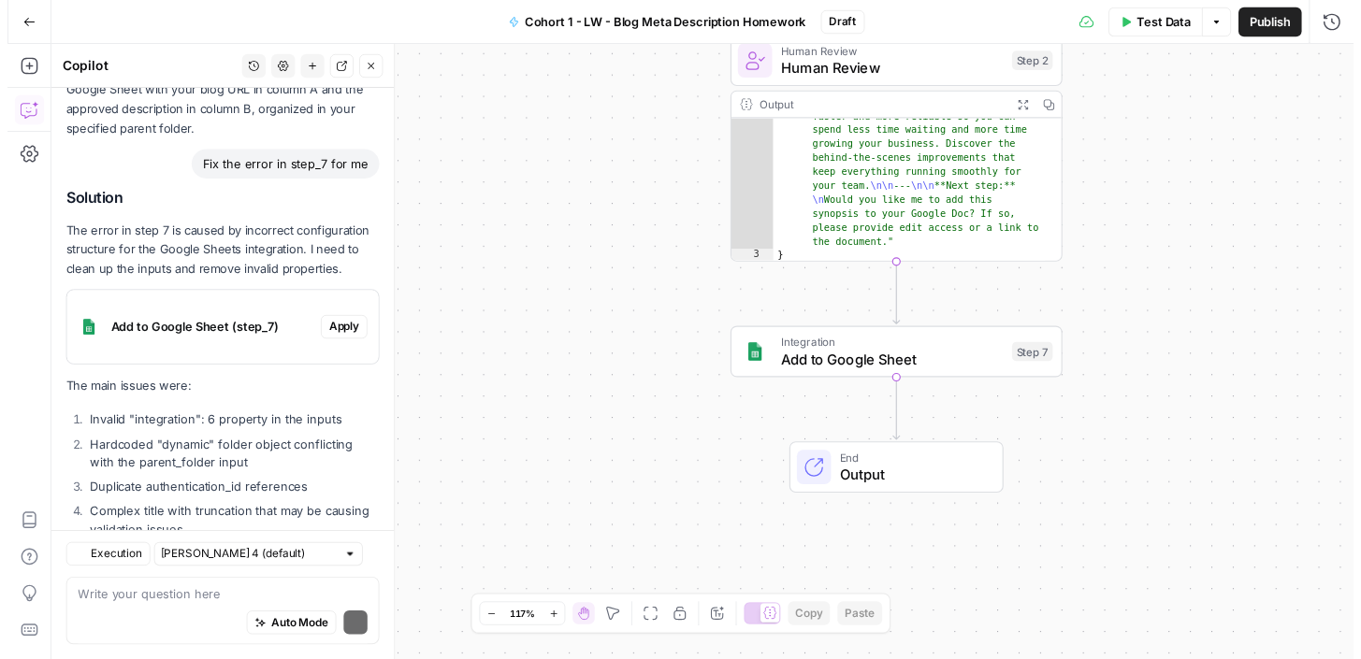
scroll to position [4445, 0]
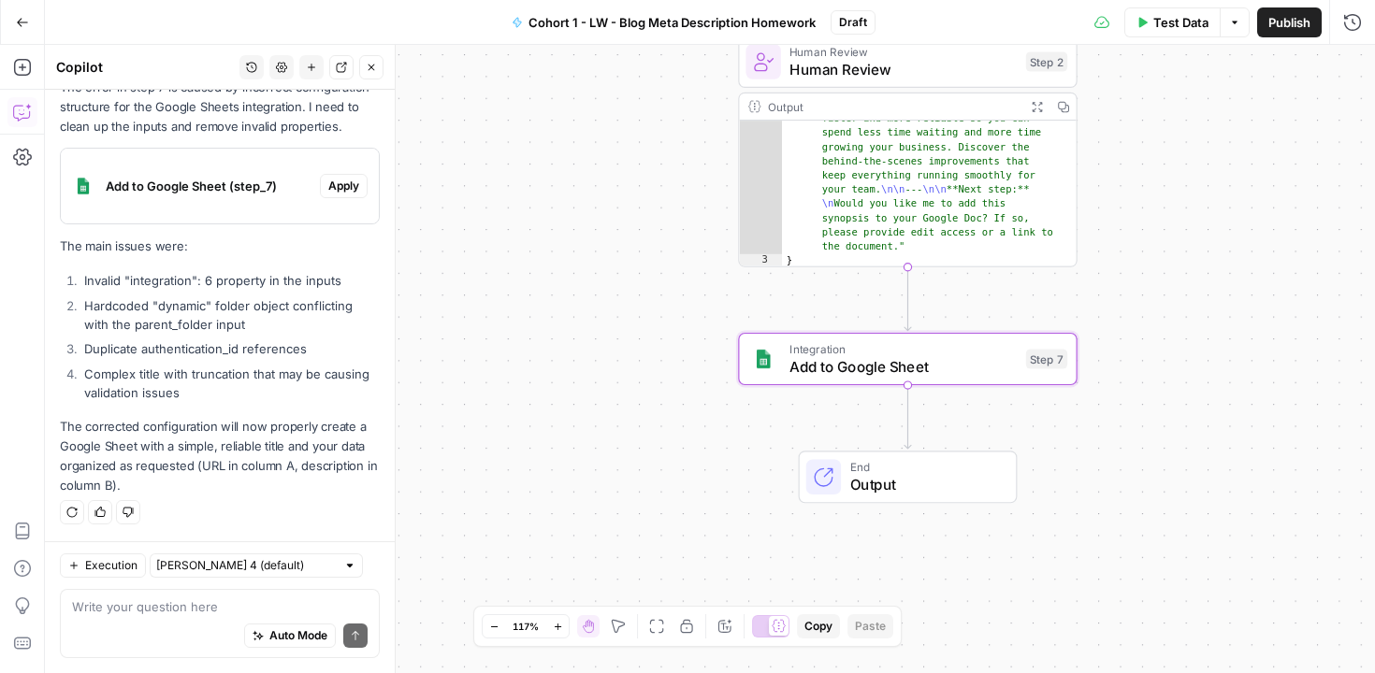
click at [336, 190] on span "Apply" at bounding box center [343, 186] width 31 height 17
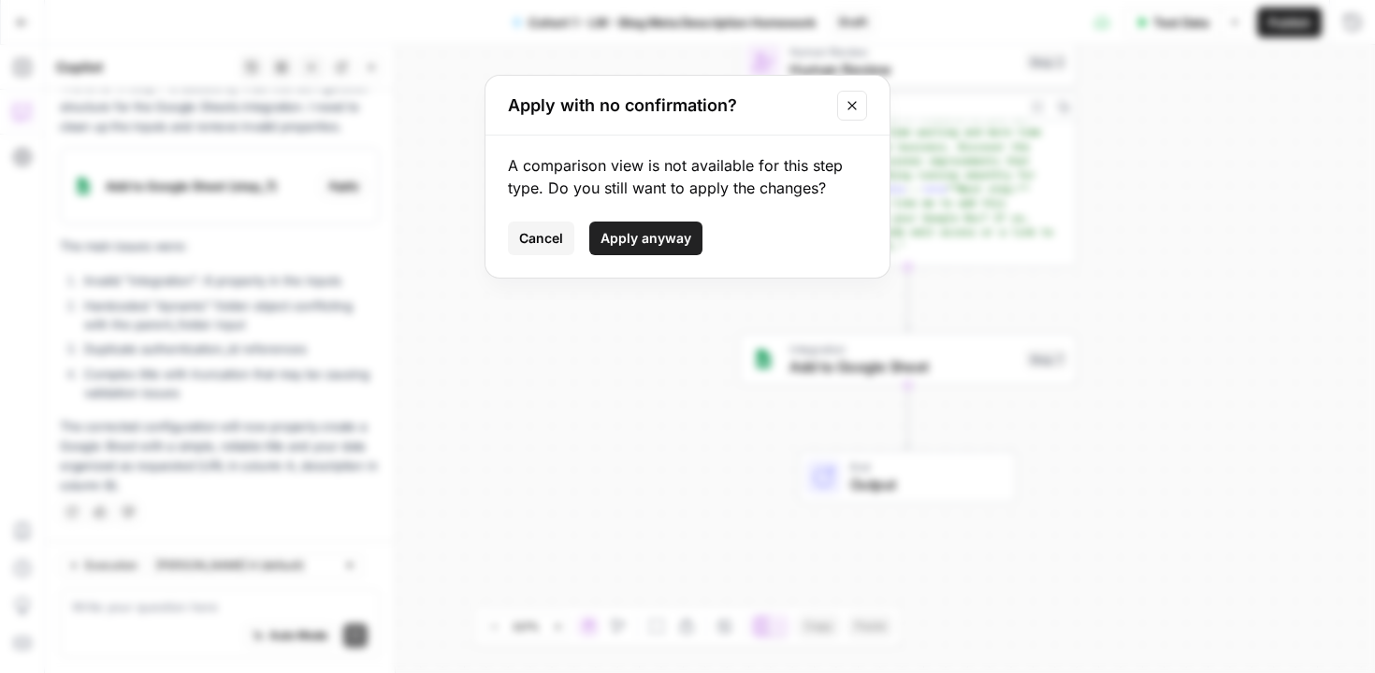
click at [661, 241] on span "Apply anyway" at bounding box center [646, 238] width 91 height 19
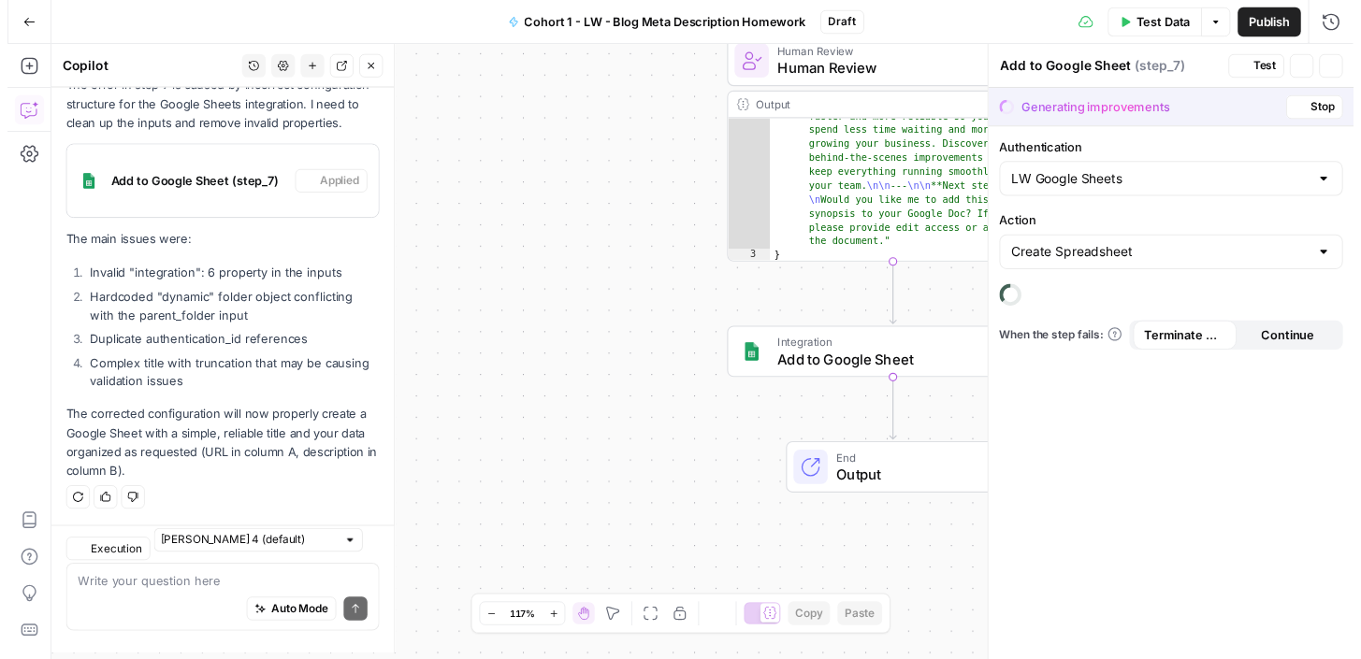
scroll to position [4475, 0]
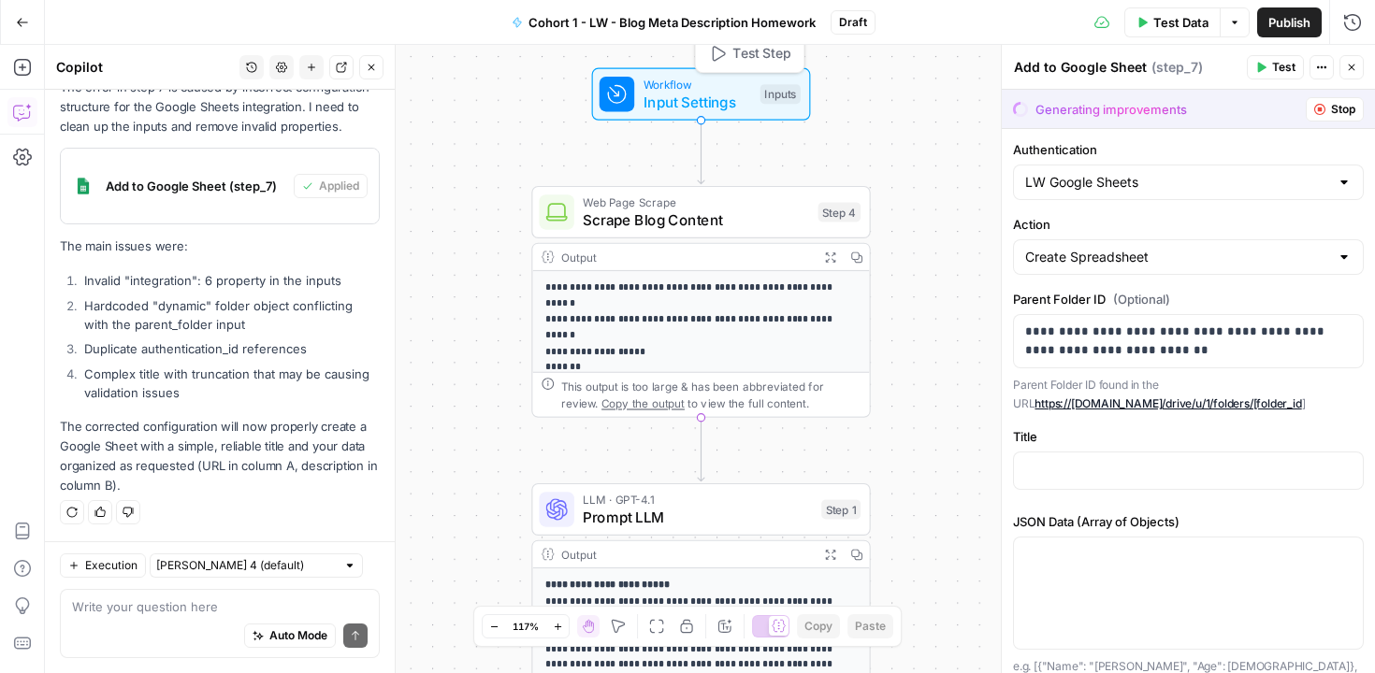
click at [728, 94] on span "Input Settings" at bounding box center [698, 102] width 109 height 22
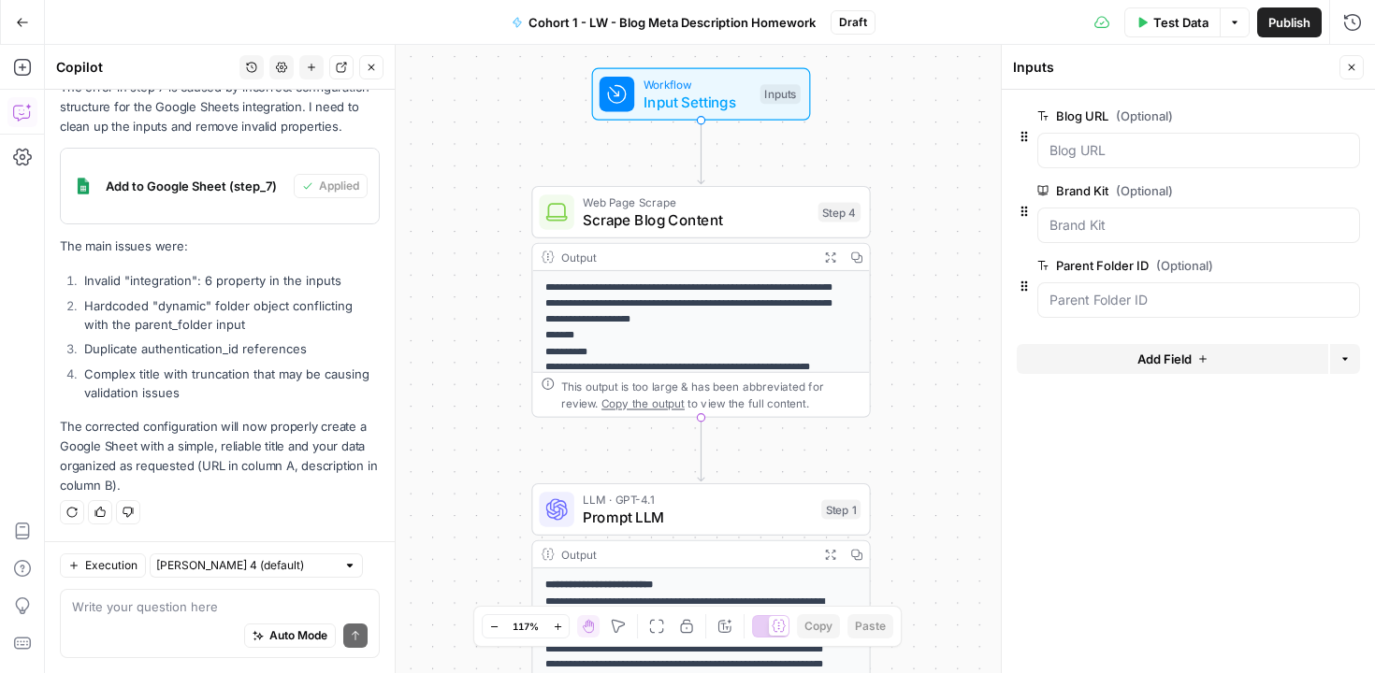
click at [1353, 70] on icon "button" at bounding box center [1352, 68] width 7 height 7
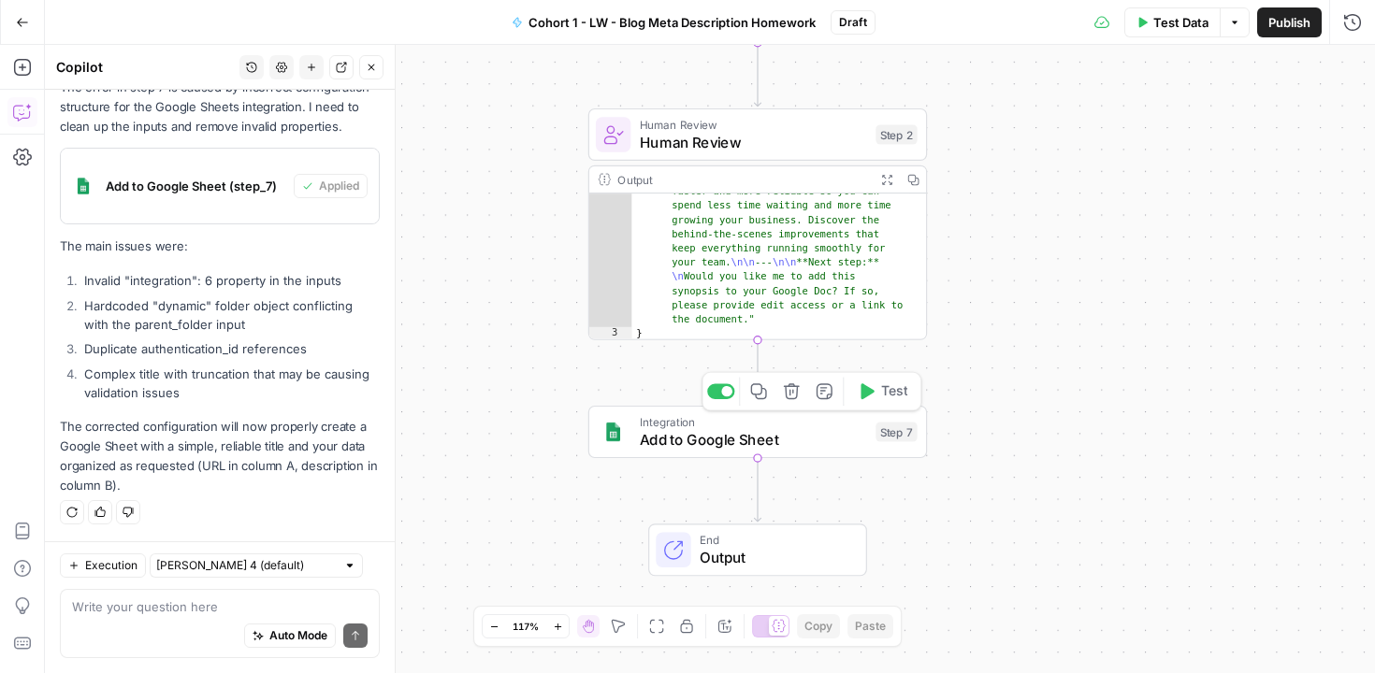
click at [825, 441] on span "Add to Google Sheet" at bounding box center [753, 439] width 227 height 22
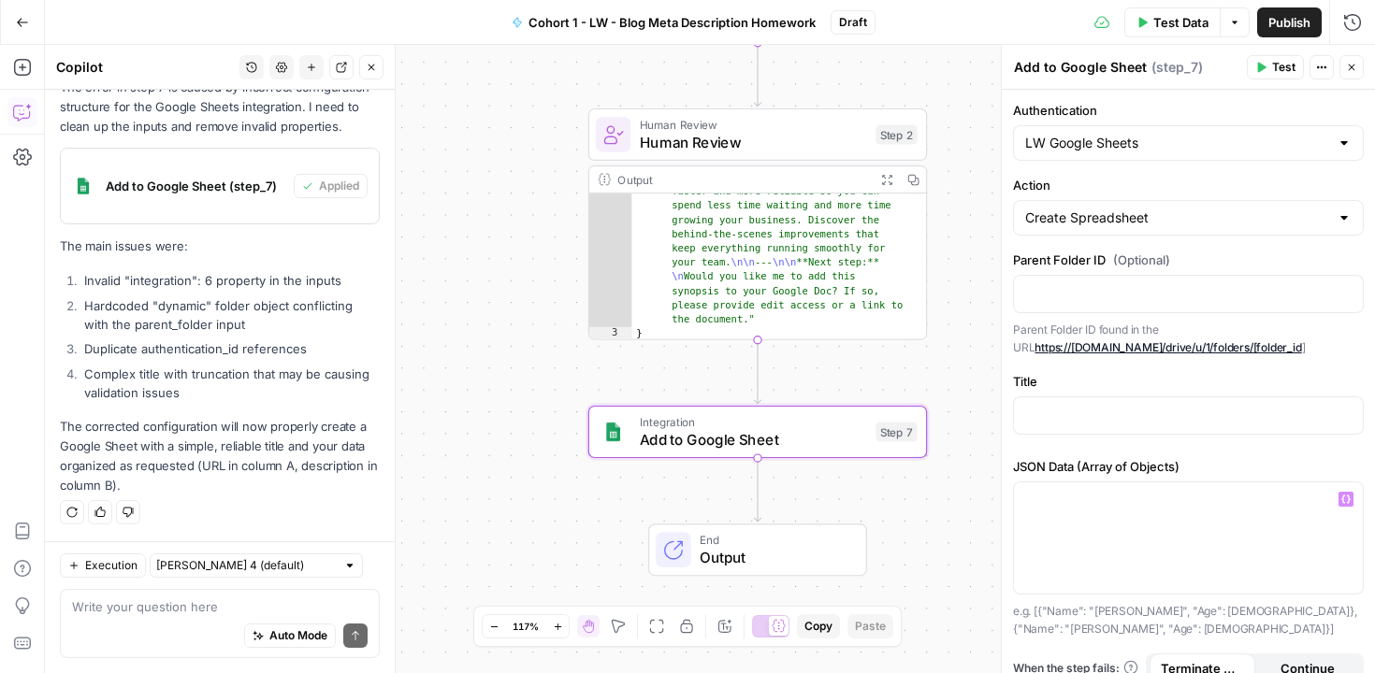
scroll to position [3, 0]
click at [1205, 150] on div "LW Google Sheets" at bounding box center [1188, 141] width 351 height 36
type input "LW Google Sheets"
click at [1238, 105] on label "Authentication" at bounding box center [1188, 107] width 351 height 19
click at [1238, 131] on input "LW Google Sheets" at bounding box center [1177, 140] width 304 height 19
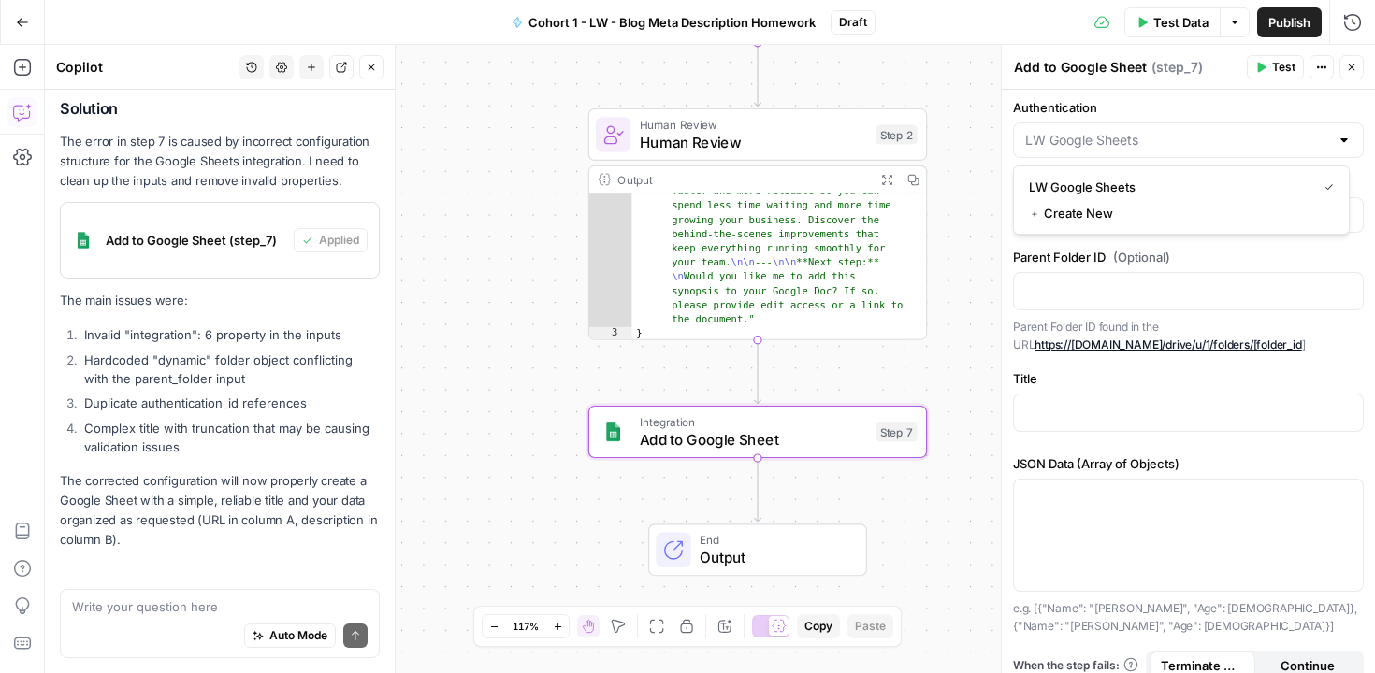
scroll to position [4475, 0]
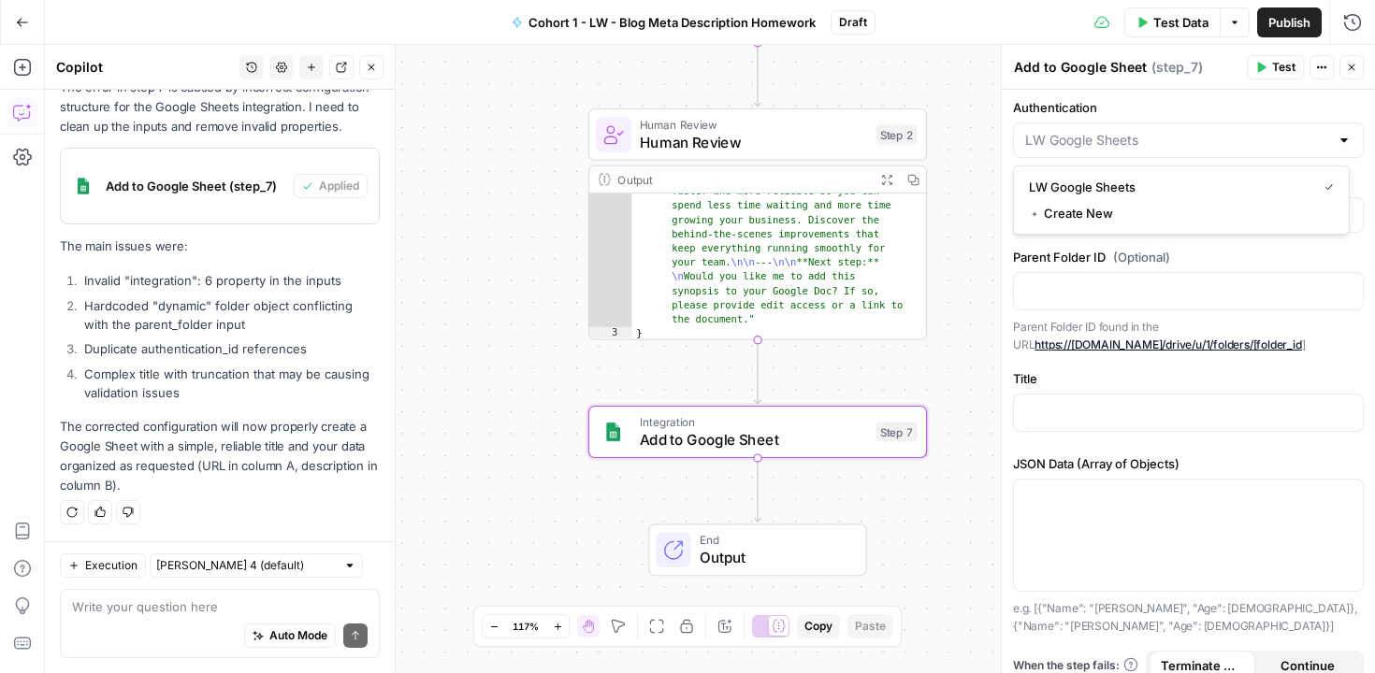
type input "LW Google Sheets"
click at [248, 330] on li "Hardcoded "dynamic" folder object conflicting with the parent_folder input" at bounding box center [230, 315] width 300 height 37
click at [1354, 68] on icon "button" at bounding box center [1351, 67] width 11 height 11
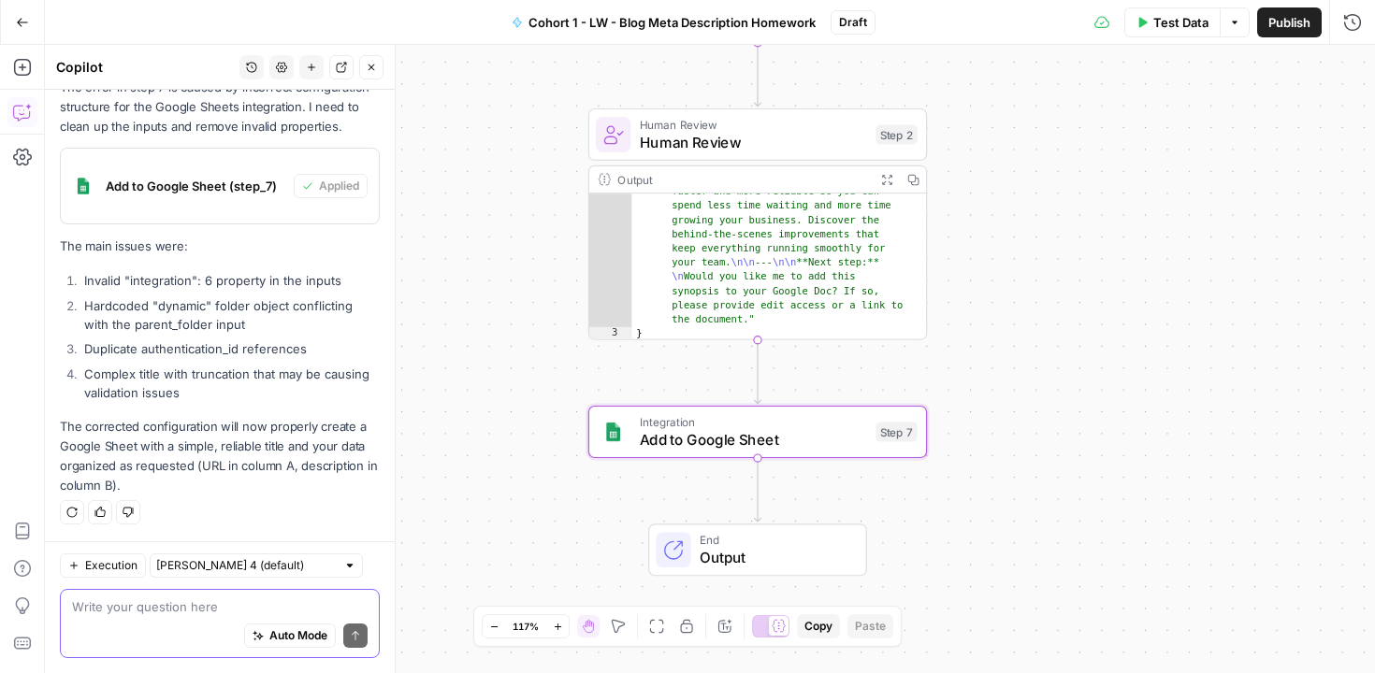
click at [153, 607] on textarea at bounding box center [220, 607] width 296 height 19
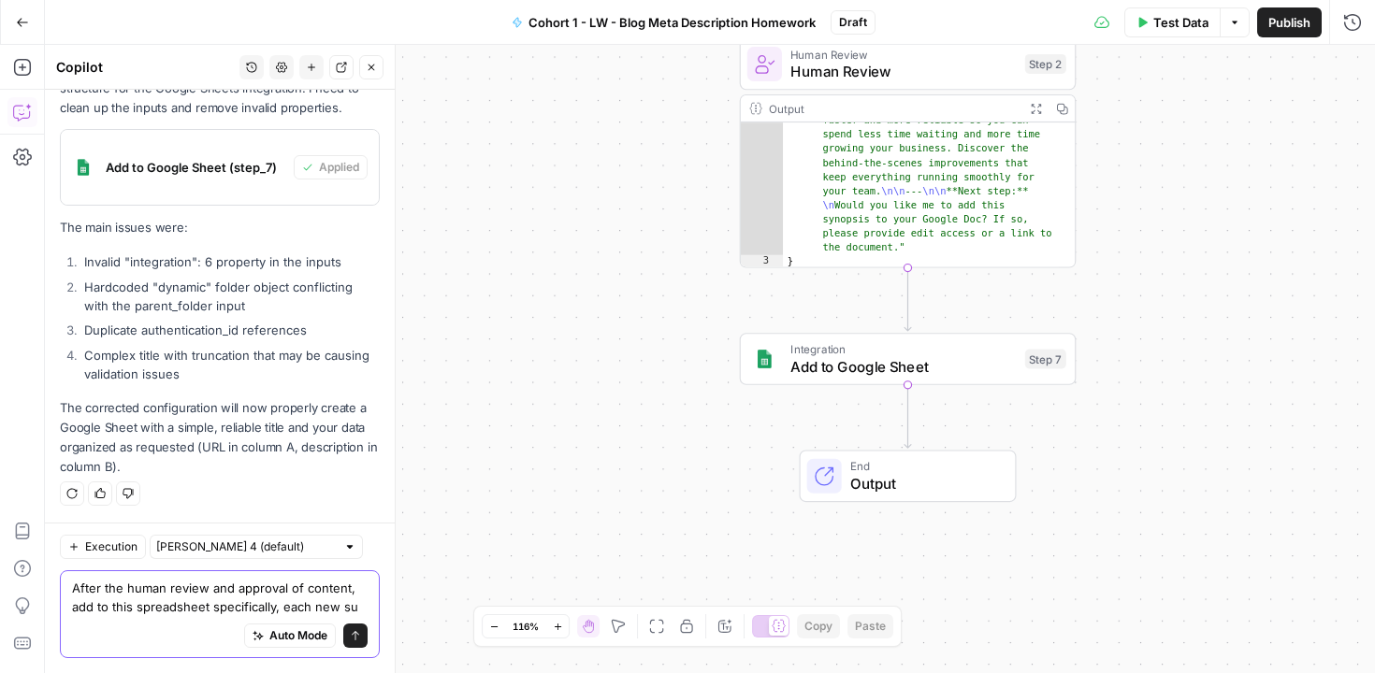
scroll to position [4512, 0]
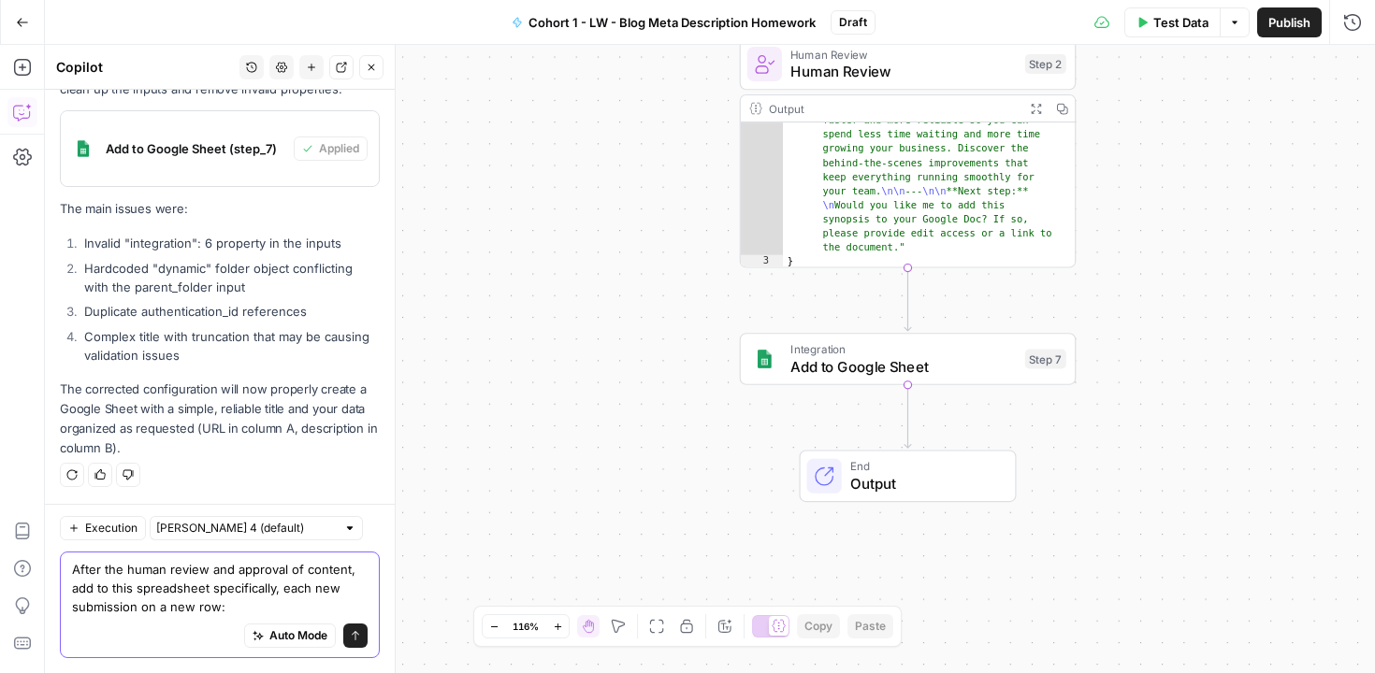
paste textarea "https://docs.google.com/spreadsheets/d/11ZvehqbnA_-M_y5kzlhkwbipSfncZRu0OQ1jHOG…"
type textarea "After the human review and approval of content, add to this spreadsheet specifi…"
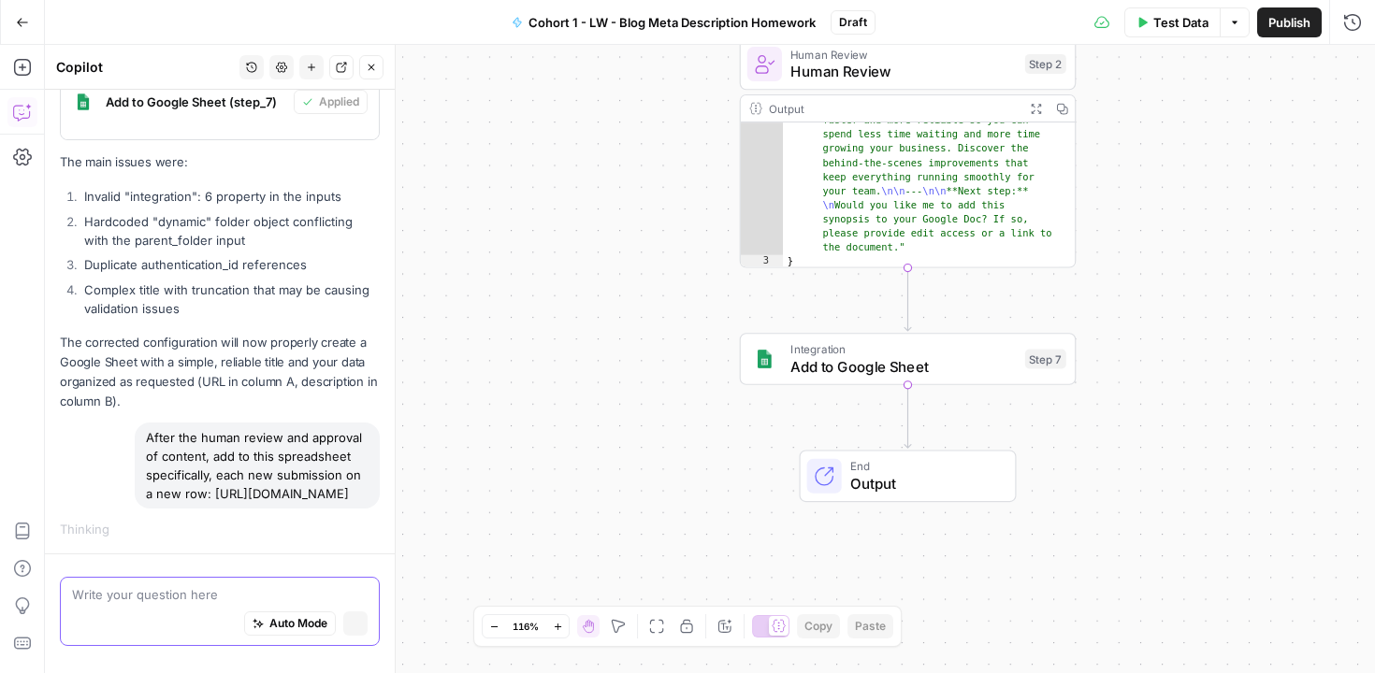
scroll to position [4385, 0]
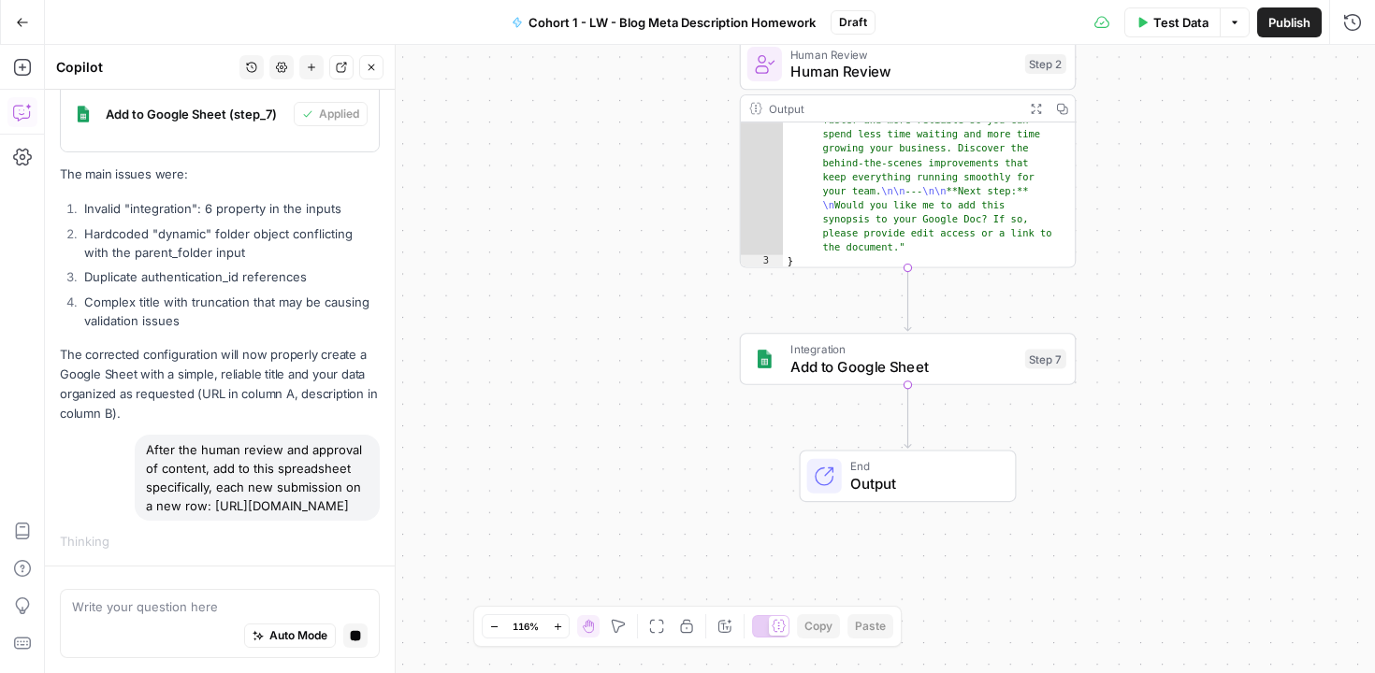
click at [289, 435] on div "After the human review and approval of content, add to this spreadsheet specifi…" at bounding box center [257, 478] width 245 height 86
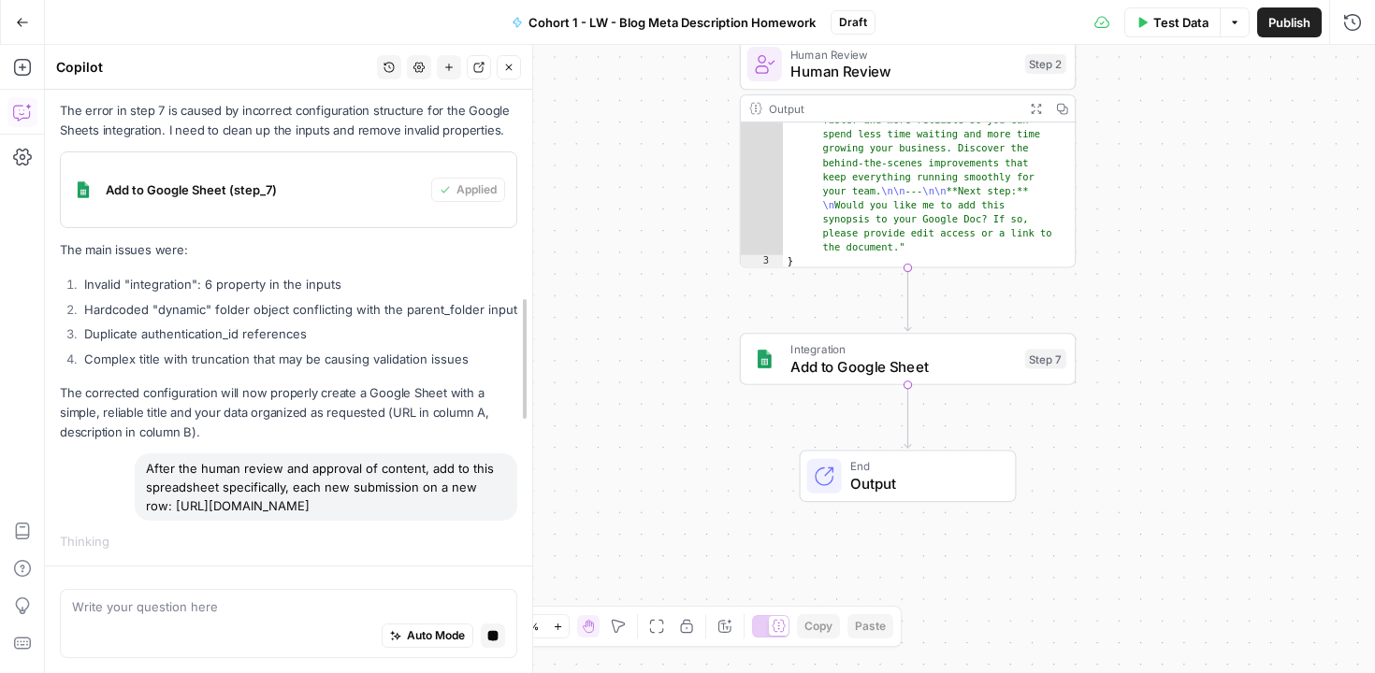
scroll to position [3690, 0]
drag, startPoint x: 395, startPoint y: 436, endPoint x: 534, endPoint y: 435, distance: 139.4
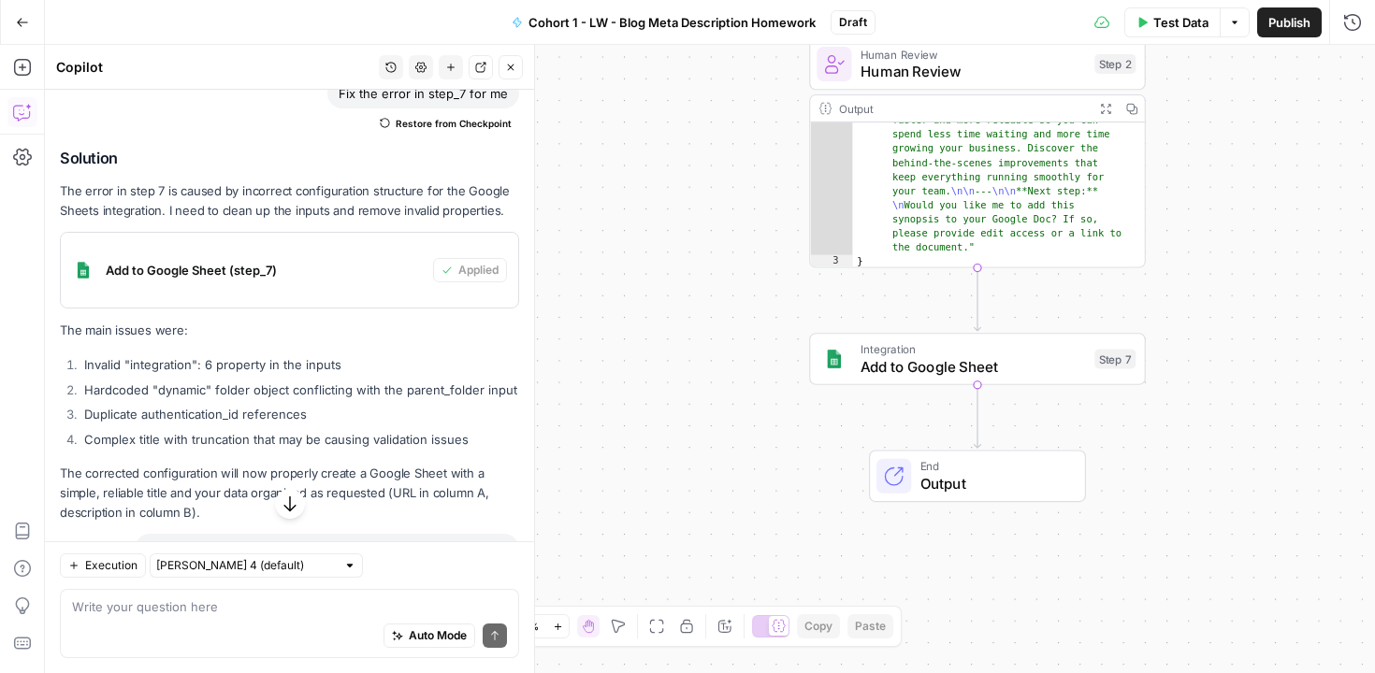
scroll to position [4152, 0]
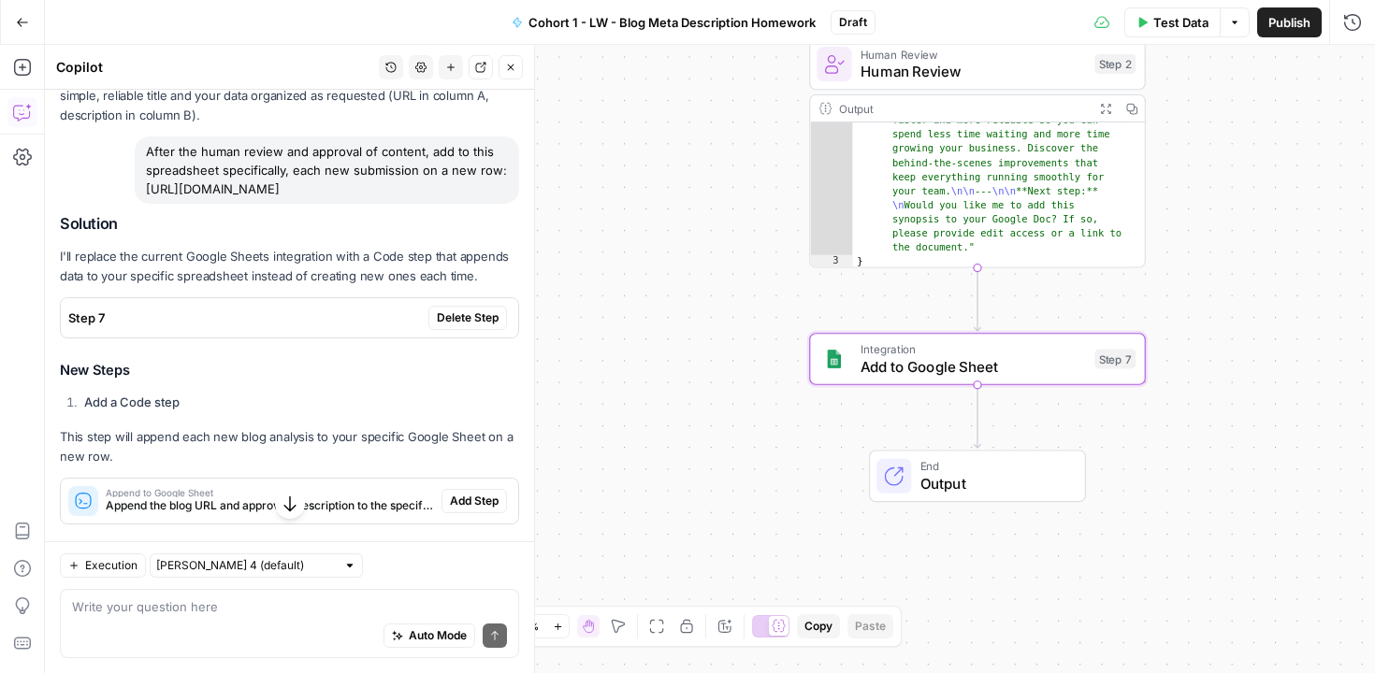
click at [447, 326] on span "Delete Step" at bounding box center [468, 318] width 62 height 17
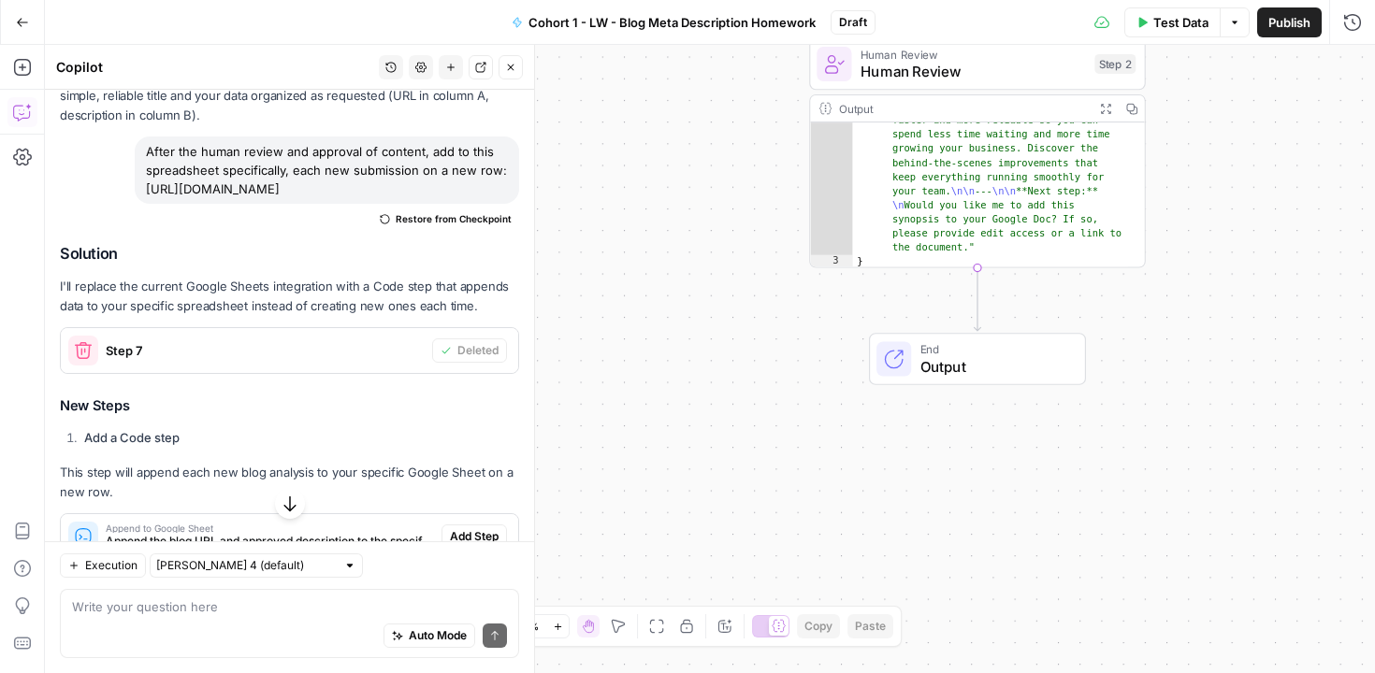
scroll to position [4180, 0]
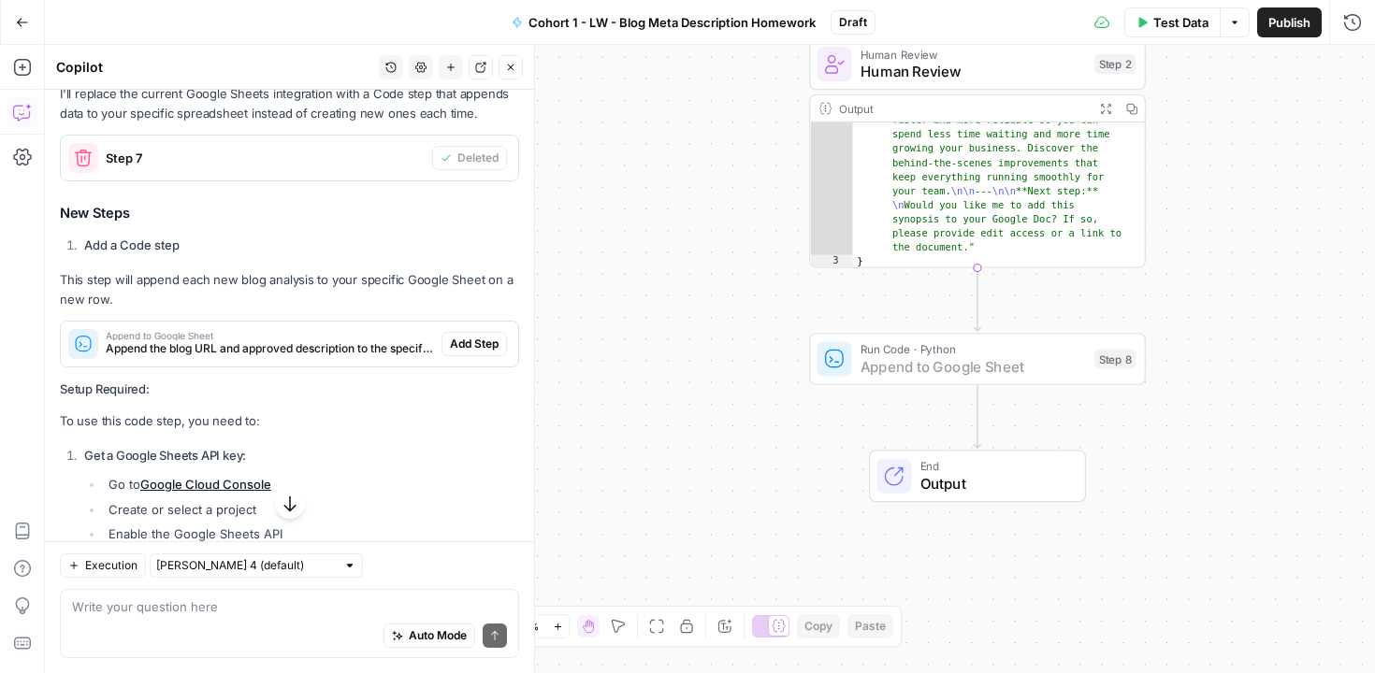
click at [456, 353] on span "Add Step" at bounding box center [474, 344] width 49 height 17
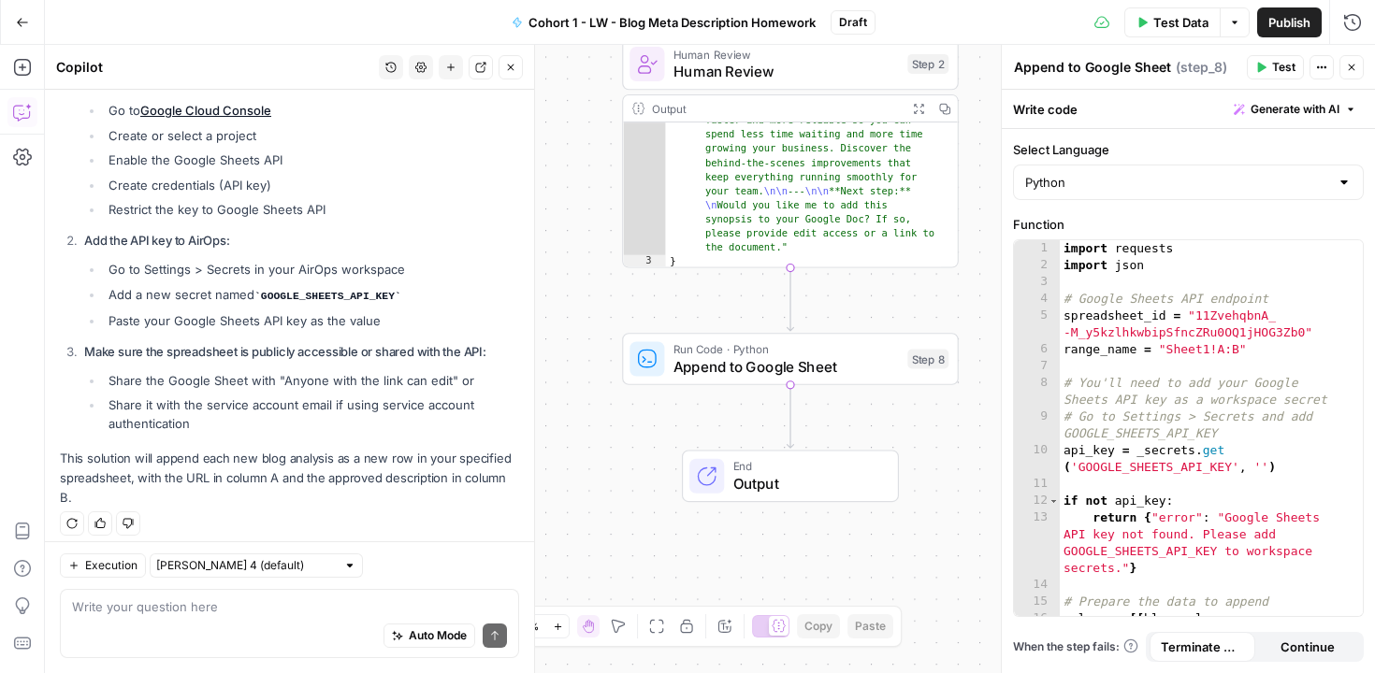
scroll to position [4533, 0]
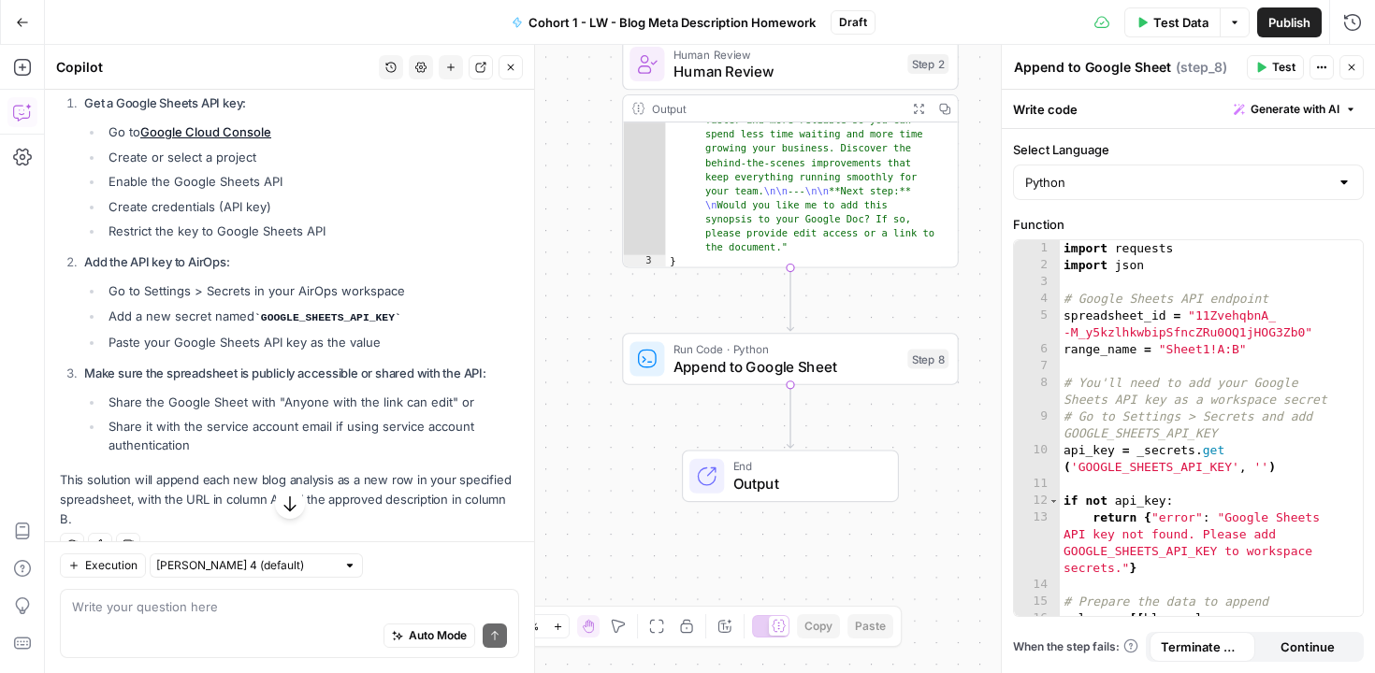
click at [221, 139] on link "Google Cloud Console" at bounding box center [205, 131] width 131 height 15
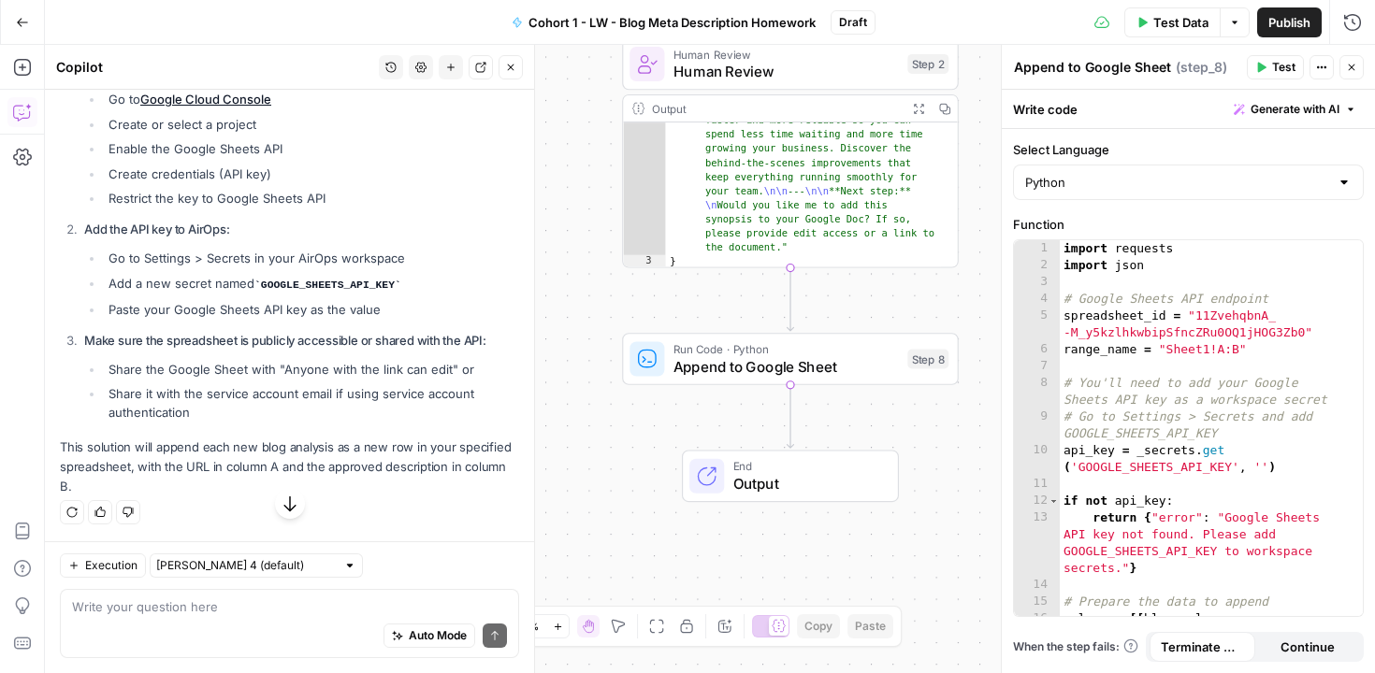
scroll to position [4580, 0]
click at [1151, 18] on button "Test Data" at bounding box center [1172, 22] width 96 height 30
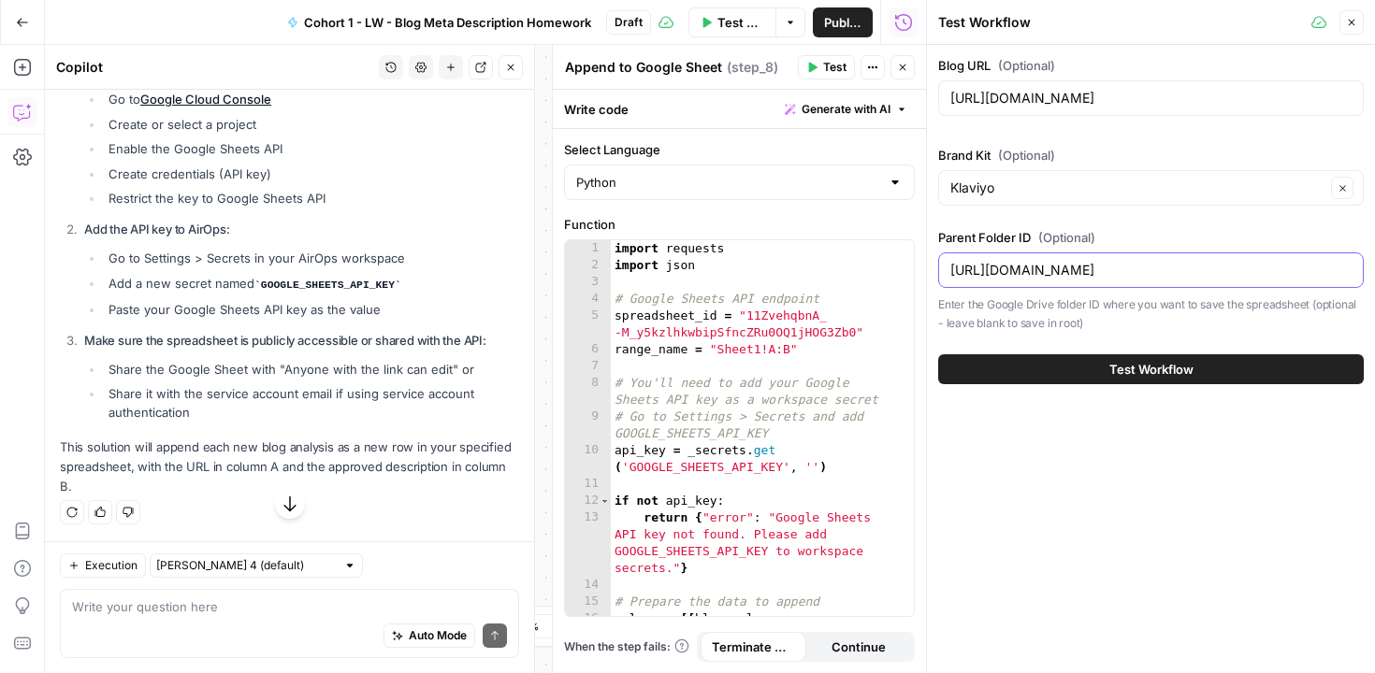
click at [1026, 273] on input "https://drive.google.com/drive/folders/1WzTzlCUQraDP7-RFFE7nnvC9r3-oOuV4" at bounding box center [1150, 270] width 401 height 19
click at [1069, 466] on div "Blog URL (Optional) https://www.klaviyo.com/blog/mcp-server-wins-for-working-ef…" at bounding box center [1151, 359] width 448 height 629
click at [1115, 366] on span "Test Workflow" at bounding box center [1151, 369] width 84 height 19
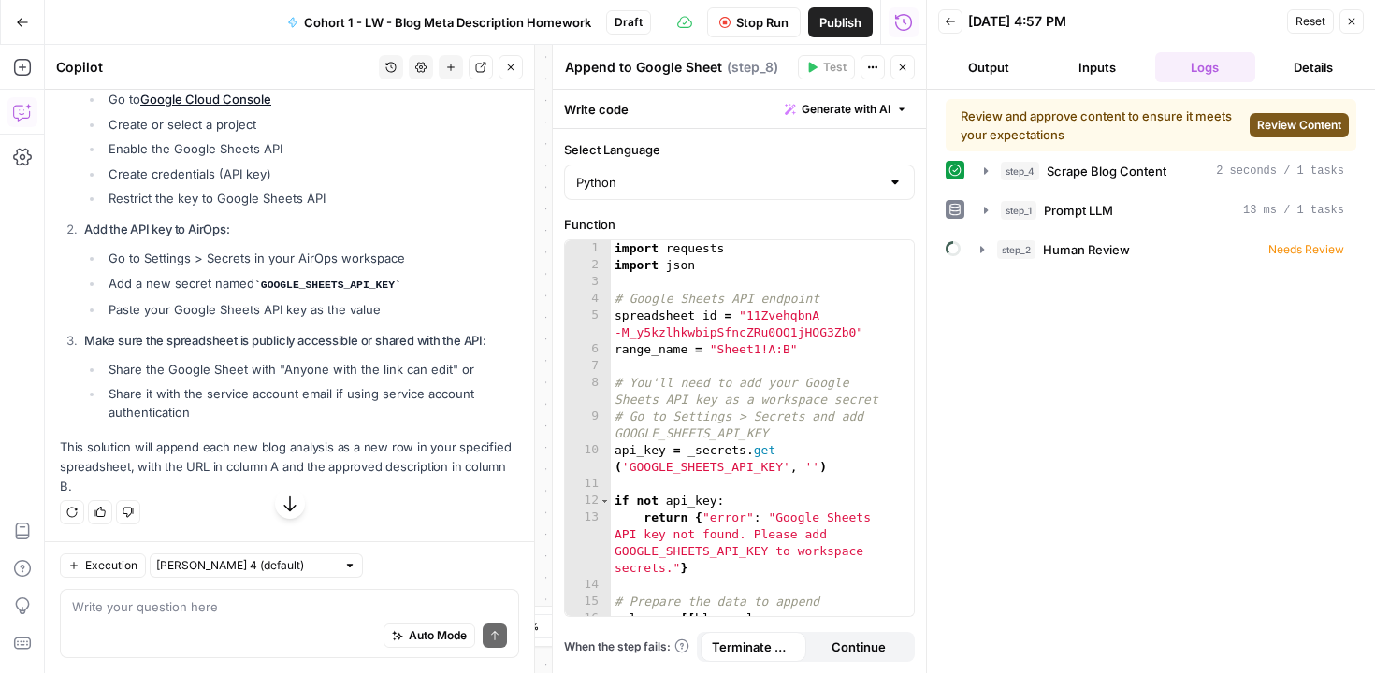
click at [1300, 135] on button "Review Content" at bounding box center [1299, 125] width 99 height 24
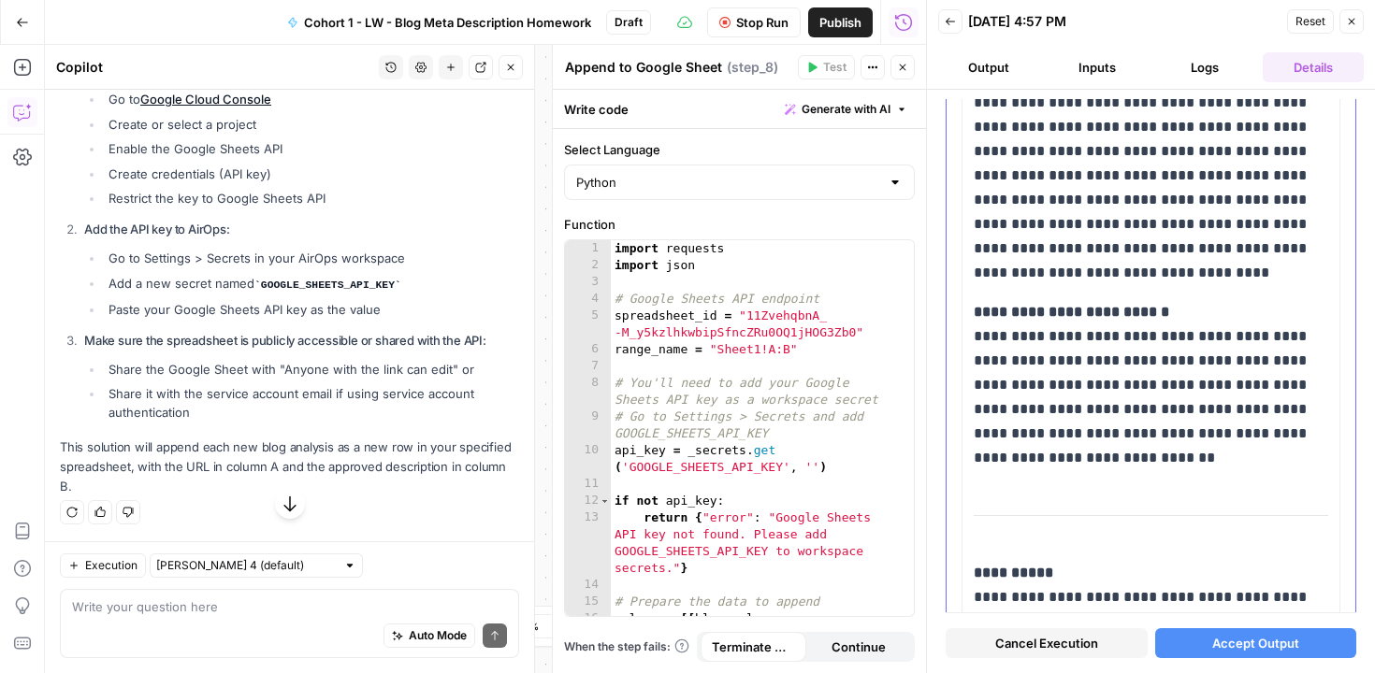
scroll to position [325, 0]
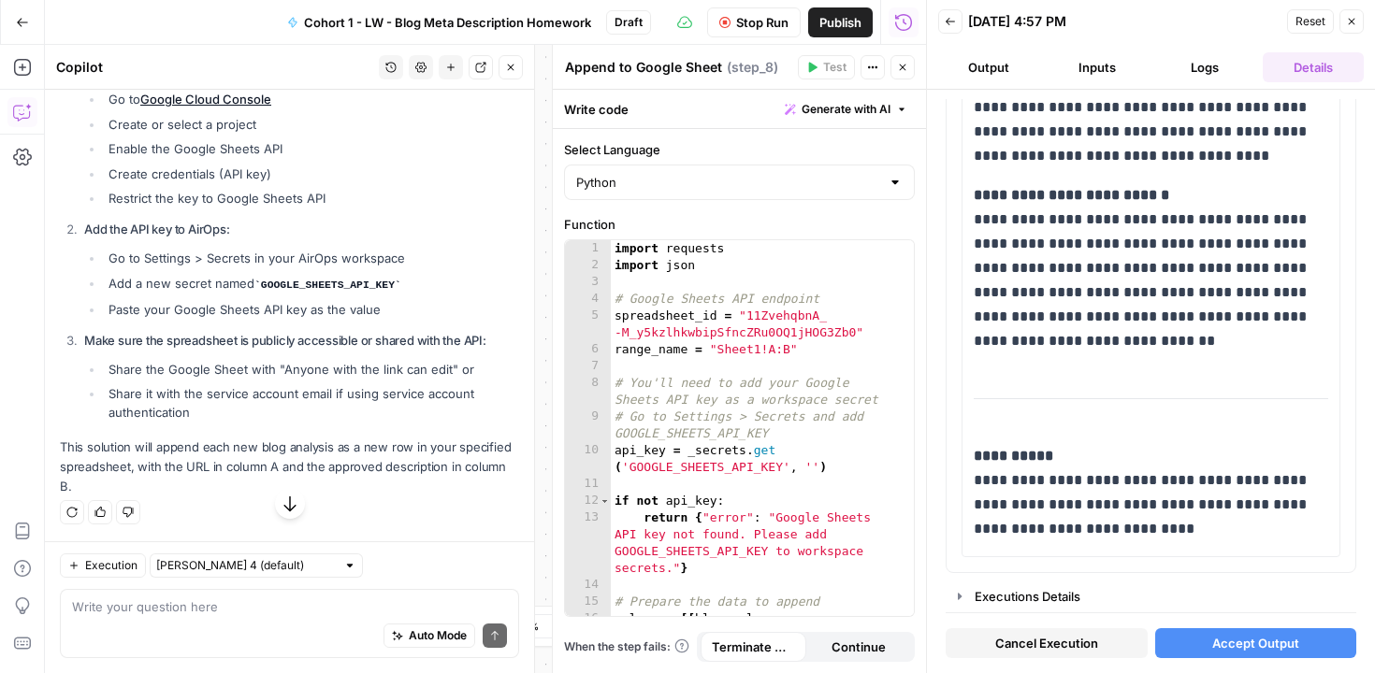
click at [1246, 648] on span "Accept Output" at bounding box center [1255, 643] width 87 height 19
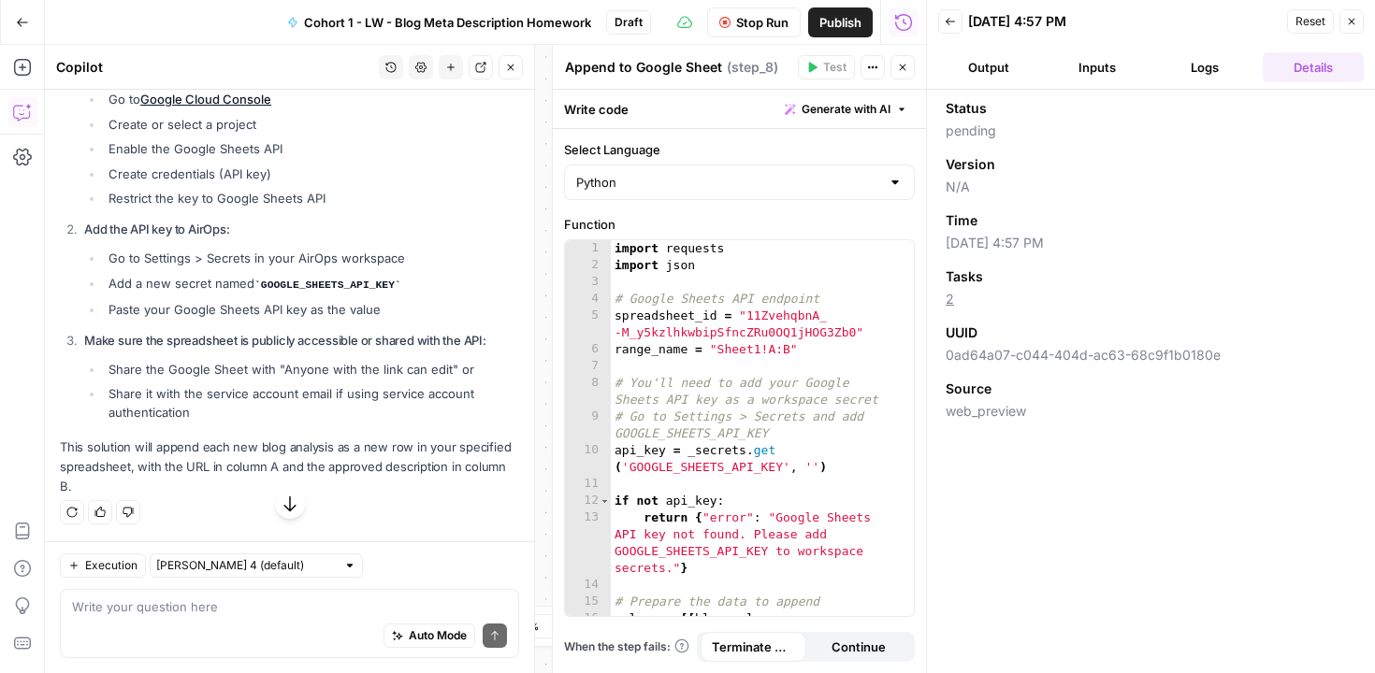
click at [1356, 22] on span "Close" at bounding box center [1356, 22] width 1 height 1
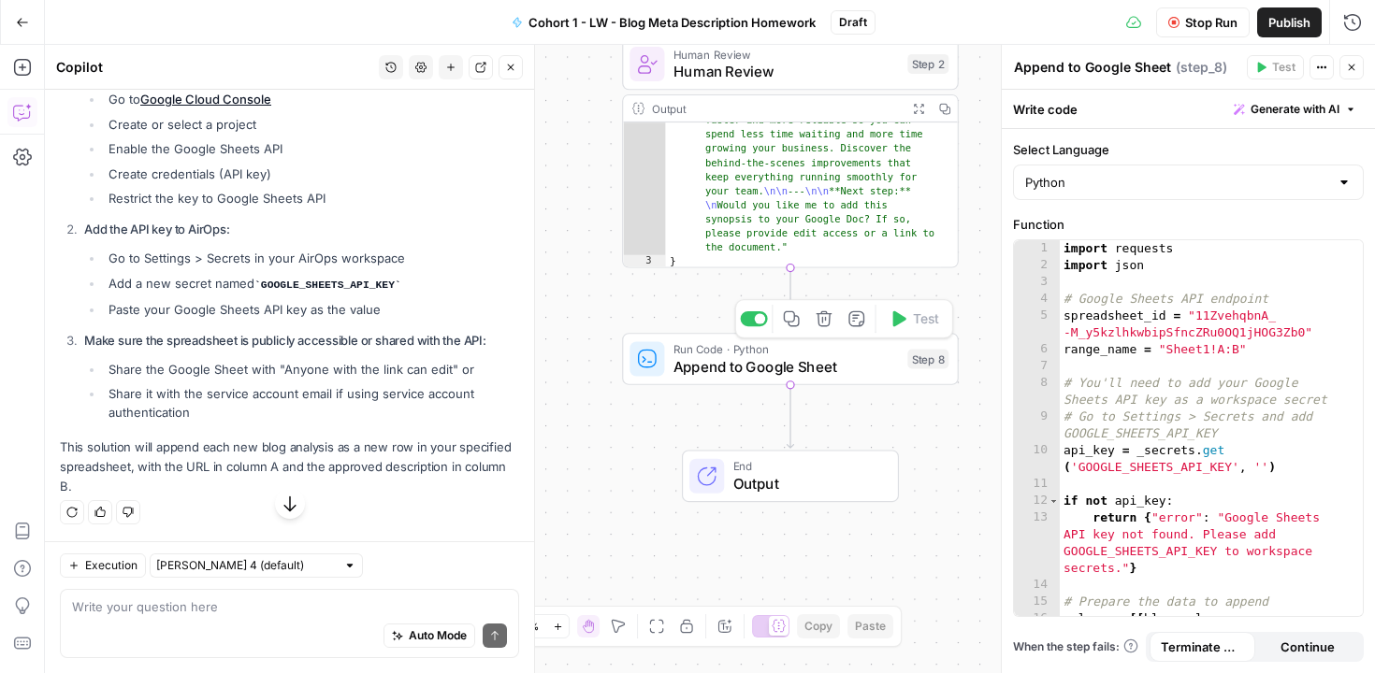
click at [786, 375] on span "Append to Google Sheet" at bounding box center [785, 367] width 225 height 22
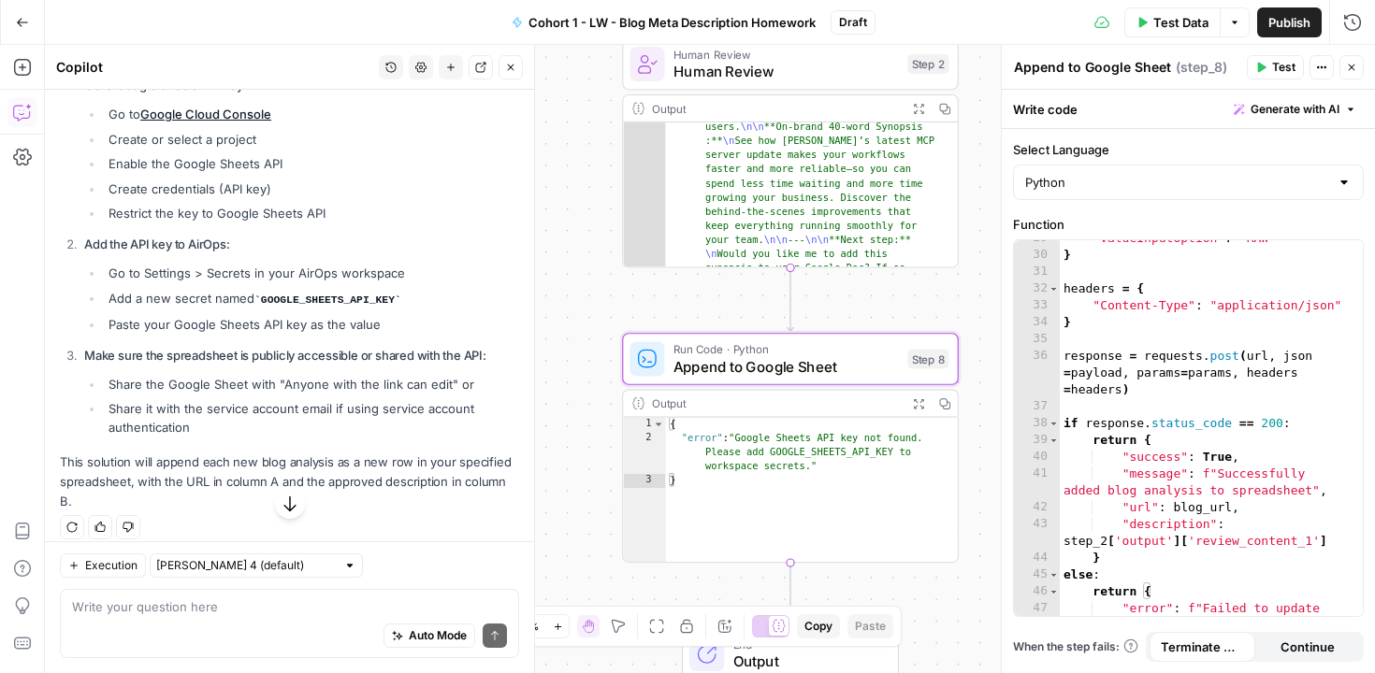
scroll to position [4620, 0]
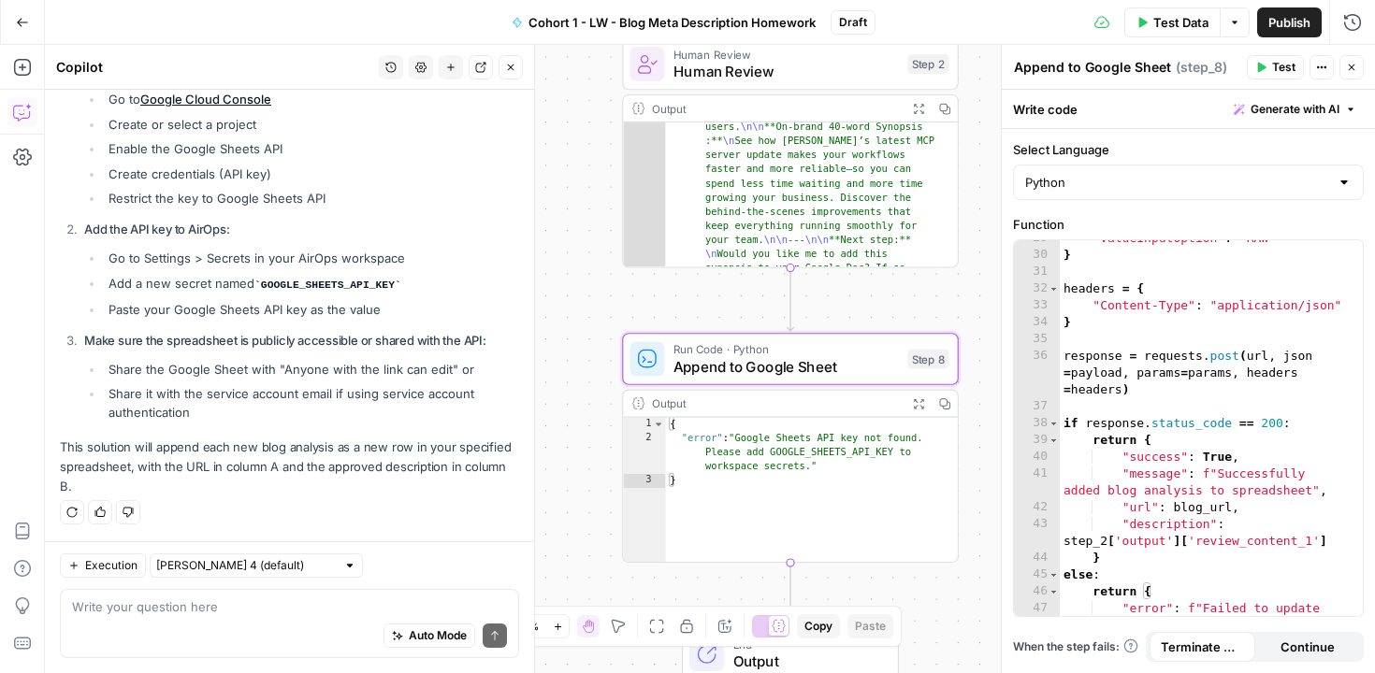
click at [571, 324] on div "**********" at bounding box center [710, 359] width 1330 height 629
click at [1357, 67] on button "Close" at bounding box center [1351, 67] width 24 height 24
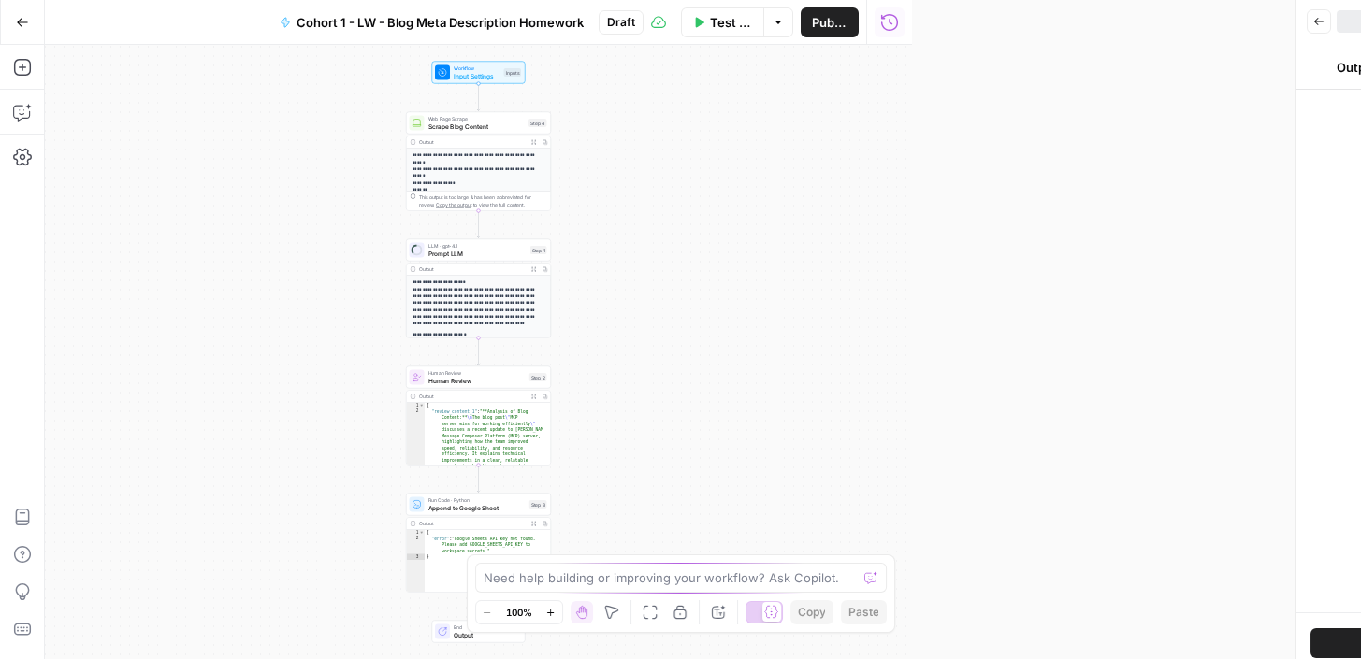
click at [36, 21] on button "Go Back" at bounding box center [23, 23] width 34 height 34
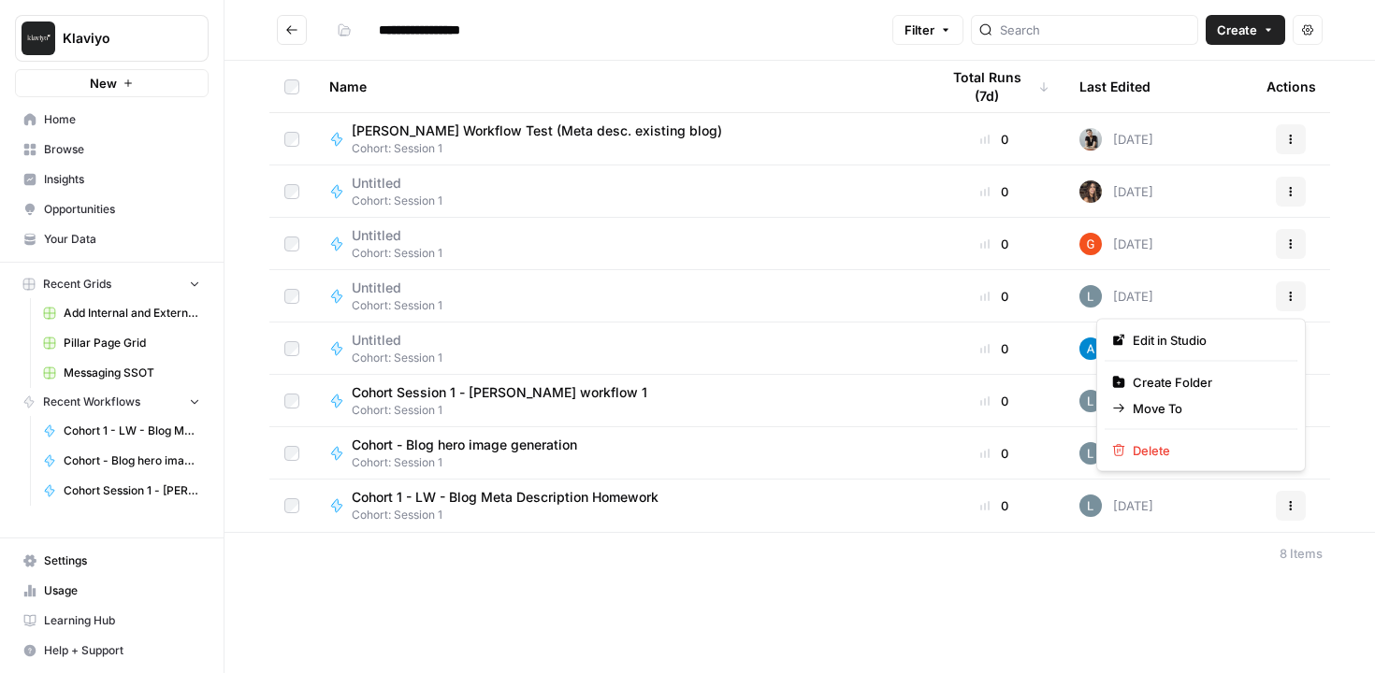
click at [1291, 294] on icon "button" at bounding box center [1290, 296] width 11 height 11
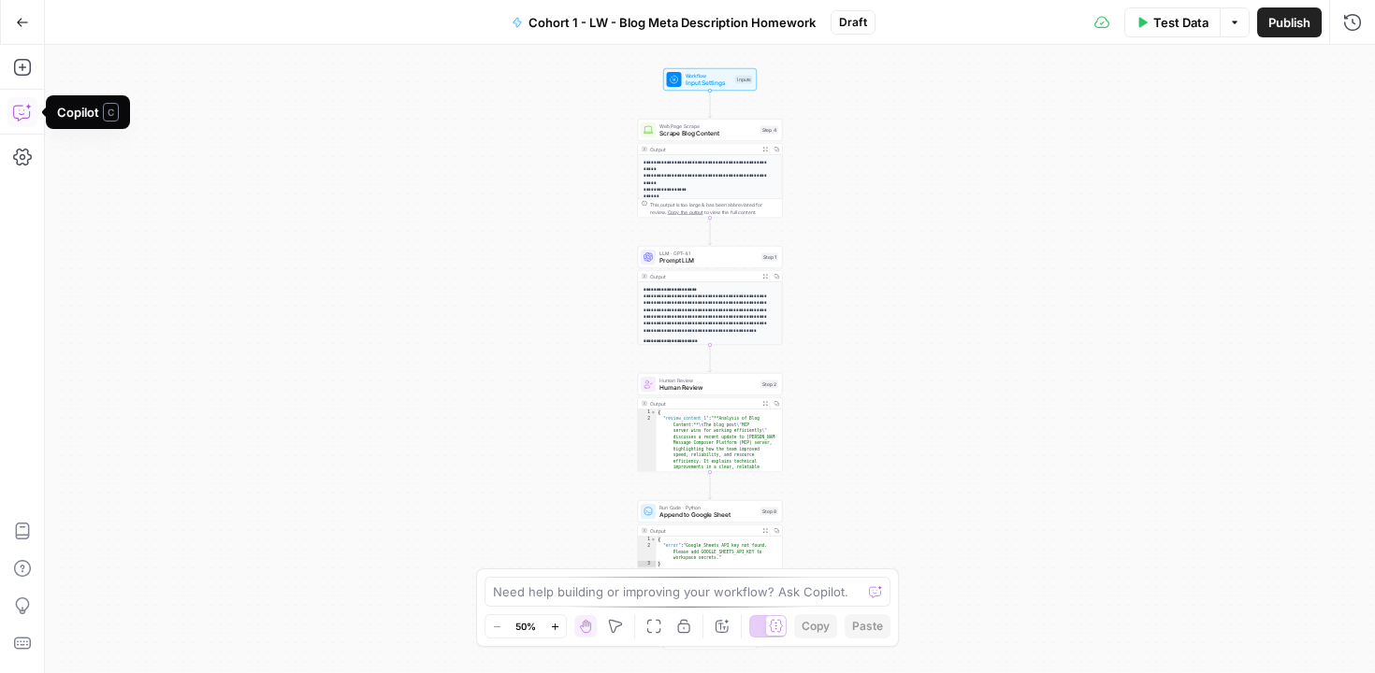
click at [25, 114] on icon "button" at bounding box center [22, 112] width 19 height 19
